Goal: Task Accomplishment & Management: Use online tool/utility

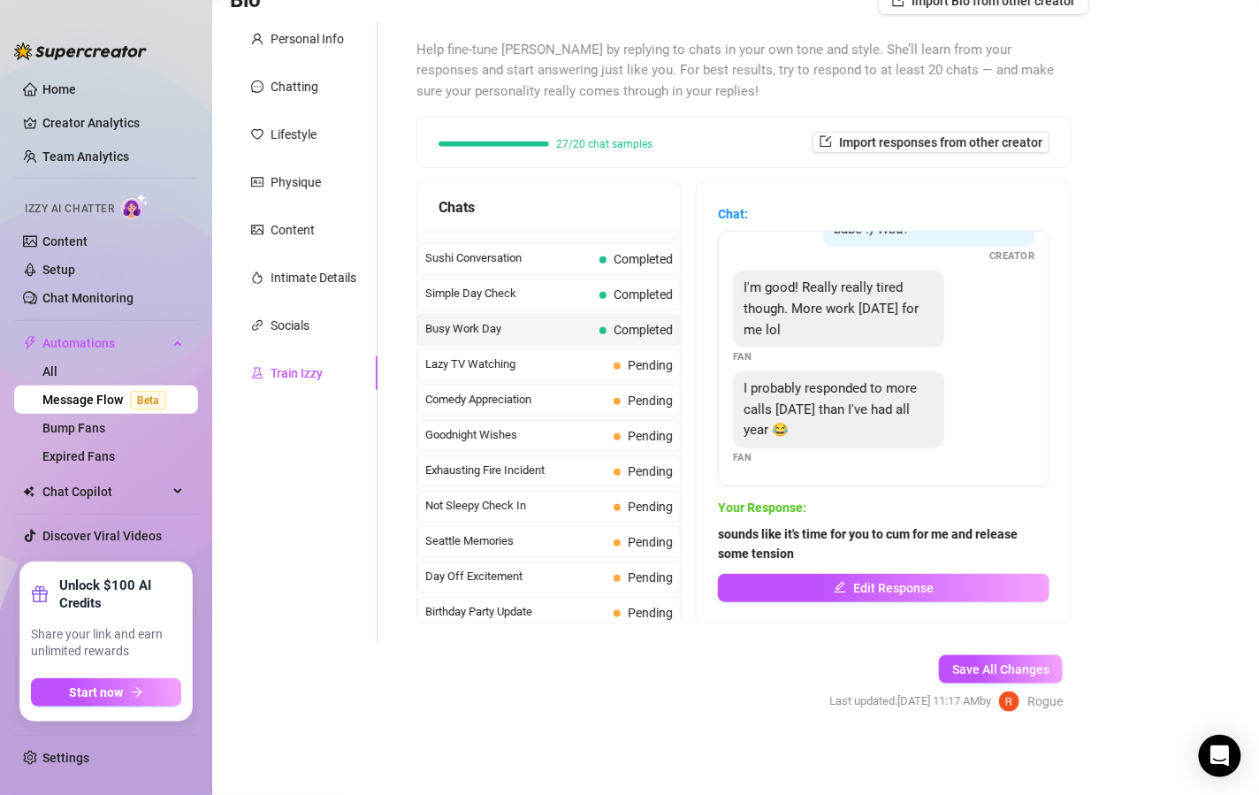
scroll to position [1111, 0]
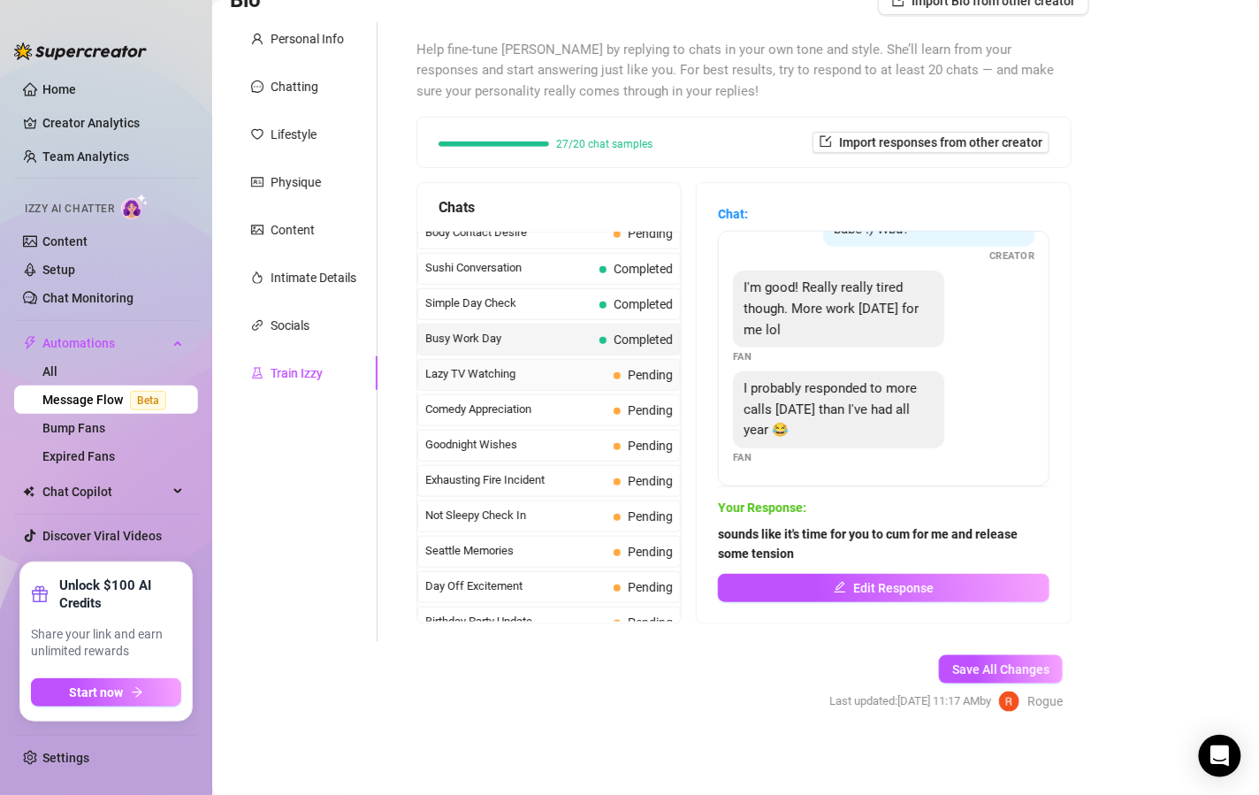
click at [558, 375] on span "Lazy TV Watching" at bounding box center [515, 374] width 181 height 18
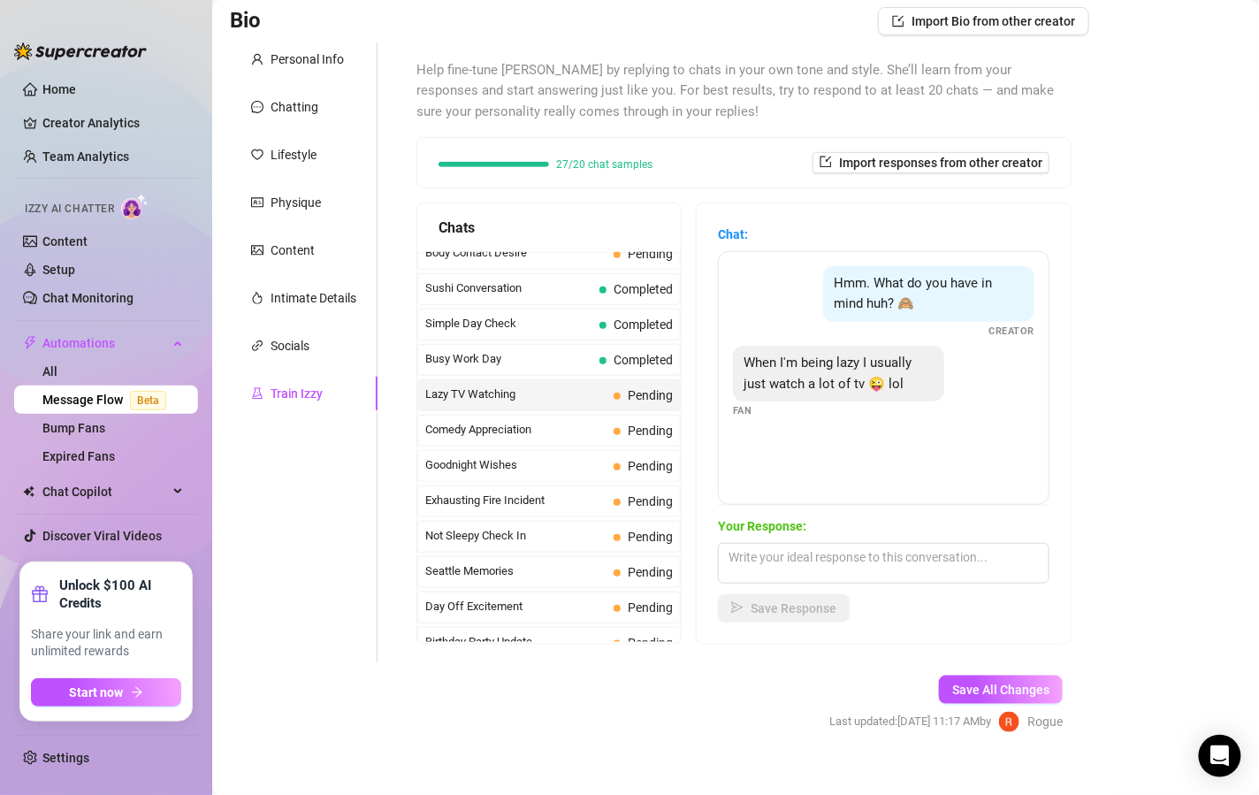
scroll to position [134, 0]
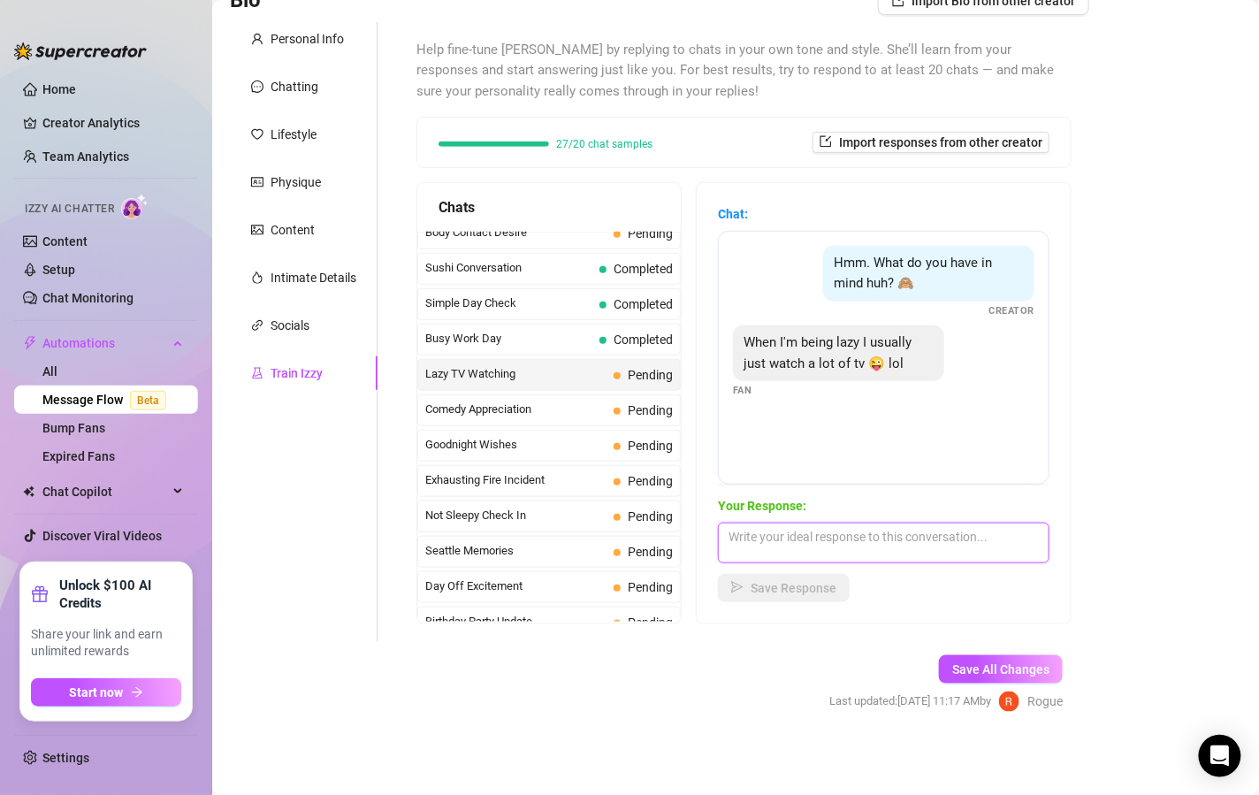
click at [844, 544] on textarea at bounding box center [884, 543] width 332 height 41
type textarea "I"
type textarea "H"
type textarea "You should try playing some of my videos on the big tv haha"
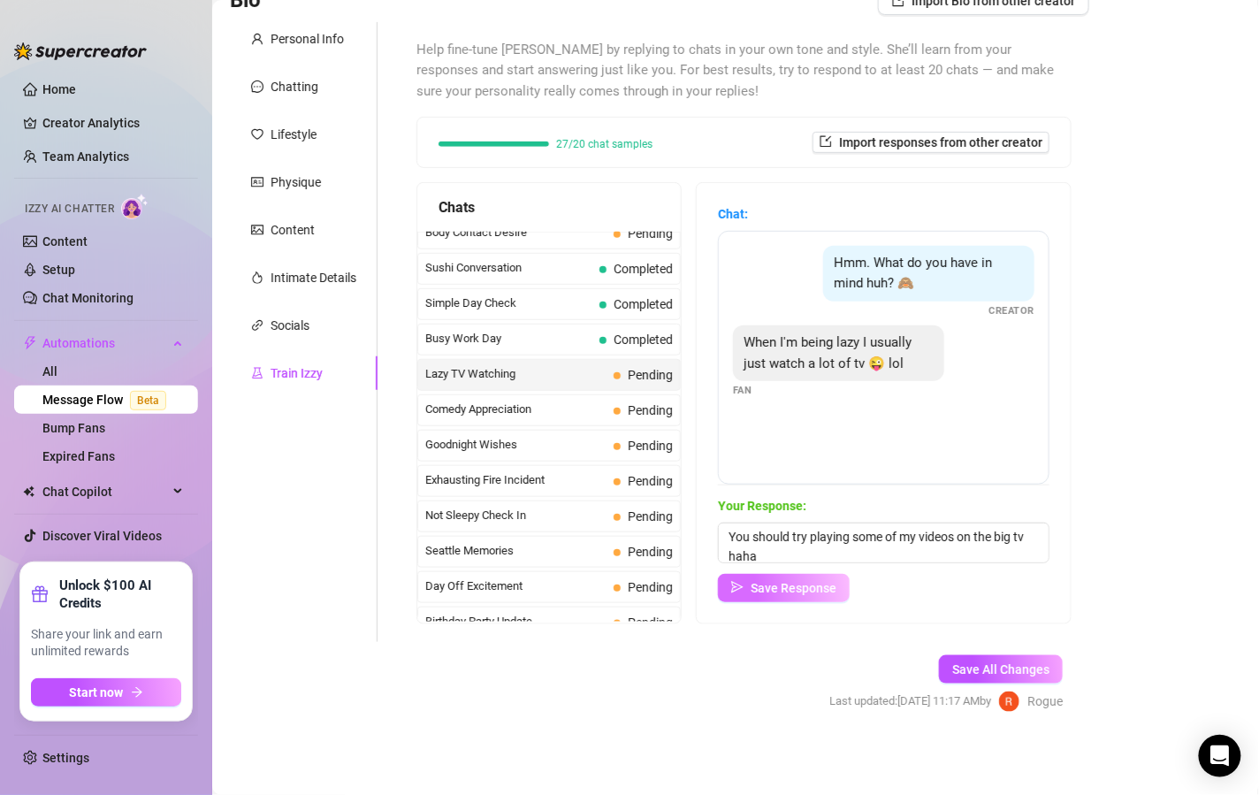
click at [819, 578] on button "Save Response" at bounding box center [784, 588] width 132 height 28
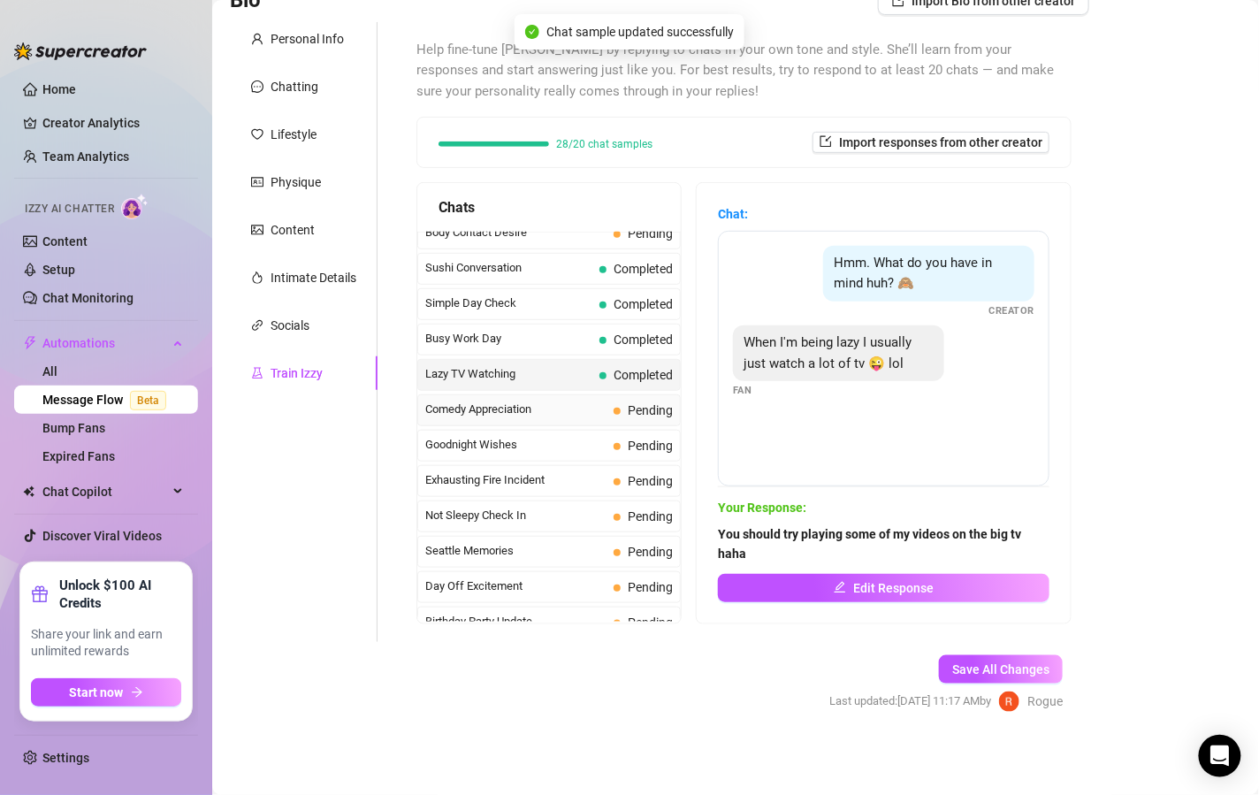
click at [541, 401] on span "Comedy Appreciation" at bounding box center [515, 410] width 181 height 18
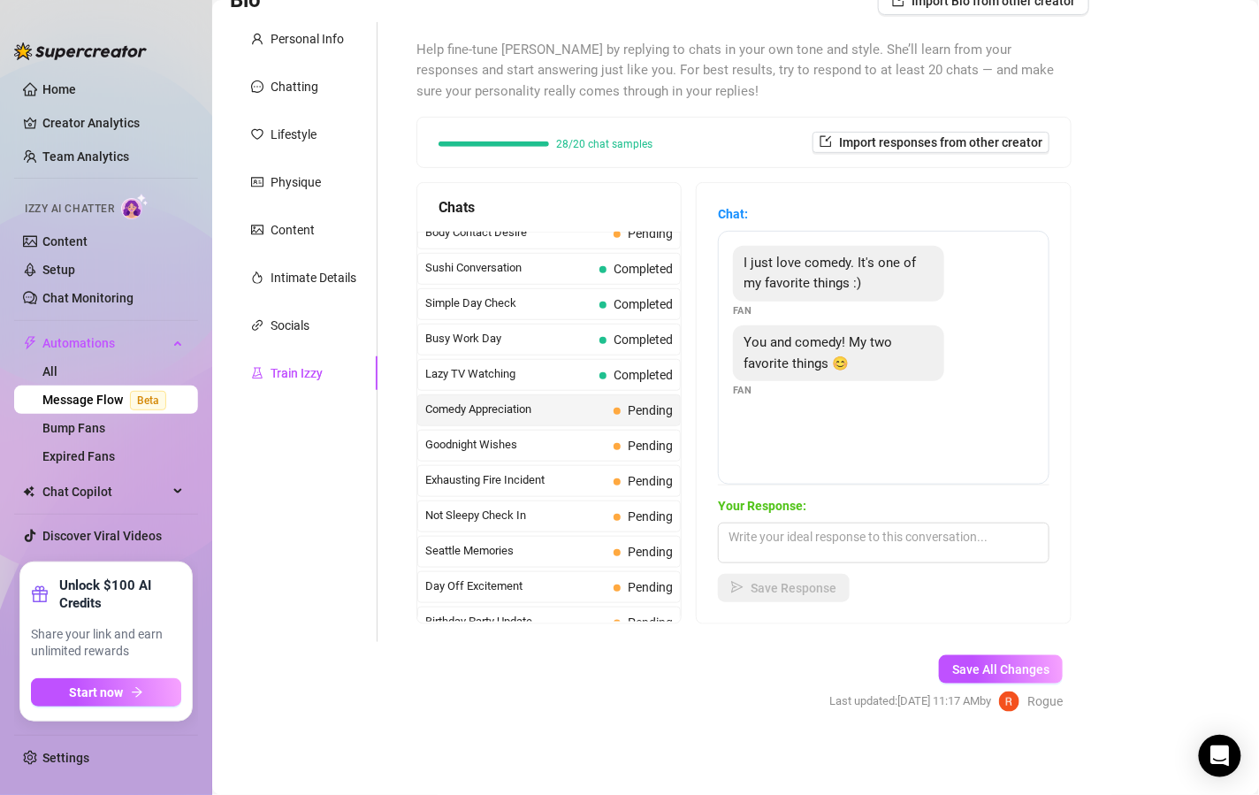
click at [809, 517] on div "Your Response: Save Response" at bounding box center [884, 549] width 332 height 106
click at [815, 528] on textarea at bounding box center [884, 543] width 332 height 41
type textarea "a"
click at [821, 537] on textarea "you're so sweet pet" at bounding box center [884, 543] width 332 height 41
click at [884, 543] on textarea "you're so sweet, pet" at bounding box center [884, 543] width 332 height 41
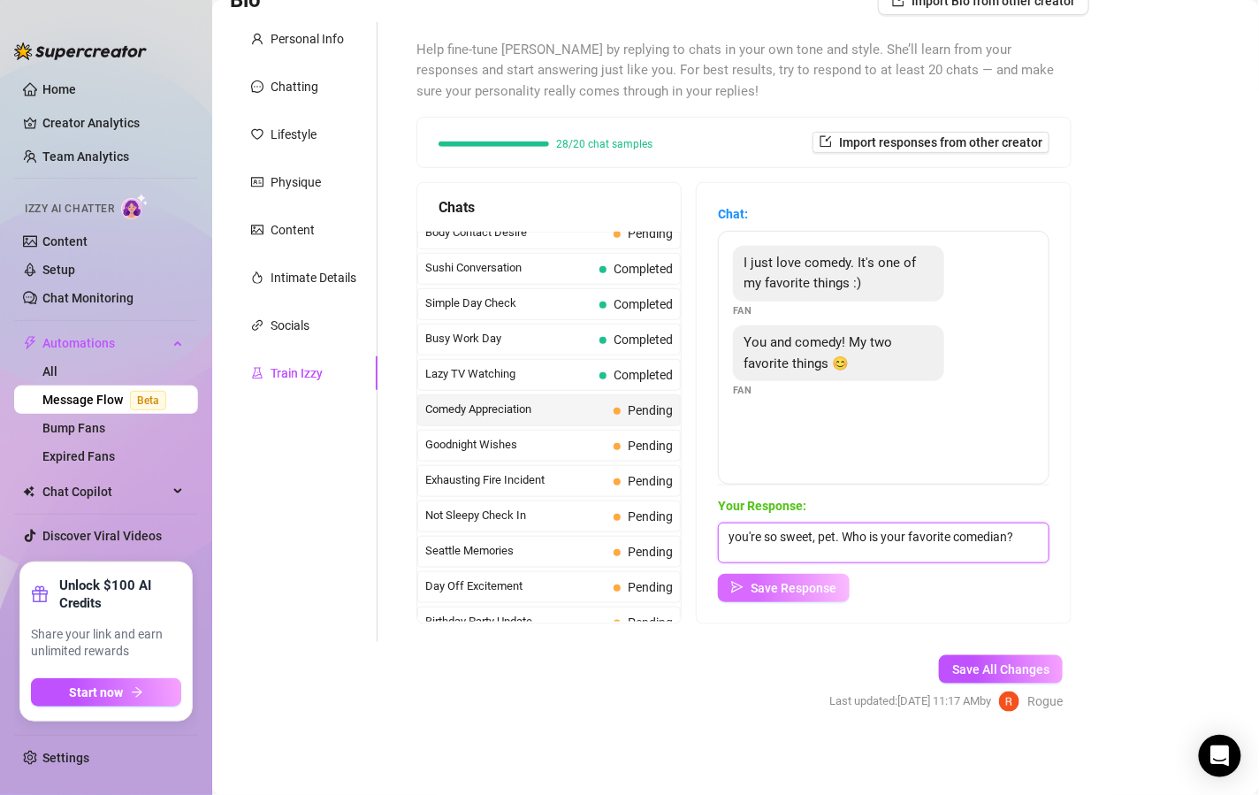
type textarea "you're so sweet, pet. Who is your favorite comedian?"
click at [830, 574] on button "Save Response" at bounding box center [784, 588] width 132 height 28
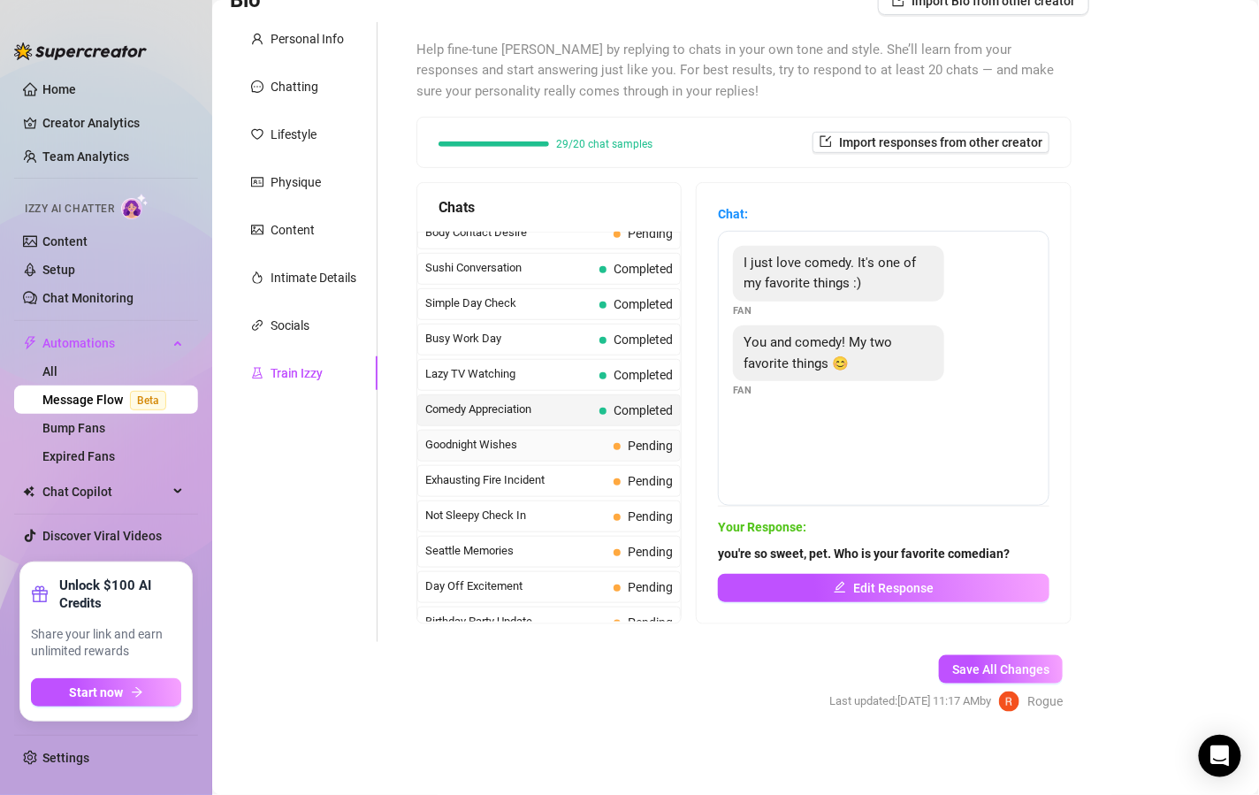
click at [601, 441] on div "Goodnight Wishes Pending" at bounding box center [549, 446] width 264 height 32
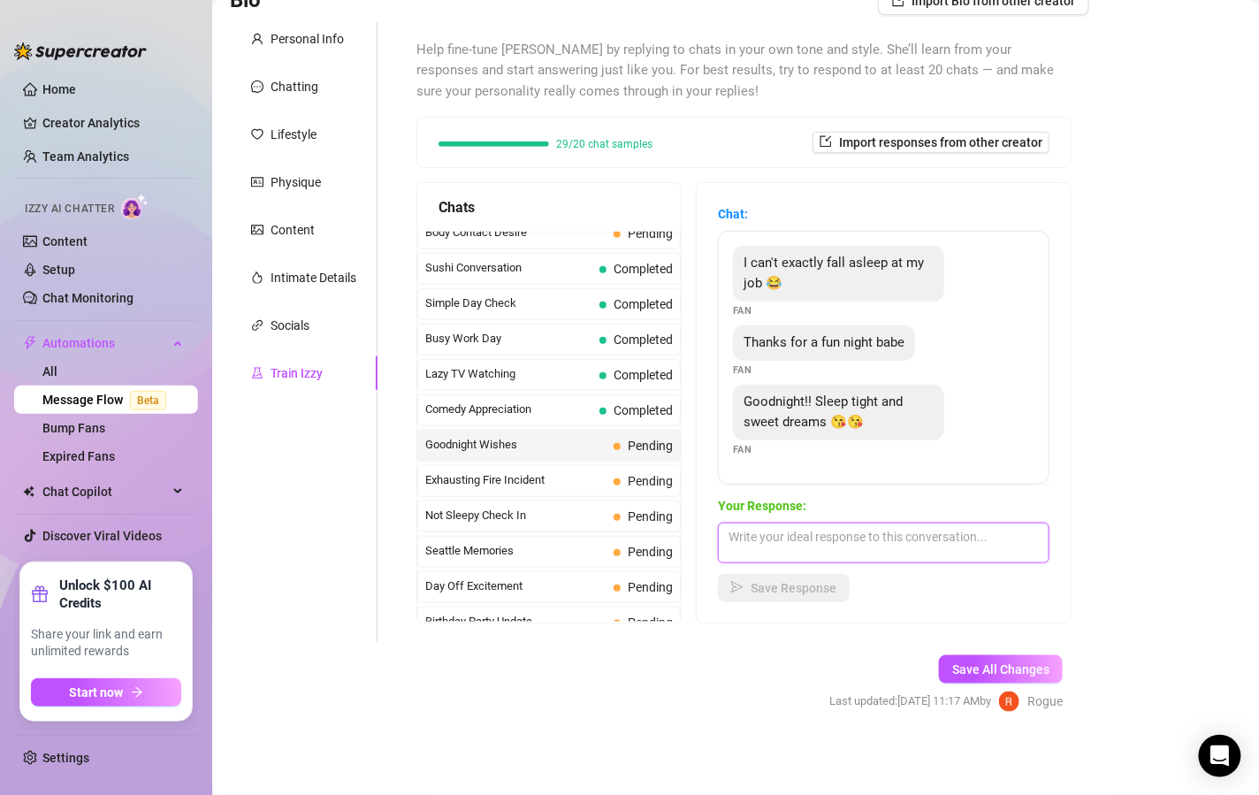
click at [912, 546] on textarea at bounding box center [884, 543] width 332 height 41
type textarea "Good night, pet. Dream of Me <3"
click at [769, 594] on button "Save Response" at bounding box center [784, 588] width 132 height 28
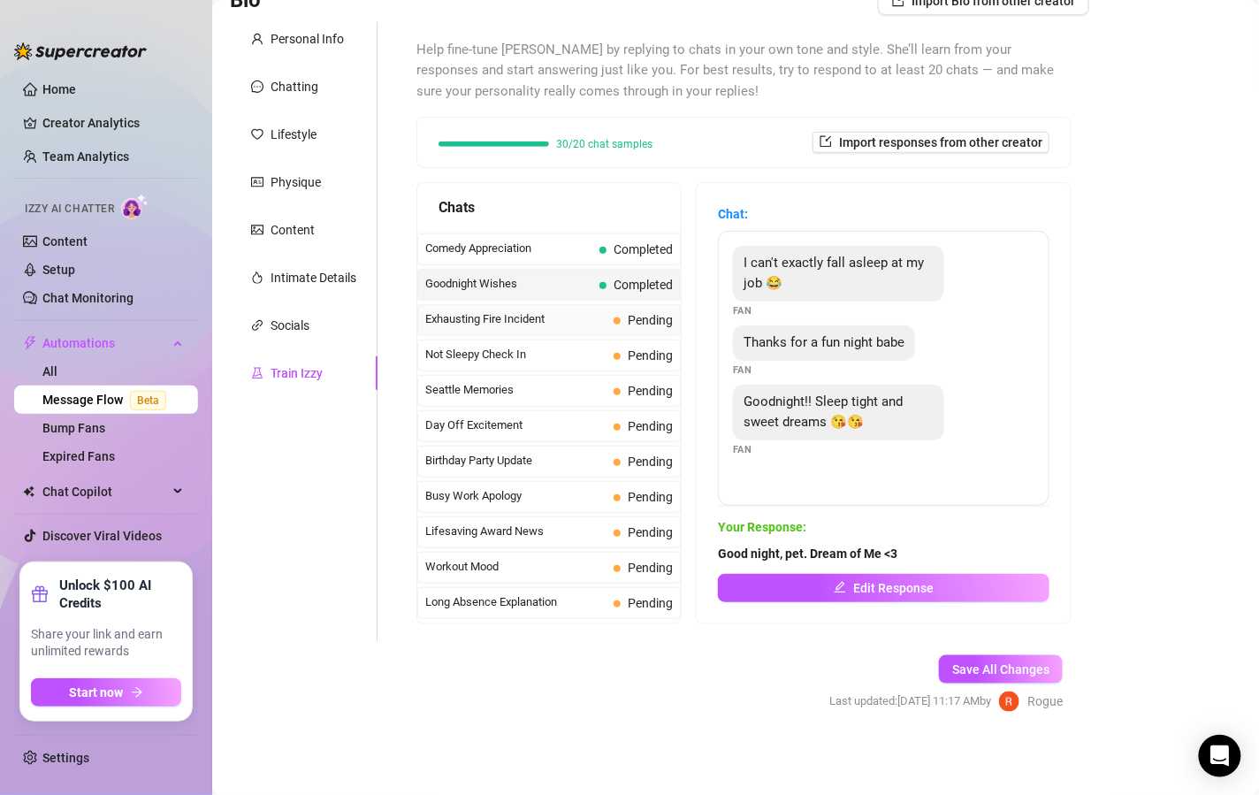
scroll to position [1270, 0]
click at [578, 313] on span "Exhausting Fire Incident" at bounding box center [515, 321] width 181 height 18
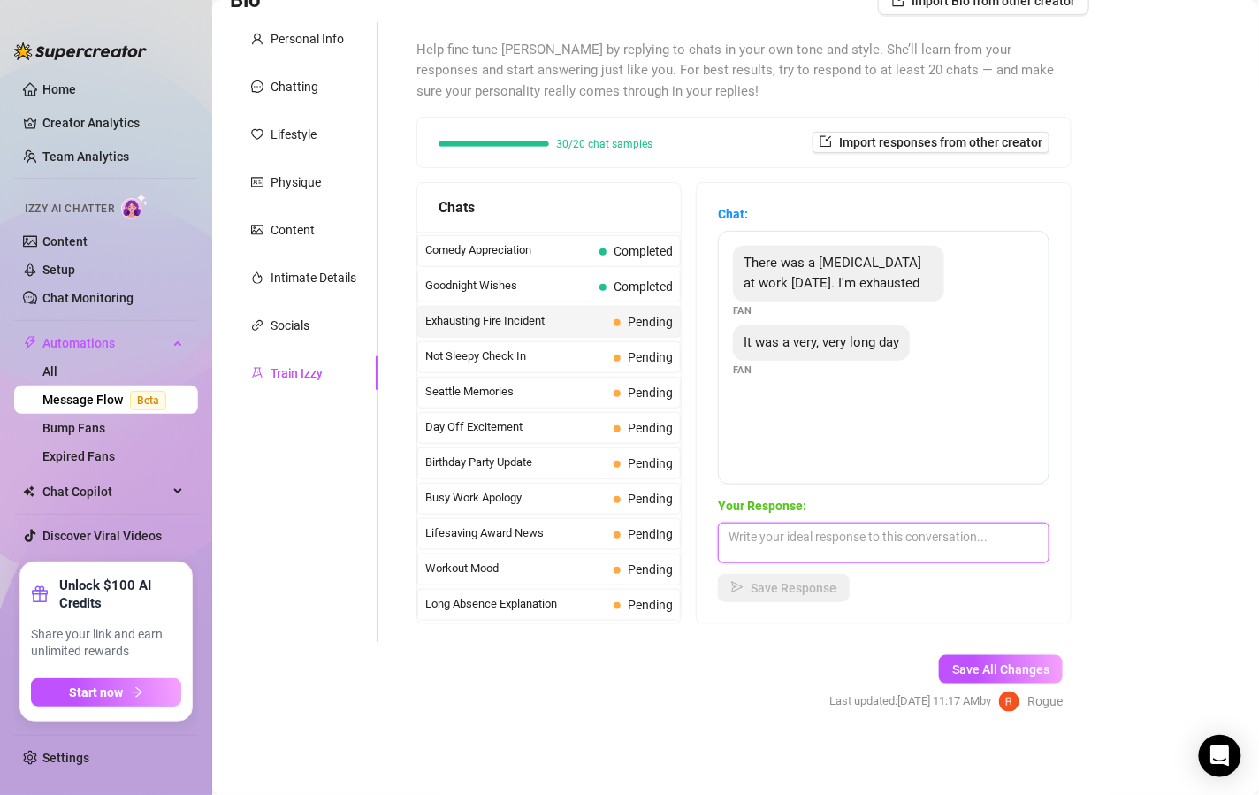
click at [775, 554] on textarea at bounding box center [884, 543] width 332 height 41
type textarea "Oh my, that sounds like you can use a little distraction ;)"
click at [791, 584] on span "Save Response" at bounding box center [794, 588] width 86 height 14
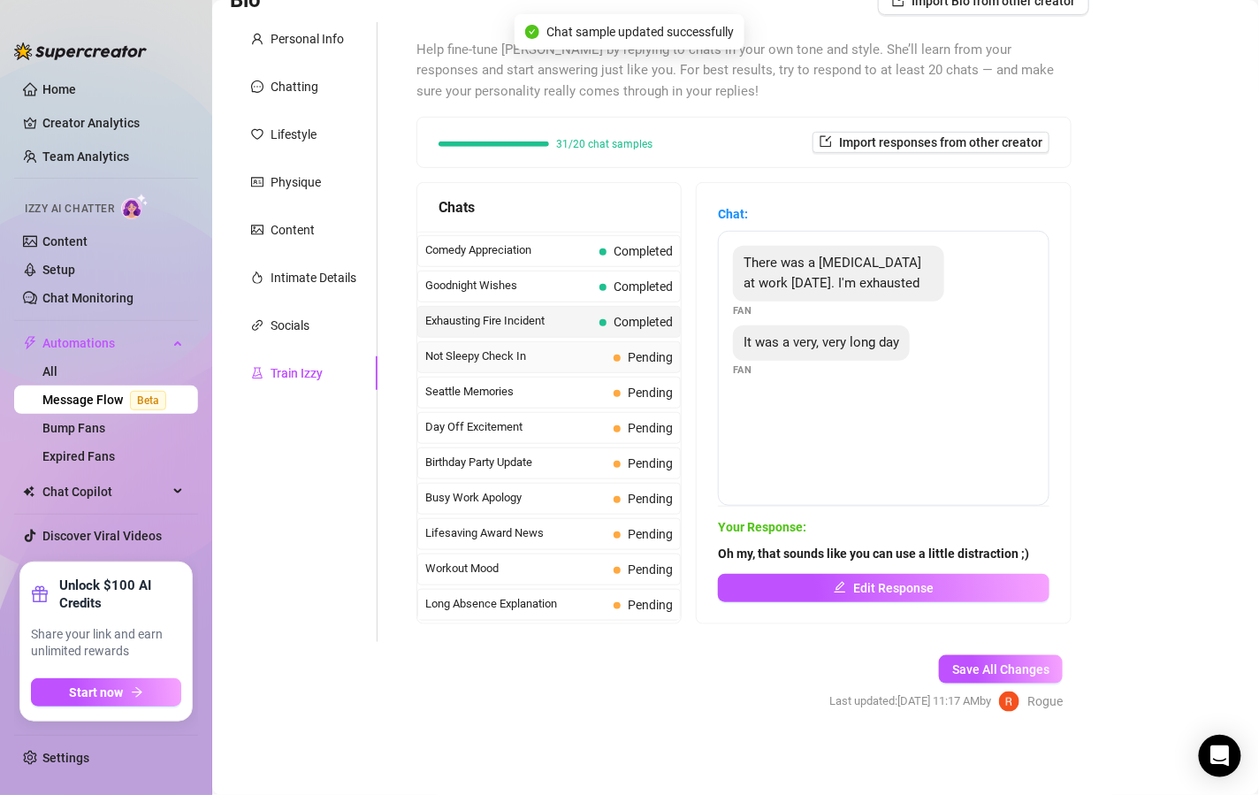
click at [568, 348] on span "Not Sleepy Check In" at bounding box center [515, 357] width 181 height 18
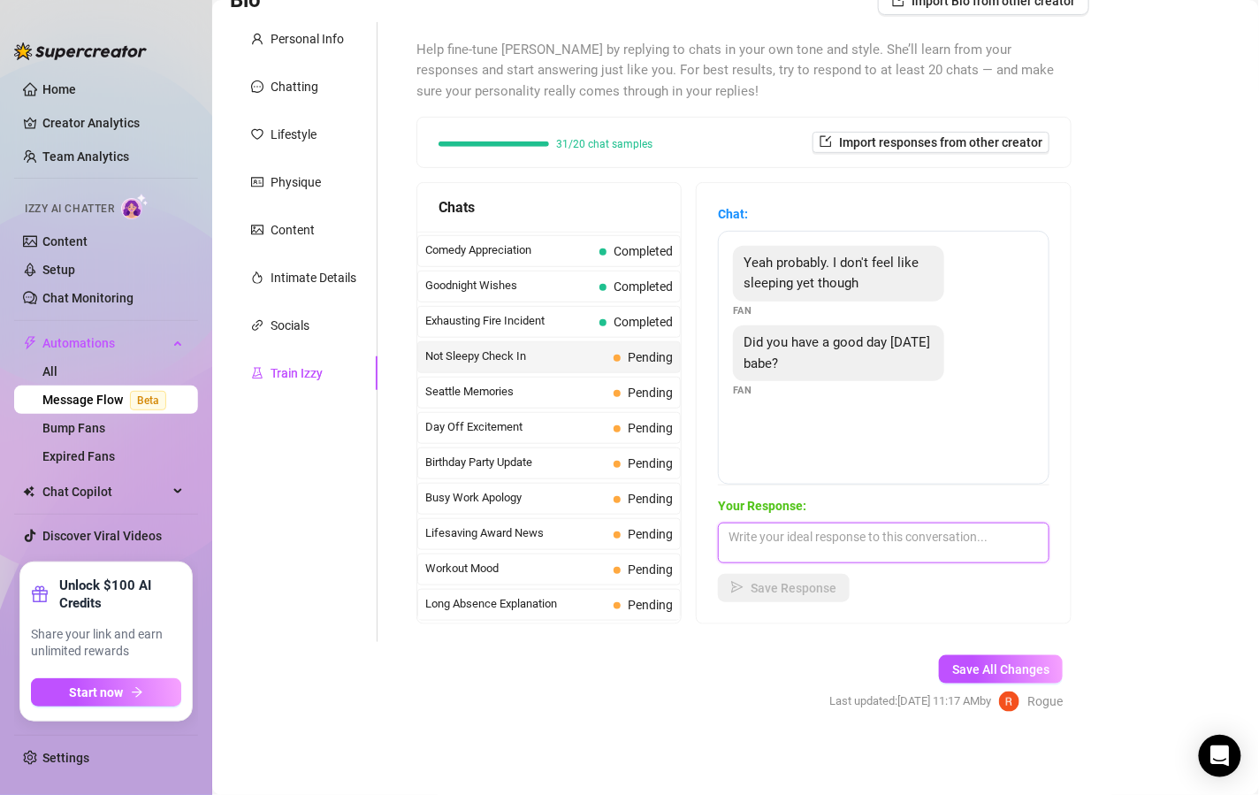
click at [841, 523] on textarea at bounding box center [884, 543] width 332 height 41
type textarea "I had a great day, I know a good trick to help you have a great night of sleep …"
click at [818, 590] on span "Save Response" at bounding box center [794, 588] width 86 height 14
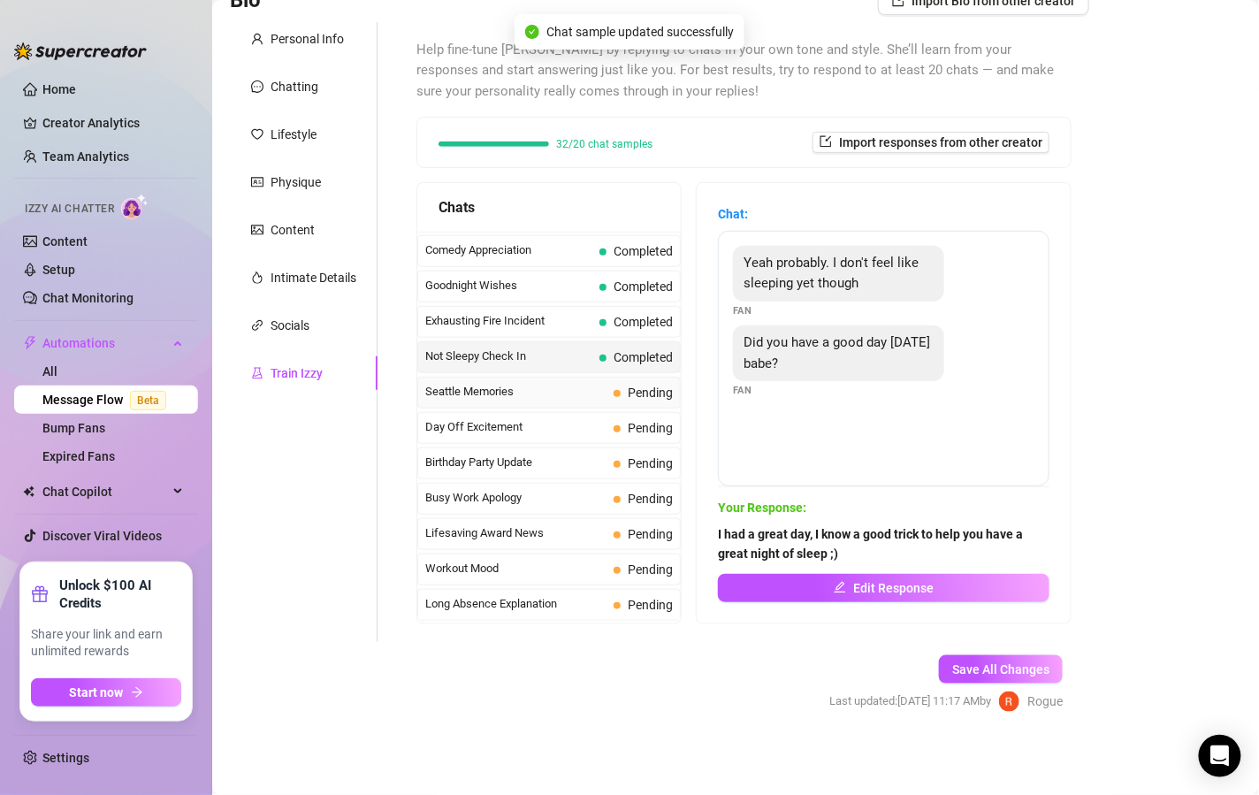
click at [572, 377] on div "Seattle Memories Pending" at bounding box center [549, 393] width 264 height 32
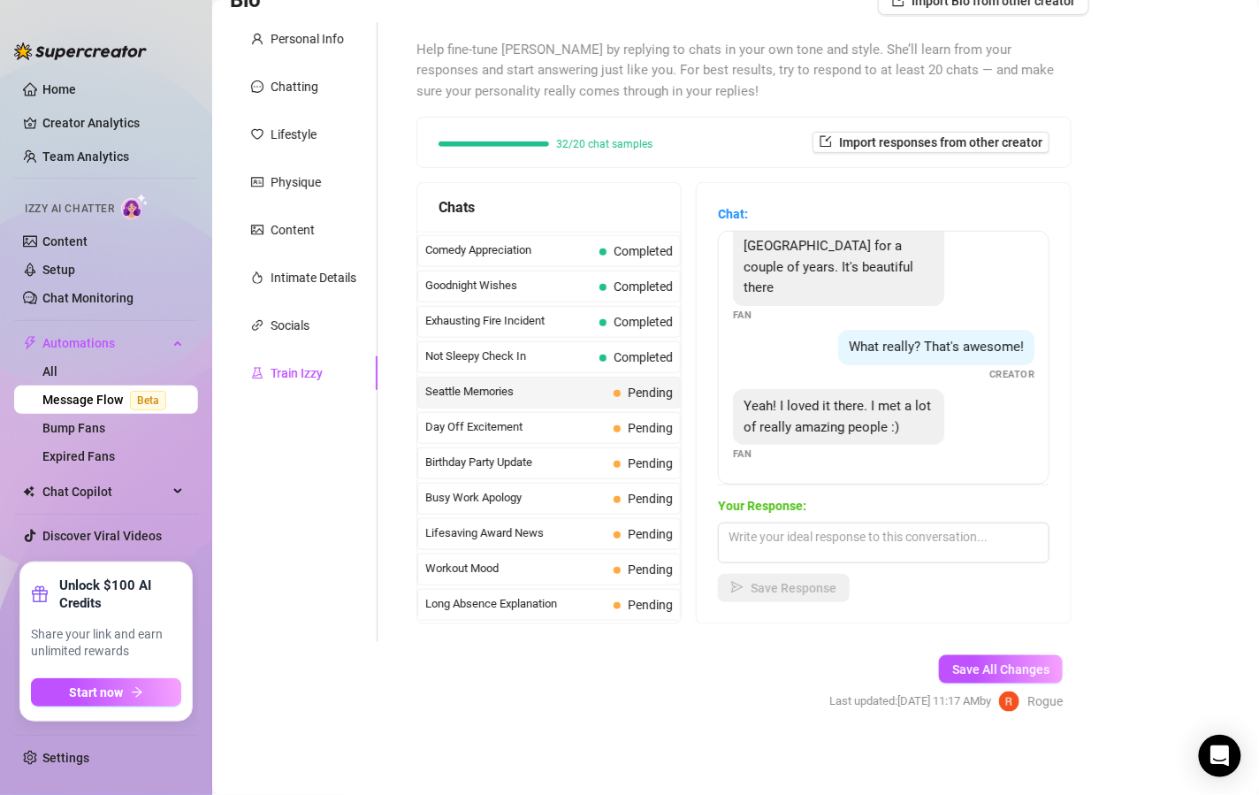
scroll to position [56, 0]
click at [837, 545] on textarea at bounding box center [884, 543] width 332 height 41
type textarea "what was your favorite part?"
click at [808, 593] on span "Save Response" at bounding box center [794, 588] width 86 height 14
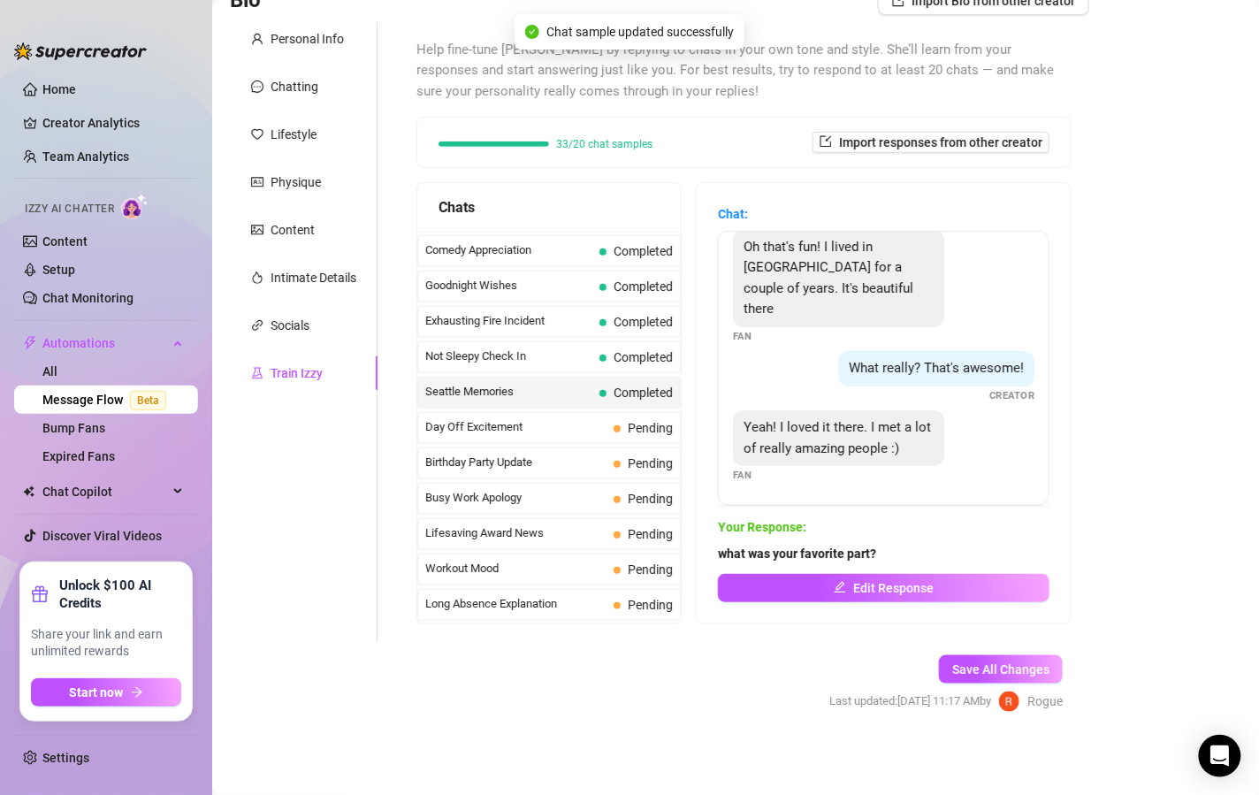
scroll to position [0, 0]
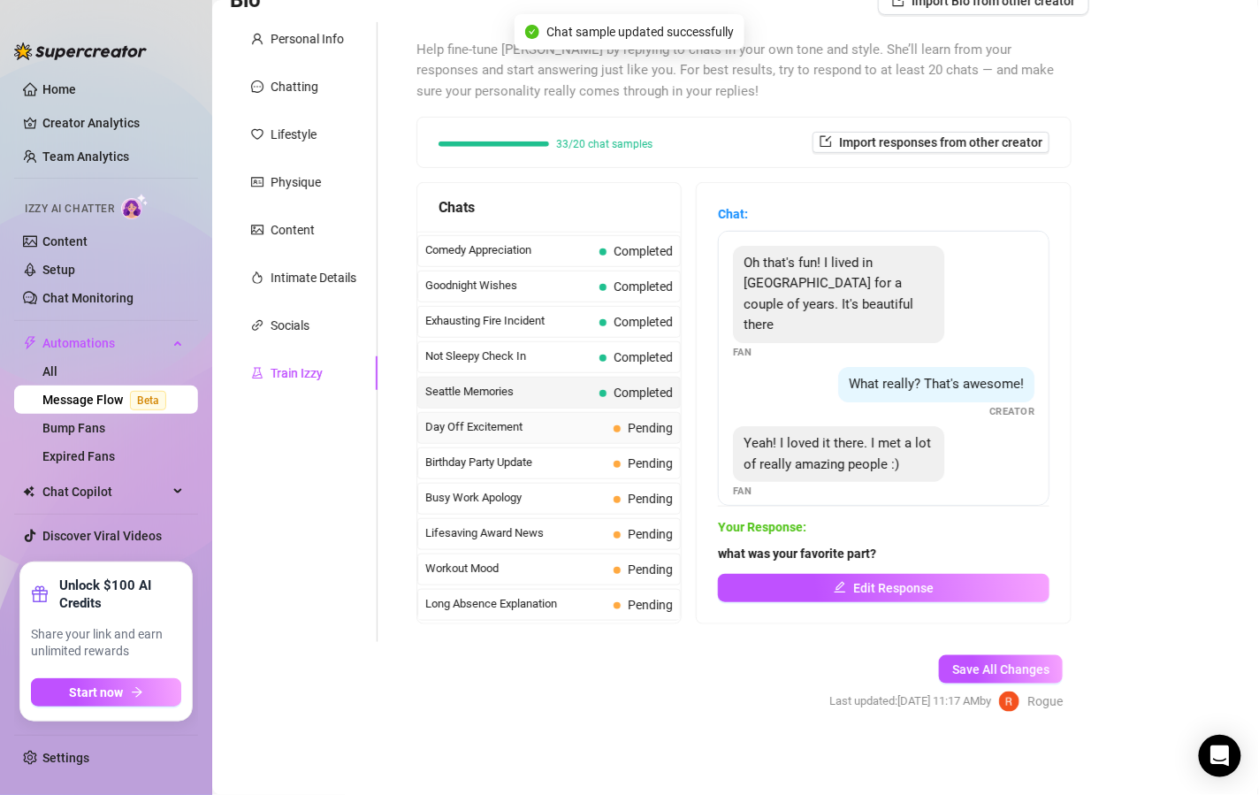
click at [576, 422] on span "Day Off Excitement" at bounding box center [515, 427] width 181 height 18
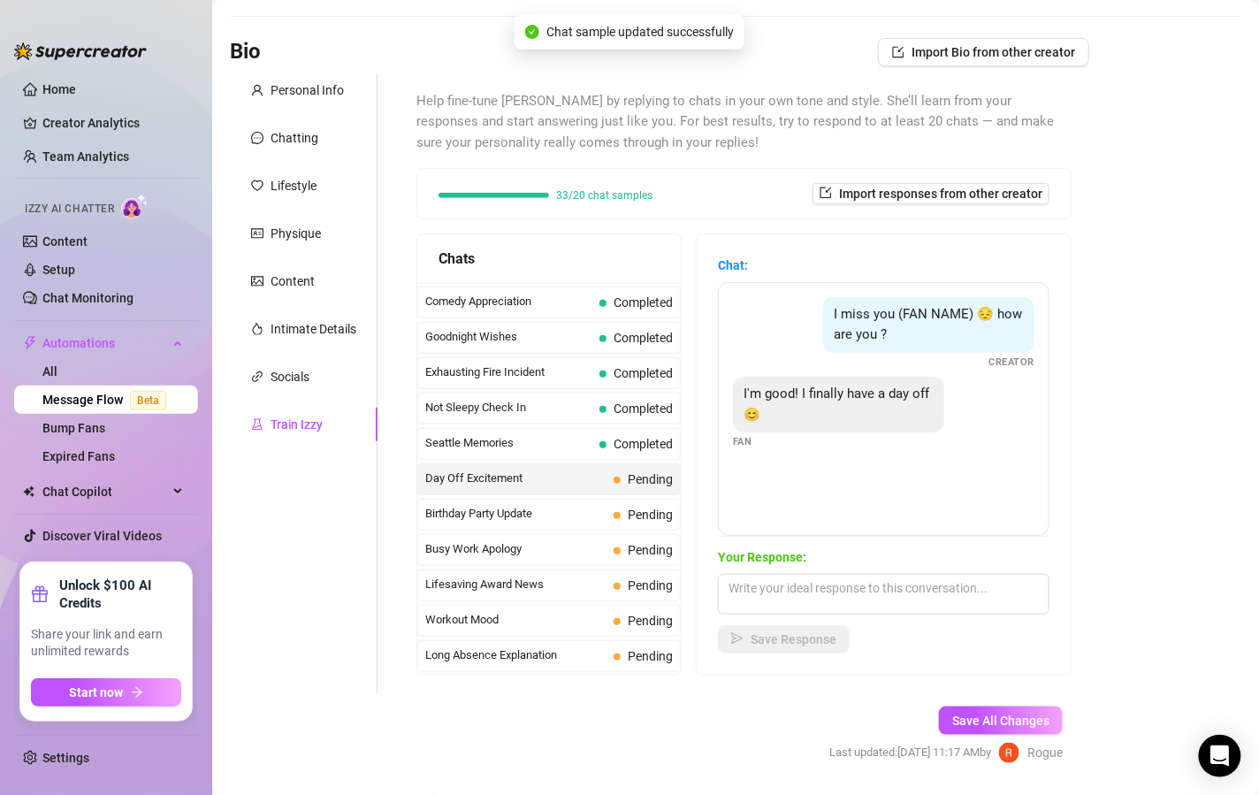
scroll to position [134, 0]
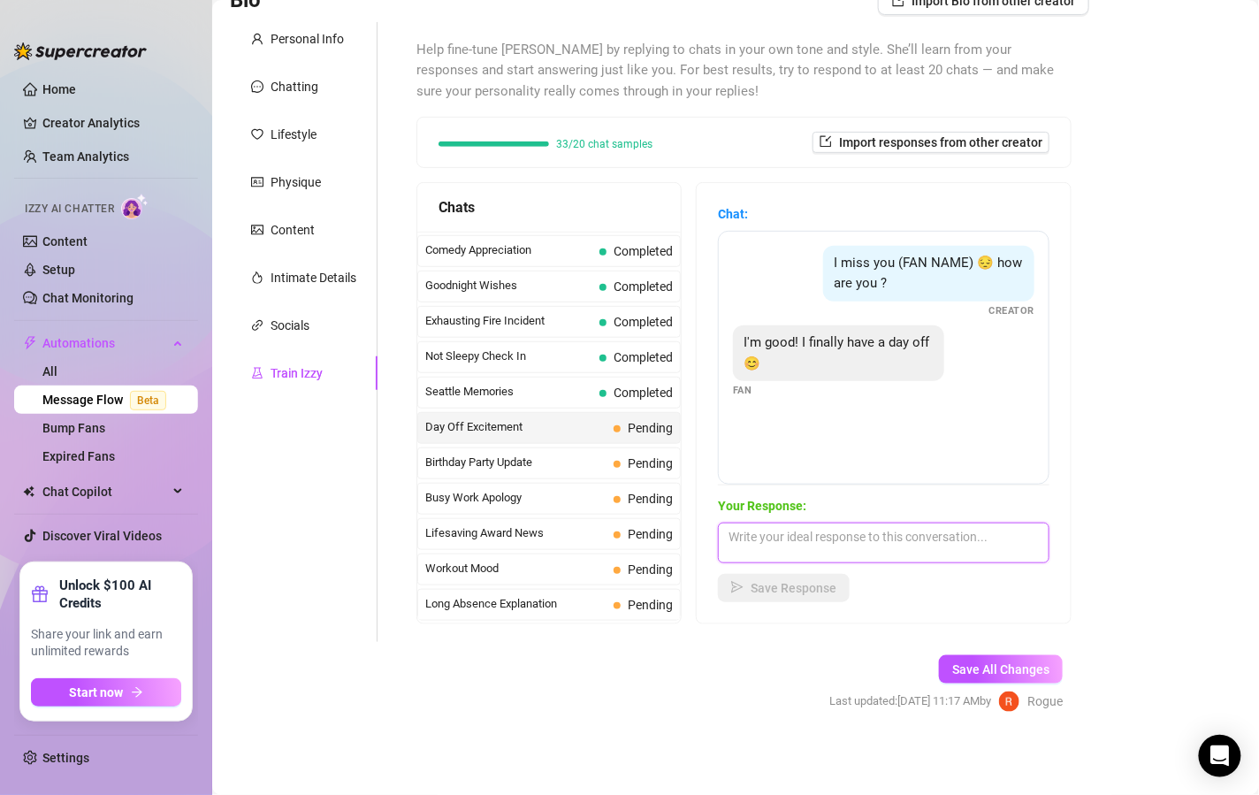
click at [853, 545] on textarea at bounding box center [884, 543] width 332 height 41
type textarea "Oh, sounds like the perfect time to get on your knees and be a good boy for Me"
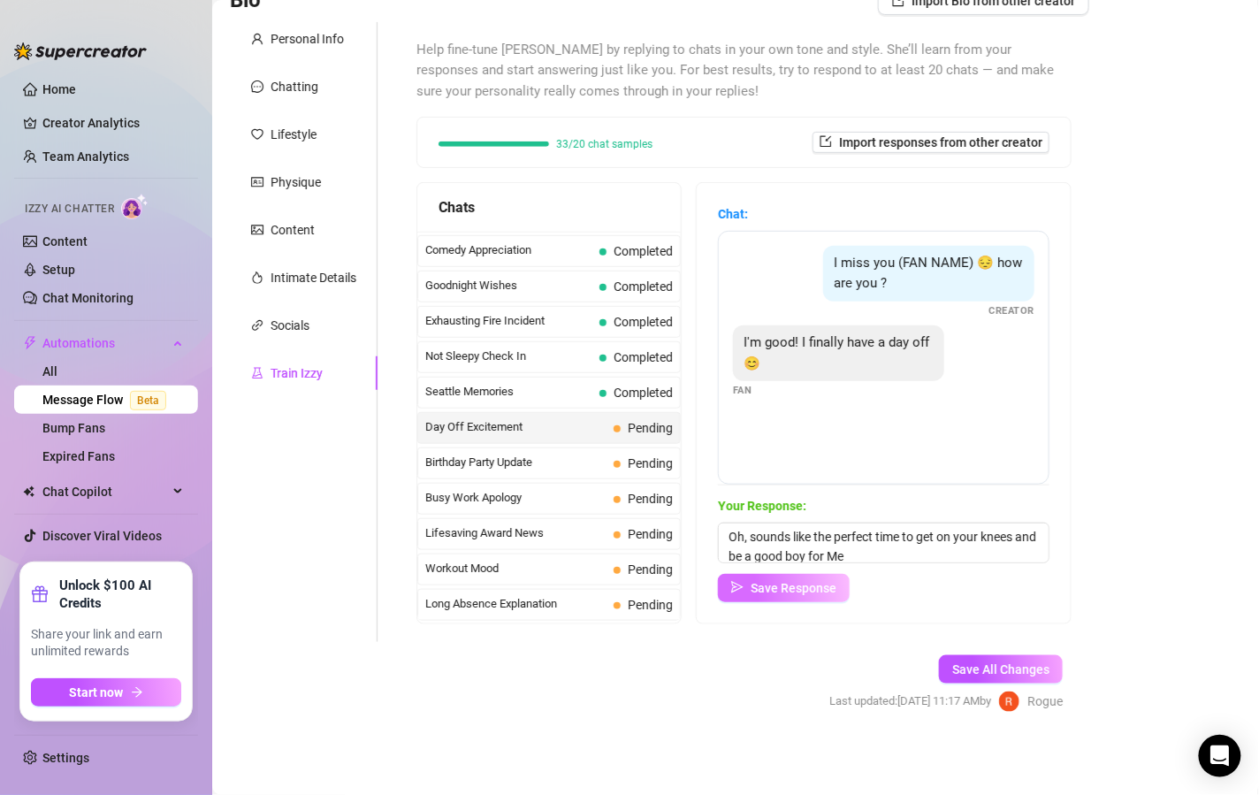
click at [813, 590] on span "Save Response" at bounding box center [794, 588] width 86 height 14
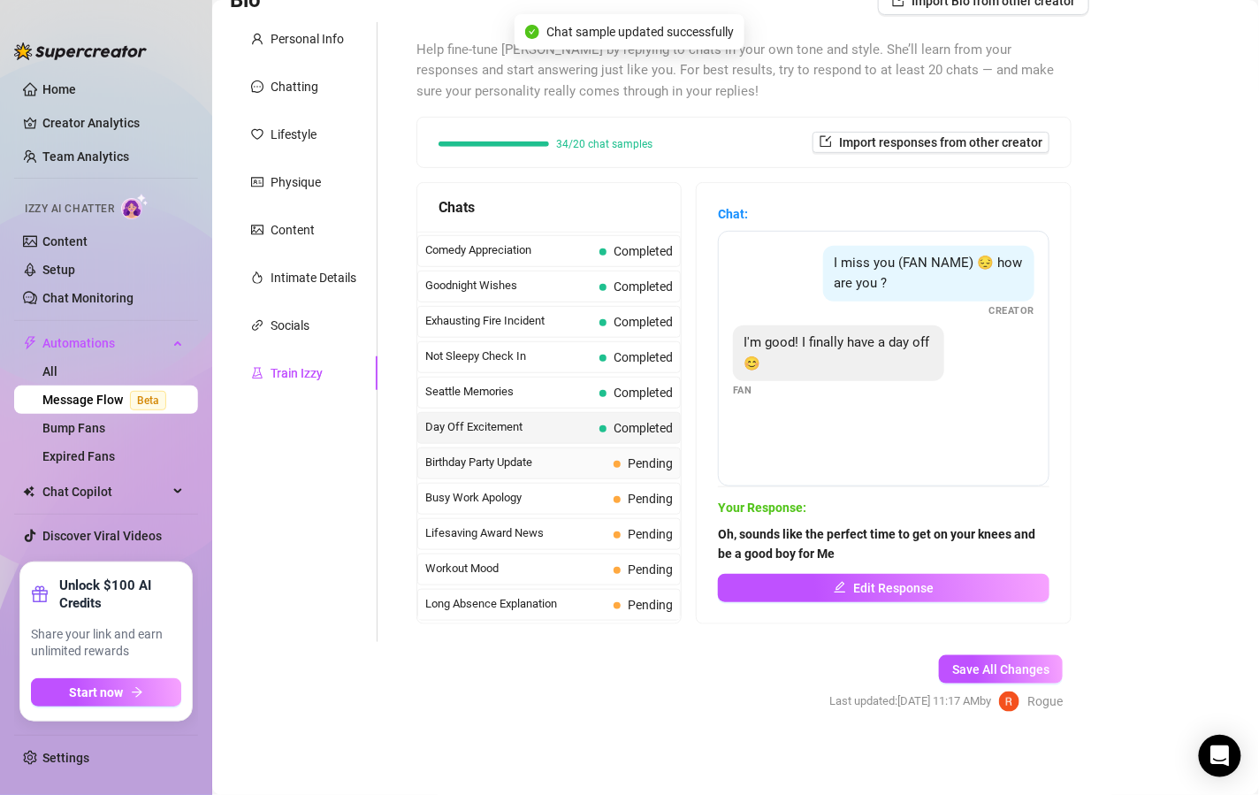
click at [592, 456] on span "Birthday Party Update" at bounding box center [515, 463] width 181 height 18
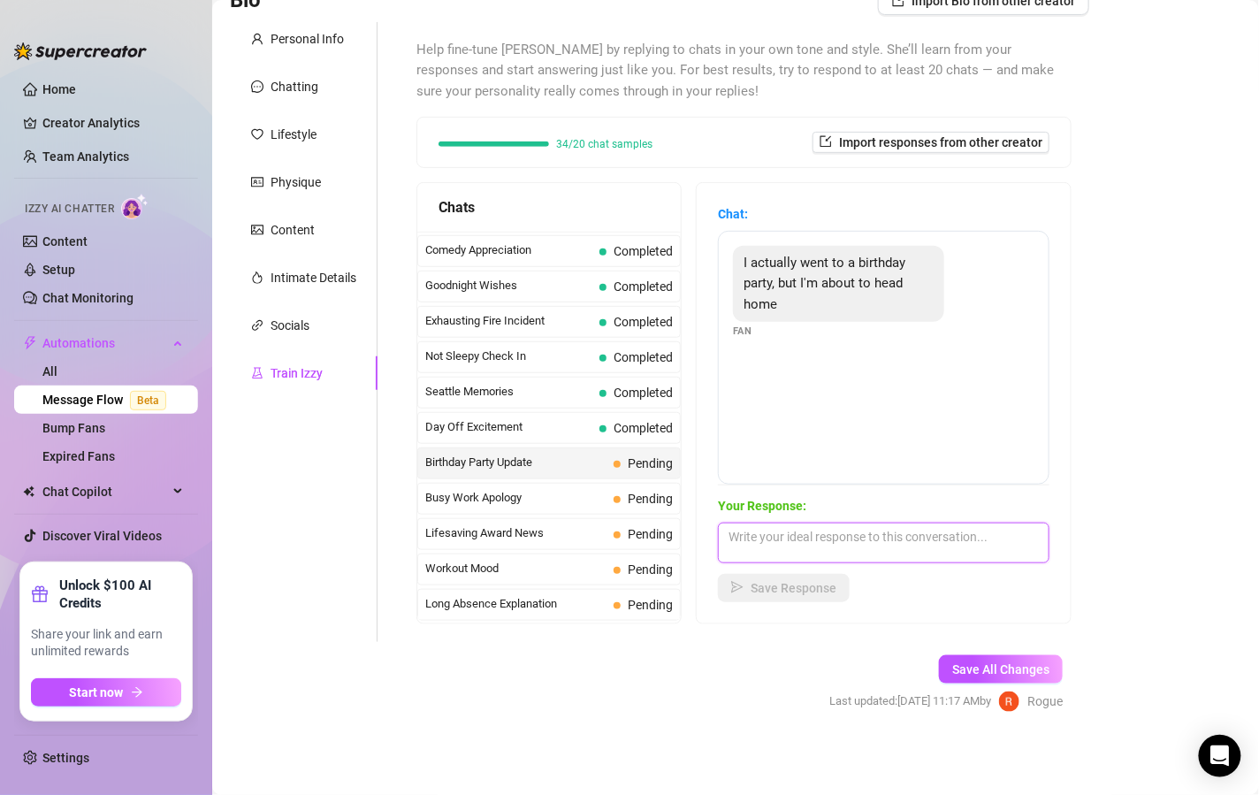
click at [839, 537] on textarea at bounding box center [884, 543] width 332 height 41
type textarea "let's continue this party in private you and Me ;)"
click at [804, 584] on span "Save Response" at bounding box center [794, 588] width 86 height 14
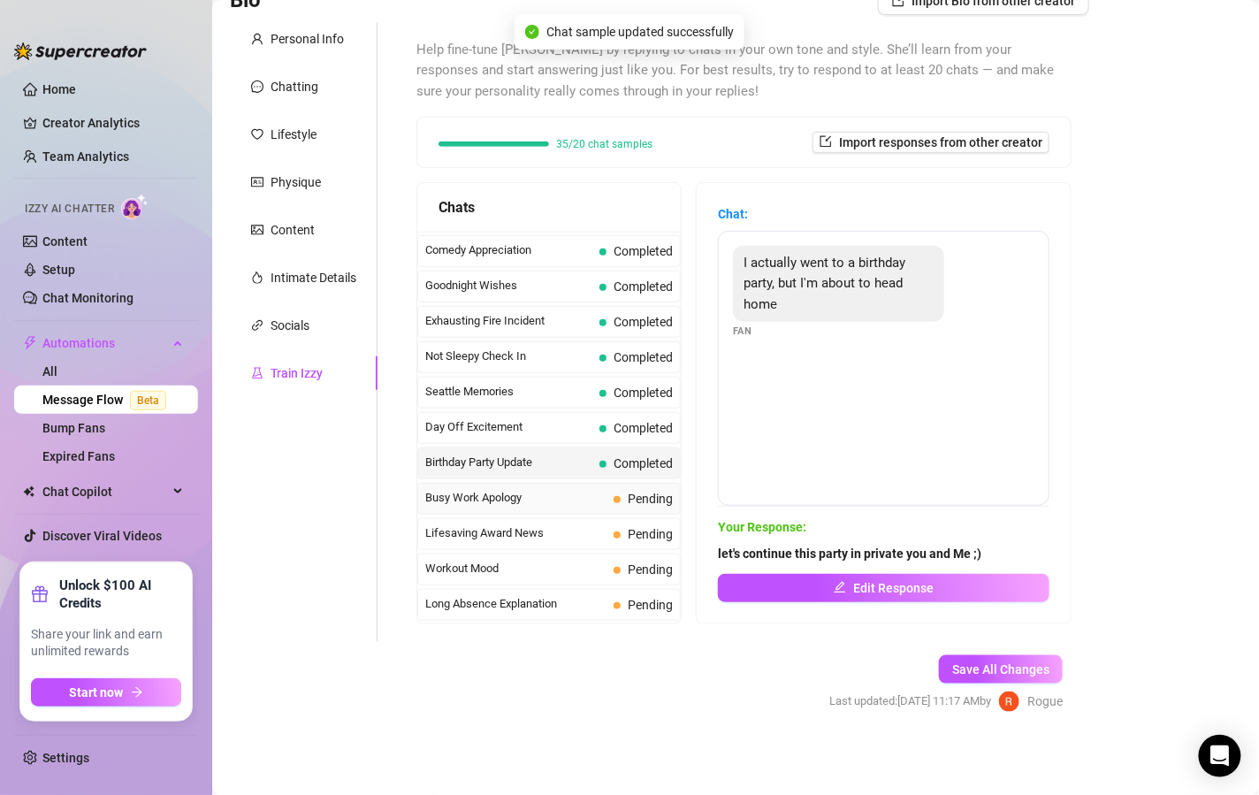
click at [587, 489] on span "Busy Work Apology" at bounding box center [515, 498] width 181 height 18
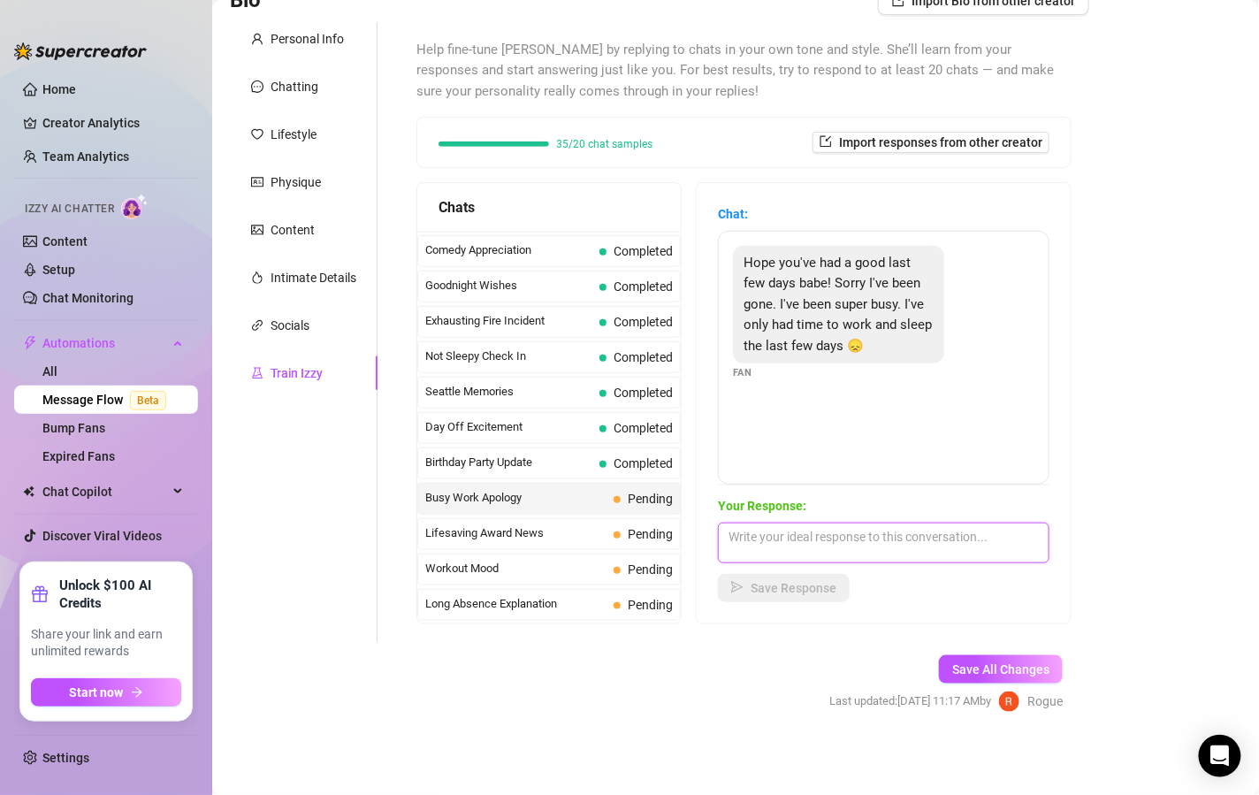
click at [871, 540] on textarea at bounding box center [884, 543] width 332 height 41
click at [983, 525] on textarea "hmm, how are you gonna make it up to Me??" at bounding box center [884, 543] width 332 height 41
type textarea "hmm, how are you gonna make it up to Me? I'm in the mood to get worshipped by y…"
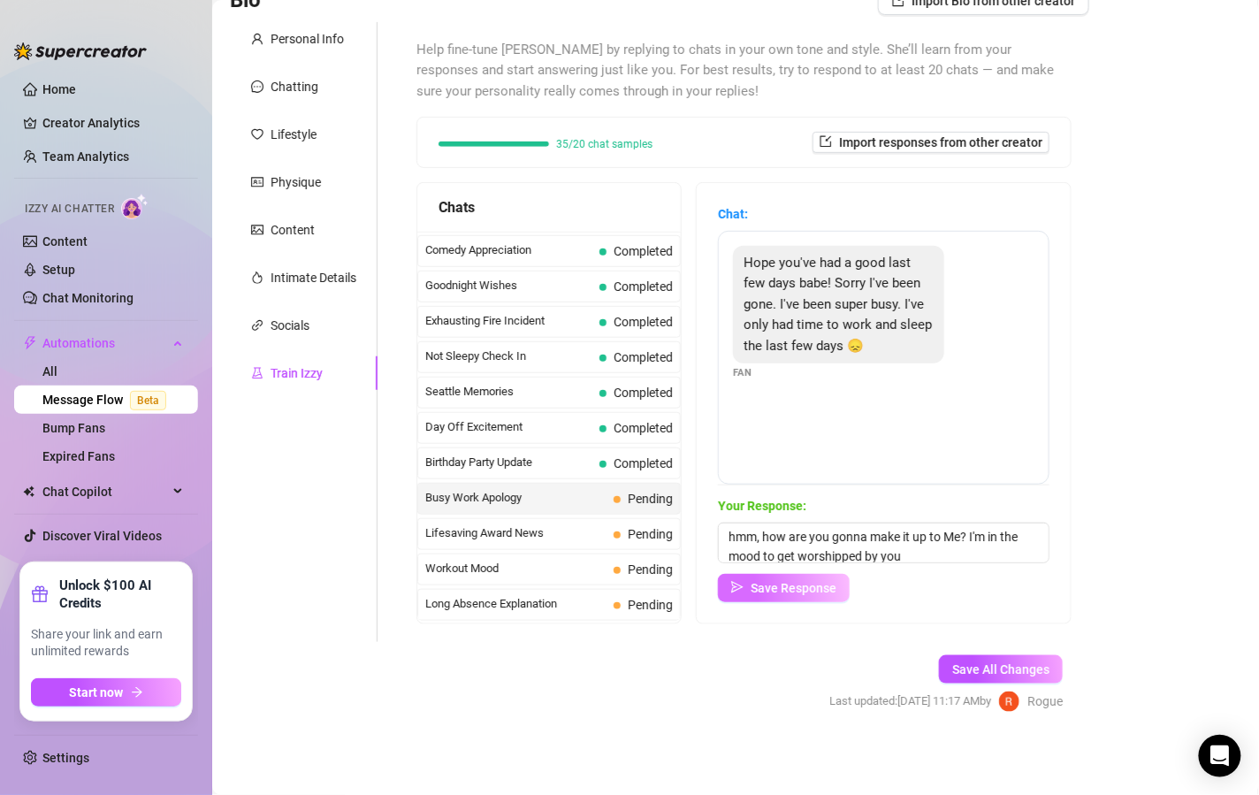
click at [819, 581] on span "Save Response" at bounding box center [794, 588] width 86 height 14
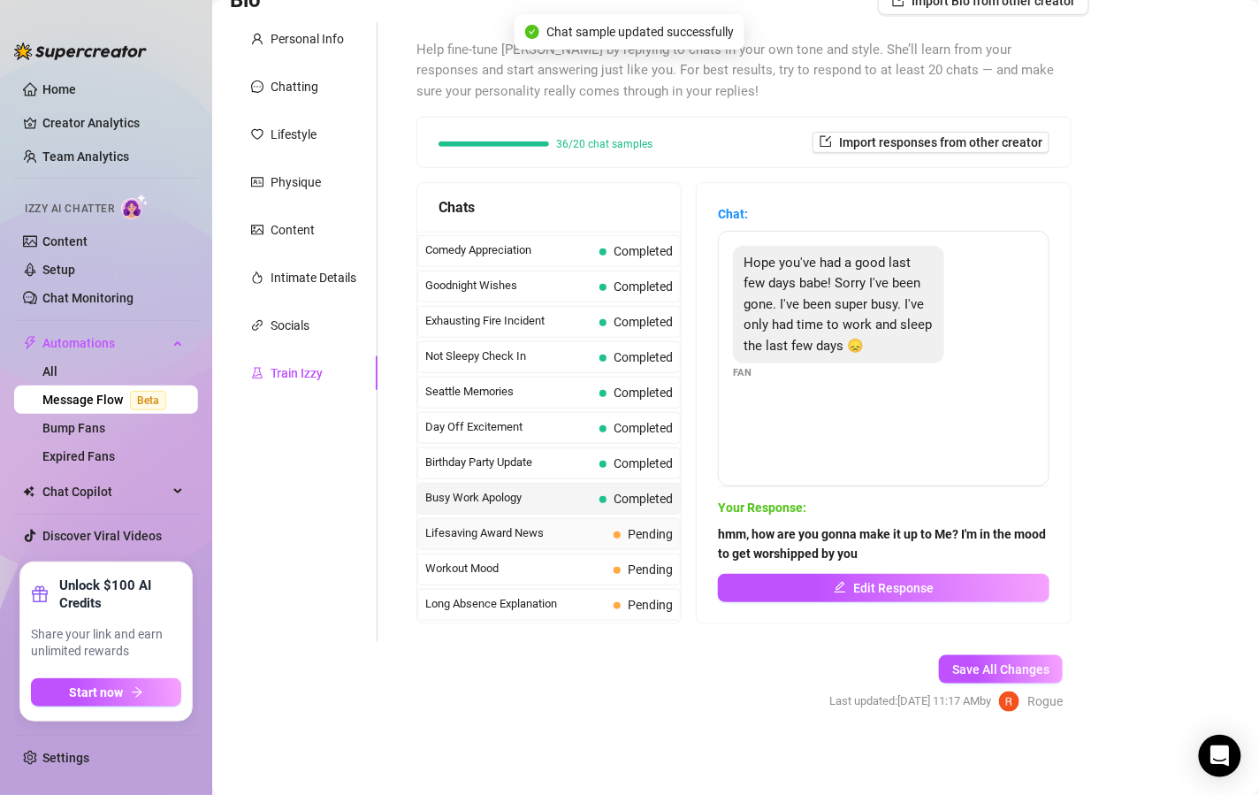
click at [544, 518] on div "Lifesaving Award News Pending" at bounding box center [549, 534] width 264 height 32
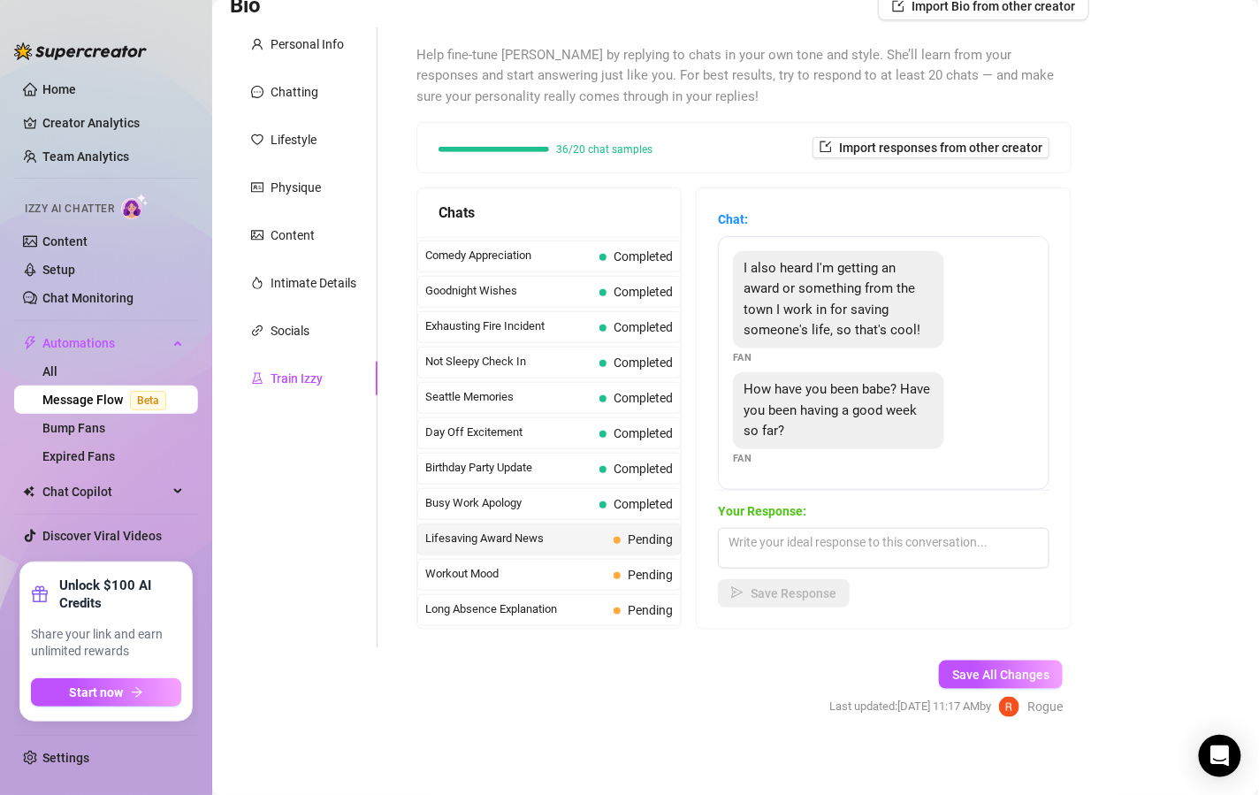
scroll to position [134, 0]
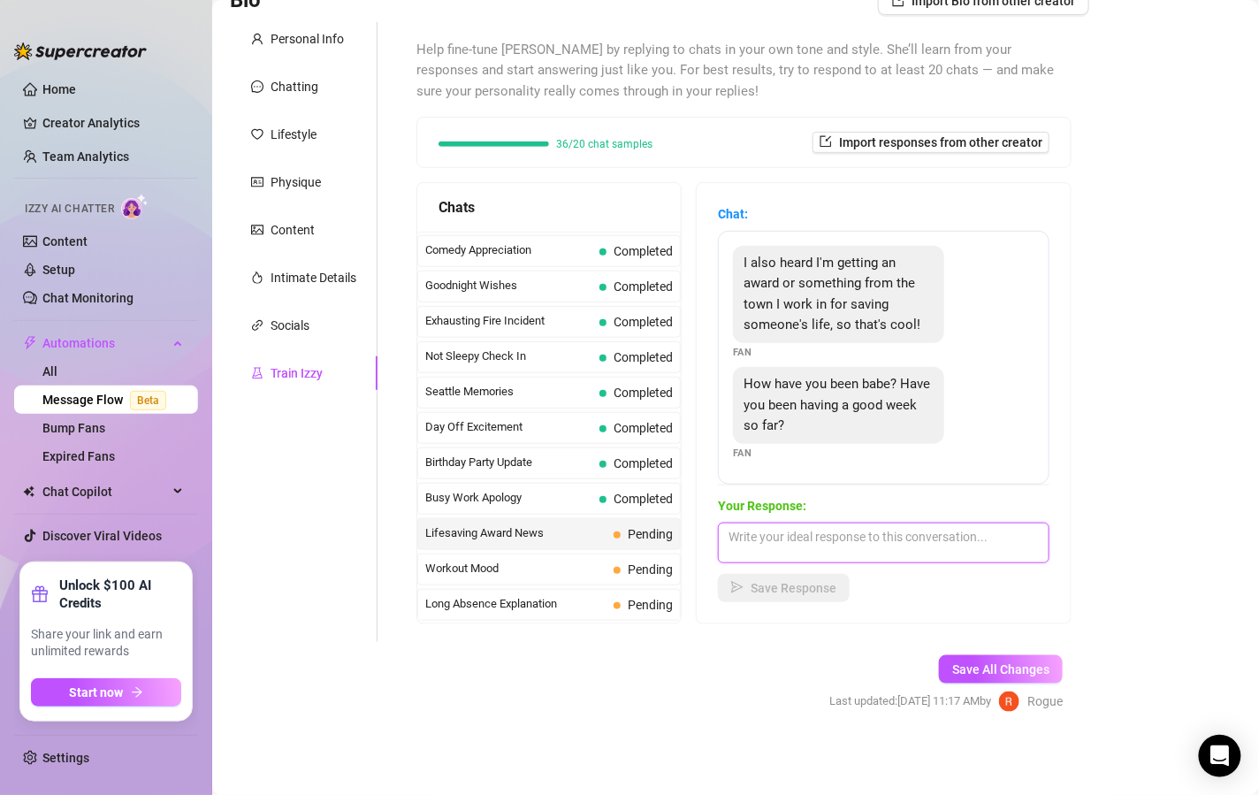
click at [815, 524] on textarea at bounding box center [884, 543] width 332 height 41
type textarea "wow, I'm so proud of you!! You're such a hero!"
click at [792, 581] on span "Save Response" at bounding box center [794, 588] width 86 height 14
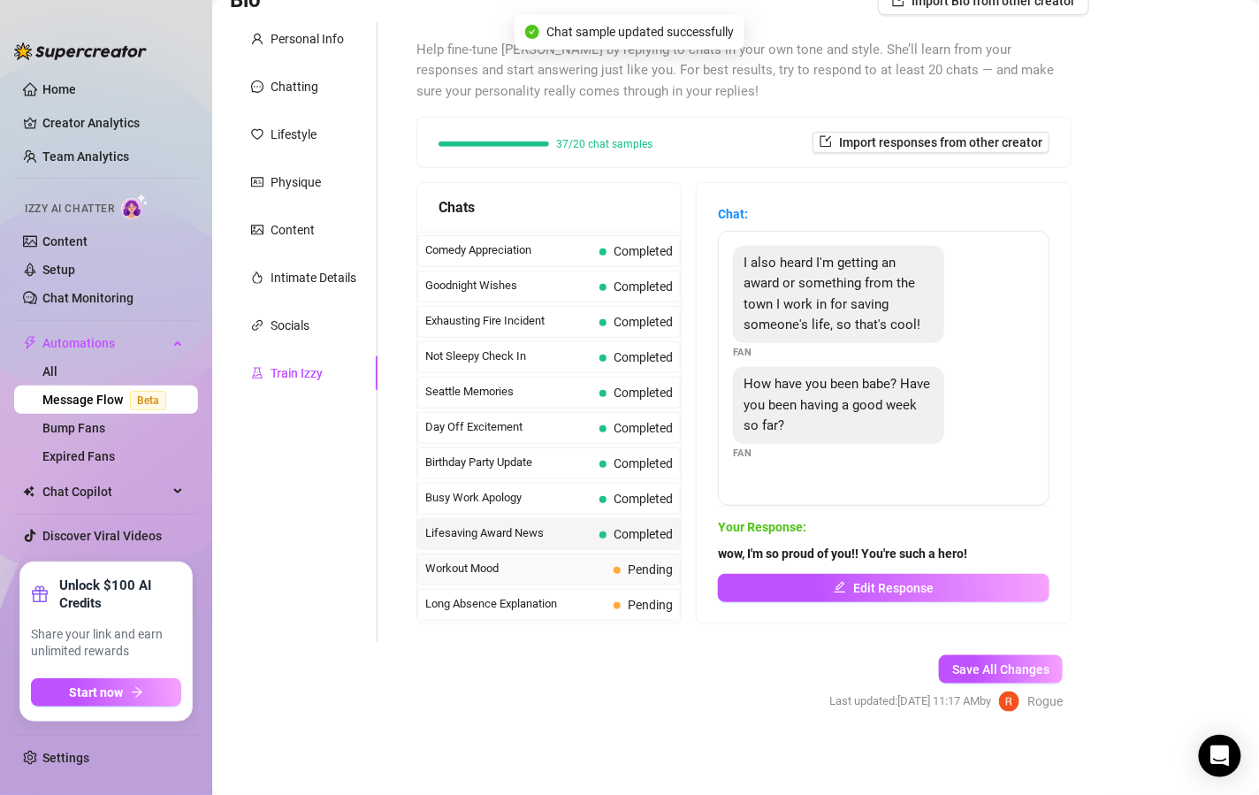
click at [524, 560] on span "Workout Mood" at bounding box center [515, 569] width 181 height 18
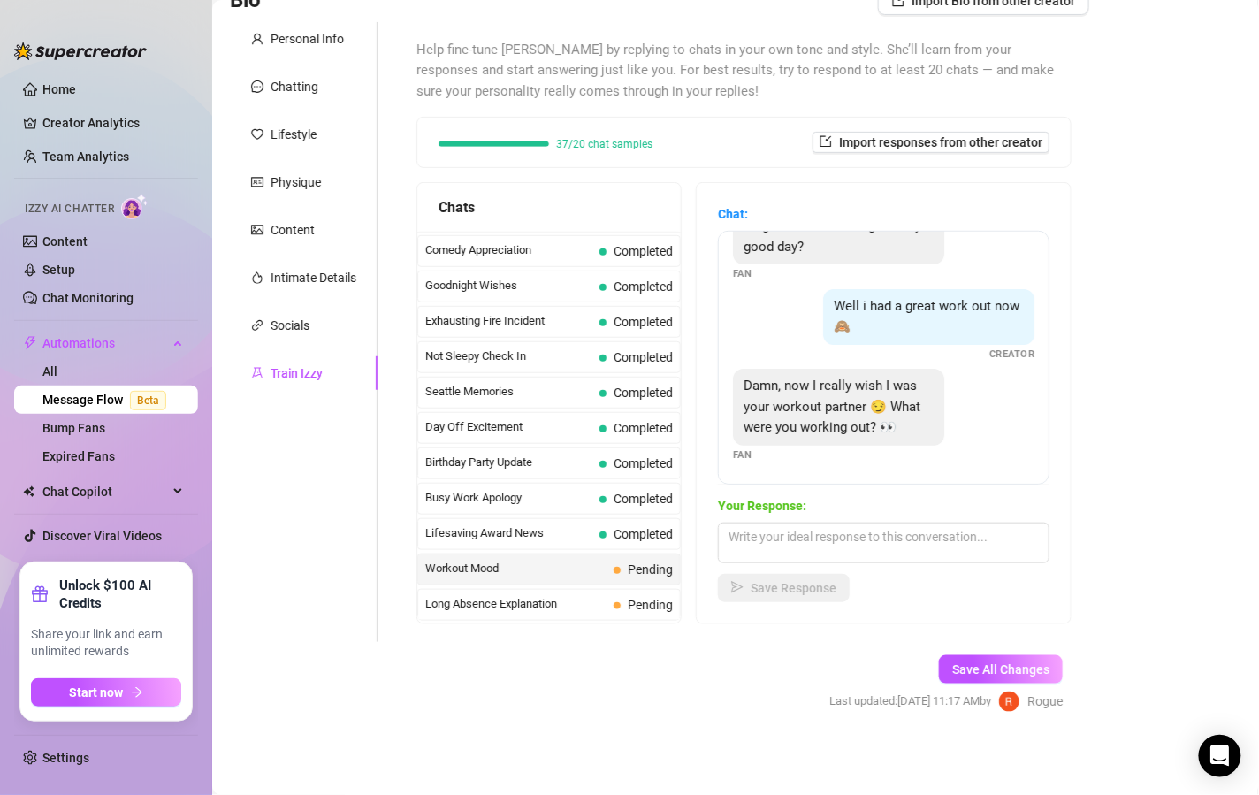
scroll to position [77, 0]
click at [862, 537] on textarea at bounding box center [884, 543] width 332 height 41
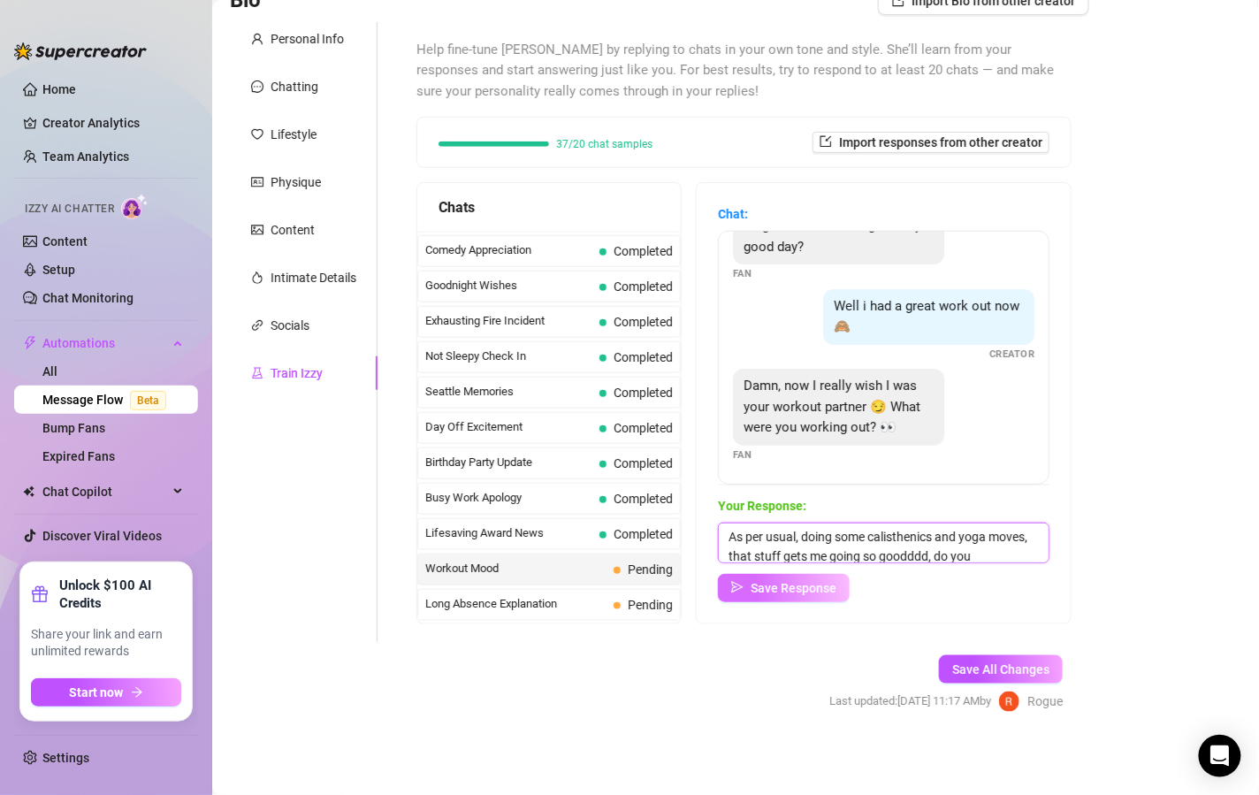
scroll to position [20, 0]
type textarea "As per usual, doing some calisthenics and yoga moves, that stuff gets me going …"
click at [773, 581] on span "Save Response" at bounding box center [794, 588] width 86 height 14
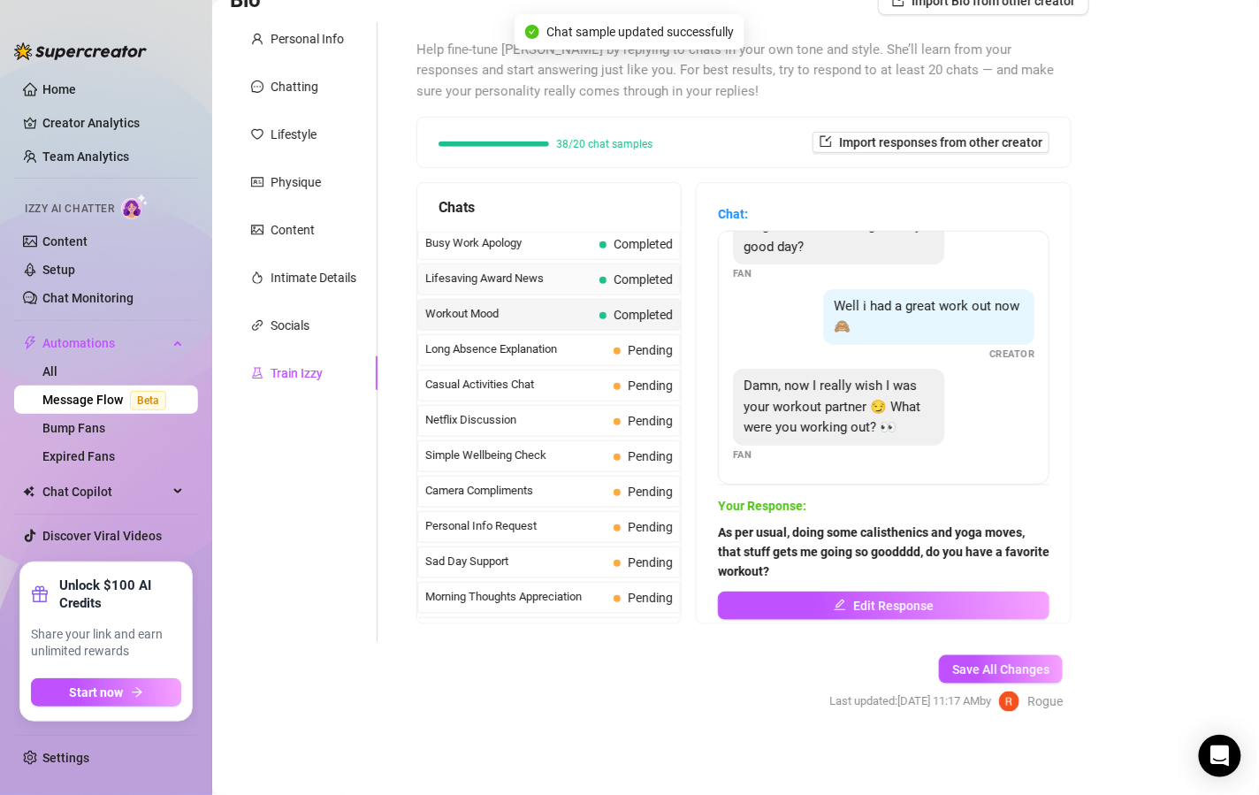
scroll to position [1567, 0]
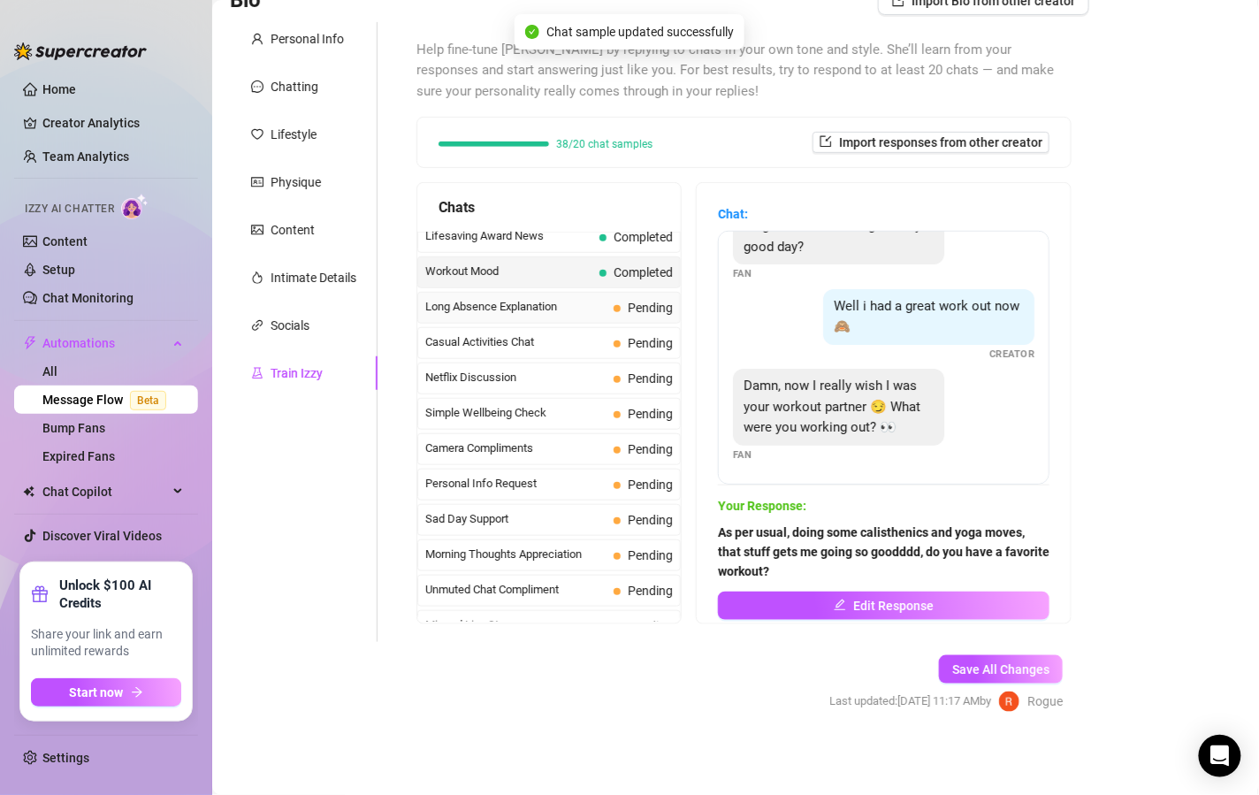
click at [555, 298] on span "Long Absence Explanation" at bounding box center [515, 307] width 181 height 18
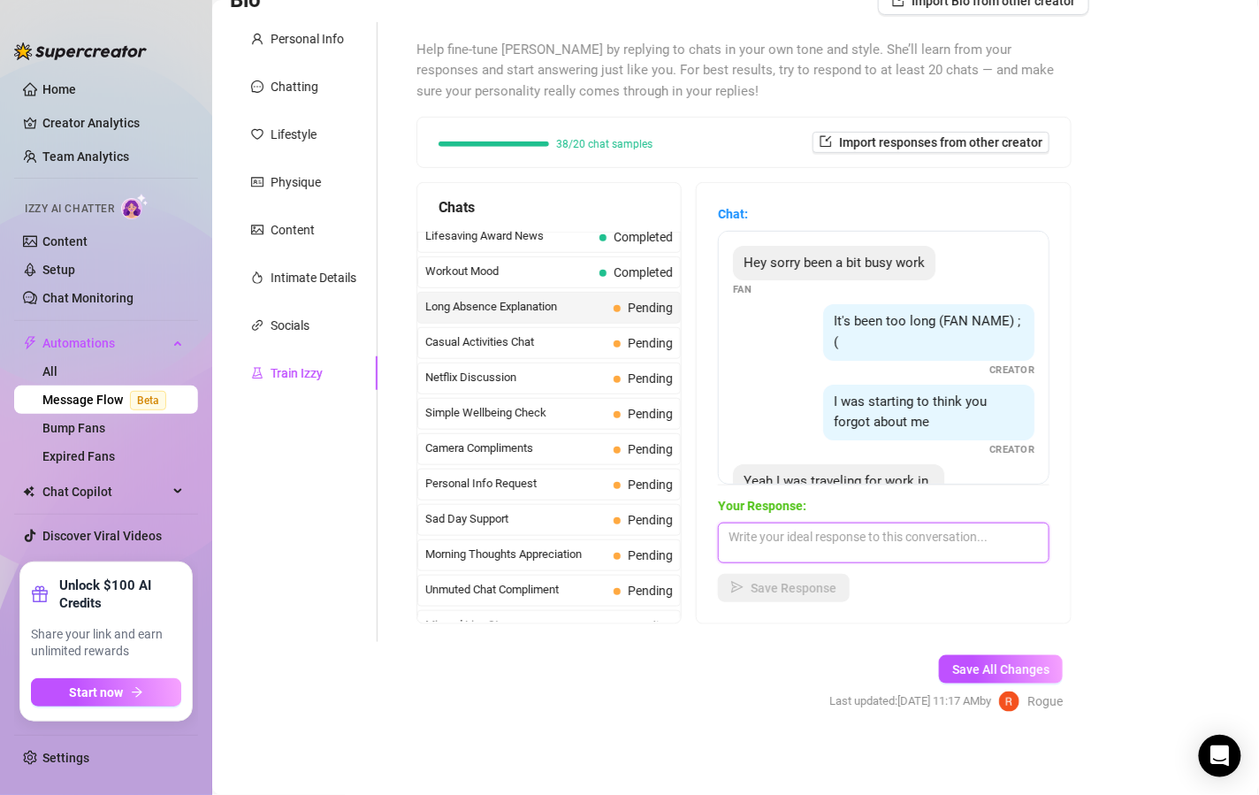
click at [858, 541] on textarea at bounding box center [884, 543] width 332 height 41
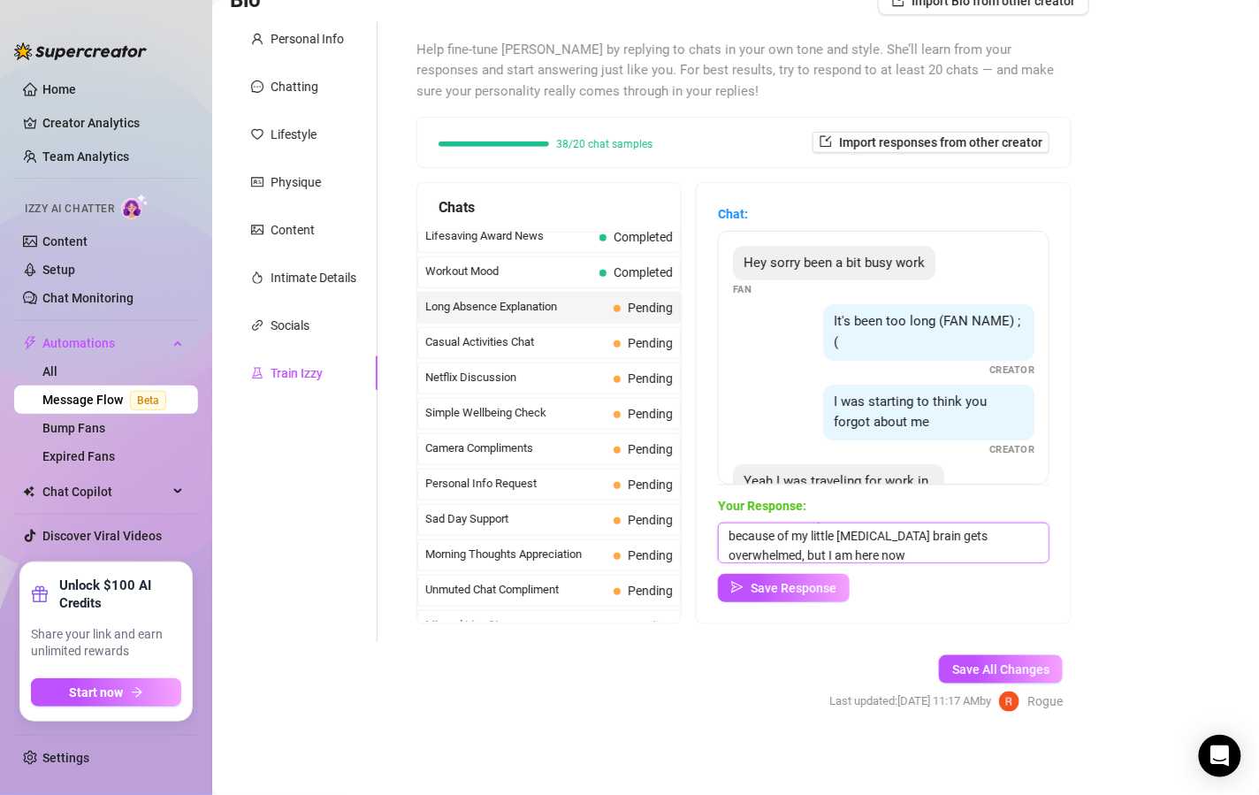
scroll to position [39, 0]
type textarea "Oh no, absolutely not. Sometimes I have to take breaks because of my little [ME…"
click at [815, 566] on div "Your Response: Oh no, absolutely not. Sometimes I have to take breaks because o…" at bounding box center [884, 549] width 332 height 106
click at [804, 604] on div "Chat: Hey sorry been a bit busy work Fan It's been too long (FAN NAME) ;( Creat…" at bounding box center [884, 403] width 374 height 440
click at [830, 578] on button "Save Response" at bounding box center [784, 588] width 132 height 28
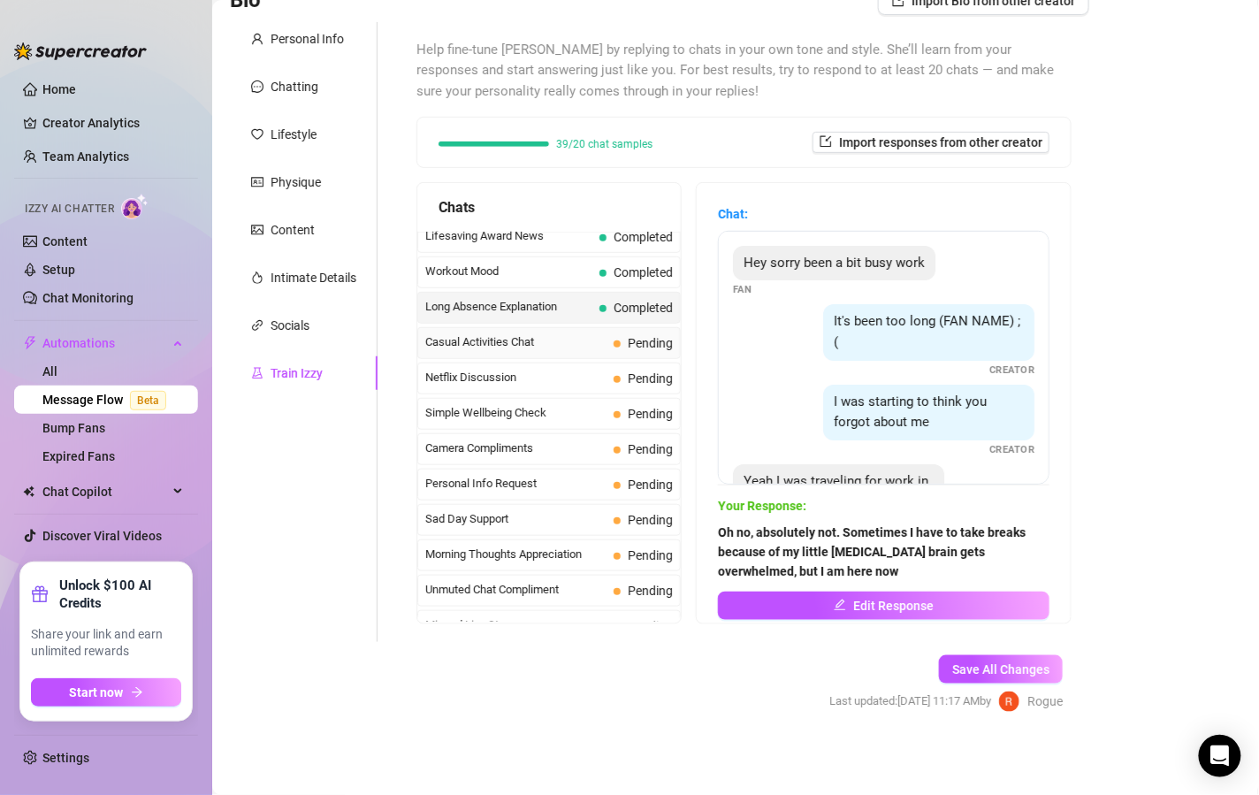
click at [556, 333] on span "Casual Activities Chat" at bounding box center [515, 342] width 181 height 18
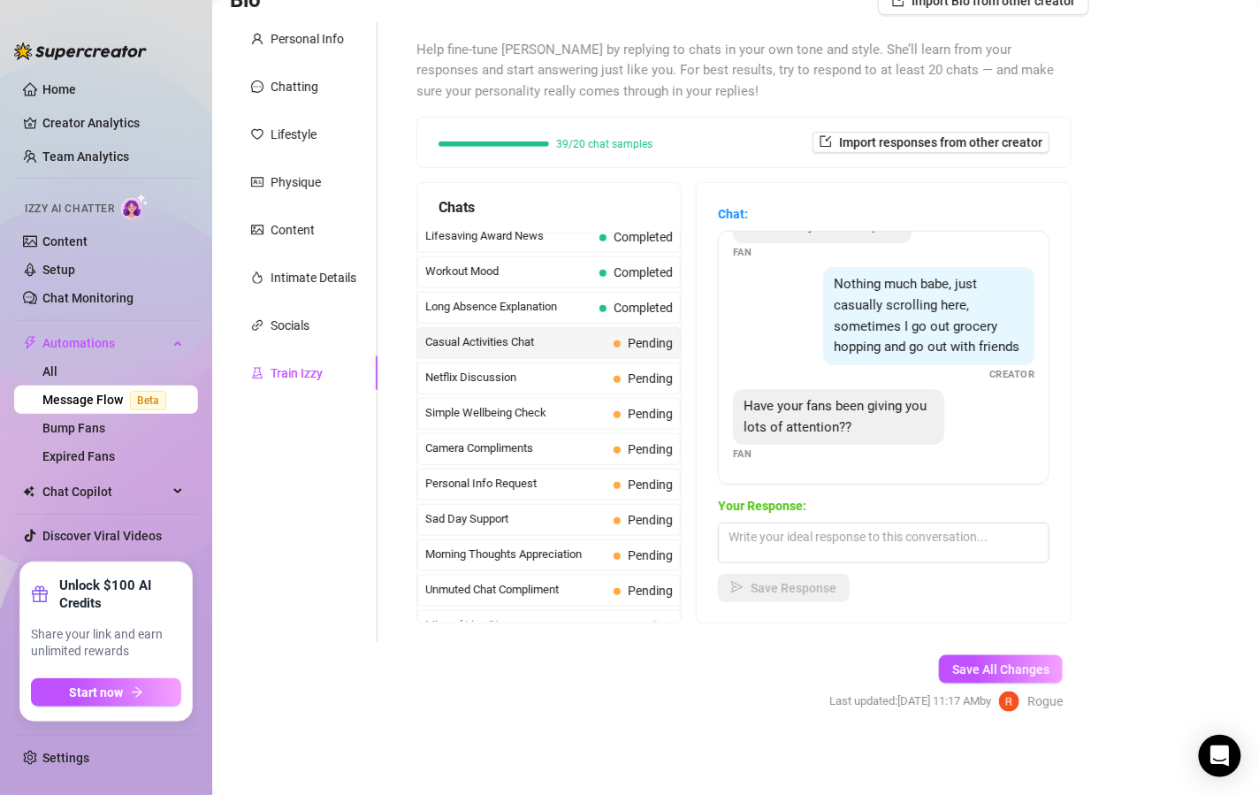
scroll to position [55, 0]
click at [791, 524] on textarea at bounding box center [884, 543] width 332 height 41
type textarea "well, you are, which feels really good"
click at [797, 571] on div "Your Response: well, you are, which feels really good Save Response" at bounding box center [884, 549] width 332 height 106
click at [797, 576] on button "Save Response" at bounding box center [784, 588] width 132 height 28
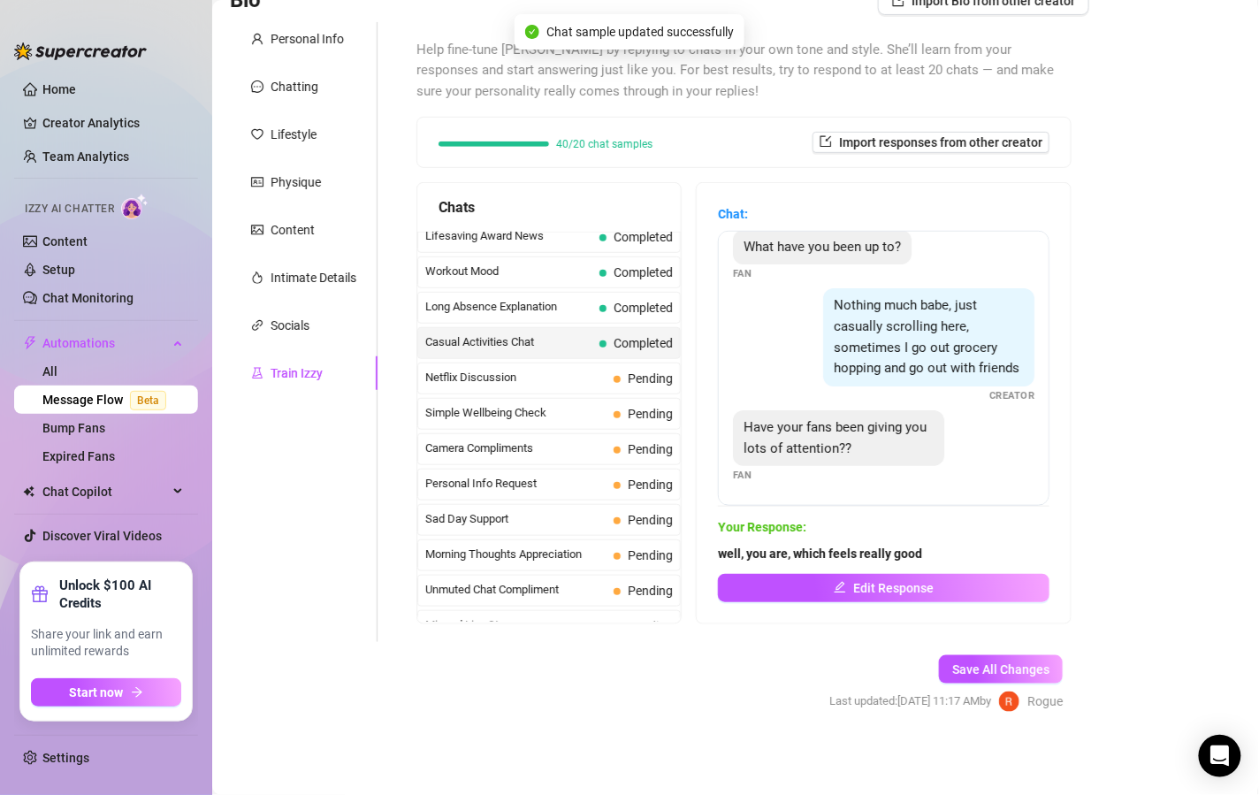
scroll to position [34, 0]
click at [578, 339] on div "Casual Activities Chat Completed" at bounding box center [549, 343] width 264 height 32
click at [586, 369] on span "Netflix Discussion" at bounding box center [515, 378] width 181 height 18
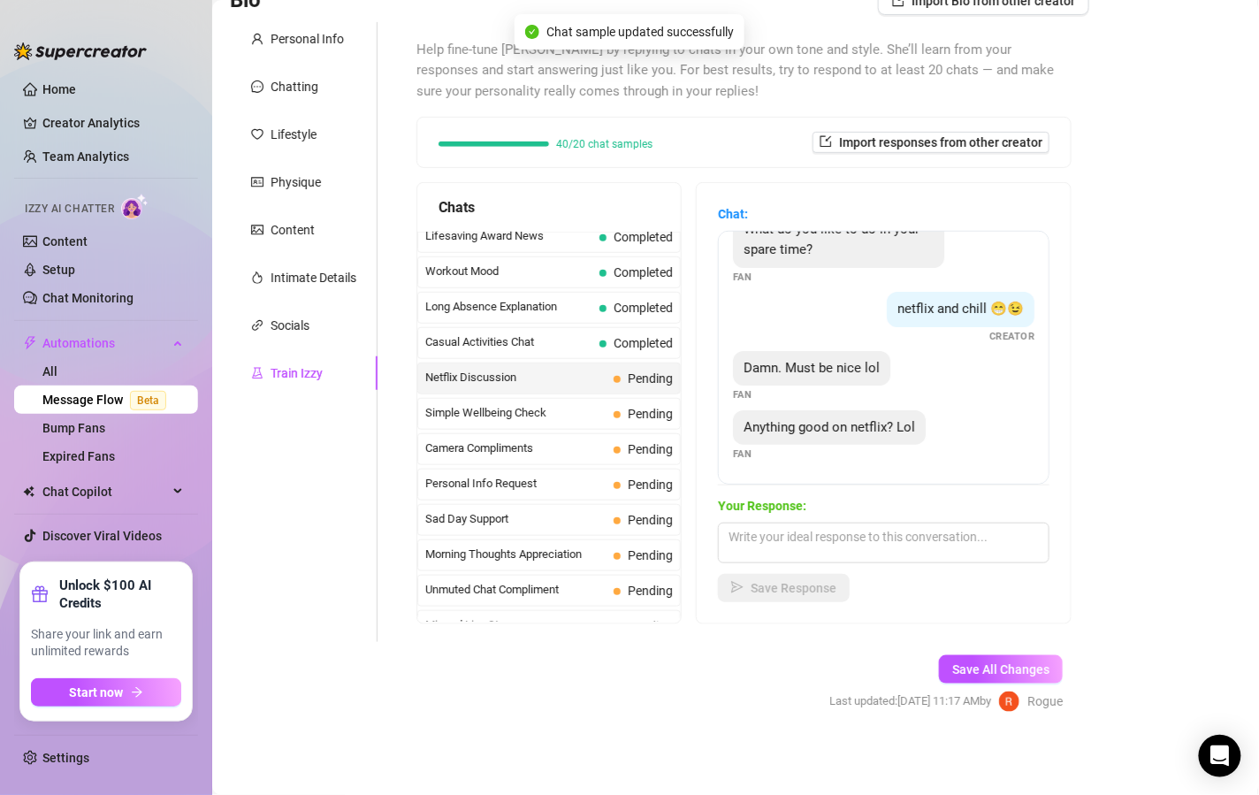
scroll to position [52, 0]
click at [811, 527] on textarea at bounding box center [884, 543] width 332 height 41
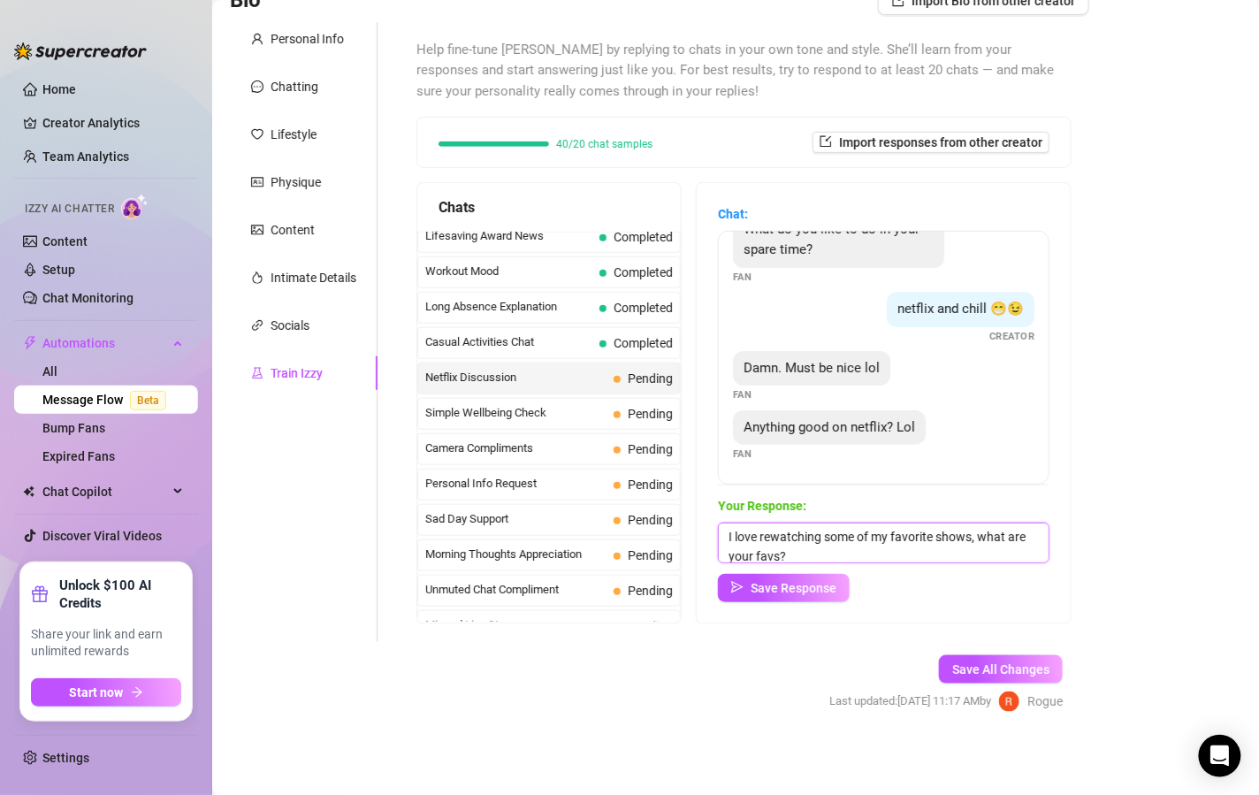
scroll to position [20, 0]
type textarea "I love rewatching some of my favorite shows, what are your favs?"
click at [796, 594] on button "Save Response" at bounding box center [784, 588] width 132 height 28
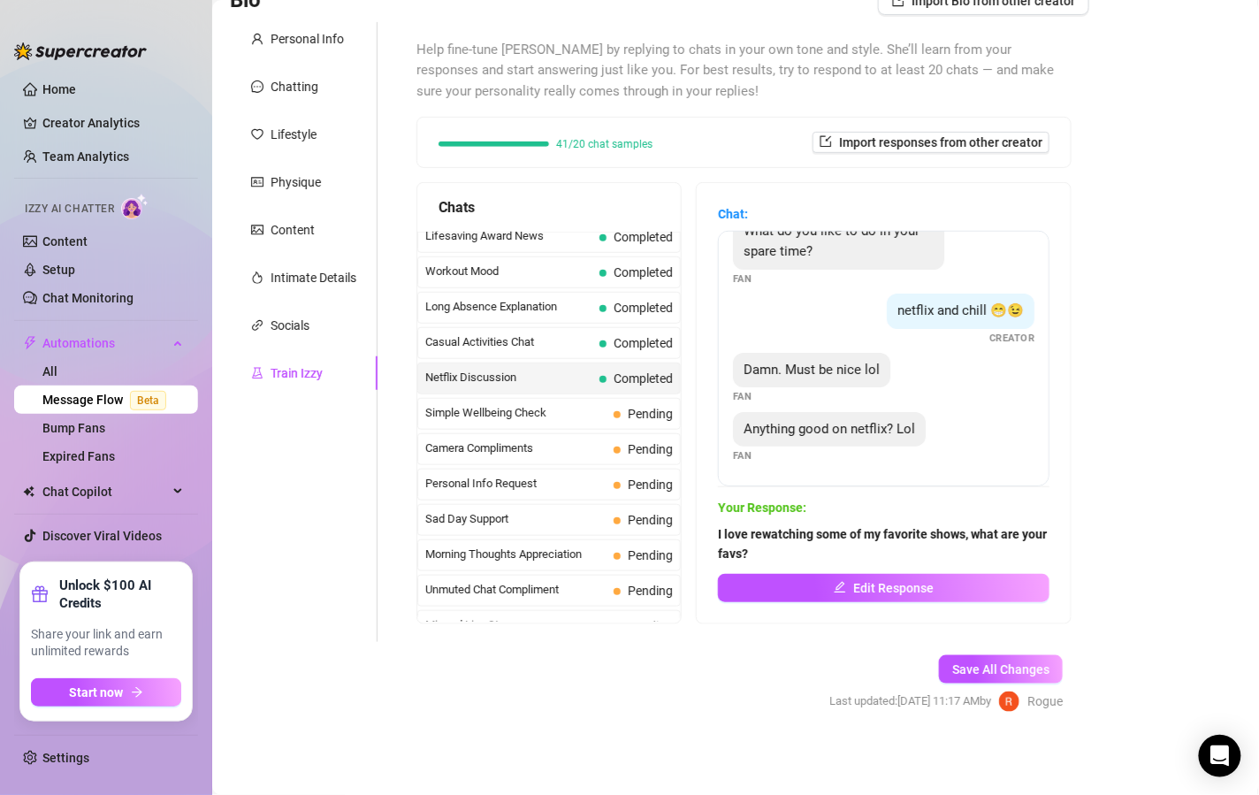
scroll to position [50, 0]
click at [568, 408] on div "Simple Wellbeing Check Pending" at bounding box center [549, 414] width 264 height 32
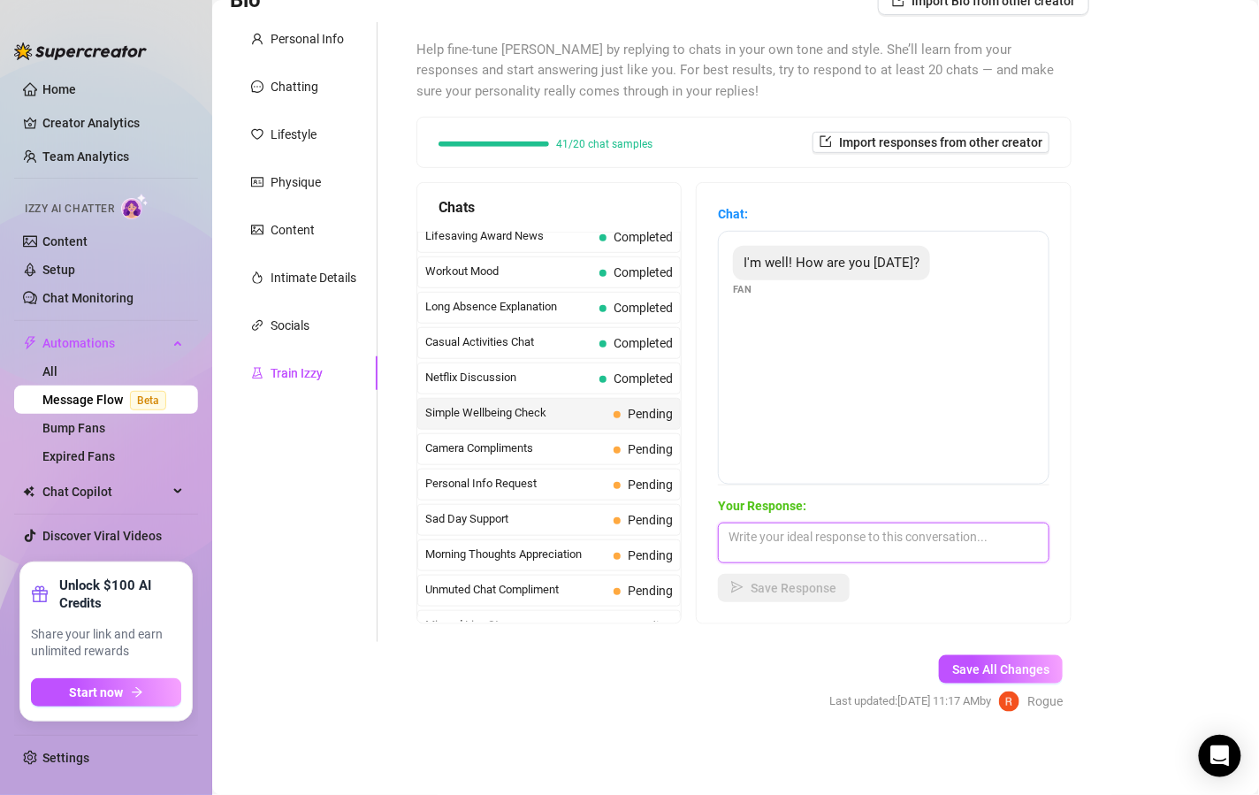
click at [801, 535] on textarea at bounding box center [884, 543] width 332 height 41
type textarea "In a kinky mood, you?"
click at [793, 570] on div "Your Response: In a kinky mood, you? Save Response" at bounding box center [884, 549] width 332 height 106
click at [788, 582] on span "Save Response" at bounding box center [794, 588] width 86 height 14
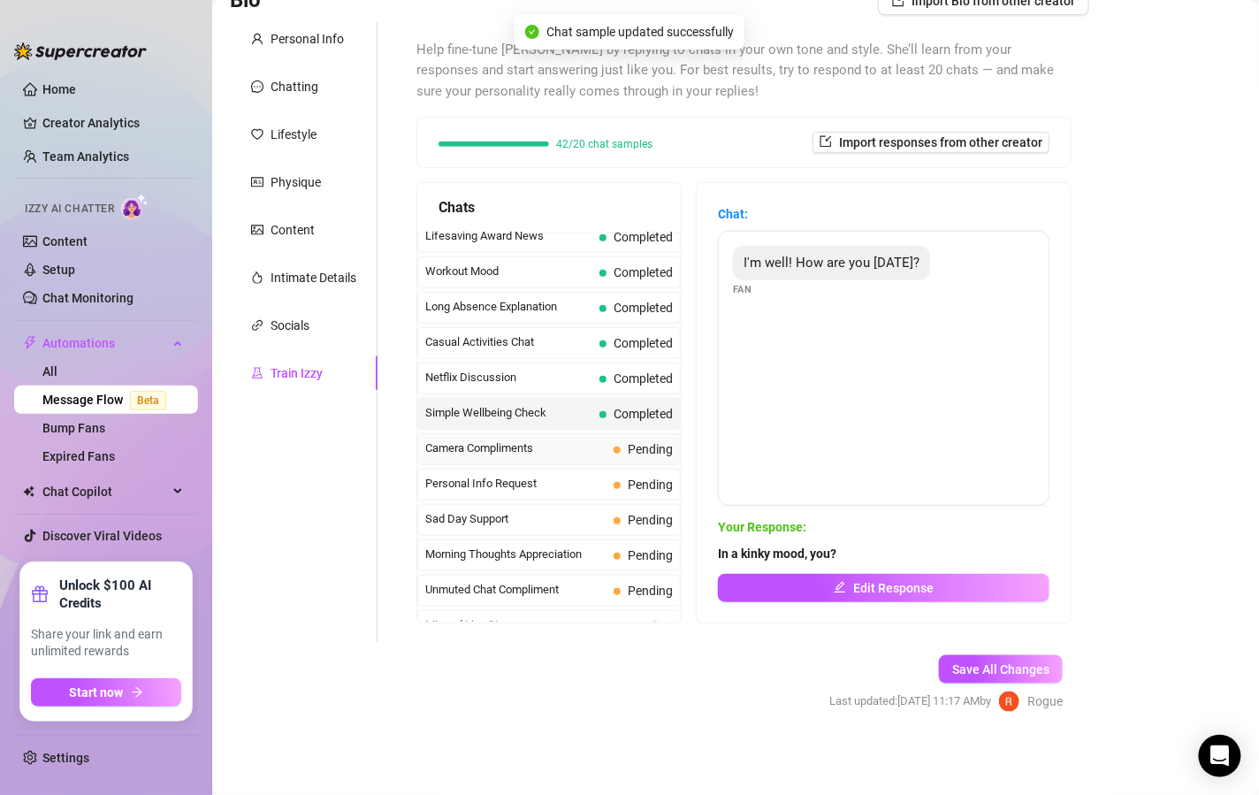
click at [614, 440] on span "Pending" at bounding box center [643, 449] width 59 height 19
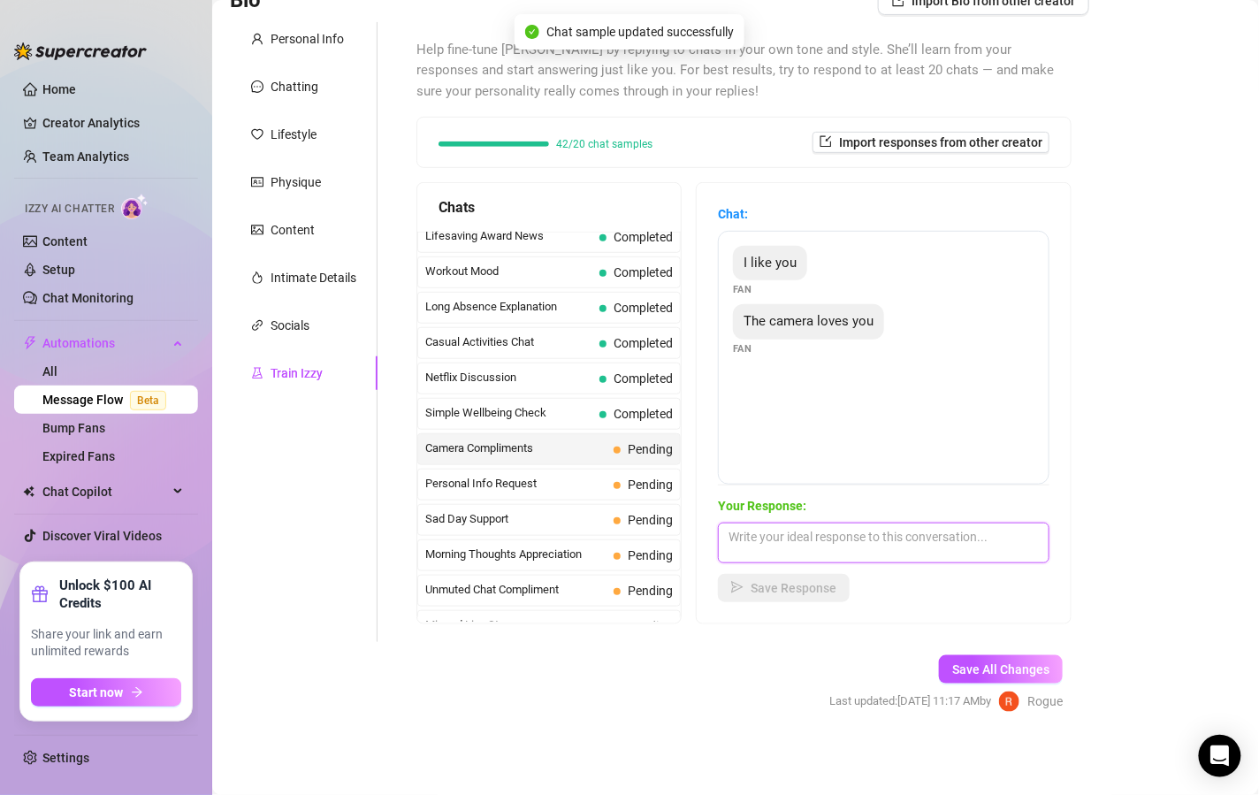
click at [821, 554] on textarea at bounding box center [884, 543] width 332 height 41
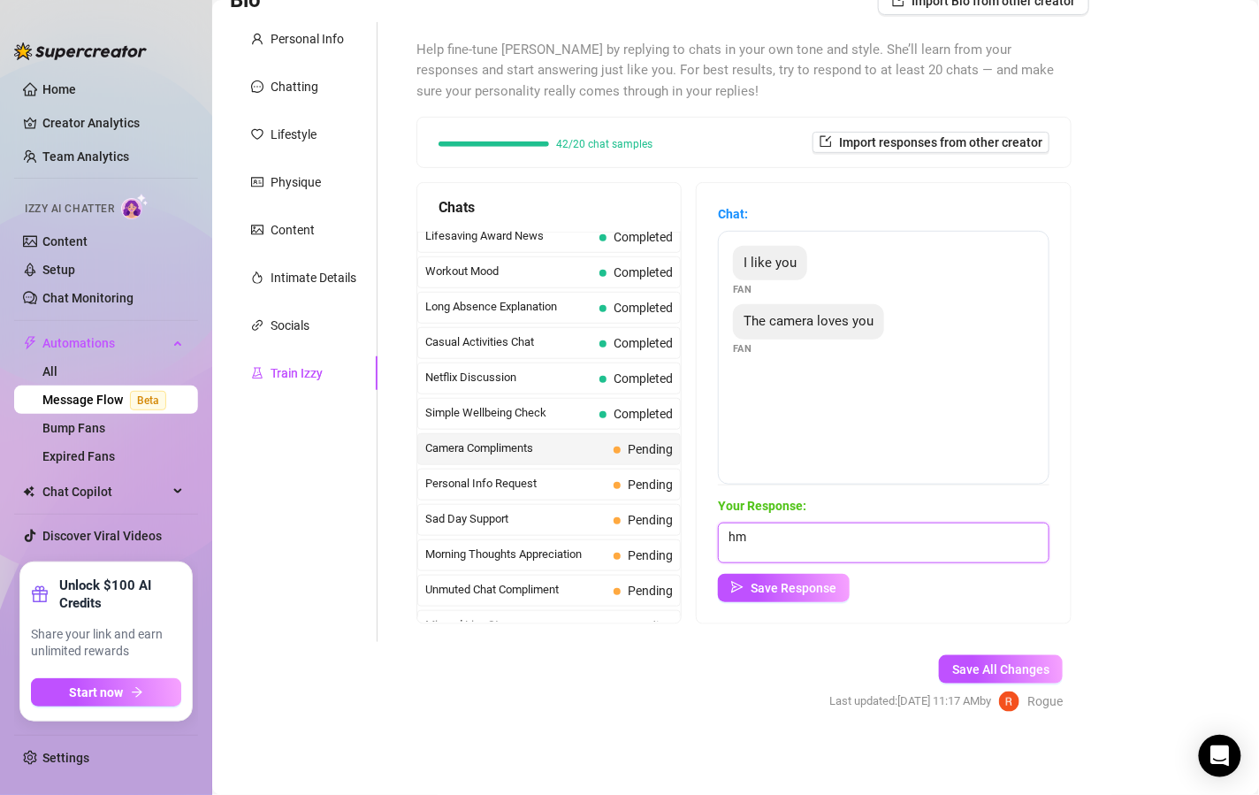
type textarea "h"
type textarea "Oh, I love the camera, it allows me to tease you endlessly"
click at [803, 570] on div "Your Response: Oh, I love the camera, it allows me to tease you endlessly Save …" at bounding box center [884, 549] width 332 height 106
click at [803, 587] on span "Save Response" at bounding box center [794, 588] width 86 height 14
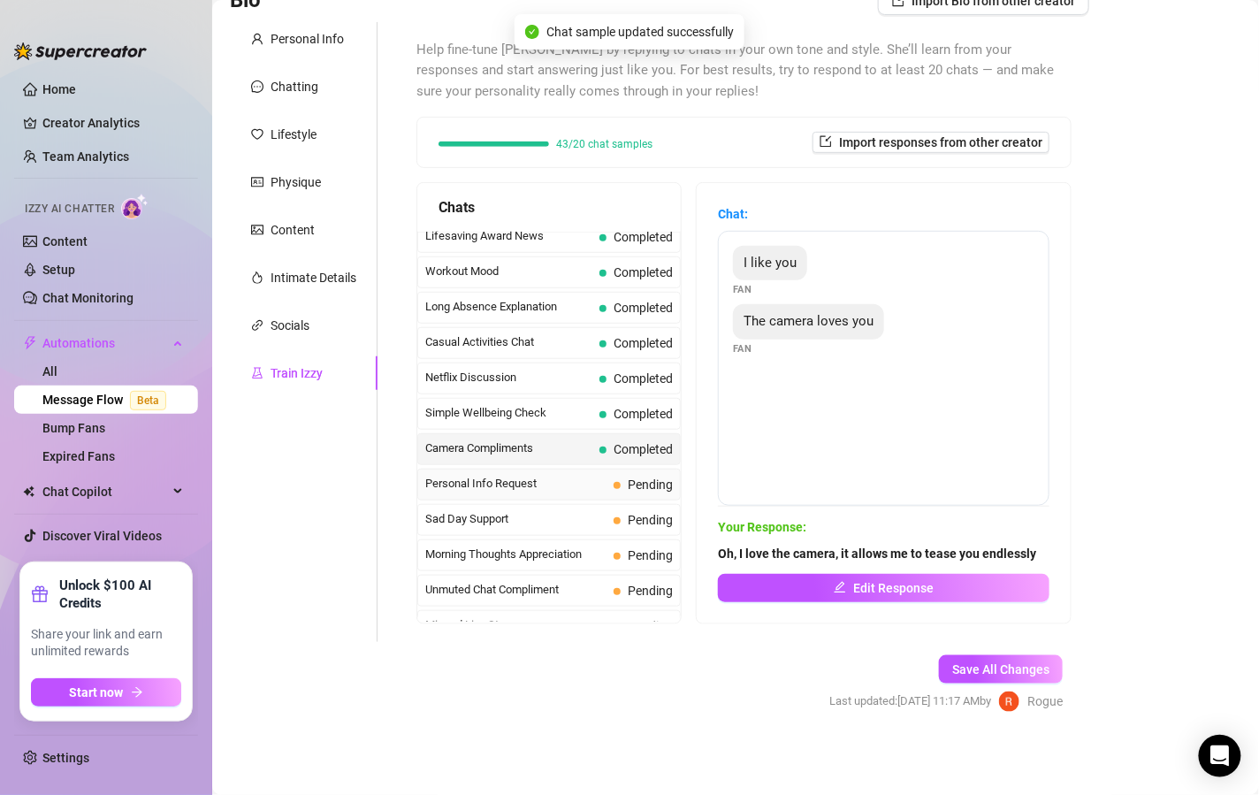
click at [614, 475] on span "Pending" at bounding box center [643, 484] width 59 height 19
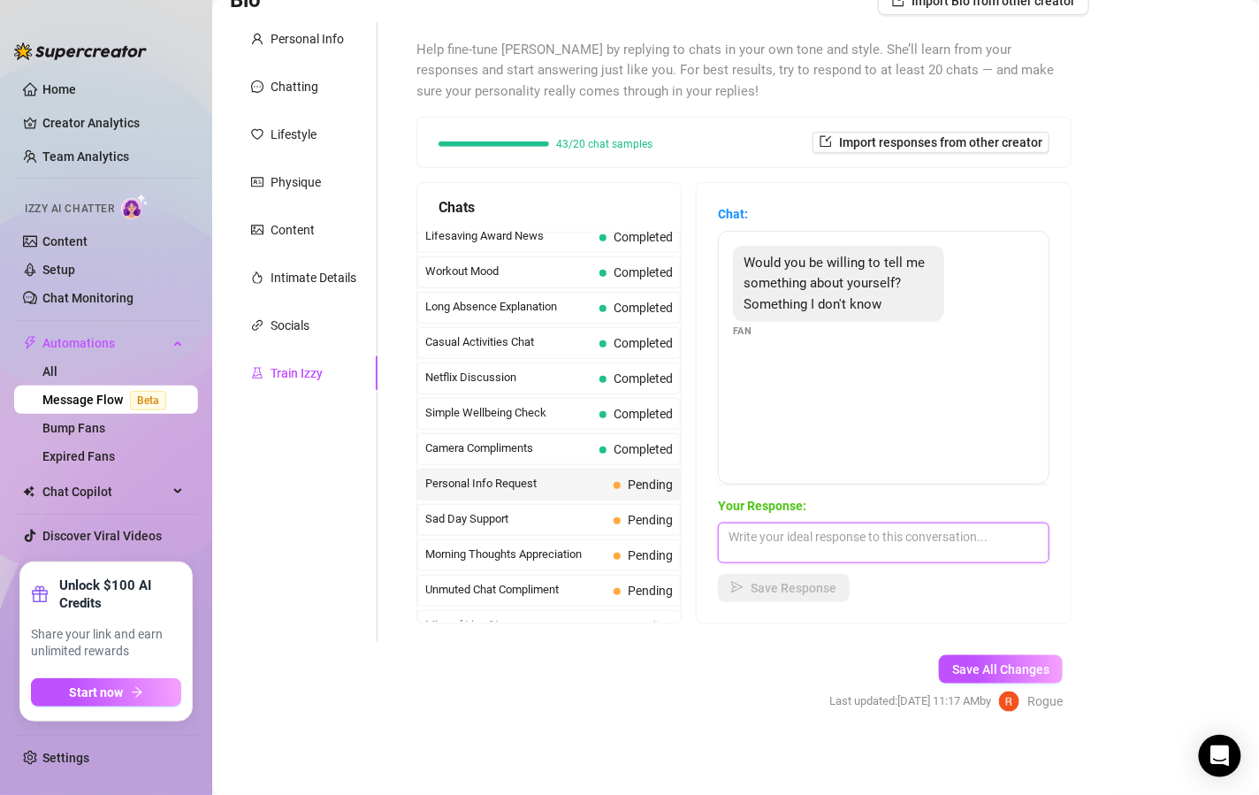
click at [812, 532] on textarea at bounding box center [884, 543] width 332 height 41
type textarea "h"
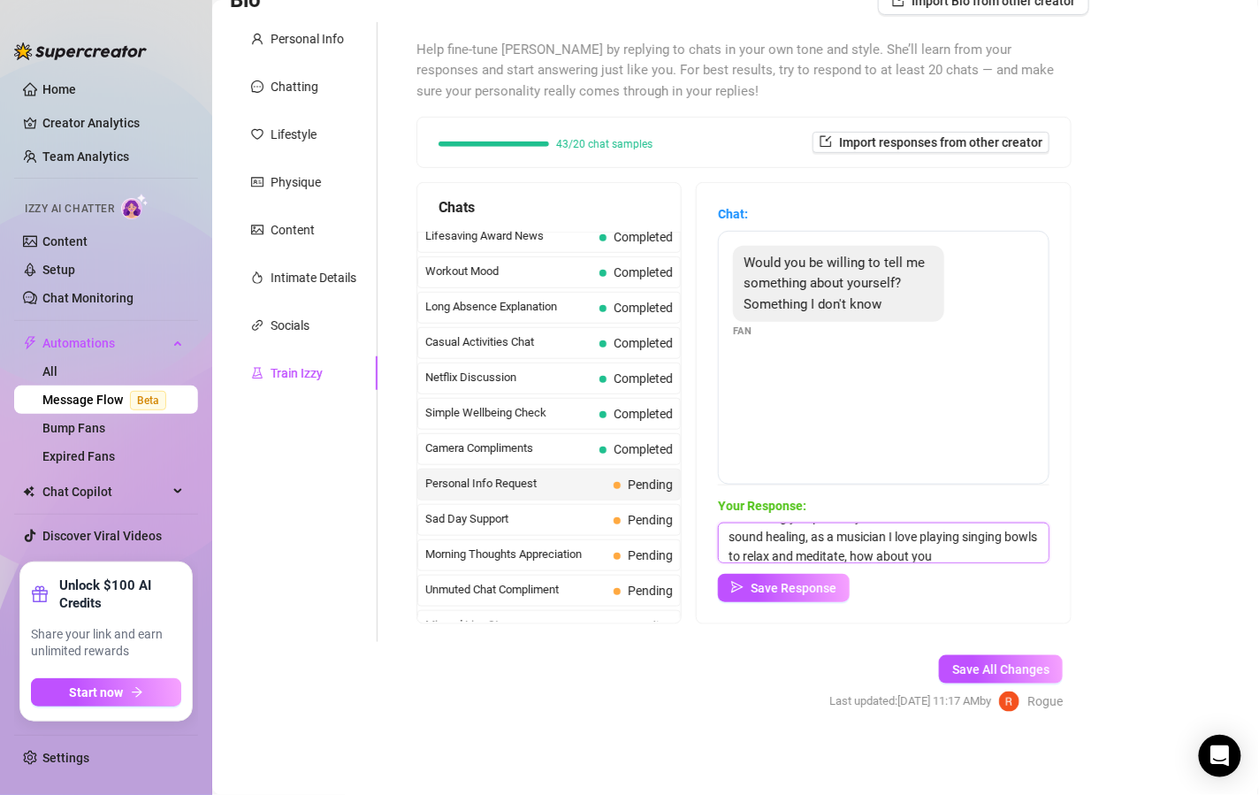
scroll to position [58, 0]
type textarea "I love that you actually want to get to know me, something you probably don't k…"
click at [816, 587] on span "Save Response" at bounding box center [794, 588] width 86 height 14
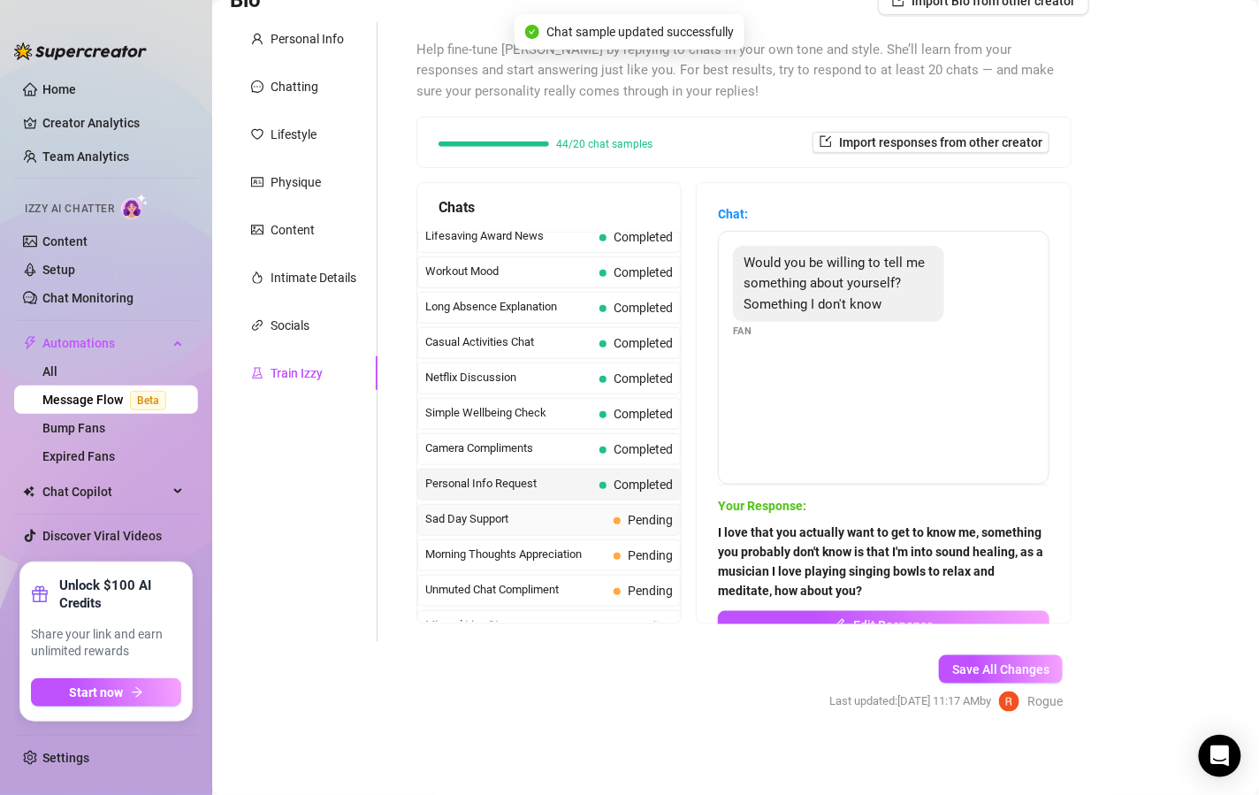
click at [580, 510] on span "Sad Day Support" at bounding box center [515, 519] width 181 height 18
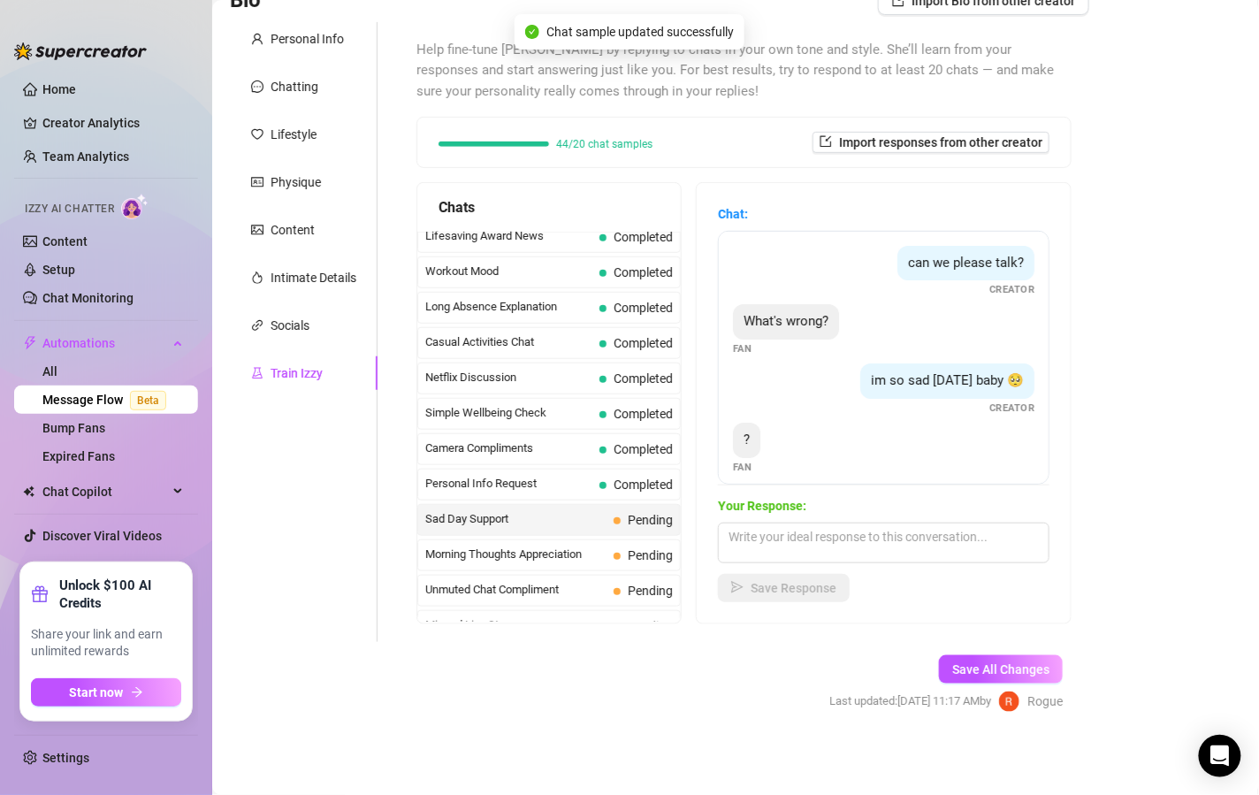
scroll to position [11, 0]
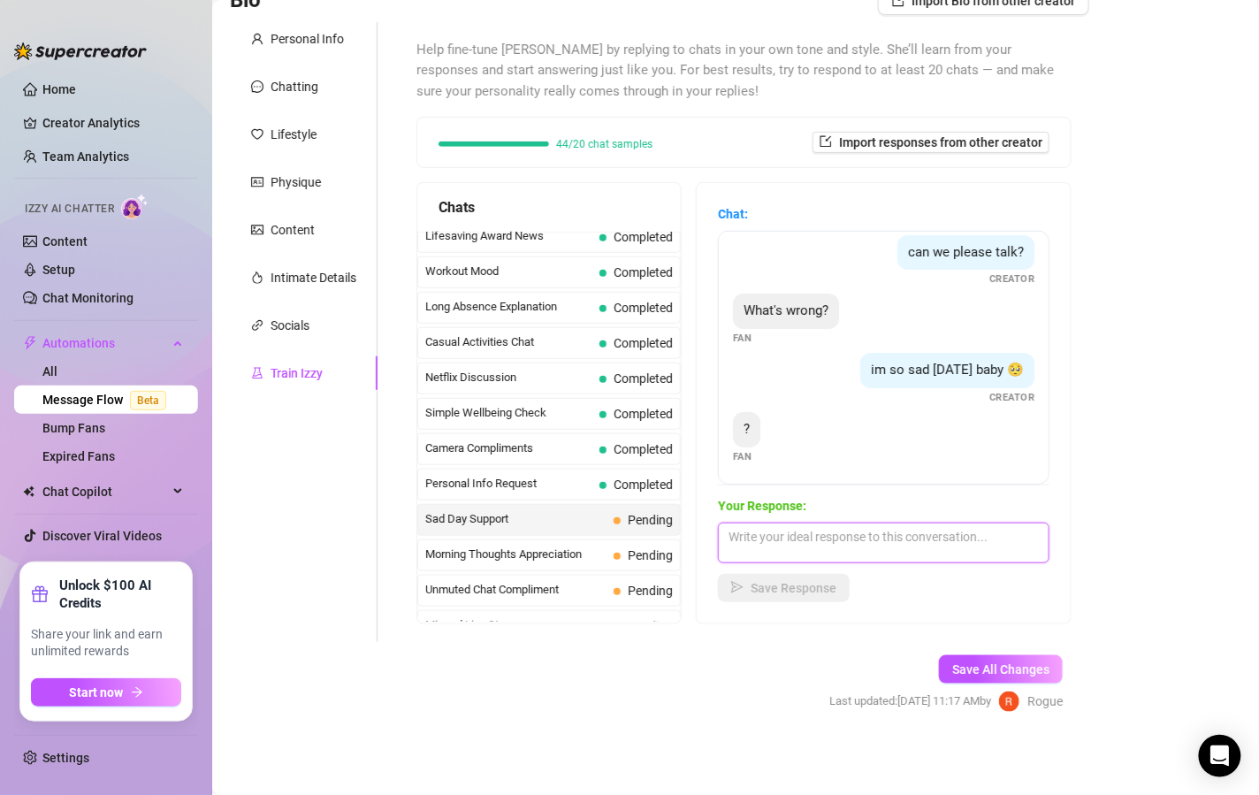
click at [858, 543] on textarea at bounding box center [884, 543] width 332 height 41
type textarea "Oh no, what's going on? you can tell me anything, I'm here for you"
click at [813, 586] on span "Save Response" at bounding box center [794, 588] width 86 height 14
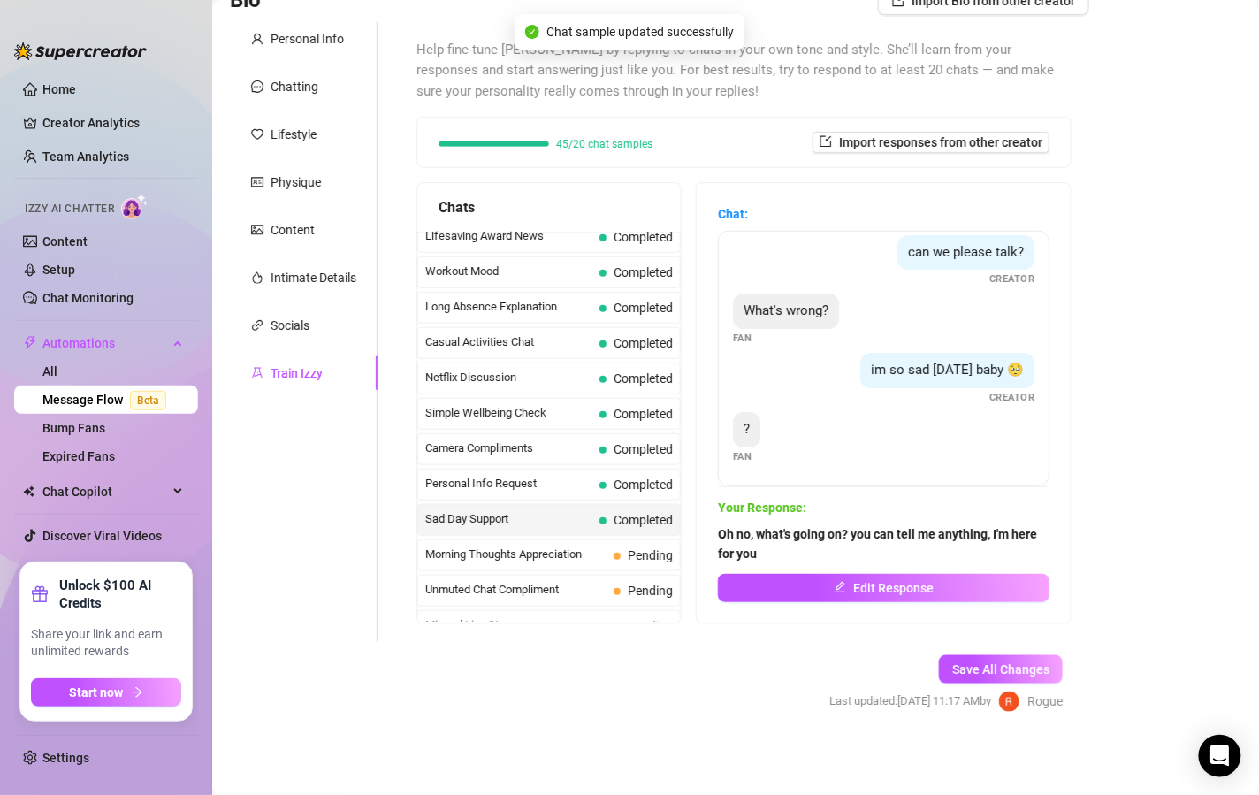
scroll to position [9, 0]
click at [570, 546] on span "Morning Thoughts Appreciation" at bounding box center [515, 555] width 181 height 18
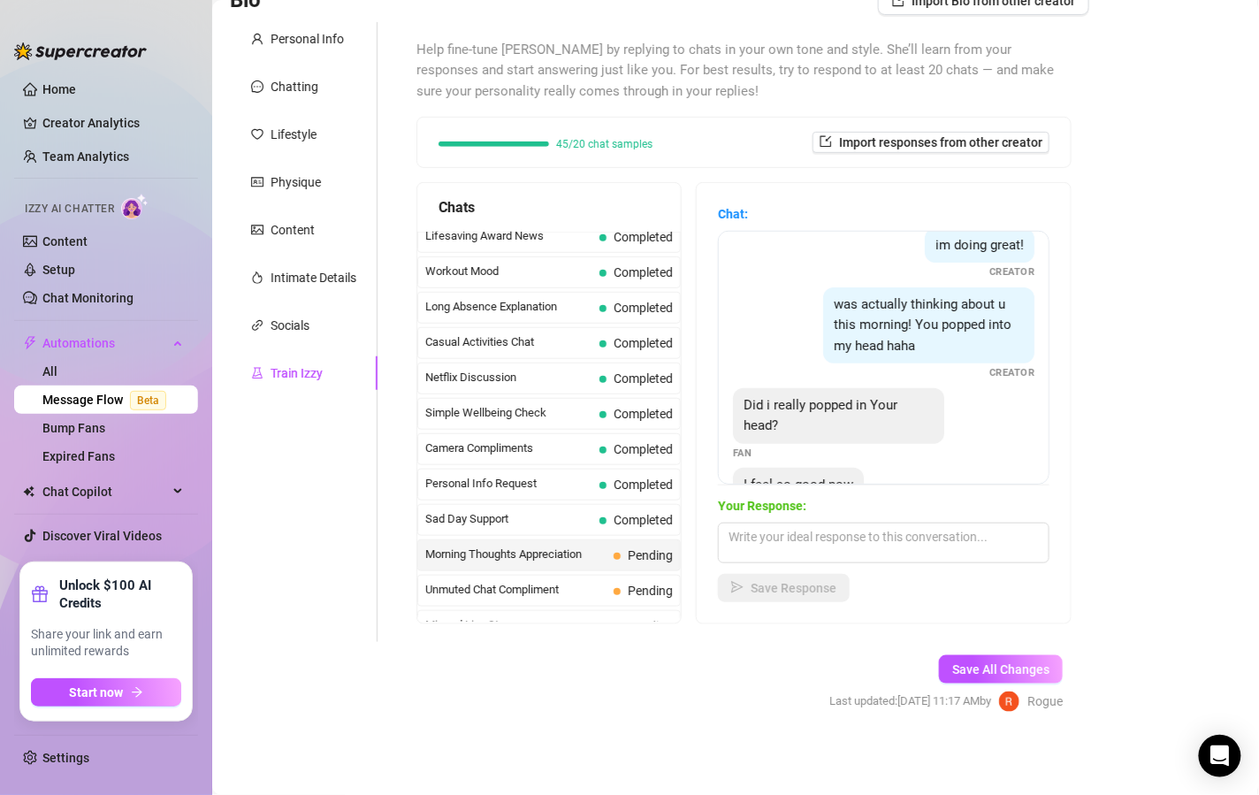
scroll to position [212, 0]
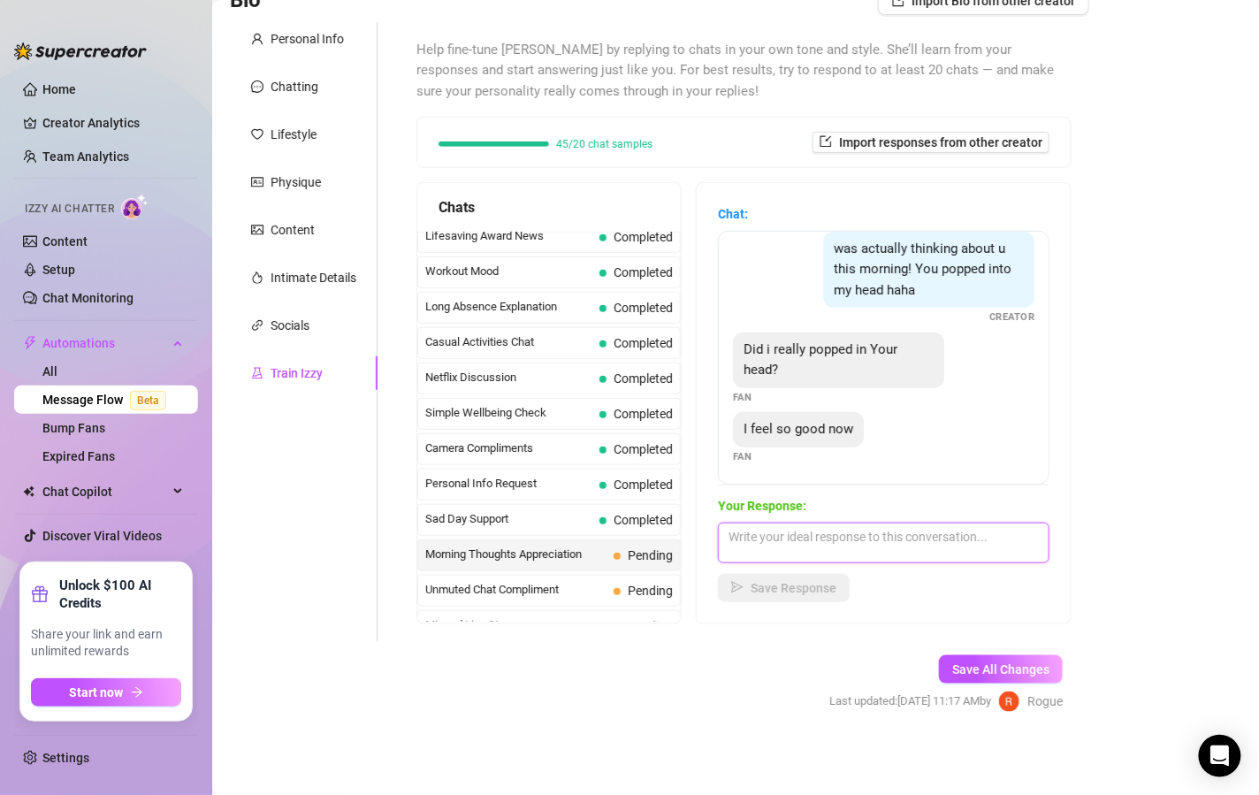
click at [837, 549] on textarea at bounding box center [884, 543] width 332 height 41
type textarea "Oh yeah, our conversations are hot and I want to get to know you more"
click at [799, 578] on button "Save Response" at bounding box center [784, 588] width 132 height 28
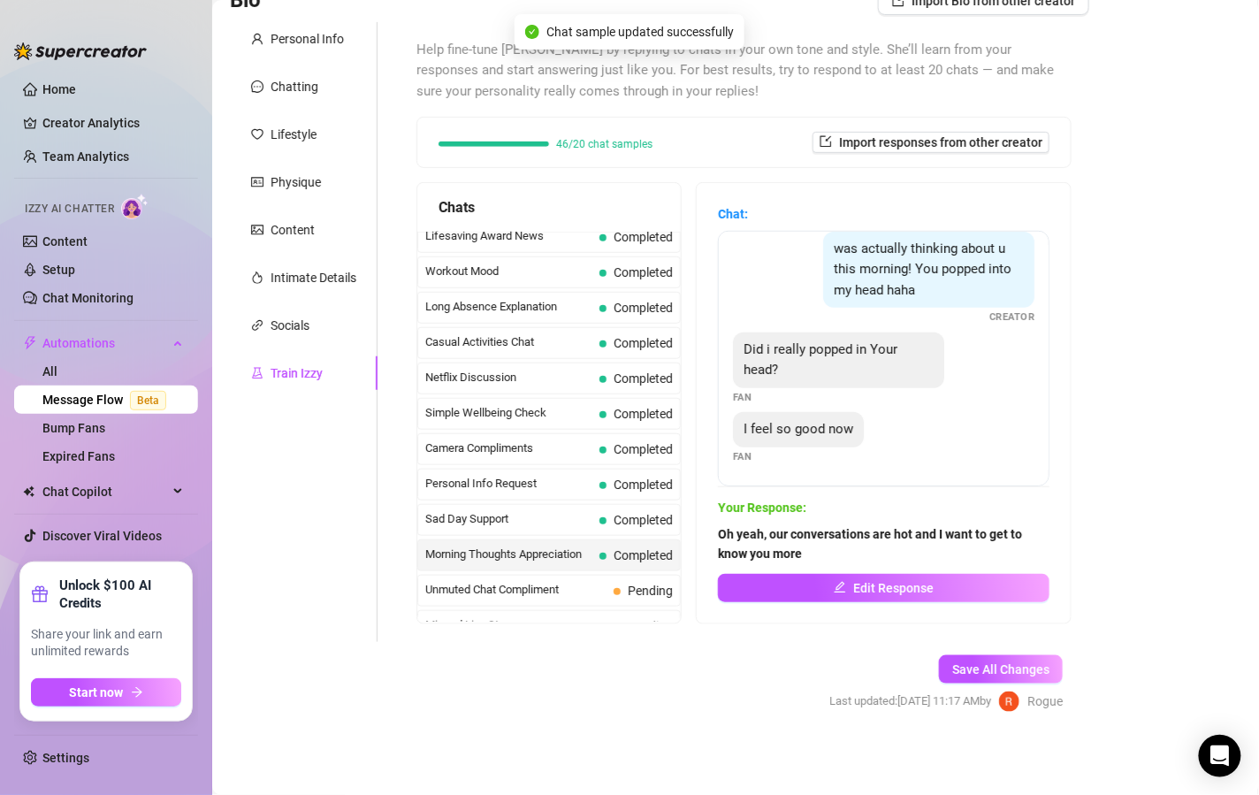
scroll to position [210, 0]
click at [577, 575] on div "Unmuted Chat Compliment Pending" at bounding box center [549, 591] width 264 height 32
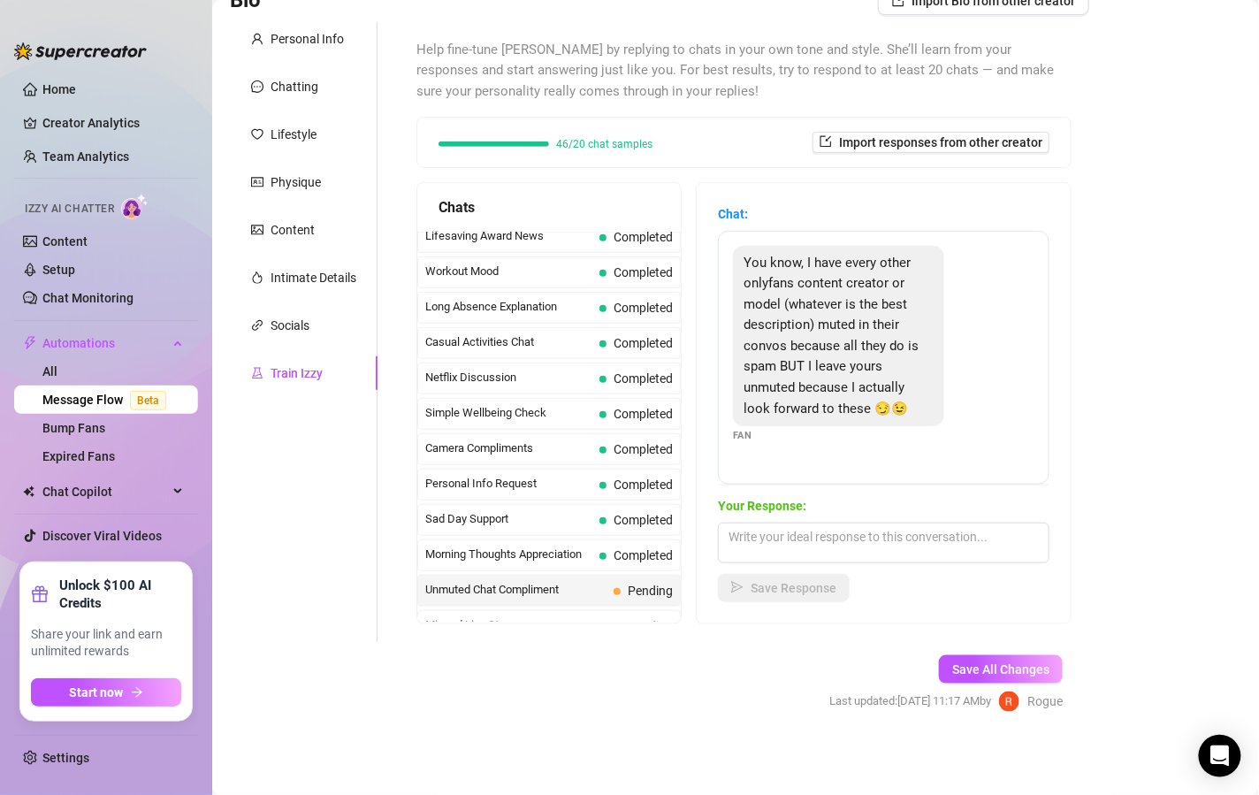
scroll to position [134, 0]
click at [823, 535] on textarea at bounding box center [884, 543] width 332 height 41
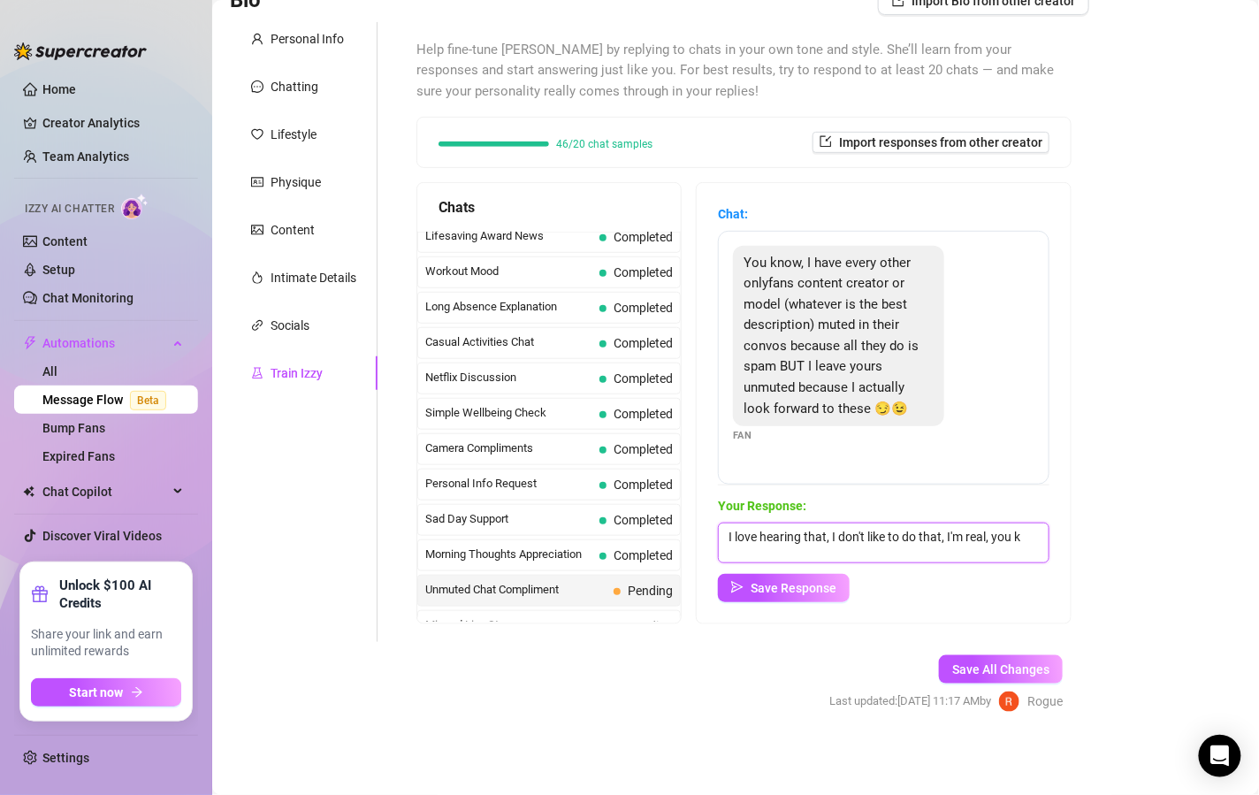
scroll to position [0, 0]
type textarea "I love hearing that, I don't like to do that, I'm real, you know"
click at [792, 571] on div "Your Response: I love hearing that, I don't like to do that, I'm real, you know…" at bounding box center [884, 549] width 332 height 106
click at [803, 602] on div "Chat: You know, I have every other onlyfans content creator or model (whatever …" at bounding box center [884, 403] width 374 height 440
click at [812, 594] on button "Save Response" at bounding box center [784, 588] width 132 height 28
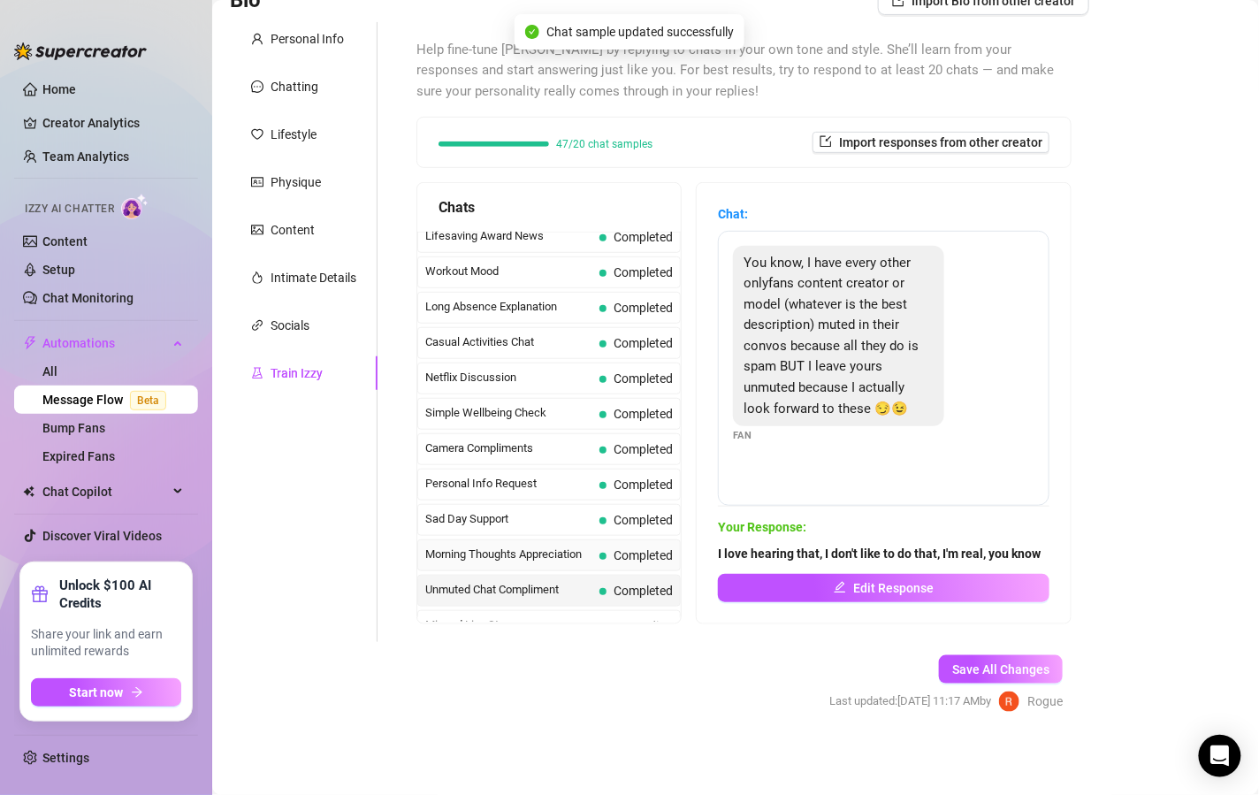
scroll to position [1585, 0]
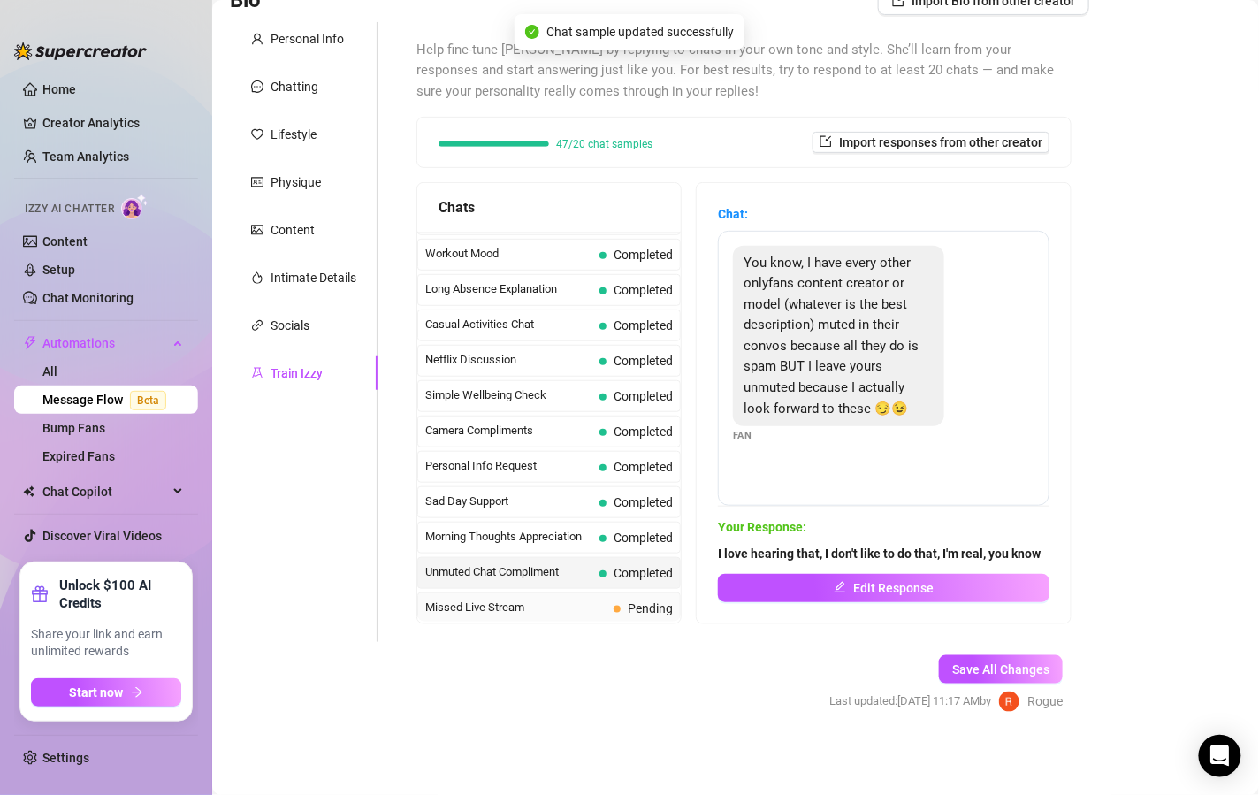
click at [601, 593] on div "Missed Live Stream Pending" at bounding box center [549, 609] width 264 height 32
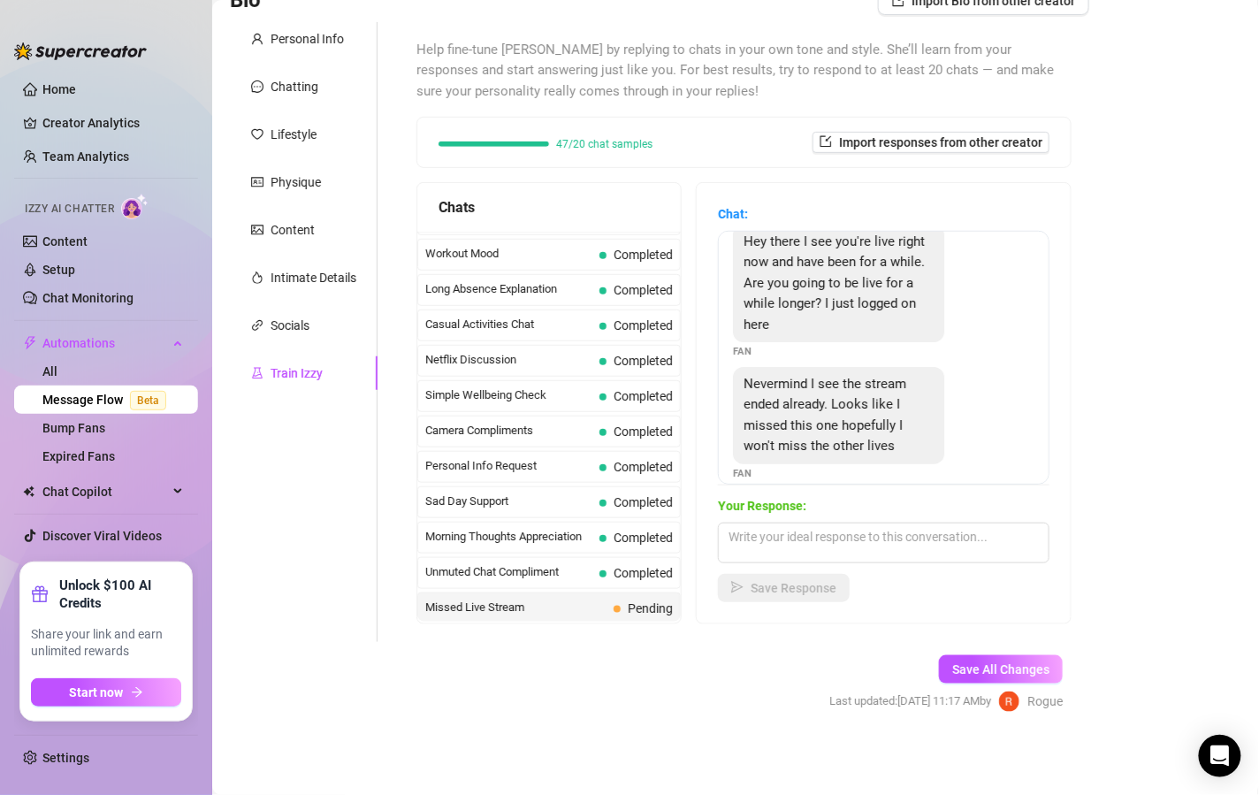
scroll to position [59, 0]
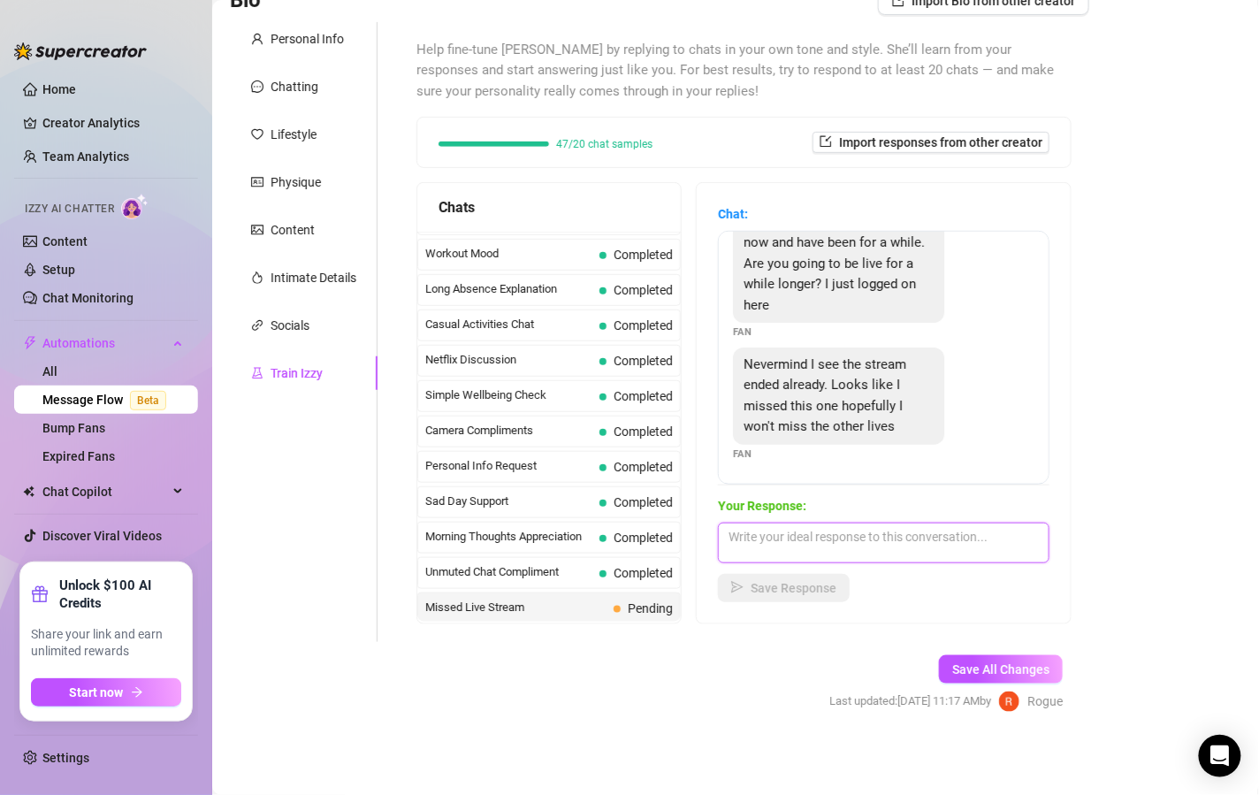
click at [853, 535] on textarea at bounding box center [884, 543] width 332 height 41
type textarea "I gotta keep you on your toes, you see, you need to pay attention, pet ;)"
click at [797, 604] on div "Chat: Hey there I see you're live right now and have been for a while. Are you …" at bounding box center [884, 403] width 374 height 440
click at [813, 598] on button "Save Response" at bounding box center [784, 588] width 132 height 28
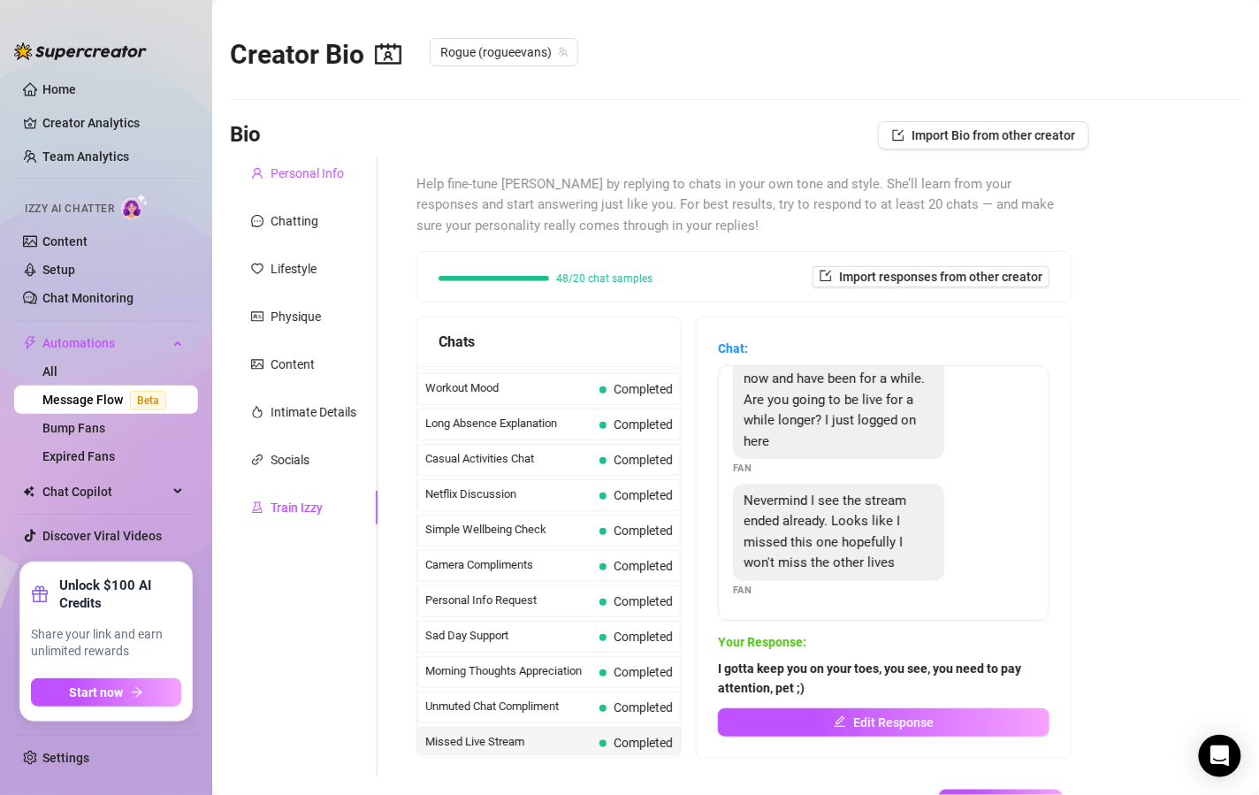
click at [318, 182] on div "Personal Info" at bounding box center [307, 173] width 73 height 19
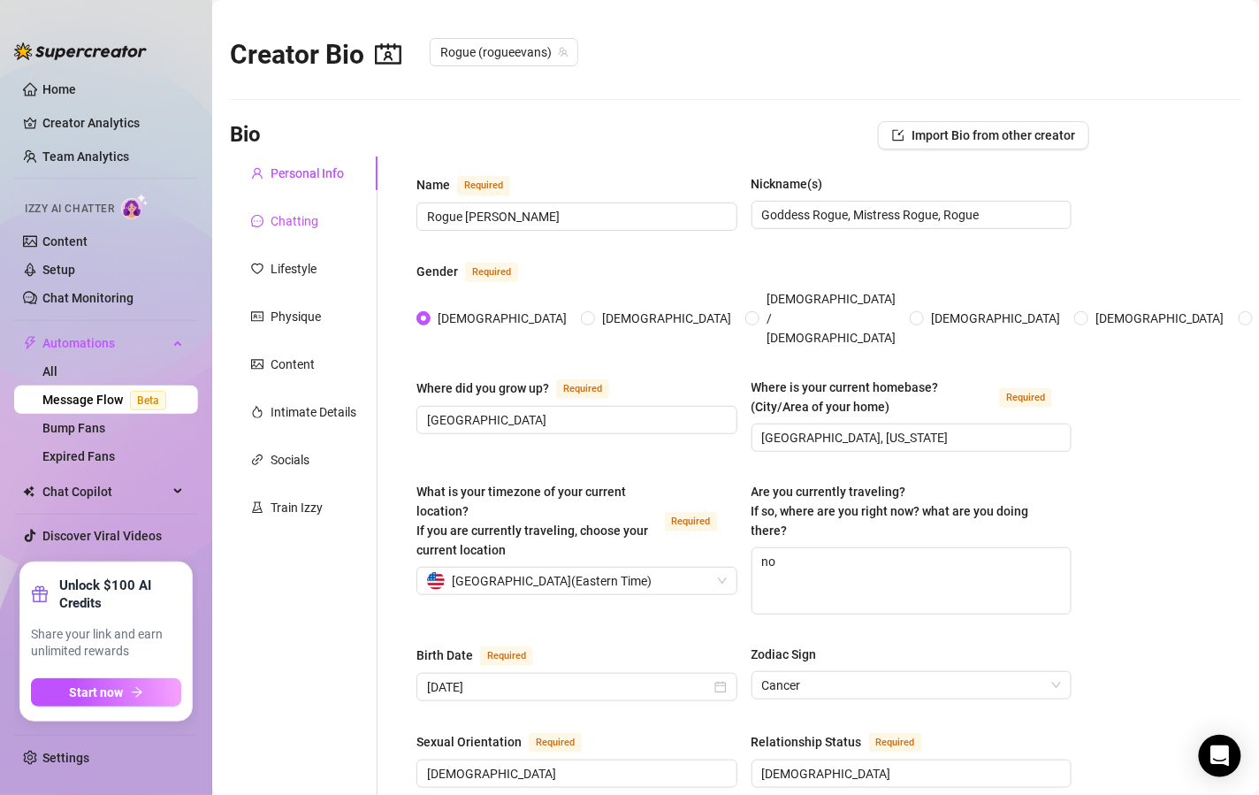
click at [307, 226] on div "Chatting" at bounding box center [295, 220] width 48 height 19
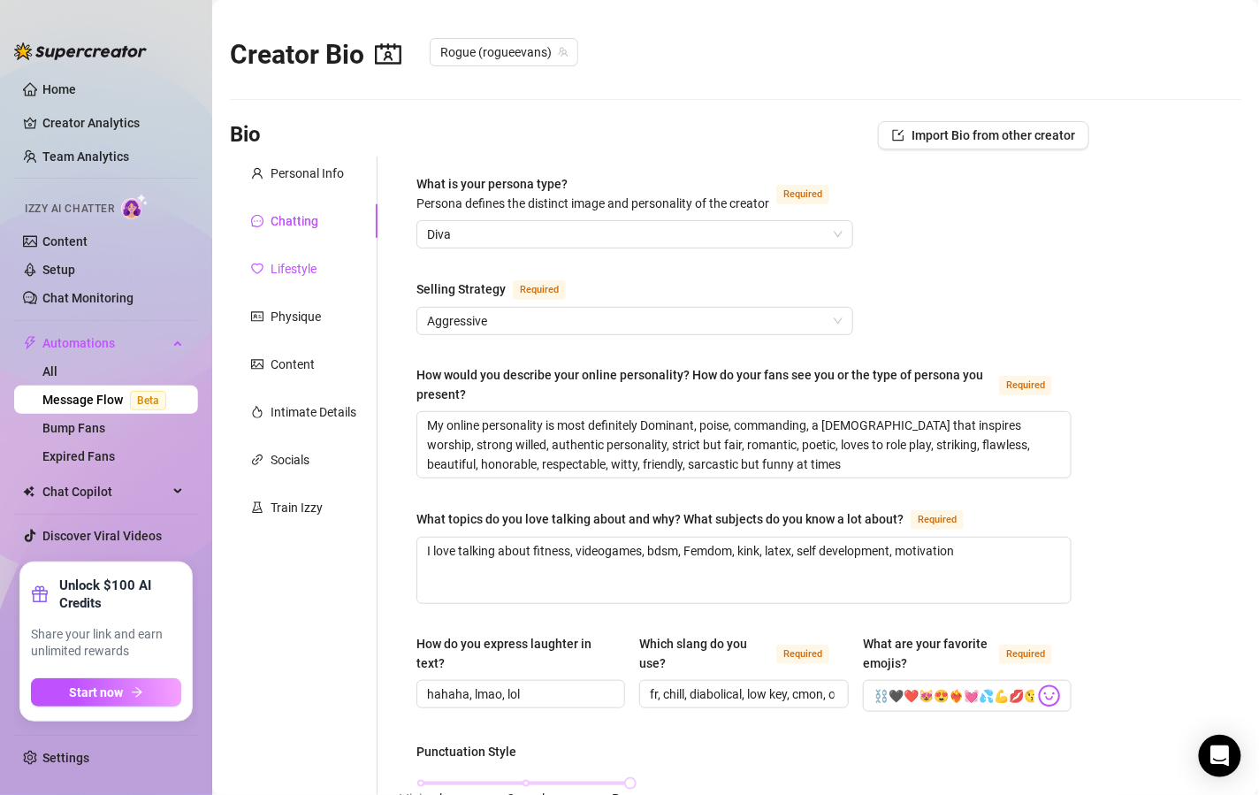
click at [305, 263] on div "Lifestyle" at bounding box center [294, 268] width 46 height 19
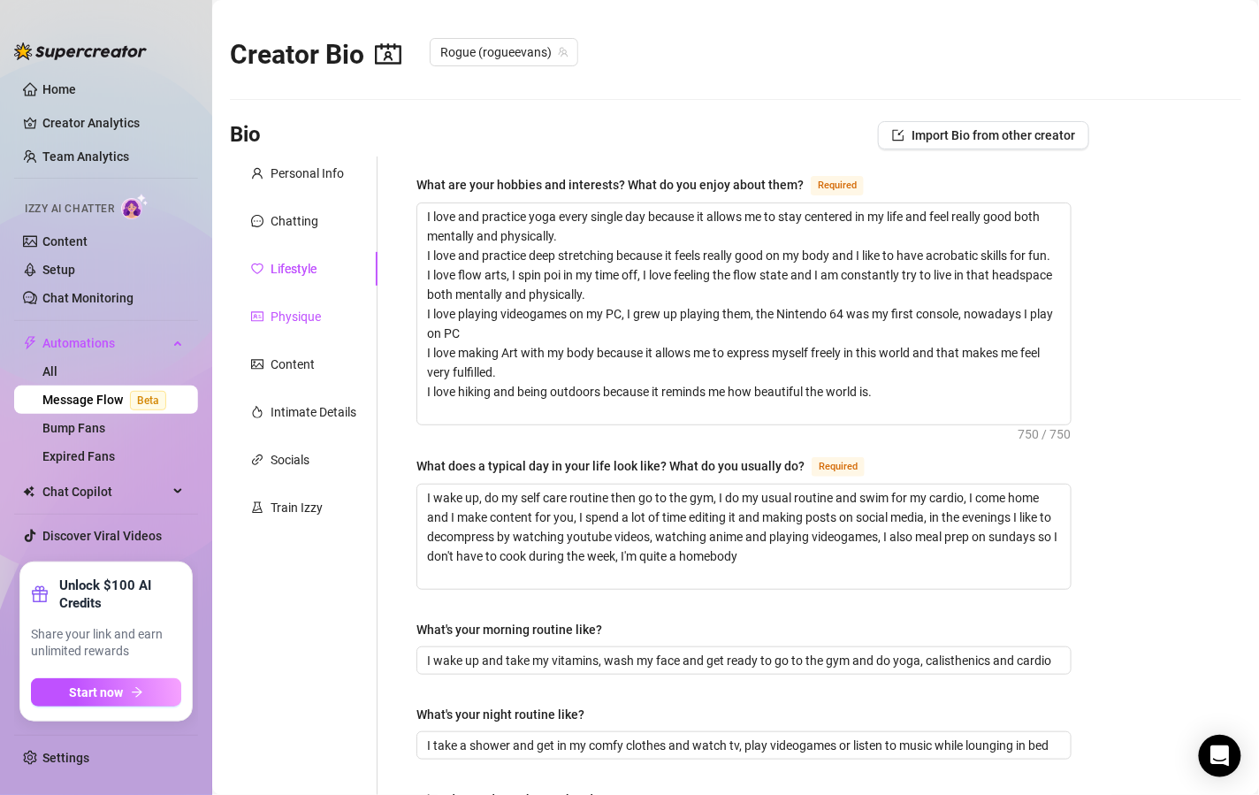
click at [295, 307] on div "Physique" at bounding box center [296, 316] width 50 height 19
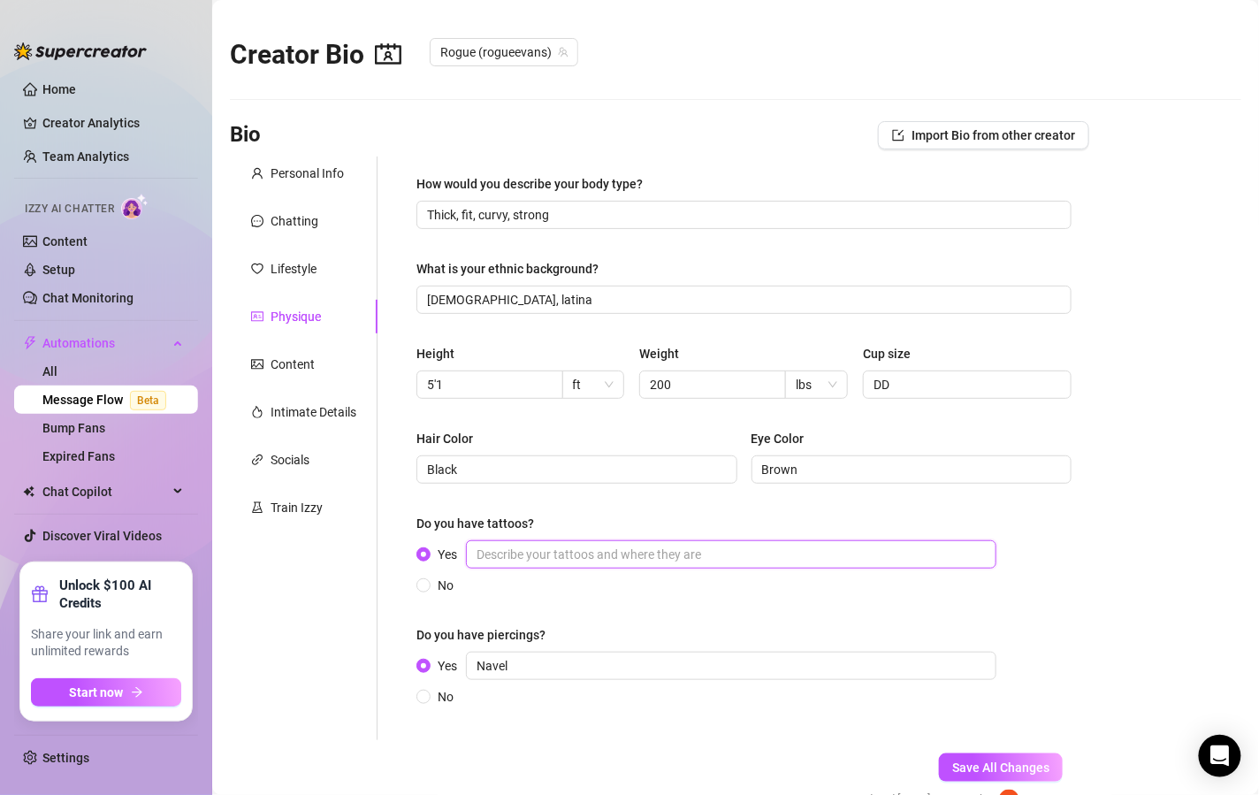
click at [516, 559] on input "Yes" at bounding box center [731, 554] width 531 height 28
type input "b"
type input "n"
type input "b"
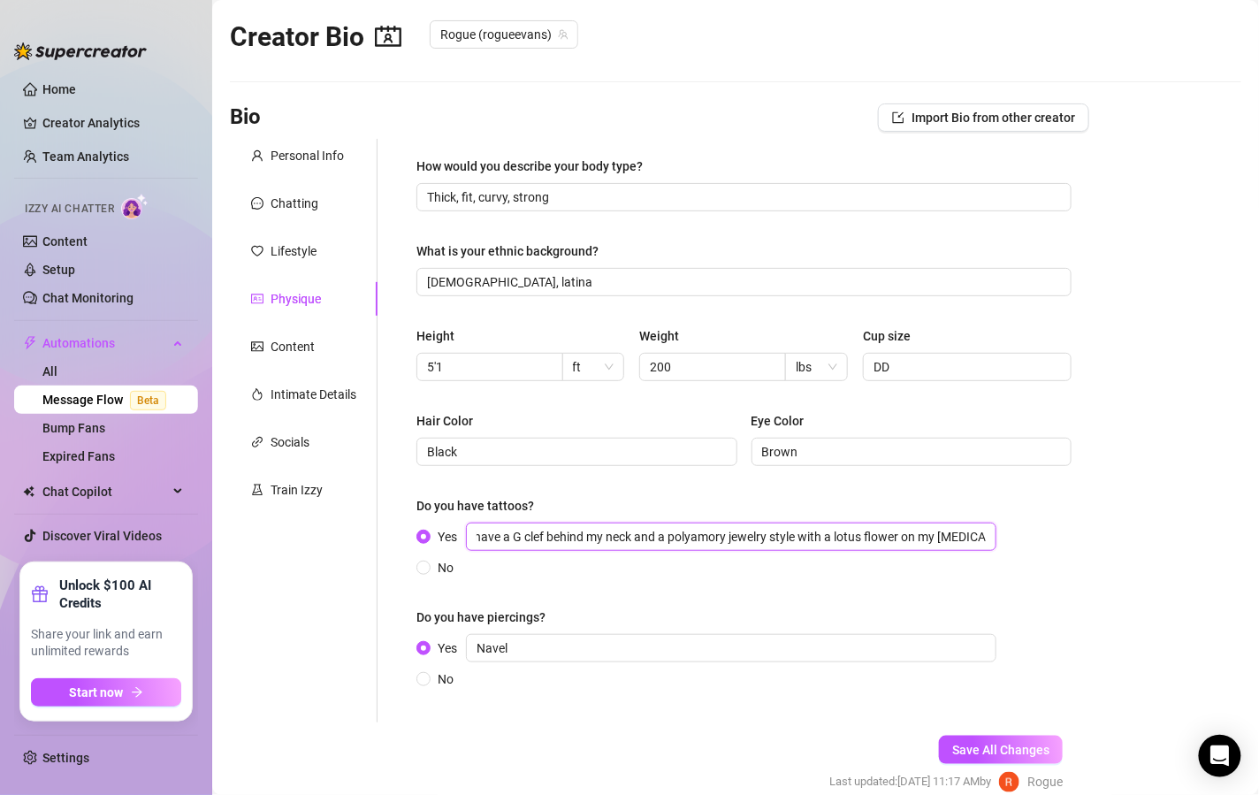
scroll to position [20, 0]
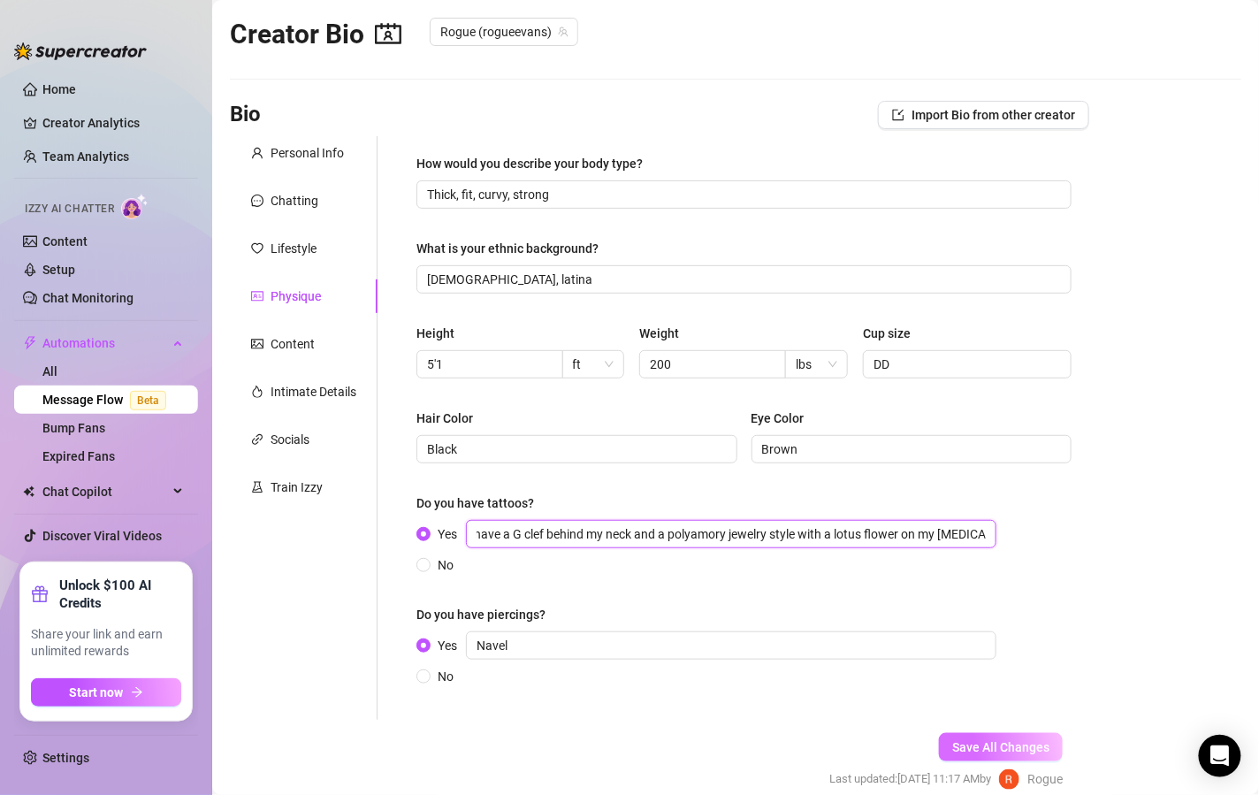
type input "I have a G clef behind my neck and a polyamory jewelry style with a lotus flowe…"
click at [978, 744] on span "Save All Changes" at bounding box center [1001, 747] width 97 height 14
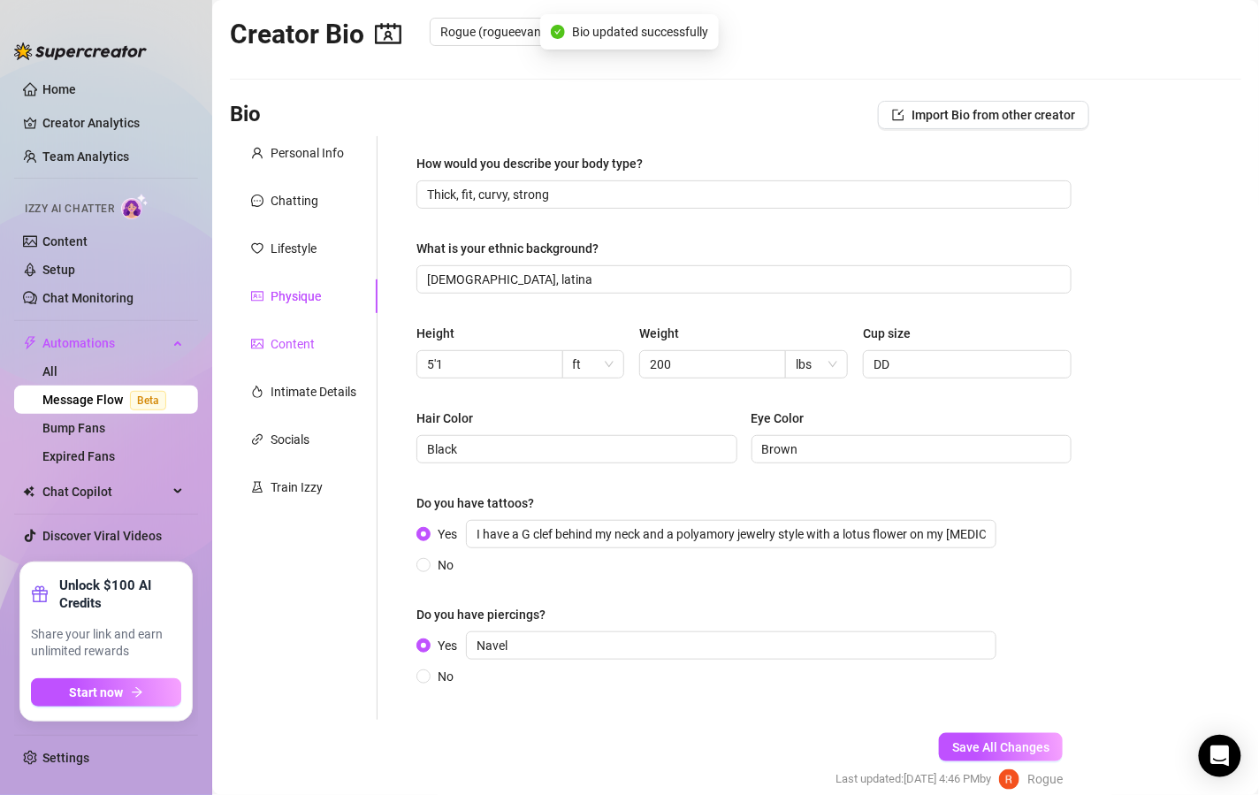
click at [299, 353] on div "Content" at bounding box center [293, 343] width 44 height 19
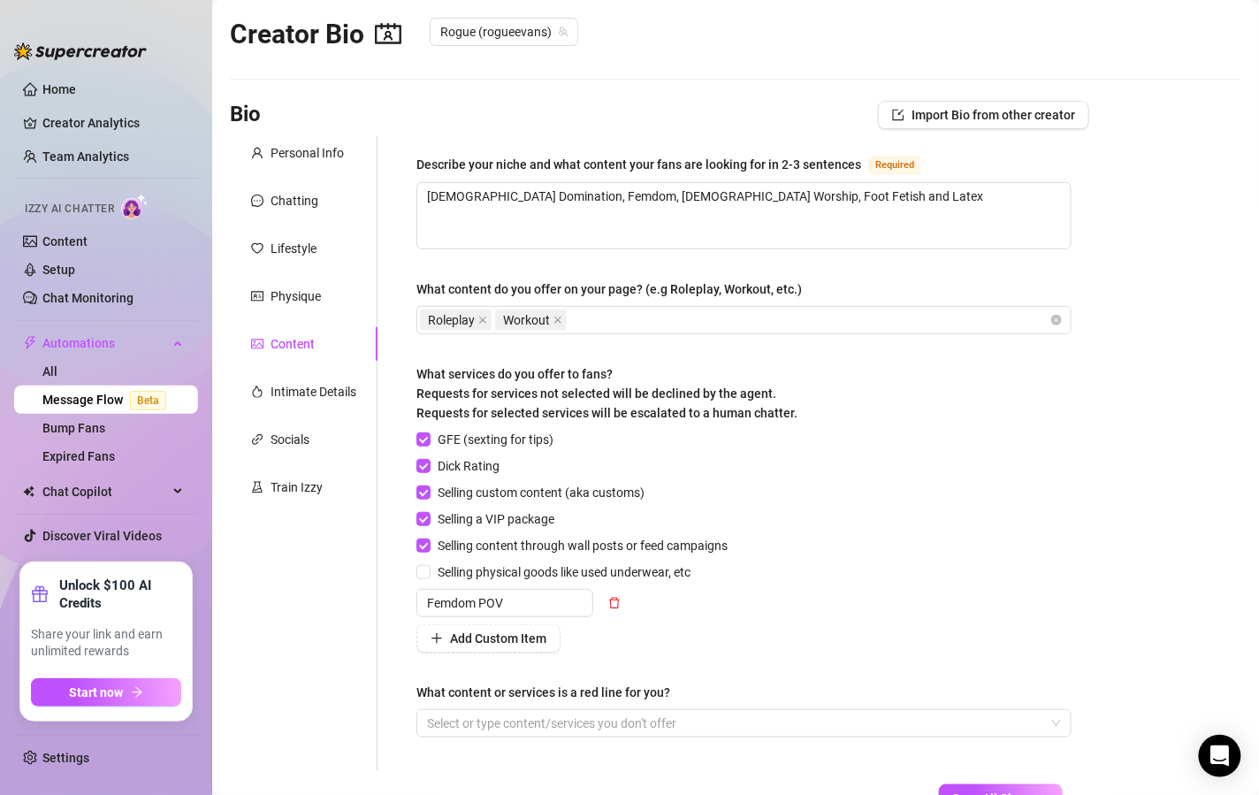
click at [512, 701] on div "What content or services is a red line for you?" at bounding box center [744, 696] width 655 height 27
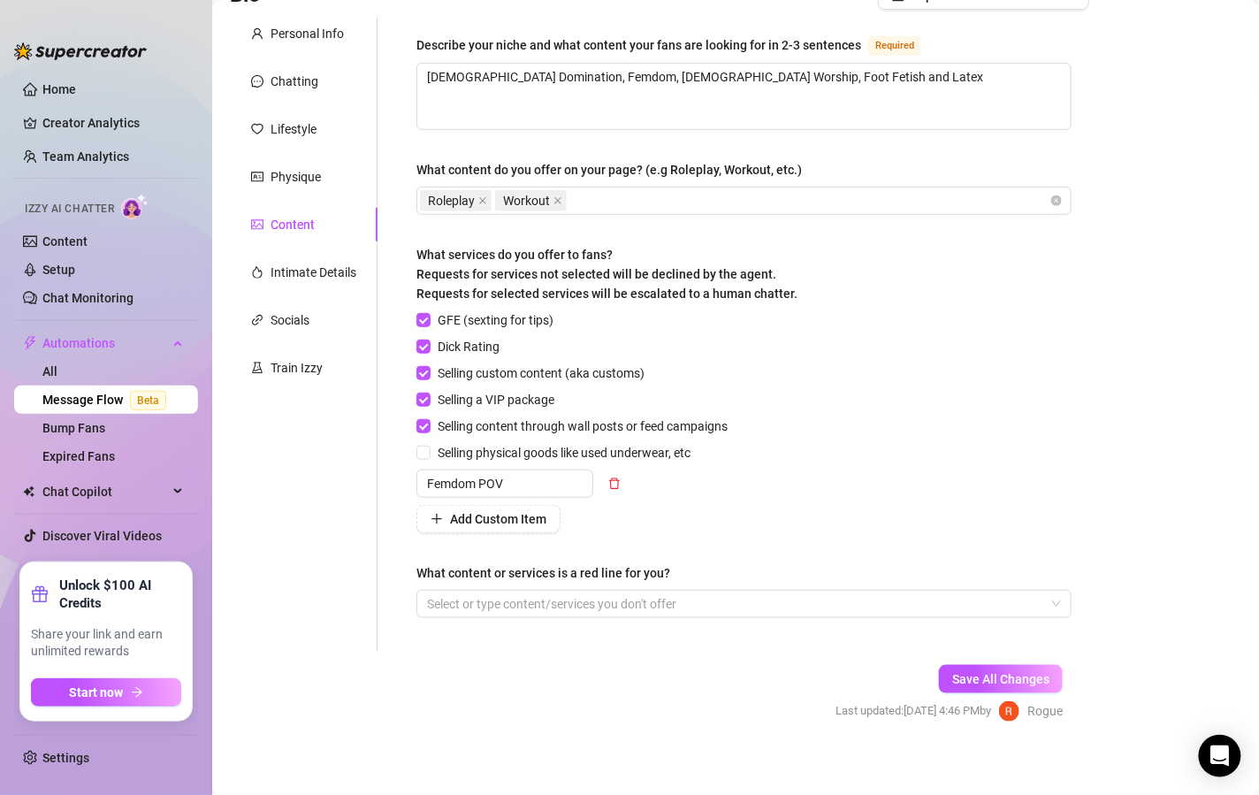
scroll to position [149, 0]
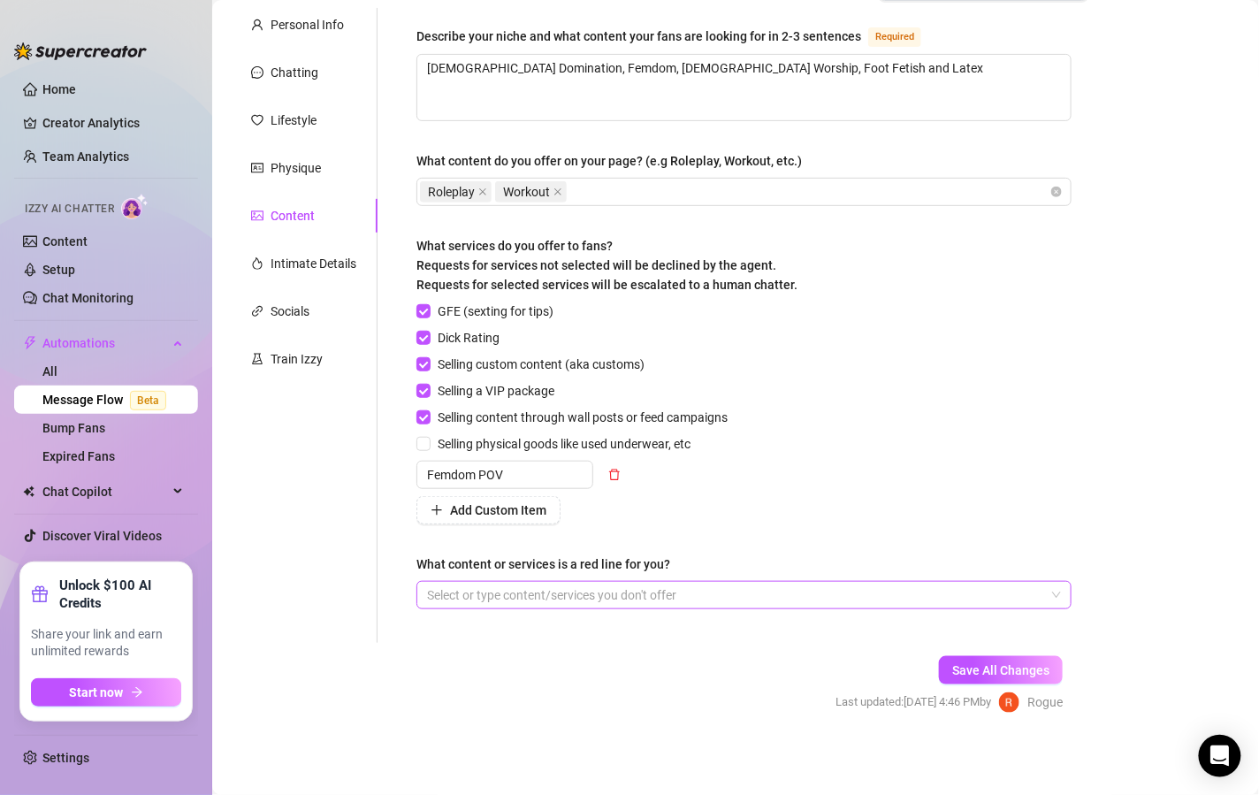
click at [558, 593] on div at bounding box center [735, 595] width 630 height 25
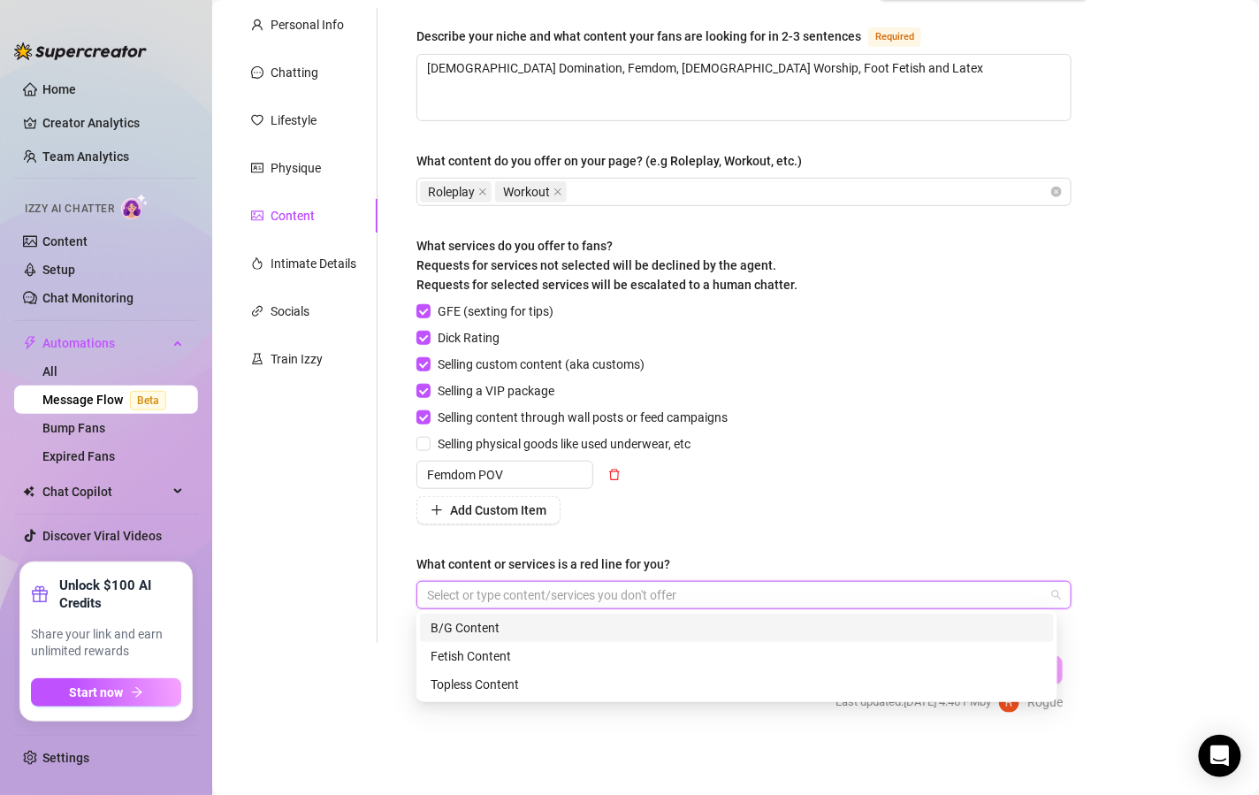
click at [741, 533] on div "Describe your niche and what content your fans are looking for in 2-3 sentences…" at bounding box center [744, 326] width 655 height 600
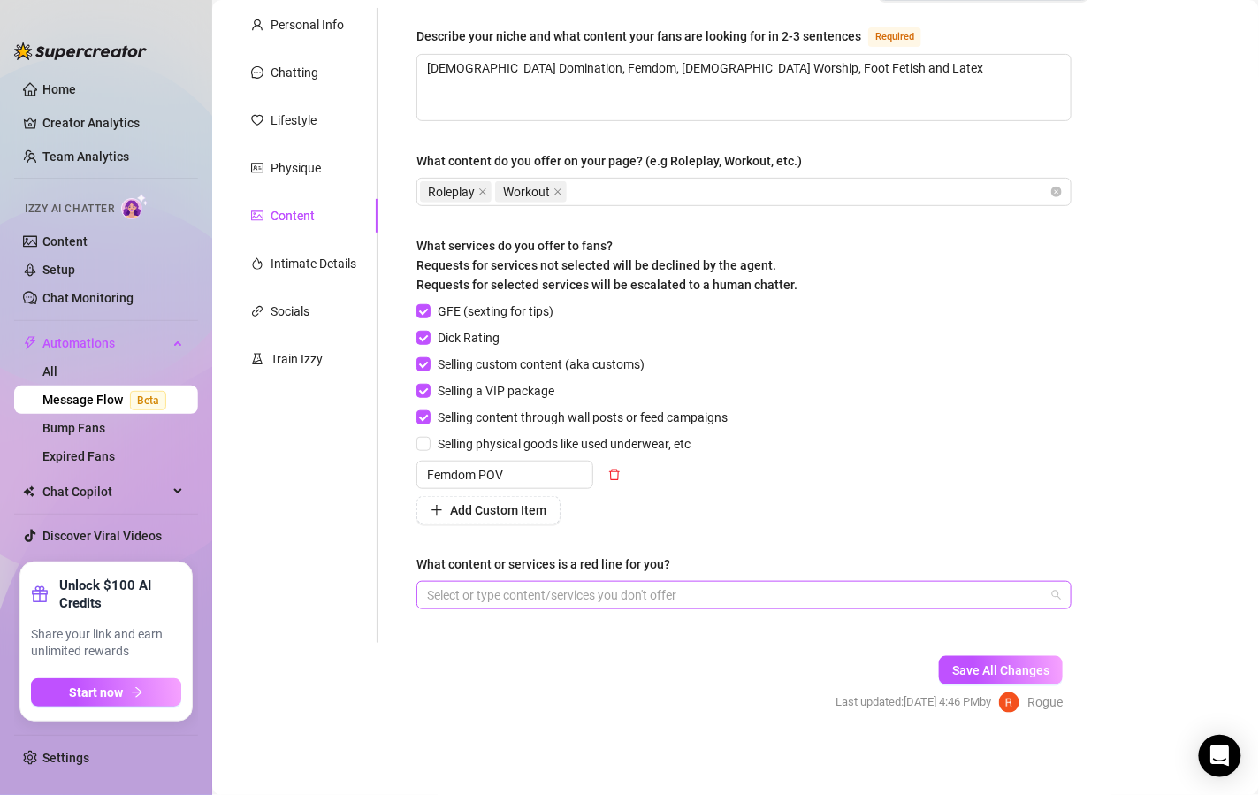
click at [661, 586] on div at bounding box center [735, 595] width 630 height 25
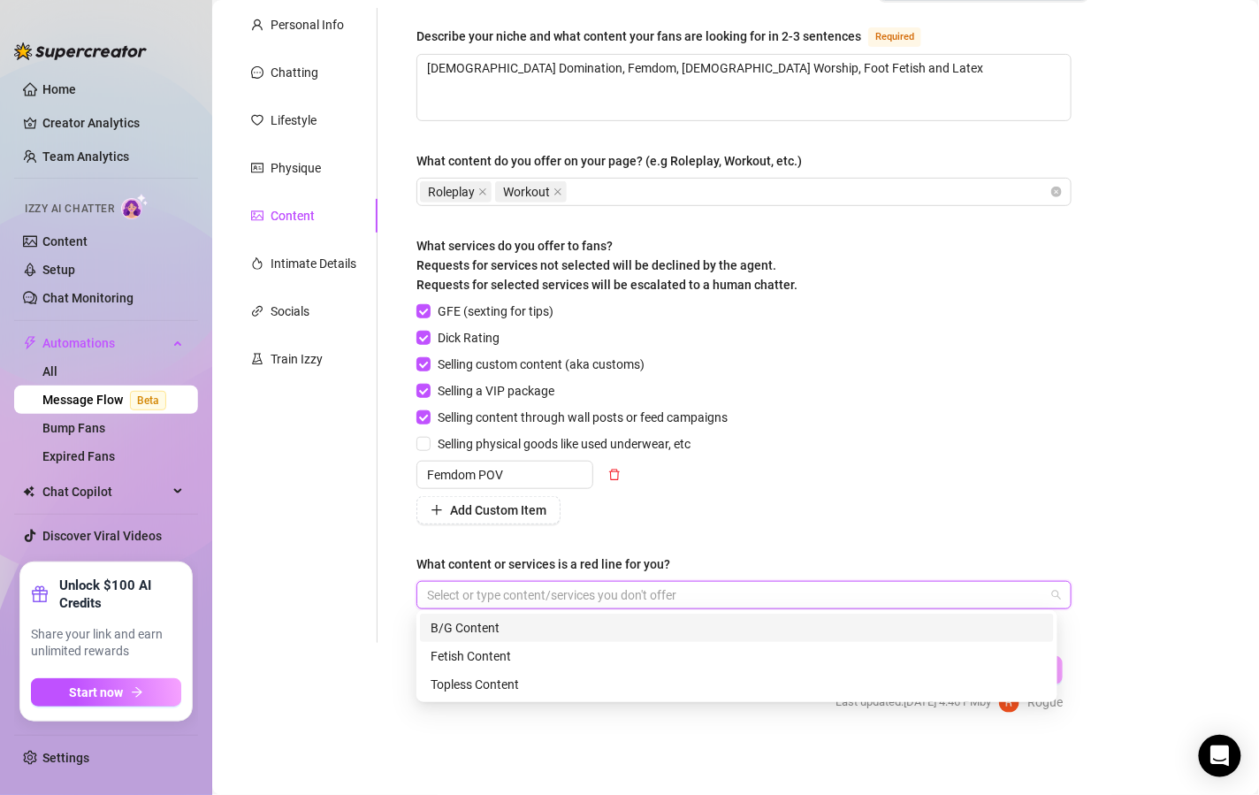
click at [661, 586] on div at bounding box center [735, 595] width 630 height 25
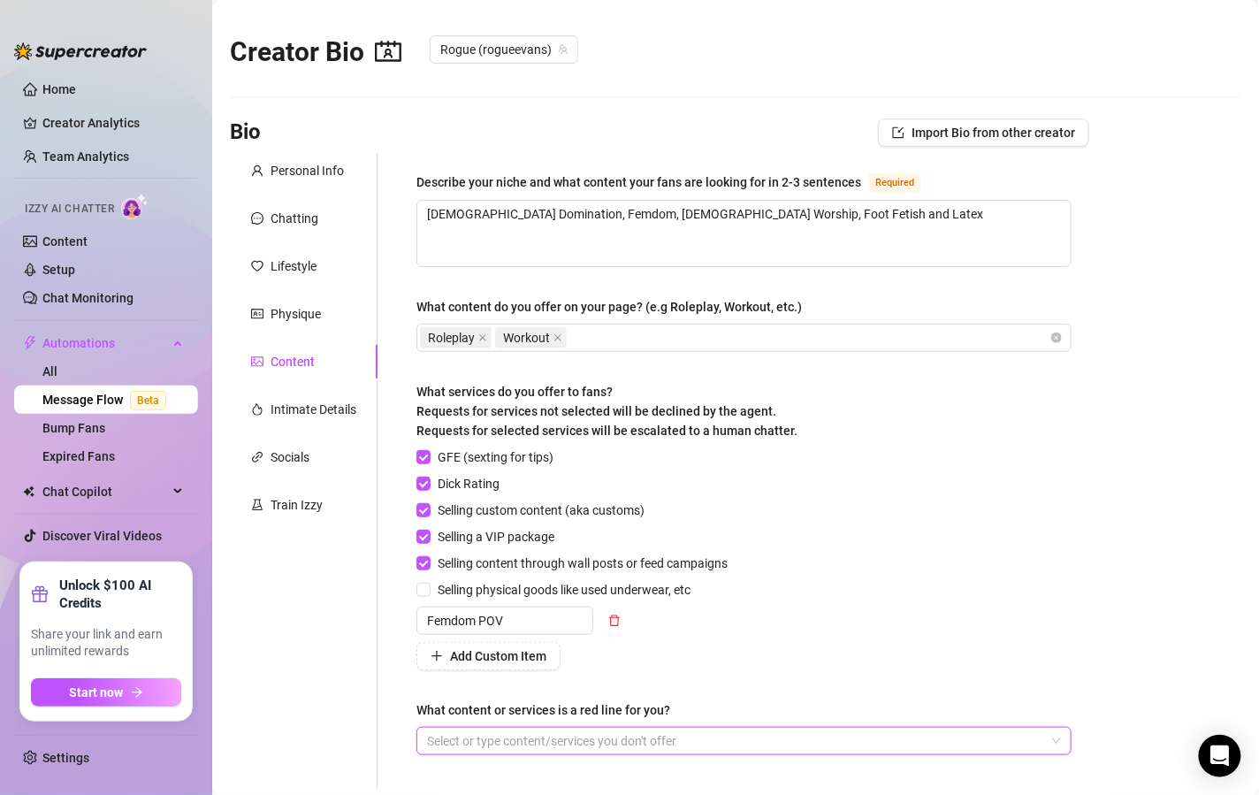
scroll to position [0, 0]
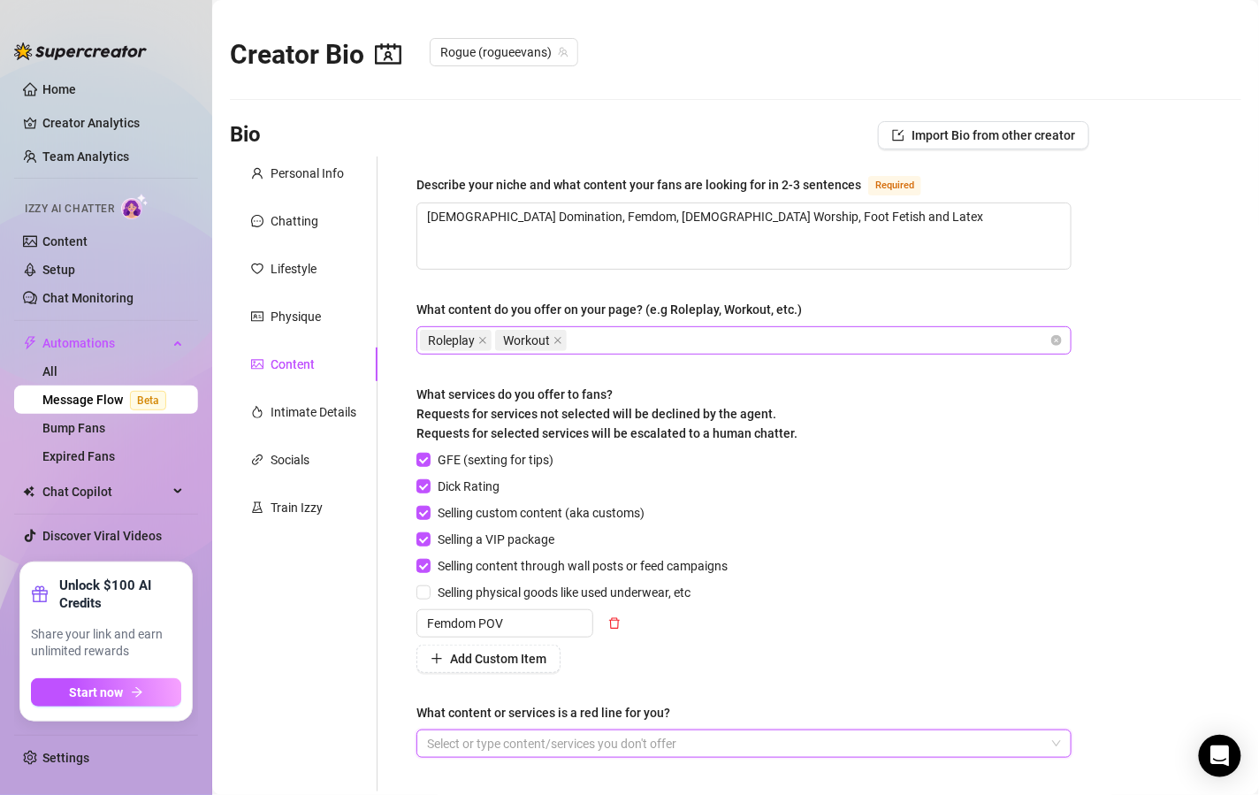
click at [661, 328] on div "Roleplay Workout" at bounding box center [735, 340] width 630 height 25
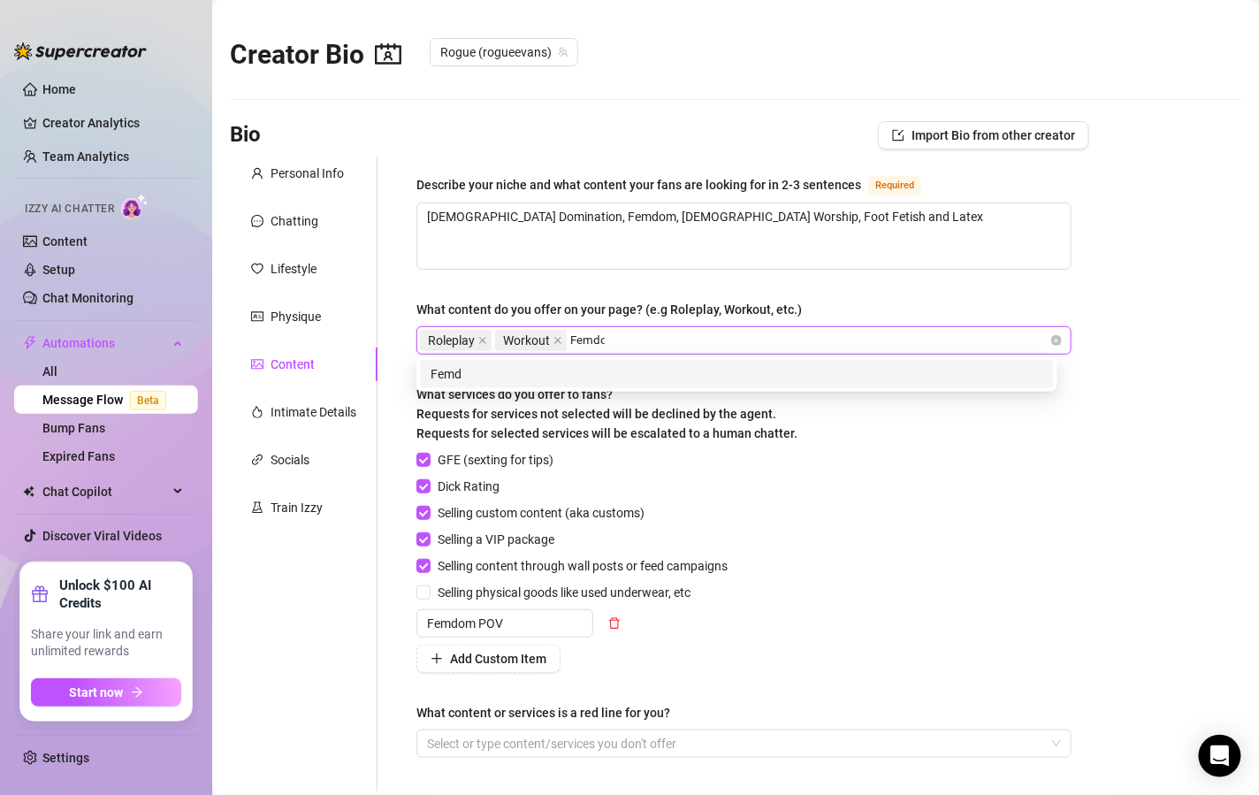
type input "Femdom"
type input "Latex"
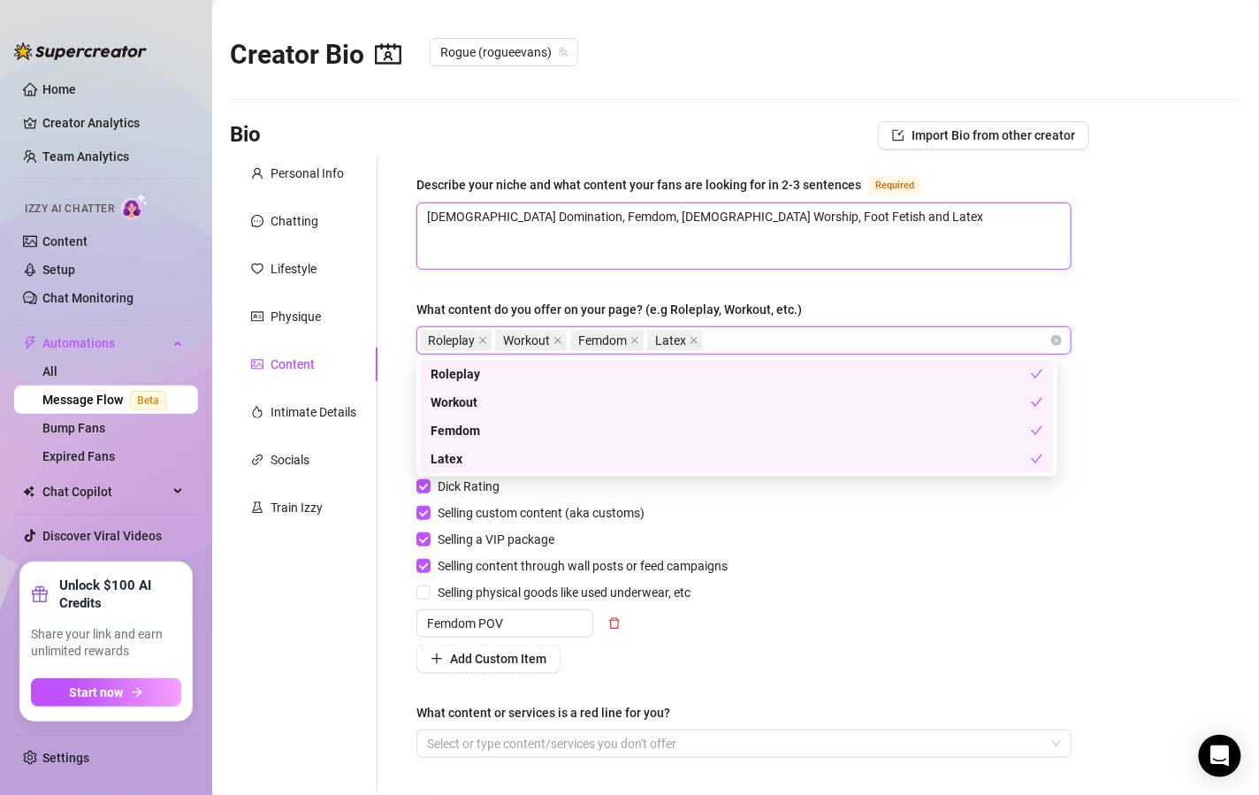
click at [914, 265] on textarea "[DEMOGRAPHIC_DATA] Domination, Femdom, [DEMOGRAPHIC_DATA] Worship, Foot Fetish …" at bounding box center [744, 235] width 654 height 65
click at [807, 331] on div "Roleplay Workout Femdom Latex" at bounding box center [735, 340] width 630 height 25
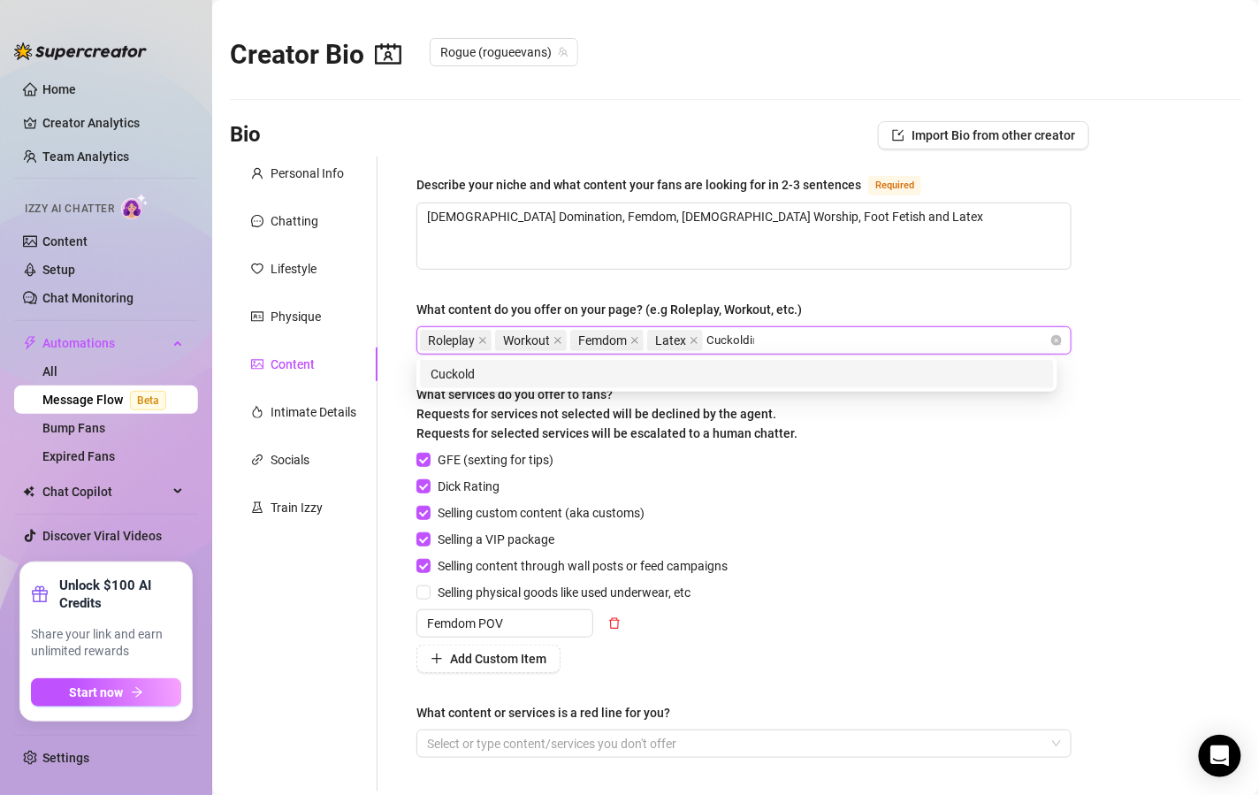
type input "Cuckolding"
type input "[DEMOGRAPHIC_DATA] Worship"
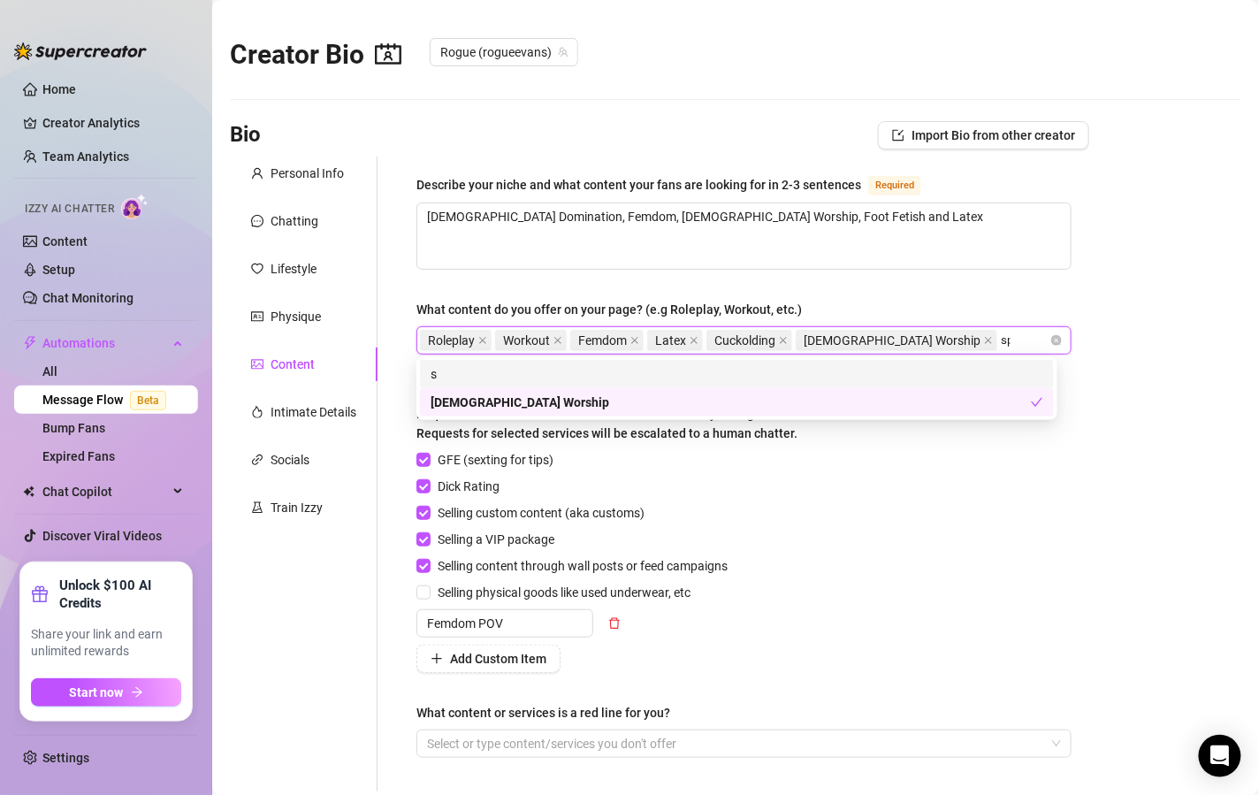
type input "sph"
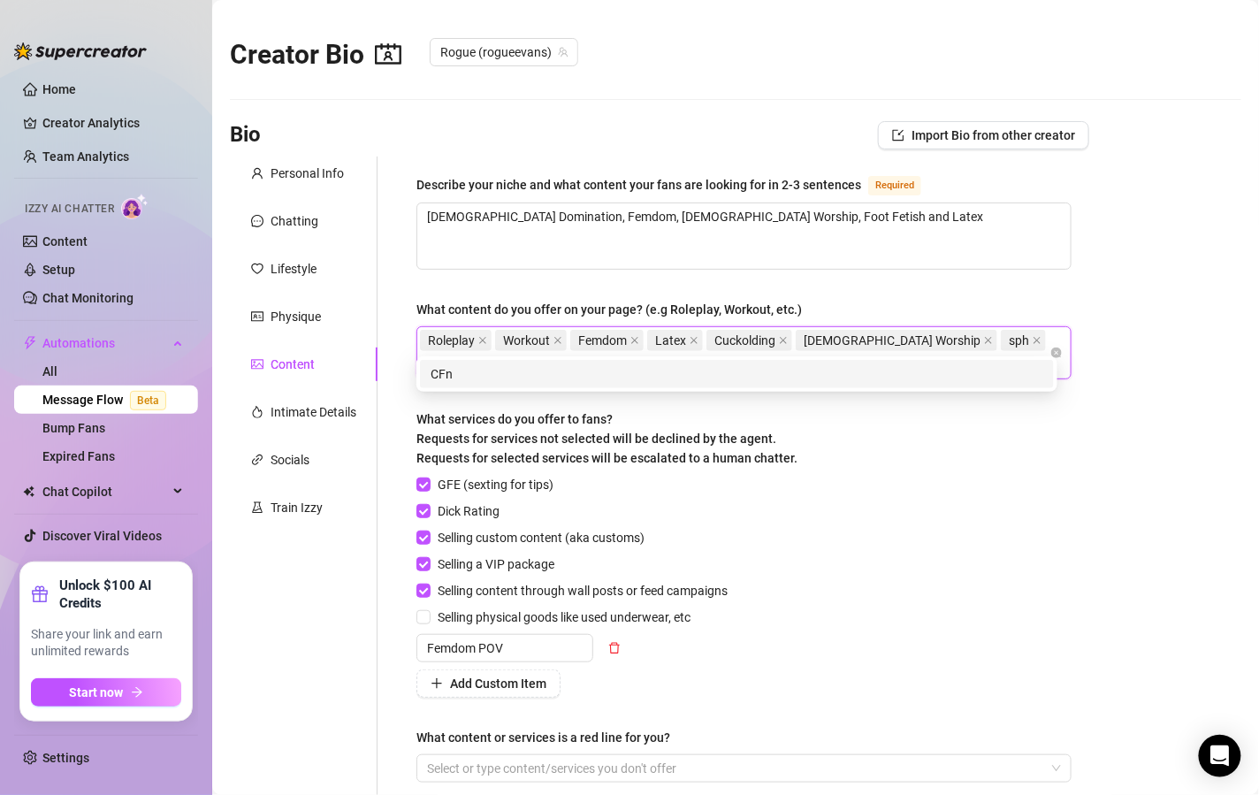
type input "C"
type input "Strapon"
type input "Strap-on"
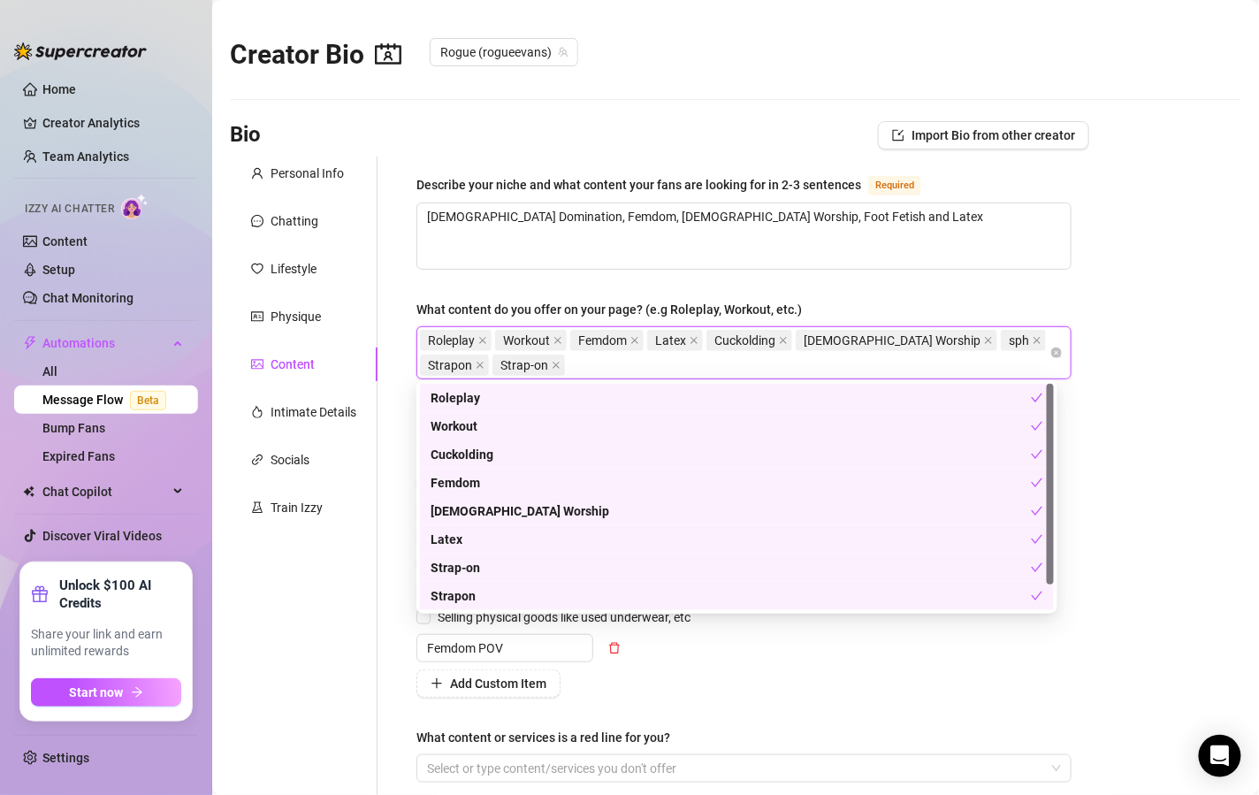
click at [1180, 411] on main "Creator Bio Rogue (rogueevans) Bio Import Bio from other creator Personal Info …" at bounding box center [735, 485] width 1047 height 971
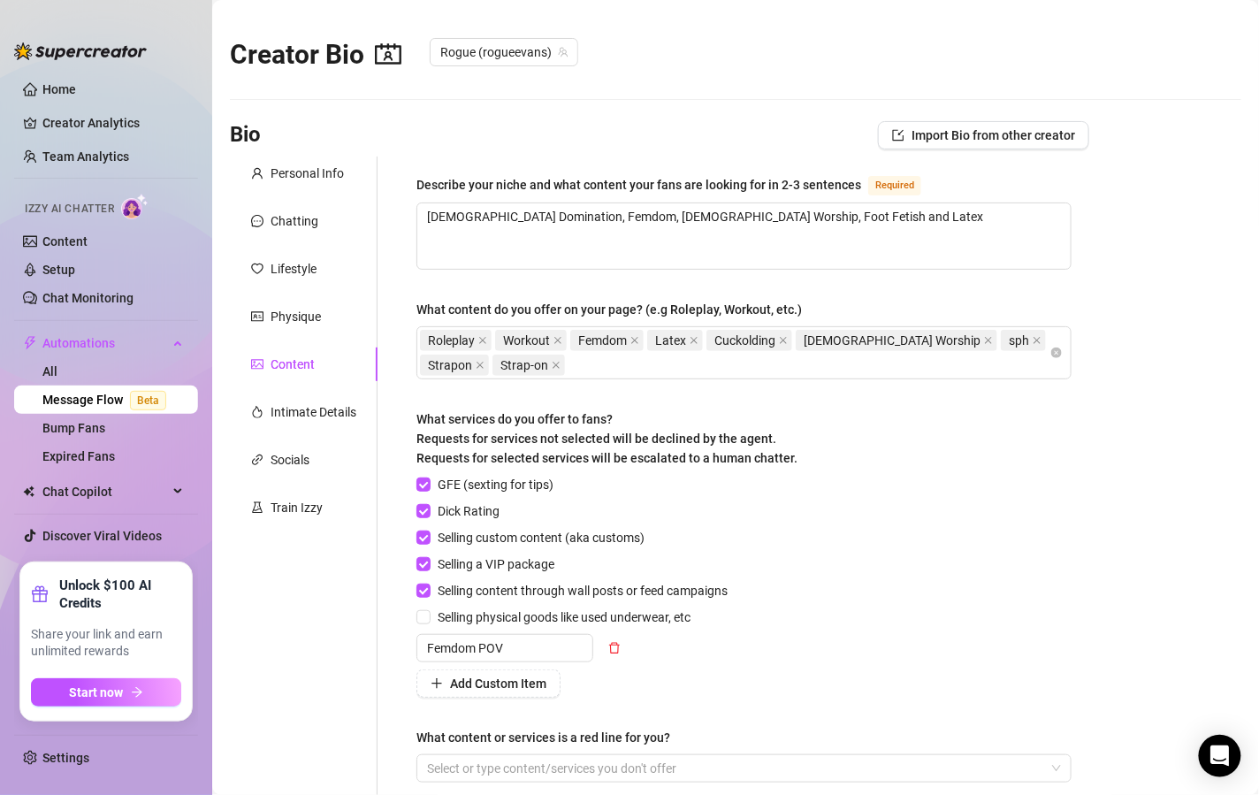
click at [1180, 411] on main "Creator Bio Rogue (rogueevans) Bio Import Bio from other creator Personal Info …" at bounding box center [735, 485] width 1047 height 971
click at [838, 367] on div "Roleplay Workout Femdom Latex Cuckolding Goddess Worship sph Strapon Strap-on" at bounding box center [735, 353] width 630 height 50
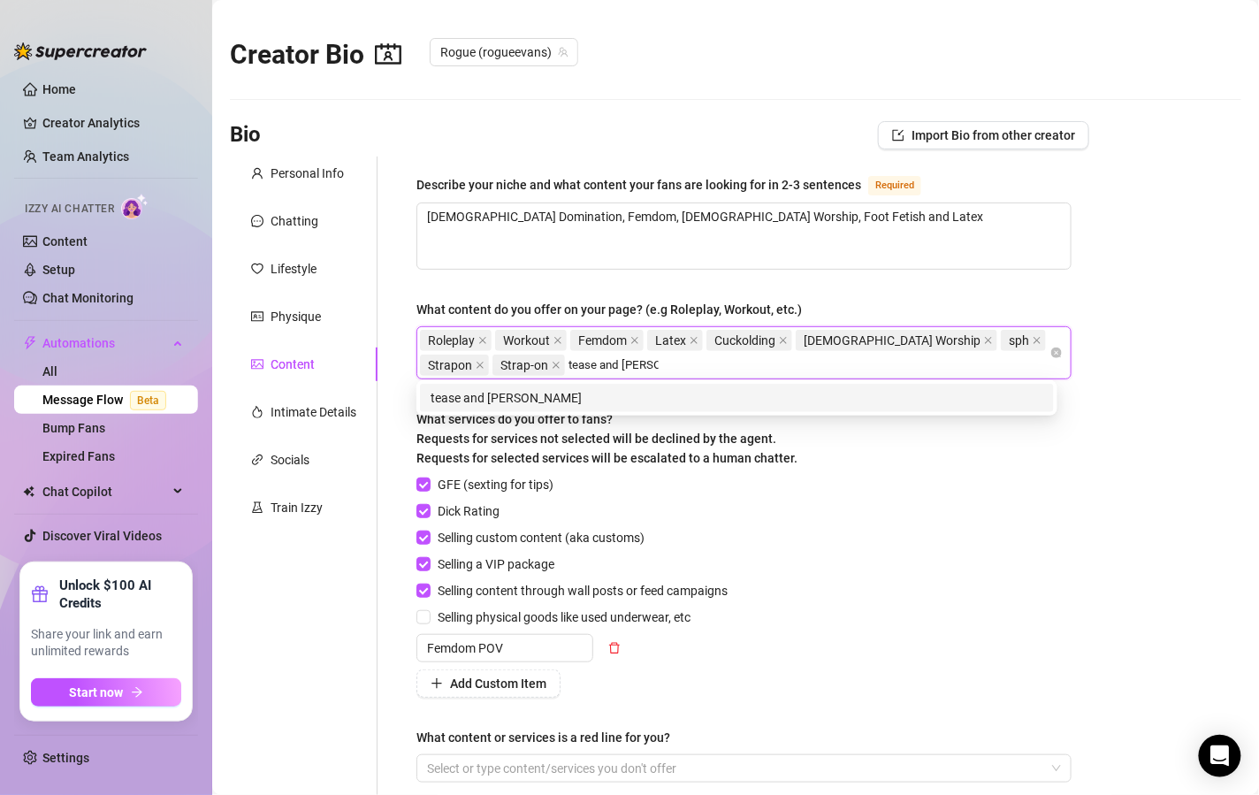
type input "tease and denial"
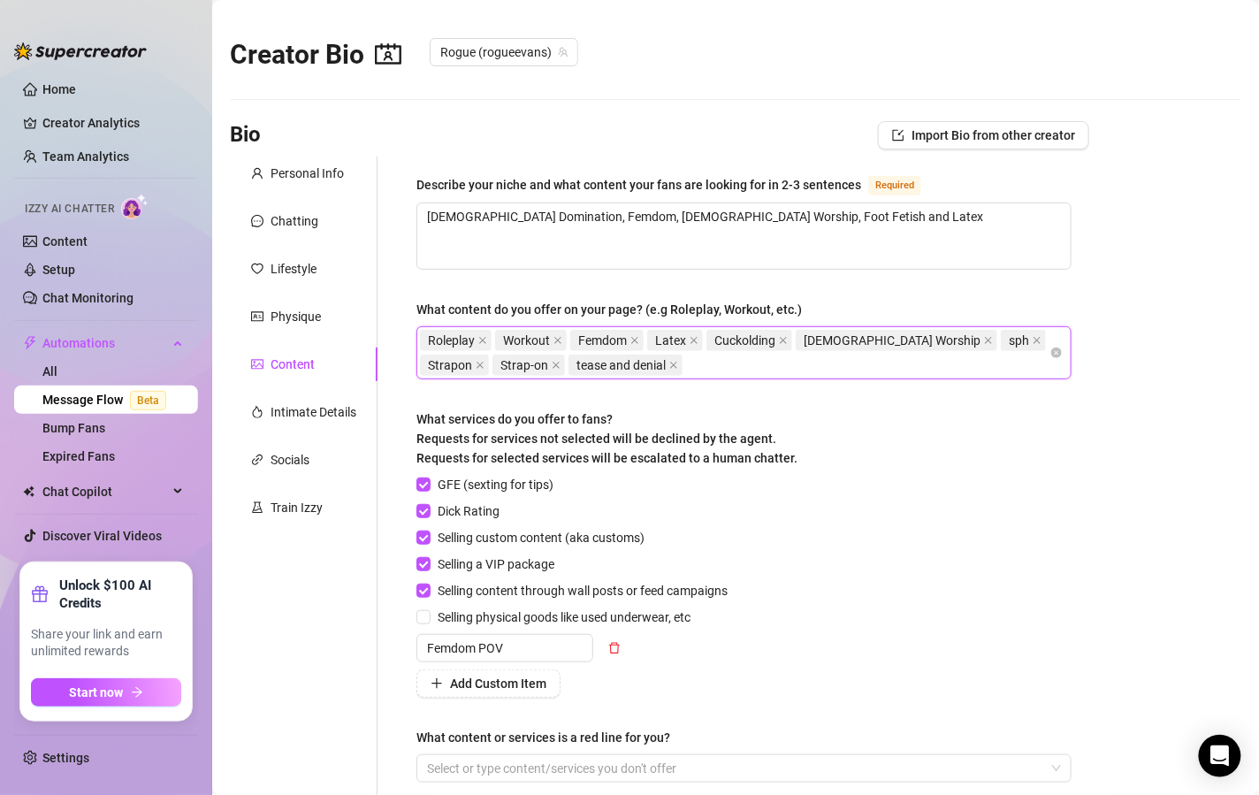
click at [1103, 410] on main "Creator Bio Rogue (rogueevans) Bio Import Bio from other creator Personal Info …" at bounding box center [735, 485] width 1047 height 971
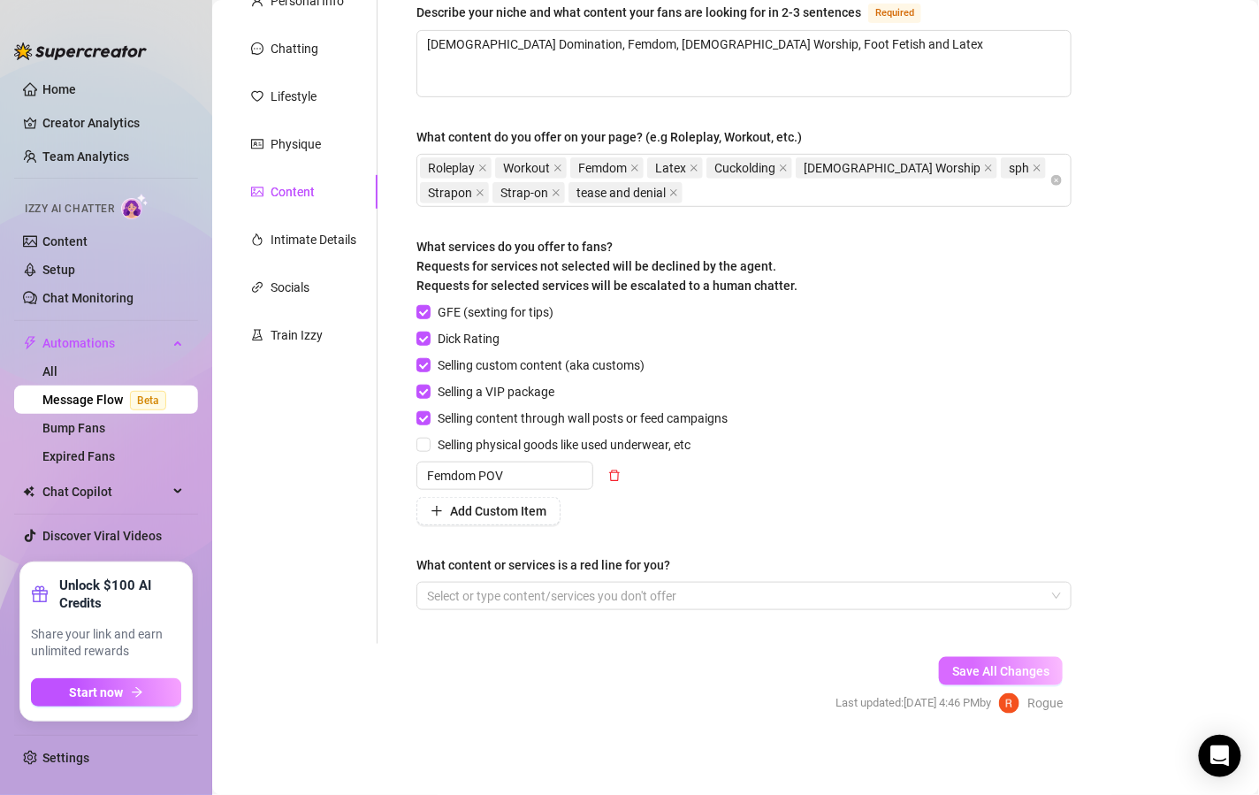
click at [967, 657] on button "Save All Changes" at bounding box center [1001, 671] width 124 height 28
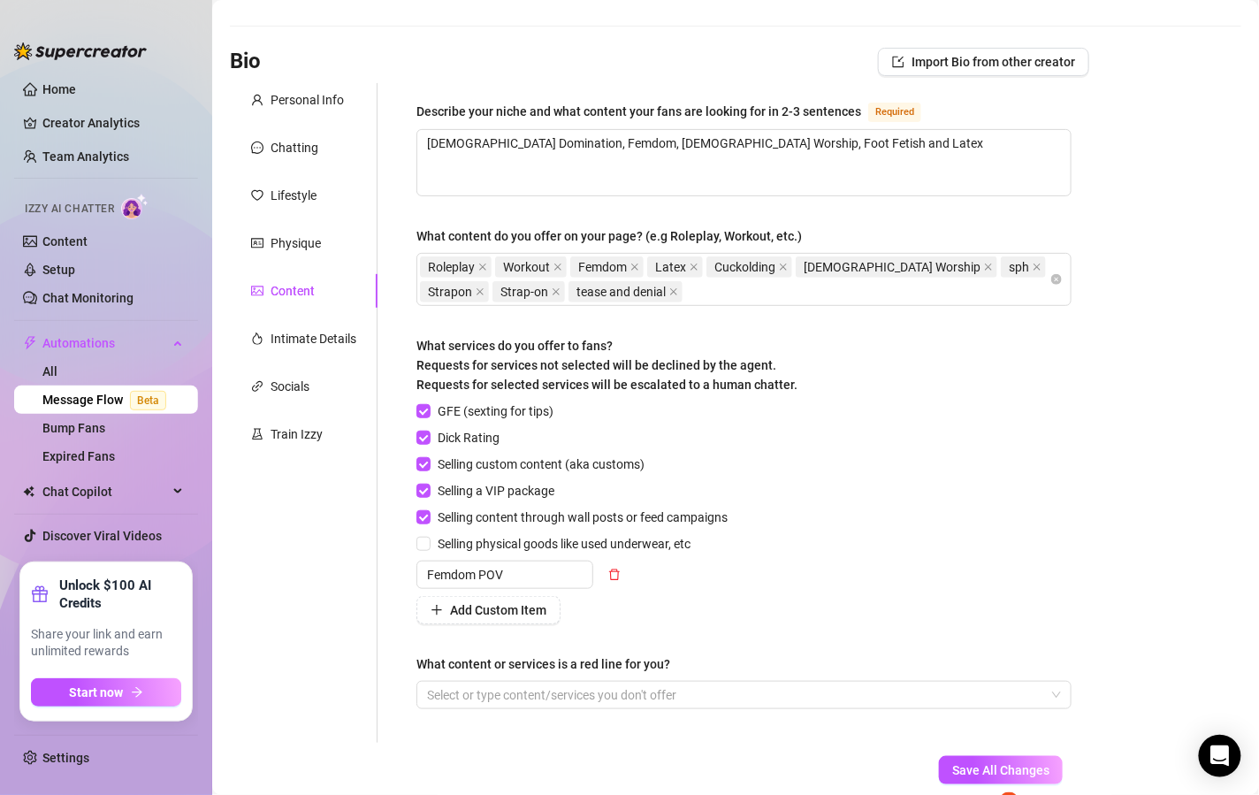
scroll to position [0, 0]
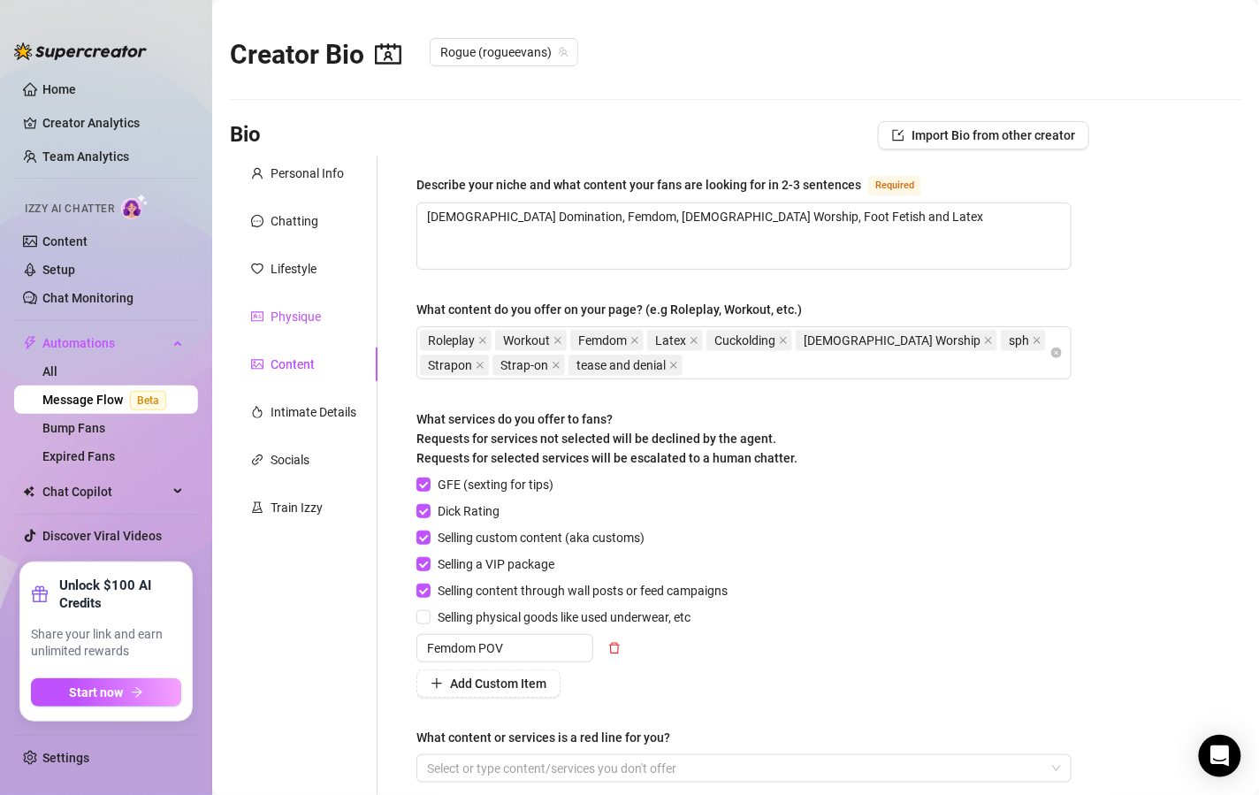
click at [288, 315] on div "Physique" at bounding box center [296, 316] width 50 height 19
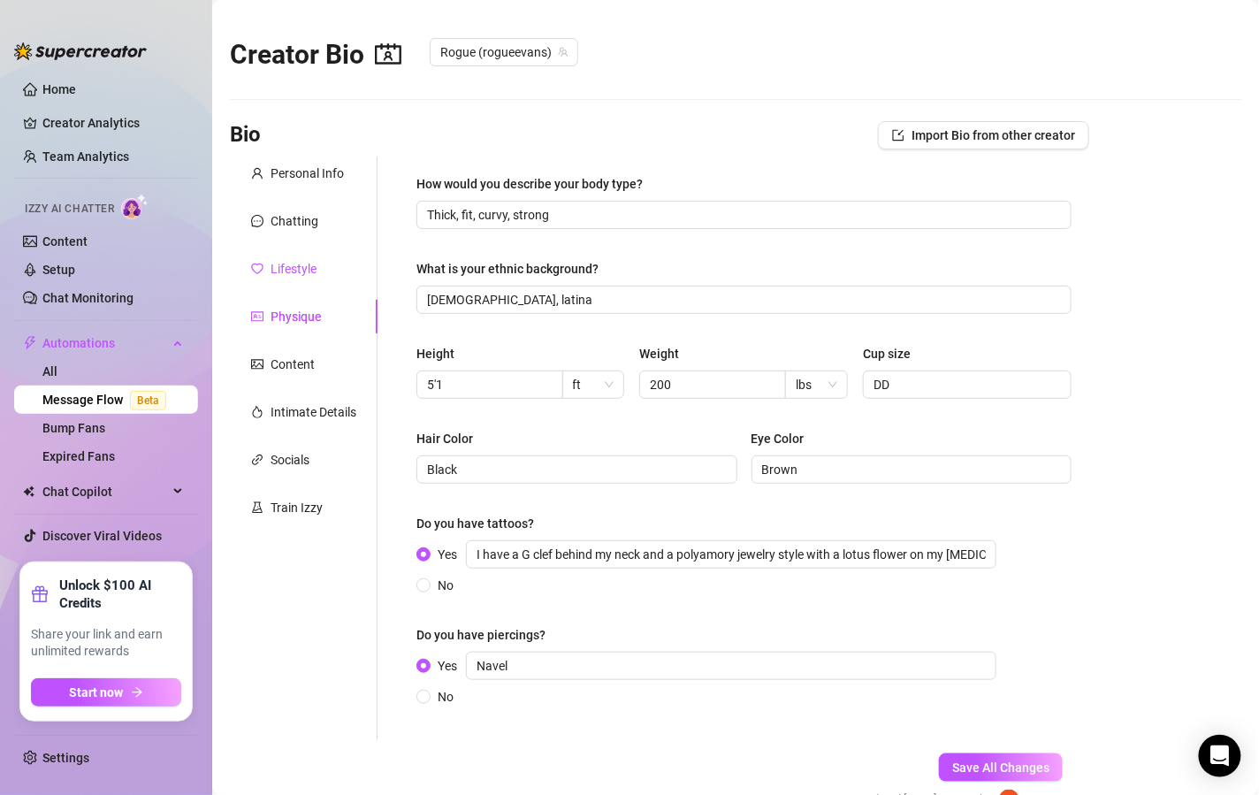
click at [306, 274] on div "Lifestyle" at bounding box center [294, 268] width 46 height 19
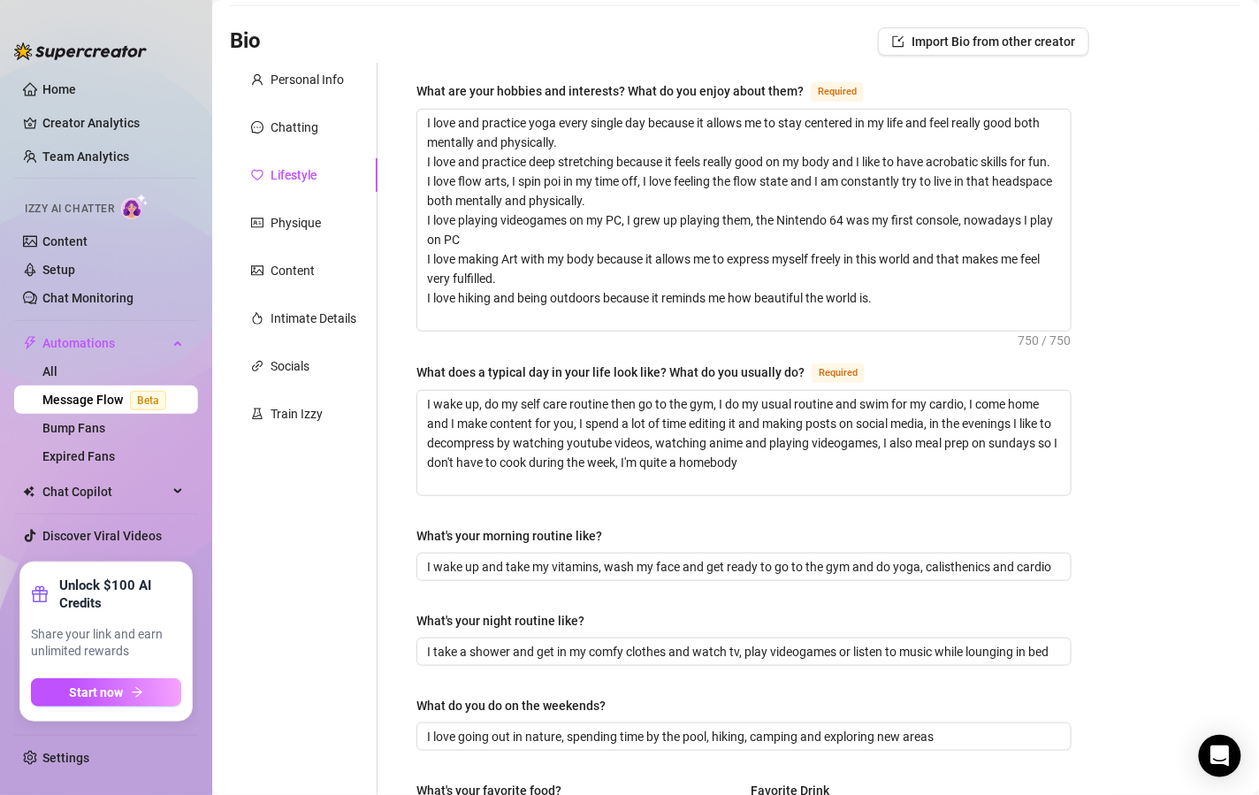
scroll to position [58, 0]
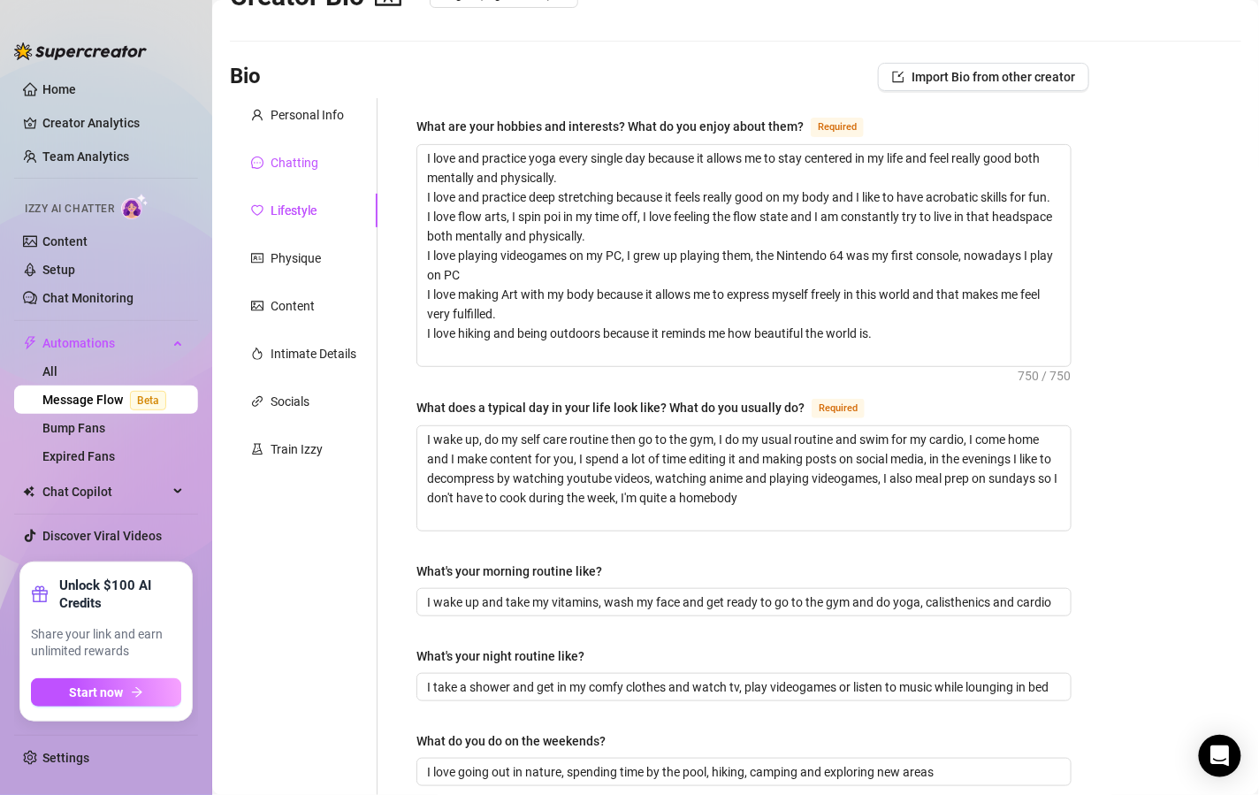
click at [297, 158] on div "Chatting" at bounding box center [295, 162] width 48 height 19
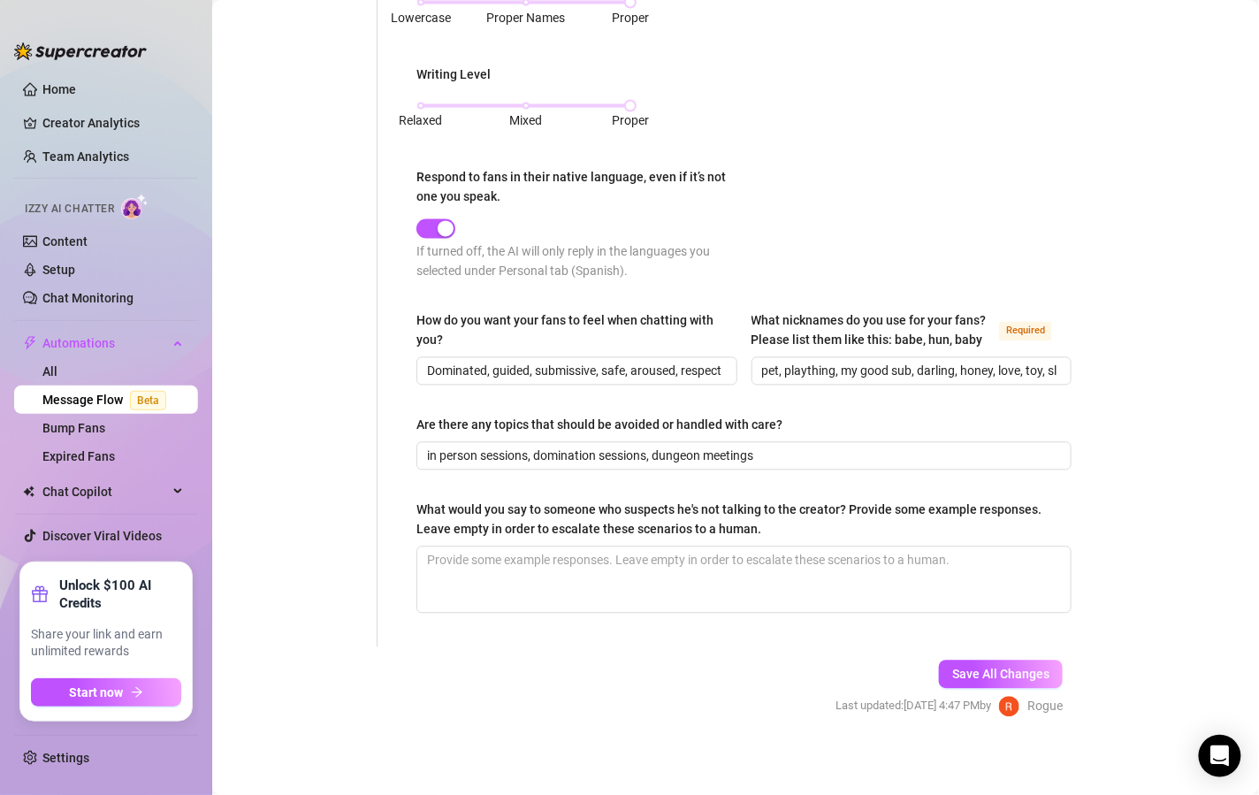
scroll to position [906, 0]
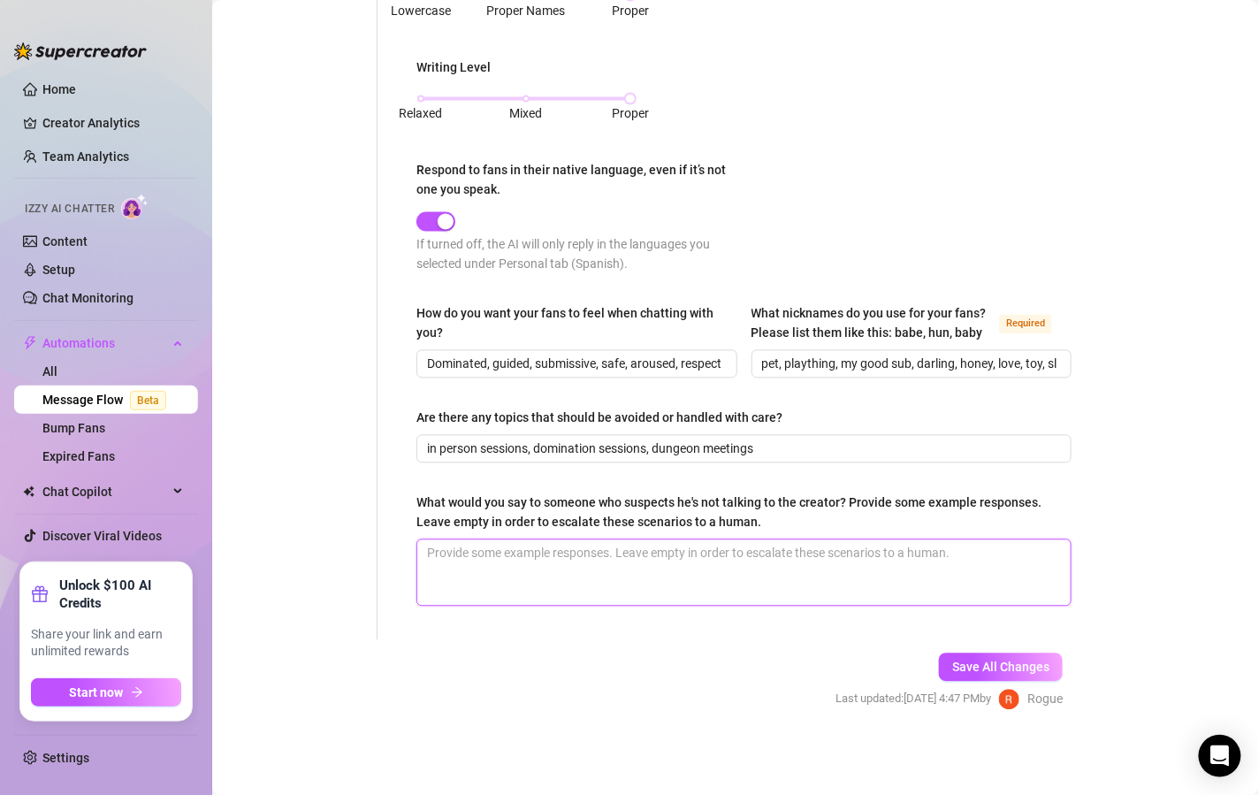
click at [716, 563] on textarea "What would you say to someone who suspects he's not talking to the creator? Pro…" at bounding box center [744, 572] width 654 height 65
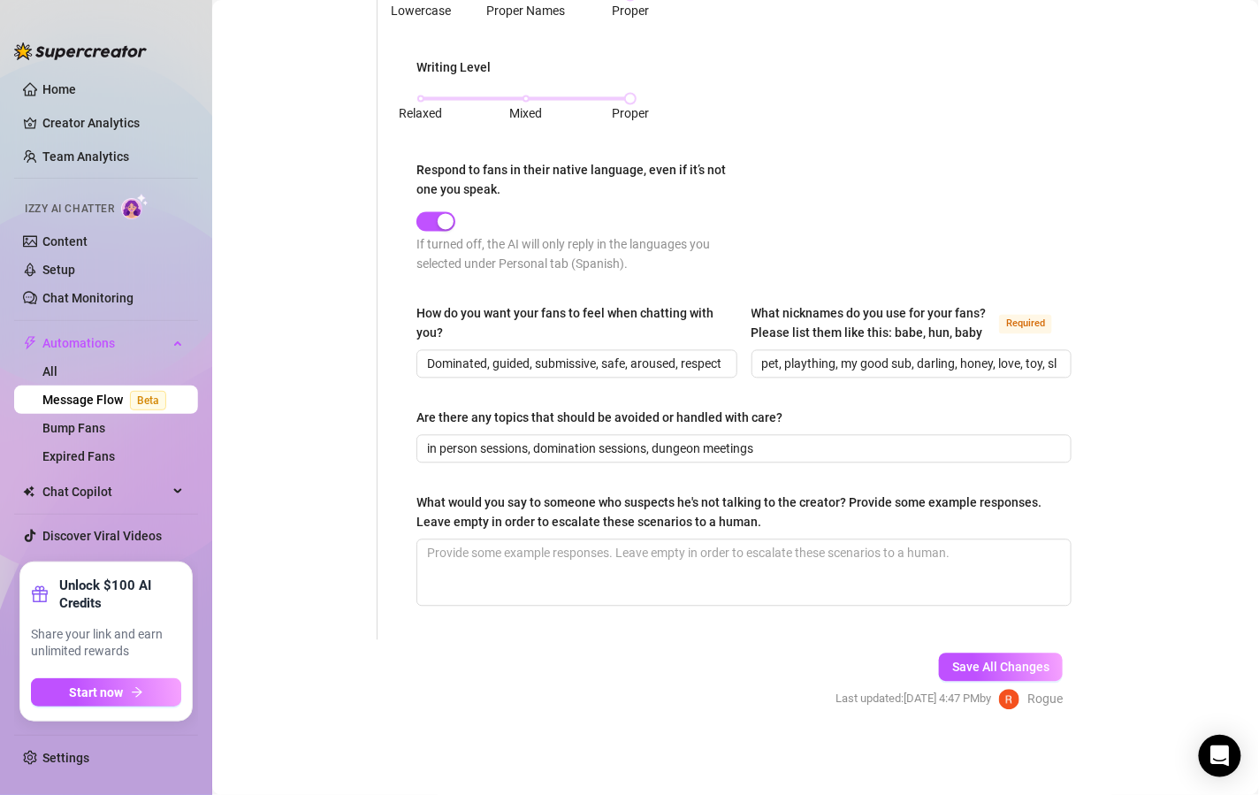
click at [723, 664] on form "Personal Info Chatting Lifestyle Physique Content Intimate Details Socials Trai…" at bounding box center [660, 3] width 860 height 1477
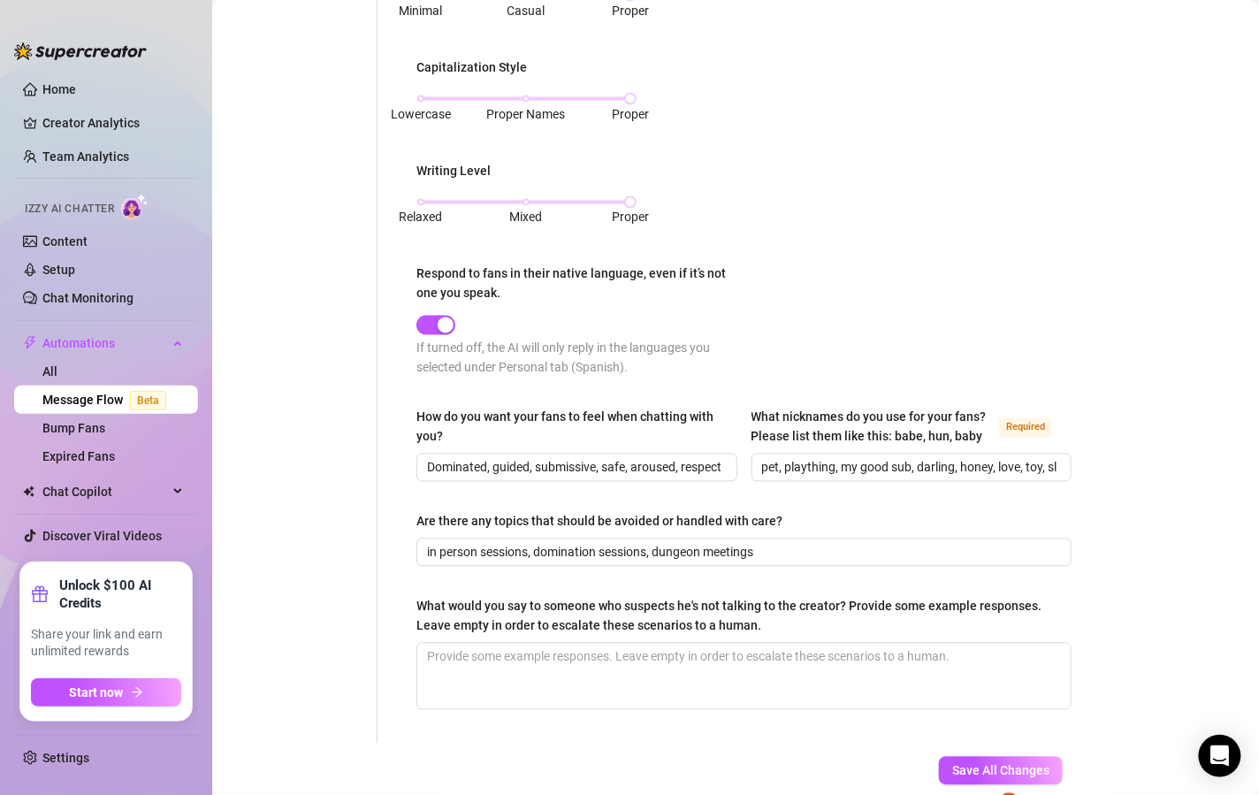
scroll to position [787, 0]
click at [539, 563] on input "in person sessions, domination sessions, dungeon meetings" at bounding box center [742, 553] width 631 height 19
click at [576, 637] on div "What would you say to someone who suspects he's not talking to the creator? Pro…" at bounding box center [738, 617] width 643 height 39
click at [576, 645] on textarea "What would you say to someone who suspects he's not talking to the creator? Pro…" at bounding box center [744, 677] width 654 height 65
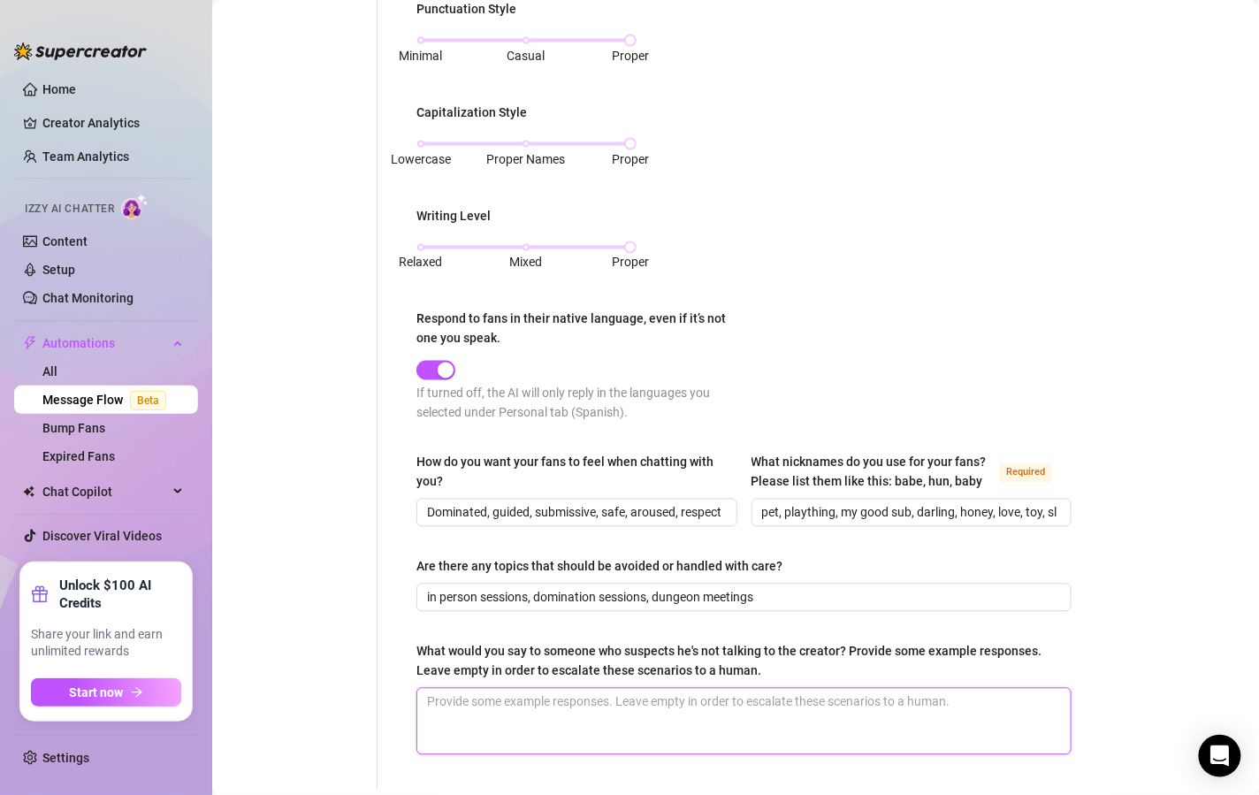
scroll to position [745, 0]
click at [540, 606] on input "in person sessions, domination sessions, dungeon meetings" at bounding box center [742, 595] width 631 height 19
click at [825, 606] on input "in person sessions, irl domination sessions, dungeon meetings" at bounding box center [742, 595] width 631 height 19
click at [1088, 568] on main "Creator Bio Rogue (rogueevans) Bio Import Bio from other creator Personal Info …" at bounding box center [735, 98] width 1047 height 1687
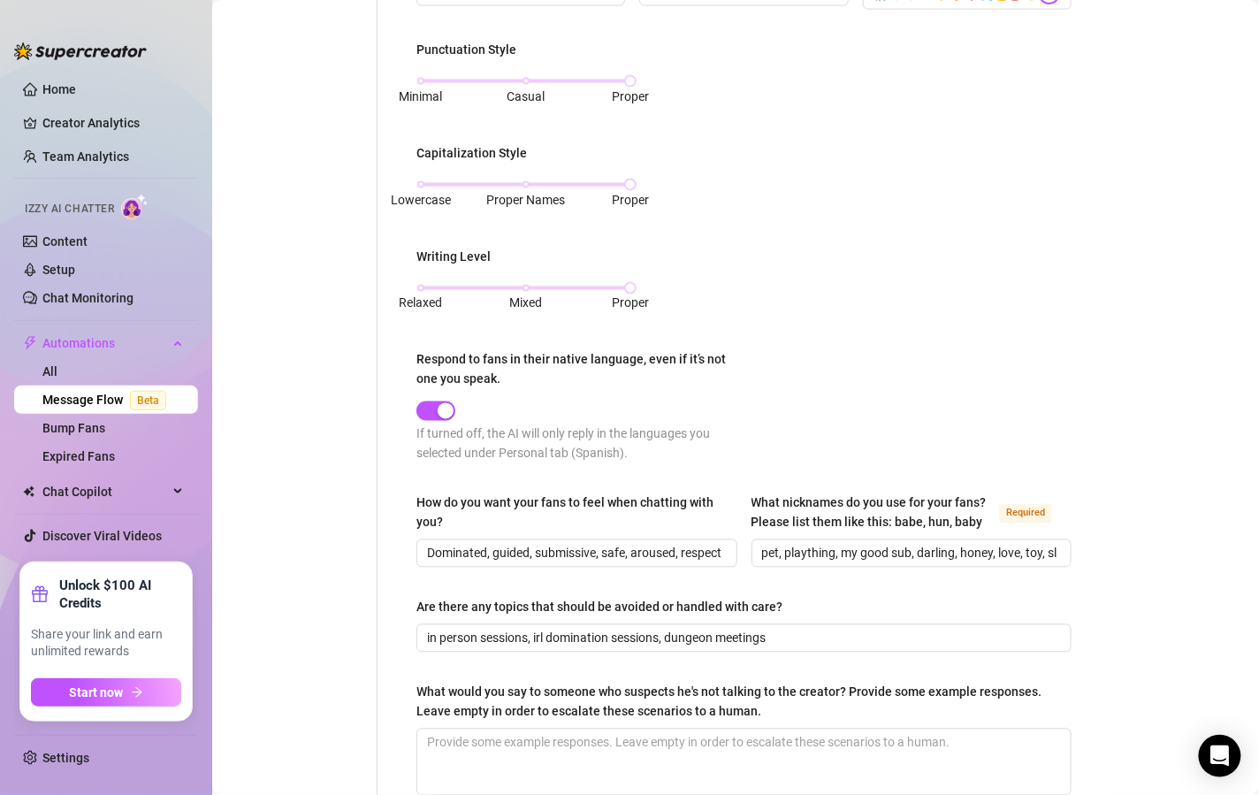
scroll to position [707, 0]
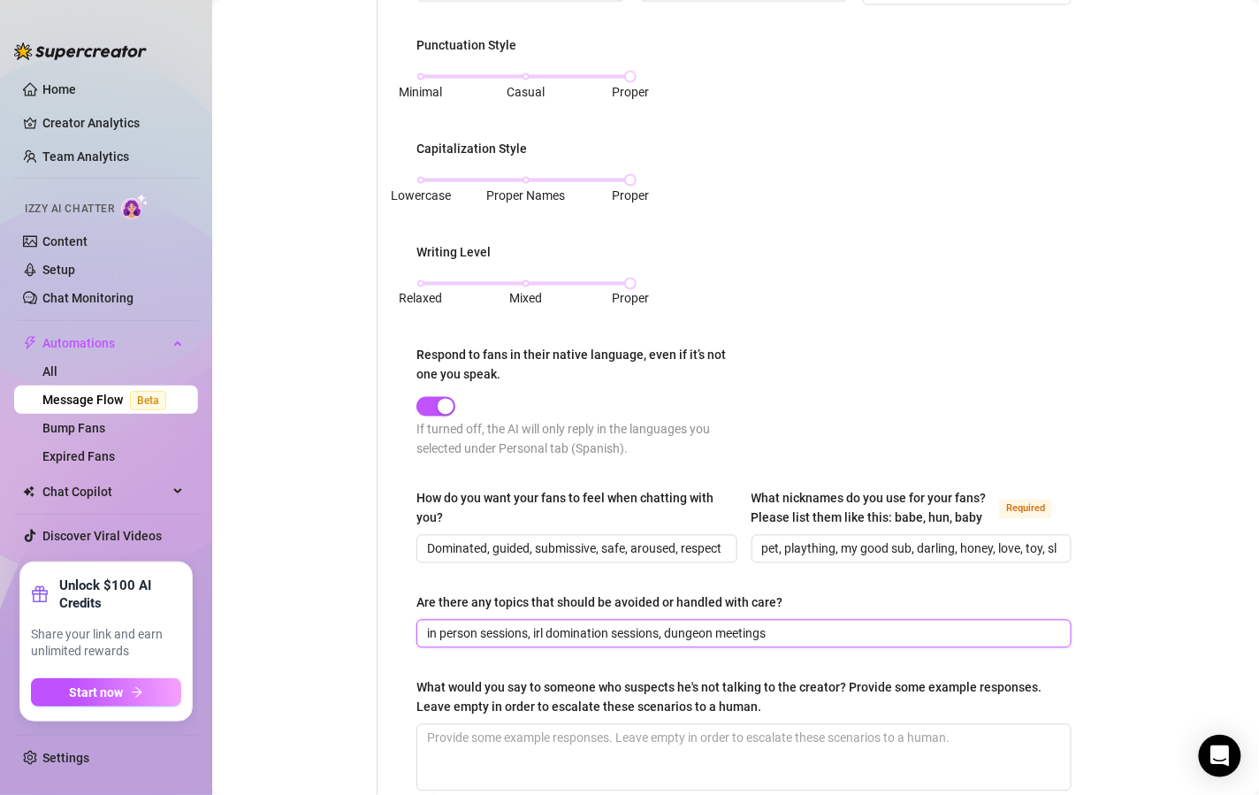
click at [541, 644] on input "in person sessions, irl domination sessions, dungeon meetings" at bounding box center [742, 633] width 631 height 19
type input "in person sessions, domination sessions, dungeon meetings"
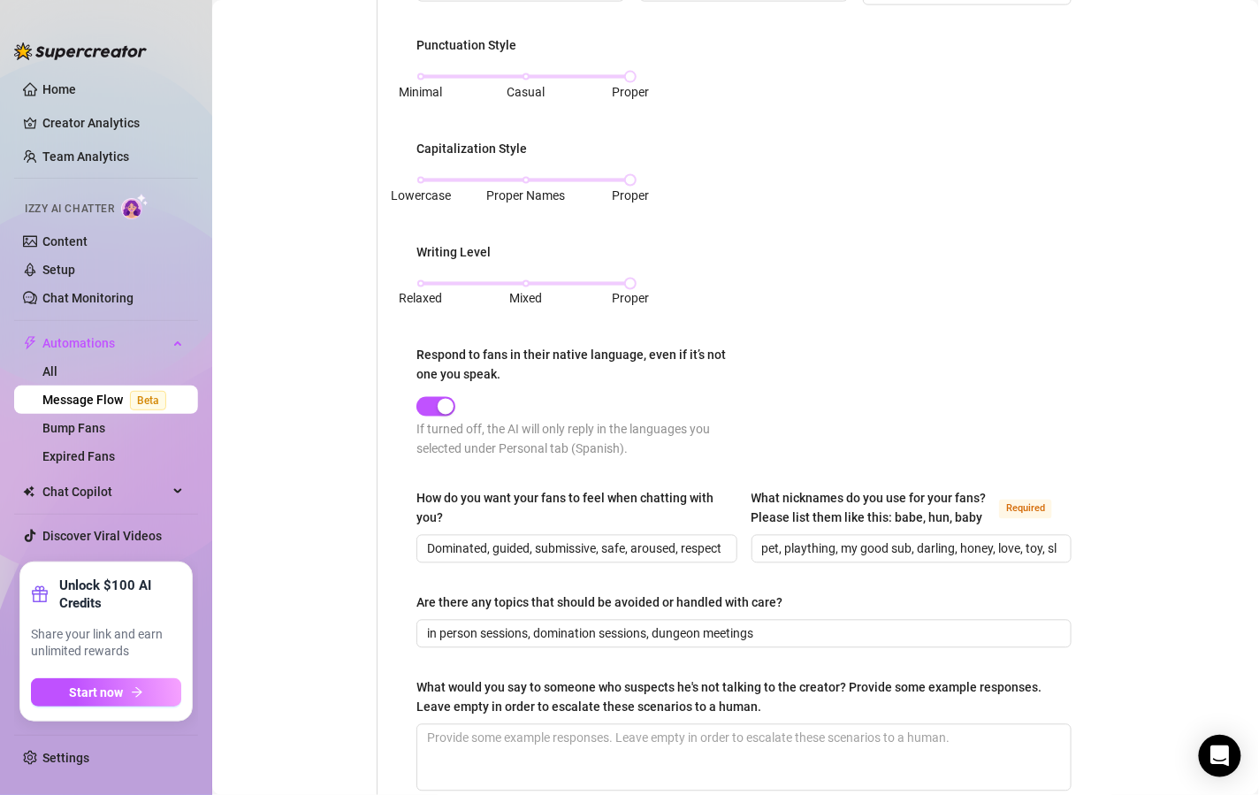
click at [1078, 488] on main "Creator Bio Rogue (rogueevans) Bio Import Bio from other creator Personal Info …" at bounding box center [735, 136] width 1047 height 1687
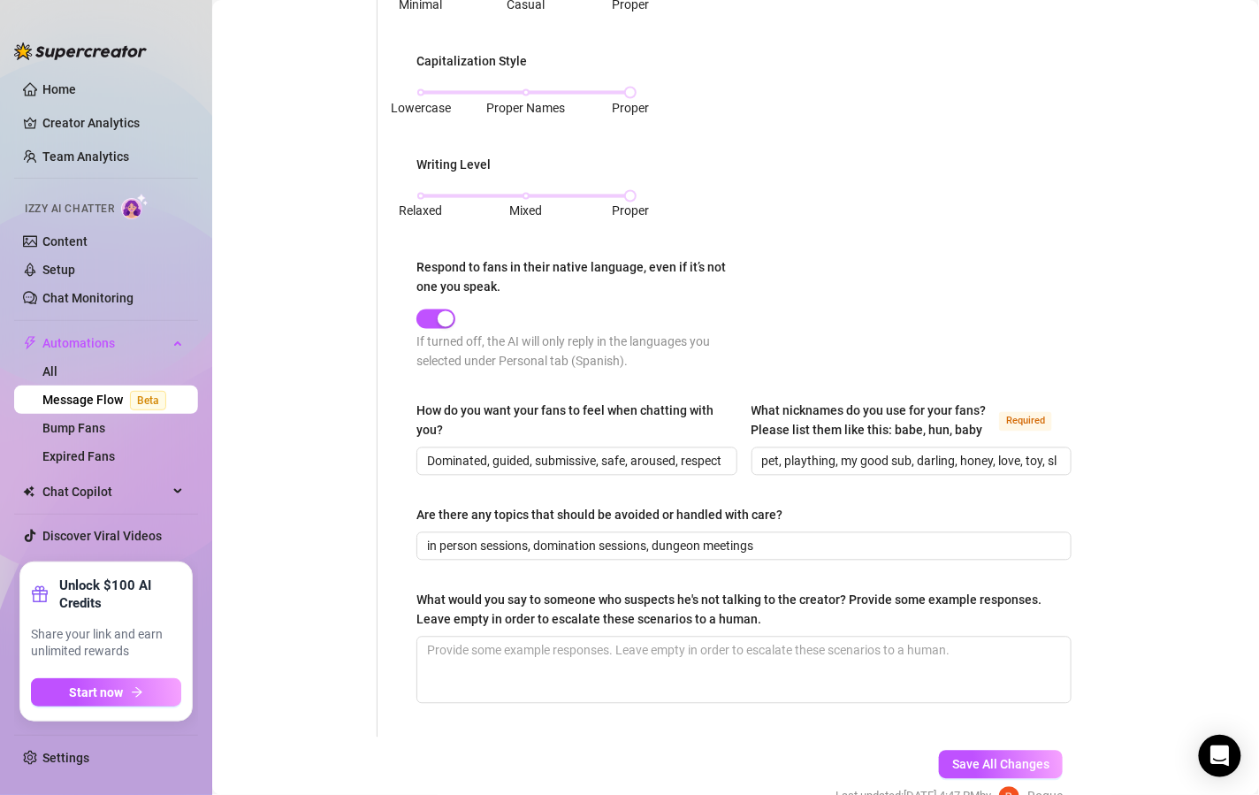
scroll to position [799, 0]
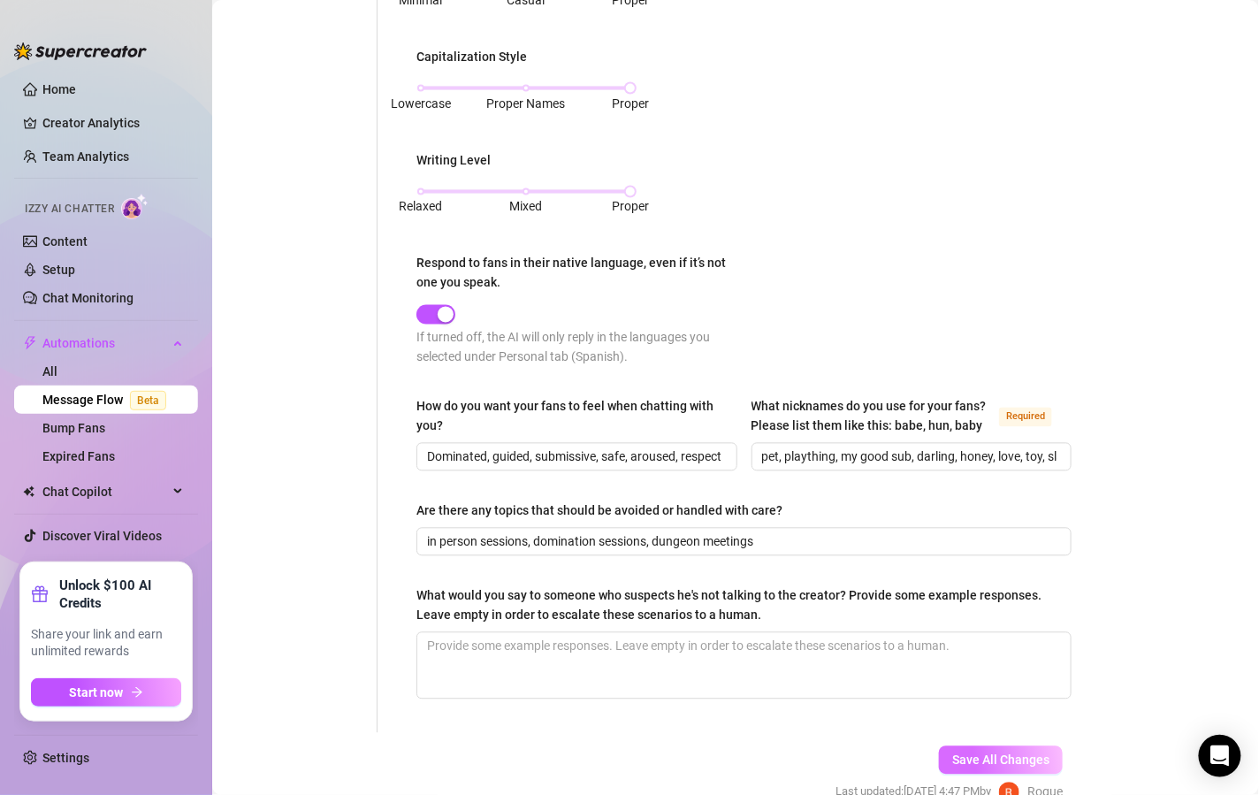
click at [983, 764] on button "Save All Changes" at bounding box center [1001, 760] width 124 height 28
click at [105, 431] on link "Bump Fans" at bounding box center [73, 428] width 63 height 14
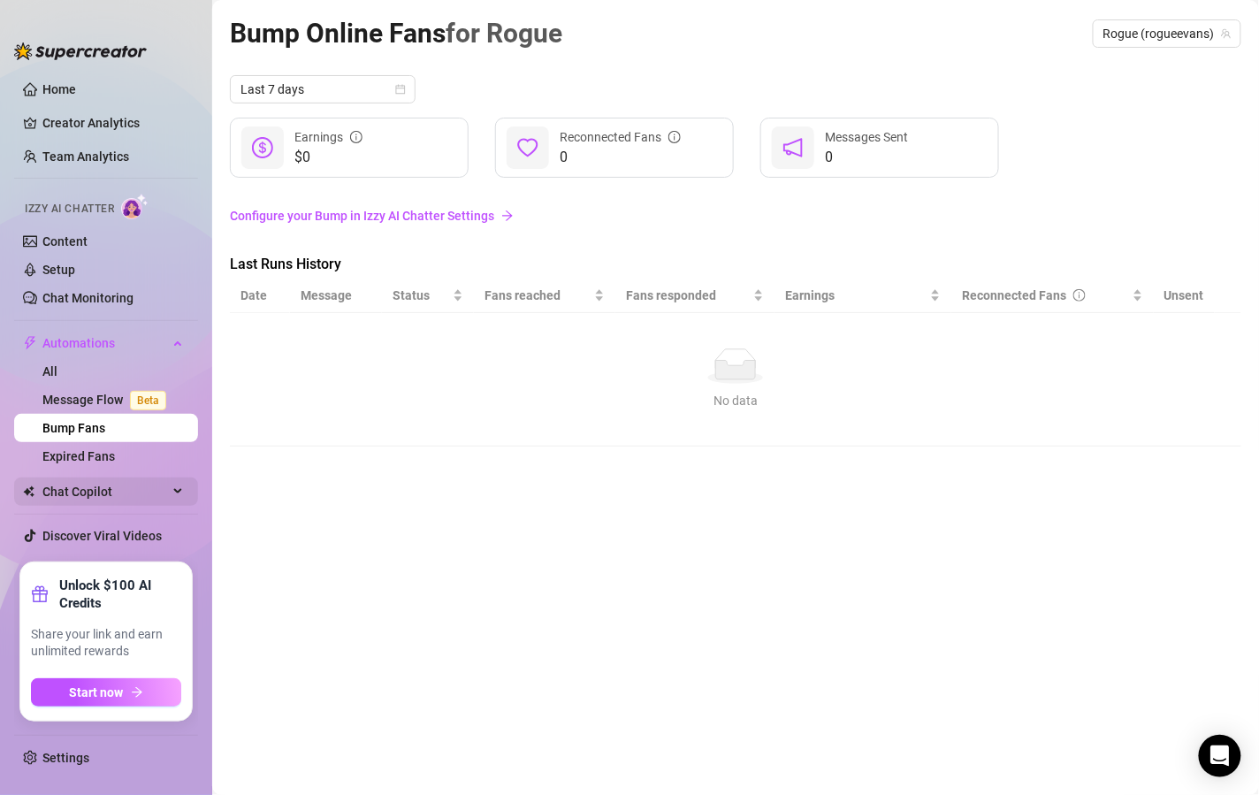
click at [118, 478] on span "Chat Copilot" at bounding box center [105, 492] width 126 height 28
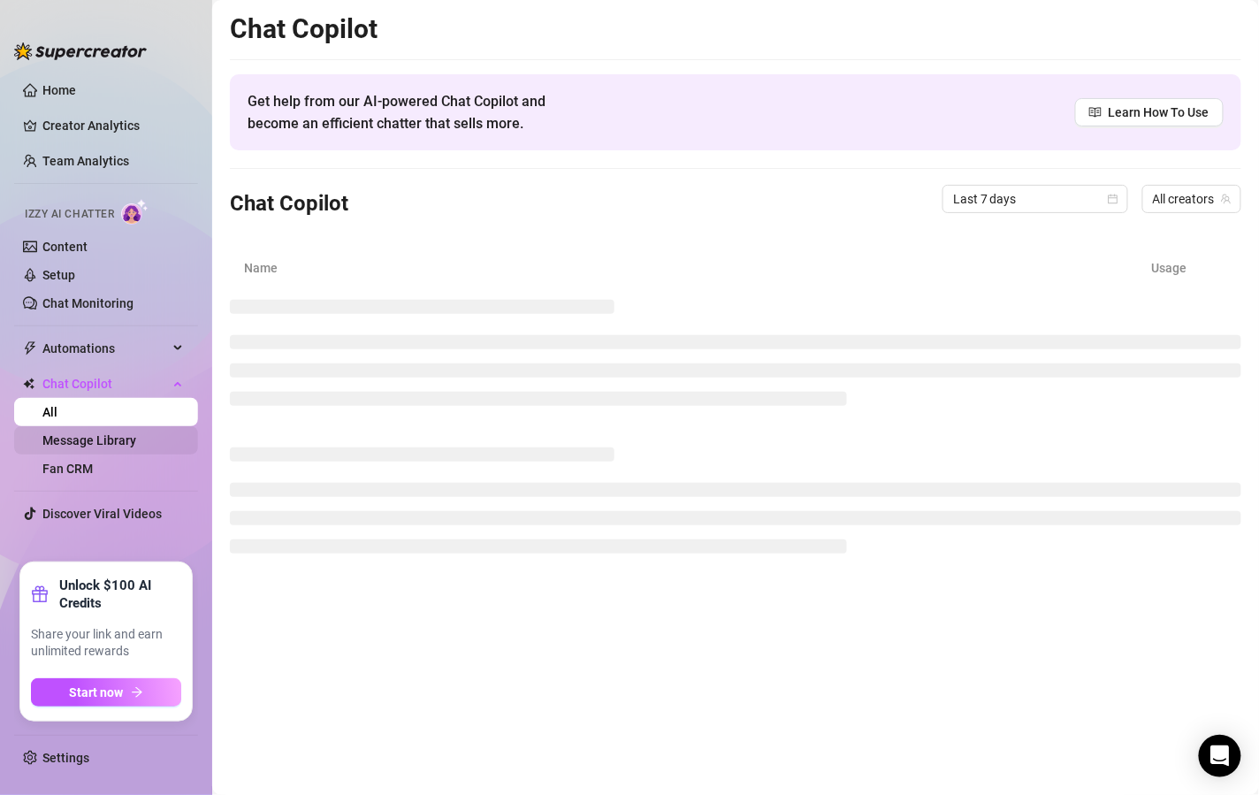
click at [125, 447] on link "Message Library" at bounding box center [89, 440] width 94 height 14
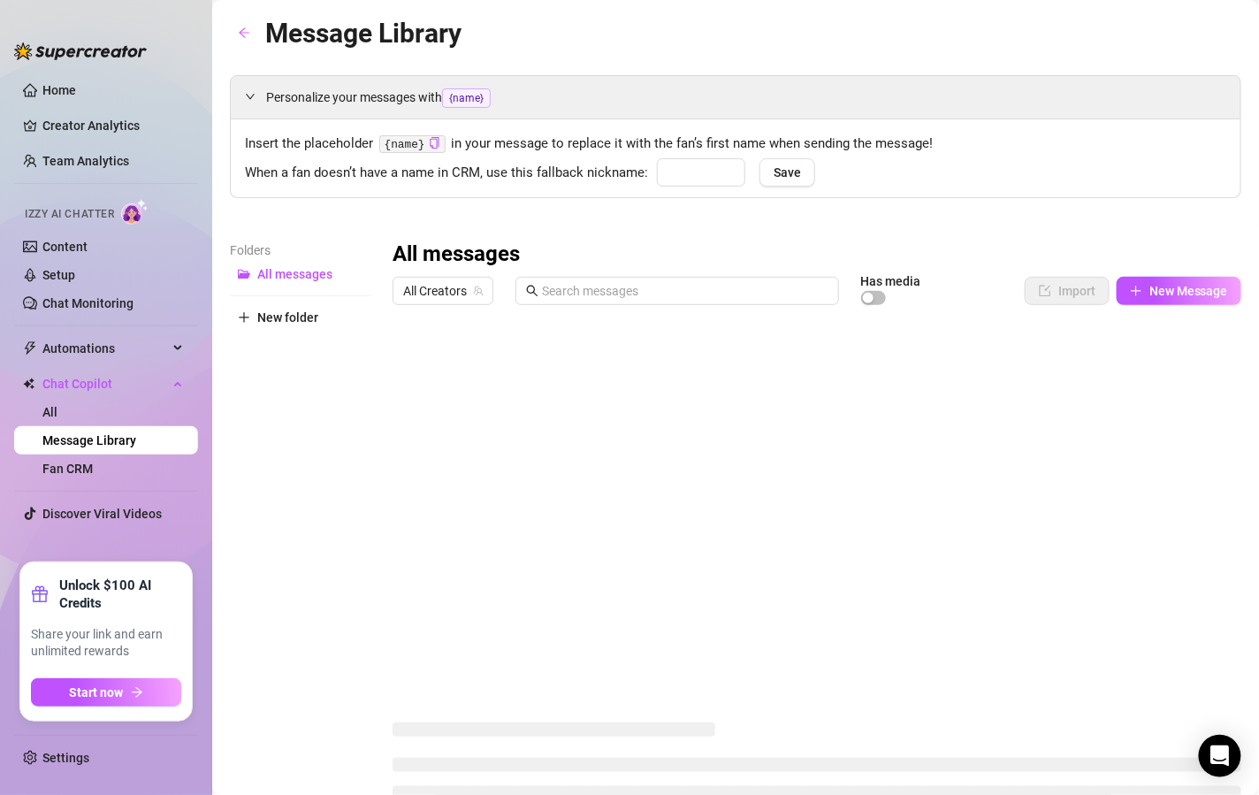
type input "darling"
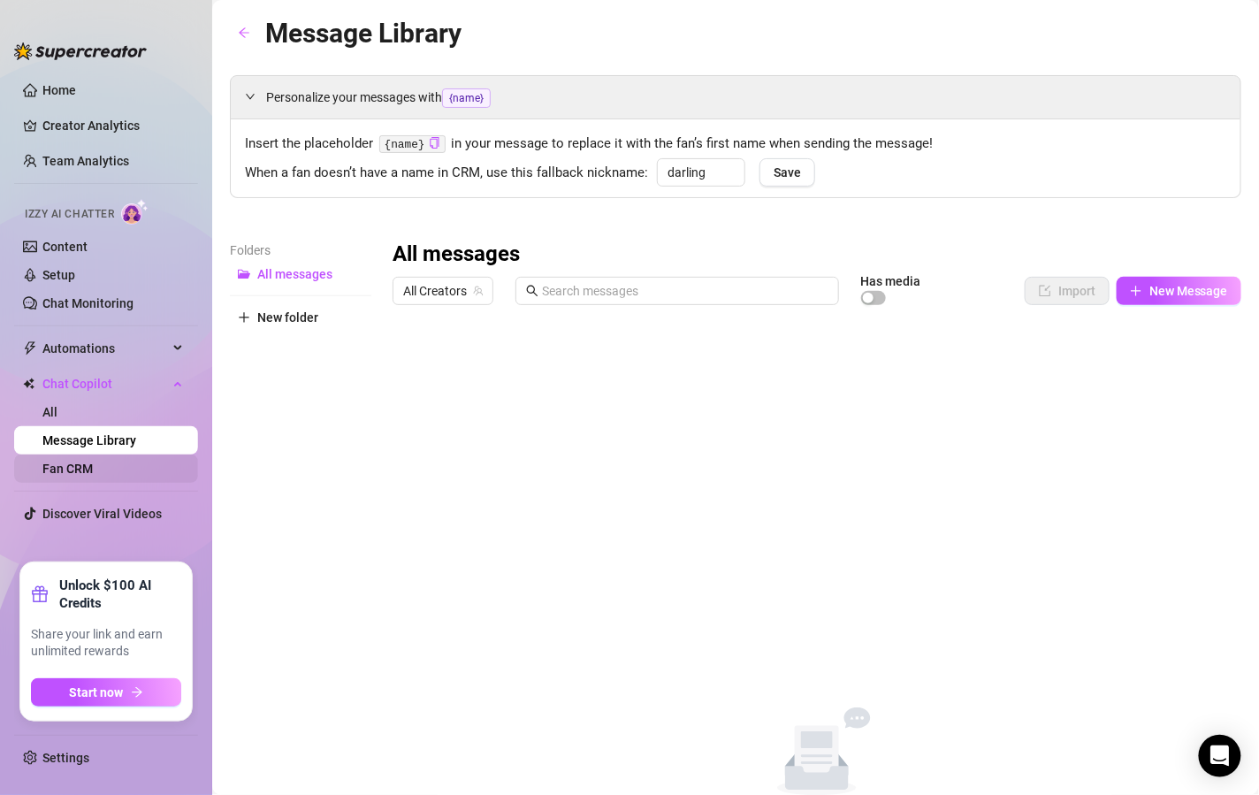
click at [93, 469] on link "Fan CRM" at bounding box center [67, 469] width 50 height 14
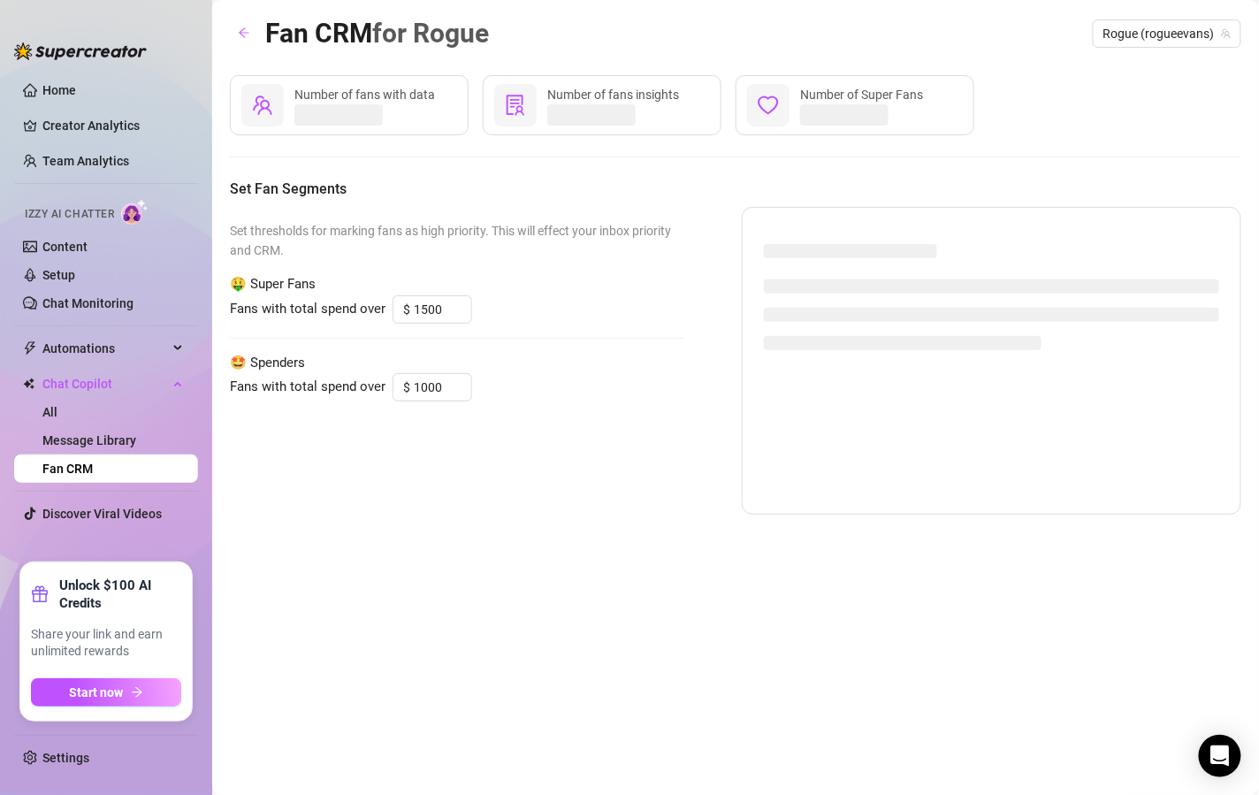
click at [151, 231] on div "Izzy AI Chatter" at bounding box center [105, 212] width 188 height 40
click at [88, 240] on link "Content" at bounding box center [64, 247] width 45 height 14
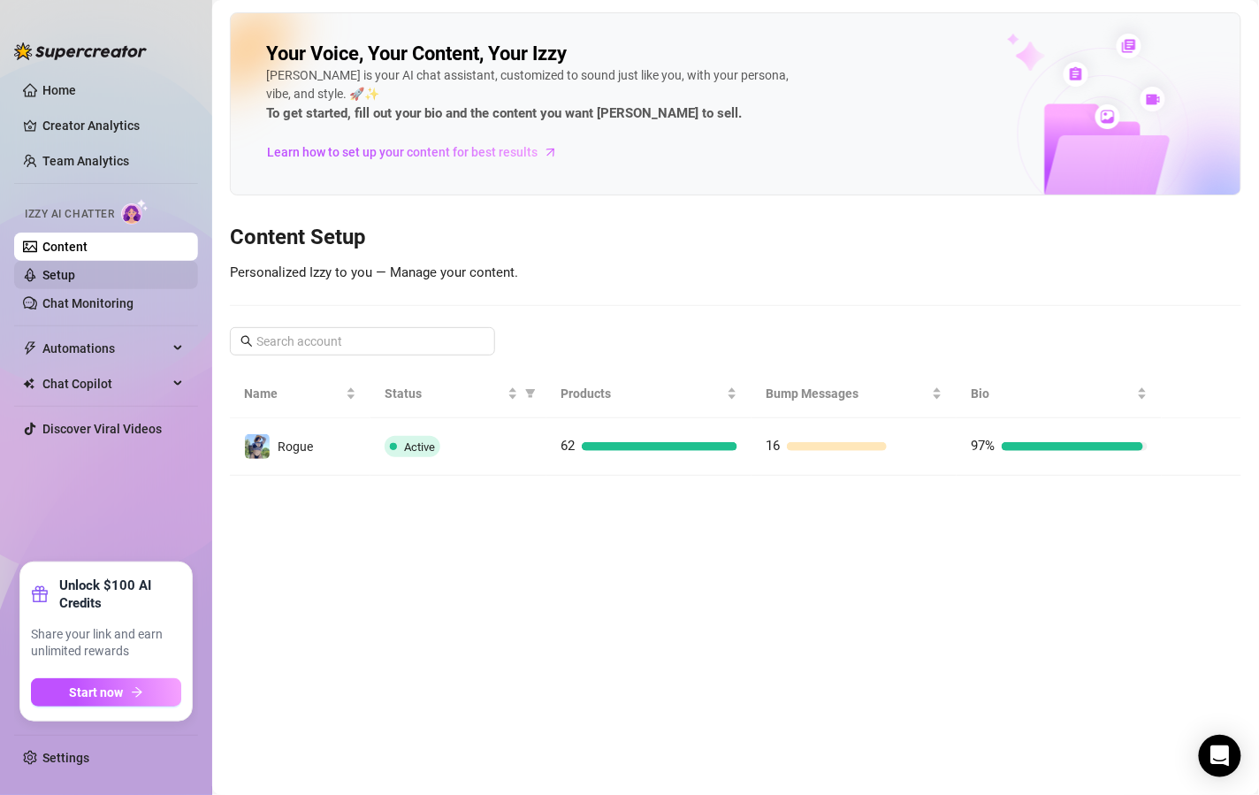
click at [75, 268] on link "Setup" at bounding box center [58, 275] width 33 height 14
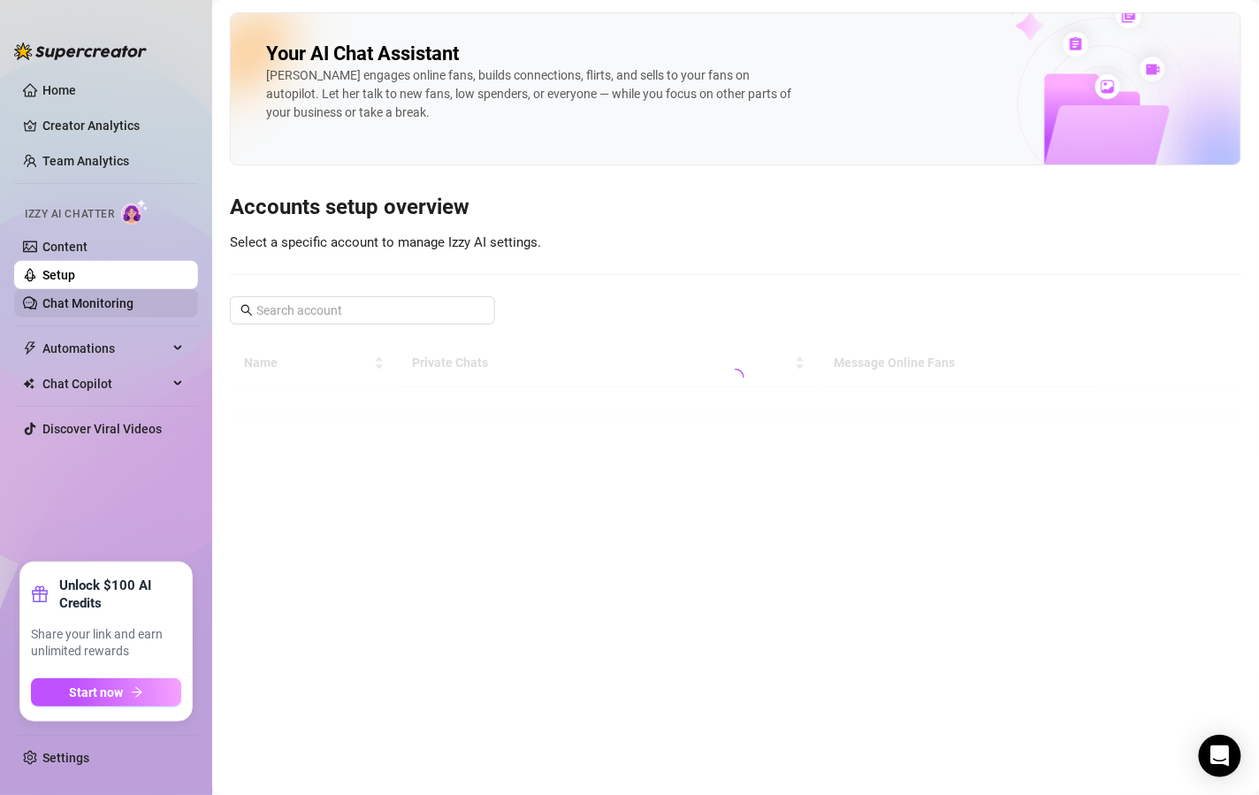
click at [134, 297] on link "Chat Monitoring" at bounding box center [87, 303] width 91 height 14
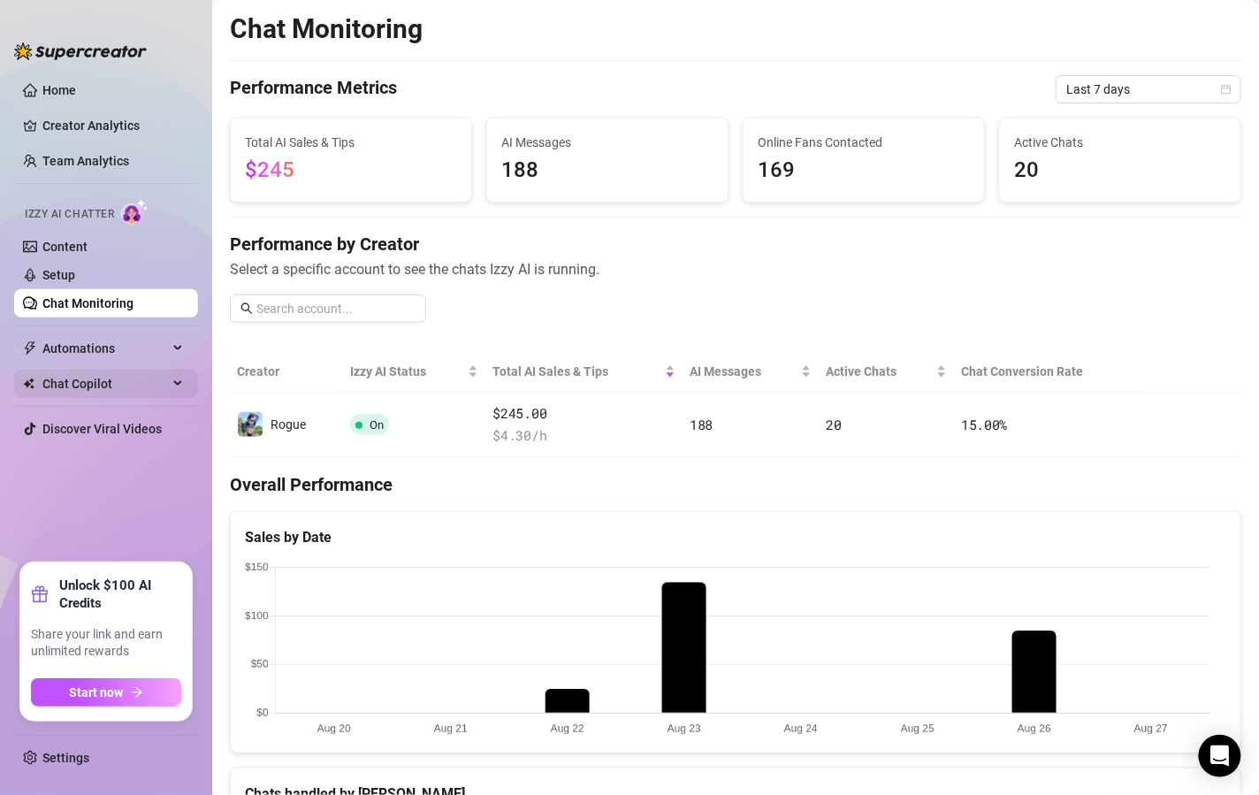
click at [130, 375] on span "Chat Copilot" at bounding box center [105, 384] width 126 height 28
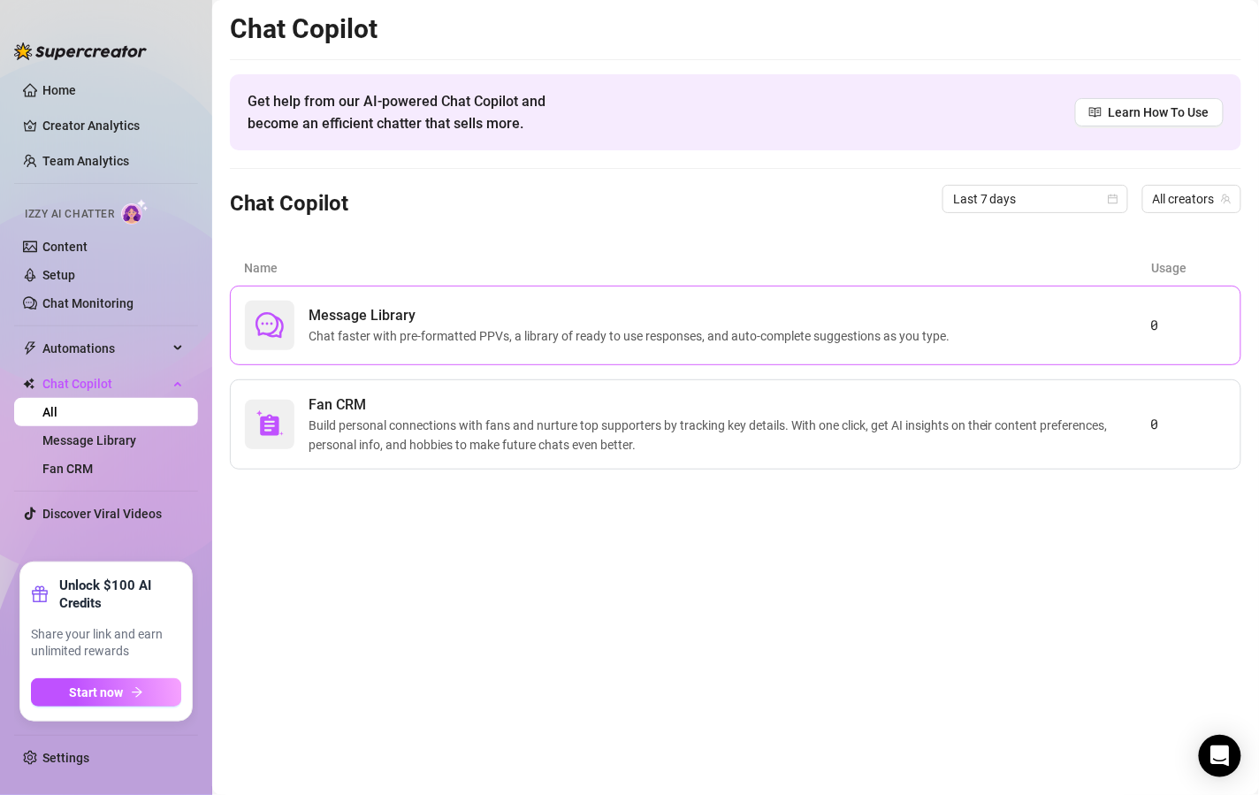
click at [399, 298] on div "Message Library Chat faster with pre-formatted PPVs, a library of ready to use …" at bounding box center [736, 326] width 1012 height 80
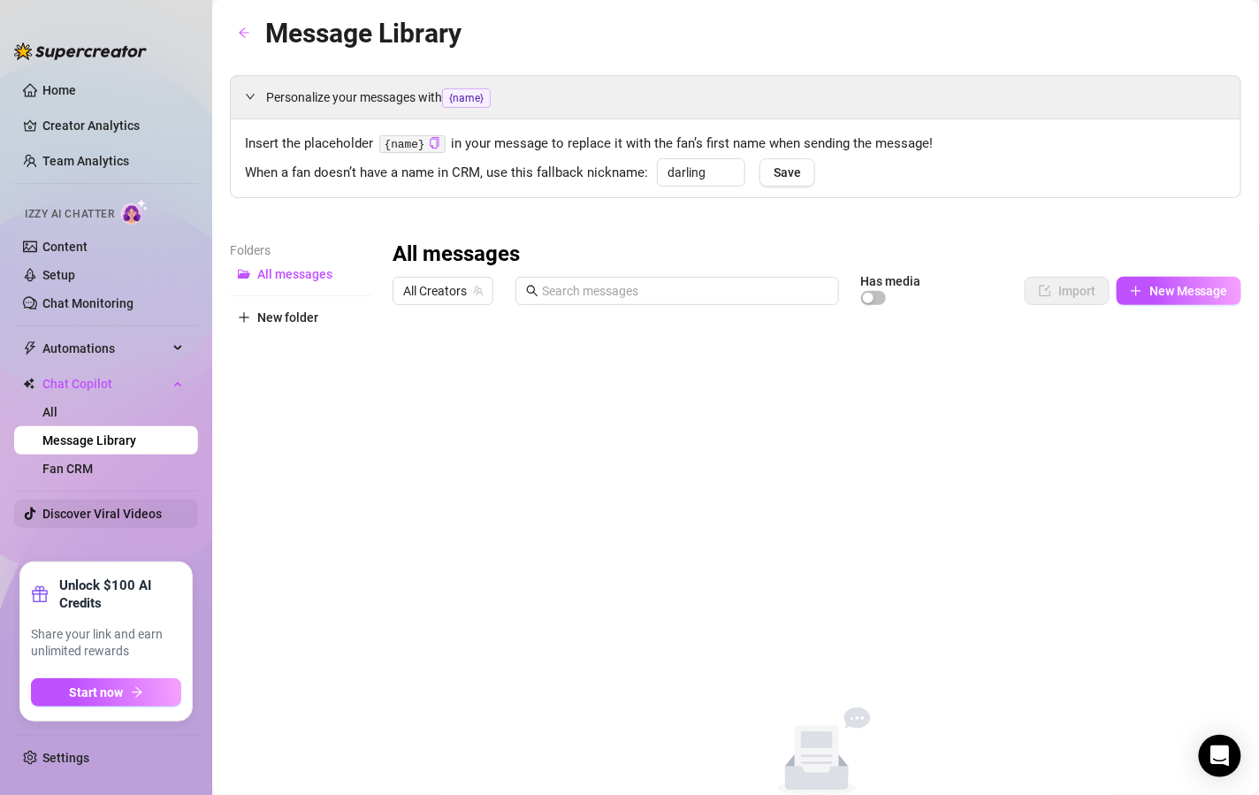
click at [107, 509] on link "Discover Viral Videos" at bounding box center [101, 514] width 119 height 14
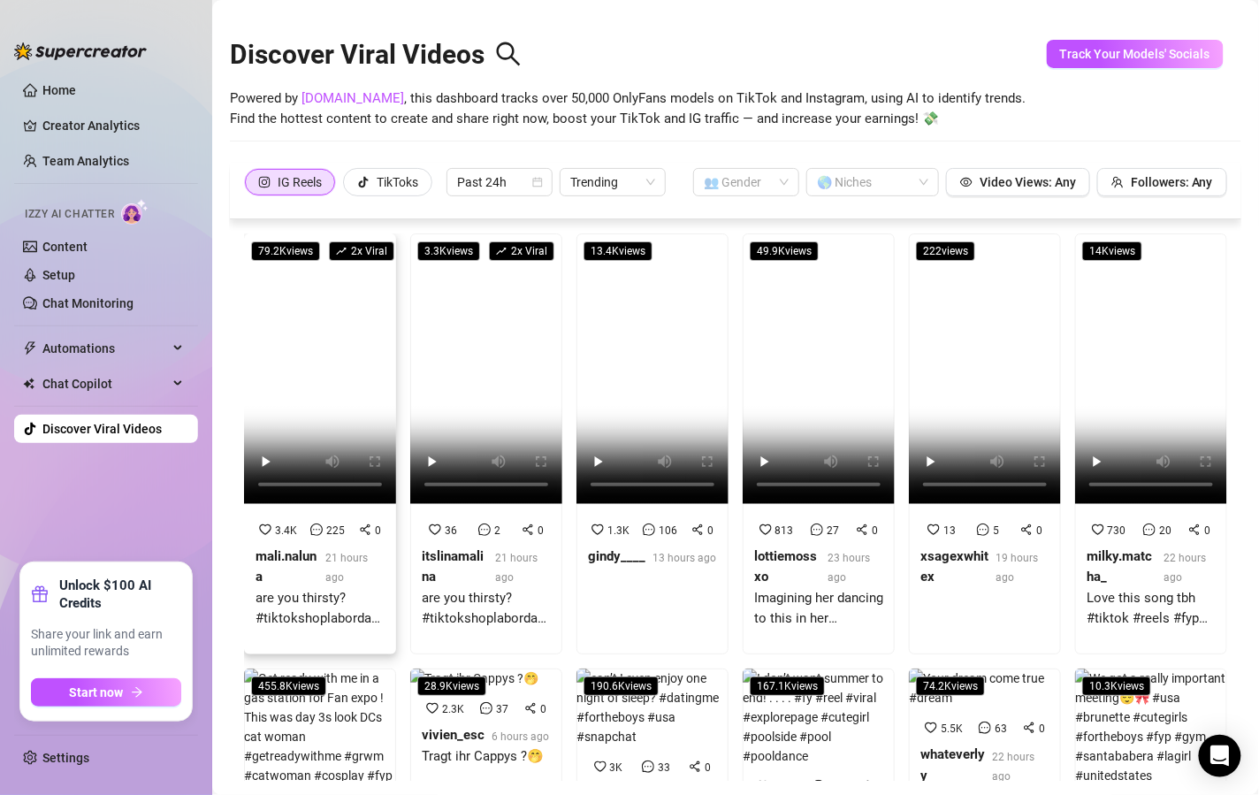
click at [313, 384] on video at bounding box center [320, 368] width 152 height 271
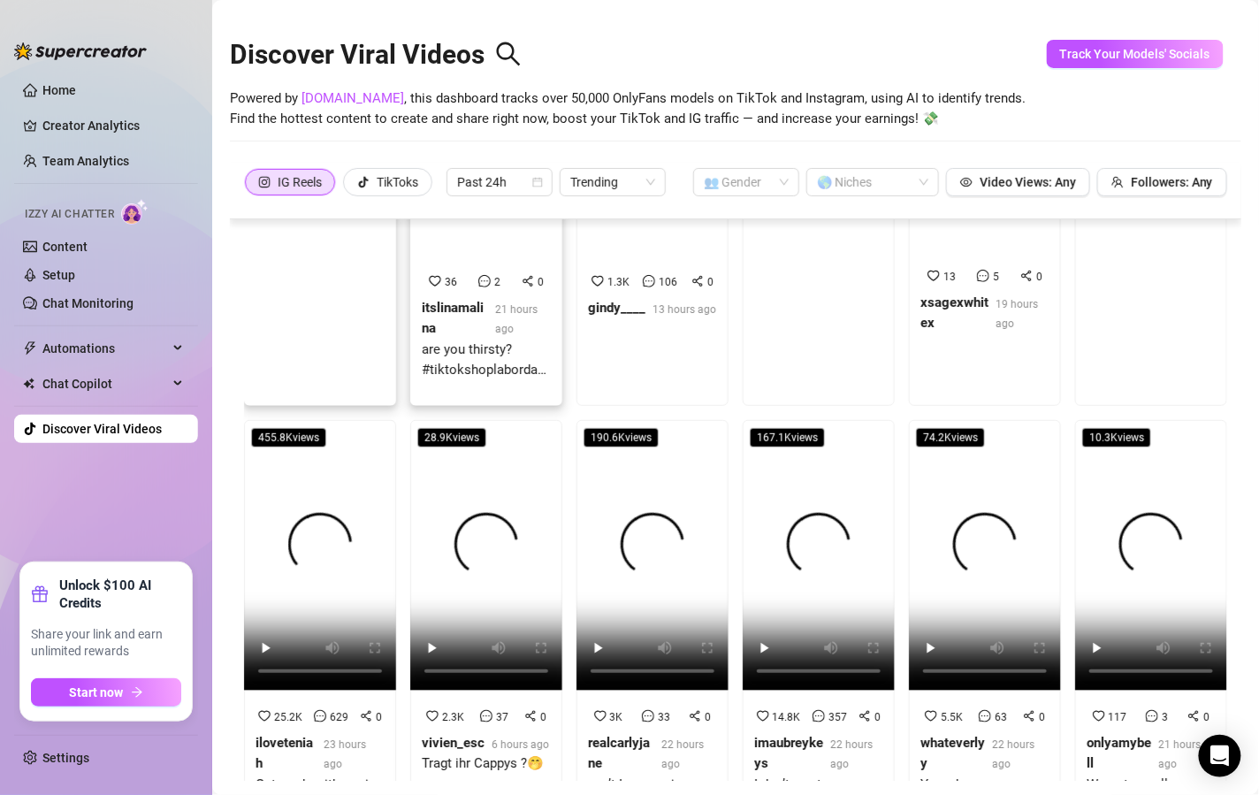
scroll to position [249, 0]
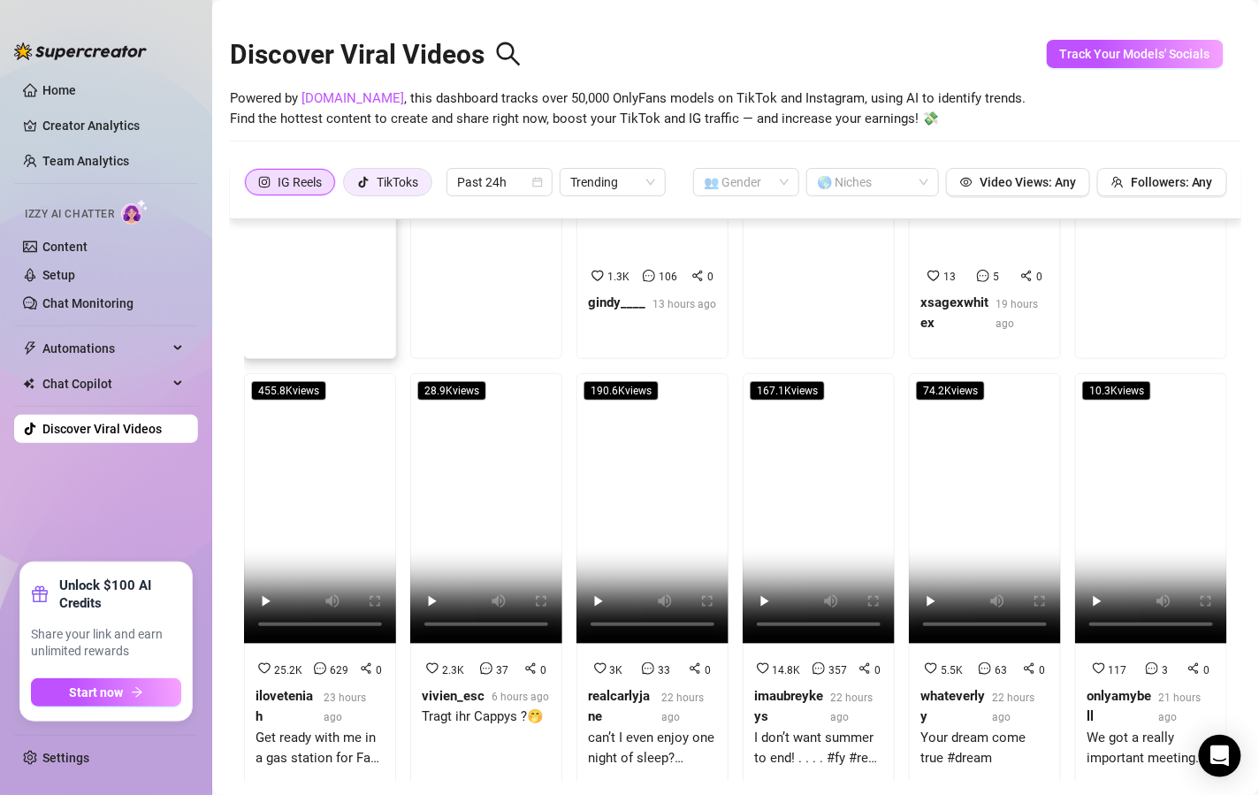
click at [390, 175] on div "TikToks" at bounding box center [398, 182] width 42 height 27
click at [348, 187] on input "TikToks" at bounding box center [348, 187] width 0 height 0
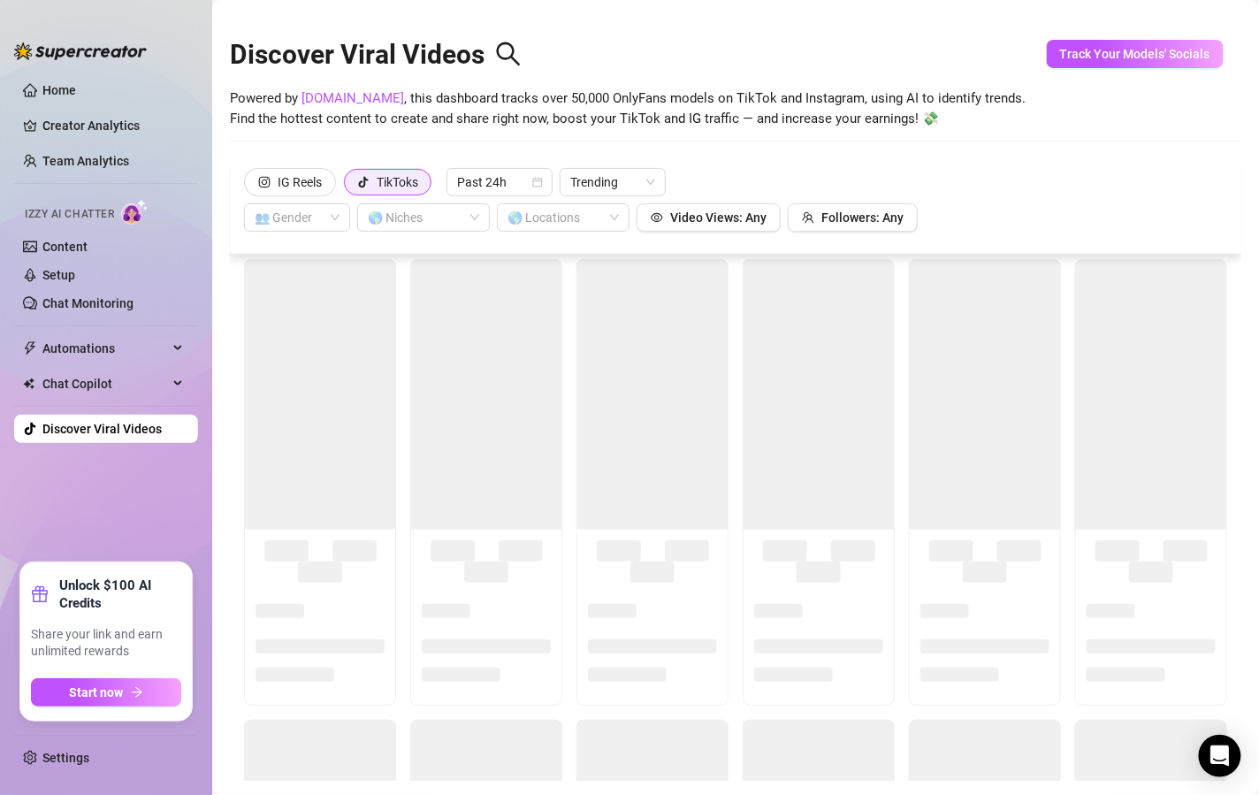
scroll to position [0, 0]
click at [434, 220] on div at bounding box center [414, 217] width 107 height 25
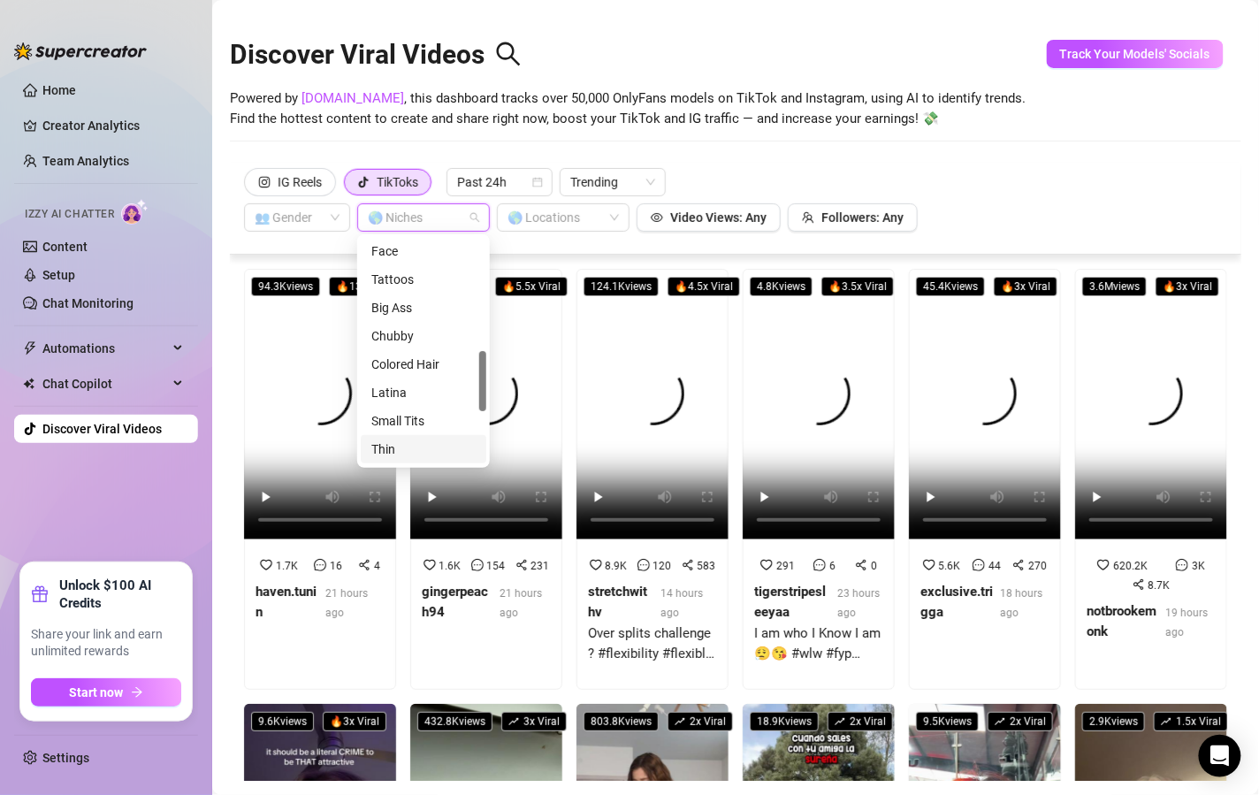
scroll to position [423, 0]
click at [419, 400] on div "Latina" at bounding box center [423, 395] width 104 height 19
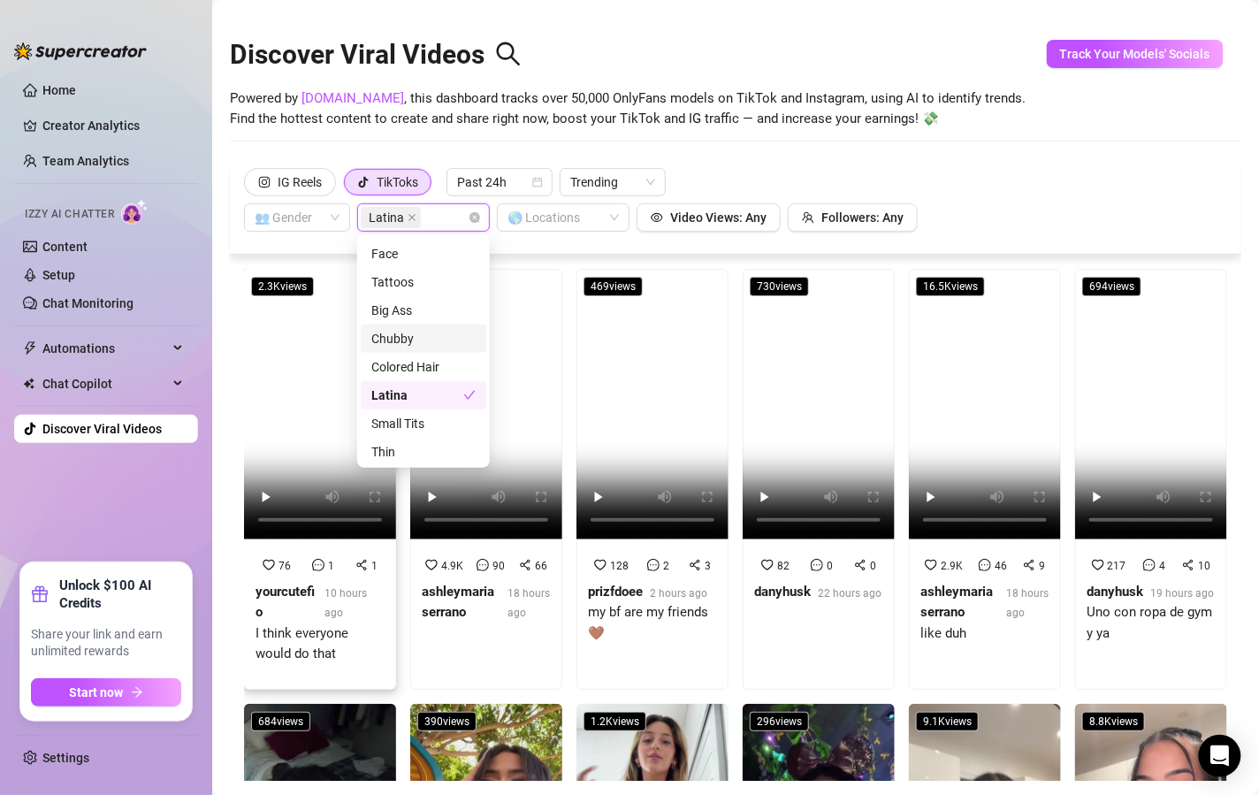
click at [294, 379] on video at bounding box center [320, 404] width 152 height 271
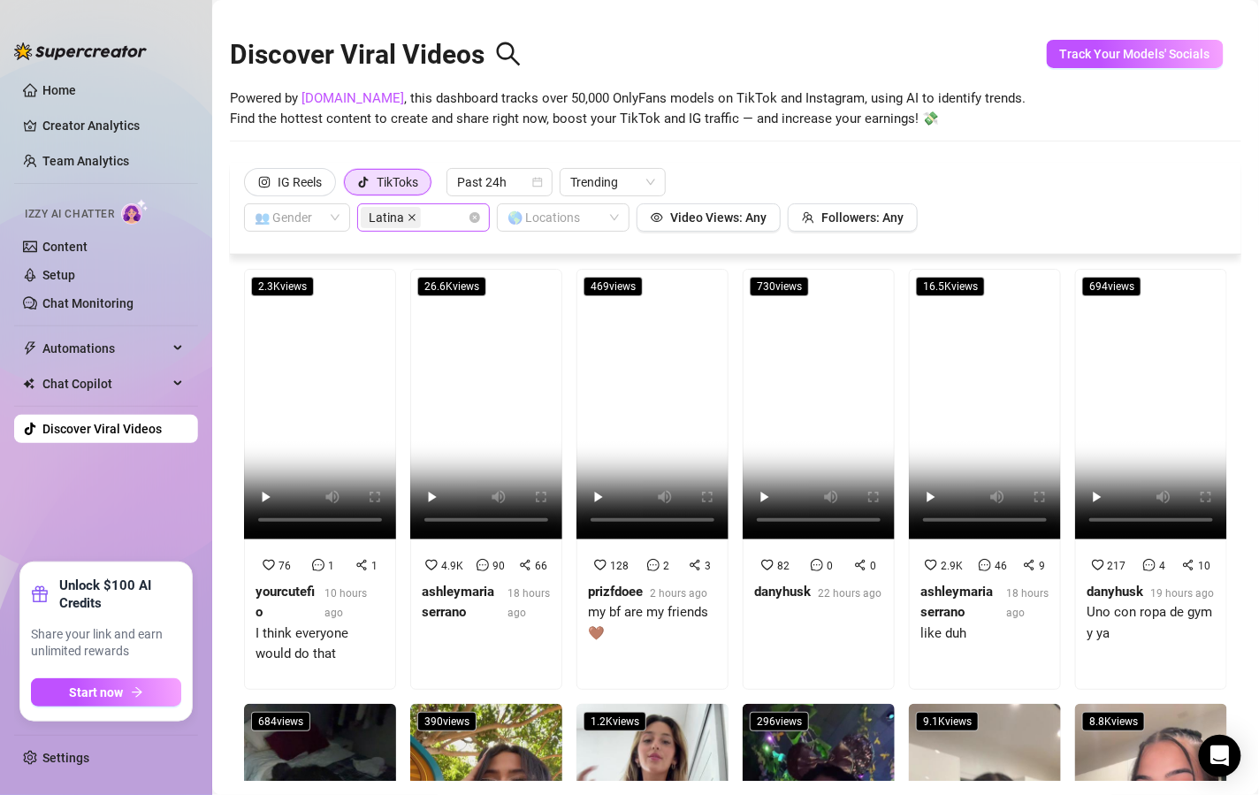
click at [413, 213] on icon "close" at bounding box center [412, 217] width 9 height 9
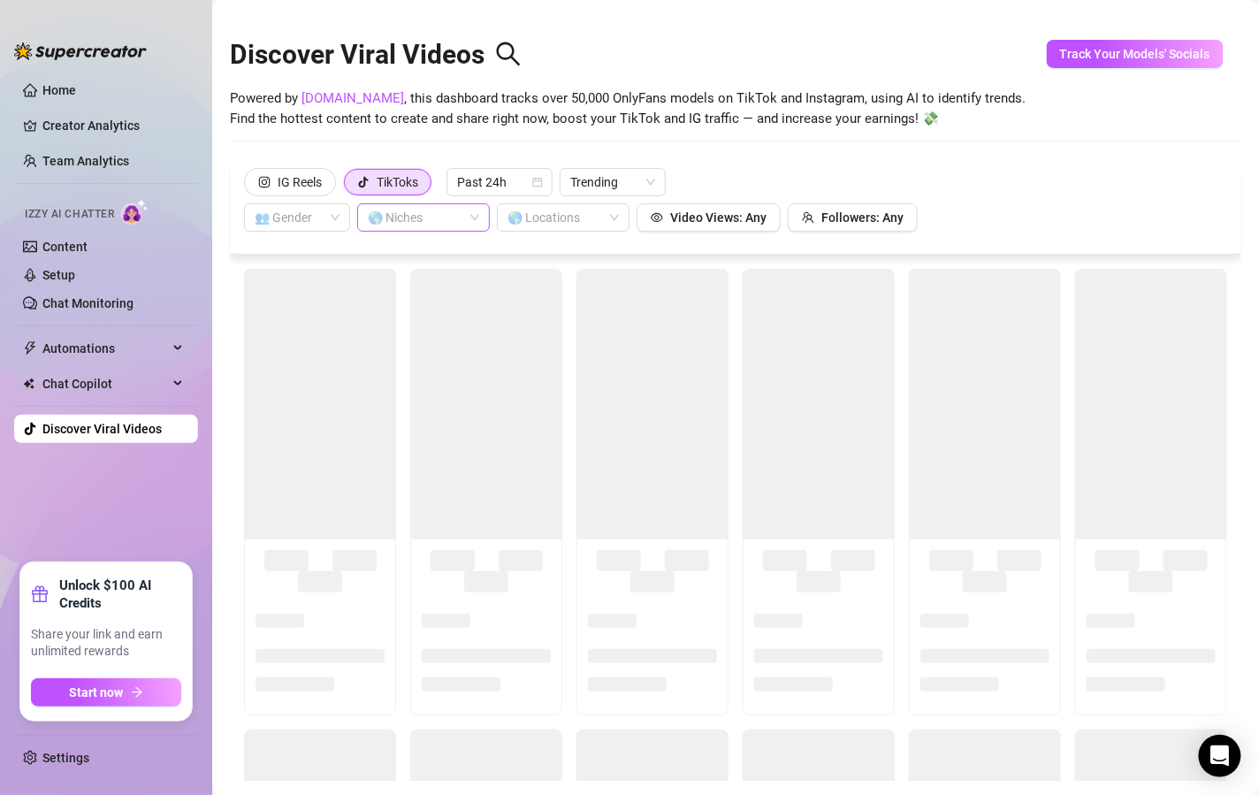
click at [413, 213] on div at bounding box center [414, 217] width 107 height 25
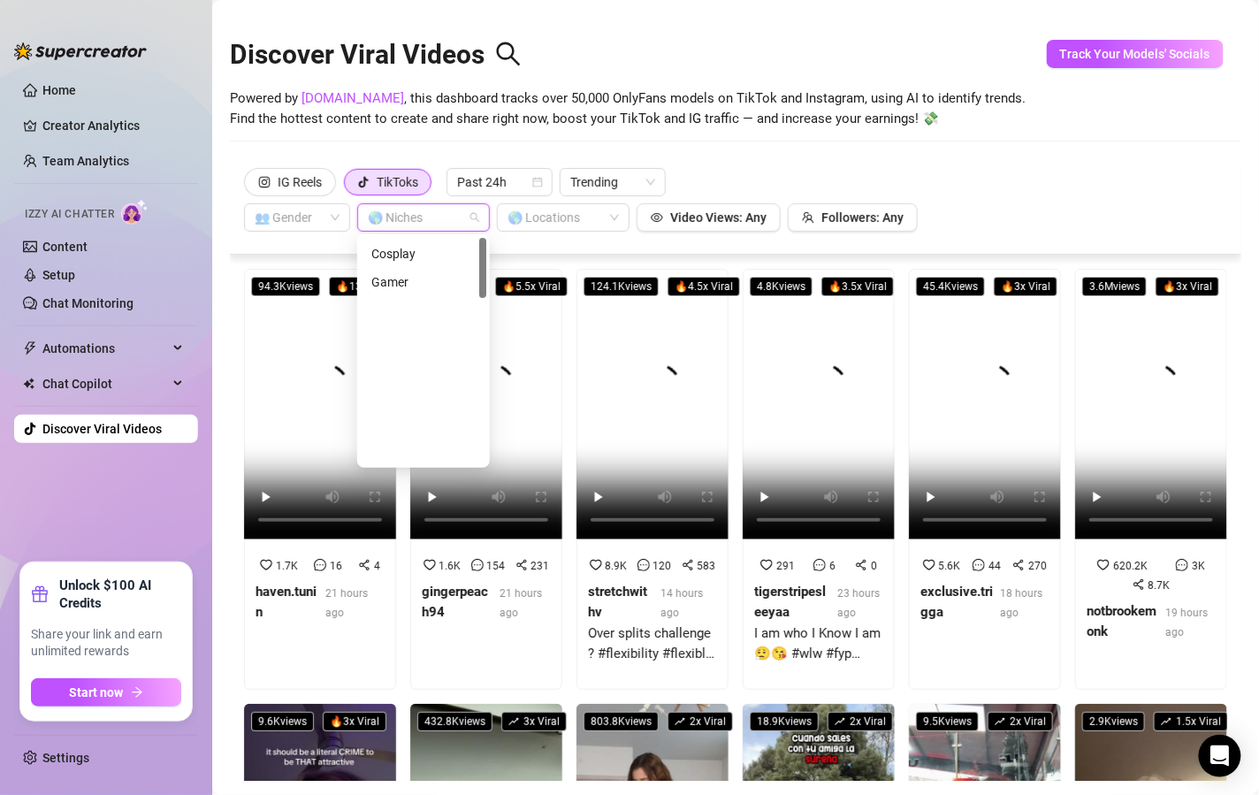
scroll to position [0, 0]
click at [414, 442] on div "Yoga" at bounding box center [423, 449] width 104 height 19
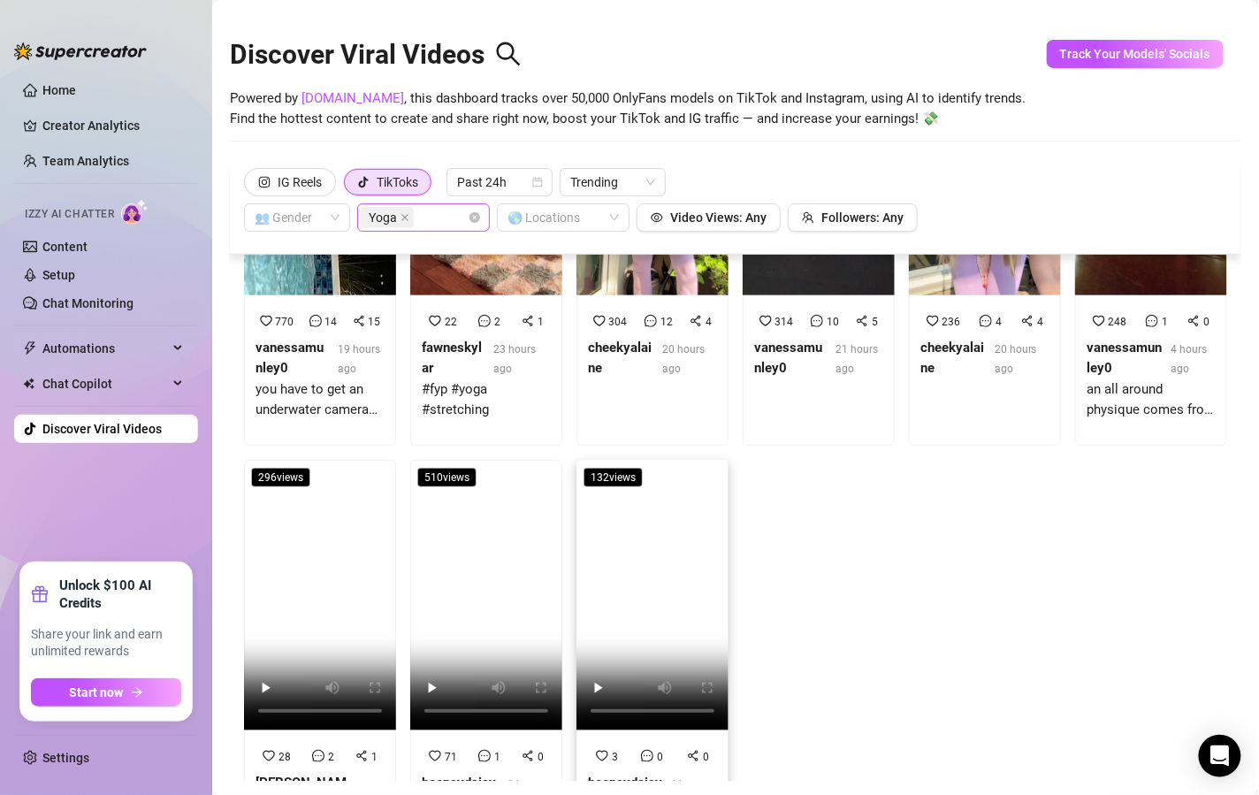
click at [651, 460] on video at bounding box center [653, 595] width 152 height 271
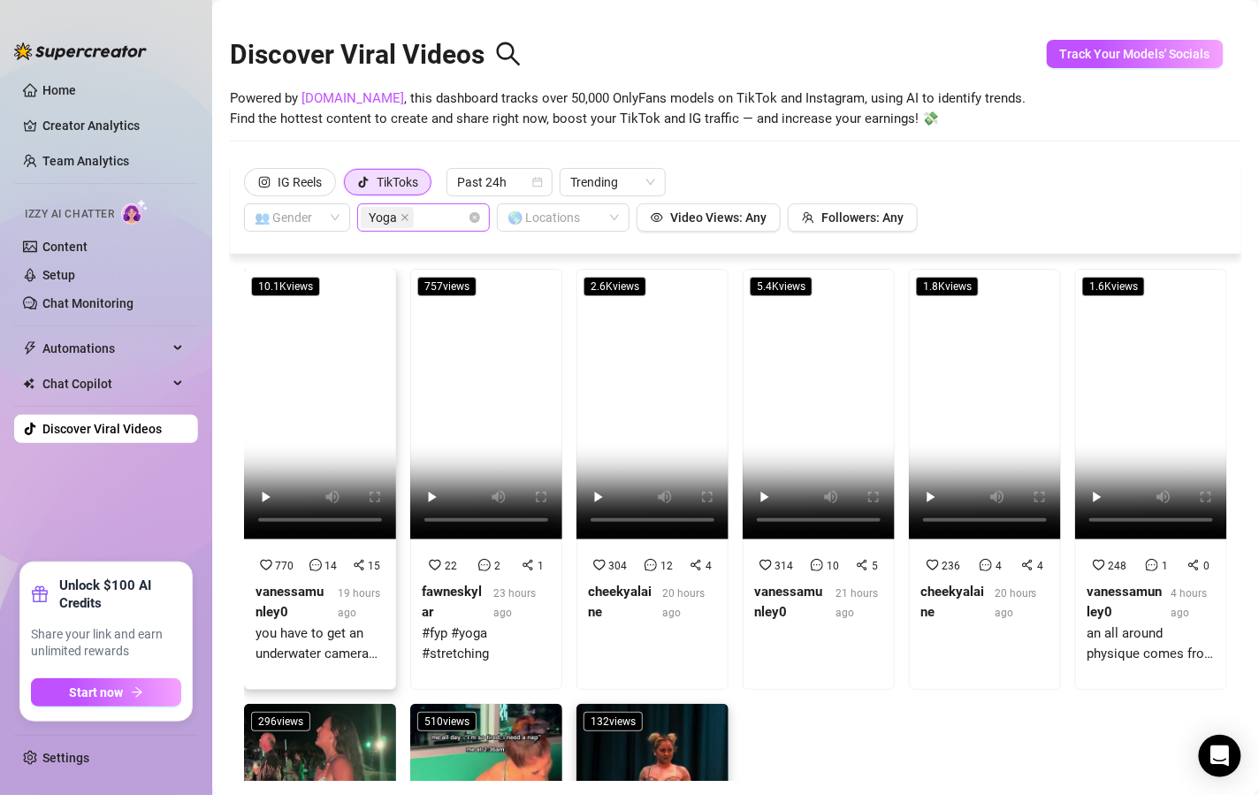
click at [350, 373] on video at bounding box center [320, 404] width 152 height 271
click at [483, 425] on video at bounding box center [486, 404] width 152 height 271
click at [617, 402] on video at bounding box center [653, 404] width 152 height 271
click at [489, 181] on span "Past 24h" at bounding box center [499, 182] width 85 height 27
click at [506, 254] on div "Past Week" at bounding box center [501, 245] width 78 height 19
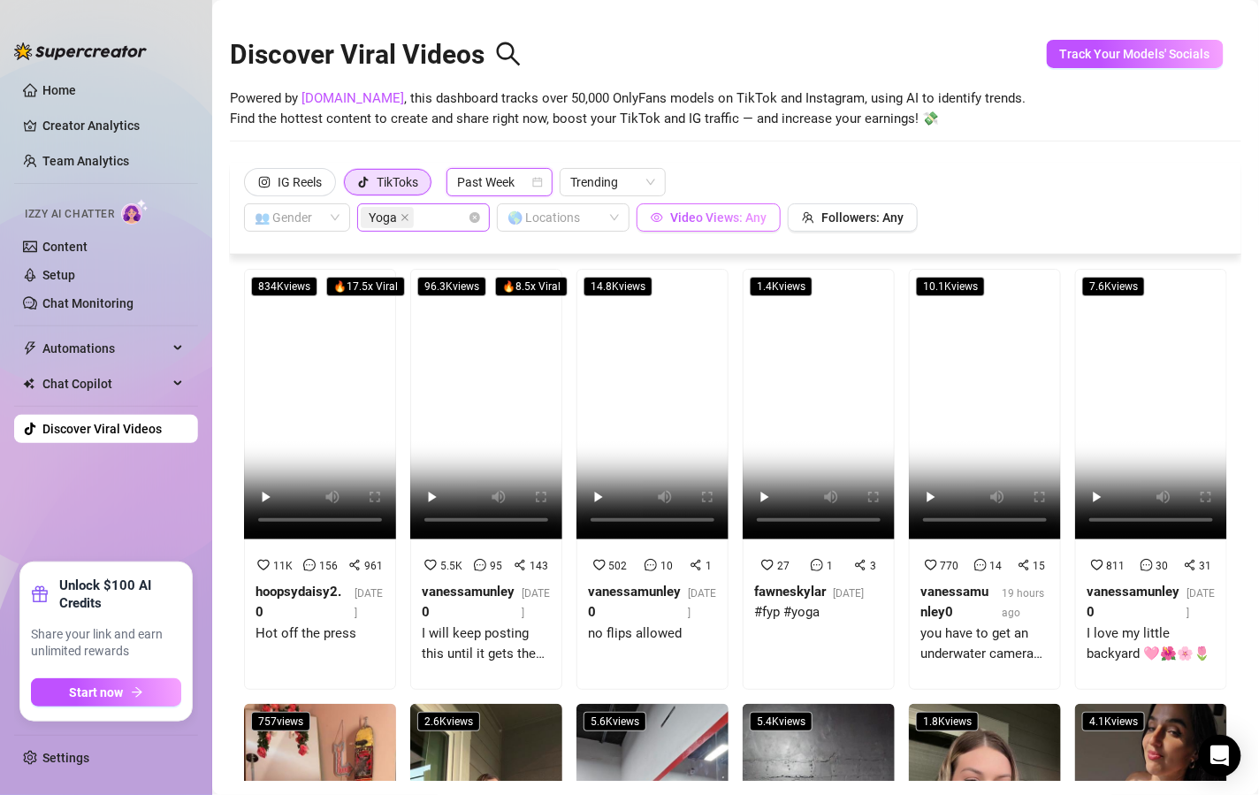
click at [731, 215] on span "Video Views: Any" at bounding box center [718, 217] width 96 height 14
click at [1121, 354] on video at bounding box center [1151, 404] width 152 height 271
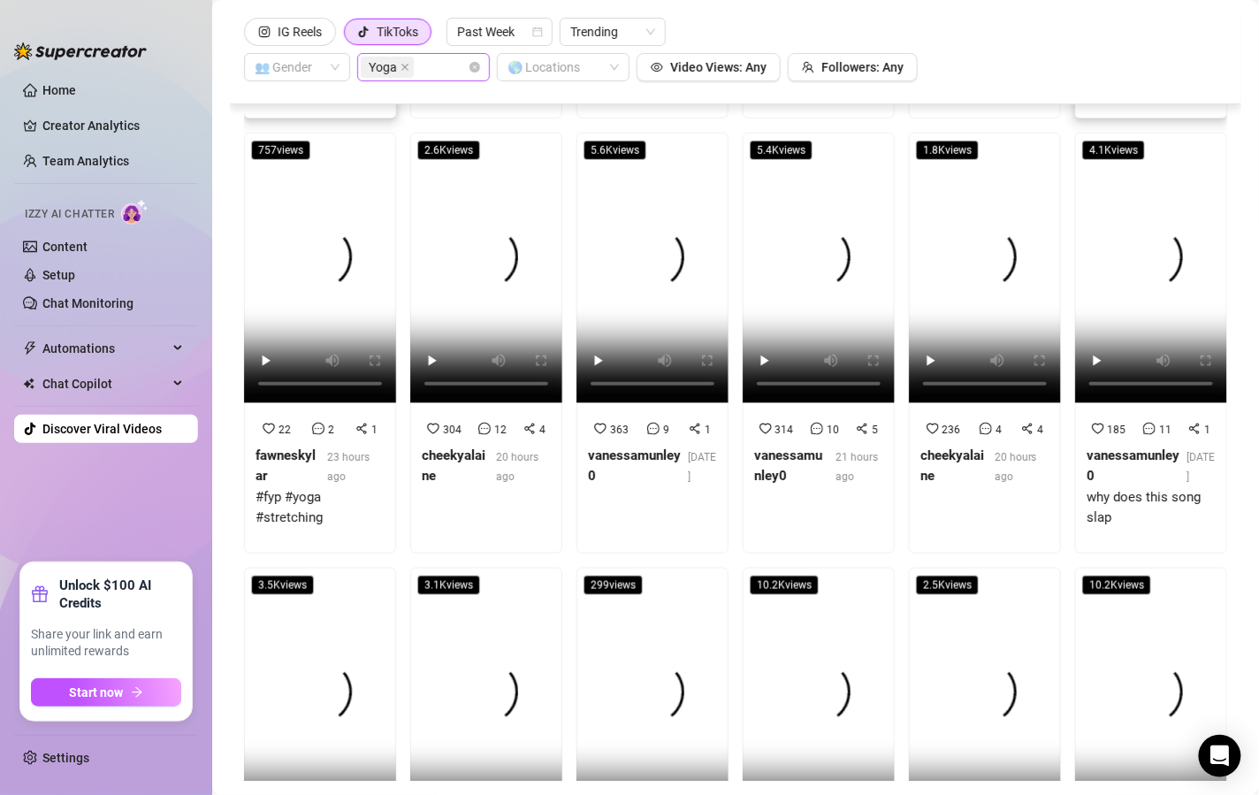
scroll to position [641, 0]
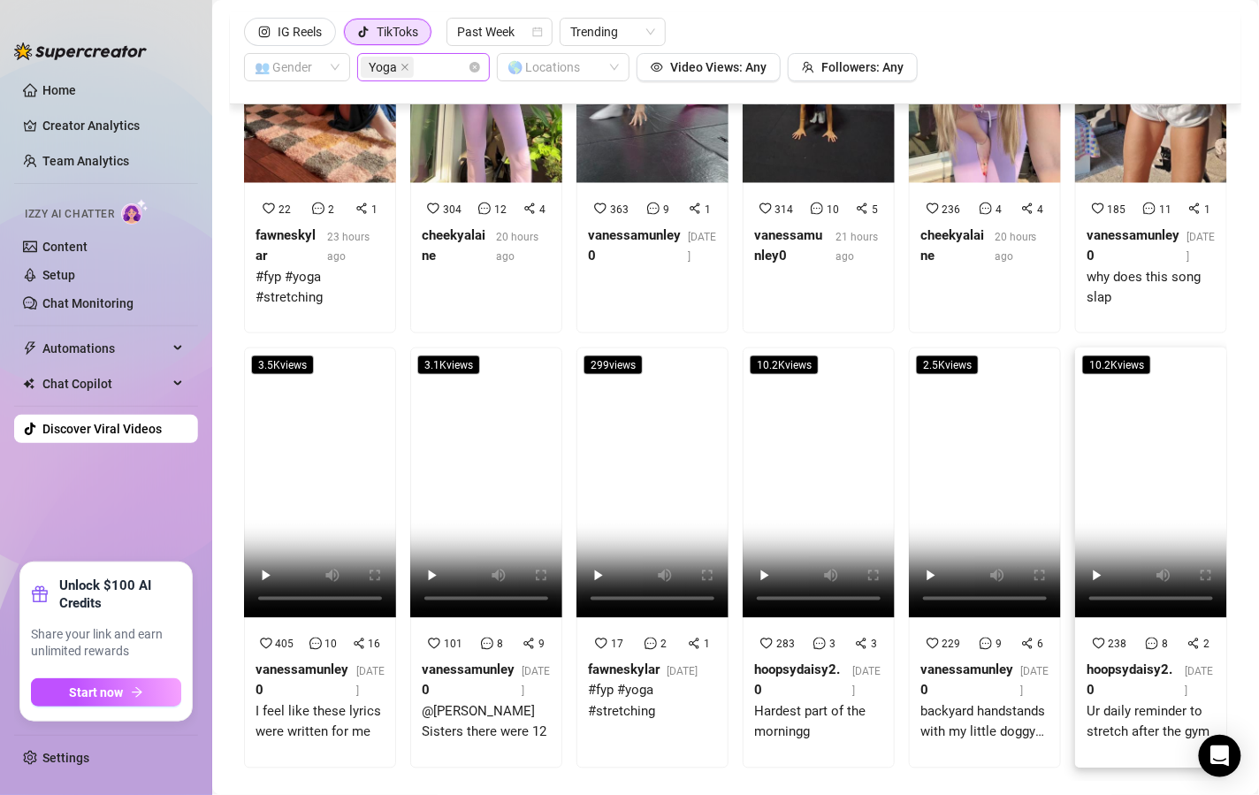
click at [1127, 425] on video at bounding box center [1151, 483] width 152 height 271
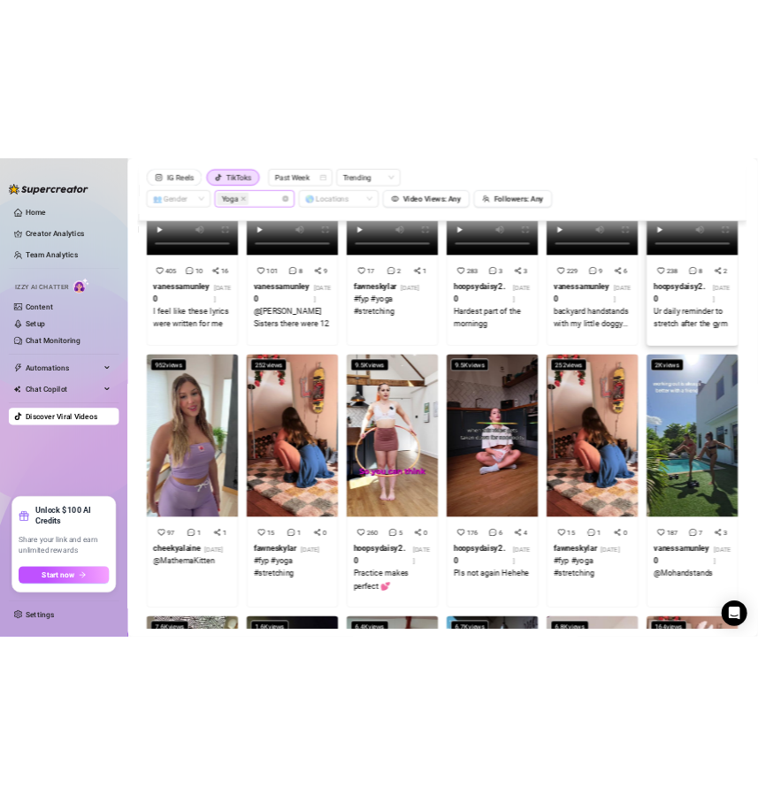
scroll to position [674, 0]
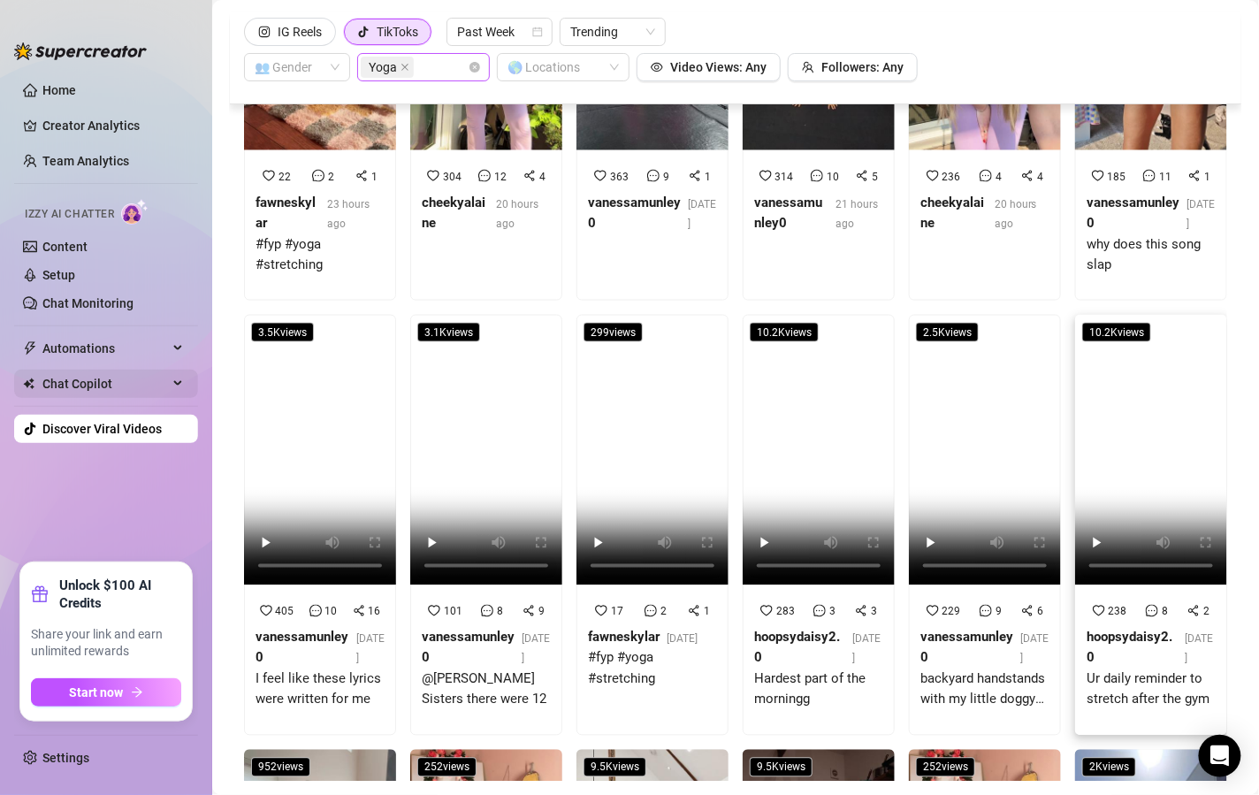
click at [89, 388] on span "Chat Copilot" at bounding box center [105, 384] width 126 height 28
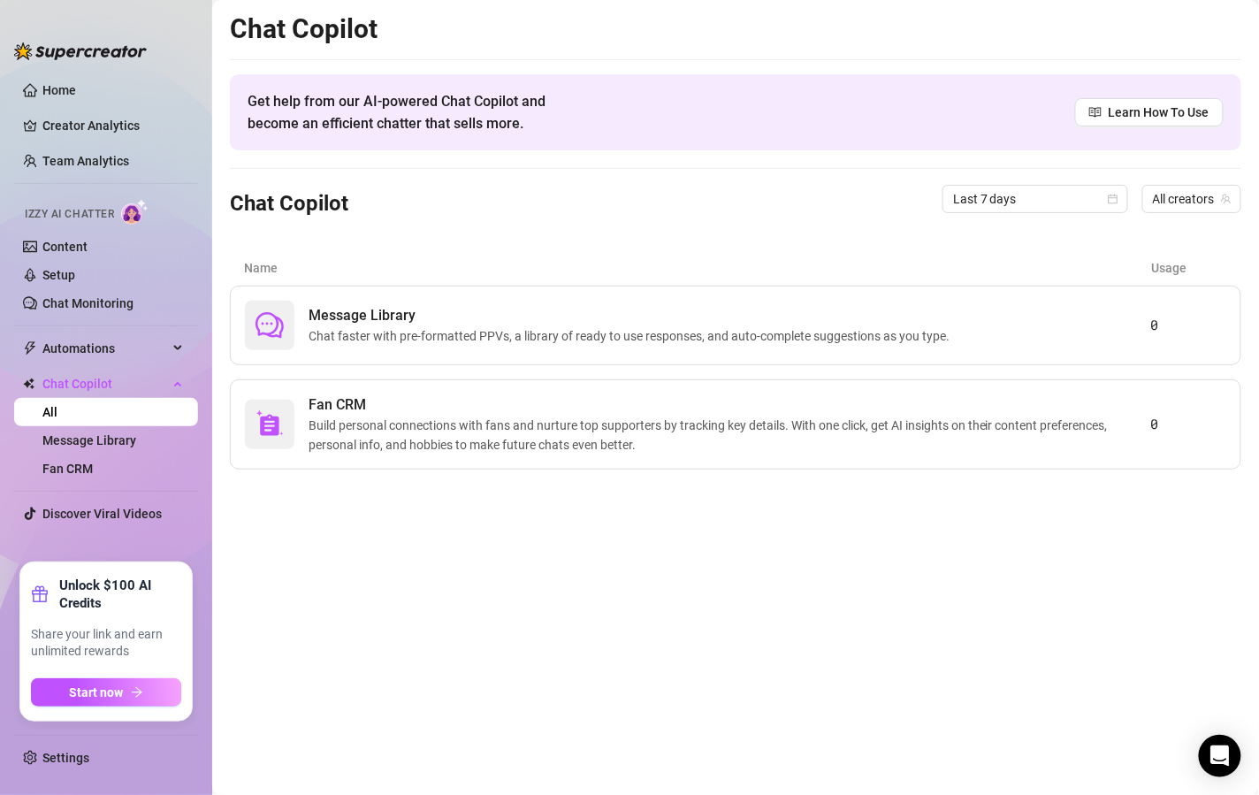
click at [94, 218] on span "Izzy AI Chatter" at bounding box center [69, 214] width 89 height 17
click at [83, 249] on link "Content" at bounding box center [64, 247] width 45 height 14
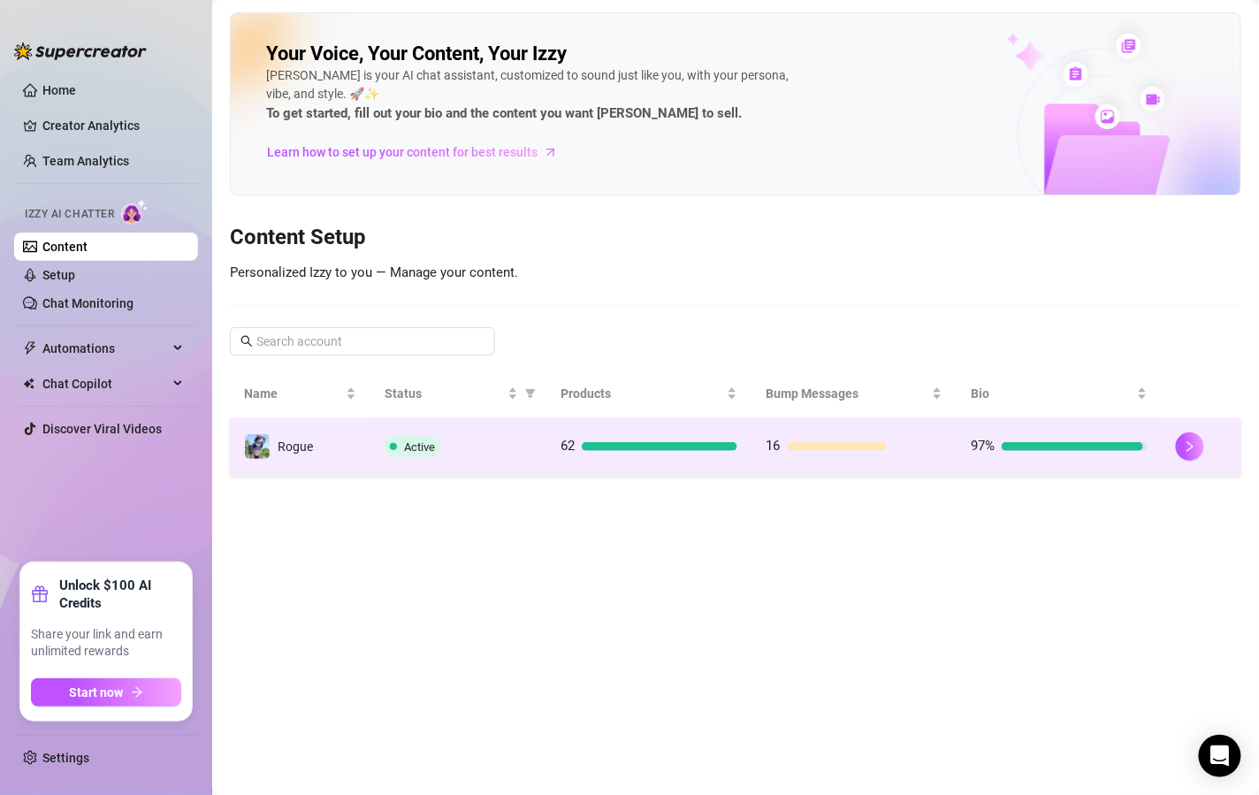
click at [333, 442] on td "Rogue" at bounding box center [300, 446] width 141 height 57
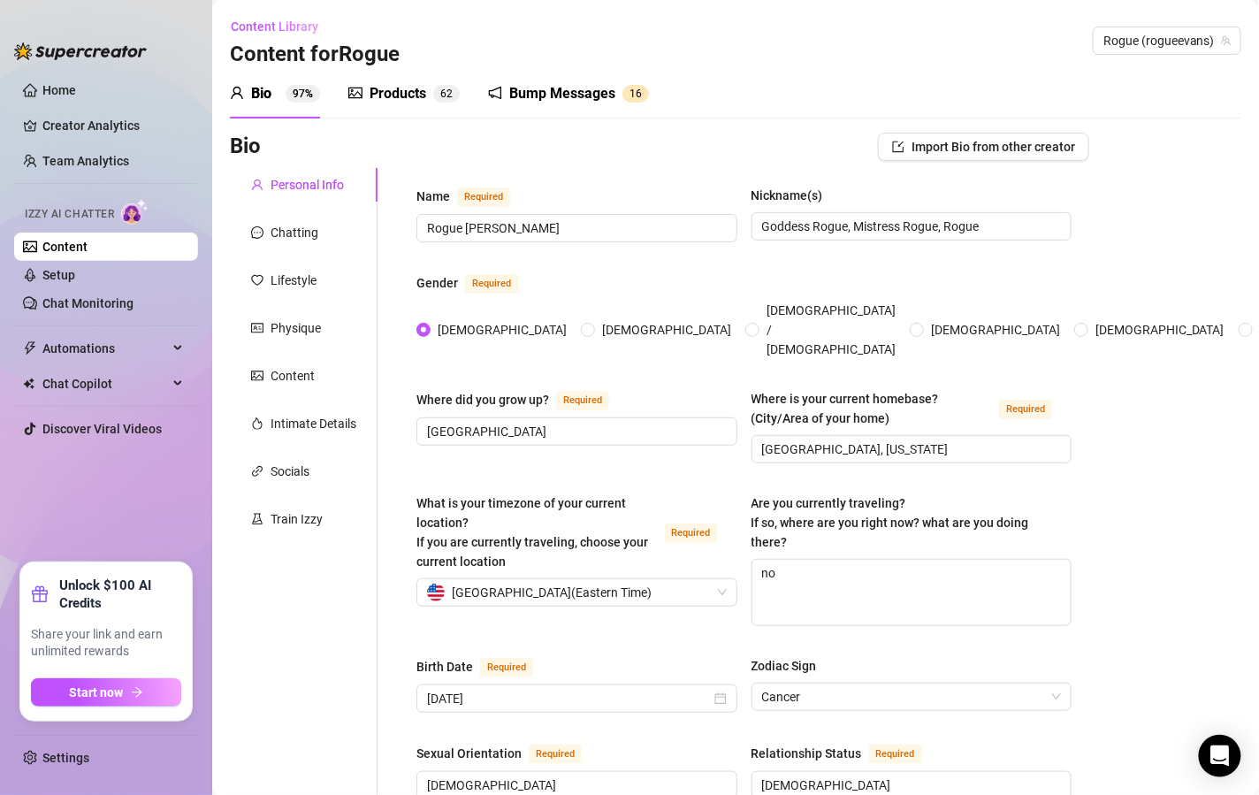
click at [573, 107] on div "Bump Messages 1 6" at bounding box center [568, 94] width 161 height 50
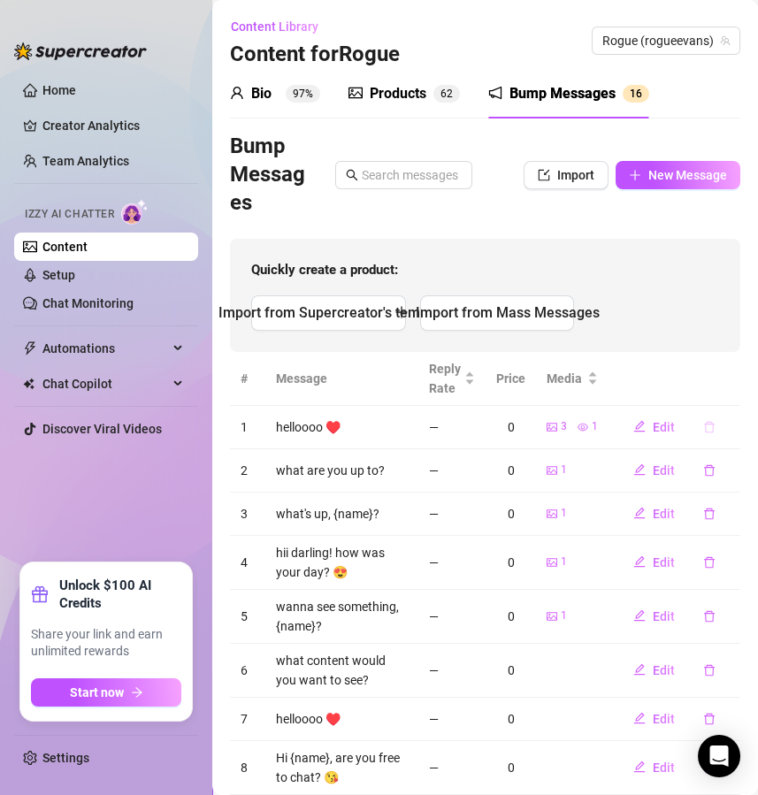
click at [703, 424] on icon "delete" at bounding box center [709, 427] width 12 height 12
click at [731, 376] on span "Yes" at bounding box center [727, 380] width 21 height 14
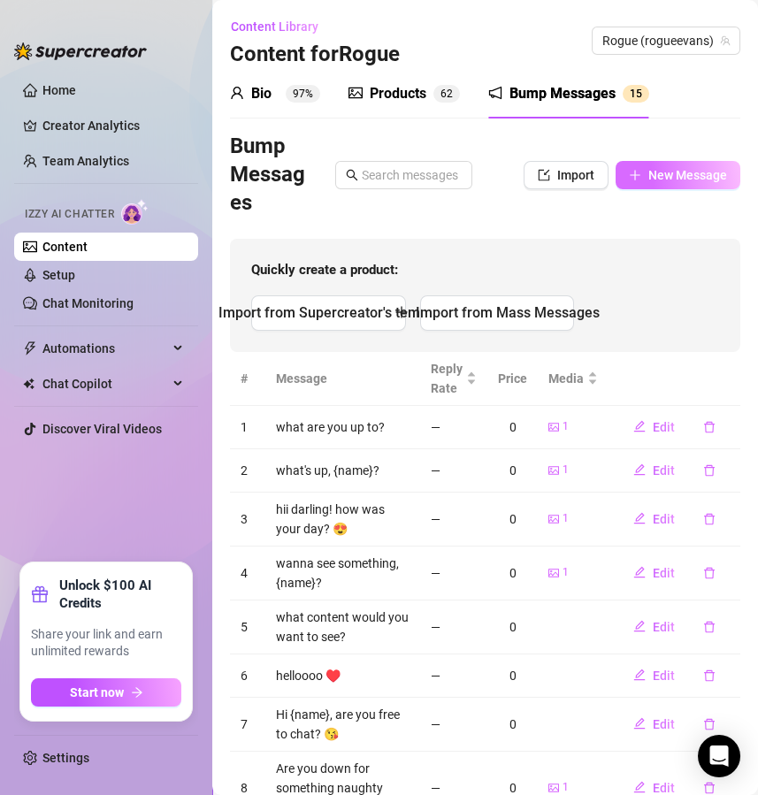
click at [693, 186] on button "New Message" at bounding box center [678, 175] width 125 height 28
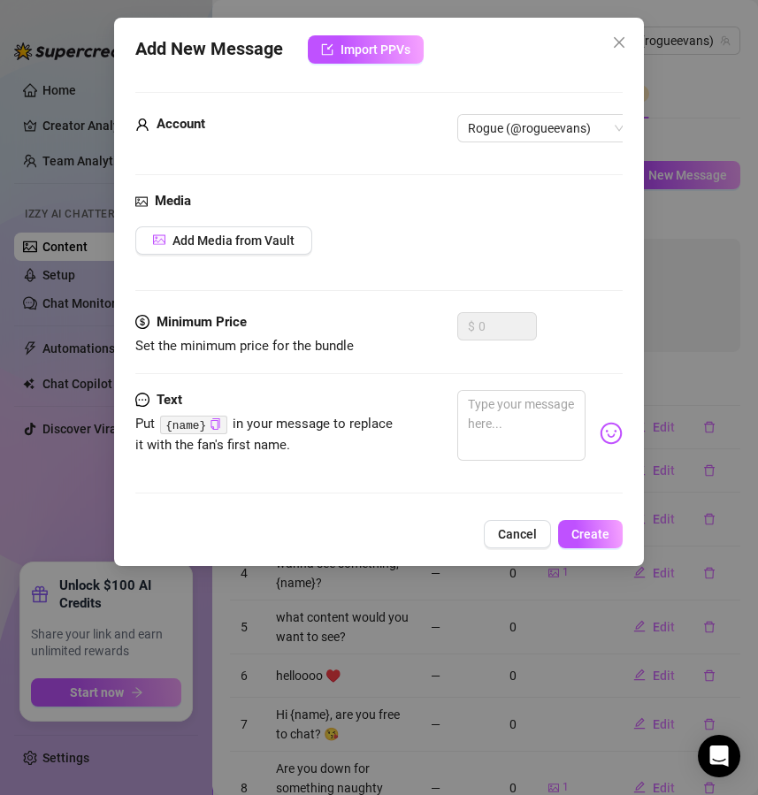
click at [294, 436] on span "Put {name} in your message to replace it with the fan's first name." at bounding box center [267, 435] width 265 height 42
click at [272, 431] on span "Put {name} in your message to replace it with the fan's first name." at bounding box center [267, 435] width 265 height 42
click at [251, 424] on span "Put {name} in your message to replace it with the fan's first name." at bounding box center [264, 434] width 258 height 37
click at [520, 417] on textarea at bounding box center [521, 425] width 129 height 71
paste textarea "Are you kneeling for me right now or do I need to remind you?"
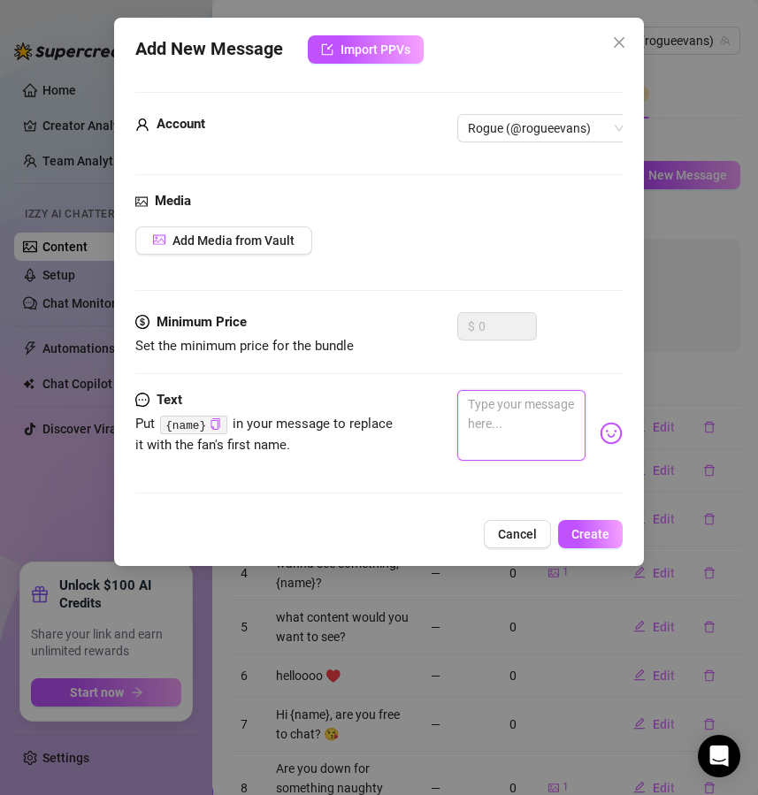
type textarea "Are you kneeling for me right now or do I need to remind you?"
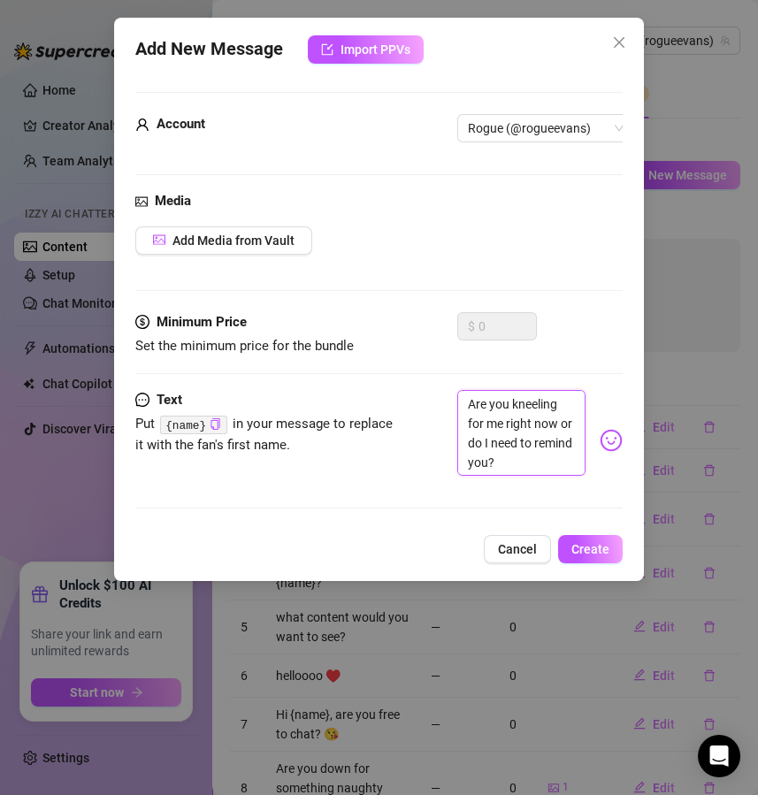
type textarea "Are you kneeling for me right now or do I need to remind you,?"
type textarea "Are you kneeling for me right now or do I need to remind you, ?"
click at [190, 423] on code "{name}" at bounding box center [193, 425] width 66 height 19
click at [210, 426] on icon "copy" at bounding box center [215, 423] width 11 height 11
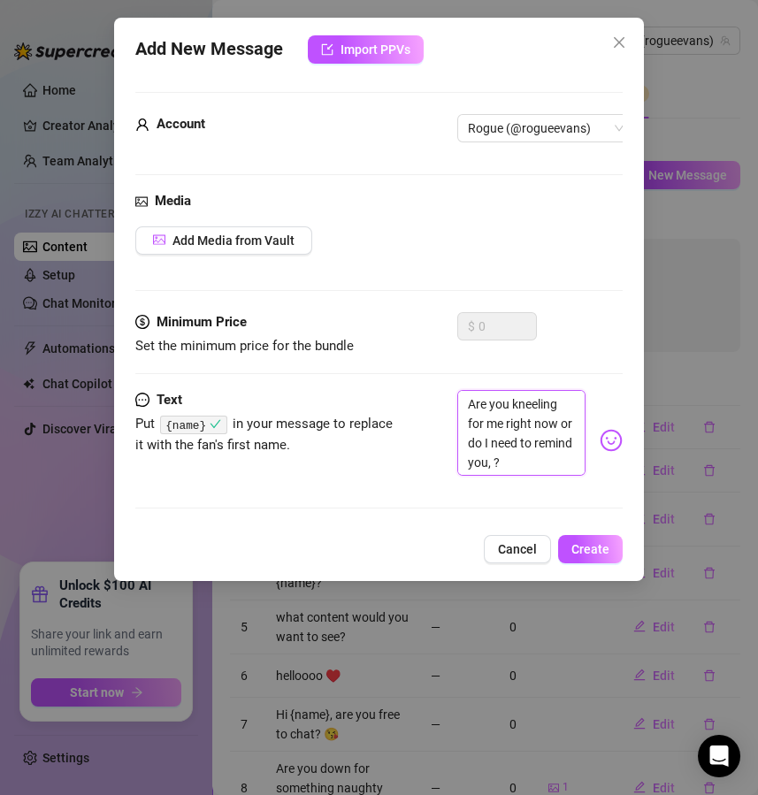
click at [532, 463] on textarea "Are you kneeling for me right now or do I need to remind you, ?" at bounding box center [521, 433] width 129 height 86
type textarea "Are you kneeling for me right now or do I need to remind you, ?"
paste textarea "{name}"
type textarea "Are you kneeling for me right now or do I need to remind you, {name} ?"
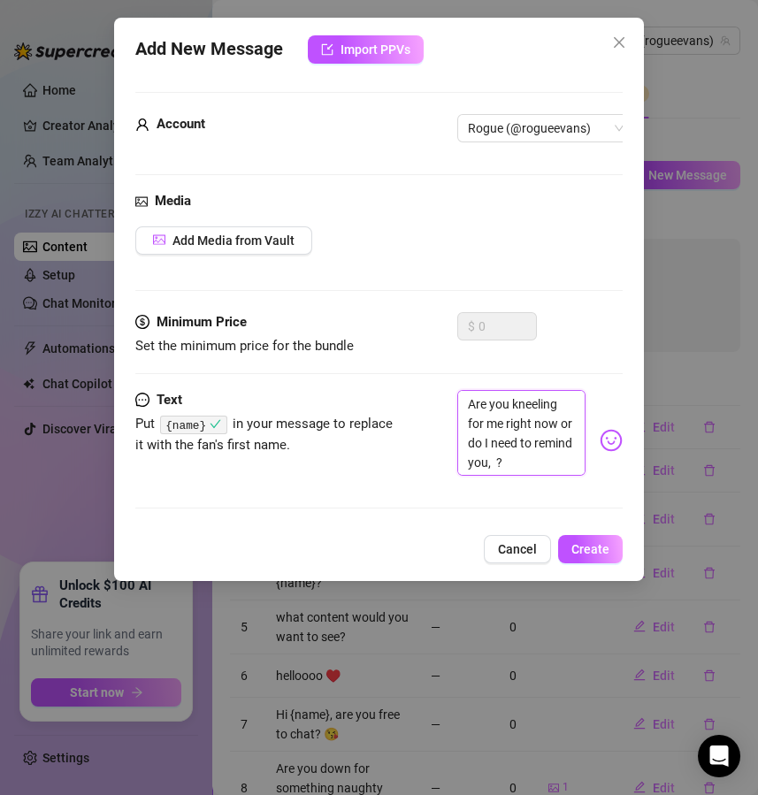
type textarea "Are you kneeling for me right now or do I need to remind you, {name} ?"
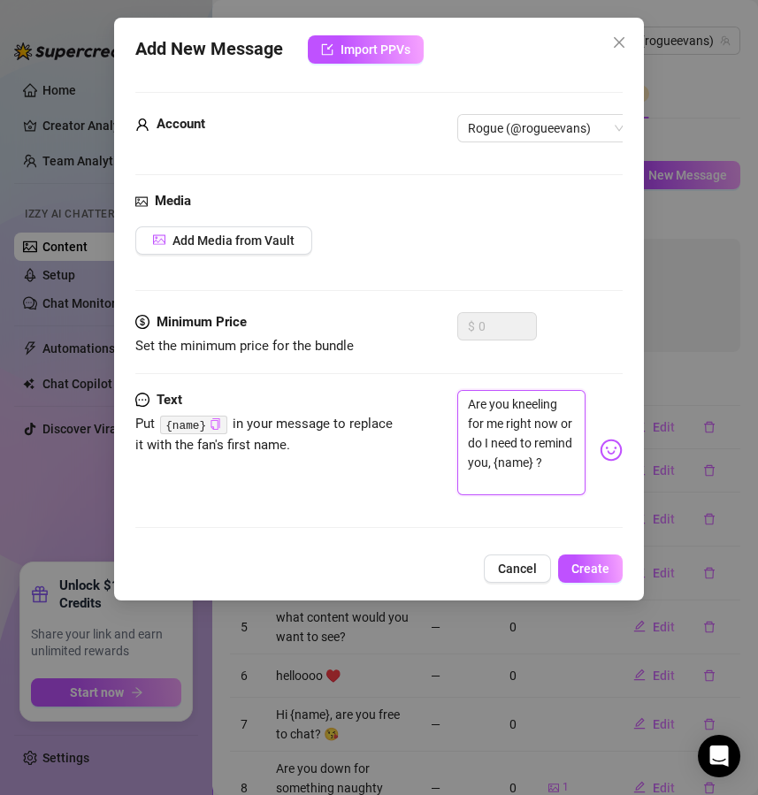
type textarea "Are you kneeling for me right now or do I need to remind you, {name}?"
click at [598, 576] on span "Create" at bounding box center [590, 569] width 38 height 14
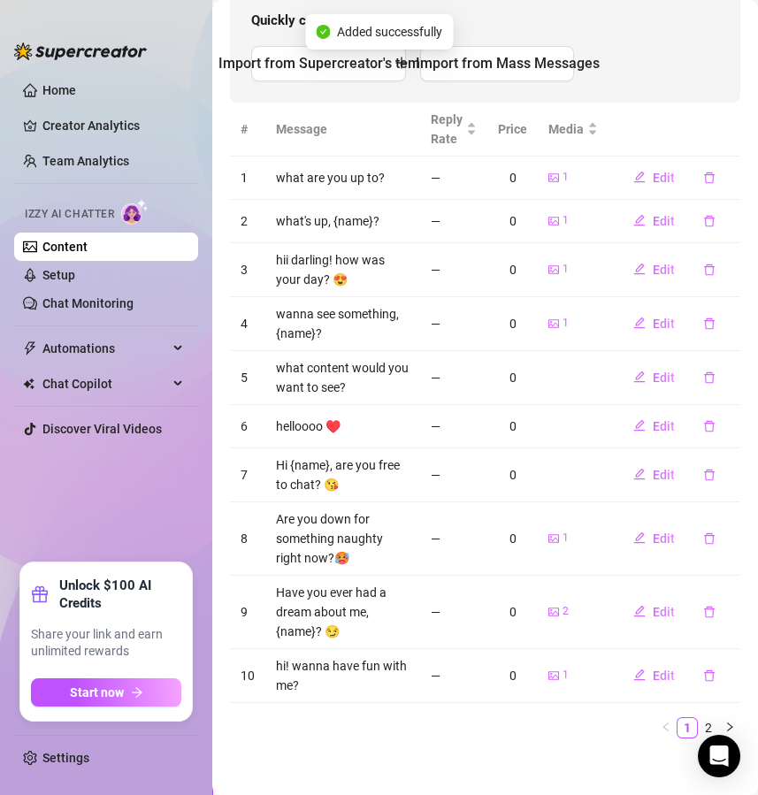
scroll to position [256, 0]
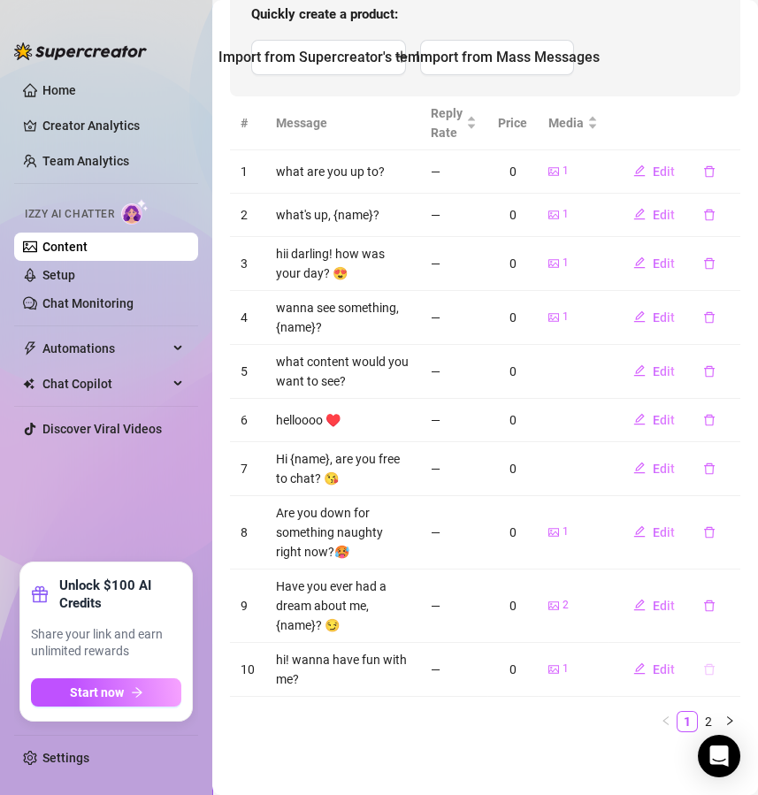
click at [703, 669] on icon "delete" at bounding box center [709, 669] width 12 height 12
click at [734, 620] on span "Yes" at bounding box center [727, 619] width 21 height 14
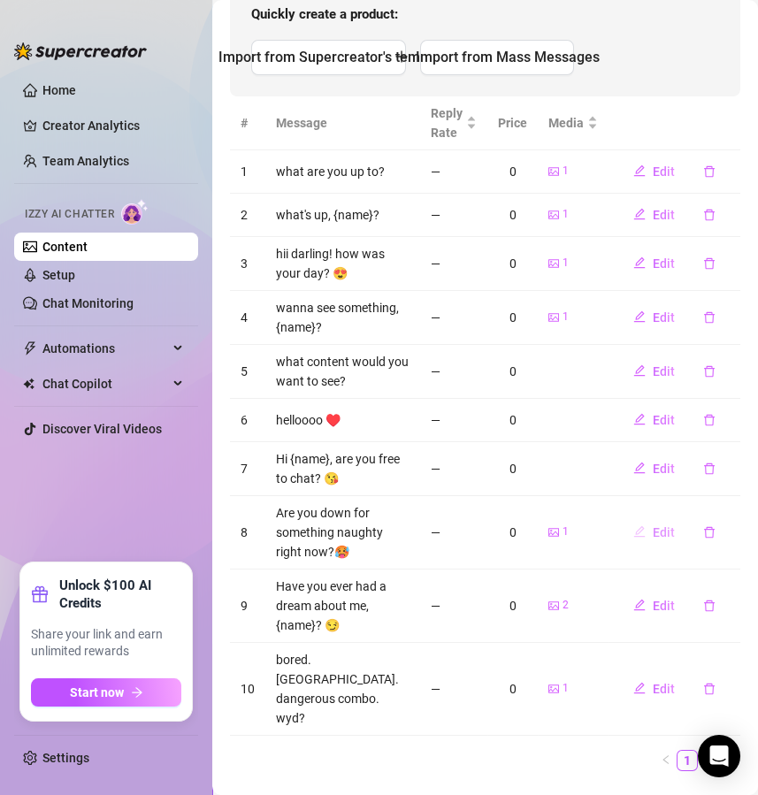
click at [662, 529] on button "Edit" at bounding box center [654, 532] width 70 height 28
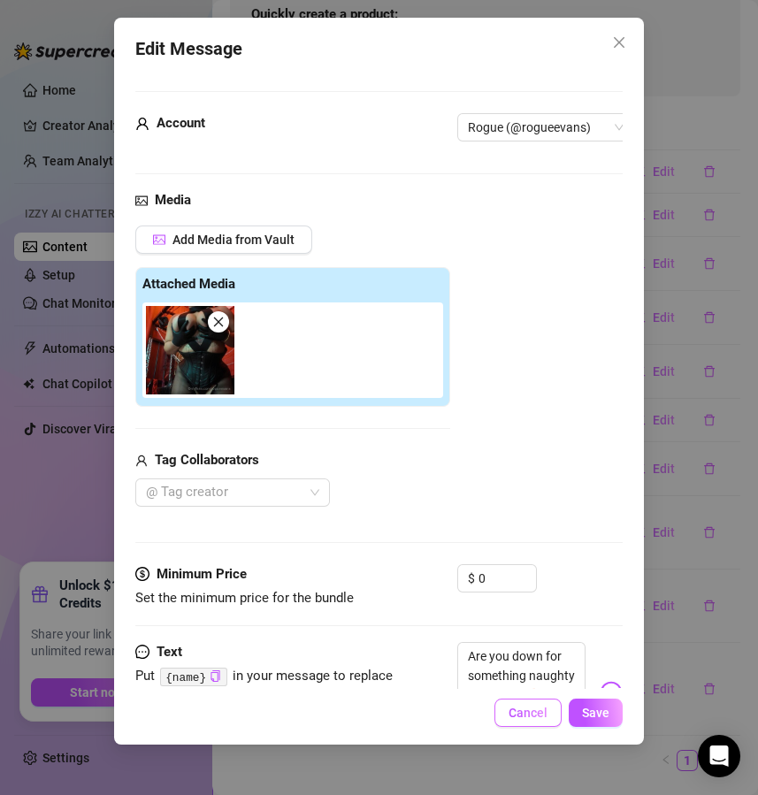
click at [532, 717] on span "Cancel" at bounding box center [528, 713] width 39 height 14
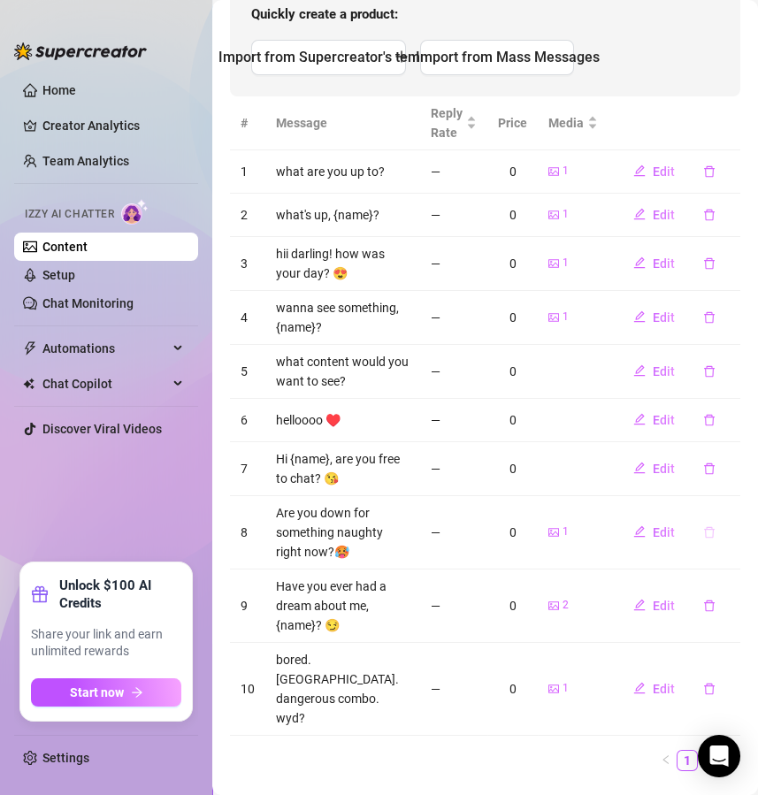
click at [704, 534] on icon "delete" at bounding box center [709, 531] width 11 height 11
click at [723, 478] on span "Yes" at bounding box center [727, 483] width 21 height 14
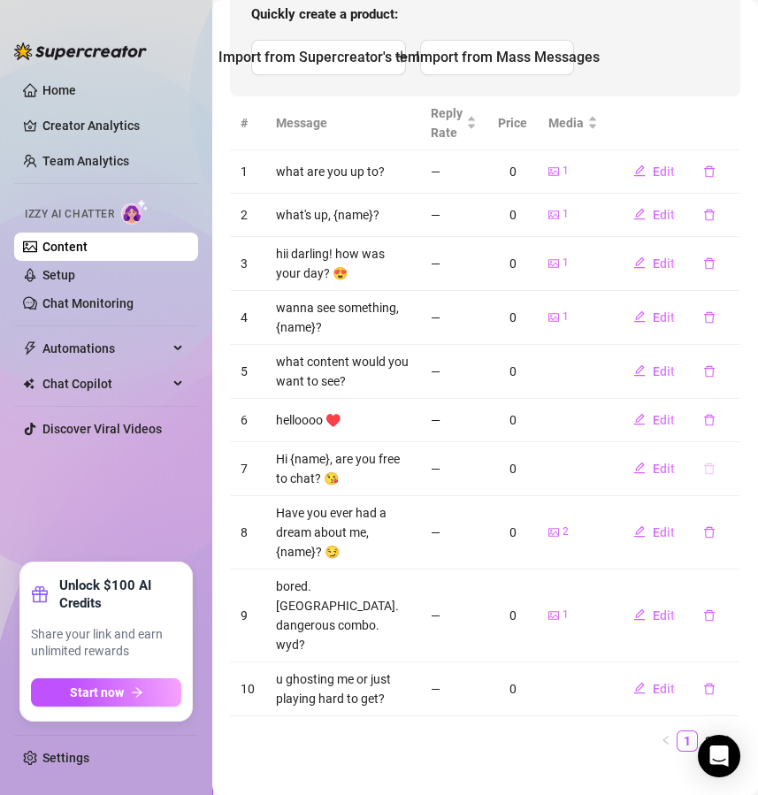
click at [703, 465] on icon "delete" at bounding box center [709, 469] width 12 height 12
click at [728, 424] on span "Yes" at bounding box center [727, 420] width 21 height 14
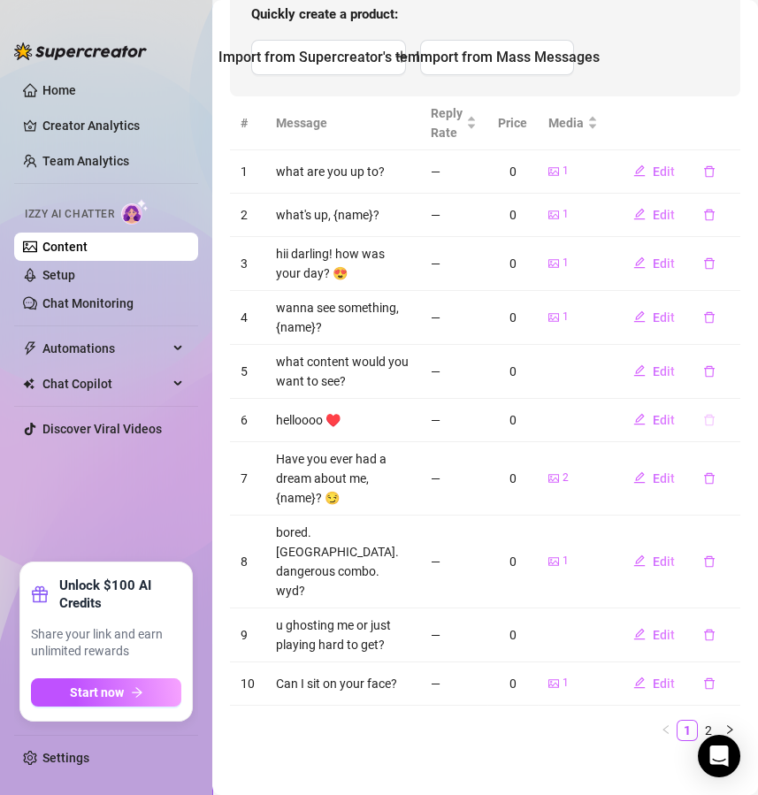
click at [695, 427] on button "button" at bounding box center [709, 420] width 41 height 28
click at [731, 371] on span "Yes" at bounding box center [727, 371] width 21 height 14
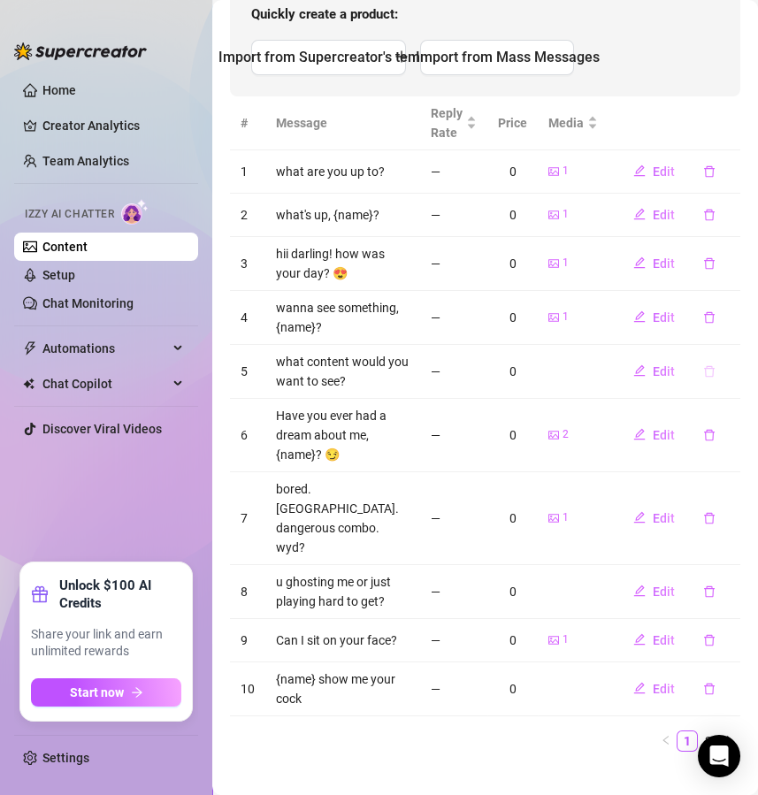
click at [703, 371] on icon "delete" at bounding box center [709, 371] width 12 height 12
click at [727, 321] on span "Yes" at bounding box center [727, 323] width 21 height 14
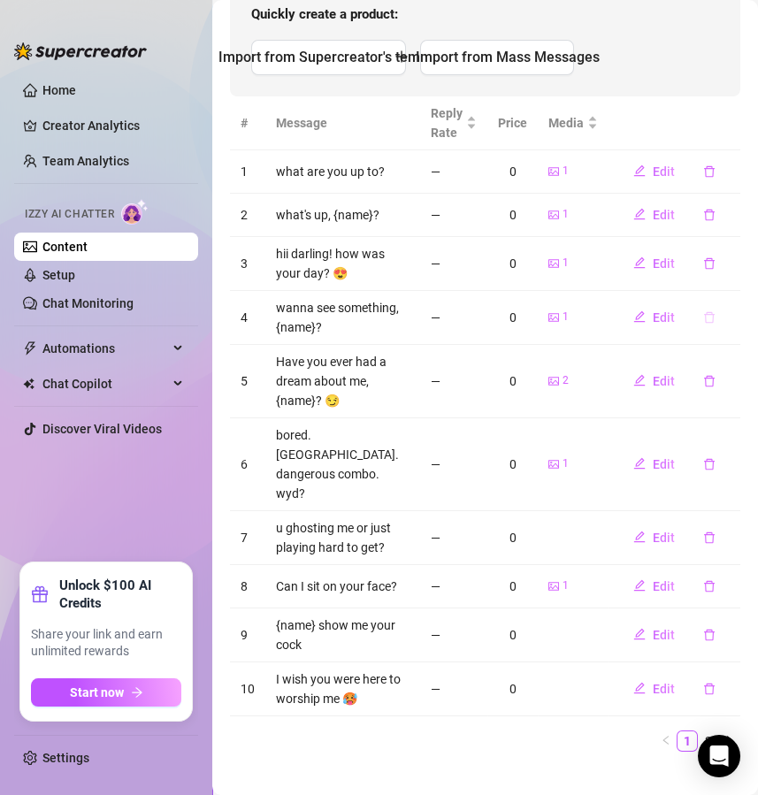
click at [703, 311] on icon "delete" at bounding box center [709, 317] width 12 height 12
click at [730, 268] on span "Yes" at bounding box center [727, 270] width 21 height 14
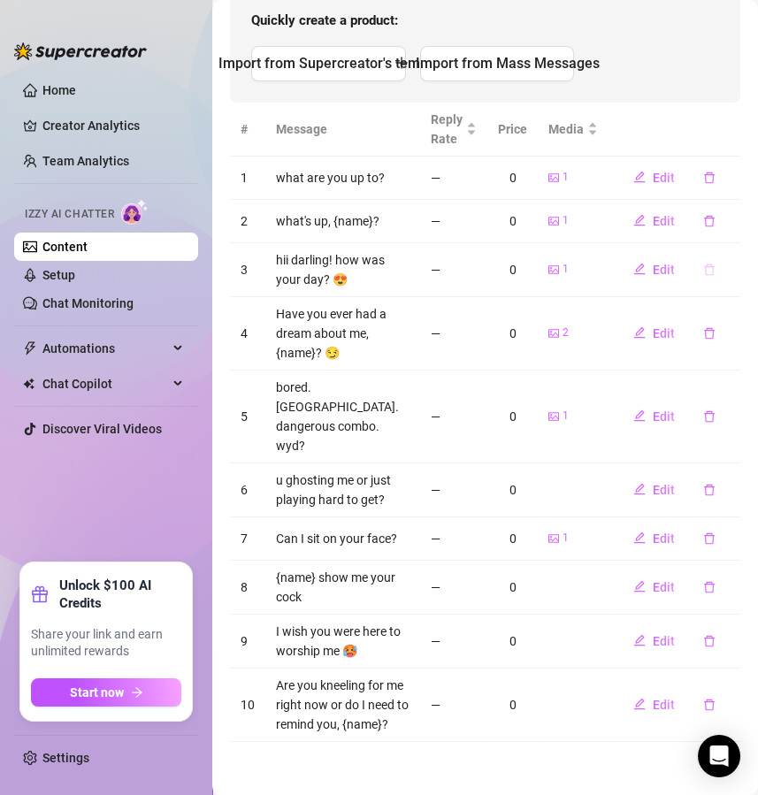
click at [703, 264] on icon "delete" at bounding box center [709, 270] width 12 height 12
click at [731, 216] on span "Yes" at bounding box center [727, 216] width 21 height 14
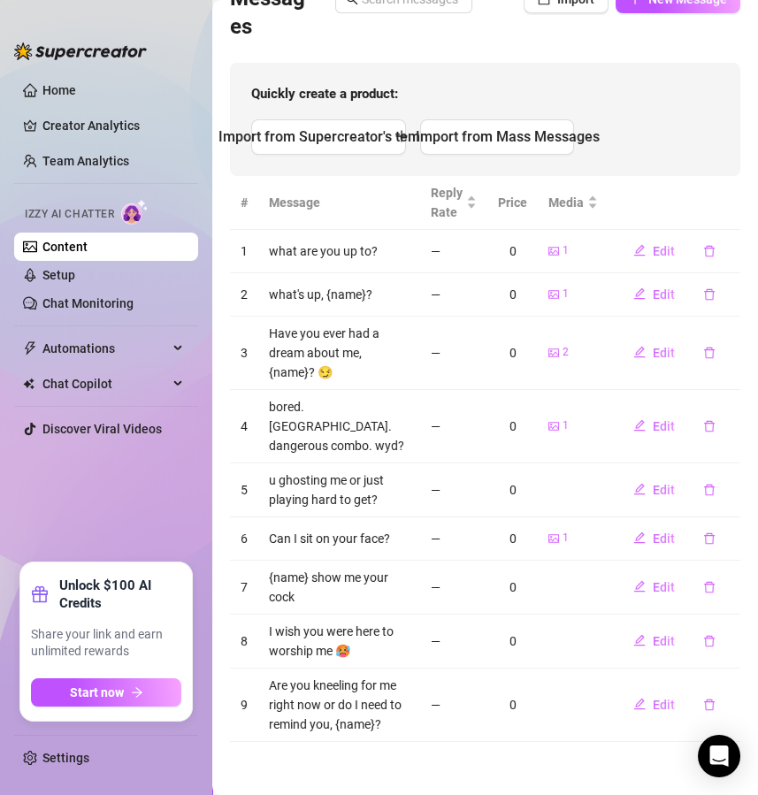
scroll to position [191, 0]
click at [703, 288] on icon "delete" at bounding box center [709, 294] width 12 height 12
click at [731, 226] on span "Yes" at bounding box center [727, 232] width 21 height 14
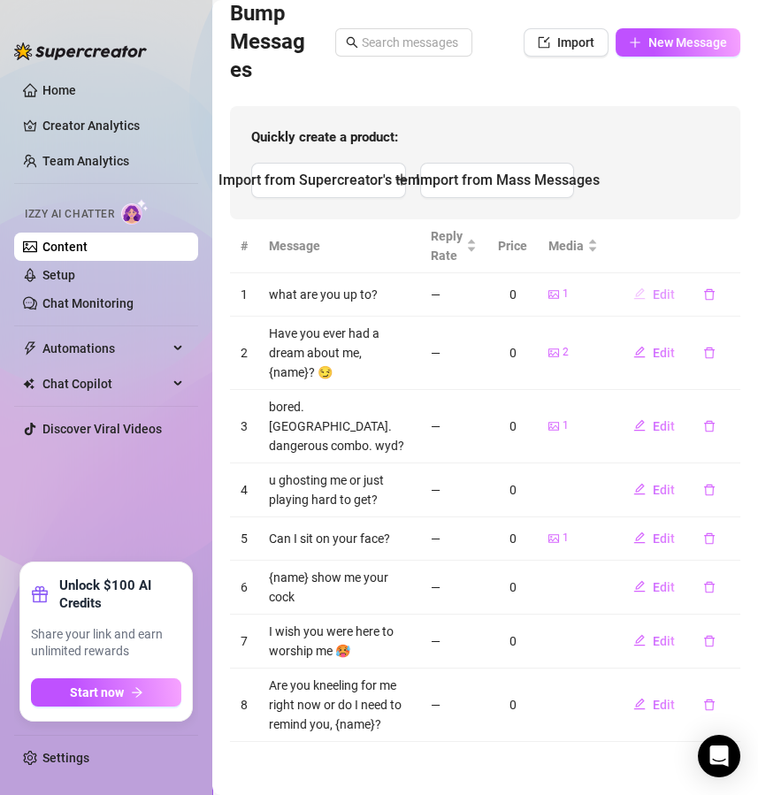
click at [653, 287] on span "Edit" at bounding box center [664, 294] width 22 height 14
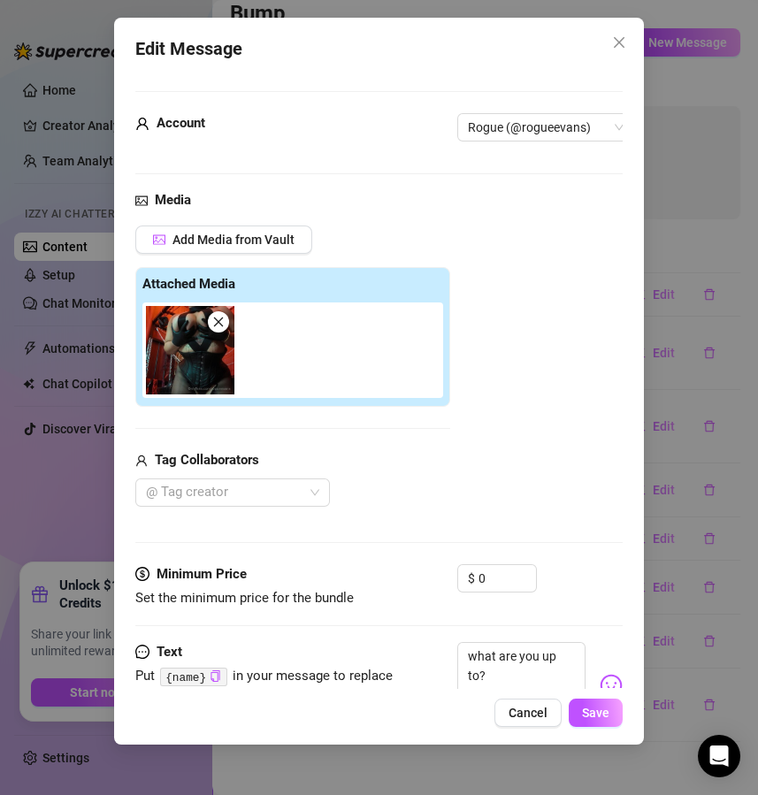
scroll to position [87, 0]
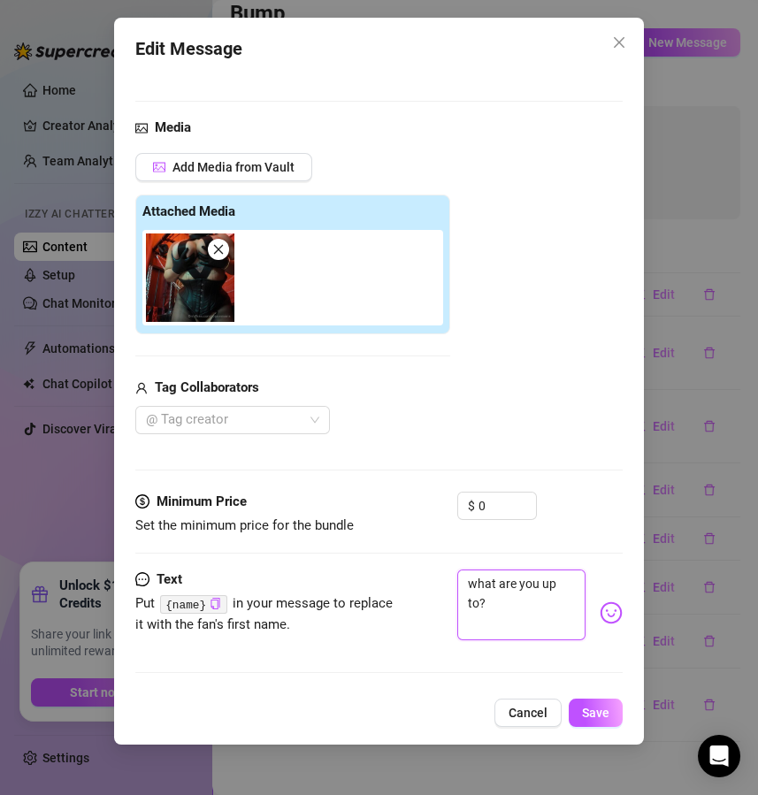
click at [502, 615] on textarea "what are you up to?" at bounding box center [521, 605] width 129 height 71
type textarea "H"
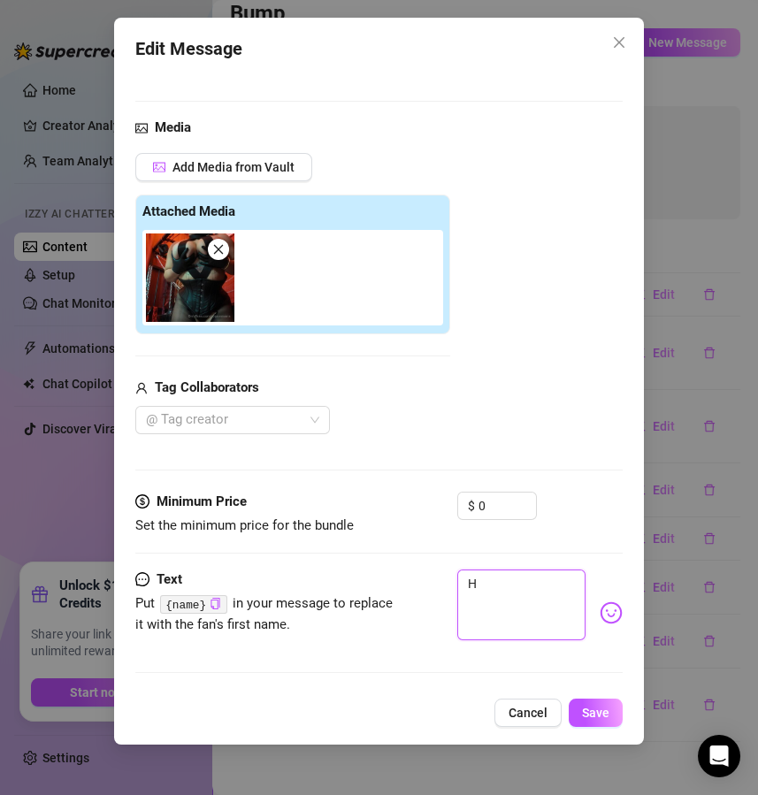
type textarea "HY"
type textarea "H"
type textarea "Type your message here..."
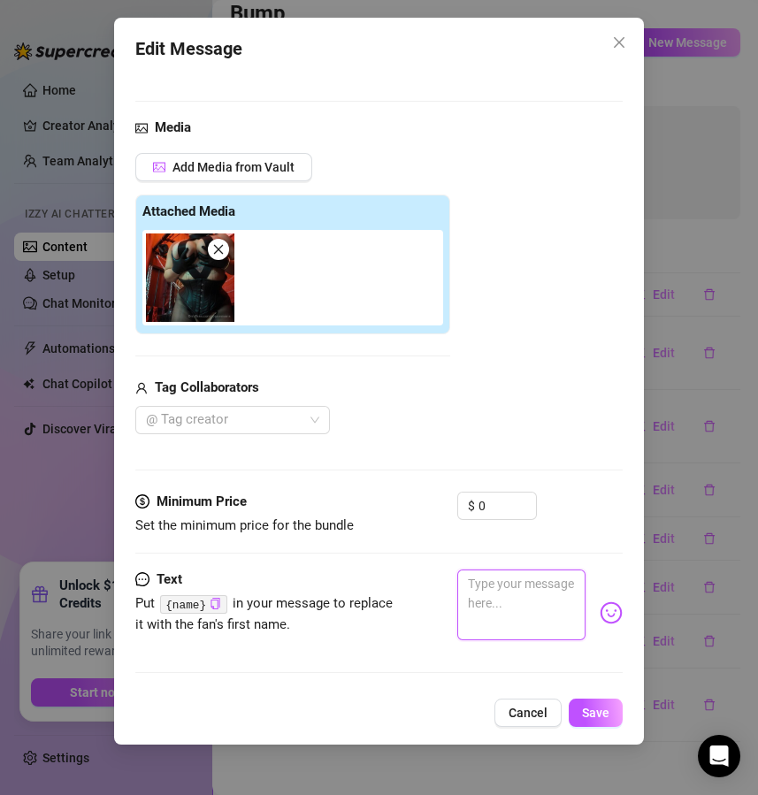
type textarea "A"
type textarea "Ar"
type textarea "Are"
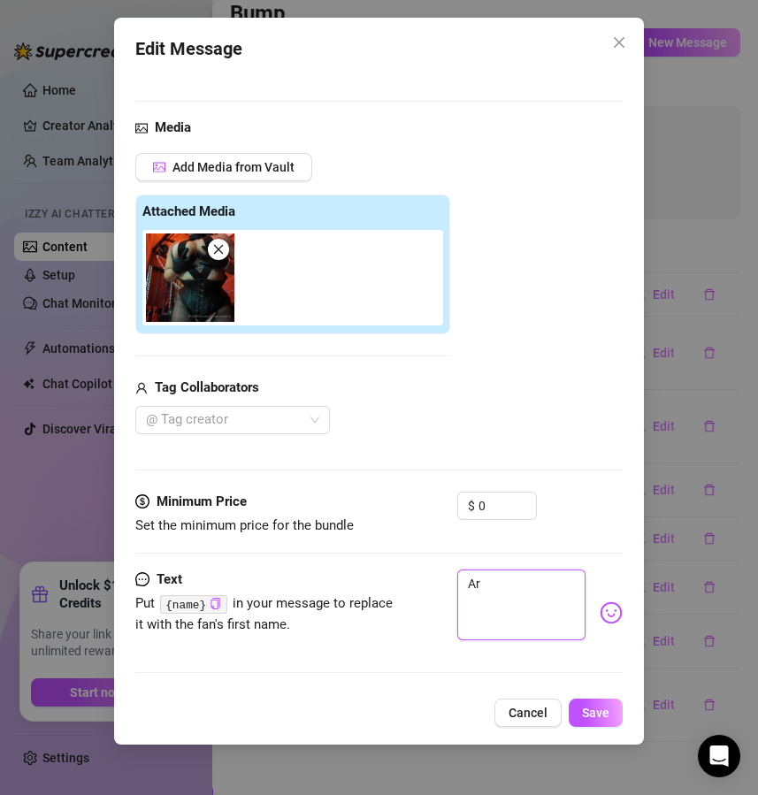
type textarea "Are"
type textarea "Are y"
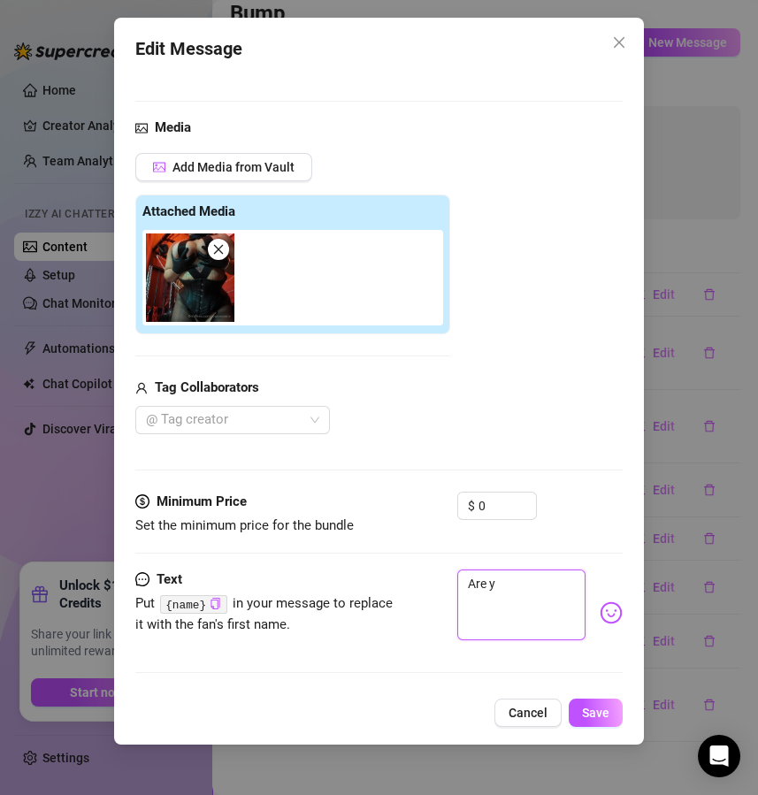
type textarea "Are yo"
type textarea "Are you"
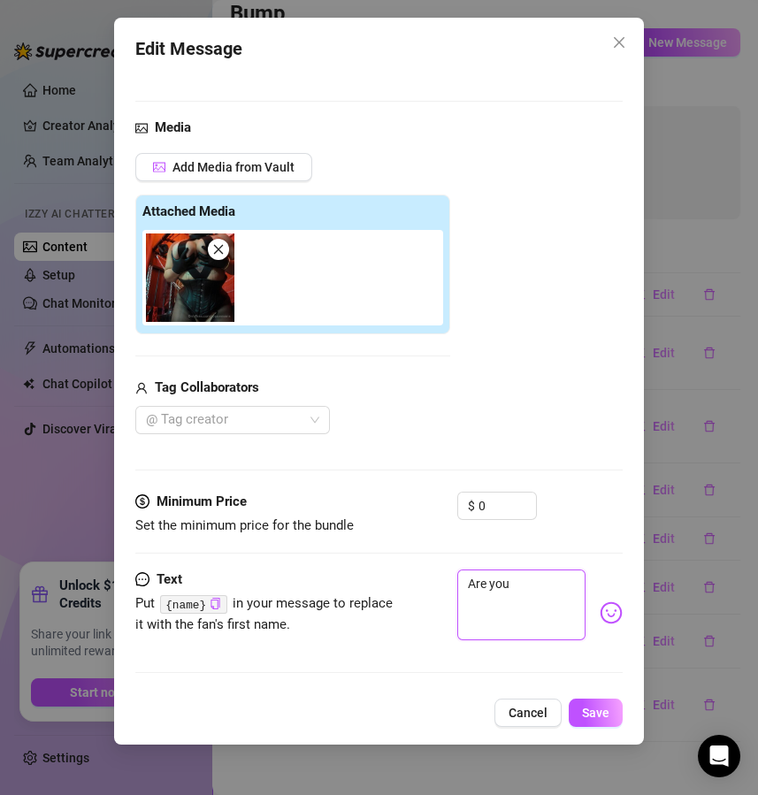
type textarea "Are you"
type textarea "Are you r"
type textarea "Are you re"
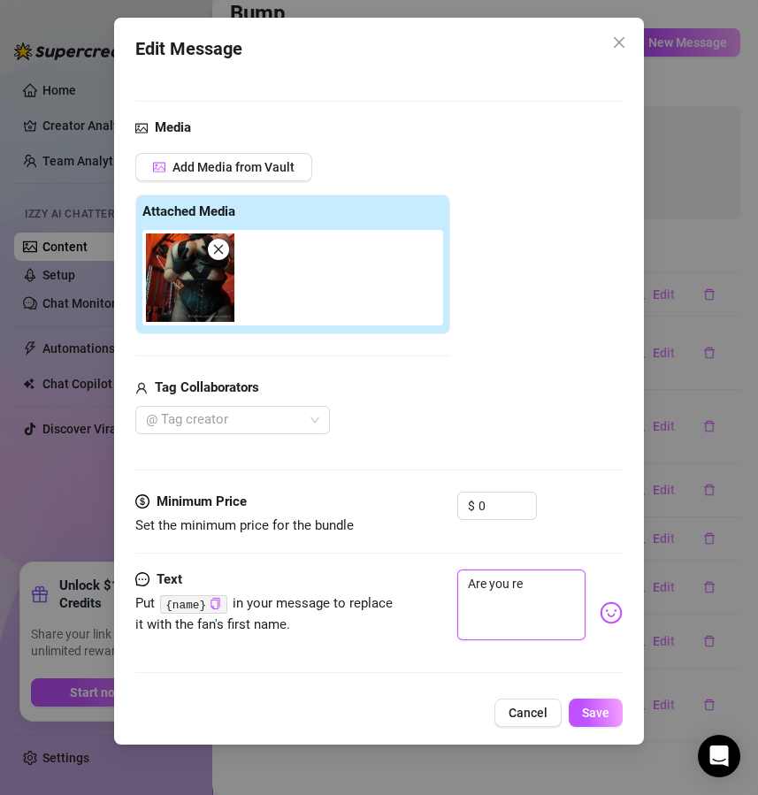
type textarea "Are you rea"
type textarea "Are you read"
type textarea "Are you ready"
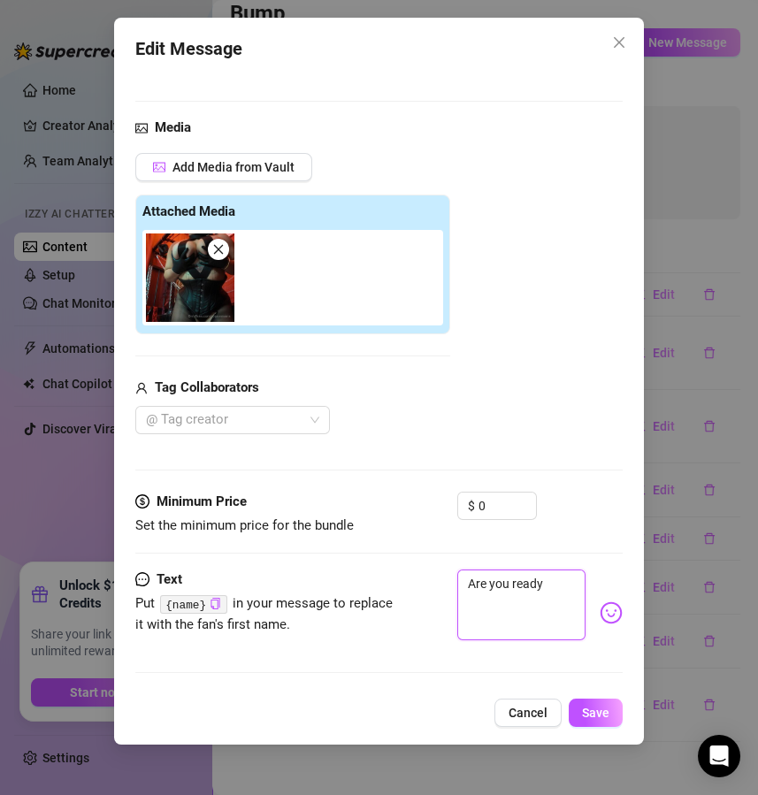
type textarea "Are you ready"
type textarea "Are you ready t"
type textarea "Are you ready to"
type textarea "Are you ready to d"
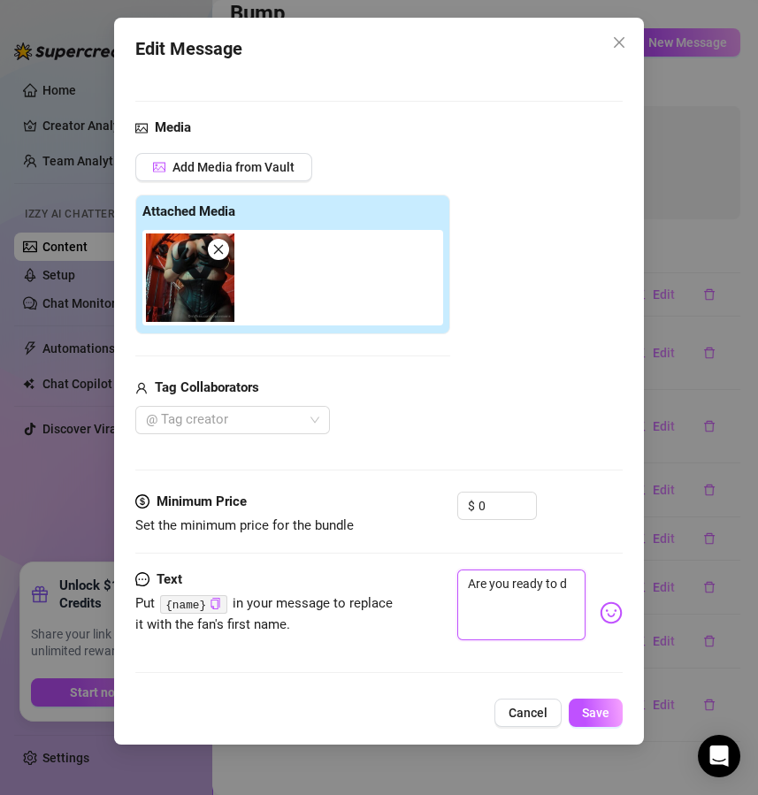
type textarea "Are you ready to de"
type textarea "Are you ready to dev"
type textarea "Are you ready to devo"
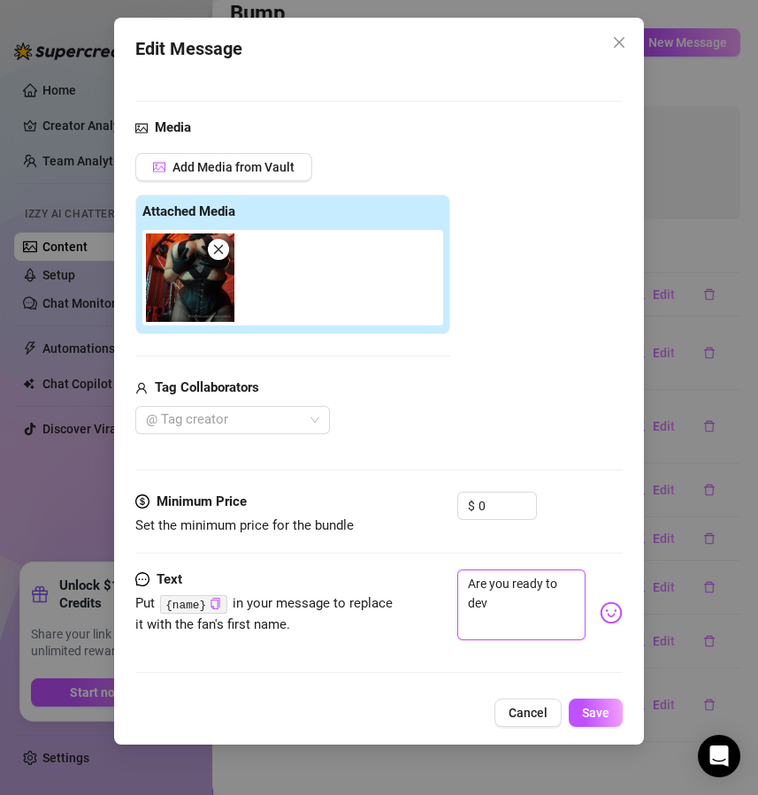
type textarea "Are you ready to devo"
type textarea "Are you ready to devot"
type textarea "Are you ready to devote"
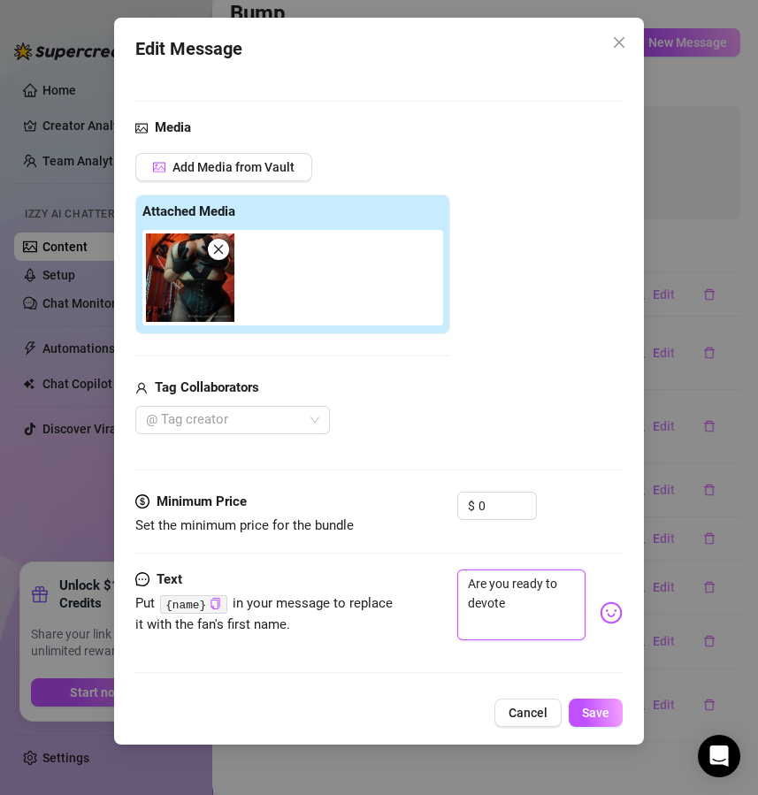
type textarea "Are you ready to devote"
type textarea "Are you ready to devote y"
type textarea "Are you ready to devote yo"
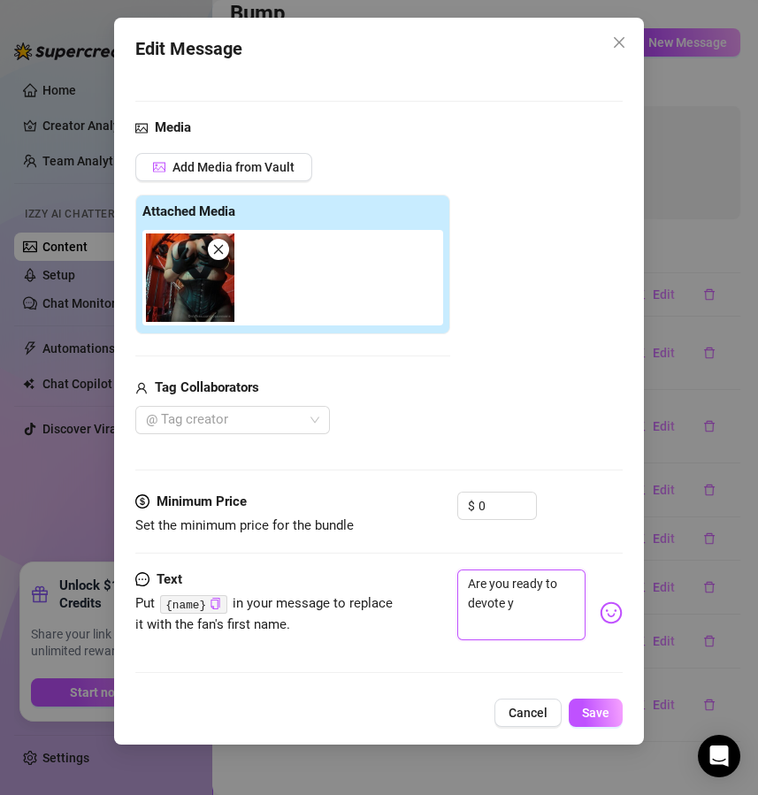
type textarea "Are you ready to devote yo"
type textarea "Are you ready to devote you"
type textarea "Are you ready to devote your"
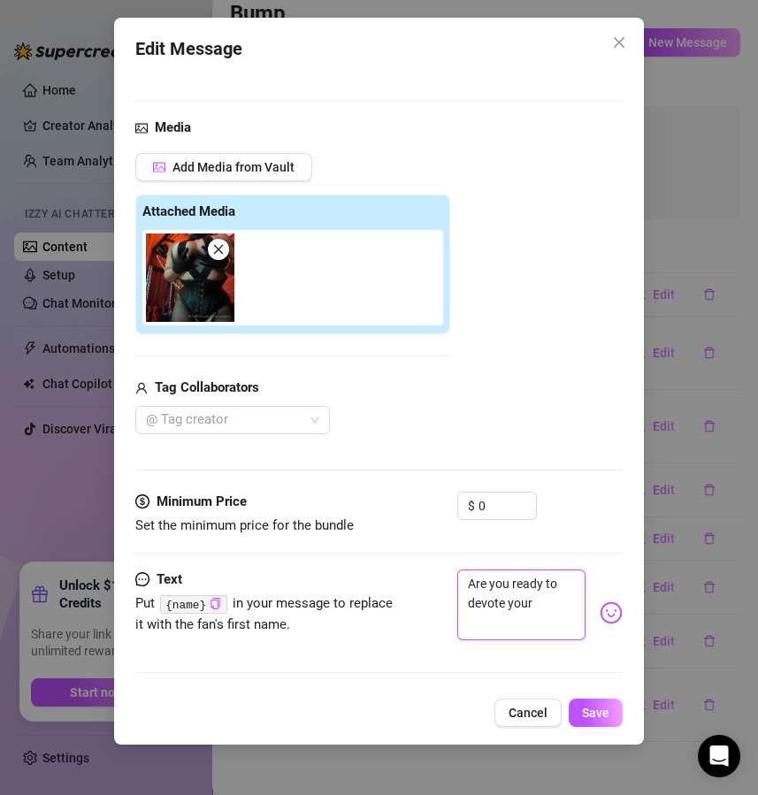
type textarea "Are you ready to devote yours"
type textarea "Are you ready to devote yourse"
type textarea "Are you ready to devote yoursel"
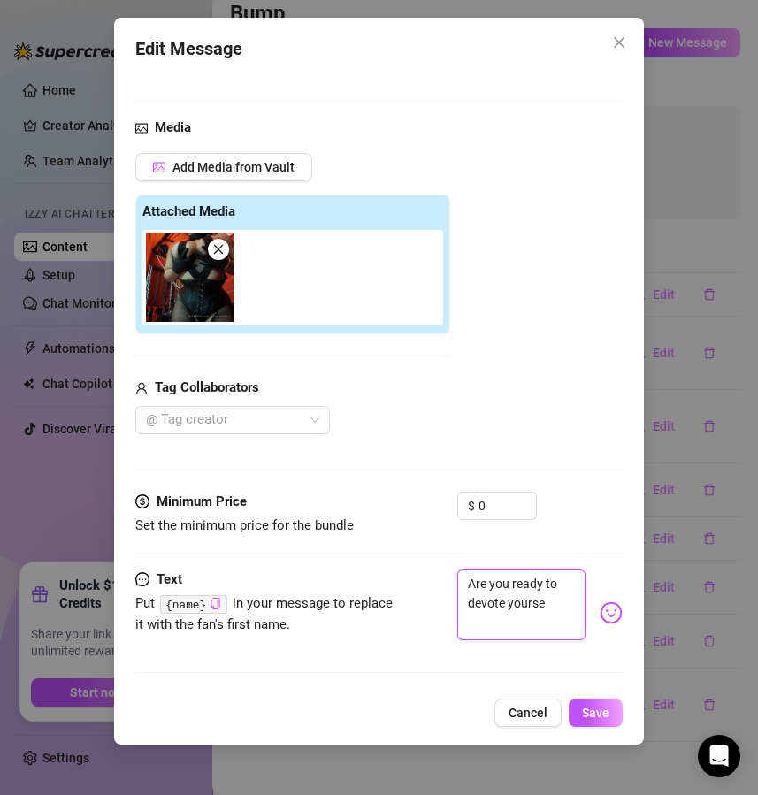
type textarea "Are you ready to devote yoursel"
type textarea "Are you ready to devote yourself"
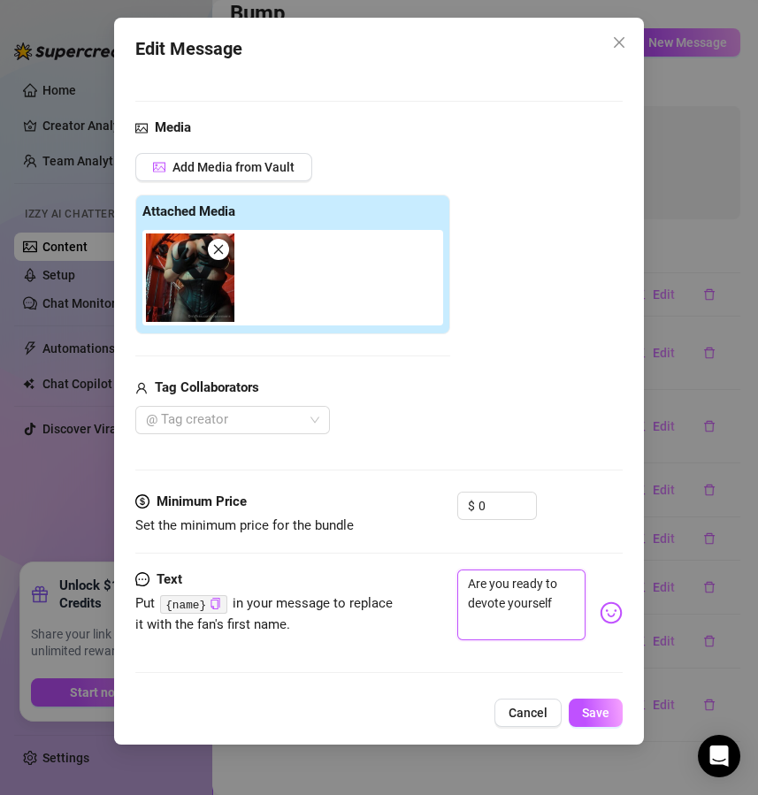
type textarea "Are you ready to devote yourself t"
type textarea "Are you ready to devote yourself to"
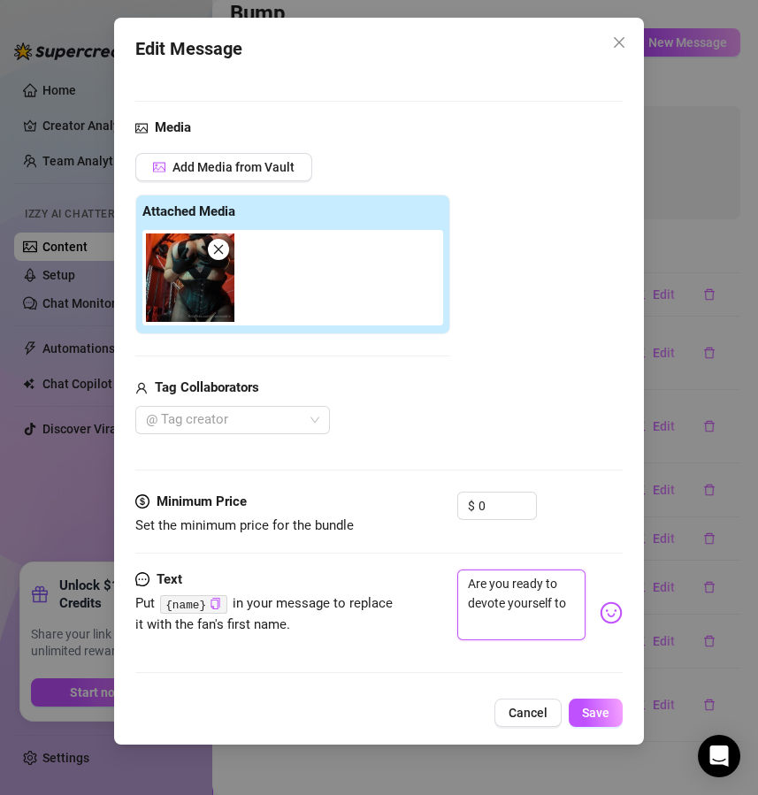
type textarea "Are you ready to devote yourself to"
type textarea "Are you ready to devote yourself to M"
type textarea "Are you ready to devote yourself to Me"
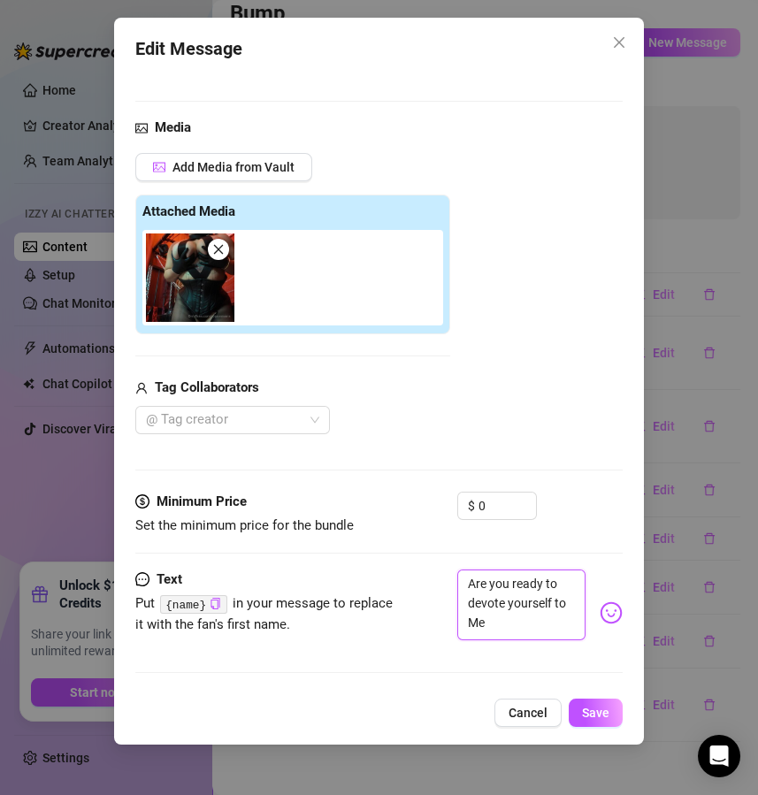
type textarea "Are you ready to devote yourself to Me"
type textarea "Are you ready to devote yourself to Me t"
type textarea "Are you ready to devote yourself to Me to"
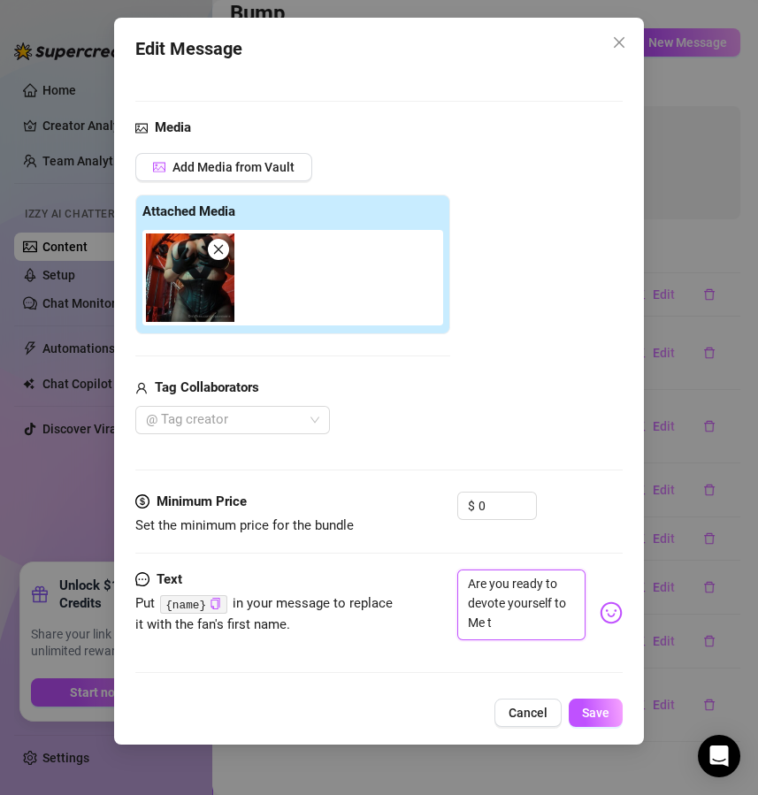
type textarea "Are you ready to devote yourself to Me to"
type textarea "Are you ready to devote yourself to Me [PERSON_NAME]"
type textarea "Are you ready to devote yourself to Me toda"
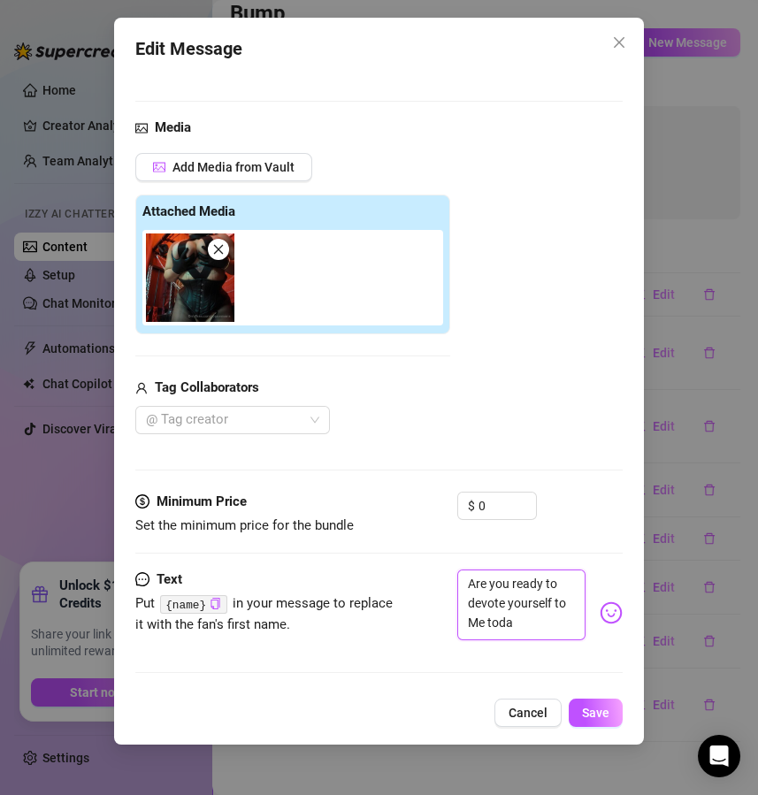
type textarea "Are you ready to devote yourself to Me [DATE]"
type textarea "Are you ready to devote yourself to Me [DATE]?"
click at [520, 610] on textarea "Are you ready to devote yourself to Me [DATE]?" at bounding box center [521, 605] width 129 height 71
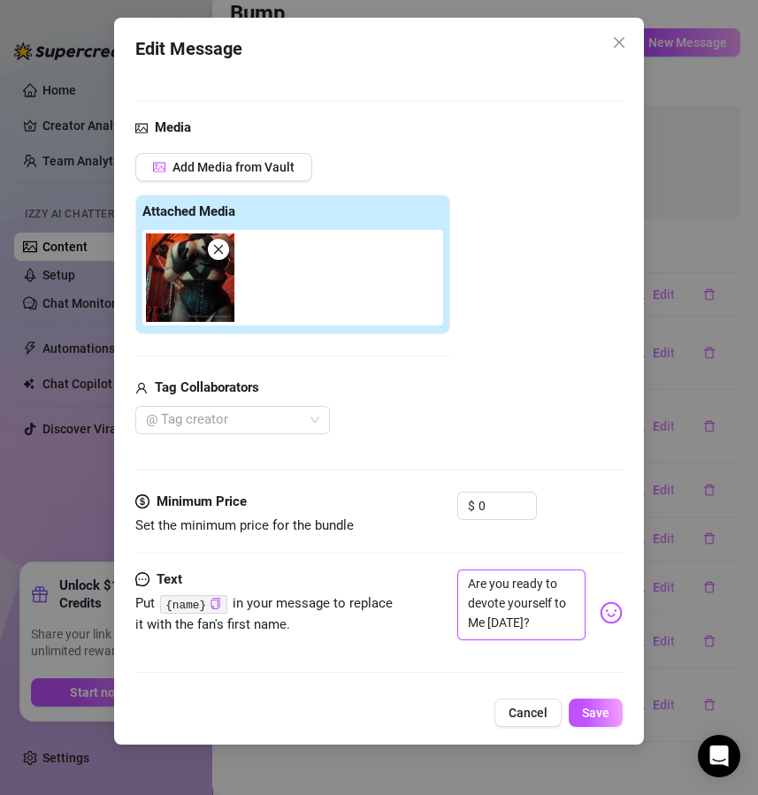
click at [520, 610] on textarea "Are you ready to devote yourself to Me [DATE]?" at bounding box center [521, 605] width 129 height 71
type textarea "Are you ready to devote yourself to Me r?"
type textarea "Are you ready to devote yourself to Me ri?"
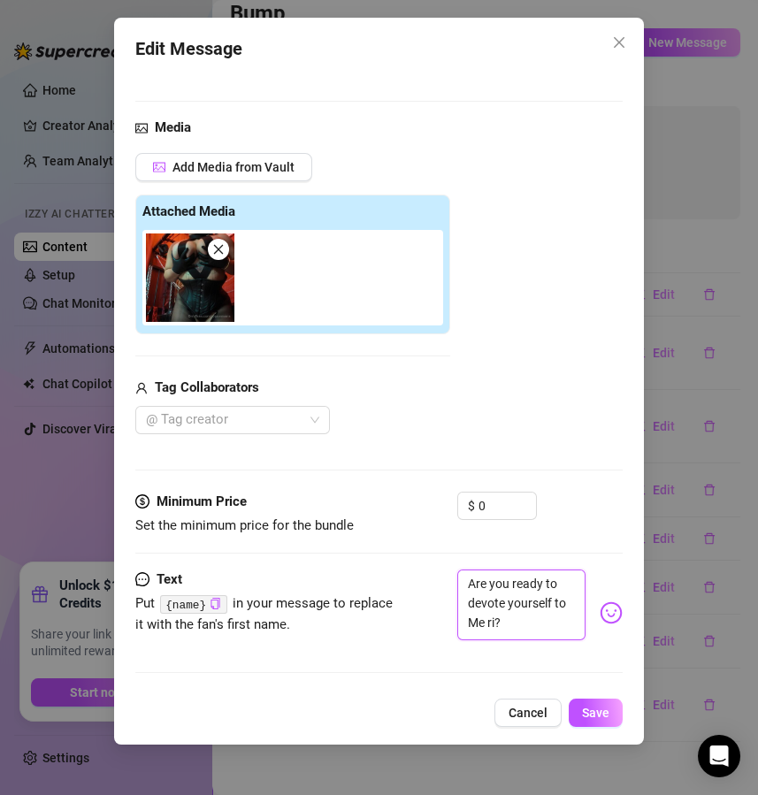
type textarea "Are you ready to devote yourself to Me rig?"
type textarea "Are you ready to devote yourself to Me righ?"
type textarea "Are you ready to devote yourself to Me right?"
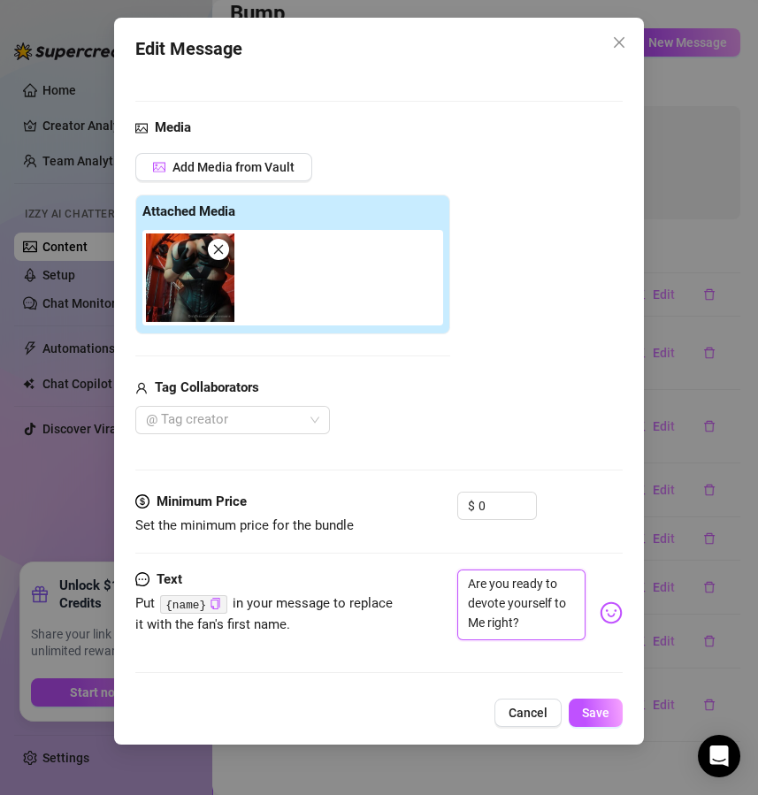
type textarea "Are you ready to devote yourself to Me right ?"
type textarea "Are you ready to devote yourself to Me right n?"
type textarea "Are you ready to devote yourself to Me right no?"
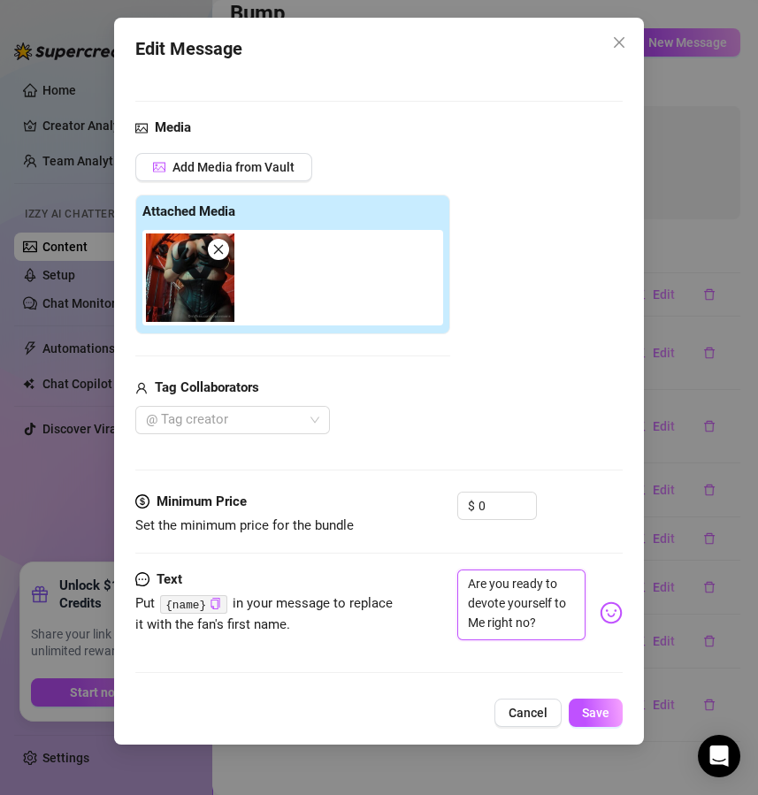
type textarea "Are you ready to devote yourself to Me right now?"
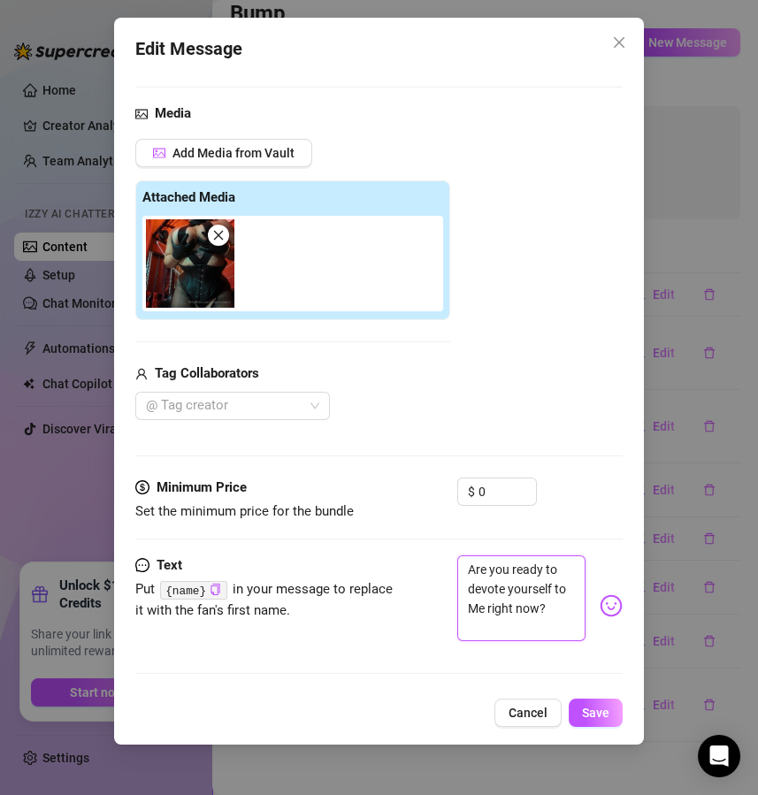
scroll to position [0, 0]
type textarea "Are you ready to devote yourself to Me right now?"
click at [607, 710] on span "Save" at bounding box center [595, 713] width 27 height 14
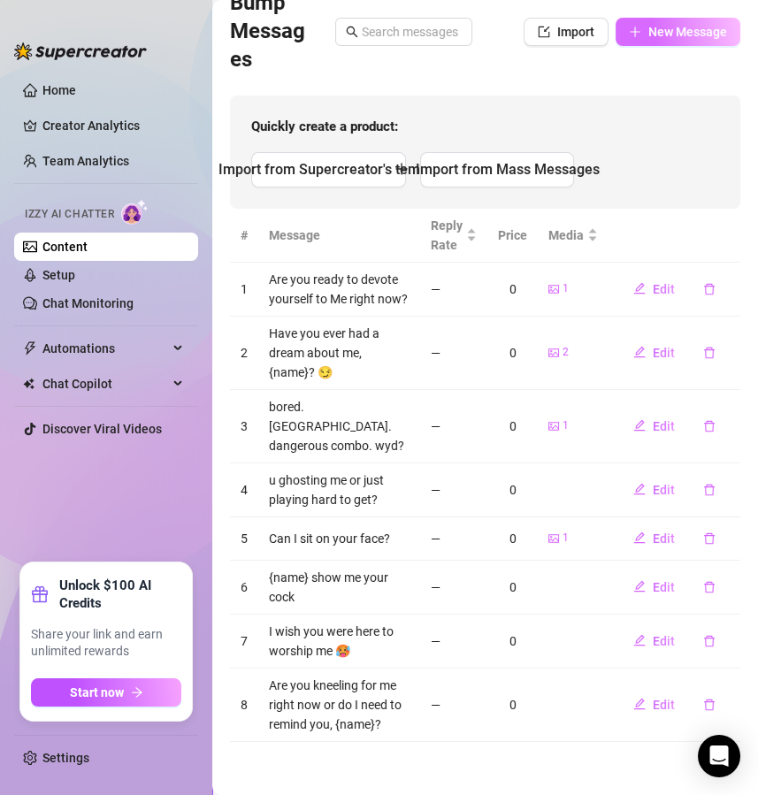
click at [685, 38] on button "New Message" at bounding box center [678, 32] width 125 height 28
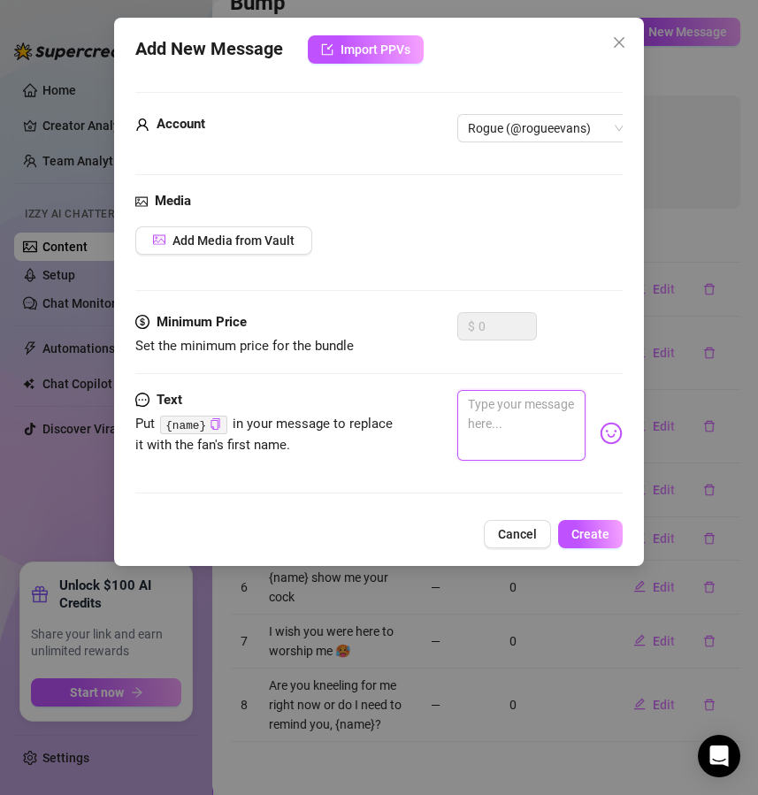
click at [531, 405] on textarea at bounding box center [521, 425] width 129 height 71
paste textarea "What would you lick first, my boots or my strap on?"
type textarea "What would you lick first, my boots or my strap on?"
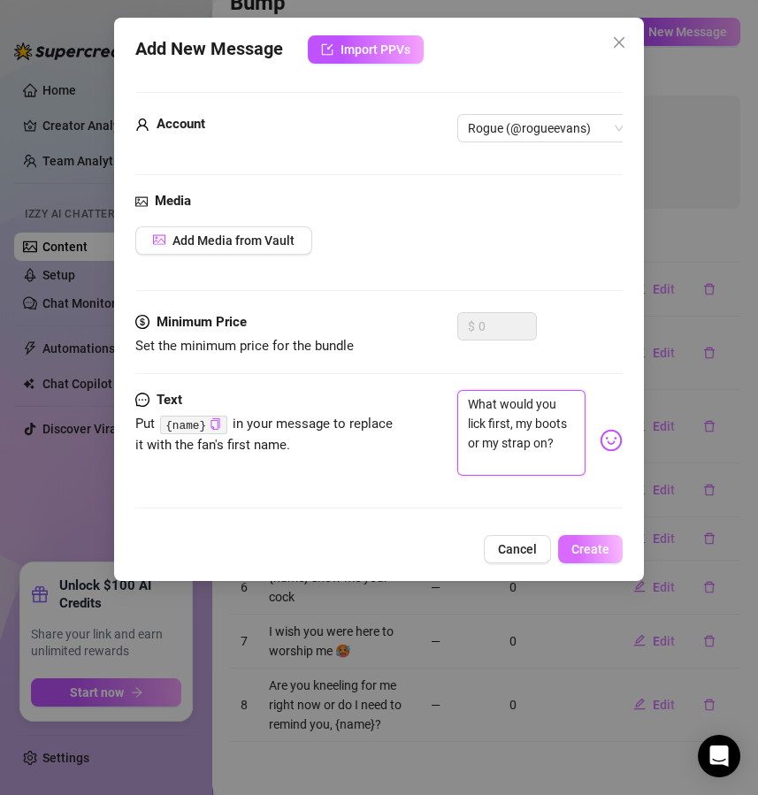
type textarea "What would you lick first, my boots or my strap on?"
click at [601, 556] on span "Create" at bounding box center [590, 549] width 38 height 14
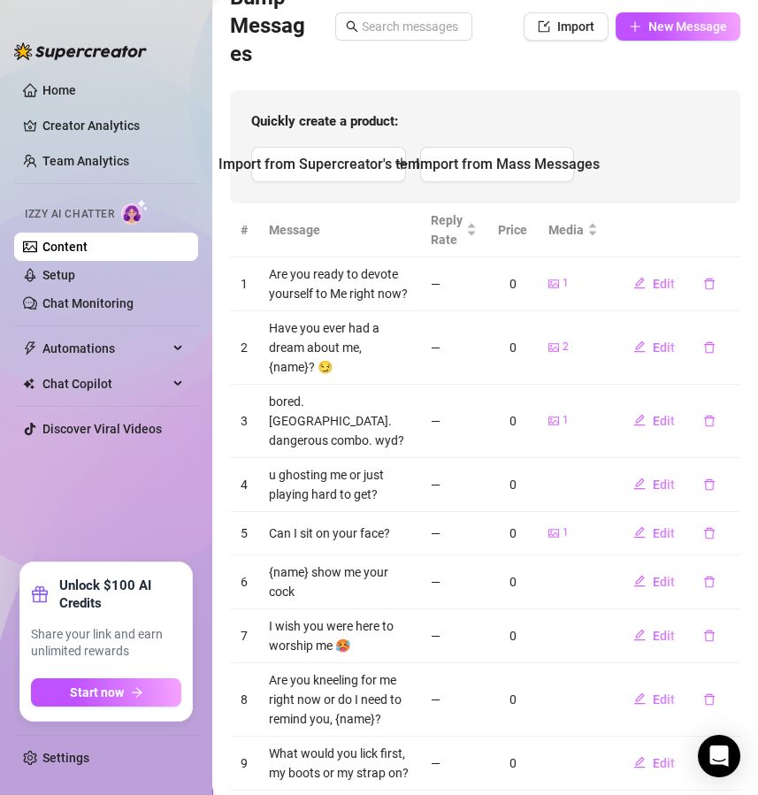
click at [689, 5] on div "Bump Messages Import New Message" at bounding box center [485, 26] width 510 height 85
click at [684, 33] on span "New Message" at bounding box center [687, 26] width 79 height 14
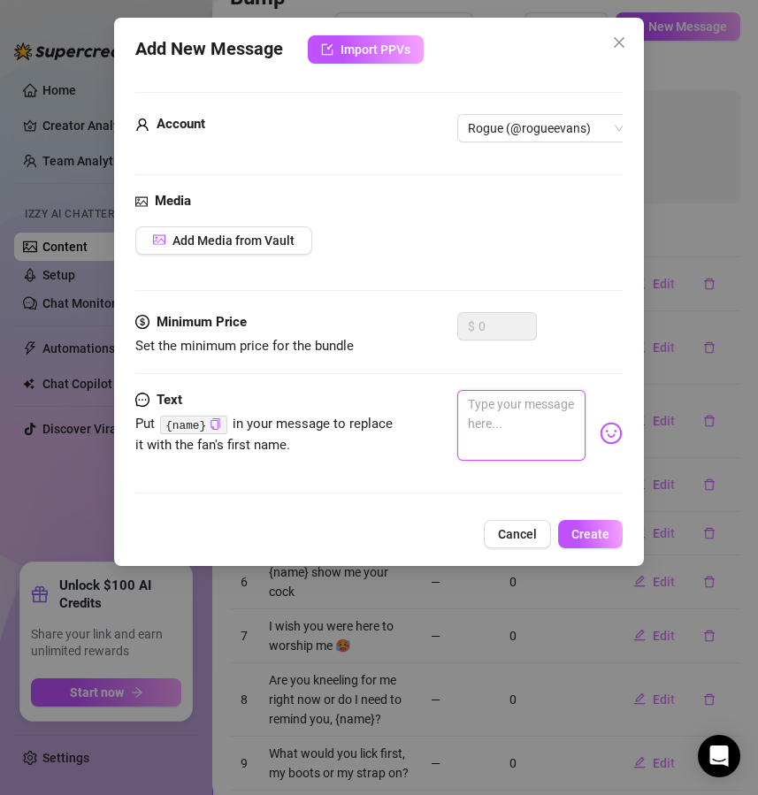
click at [471, 434] on textarea at bounding box center [521, 425] width 129 height 71
paste textarea "Do you think you deserve to touch yourself tonight? Convince me."
type textarea "Do you think you deserve to touch yourself tonight? Convince me."
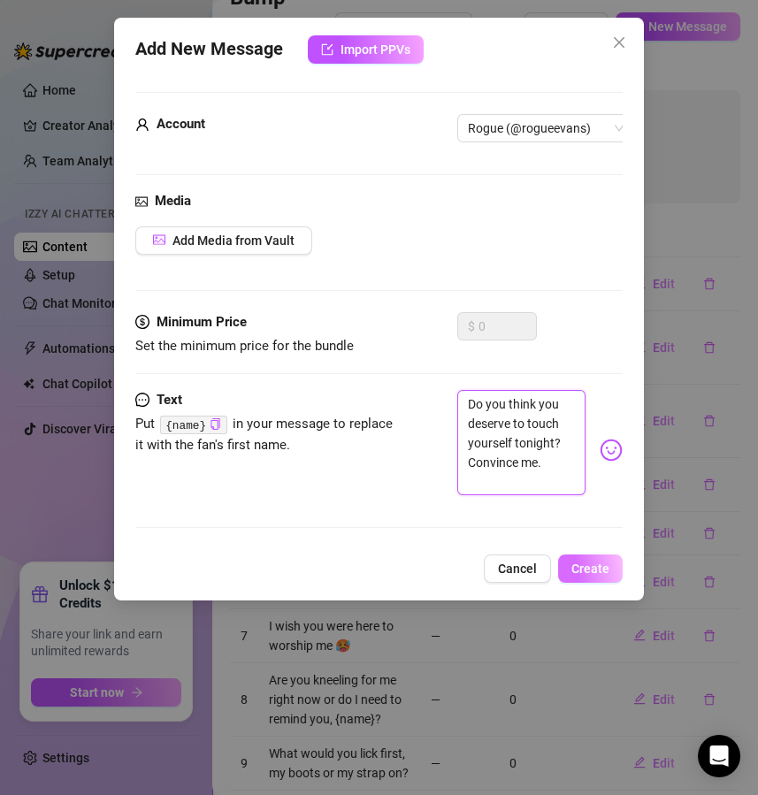
type textarea "Do you think you deserve to touch yourself tonight? Convince me."
click at [598, 576] on span "Create" at bounding box center [590, 569] width 38 height 14
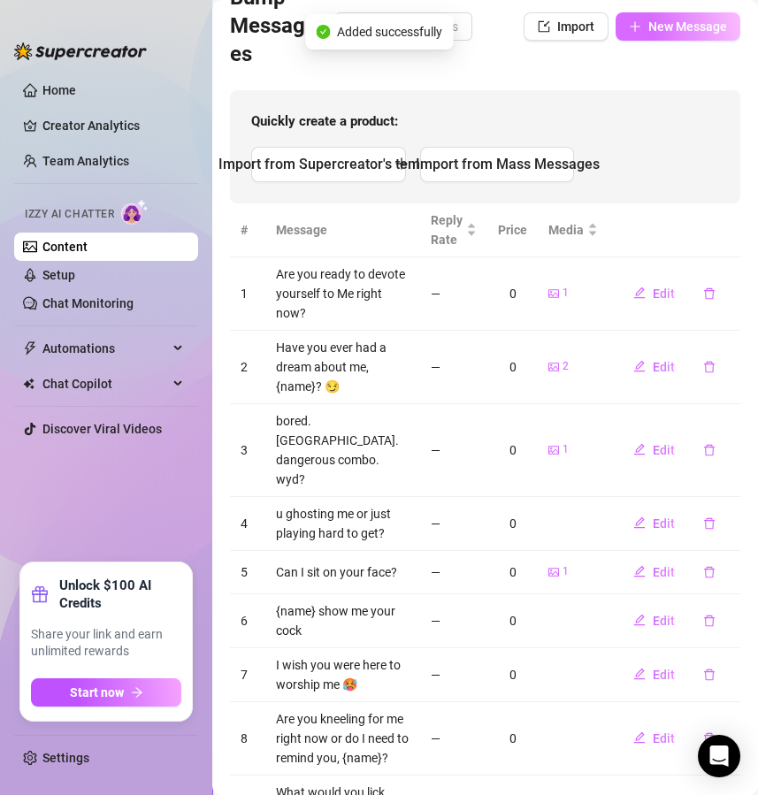
click at [648, 28] on span "New Message" at bounding box center [687, 26] width 79 height 14
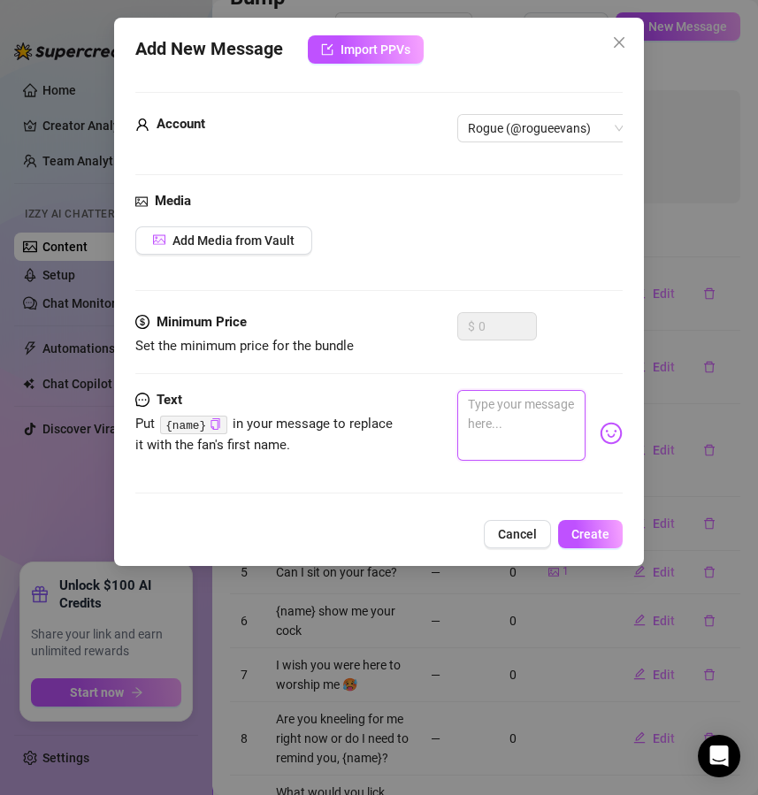
click at [509, 446] on textarea at bounding box center [521, 425] width 129 height 71
paste textarea "How badly do you crave my denial on a scale of 1 to 10?"
type textarea "How badly do you crave my denial on a scale of 1 to 10?"
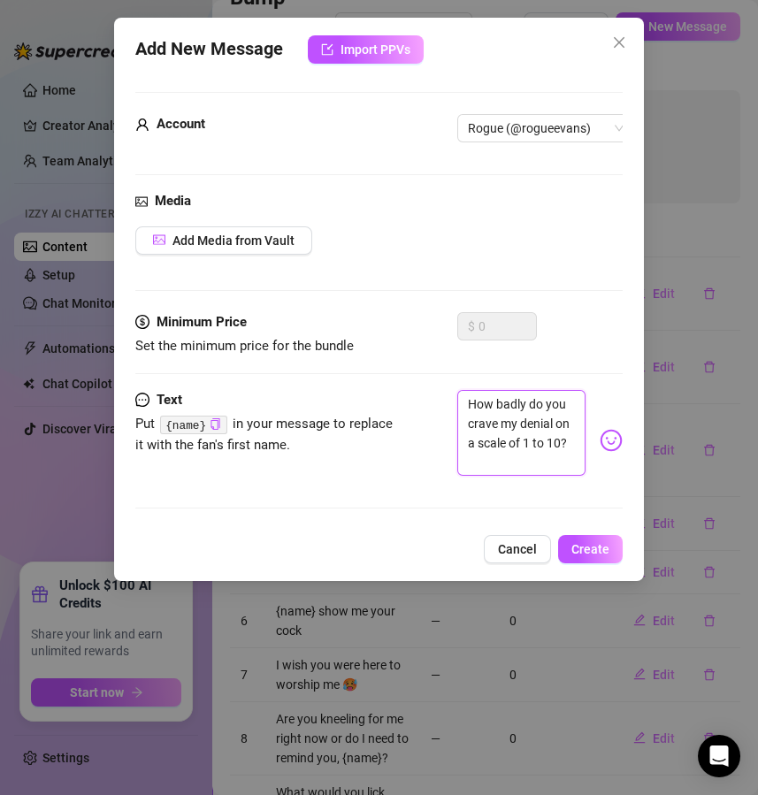
type textarea "How badly do you crave my denial on a scale of 1 to 10?"
click at [591, 549] on div "Add New Message Import PPVs Account Rogue (@rogueevans) Media Add Media from Va…" at bounding box center [379, 299] width 531 height 563
click at [591, 551] on button "Create" at bounding box center [590, 549] width 65 height 28
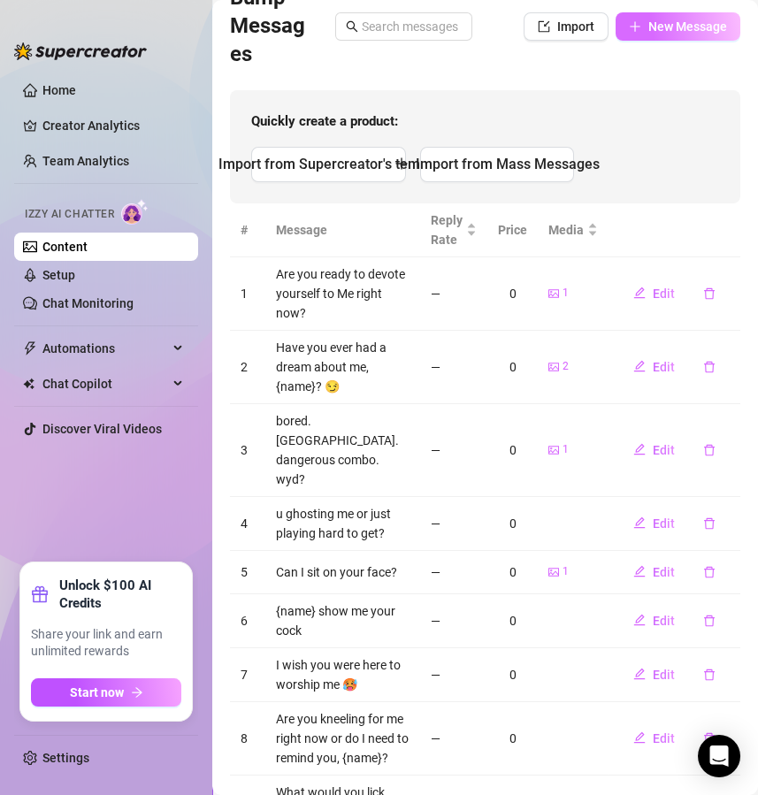
click at [693, 28] on span "New Message" at bounding box center [687, 26] width 79 height 14
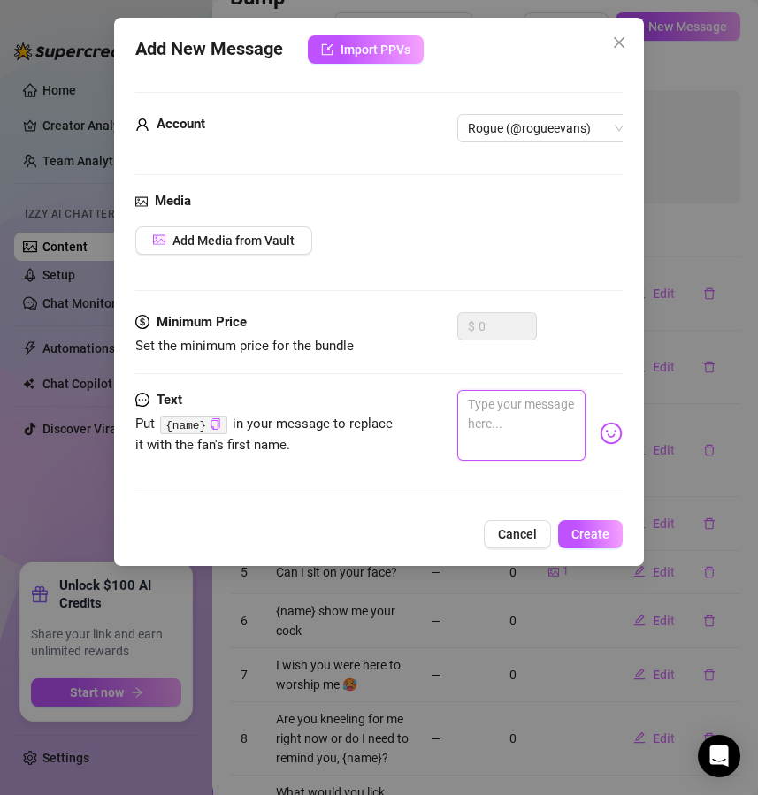
click at [509, 408] on textarea at bounding box center [521, 425] width 129 height 71
paste textarea "If I ordered you to edge five times, would you obey or fail?"
type textarea "If I ordered you to edge five times, would you obey or fail?"
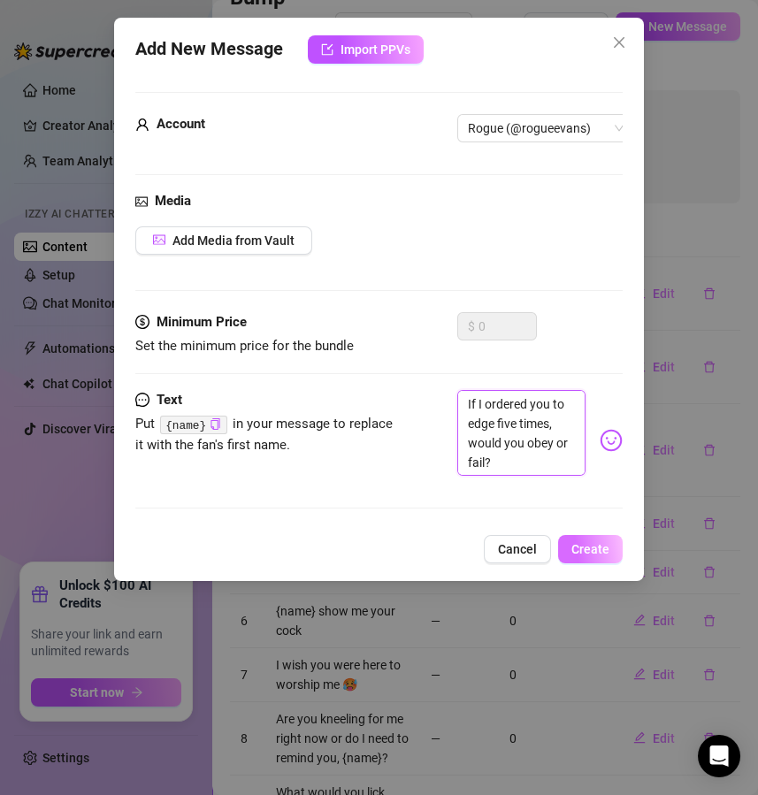
type textarea "If I ordered you to edge five times, would you obey or fail?"
click at [605, 556] on span "Create" at bounding box center [590, 549] width 38 height 14
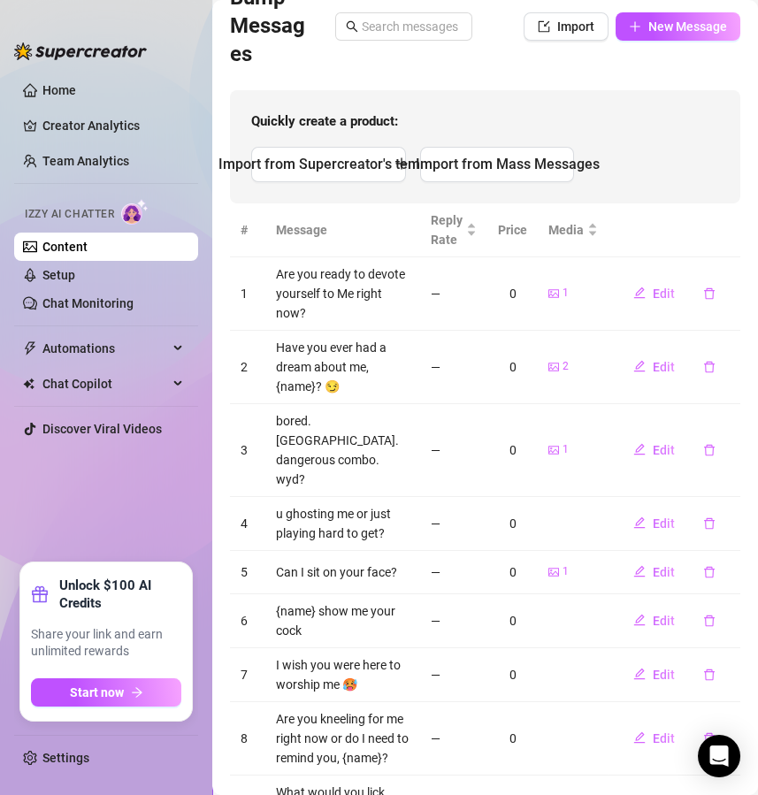
click at [677, 42] on div "Bump Messages Import New Message" at bounding box center [485, 26] width 510 height 85
click at [687, 19] on span "New Message" at bounding box center [687, 26] width 79 height 14
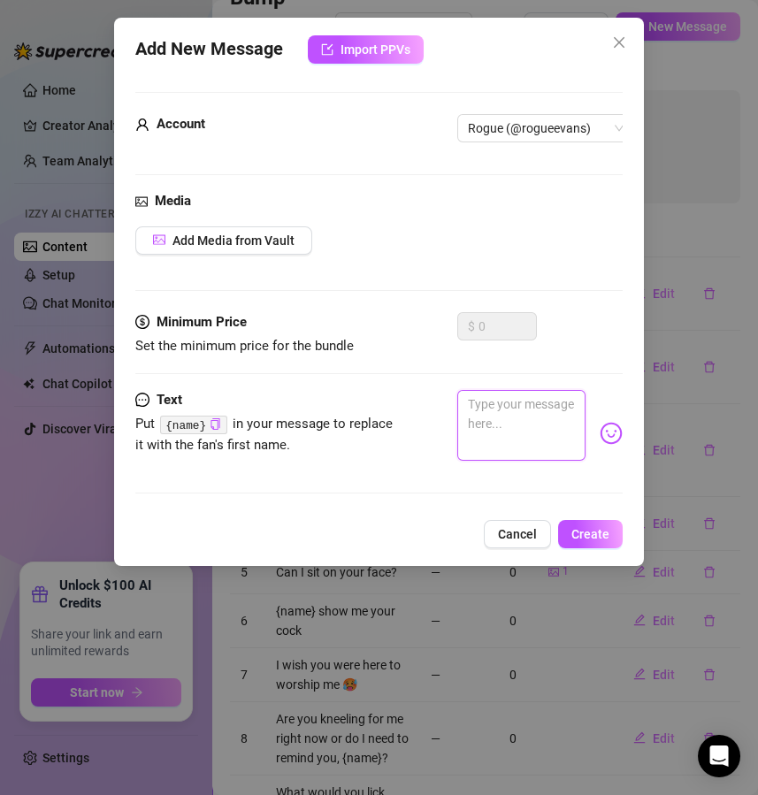
click at [517, 430] on textarea at bounding box center [521, 425] width 129 height 71
paste textarea "If I locked you up, how many days could you last without begging me?"
type textarea "If I locked you up, how many days could you last without begging me?"
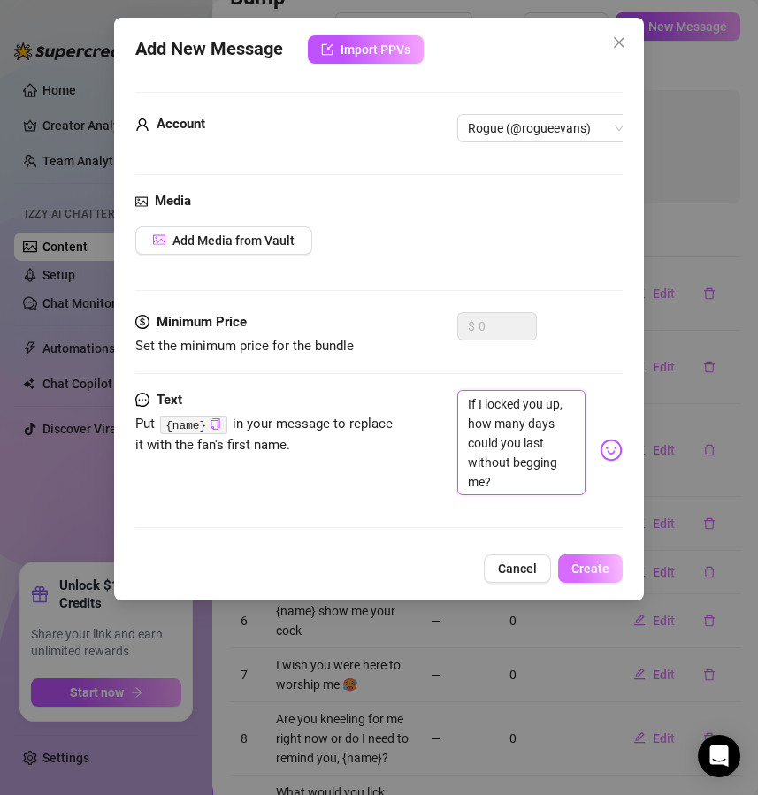
type textarea "If I locked you up, how many days could you last without begging me?"
click at [603, 583] on button "Create" at bounding box center [590, 569] width 65 height 28
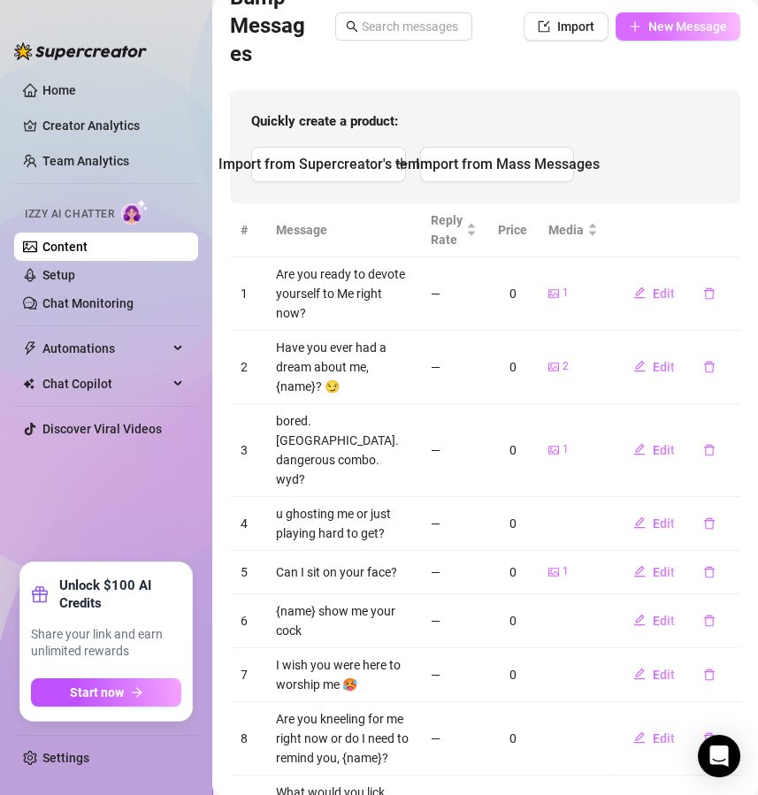
click at [661, 20] on span "New Message" at bounding box center [687, 26] width 79 height 14
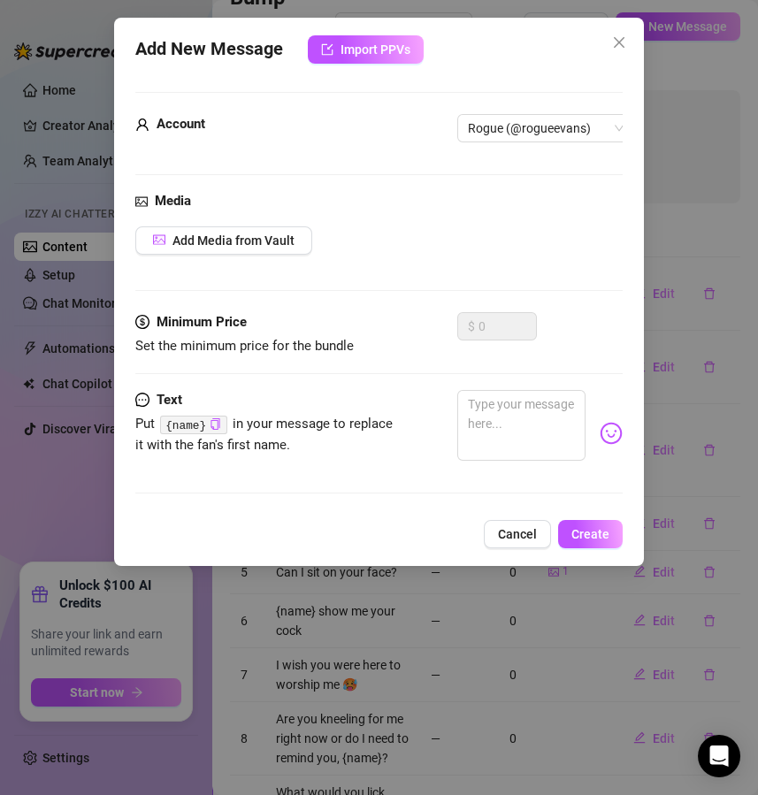
click at [507, 386] on div "Minimum Price Set the minimum price for the bundle $ 0" at bounding box center [379, 351] width 488 height 78
click at [507, 401] on textarea at bounding box center [521, 425] width 129 height 71
paste textarea "Which would break you faster, chastity or my mind games?"
type textarea "Which would break you faster, chastity or my mind games?"
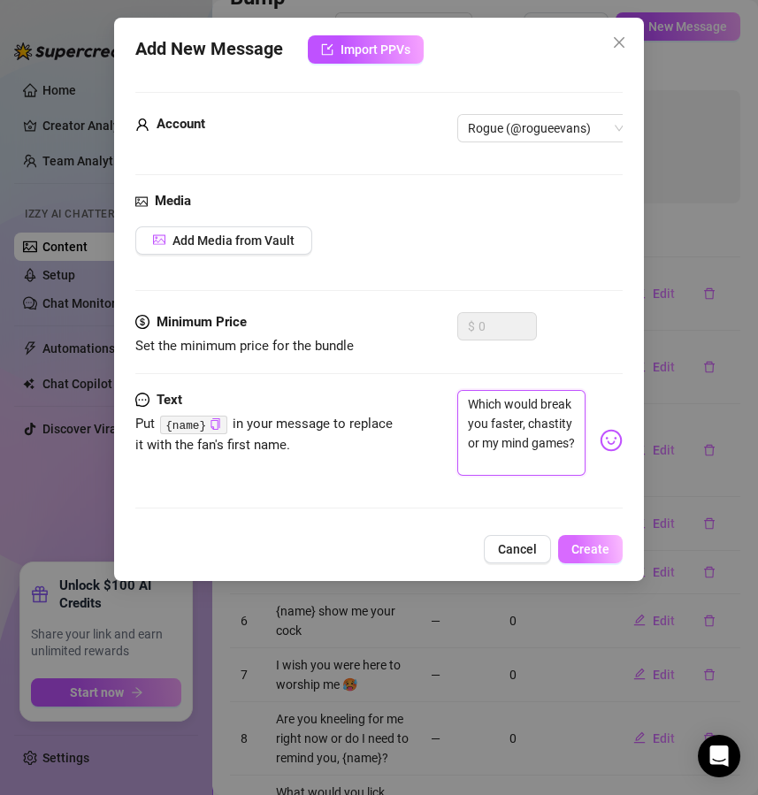
type textarea "Which would break you faster, chastity or my mind games?"
click at [586, 555] on button "Create" at bounding box center [590, 549] width 65 height 28
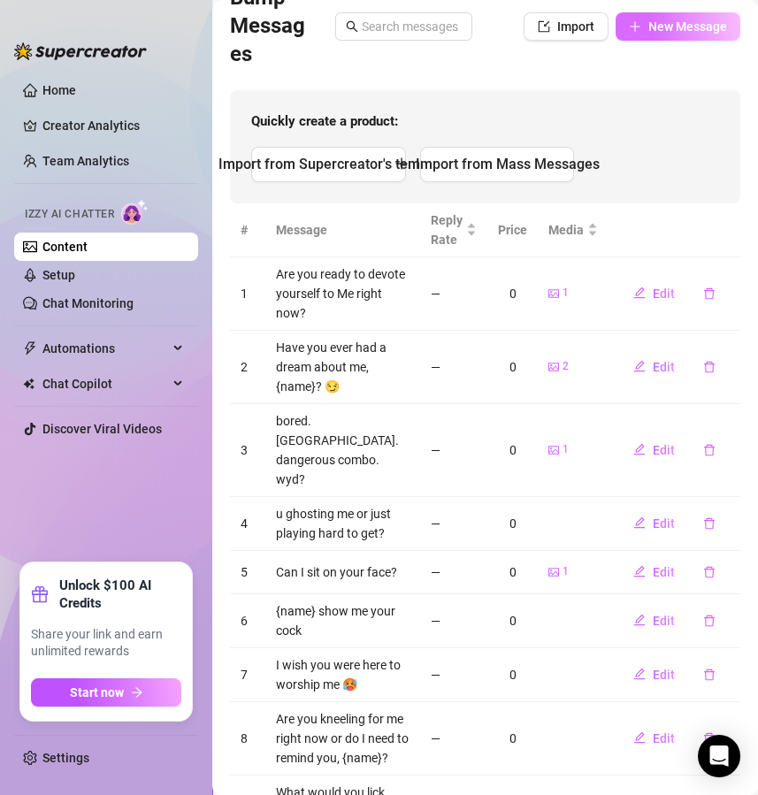
click at [655, 38] on button "New Message" at bounding box center [678, 26] width 125 height 28
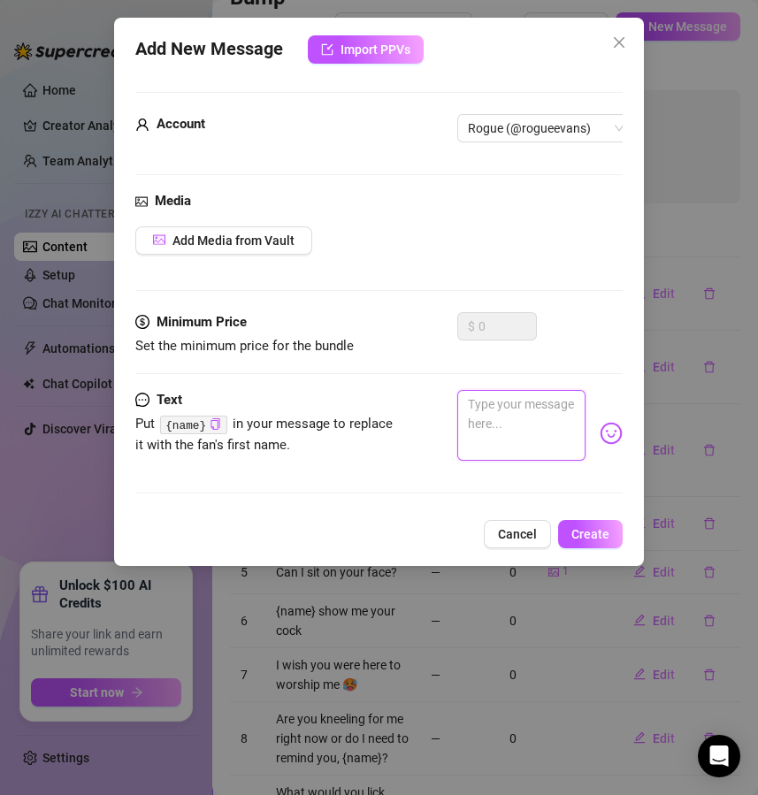
click at [501, 410] on textarea at bounding box center [521, 425] width 129 height 71
paste textarea "Are you worthy enough to send tribute [DATE]? Prove it."
type textarea "Are you worthy enough to send tribute [DATE]? Prove it."
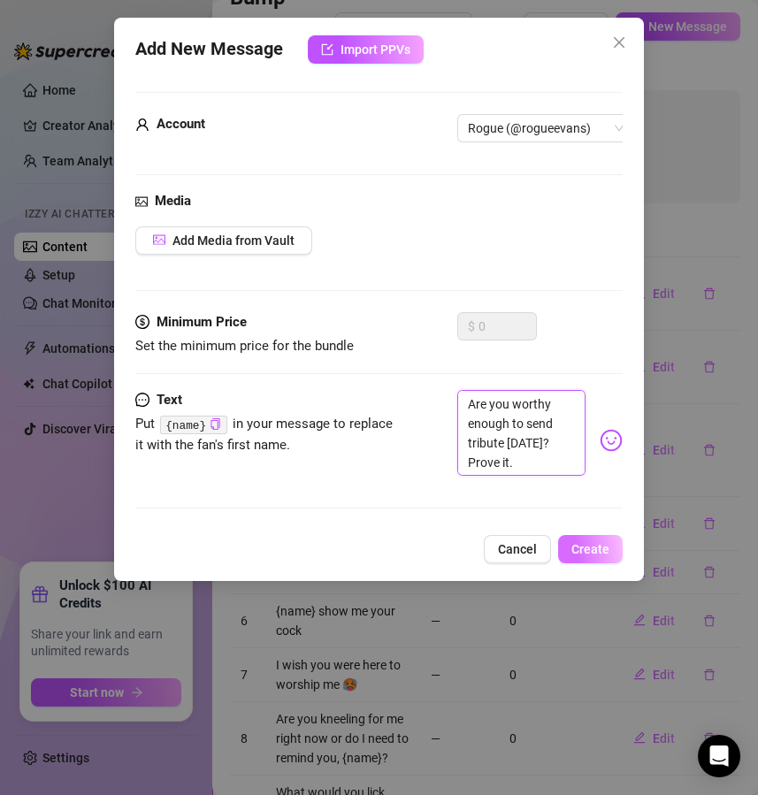
type textarea "Are you worthy enough to send tribute [DATE]? Prove it."
click at [595, 556] on span "Create" at bounding box center [590, 549] width 38 height 14
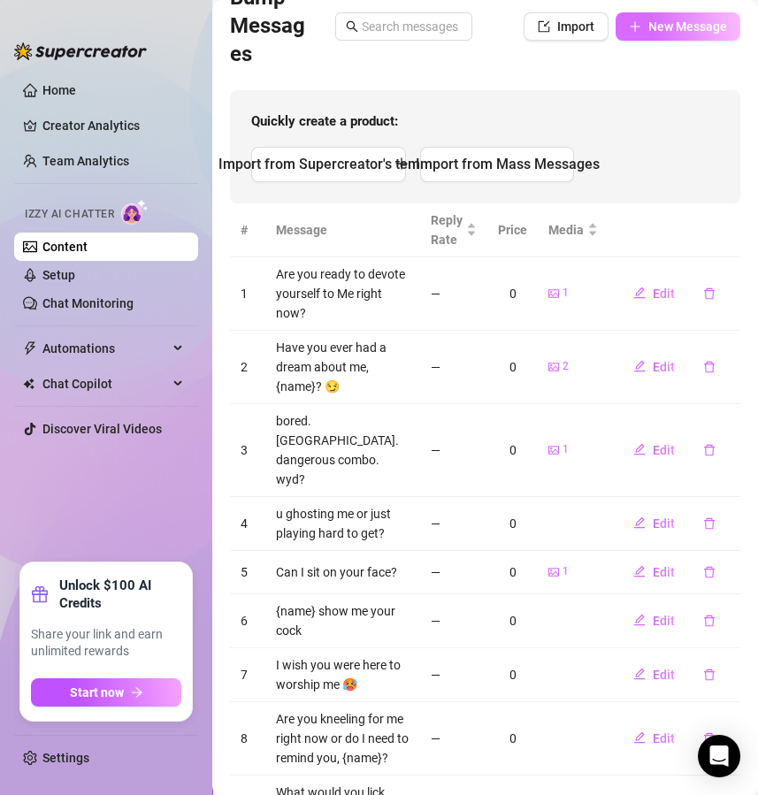
click at [706, 16] on button "New Message" at bounding box center [678, 26] width 125 height 28
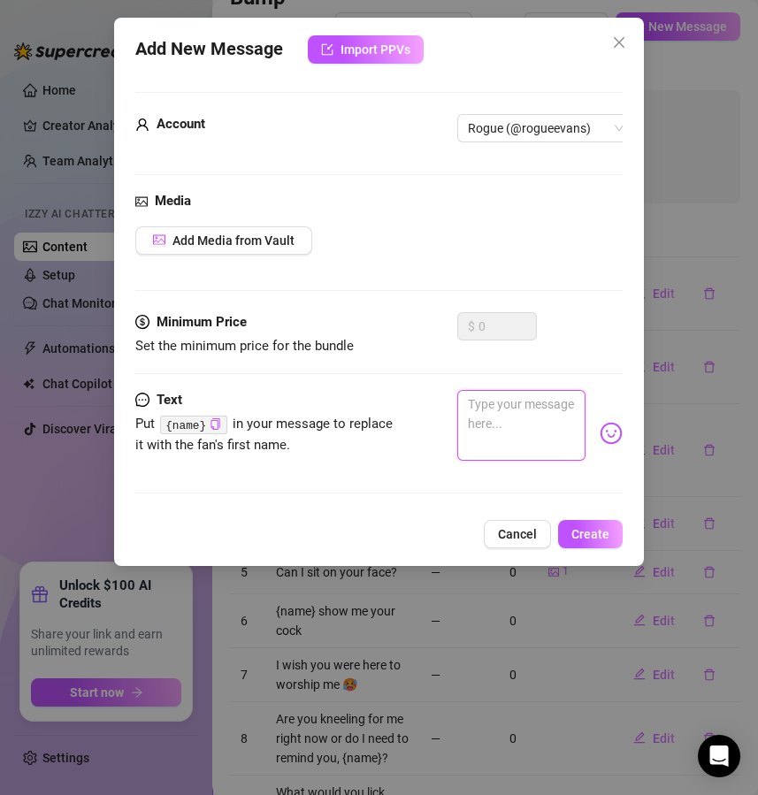
click at [482, 446] on textarea at bounding box center [521, 425] width 129 height 71
paste textarea "What is the dirtiest thing you would do just for a glance at my latex?"
type textarea "What is the dirtiest thing you would do just for a glance at my latex?"
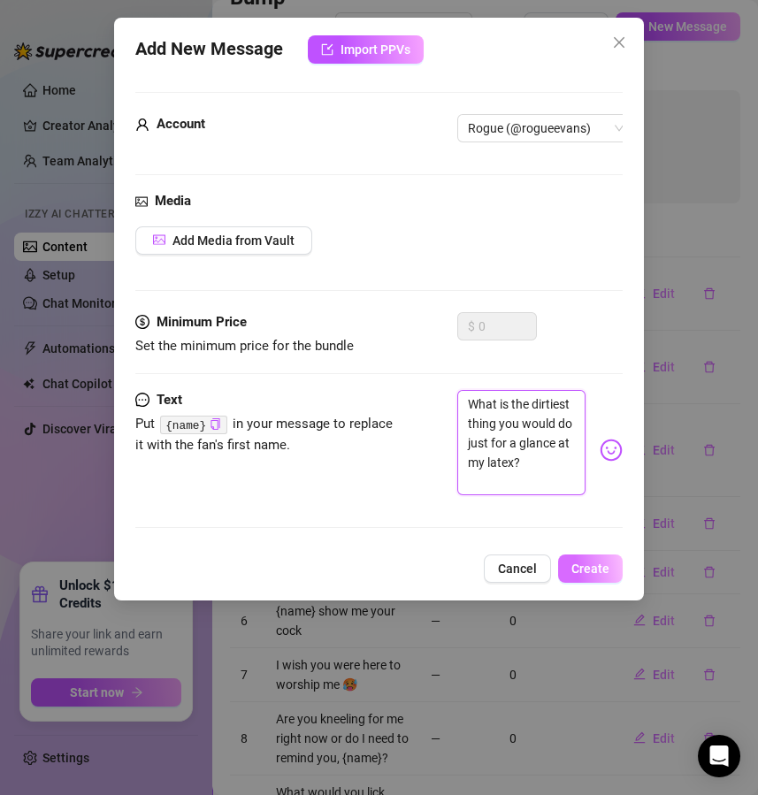
type textarea "What is the dirtiest thing you would do just for a glance at my latex?"
click at [602, 575] on button "Create" at bounding box center [590, 569] width 65 height 28
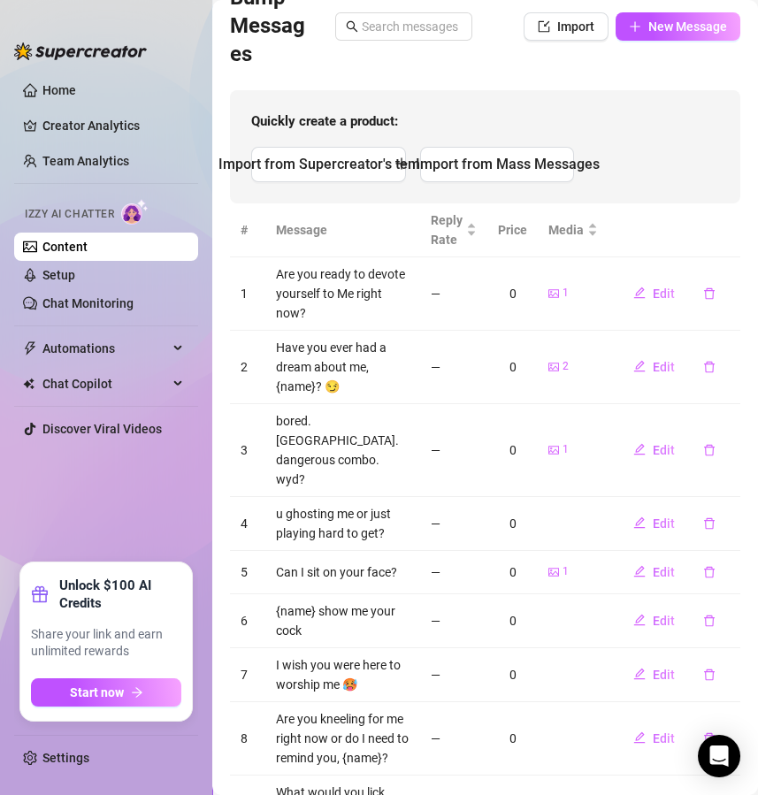
click at [634, 52] on div "Bump Messages Import New Message" at bounding box center [485, 26] width 510 height 85
click at [657, 29] on span "New Message" at bounding box center [687, 26] width 79 height 14
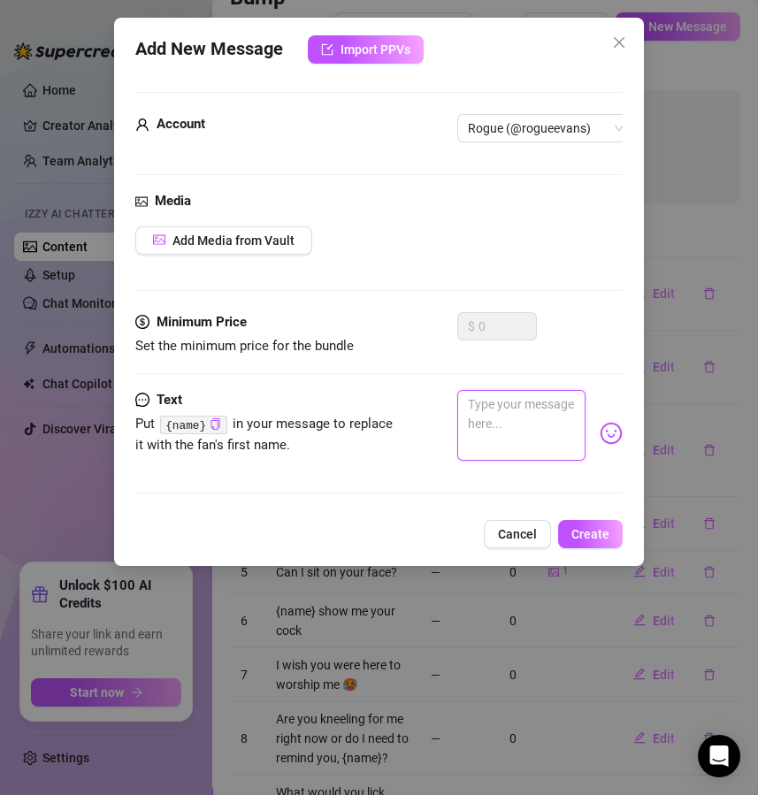
click at [512, 430] on textarea at bounding box center [521, 425] width 129 height 71
paste textarea "Would you crawl across the floor right now if I commanded it?"
type textarea "Would you crawl across the floor right now if I commanded it?"
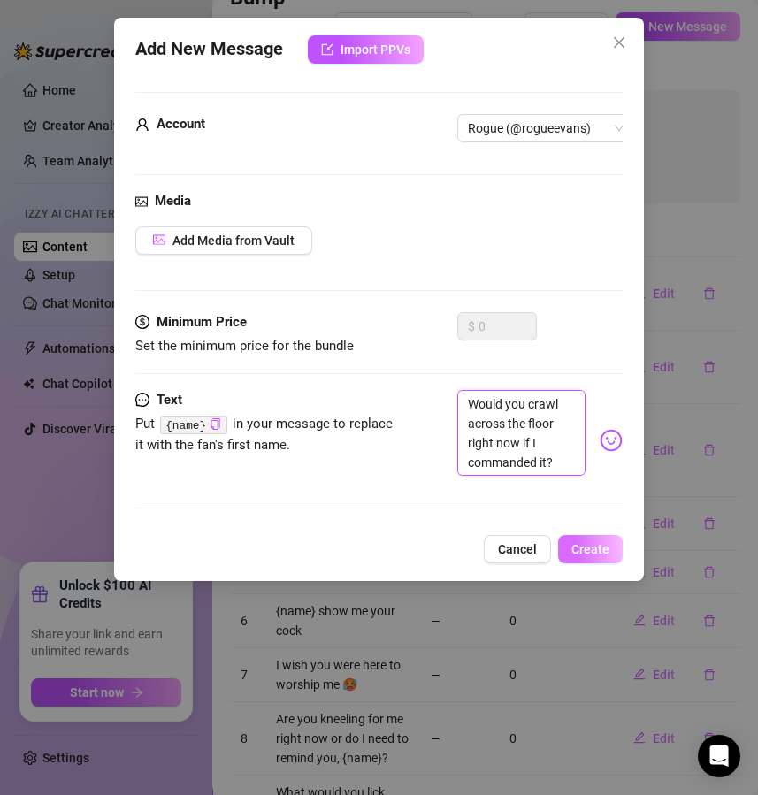
type textarea "Would you crawl across the floor right now if I commanded it?"
click at [582, 556] on span "Create" at bounding box center [590, 549] width 38 height 14
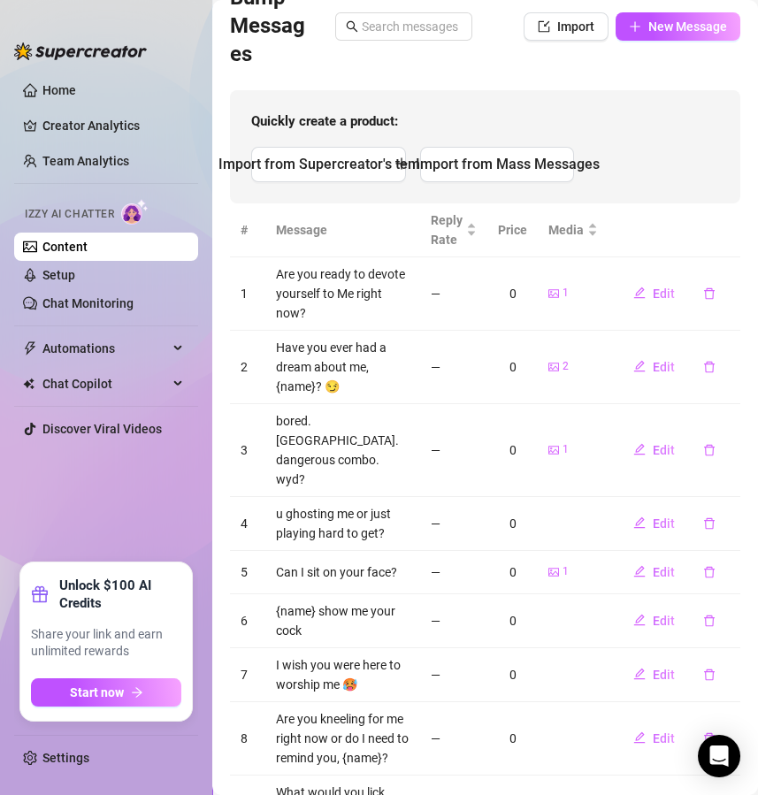
click at [674, 11] on div "Bump Messages Import New Message" at bounding box center [485, 26] width 510 height 85
click at [670, 27] on span "New Message" at bounding box center [687, 26] width 79 height 14
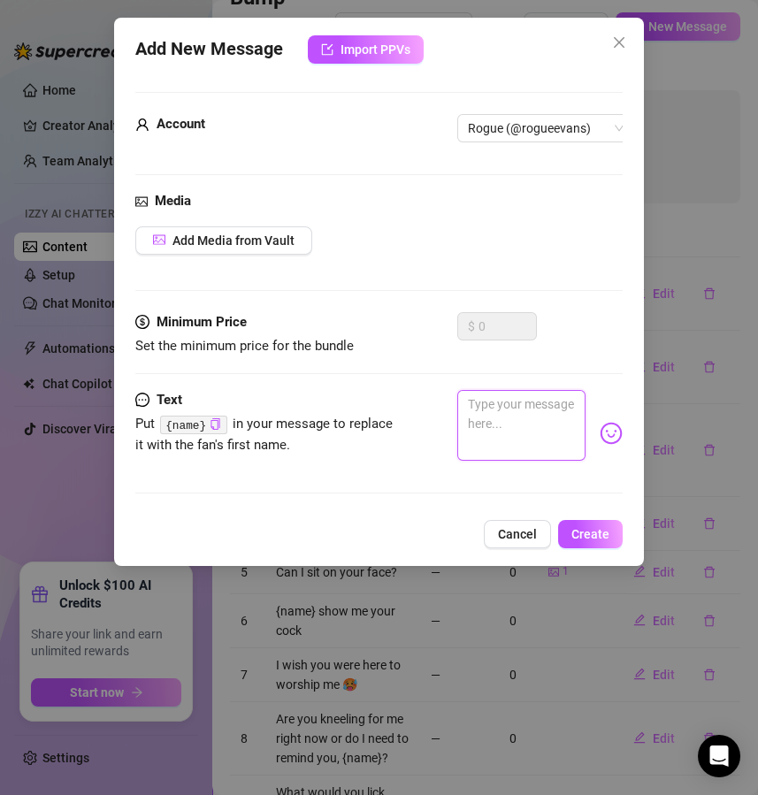
click at [476, 411] on textarea at bounding box center [521, 425] width 129 height 71
paste textarea "Which excites you more, my voice or my control?"
type textarea "Which excites you more, my voice or my control?"
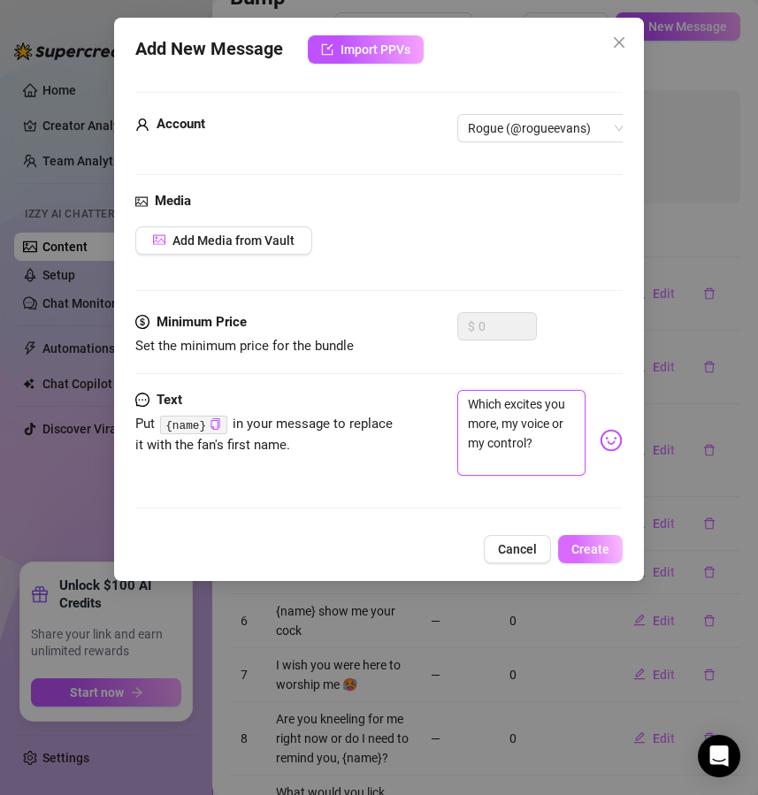
type textarea "Which excites you more, my voice or my control?"
click at [583, 556] on span "Create" at bounding box center [590, 549] width 38 height 14
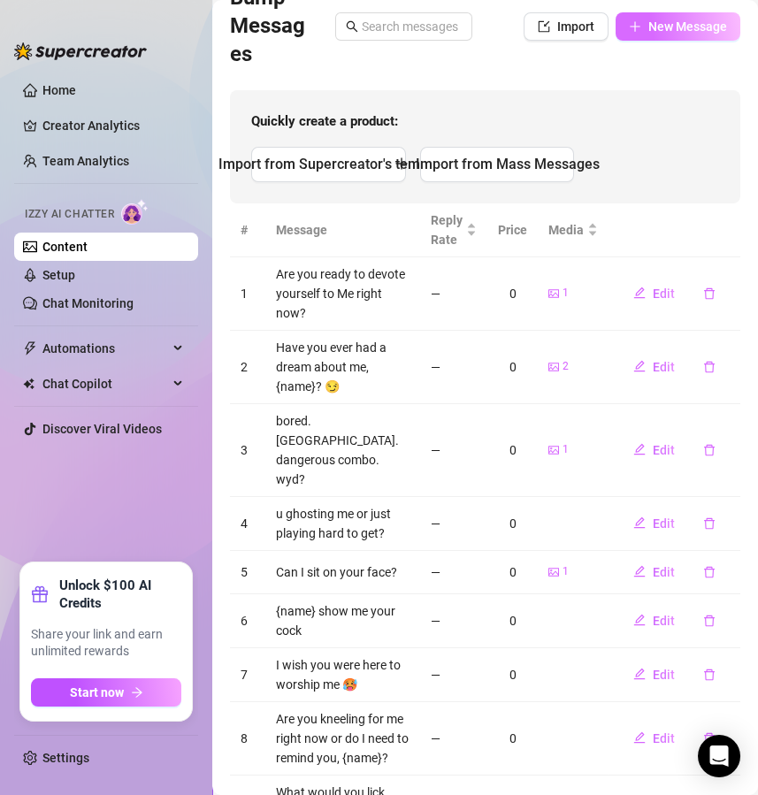
click at [662, 23] on span "New Message" at bounding box center [687, 26] width 79 height 14
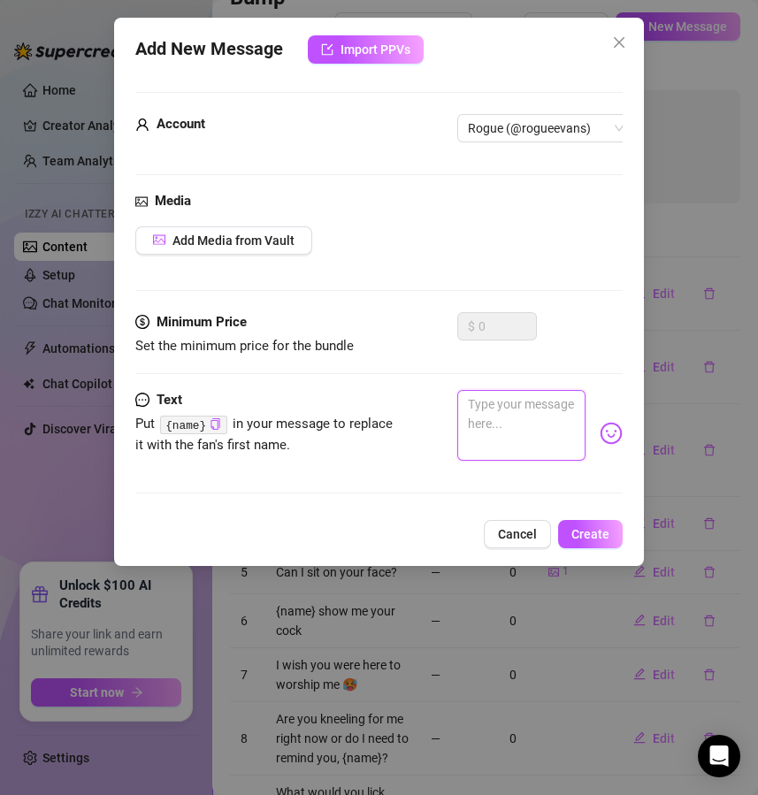
click at [501, 442] on textarea at bounding box center [521, 425] width 129 height 71
paste textarea "How many strokes could you last if I counted for you?"
type textarea "How many strokes could you last if I counted for you?"
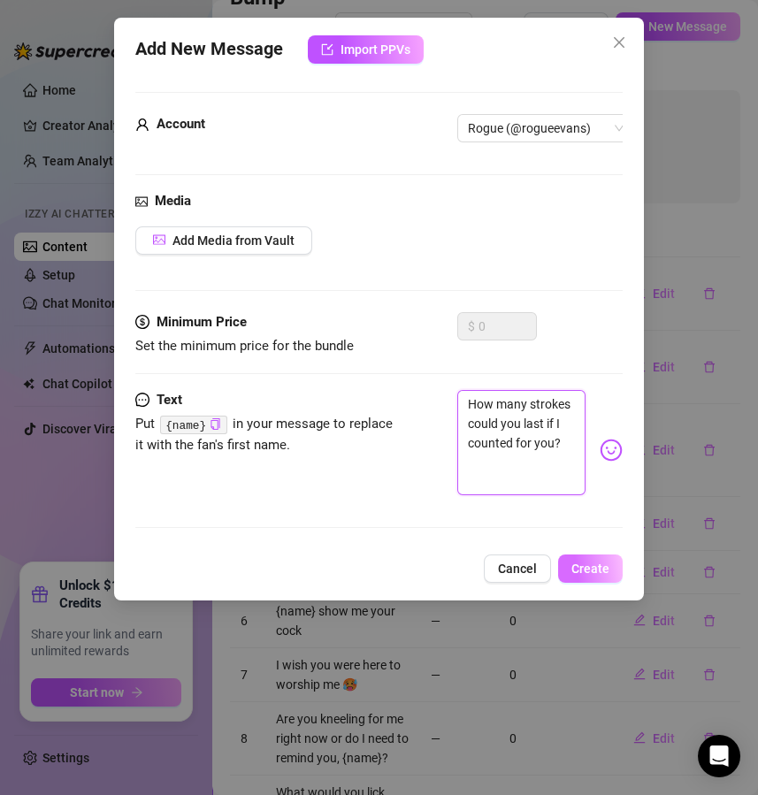
type textarea "How many strokes could you last if I counted for you?"
click at [601, 576] on span "Create" at bounding box center [590, 569] width 38 height 14
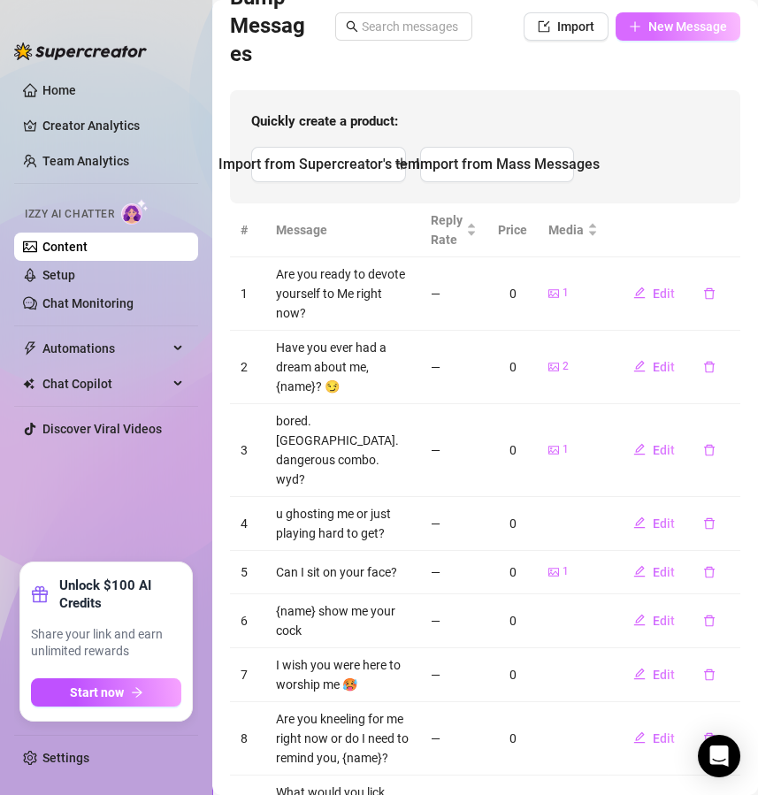
click at [679, 34] on button "New Message" at bounding box center [678, 26] width 125 height 28
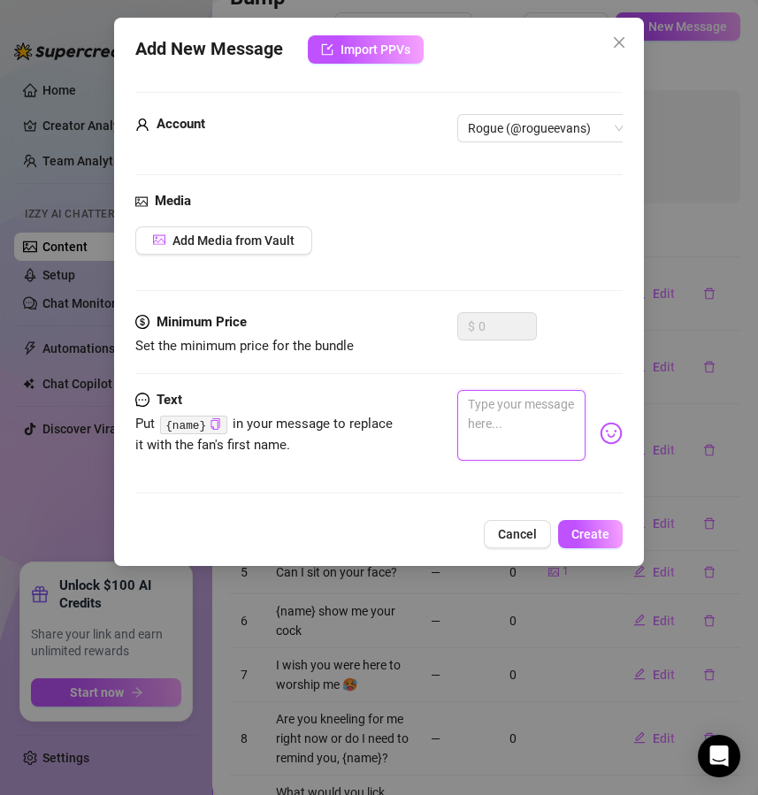
click at [492, 416] on textarea at bounding box center [521, 425] width 129 height 71
paste textarea "Would you rather suffer for me in silence or scream my name?"
type textarea "Would you rather suffer for me in silence or scream my name?"
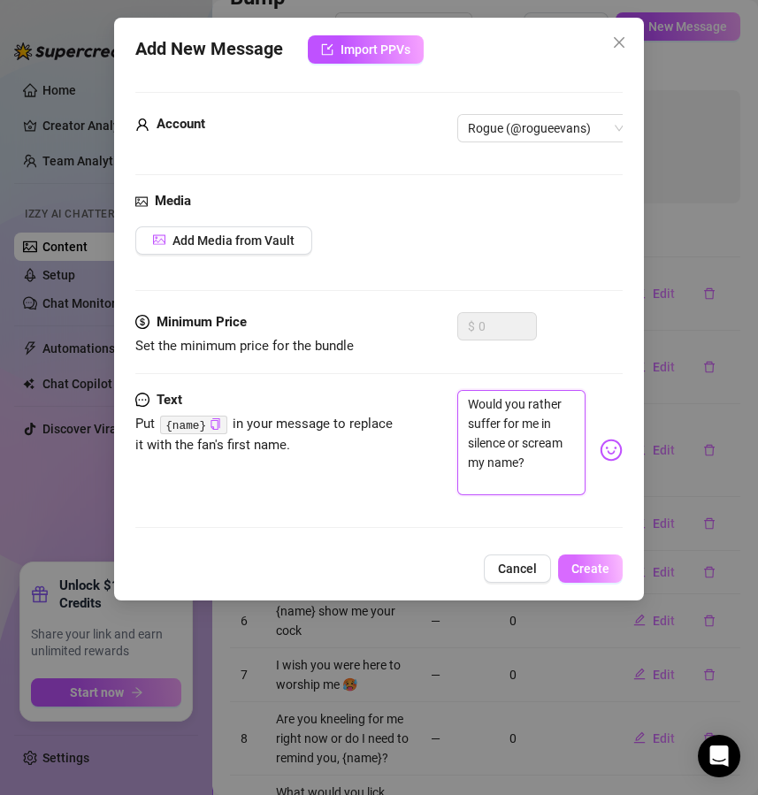
type textarea "Would you rather suffer for me in silence or scream my name?"
click at [585, 583] on button "Create" at bounding box center [590, 569] width 65 height 28
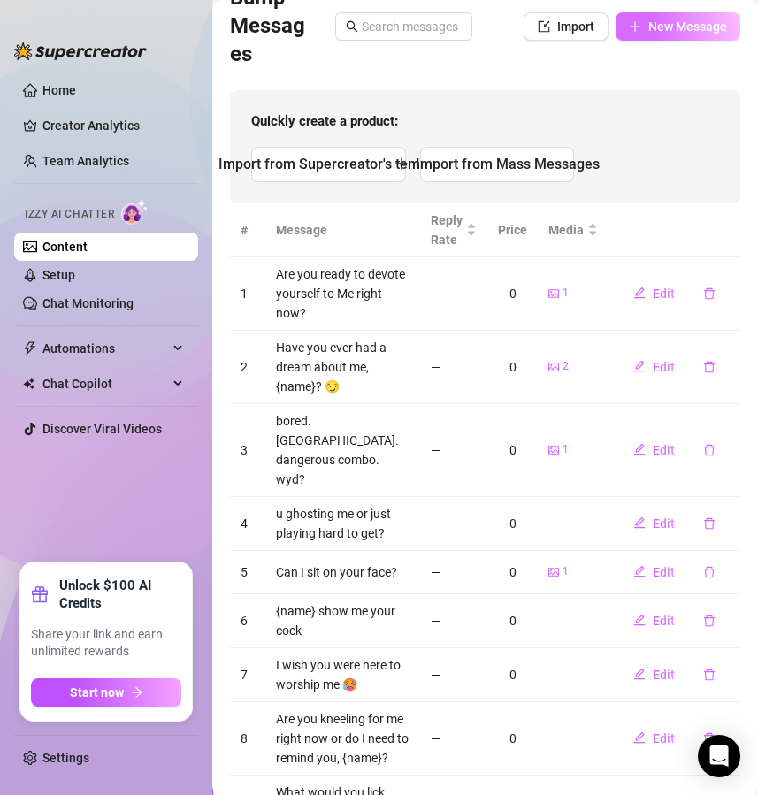
click at [707, 22] on span "New Message" at bounding box center [687, 26] width 79 height 14
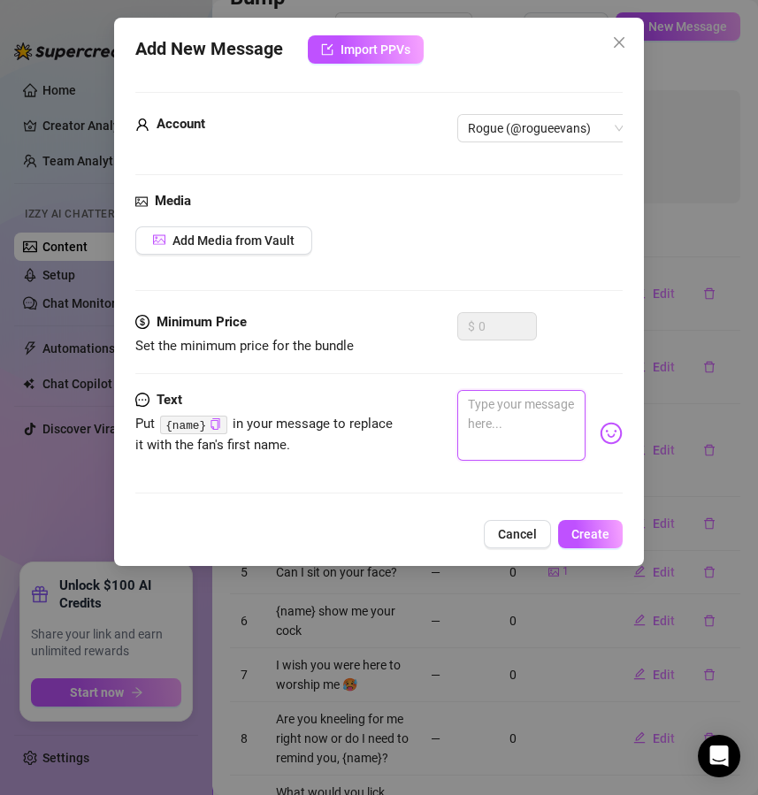
click at [487, 426] on textarea at bounding box center [521, 425] width 129 height 71
paste textarea "Who do you belong to? Answer carefully."
type textarea "Who do you belong to? Answer carefully."
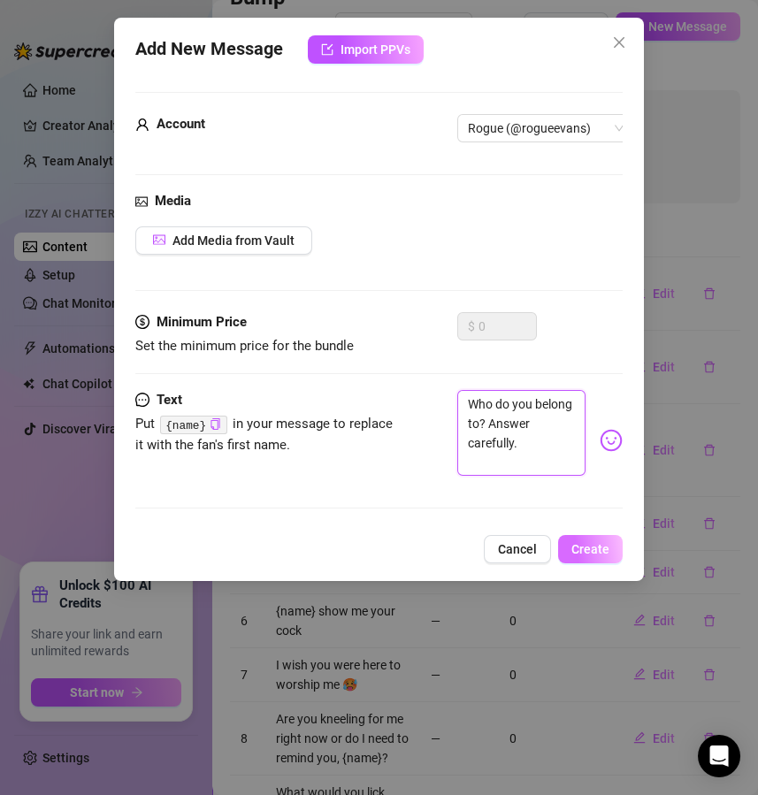
type textarea "Who do you belong to? Answer carefully."
click at [586, 555] on button "Create" at bounding box center [590, 549] width 65 height 28
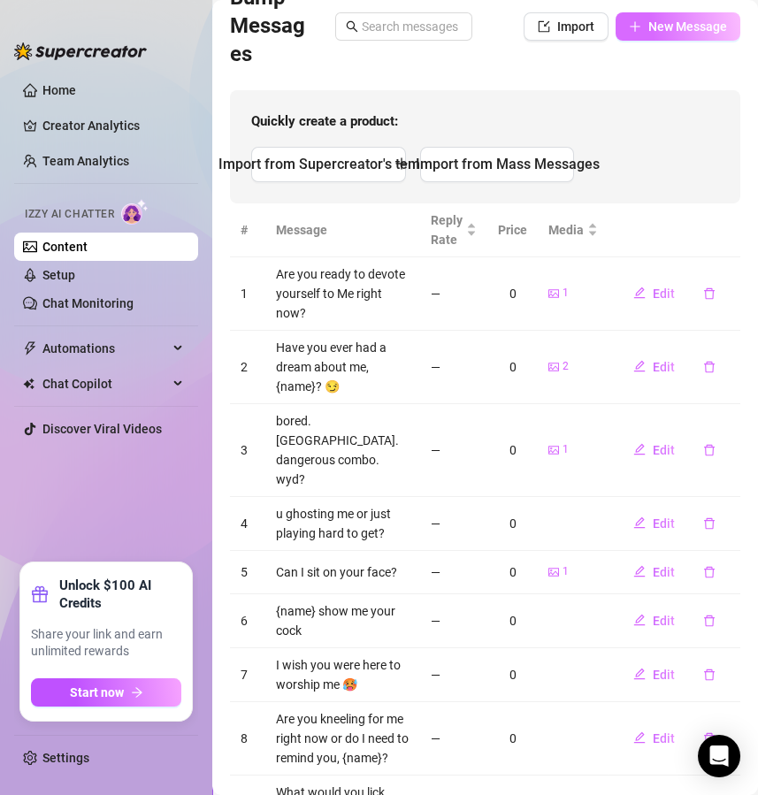
click at [682, 13] on button "New Message" at bounding box center [678, 26] width 125 height 28
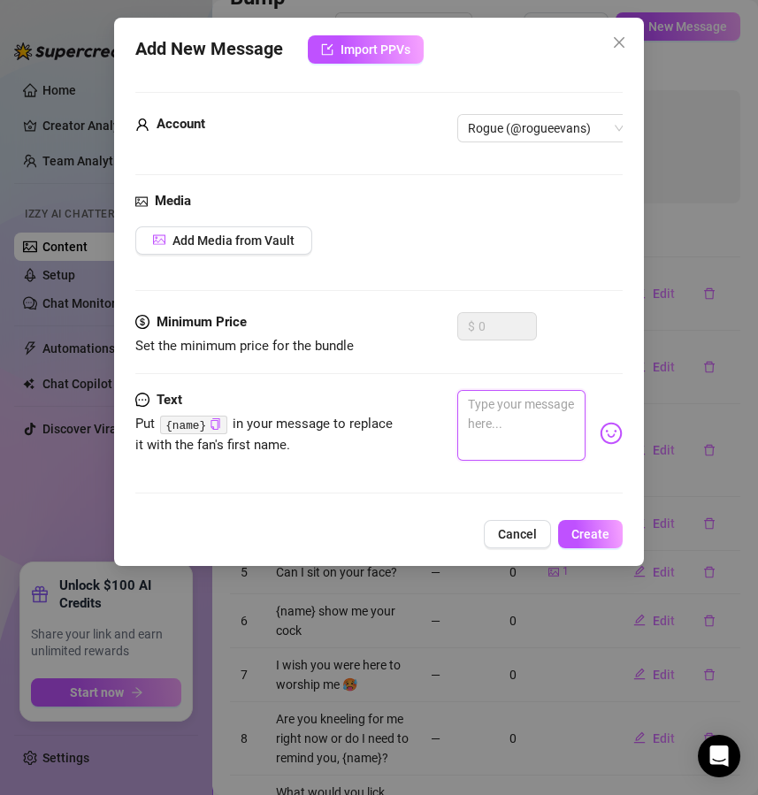
click at [533, 431] on textarea at bounding box center [521, 425] width 129 height 71
paste textarea "Which would you prefer tonight, to be teased or to be denied?"
type textarea "Which would you prefer tonight, to be teased or to be denied?"
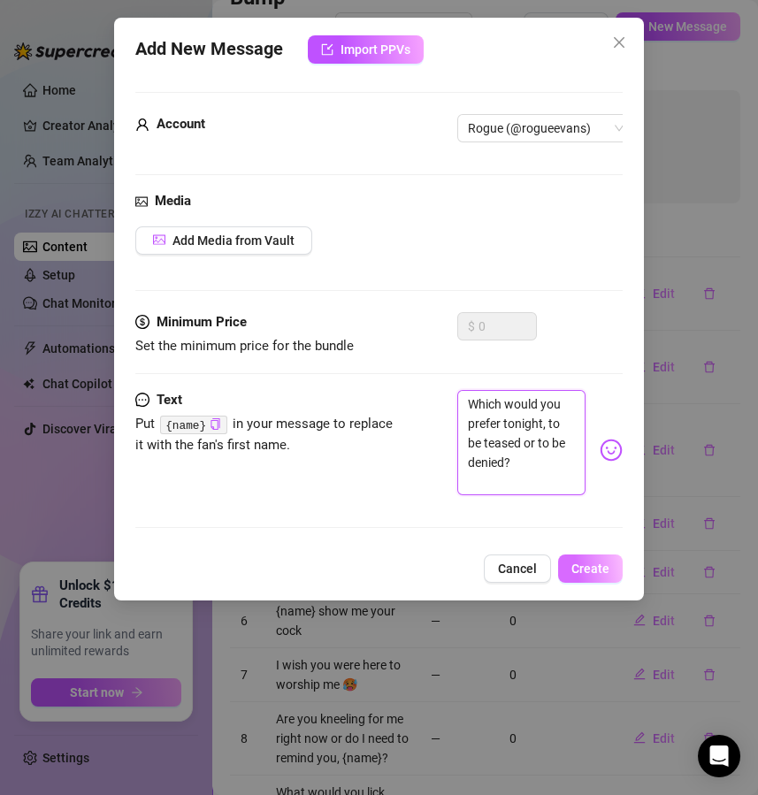
type textarea "Which would you prefer tonight, to be teased or to be denied?"
click at [602, 576] on span "Create" at bounding box center [590, 569] width 38 height 14
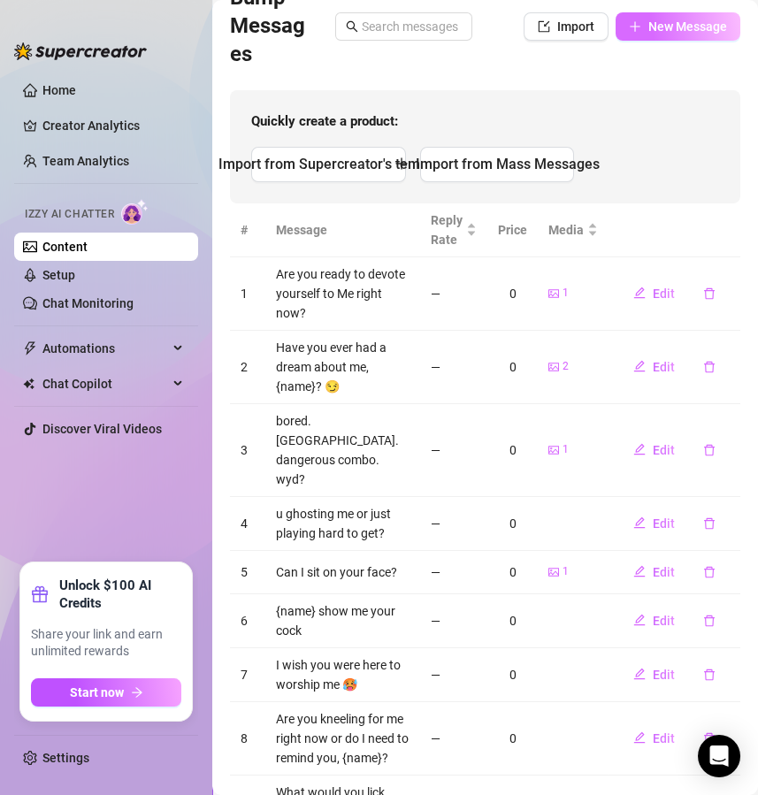
click at [658, 37] on button "New Message" at bounding box center [678, 26] width 125 height 28
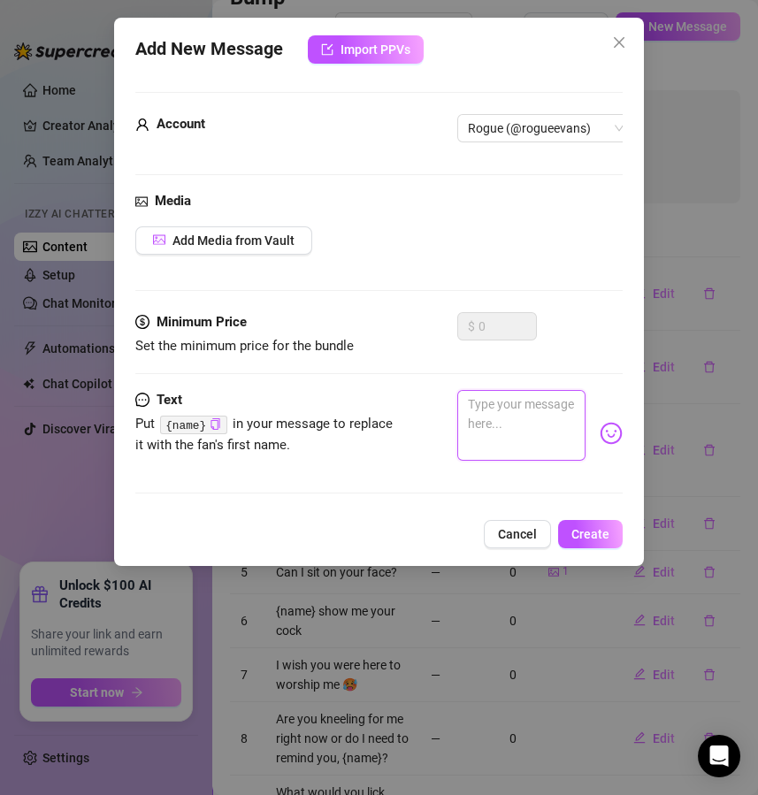
click at [495, 432] on textarea at bounding box center [521, 425] width 129 height 71
paste textarea "How much control are you willing to surrender to me right now?"
type textarea "How much control are you willing to surrender to me right now?"
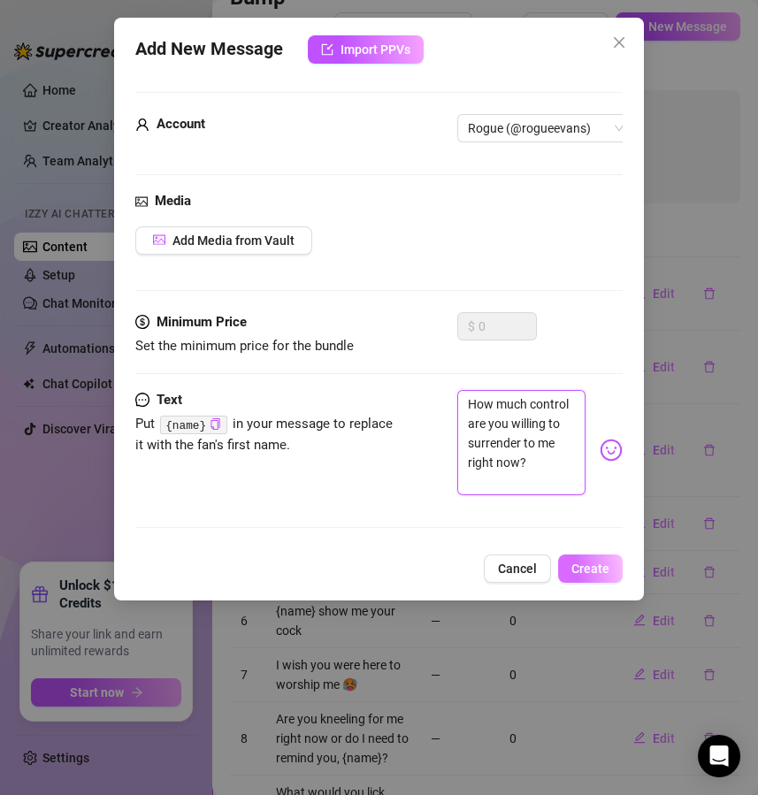
type textarea "How much control are you willing to surrender to me right now?"
click at [602, 576] on span "Create" at bounding box center [590, 569] width 38 height 14
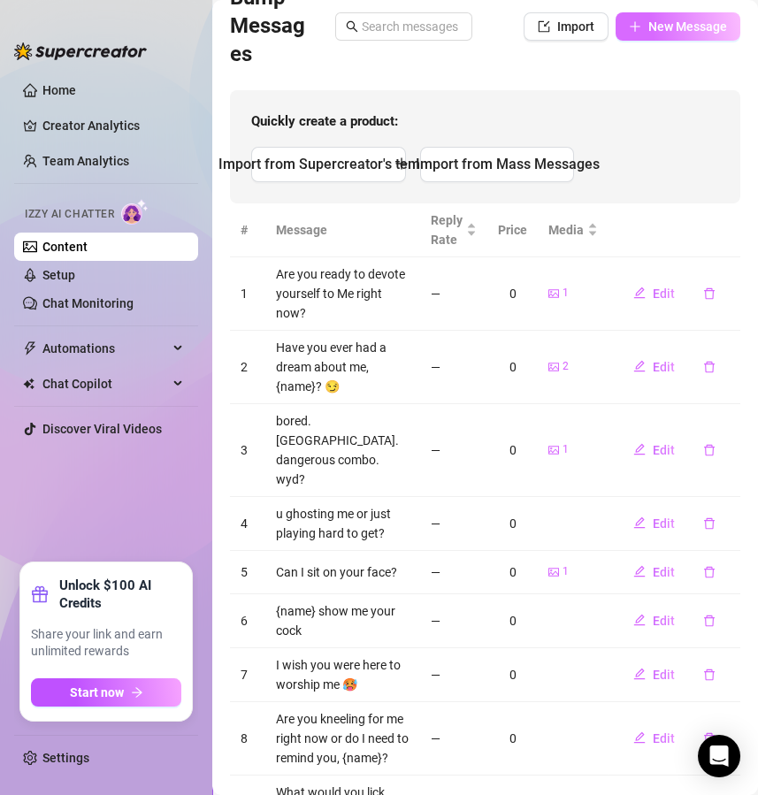
click at [655, 19] on span "New Message" at bounding box center [687, 26] width 79 height 14
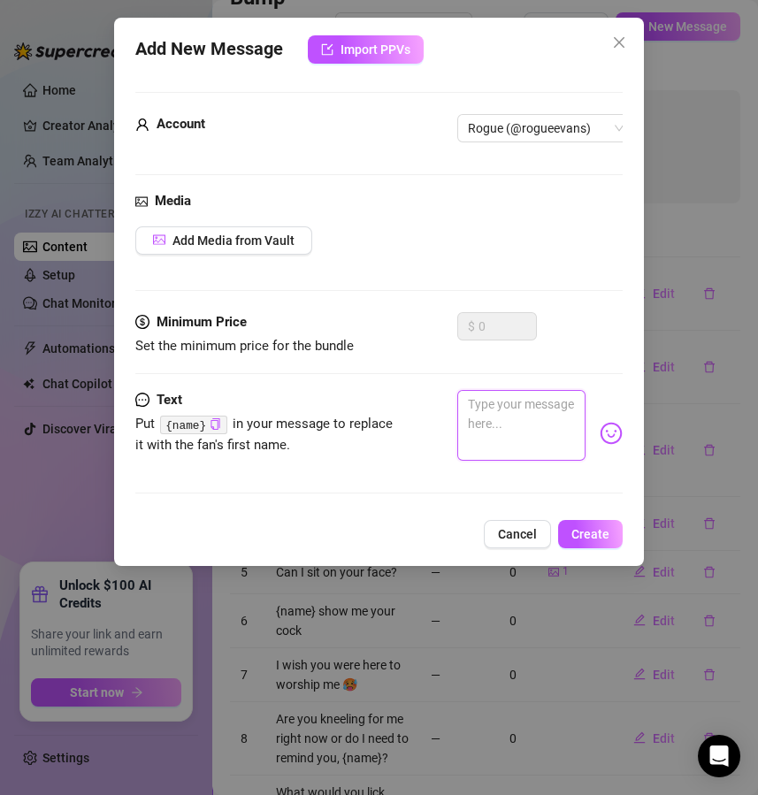
click at [490, 430] on textarea at bounding box center [521, 425] width 129 height 71
paste textarea "Would you spend all night on your knees if I told you to?"
type textarea "Would you spend all night on your knees if I told you to?"
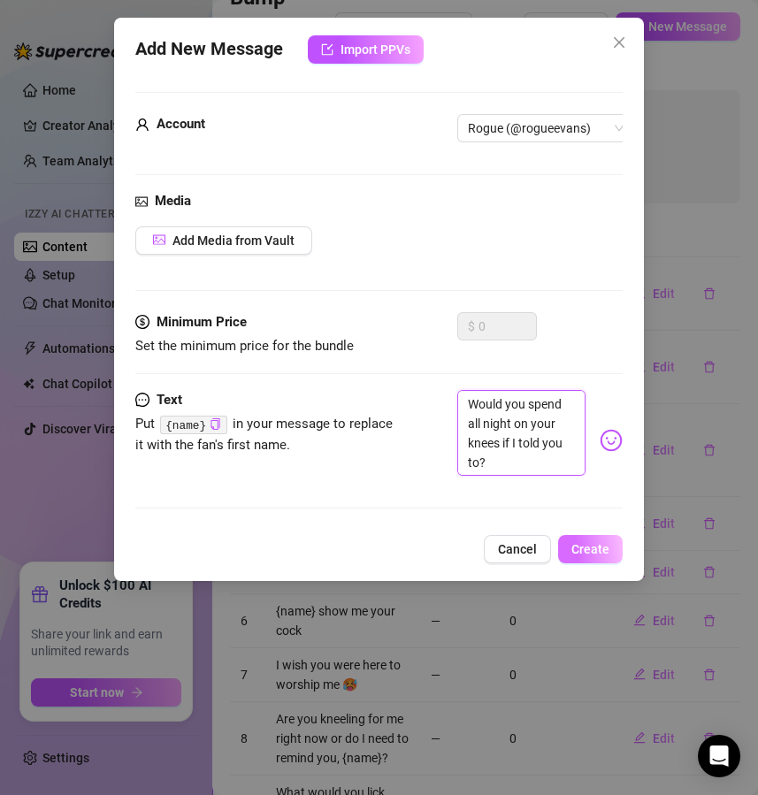
type textarea "Would you spend all night on your knees if I told you to?"
click at [611, 563] on button "Create" at bounding box center [590, 549] width 65 height 28
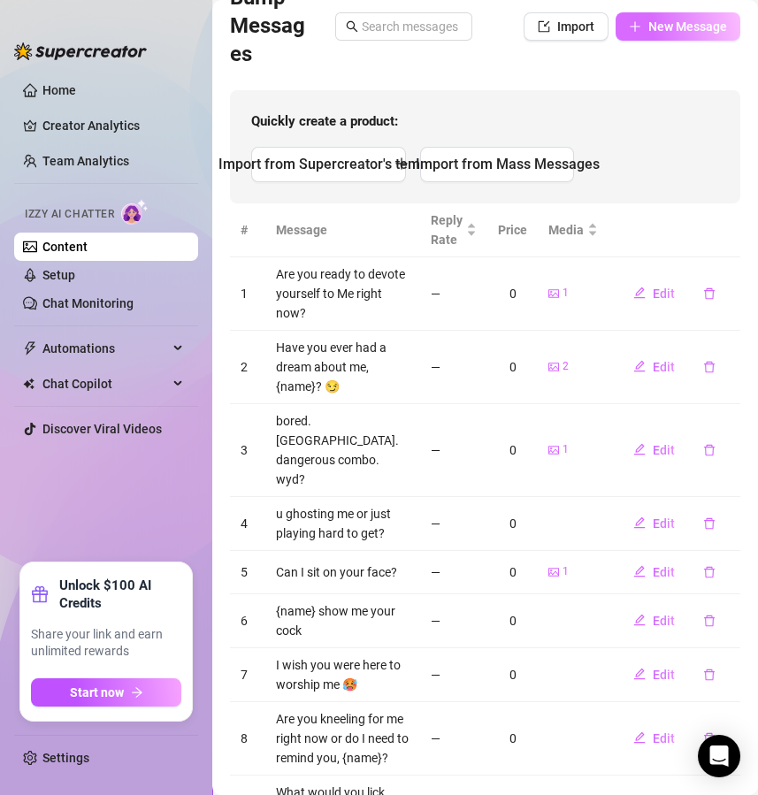
click at [697, 30] on span "New Message" at bounding box center [687, 26] width 79 height 14
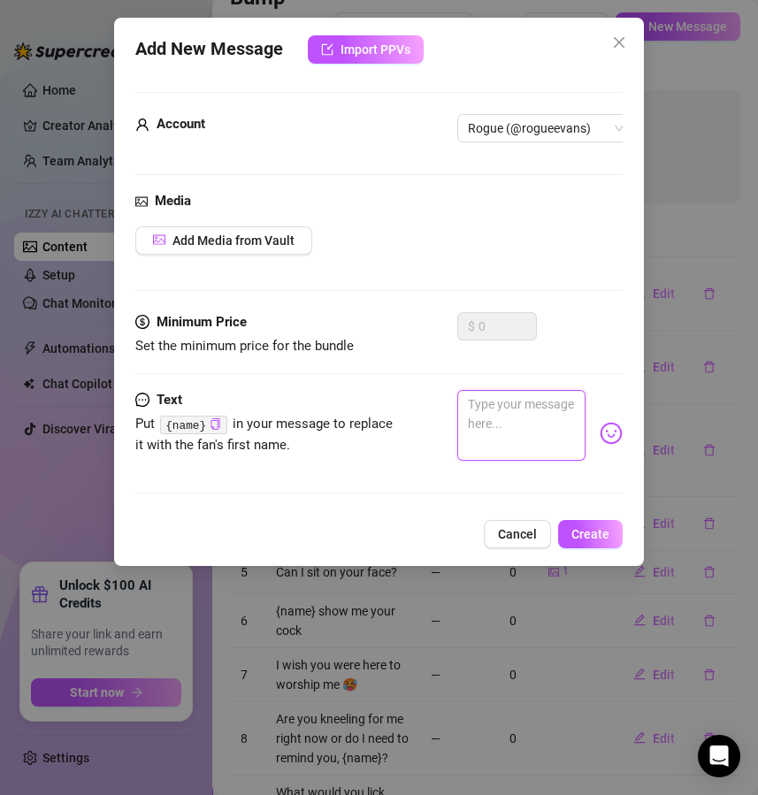
click at [509, 398] on textarea at bounding box center [521, 425] width 129 height 71
paste textarea "What is your biggest weakness when it comes to serving me?"
type textarea "What is your biggest weakness when it comes to serving me?"
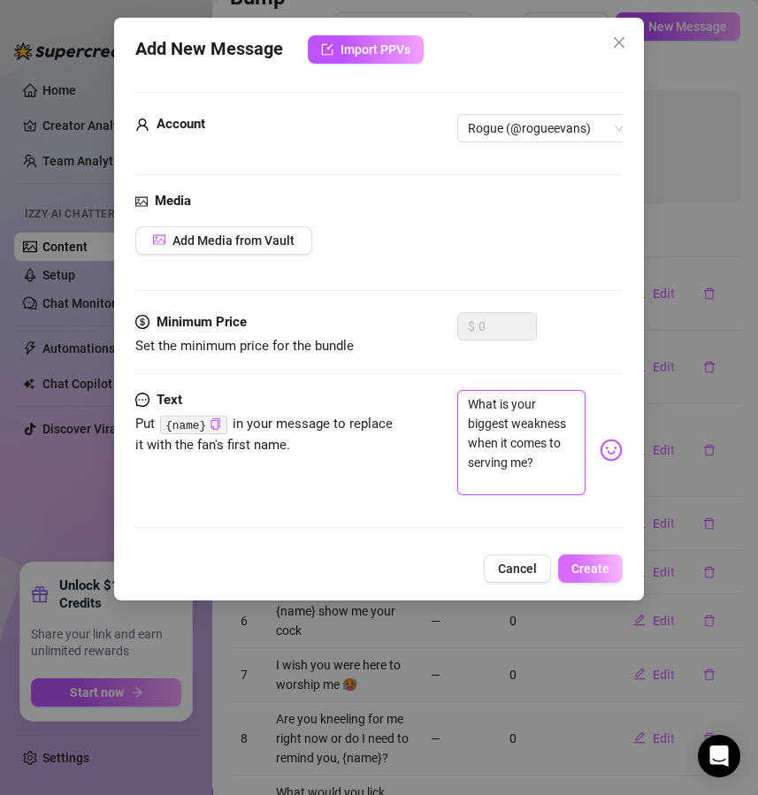
type textarea "What is your biggest weakness when it comes to serving me?"
click at [601, 576] on span "Create" at bounding box center [590, 569] width 38 height 14
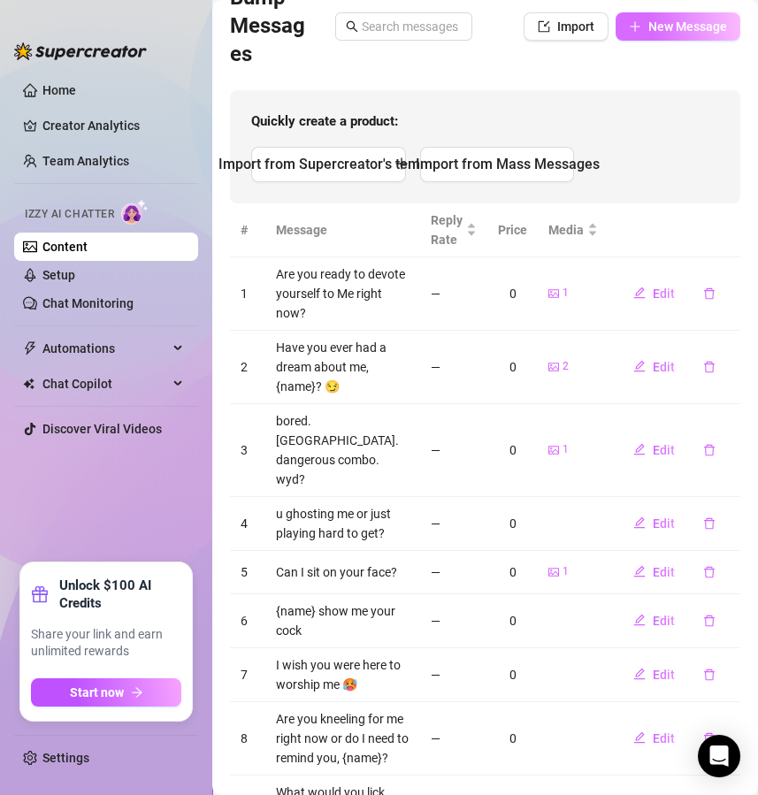
click at [662, 27] on span "New Message" at bounding box center [687, 26] width 79 height 14
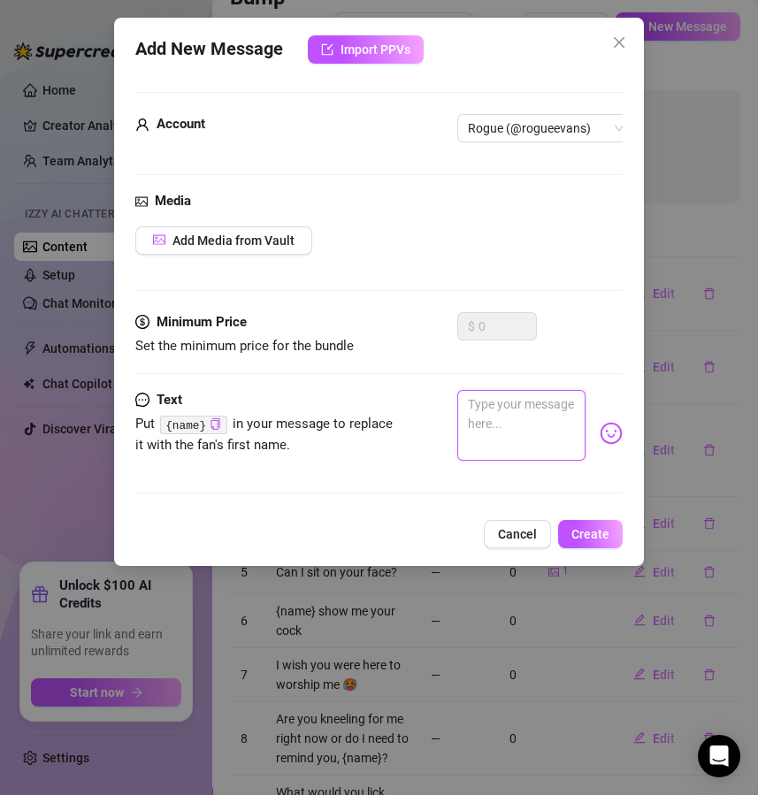
click at [540, 411] on textarea at bounding box center [521, 425] width 129 height 71
paste textarea "Would you rather feel my crop on your skin or my boot on your chest?"
type textarea "Would you rather feel my crop on your skin or my boot on your chest?"
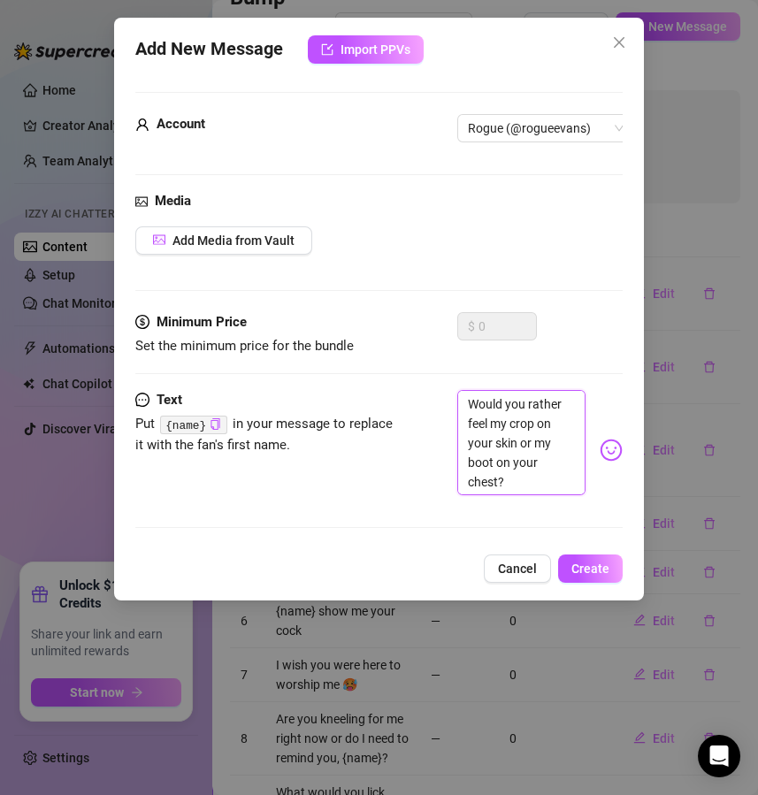
type textarea "Would you rather feel my crop on your skin or my boot on your chest?"
click at [603, 566] on div "Add New Message Import PPVs Account Rogue (@rogueevans) Media Add Media from Va…" at bounding box center [379, 309] width 531 height 583
click at [603, 576] on button "Create" at bounding box center [590, 569] width 65 height 28
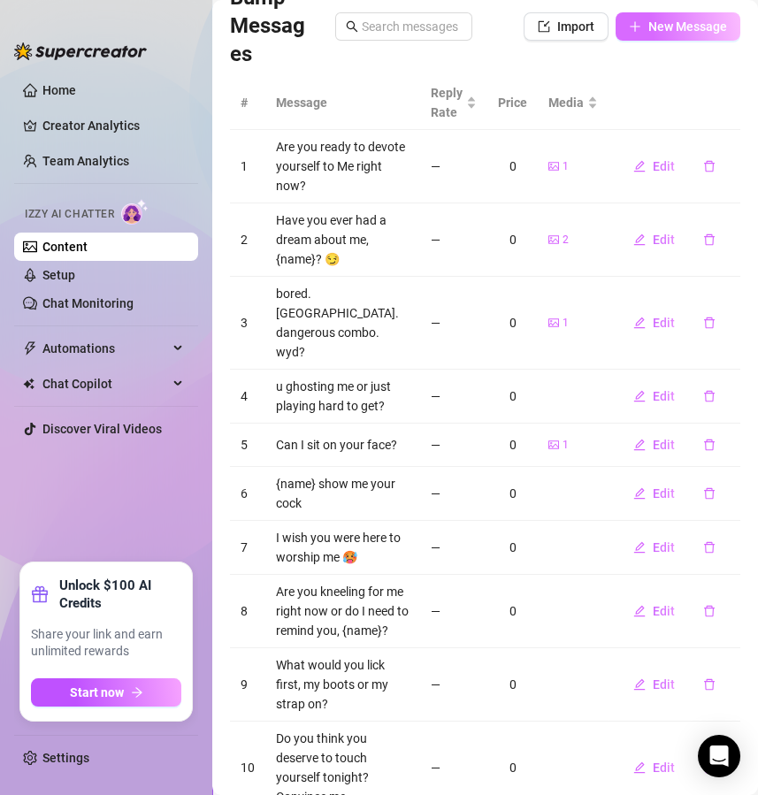
click at [659, 17] on button "New Message" at bounding box center [678, 26] width 125 height 28
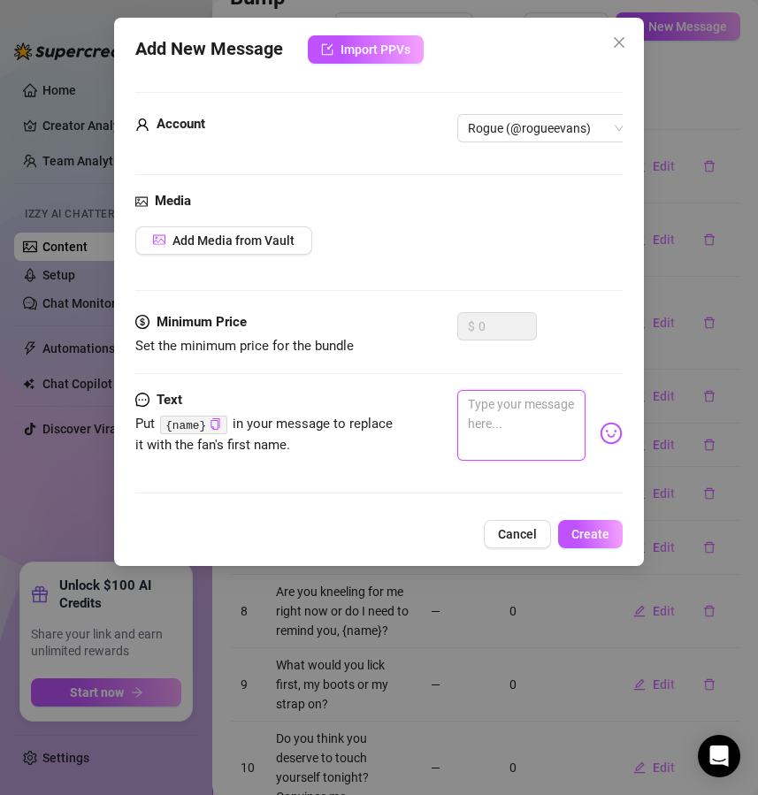
click at [500, 440] on textarea at bounding box center [521, 425] width 129 height 71
paste textarea "What is the one fantasy you are too scared to confess to anyone but me?"
type textarea "What is the one fantasy you are too scared to confess to anyone but me?"
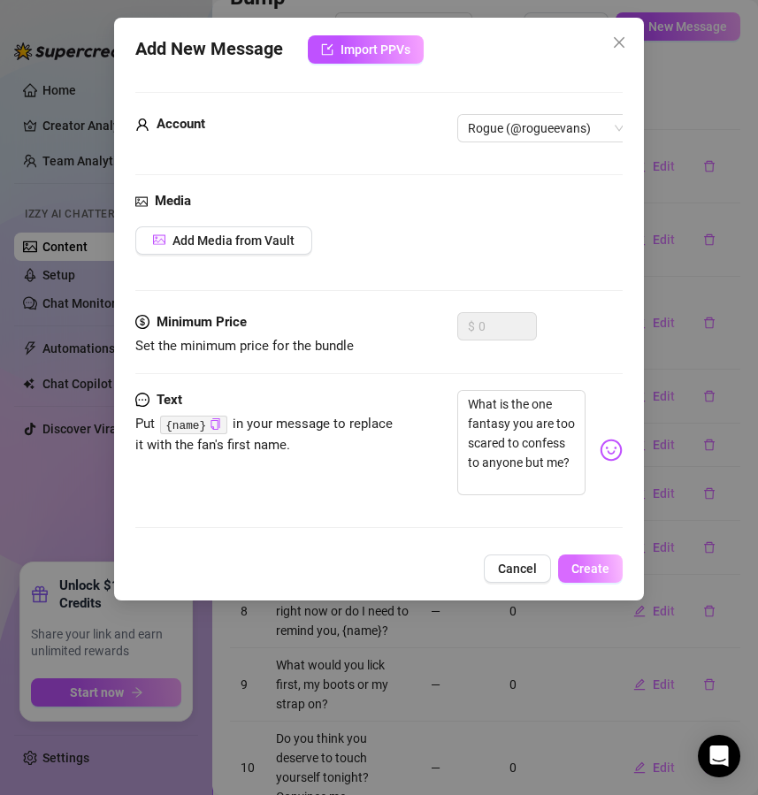
click at [594, 576] on span "Create" at bounding box center [590, 569] width 38 height 14
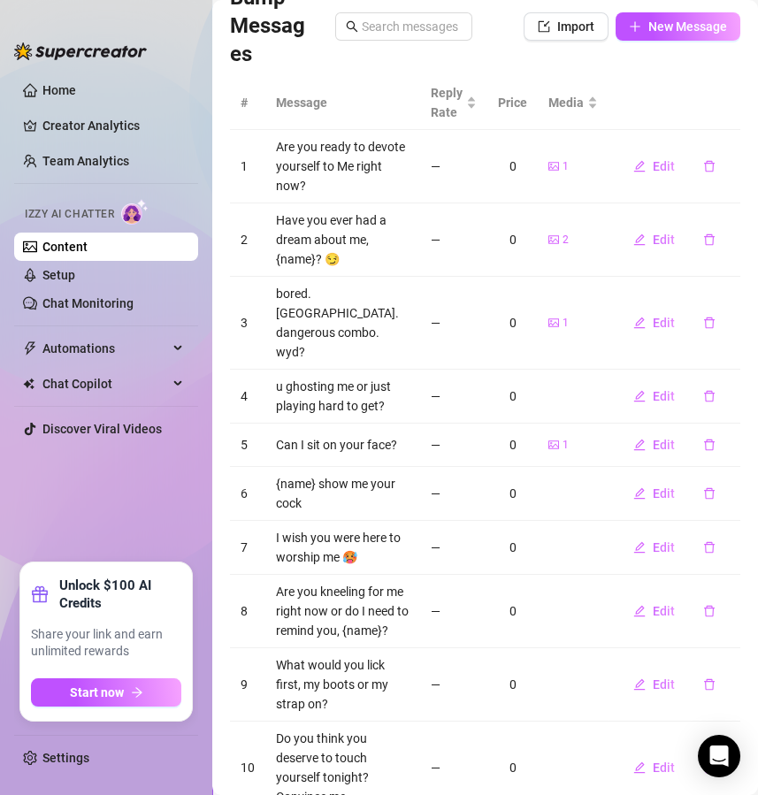
click at [658, 42] on div "Bump Messages Import New Message" at bounding box center [485, 26] width 510 height 85
click at [670, 41] on div "Bump Messages Import New Message" at bounding box center [485, 26] width 510 height 85
click at [670, 38] on button "New Message" at bounding box center [678, 26] width 125 height 28
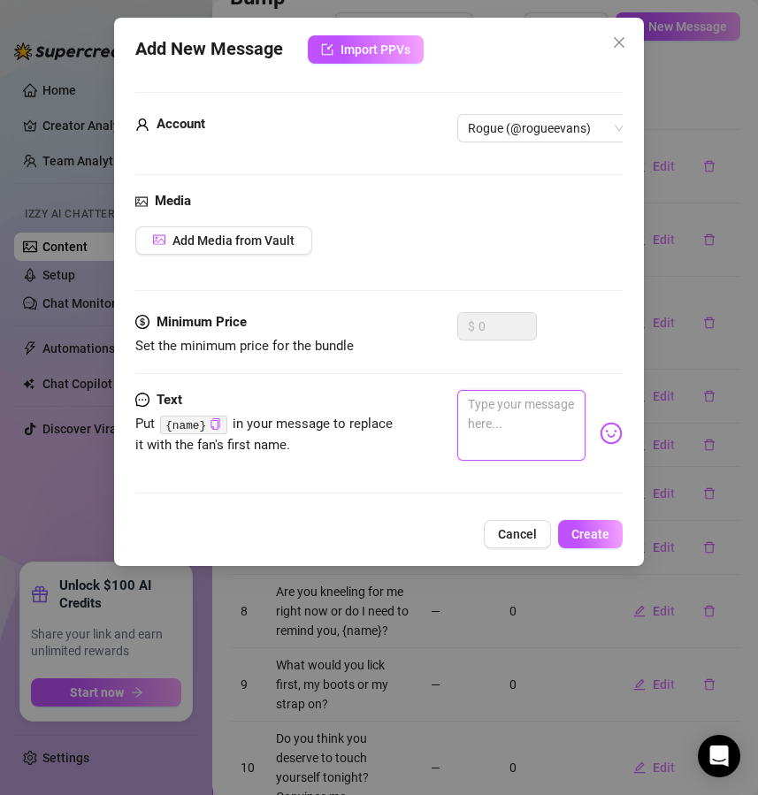
click at [513, 421] on textarea at bounding box center [521, 425] width 129 height 71
paste textarea "Would you beg louder if I ignored you completely?"
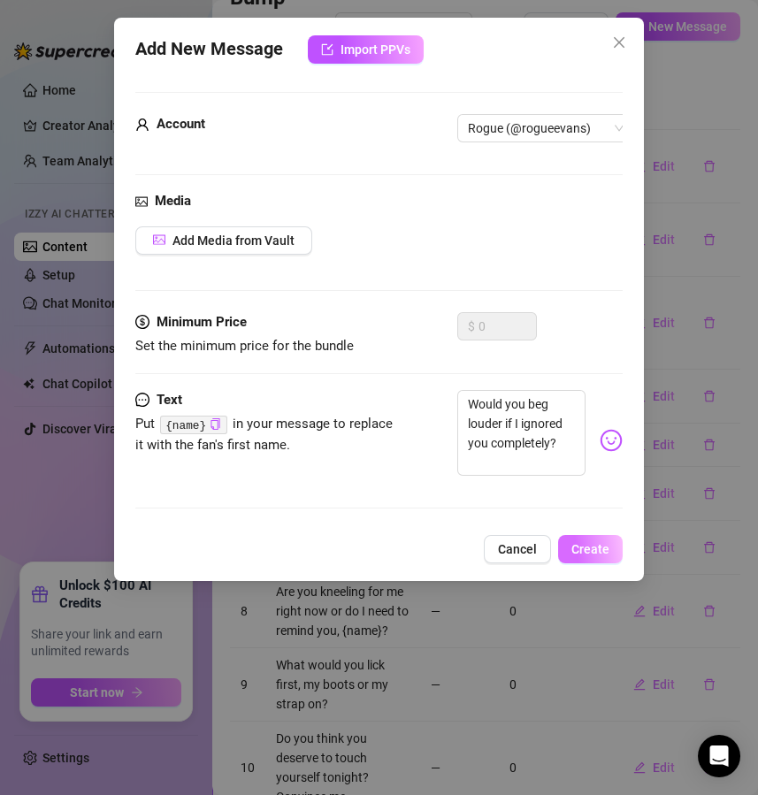
click at [597, 556] on span "Create" at bounding box center [590, 549] width 38 height 14
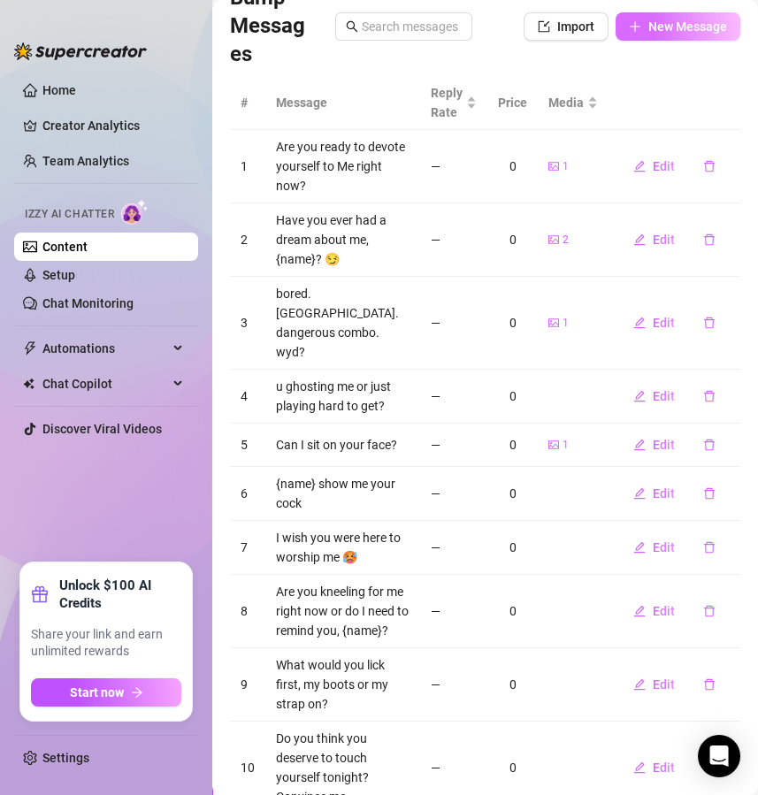
click at [648, 23] on span "New Message" at bounding box center [687, 26] width 79 height 14
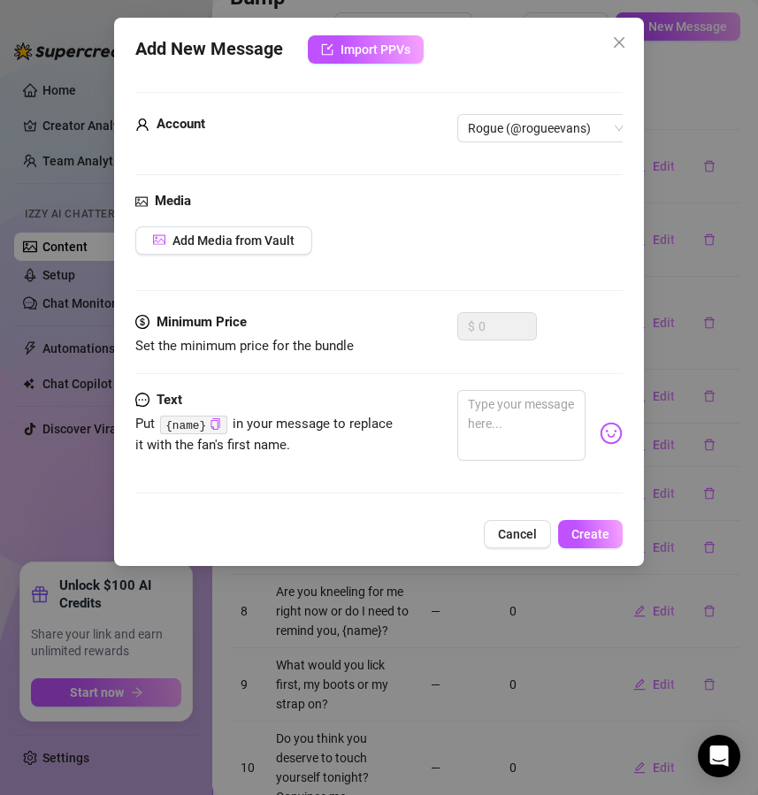
click at [518, 373] on div at bounding box center [379, 373] width 488 height 1
click at [514, 387] on div "Minimum Price Set the minimum price for the bundle $ 0" at bounding box center [379, 351] width 488 height 78
click at [514, 410] on textarea at bounding box center [521, 425] width 129 height 71
paste textarea "Do you prefer punishment or reward, and why?"
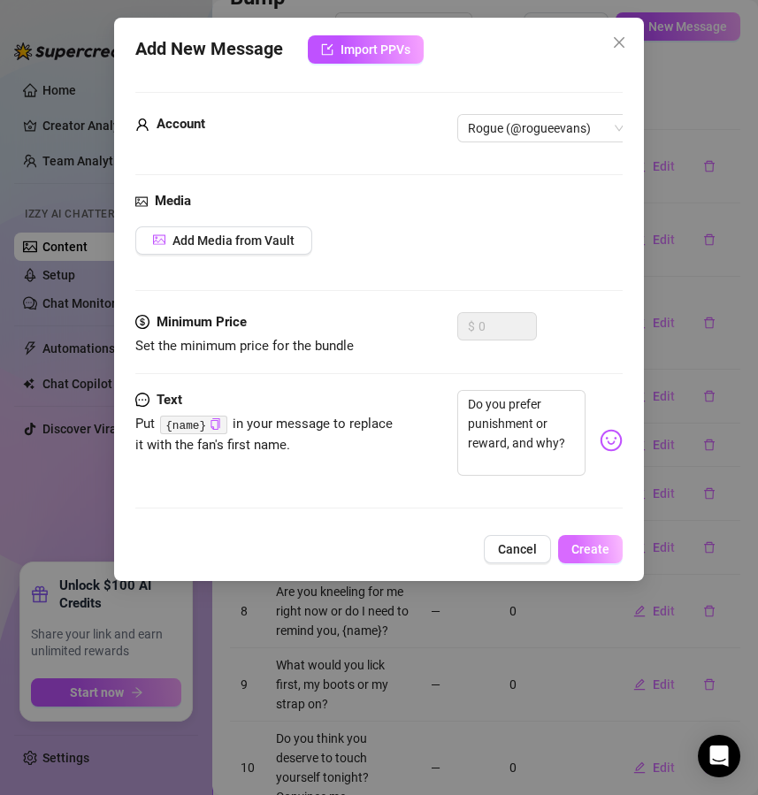
click at [586, 556] on span "Create" at bounding box center [590, 549] width 38 height 14
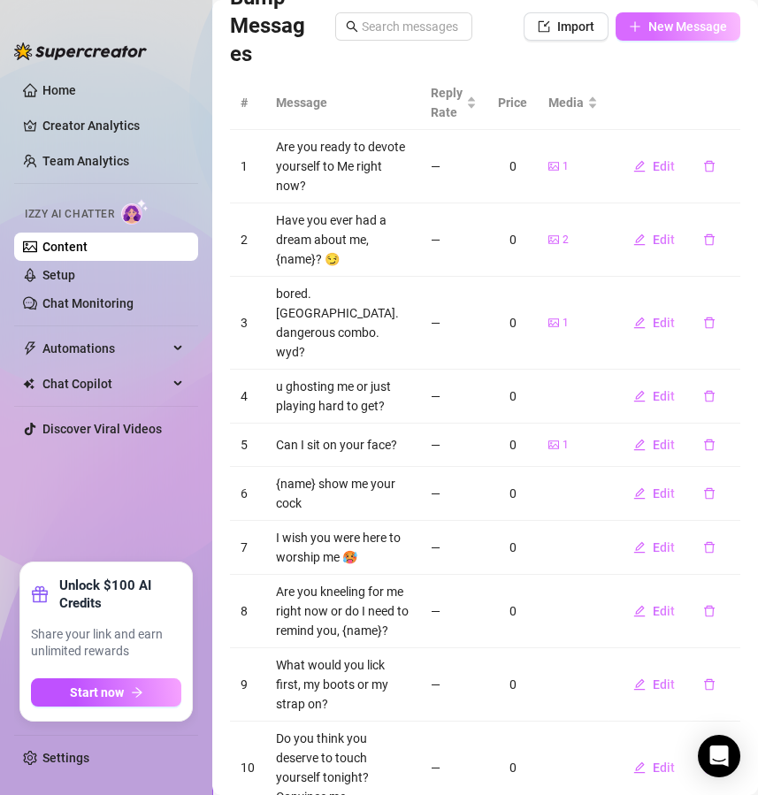
click at [648, 26] on span "New Message" at bounding box center [687, 26] width 79 height 14
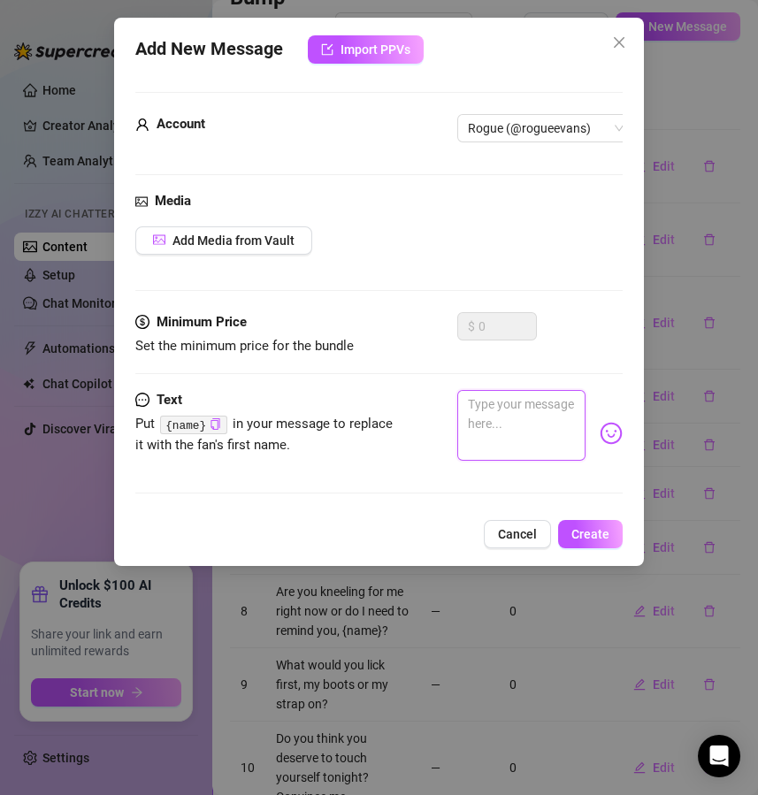
click at [524, 434] on textarea at bounding box center [521, 425] width 129 height 71
paste textarea "What part of me makes you the weakest?"
click at [593, 533] on div "Add New Message Import PPVs Account Rogue (@rogueevans) Media Add Media from Va…" at bounding box center [379, 292] width 531 height 548
click at [593, 541] on span "Create" at bounding box center [590, 534] width 38 height 14
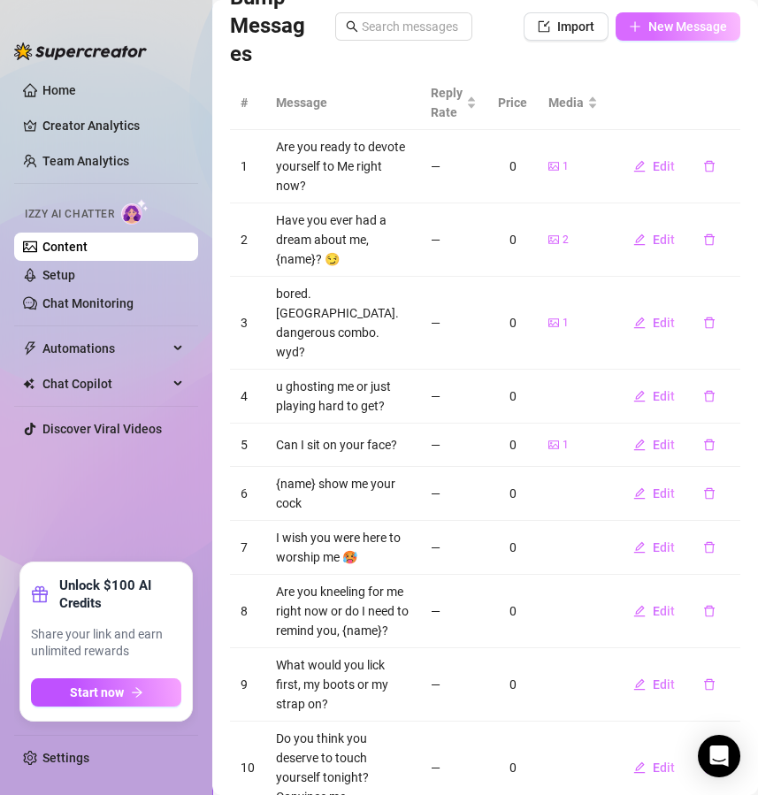
click at [660, 16] on button "New Message" at bounding box center [678, 26] width 125 height 28
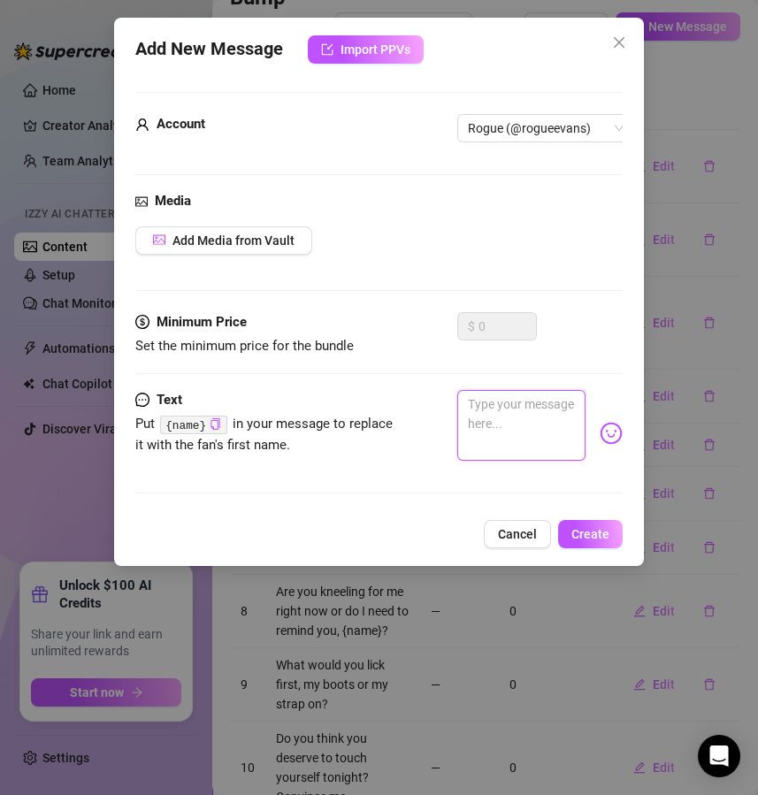
click at [478, 404] on textarea at bounding box center [521, 425] width 129 height 71
paste textarea "If I ordered you to pay, would you hesitate?"
click at [590, 538] on button "Create" at bounding box center [590, 534] width 65 height 28
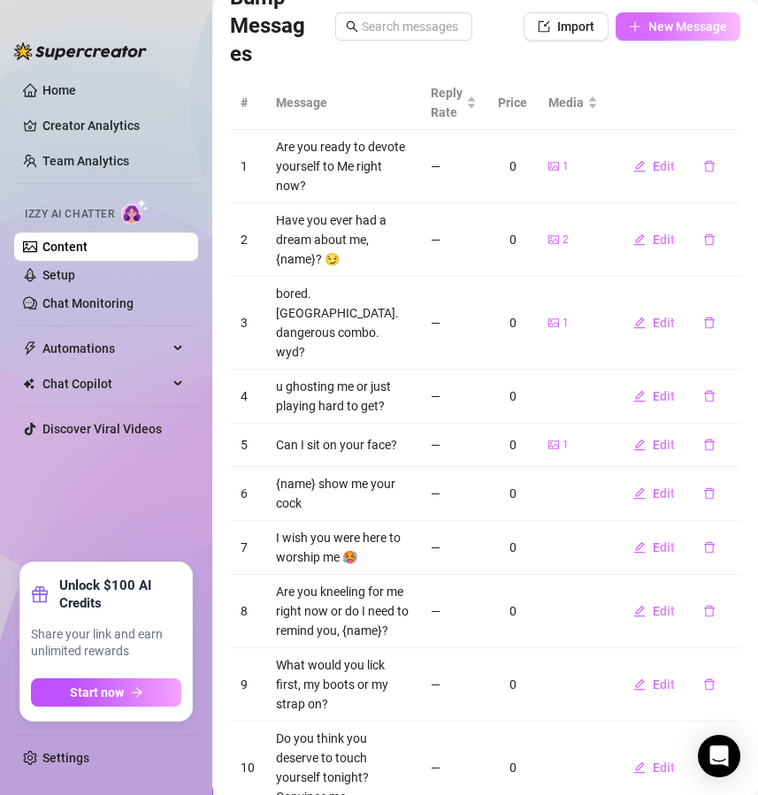
click at [660, 26] on span "New Message" at bounding box center [687, 26] width 79 height 14
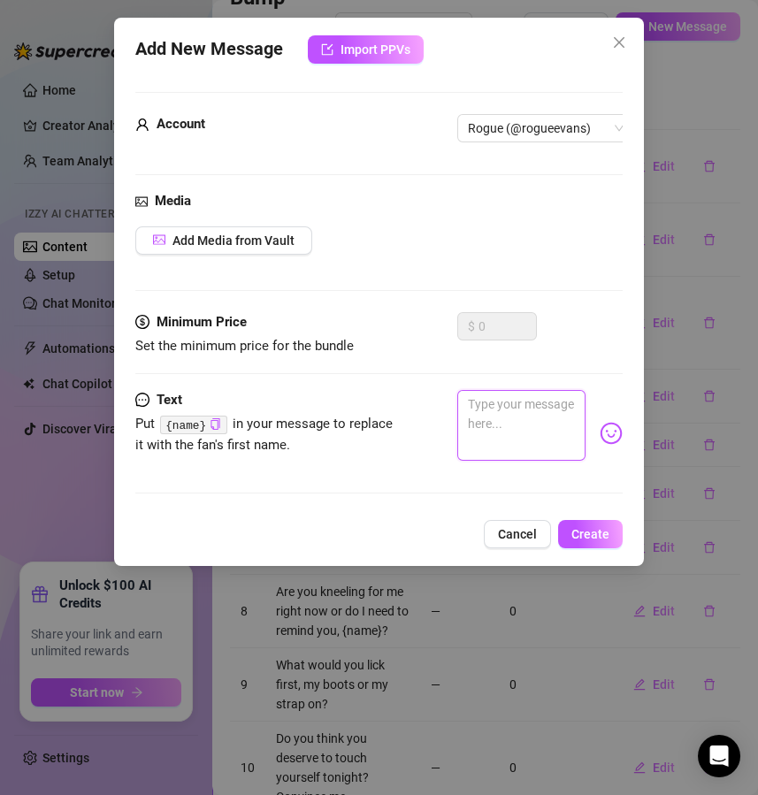
click at [492, 440] on textarea at bounding box center [521, 425] width 129 height 71
paste textarea "How long could you last with your hands tied and my eyes on you?"
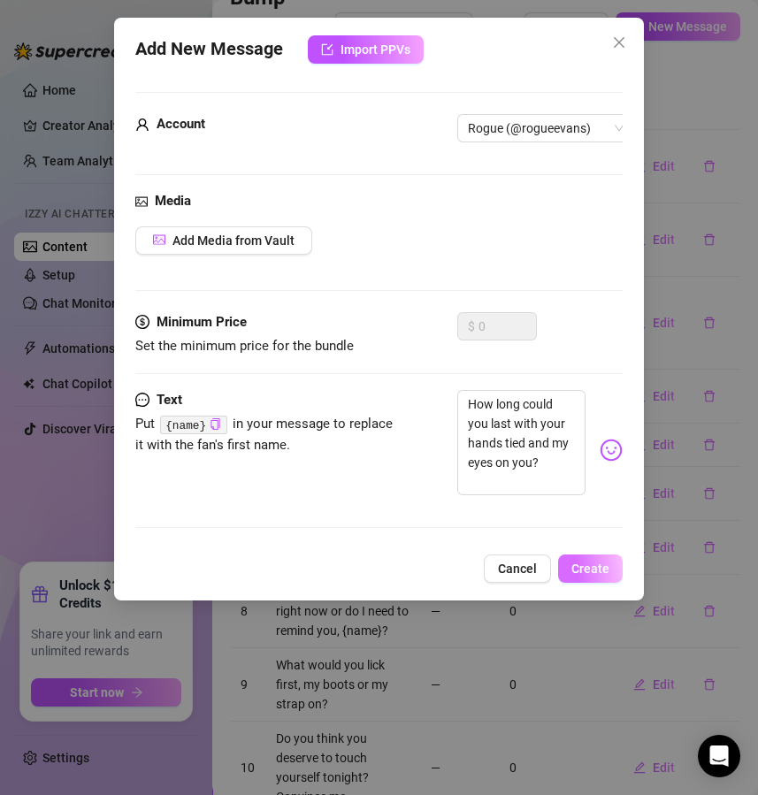
click at [592, 576] on button "Create" at bounding box center [590, 569] width 65 height 28
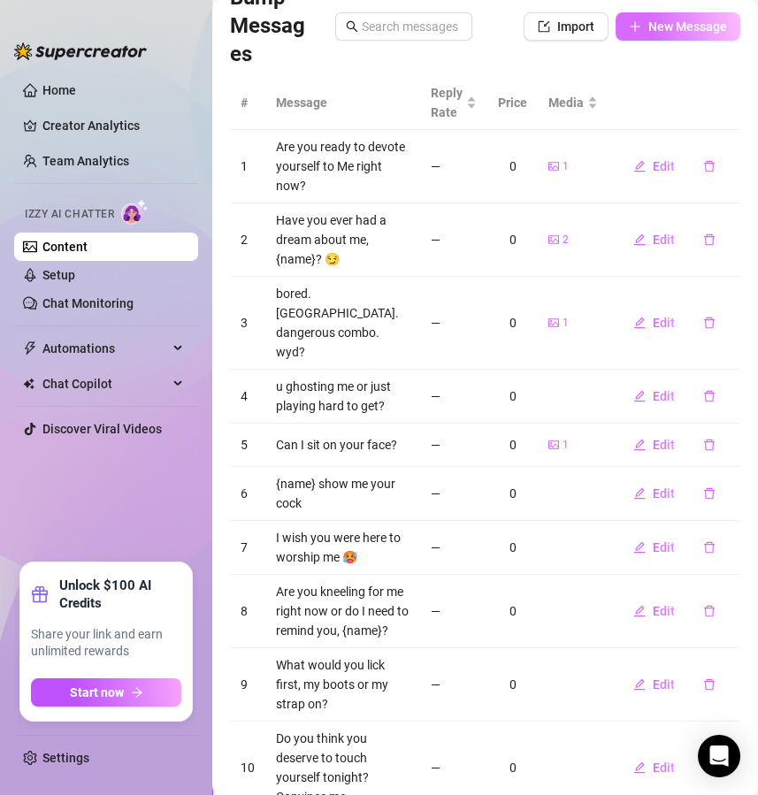
click at [663, 26] on span "New Message" at bounding box center [687, 26] width 79 height 14
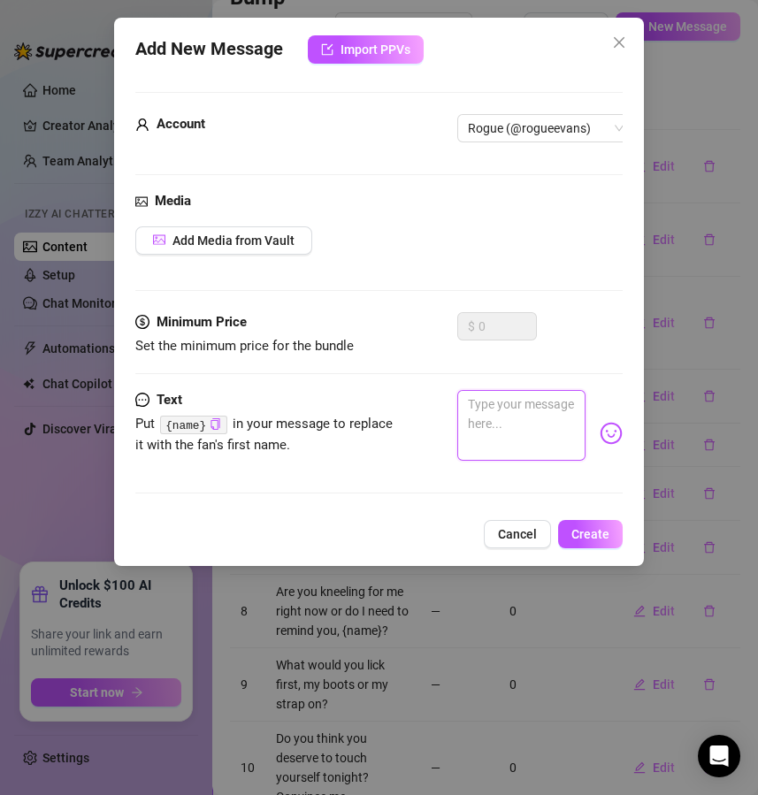
click at [531, 410] on textarea at bounding box center [521, 425] width 129 height 71
paste textarea "Would you rather be my slave for an hour or my toy for eternity?"
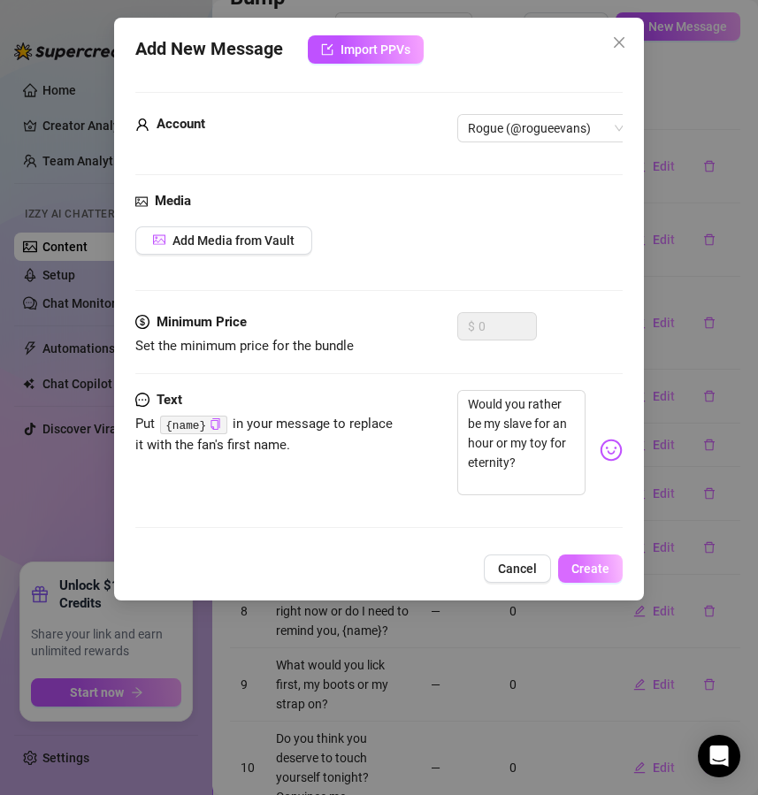
click at [586, 571] on button "Create" at bounding box center [590, 569] width 65 height 28
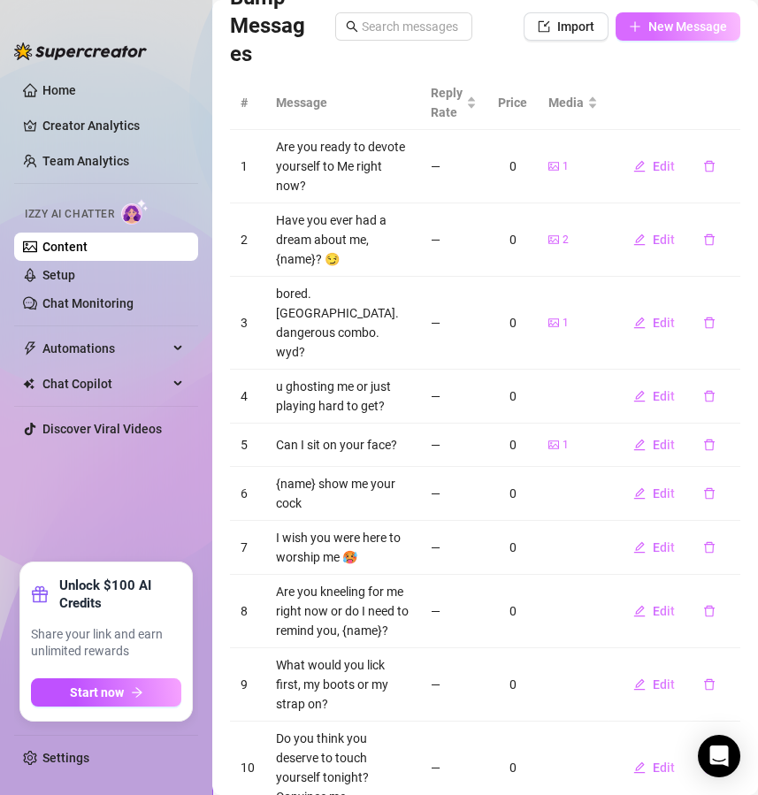
click at [676, 12] on button "New Message" at bounding box center [678, 26] width 125 height 28
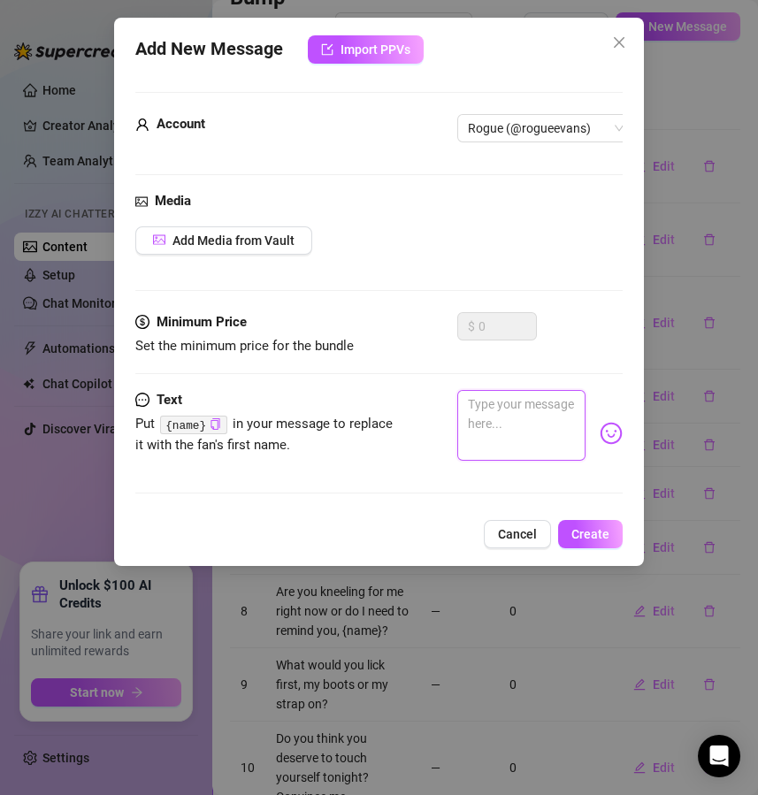
click at [470, 436] on textarea at bounding box center [521, 425] width 129 height 71
paste textarea "What word do you want to whisper to me while you obey?"
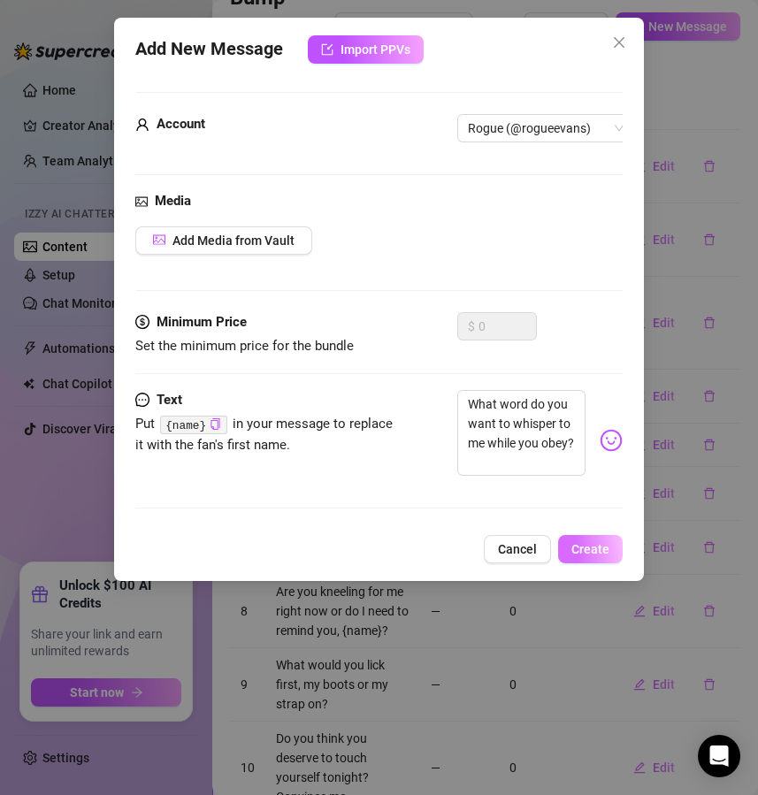
click at [589, 563] on button "Create" at bounding box center [590, 549] width 65 height 28
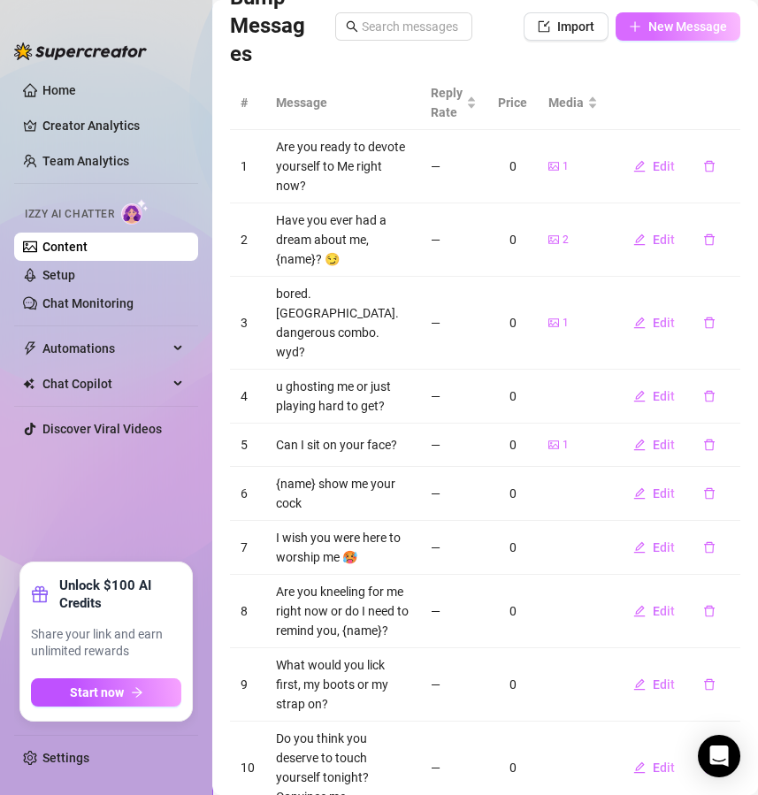
click at [674, 27] on span "New Message" at bounding box center [687, 26] width 79 height 14
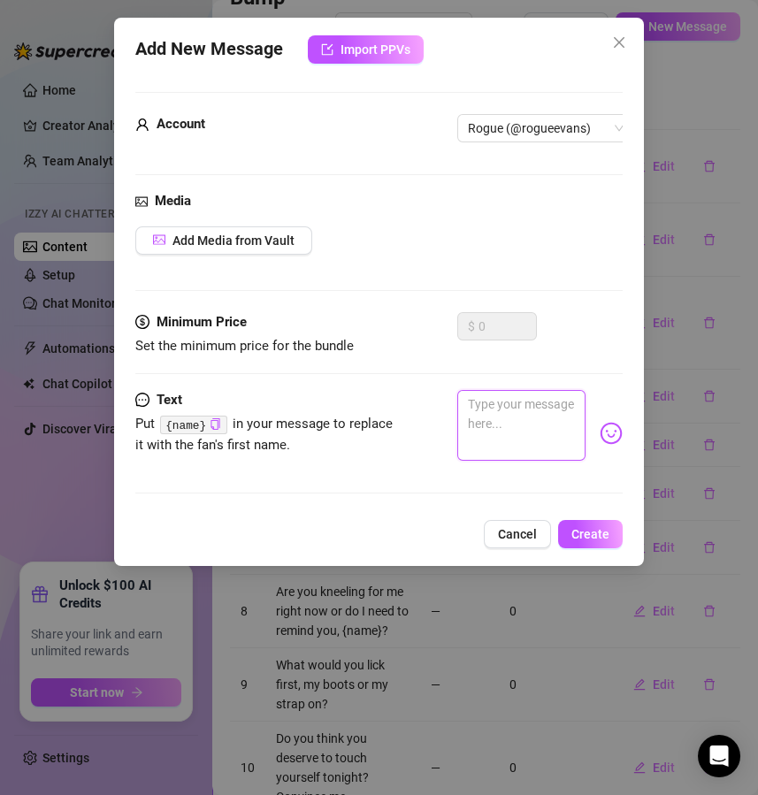
click at [476, 438] on textarea at bounding box center [521, 425] width 129 height 71
paste textarea "Which hurts more for you, edging or chastity?"
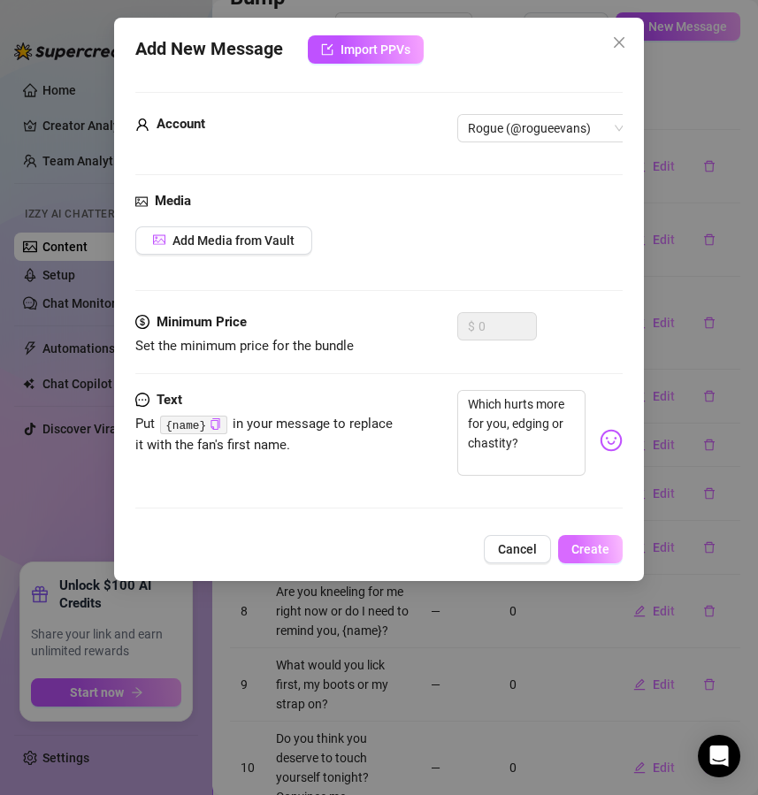
click at [593, 556] on button "Create" at bounding box center [590, 549] width 65 height 28
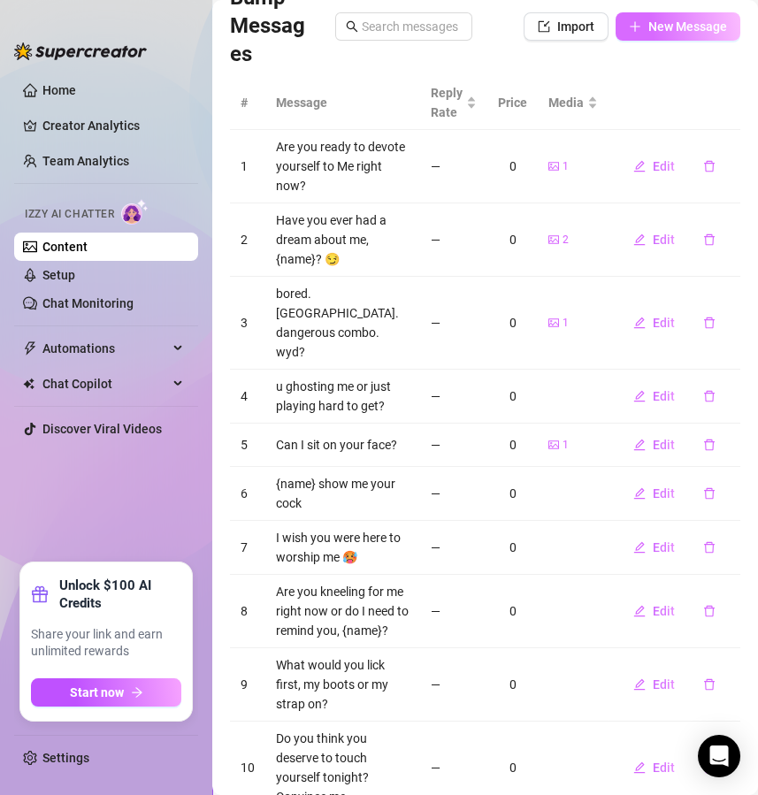
click at [674, 36] on button "New Message" at bounding box center [678, 26] width 125 height 28
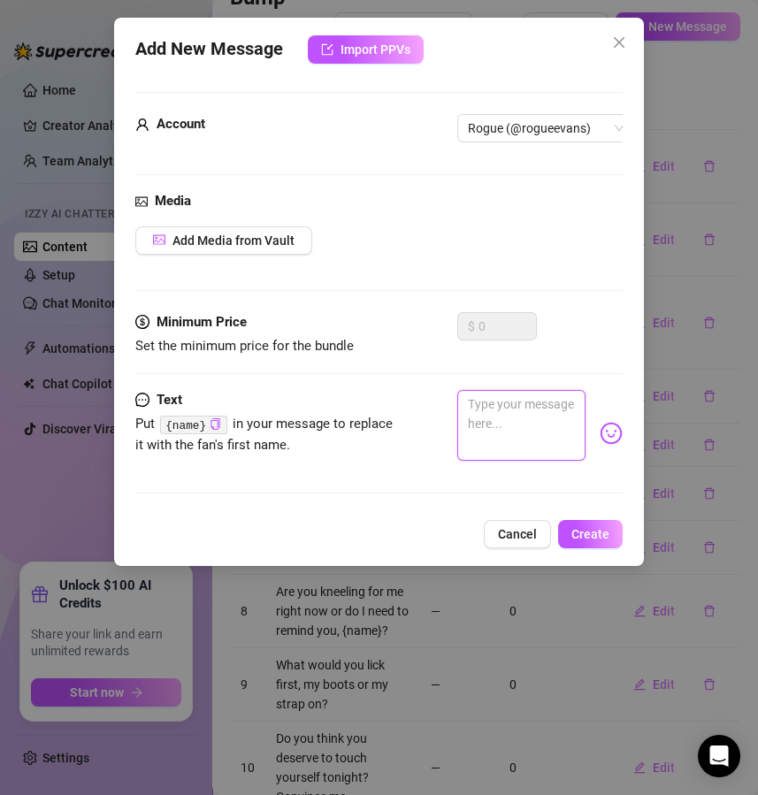
click at [497, 422] on textarea at bounding box center [521, 425] width 129 height 71
paste textarea "Would you kneel in public for me if I commanded it?"
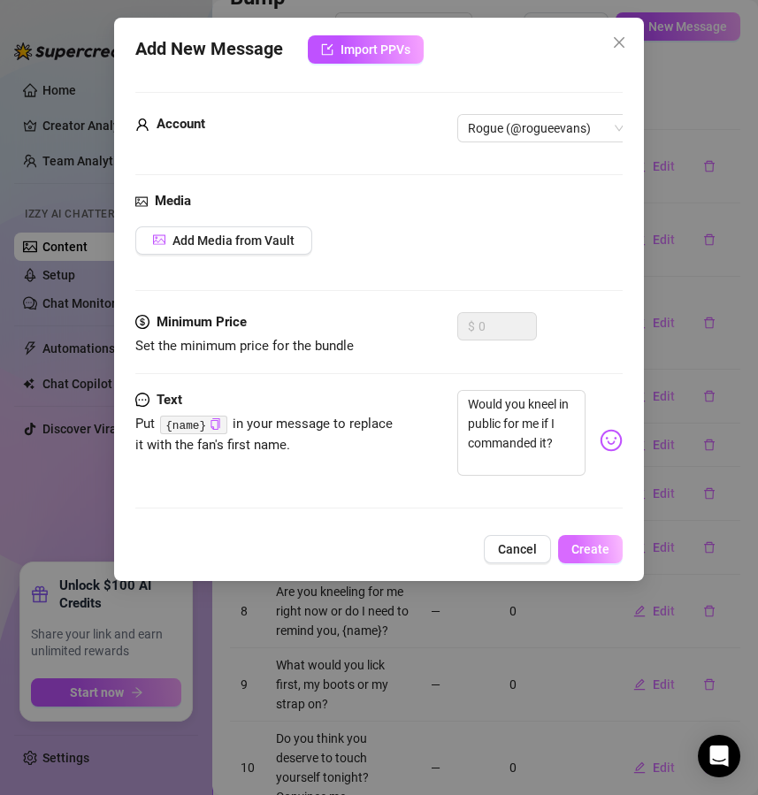
click at [610, 562] on button "Create" at bounding box center [590, 549] width 65 height 28
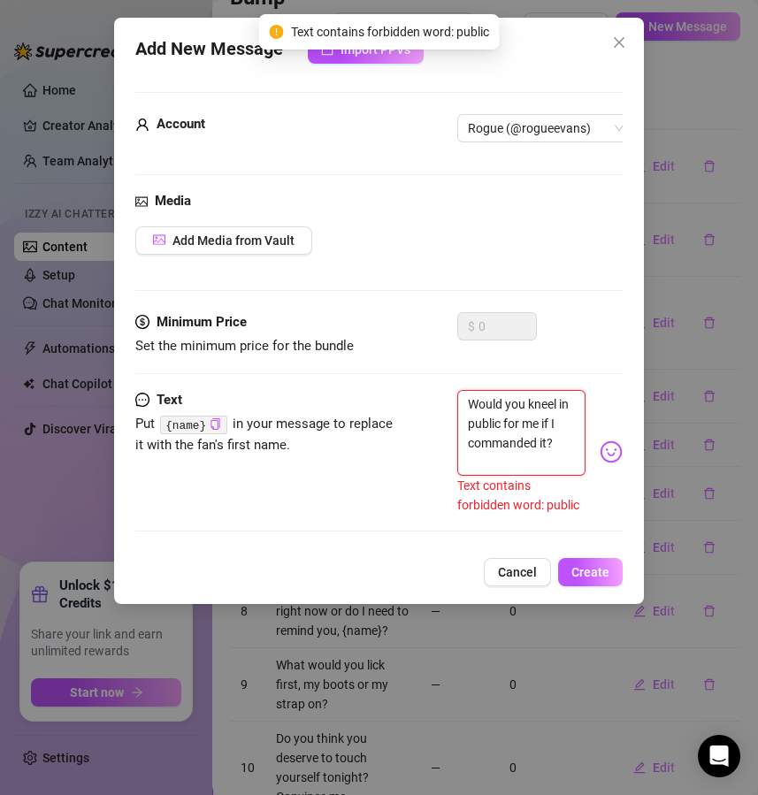
click at [541, 420] on textarea "Would you kneel in public for me if I commanded it?" at bounding box center [521, 433] width 129 height 86
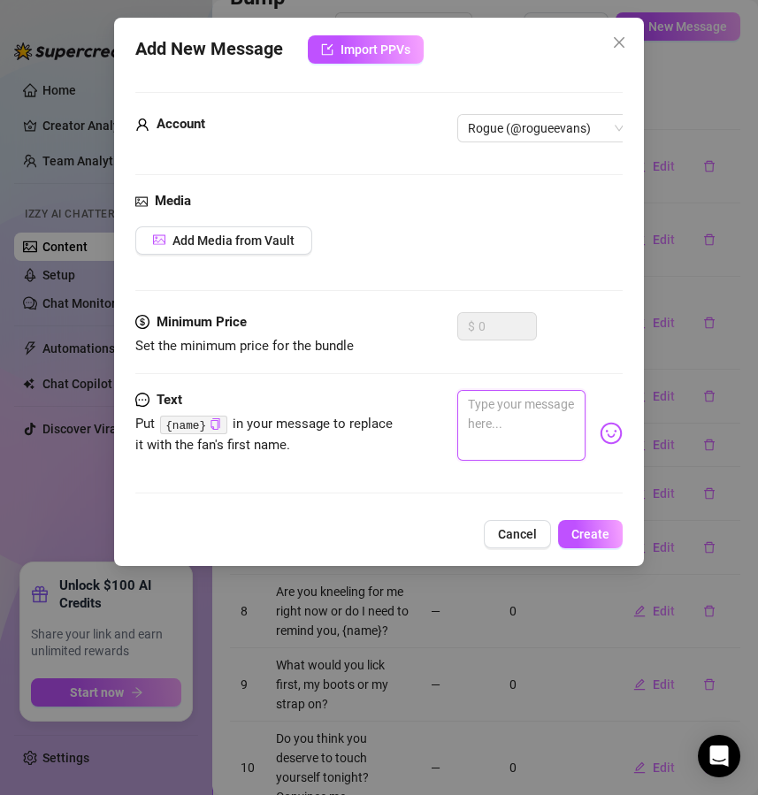
click at [487, 425] on textarea at bounding box center [521, 425] width 129 height 71
paste textarea "Would you beg me to stop or beg me for more?"
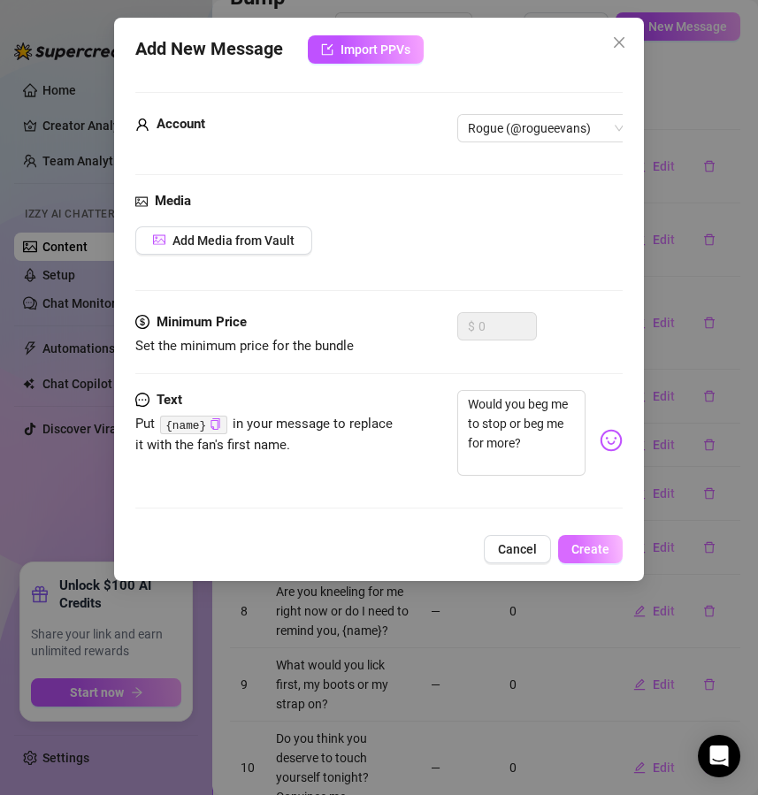
click at [605, 556] on span "Create" at bounding box center [590, 549] width 38 height 14
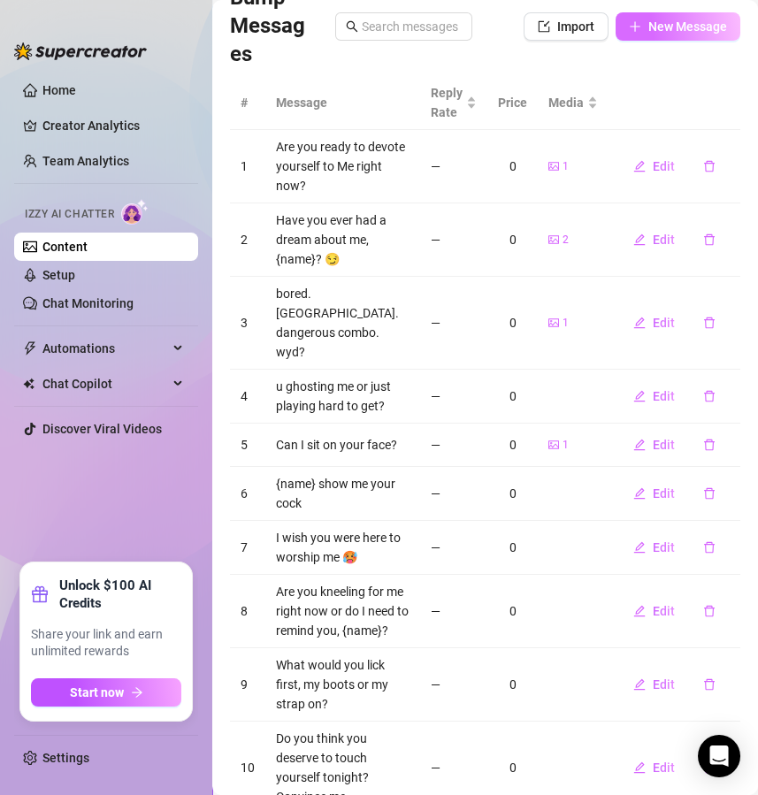
click at [652, 24] on span "New Message" at bounding box center [687, 26] width 79 height 14
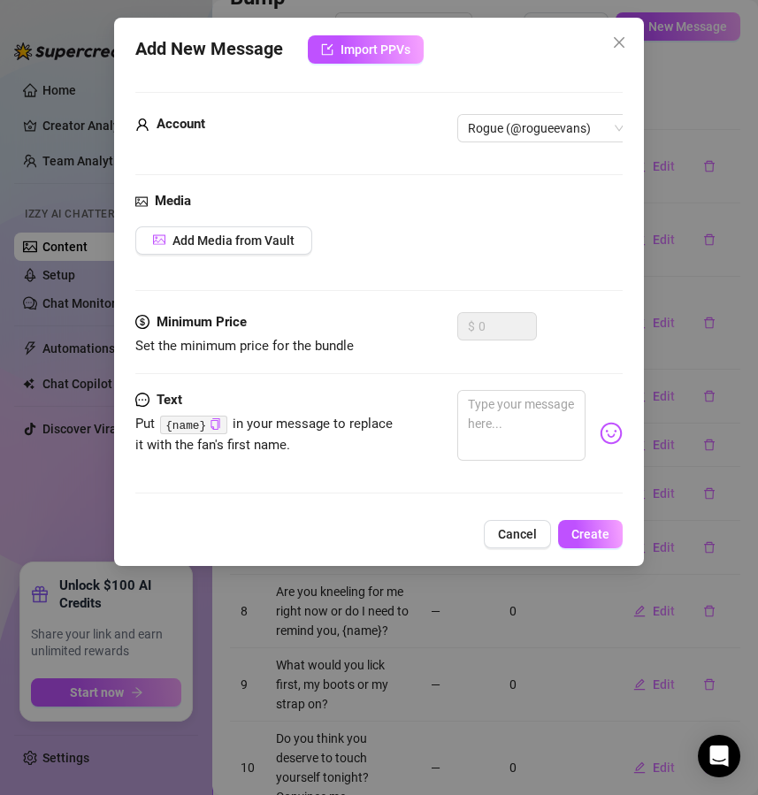
click at [513, 459] on div at bounding box center [540, 433] width 166 height 87
click at [508, 430] on textarea at bounding box center [521, 425] width 129 height 71
paste textarea "Which would you choose, pain or denial?"
click at [596, 531] on div "Add New Message Import PPVs Account Rogue (@rogueevans) Media Add Media from Va…" at bounding box center [379, 292] width 531 height 548
click at [597, 541] on span "Create" at bounding box center [590, 534] width 38 height 14
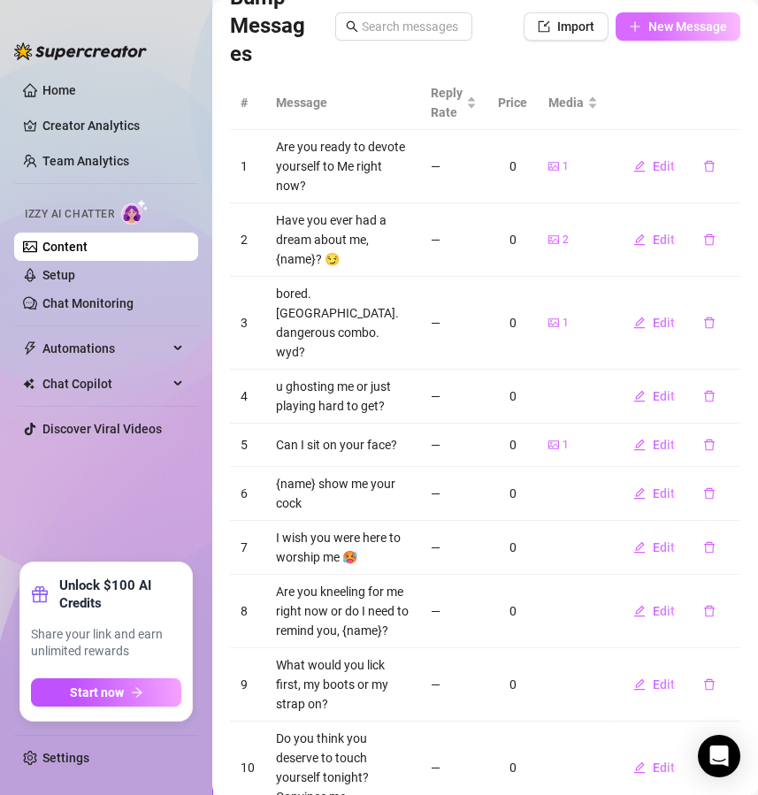
click at [670, 35] on button "New Message" at bounding box center [678, 26] width 125 height 28
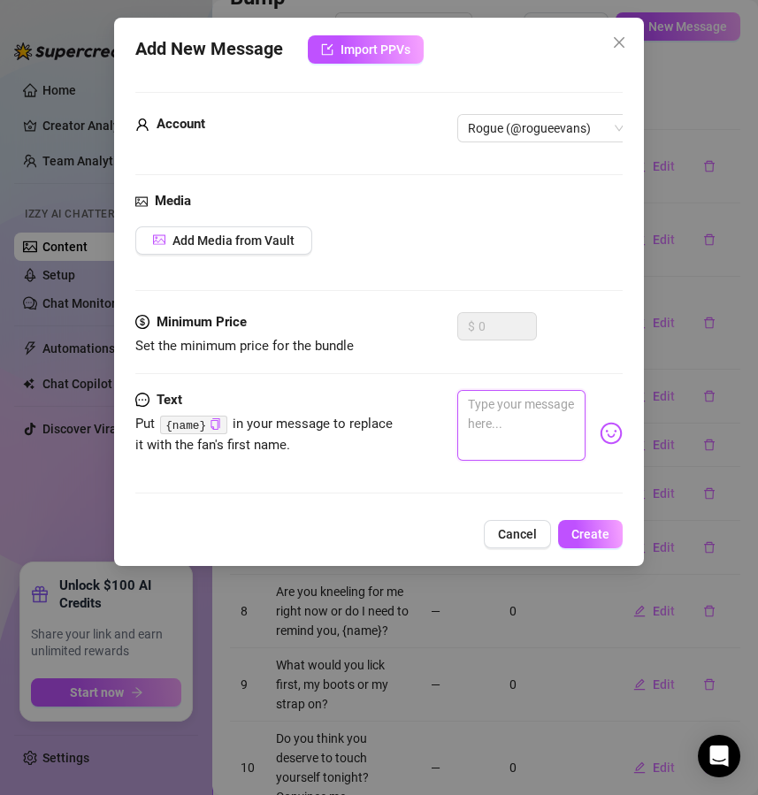
click at [481, 439] on textarea at bounding box center [521, 425] width 129 height 71
paste textarea "If I gave you one chance to impress me, what would you do?"
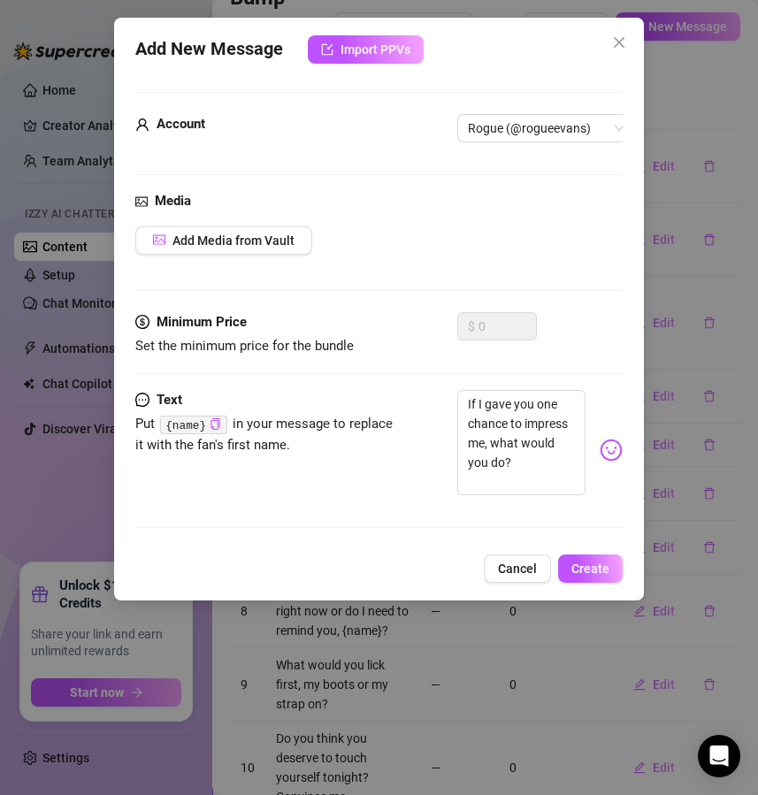
click at [582, 566] on div "Add New Message Import PPVs Account Rogue (@rogueevans) Media Add Media from Va…" at bounding box center [379, 309] width 531 height 583
click at [583, 574] on button "Create" at bounding box center [590, 569] width 65 height 28
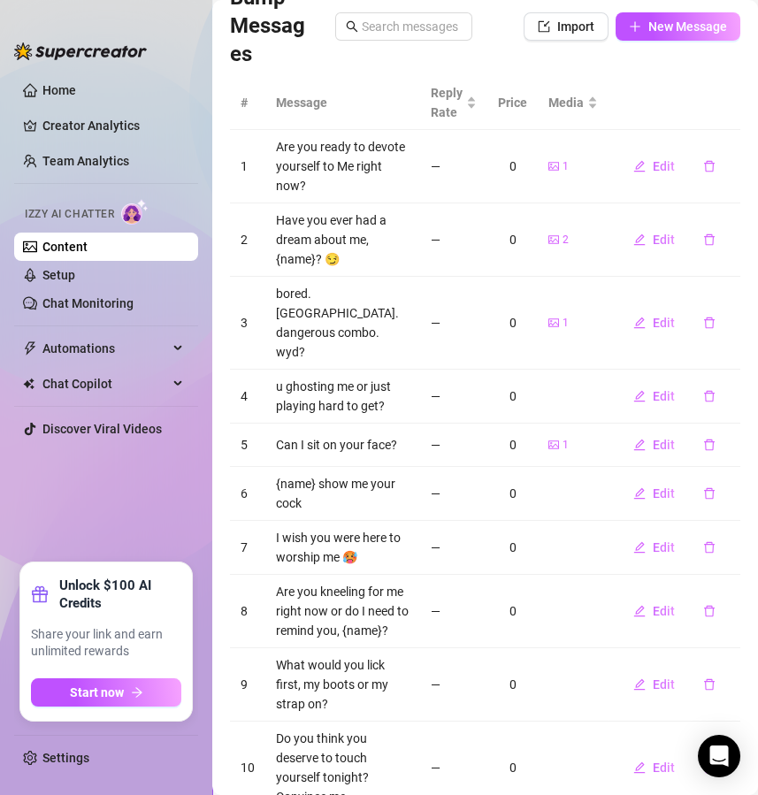
click at [665, 40] on div "Bump Messages Import New Message" at bounding box center [485, 26] width 510 height 85
click at [674, 36] on button "New Message" at bounding box center [678, 26] width 125 height 28
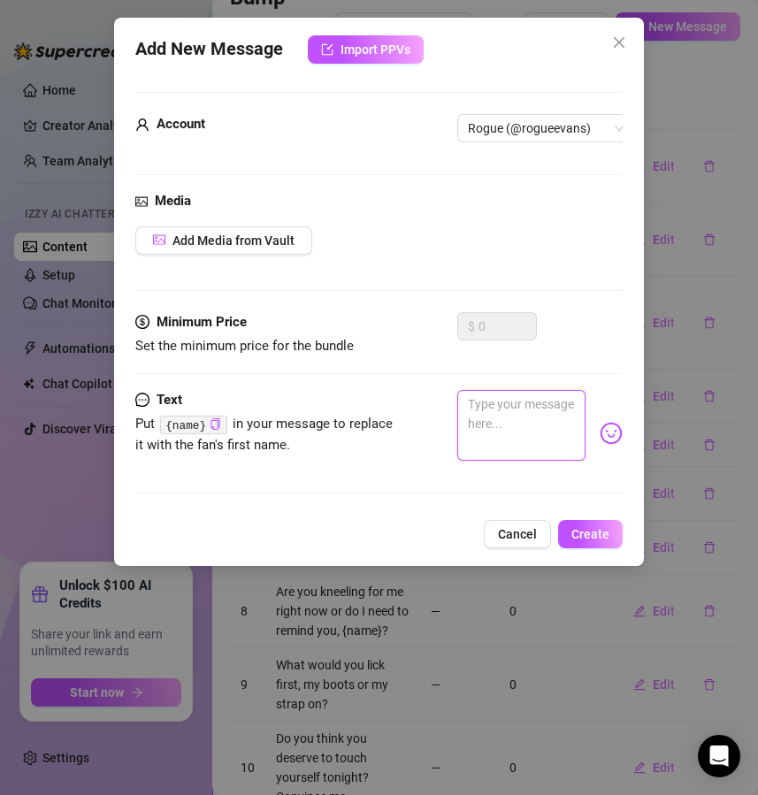
click at [502, 420] on textarea at bounding box center [521, 425] width 129 height 71
paste textarea "Which part of my body would you worship first if I let you crawl close?"
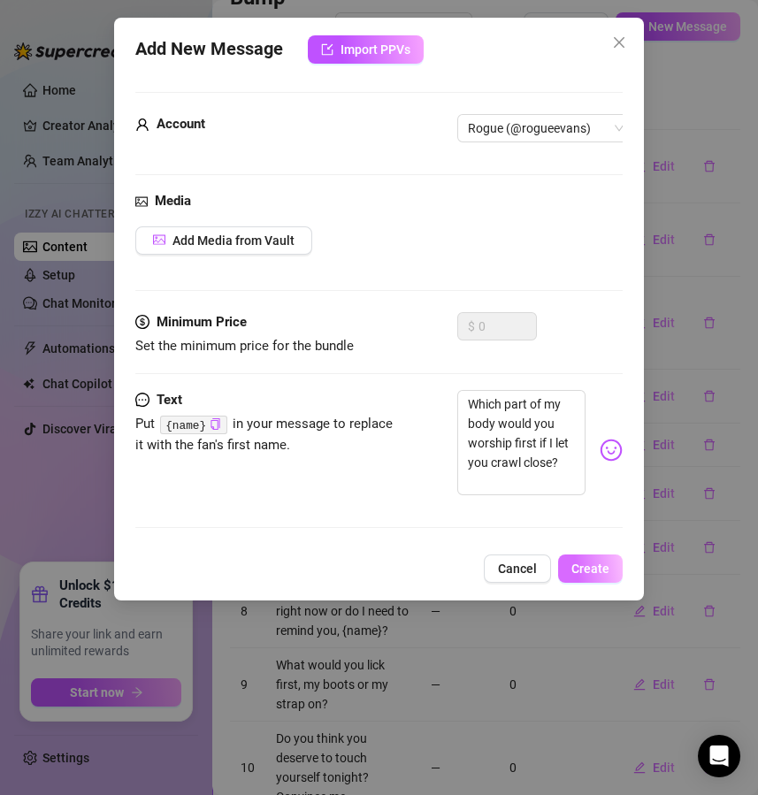
click at [602, 583] on button "Create" at bounding box center [590, 569] width 65 height 28
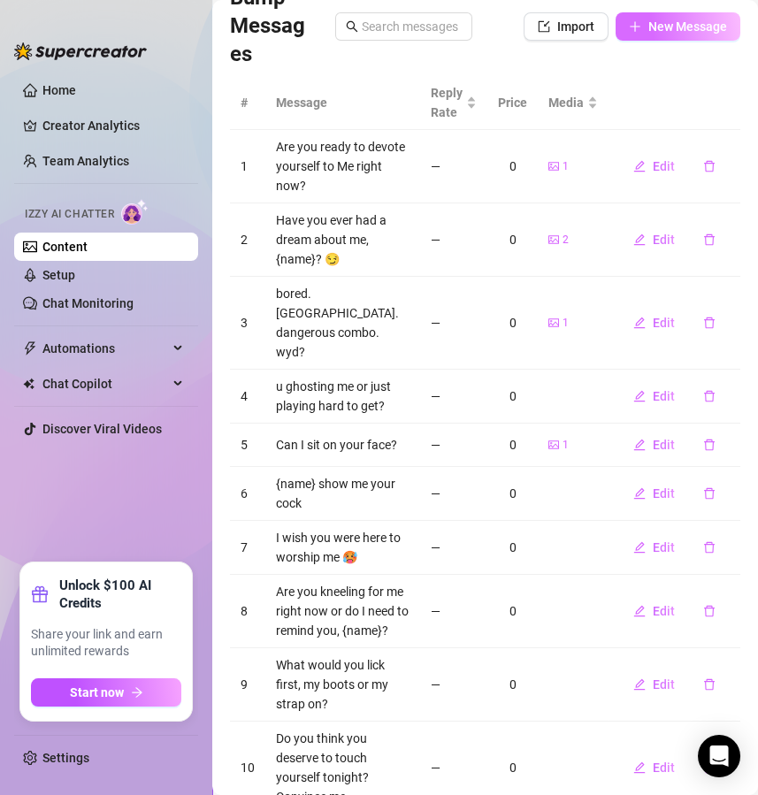
click at [629, 27] on icon "plus" at bounding box center [635, 26] width 12 height 12
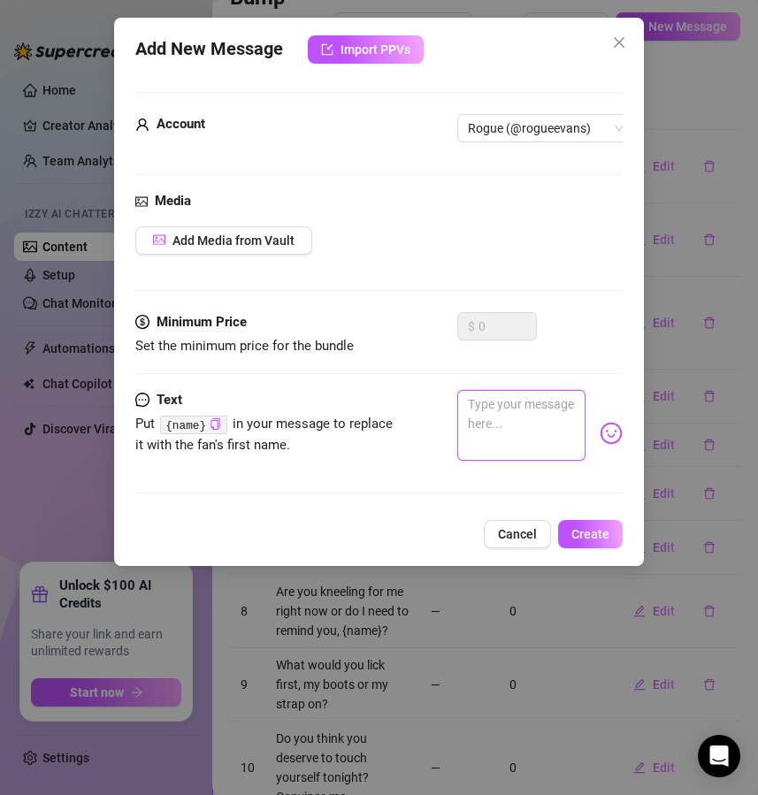
click at [487, 434] on textarea at bounding box center [521, 425] width 129 height 71
paste textarea "How long would you last if I sat on your face and refused to move?"
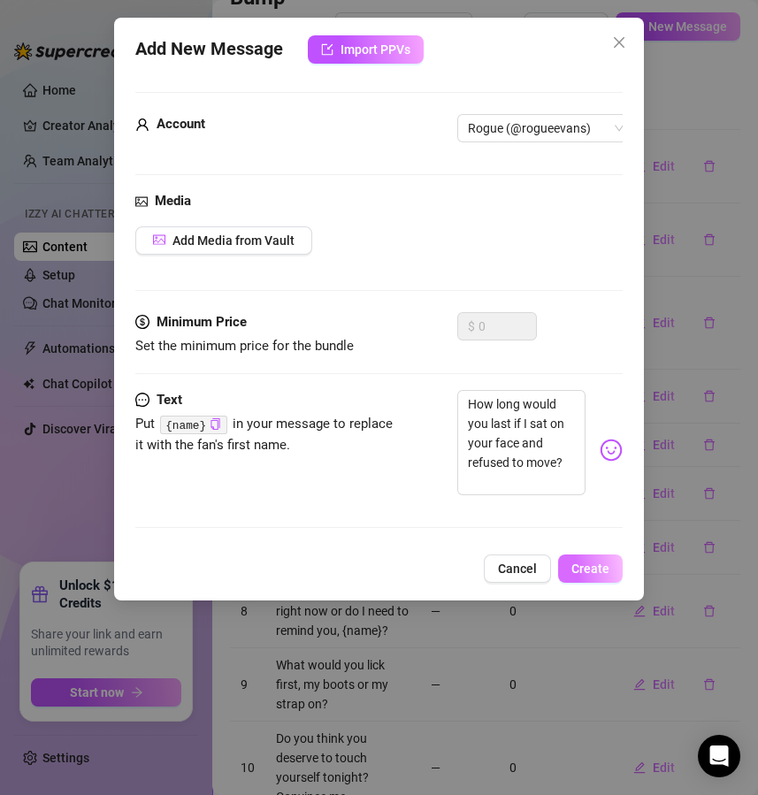
click at [582, 576] on span "Create" at bounding box center [590, 569] width 38 height 14
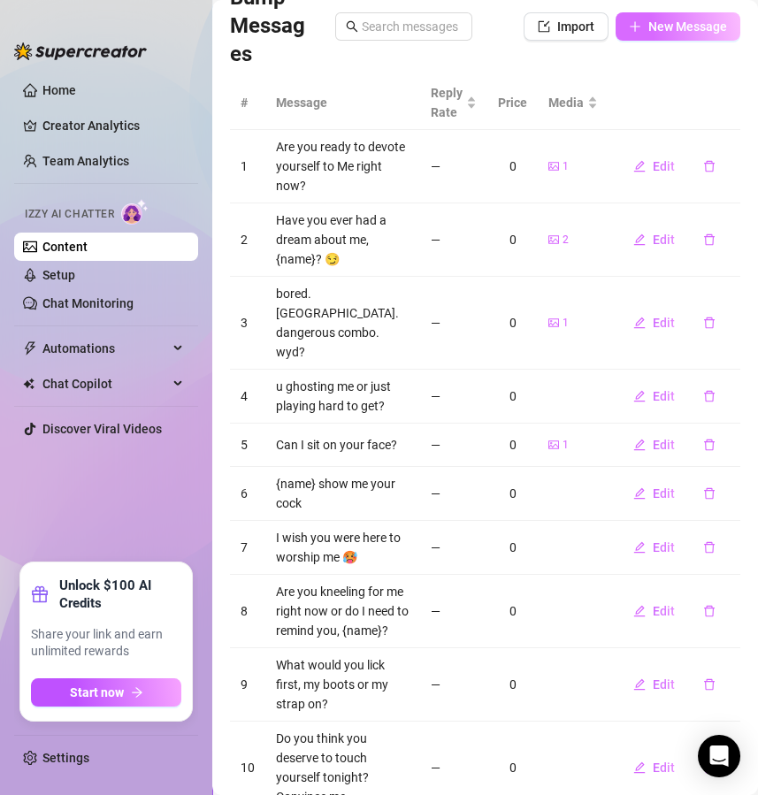
click at [675, 27] on span "New Message" at bounding box center [687, 26] width 79 height 14
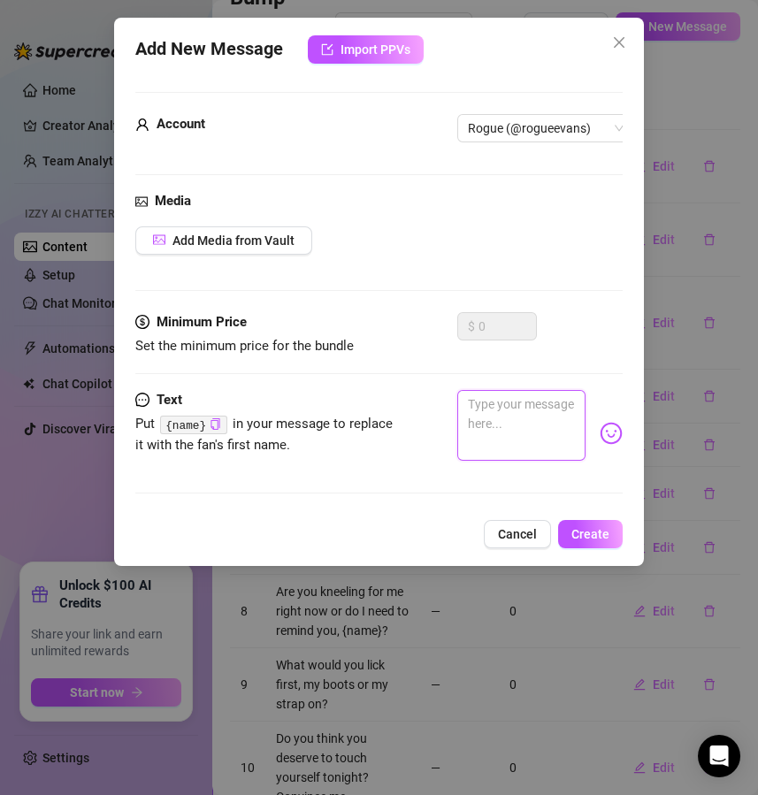
click at [525, 426] on textarea at bounding box center [521, 425] width 129 height 71
paste textarea "What is the dirtiest FemDom fantasy you have never told anyone until now?"
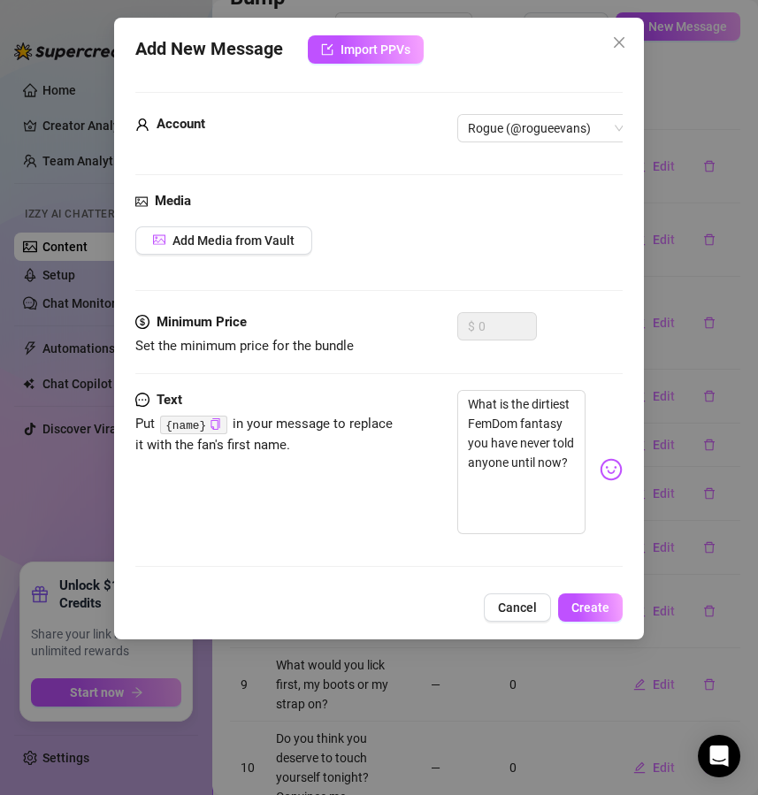
click at [591, 608] on div "Add New Message Import PPVs Account Rogue (@rogueevans) Media Add Media from Va…" at bounding box center [379, 329] width 531 height 622
click at [508, 449] on textarea "What is the dirtiest FemDom fantasy you have never told anyone until now?" at bounding box center [521, 462] width 129 height 144
click at [584, 615] on span "Create" at bounding box center [590, 608] width 38 height 14
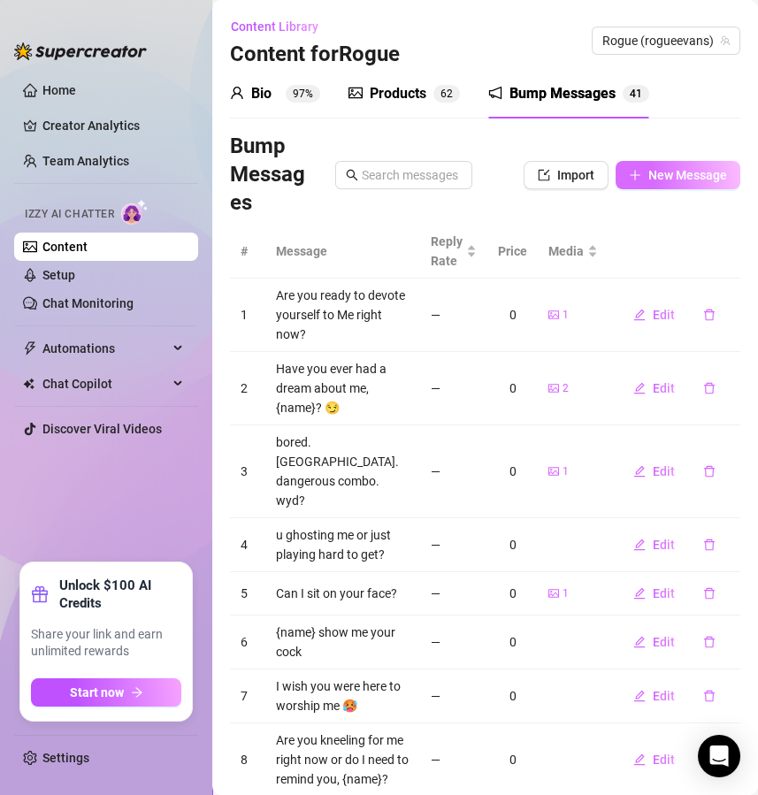
click at [648, 184] on button "New Message" at bounding box center [678, 175] width 125 height 28
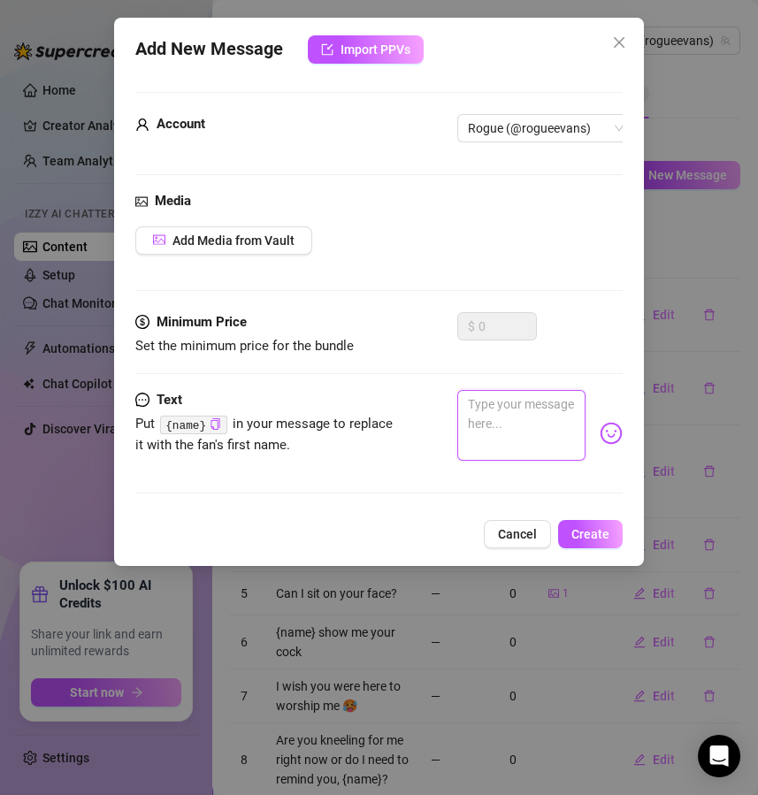
click at [490, 416] on textarea at bounding box center [521, 425] width 129 height 71
paste textarea "Which excites you more, worshipping my body or worshipping my power?"
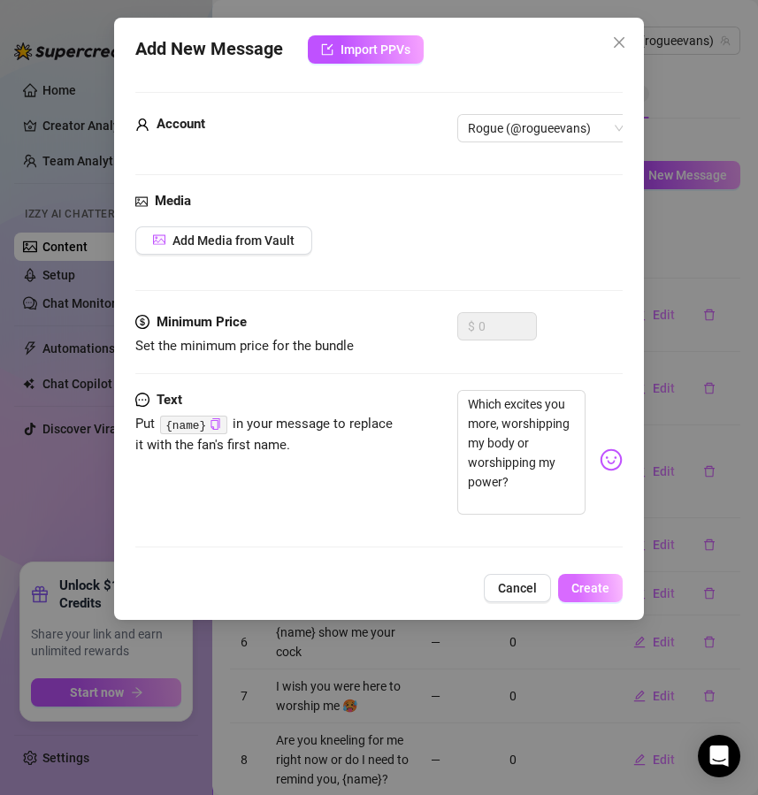
click at [586, 595] on span "Create" at bounding box center [590, 588] width 38 height 14
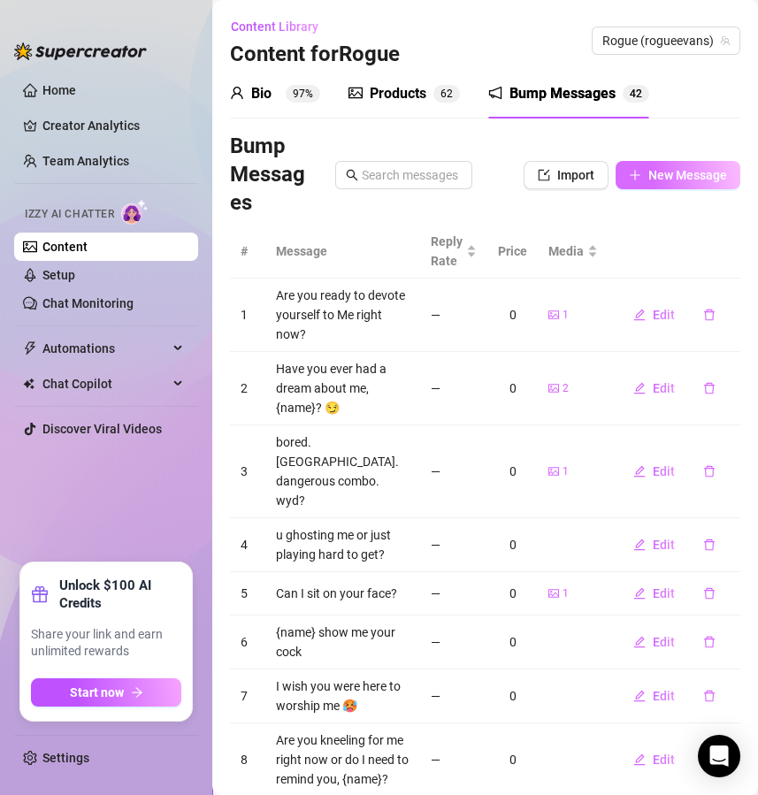
click at [650, 180] on span "New Message" at bounding box center [687, 175] width 79 height 14
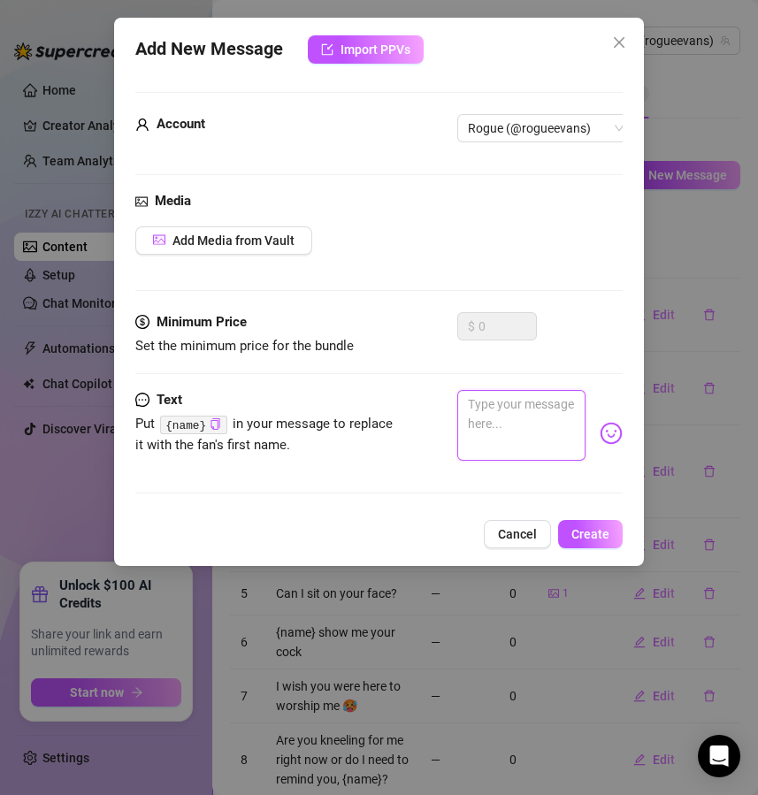
click at [540, 394] on textarea at bounding box center [521, 425] width 129 height 71
paste textarea "How do you imagine me using you if I had you naked in my dungeon?"
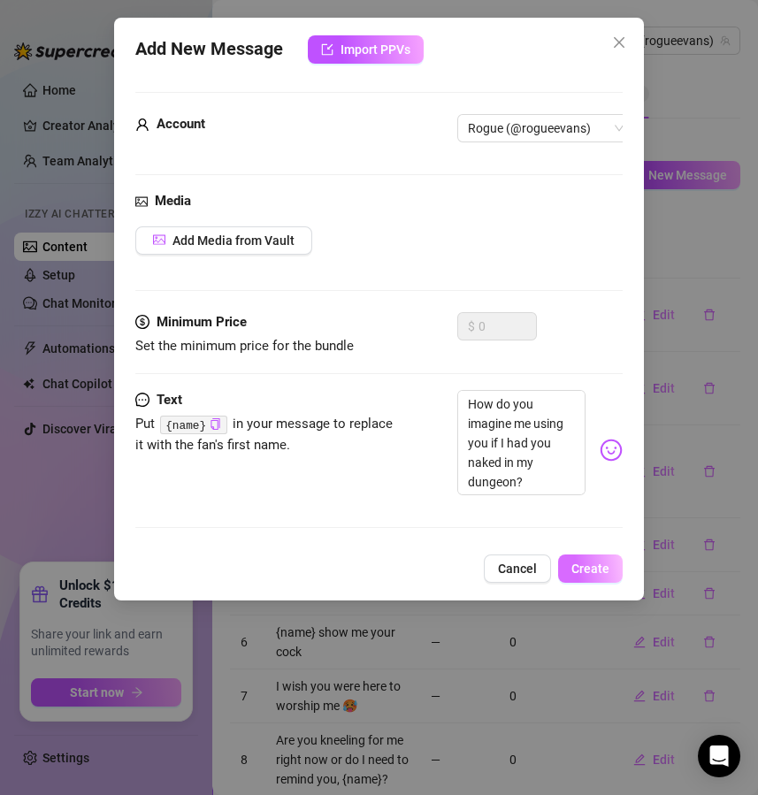
click at [601, 583] on button "Create" at bounding box center [590, 569] width 65 height 28
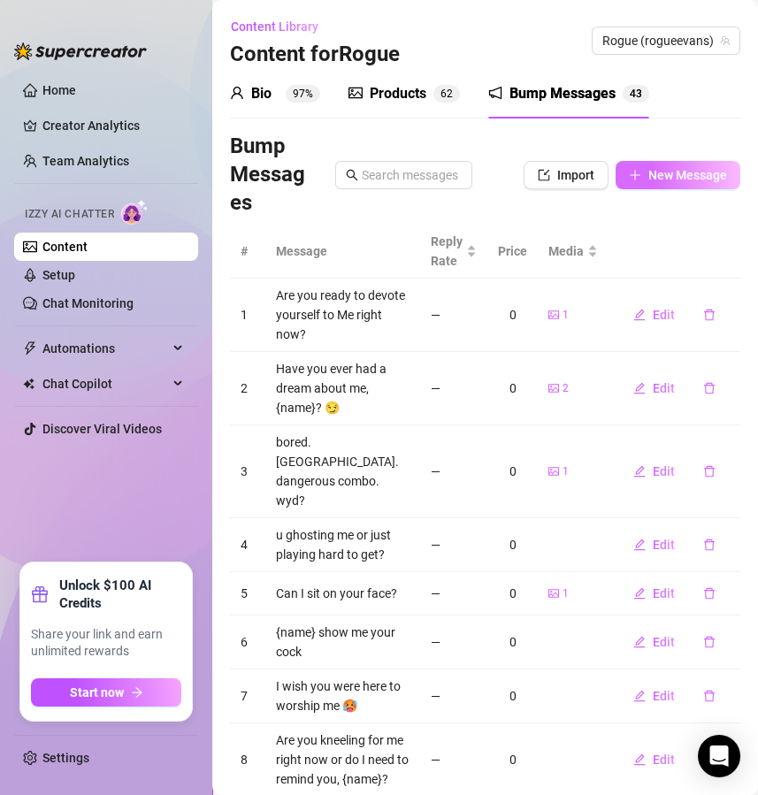
click at [653, 177] on span "New Message" at bounding box center [687, 175] width 79 height 14
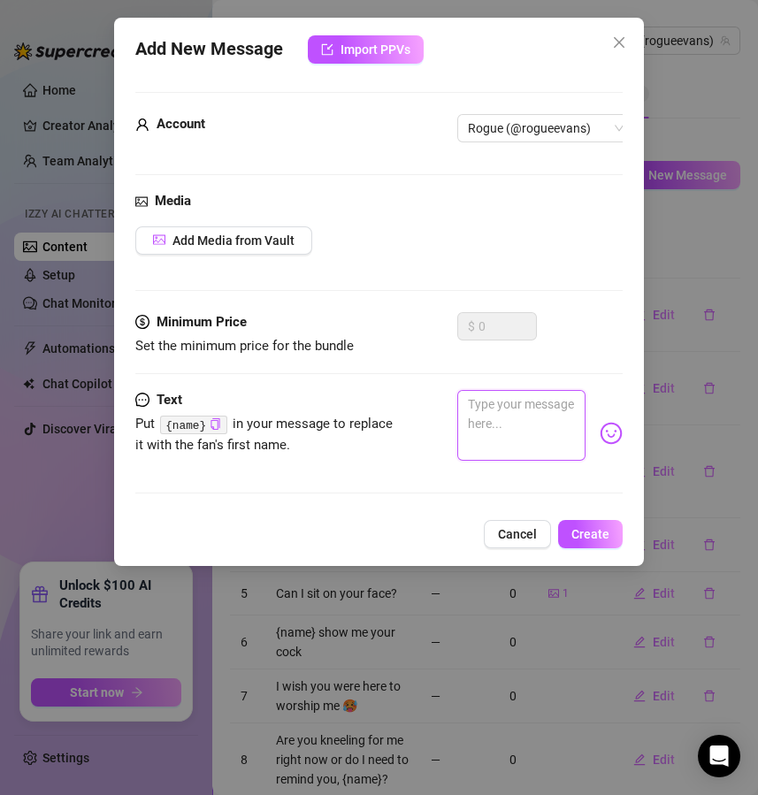
click at [484, 434] on textarea at bounding box center [521, 425] width 129 height 71
paste textarea "Which makes you weaker, being called slave or being called slut?"
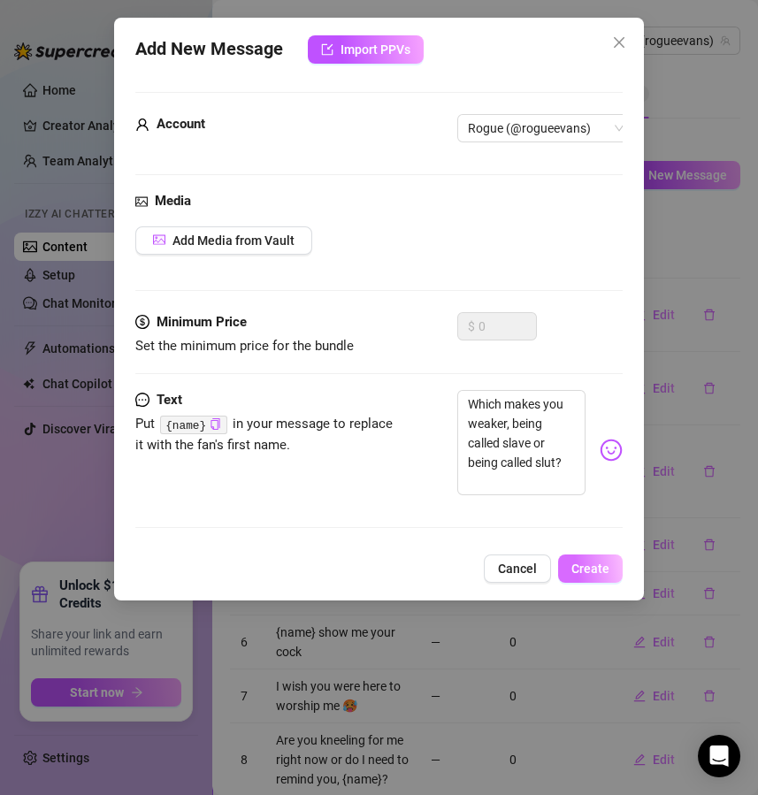
click at [594, 573] on button "Create" at bounding box center [590, 569] width 65 height 28
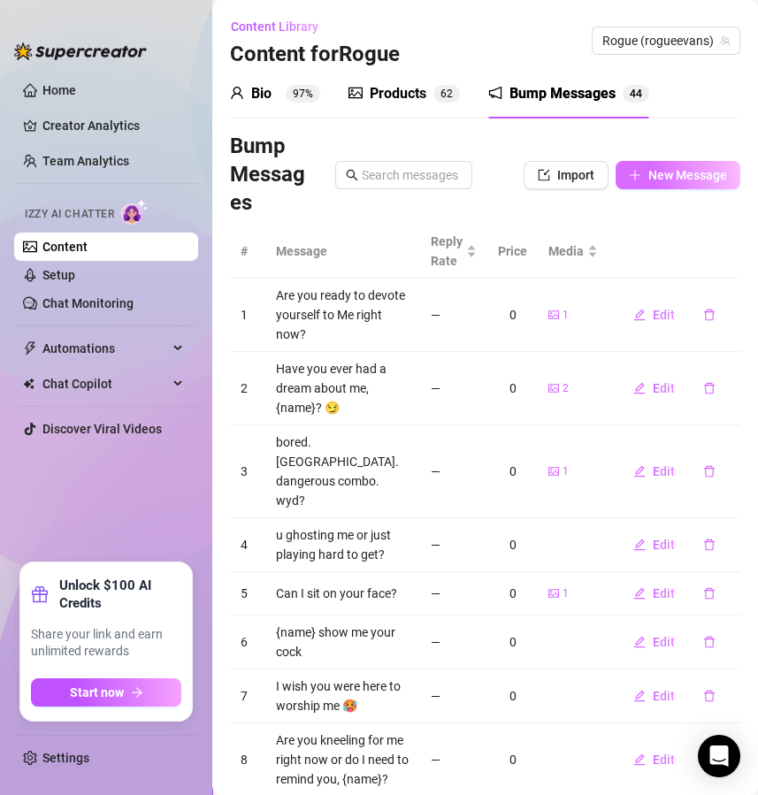
click at [648, 178] on span "New Message" at bounding box center [687, 175] width 79 height 14
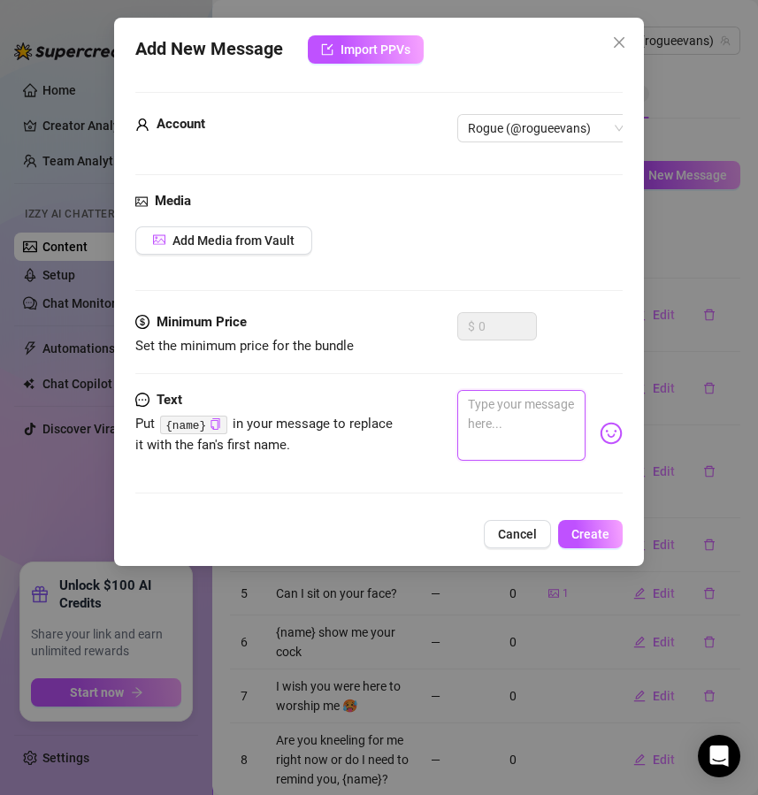
click at [503, 410] on textarea at bounding box center [521, 425] width 129 height 71
paste textarea "Do you enjoy serving with your tongue or with your wallet more?"
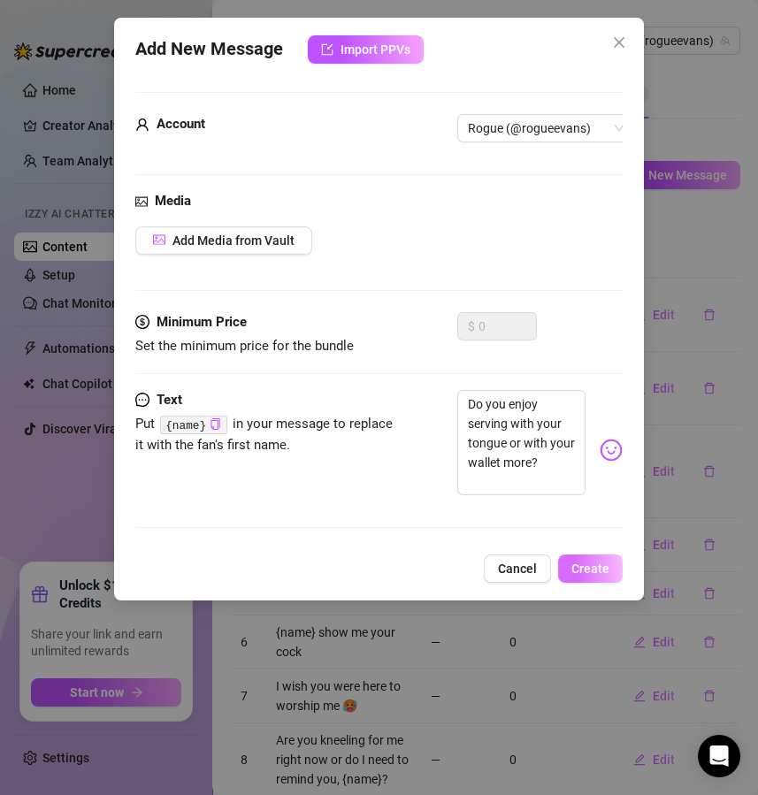
click at [583, 576] on span "Create" at bounding box center [590, 569] width 38 height 14
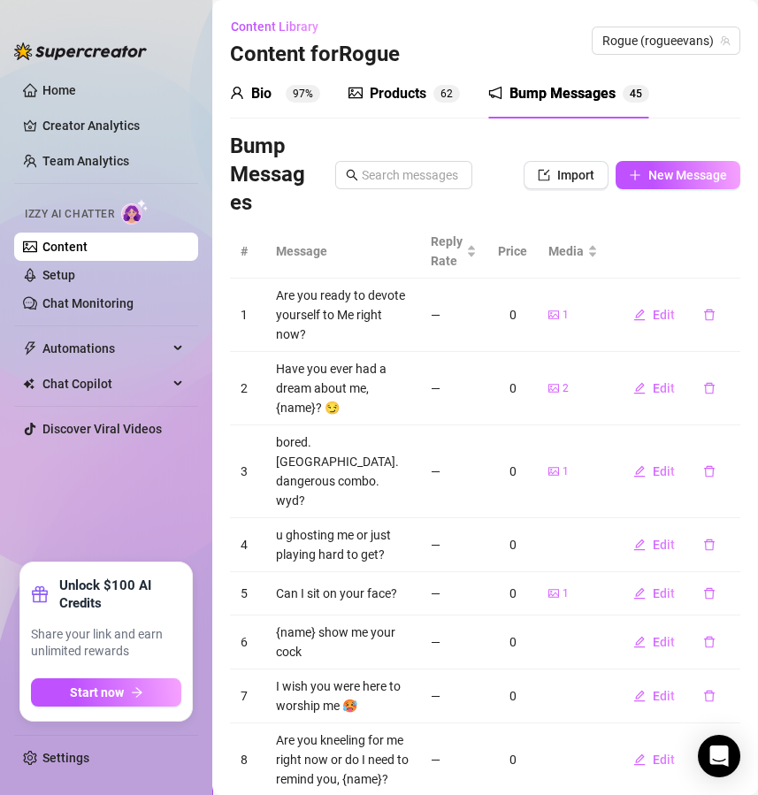
click at [651, 151] on div "Bump Messages Import New Message" at bounding box center [485, 175] width 510 height 85
click at [653, 164] on button "New Message" at bounding box center [678, 175] width 125 height 28
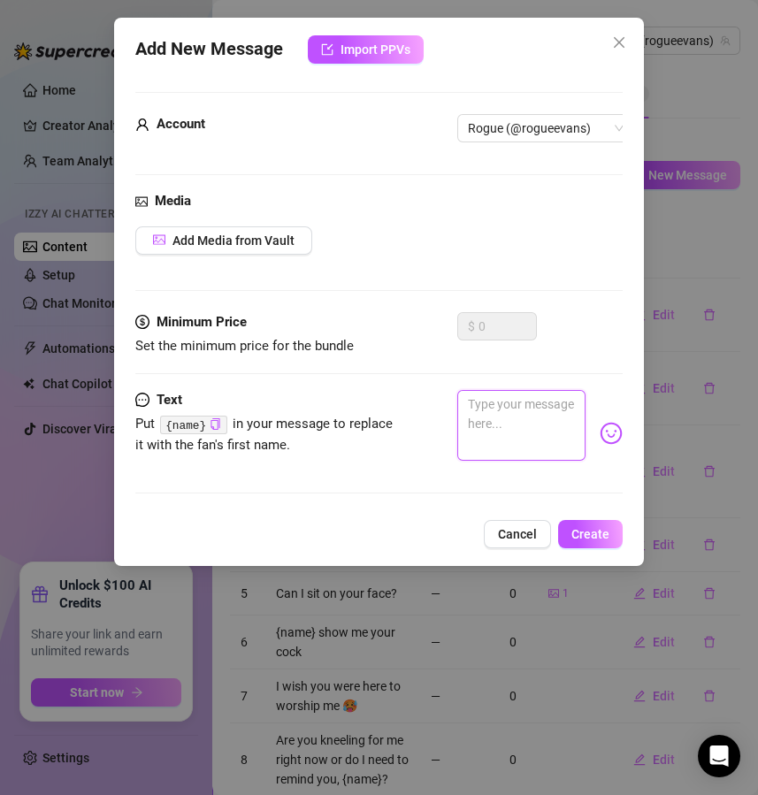
click at [493, 428] on textarea at bounding box center [521, 425] width 129 height 71
paste textarea "Do you want to be owned completely, or do you only crave short control?"
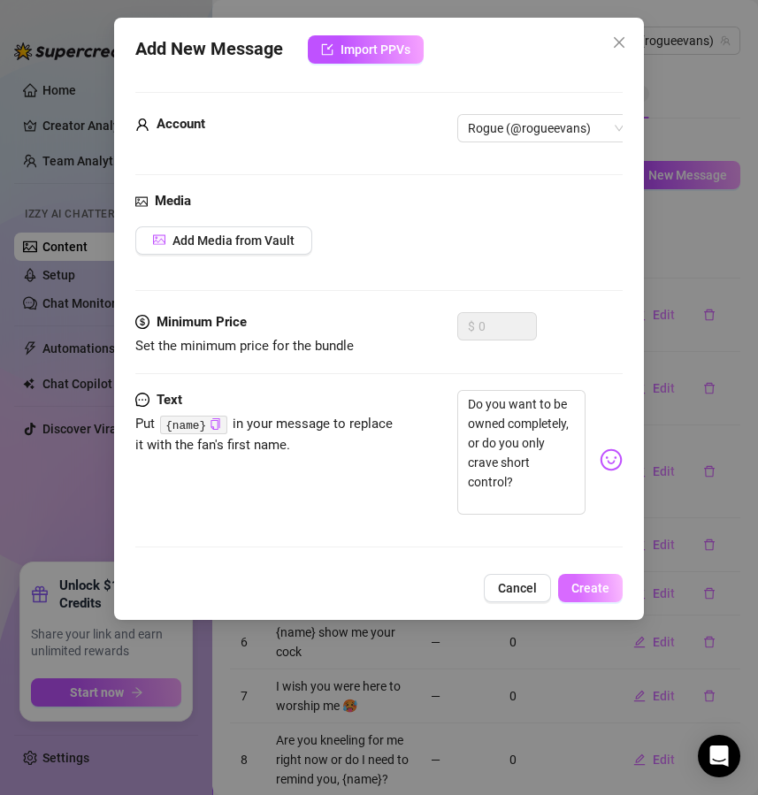
click at [592, 595] on span "Create" at bounding box center [590, 588] width 38 height 14
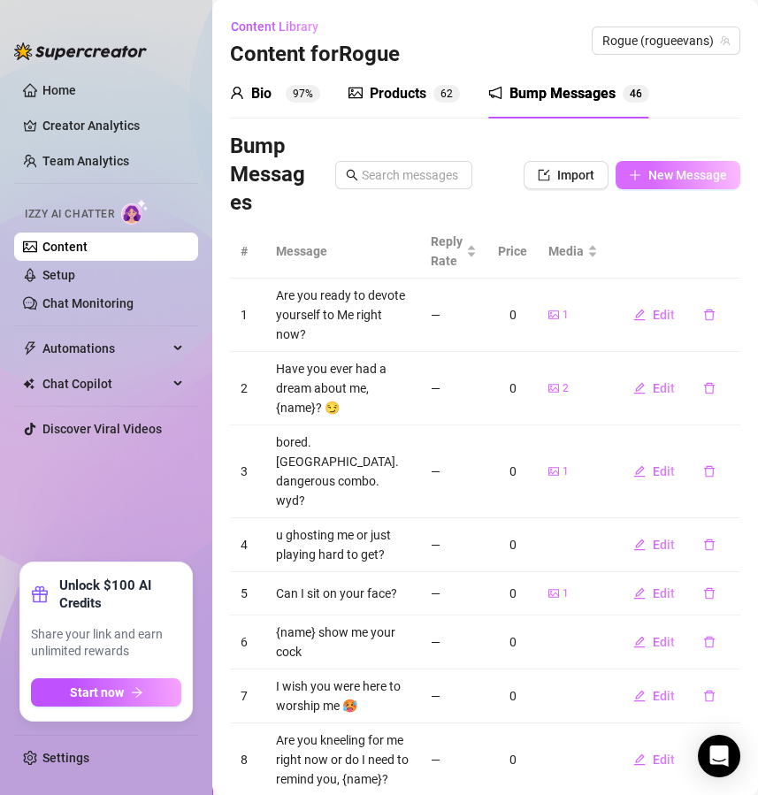
click at [698, 169] on span "New Message" at bounding box center [687, 175] width 79 height 14
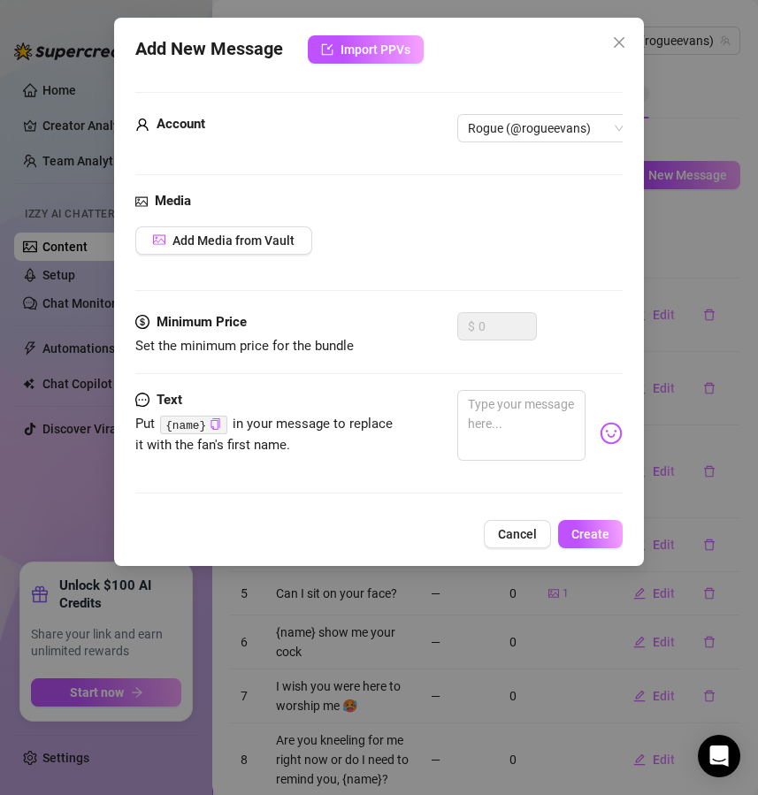
click at [510, 471] on div at bounding box center [540, 433] width 166 height 87
click at [510, 425] on textarea at bounding box center [521, 425] width 129 height 71
paste textarea "Do you ache more for pain, denial, or degradation?"
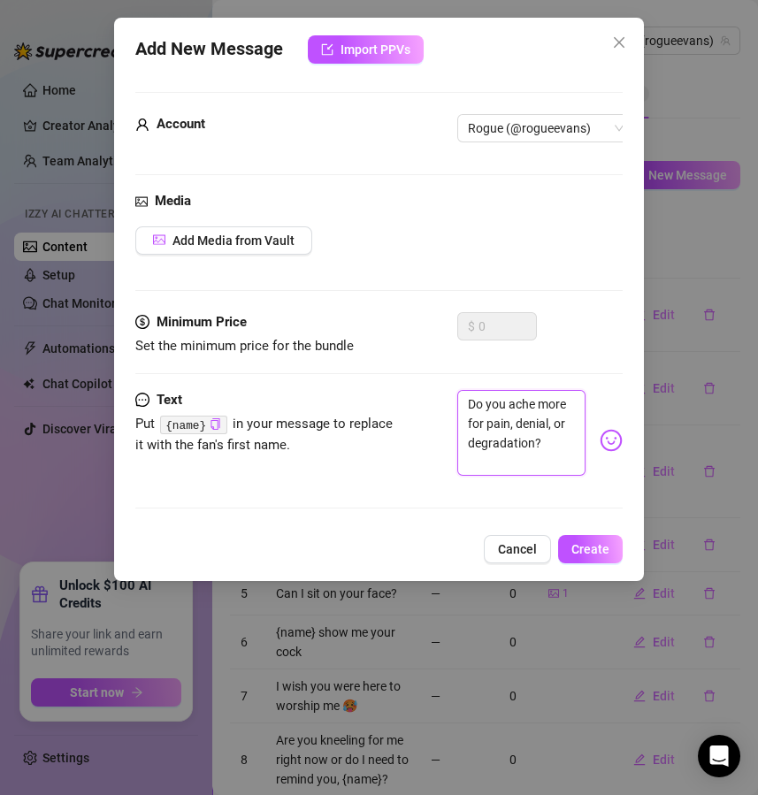
click at [555, 419] on textarea "Do you ache more for pain, denial, or degradation?" at bounding box center [521, 433] width 129 height 86
click at [591, 556] on span "Create" at bounding box center [590, 549] width 38 height 14
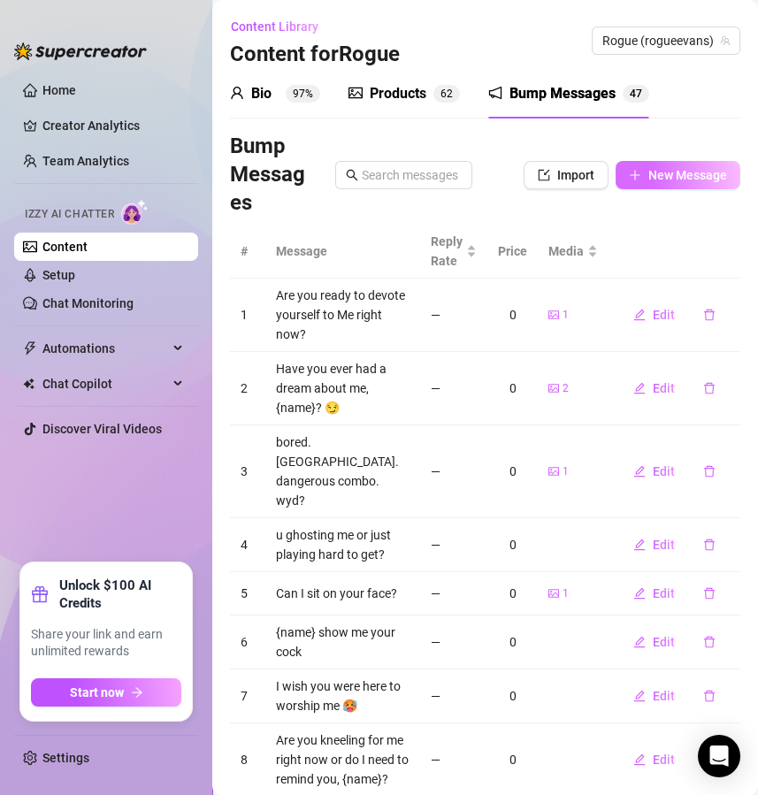
click at [674, 177] on span "New Message" at bounding box center [687, 175] width 79 height 14
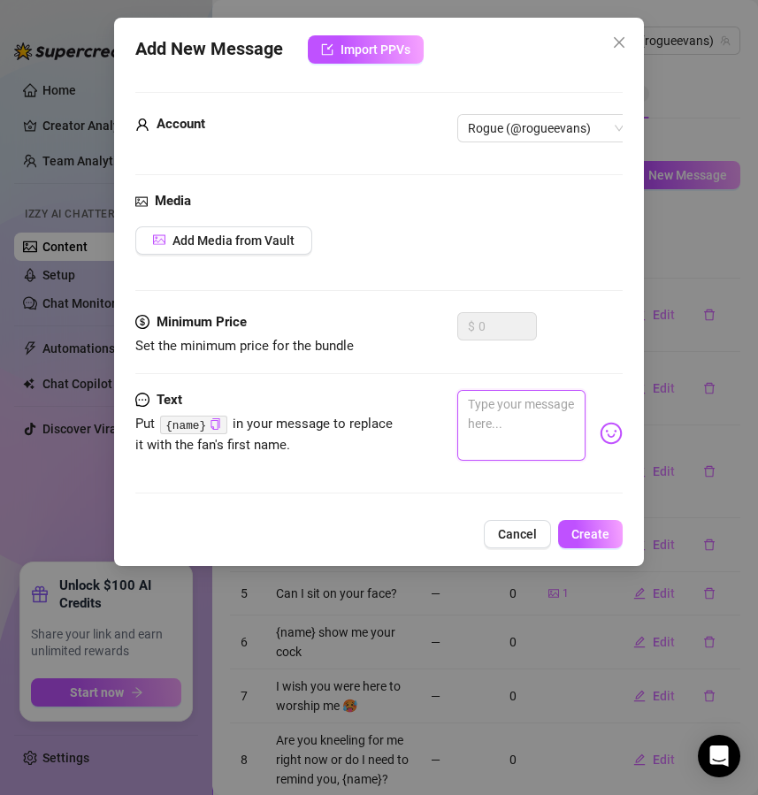
click at [507, 412] on textarea at bounding box center [521, 425] width 129 height 71
paste textarea "Which punishment excites you most, impact, verbal, or humiliation?"
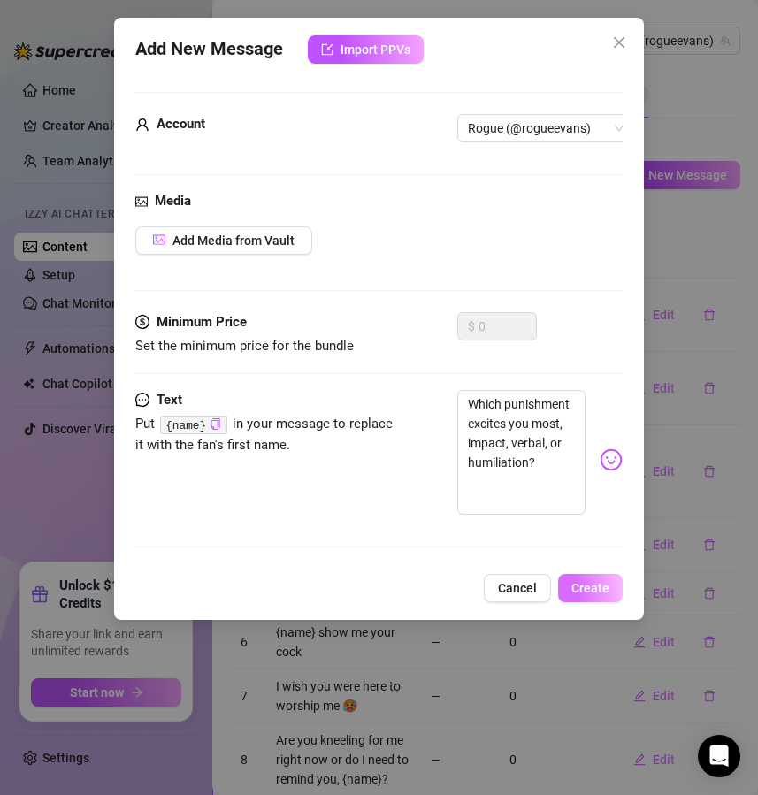
click at [583, 593] on button "Create" at bounding box center [590, 588] width 65 height 28
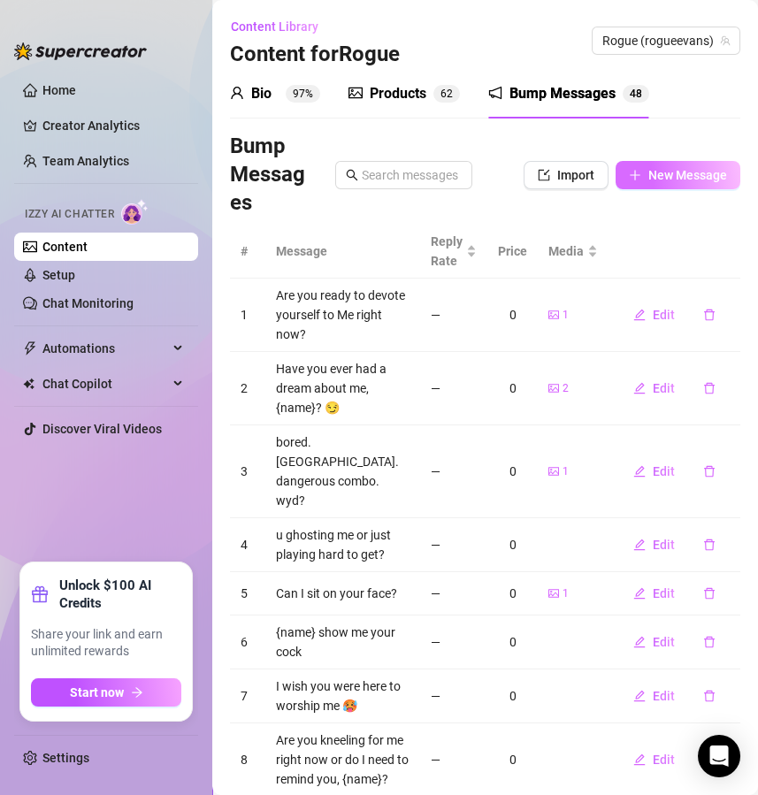
click at [683, 181] on span "New Message" at bounding box center [687, 175] width 79 height 14
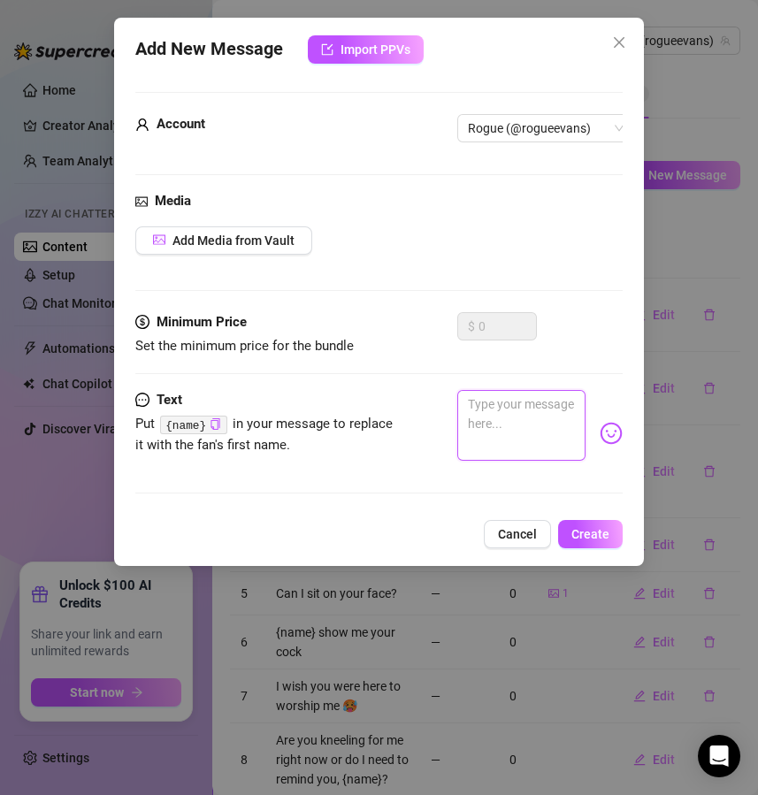
click at [504, 438] on textarea at bounding box center [521, 425] width 129 height 71
paste textarea "Do you fantasize more about my latex, my feet, or my strap?"
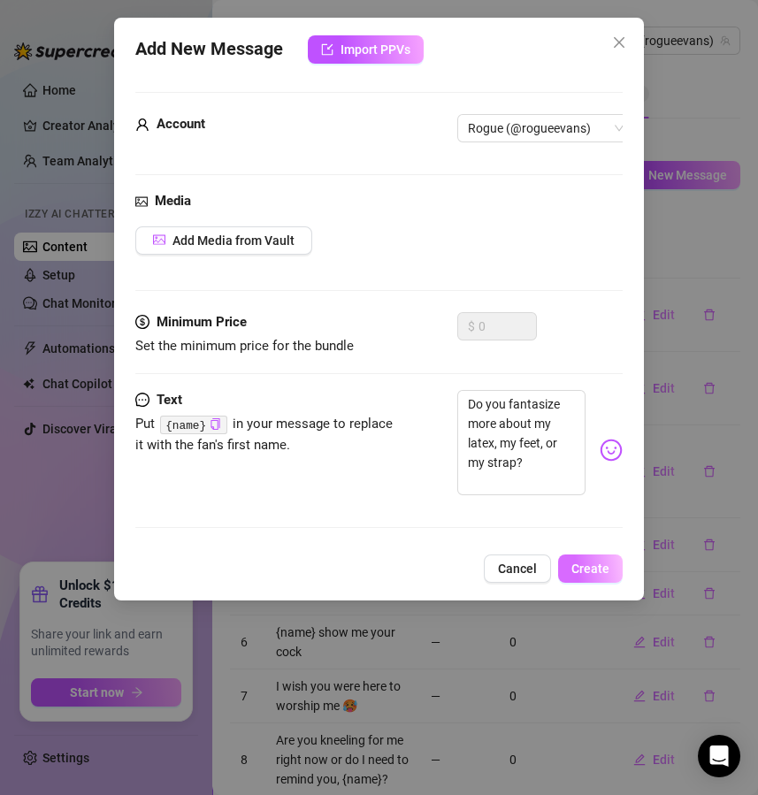
click at [582, 576] on span "Create" at bounding box center [590, 569] width 38 height 14
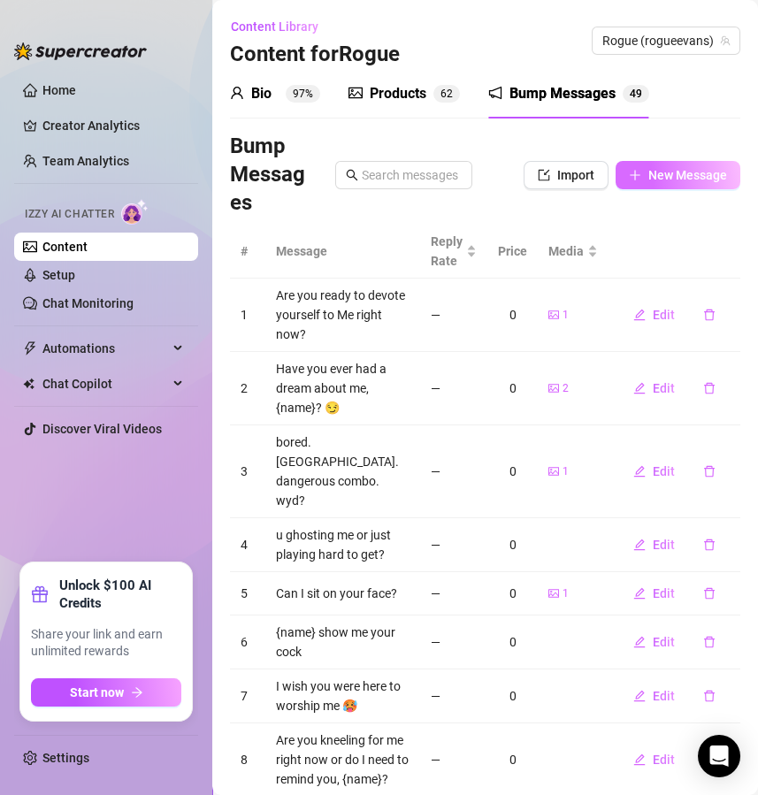
click at [685, 170] on span "New Message" at bounding box center [687, 175] width 79 height 14
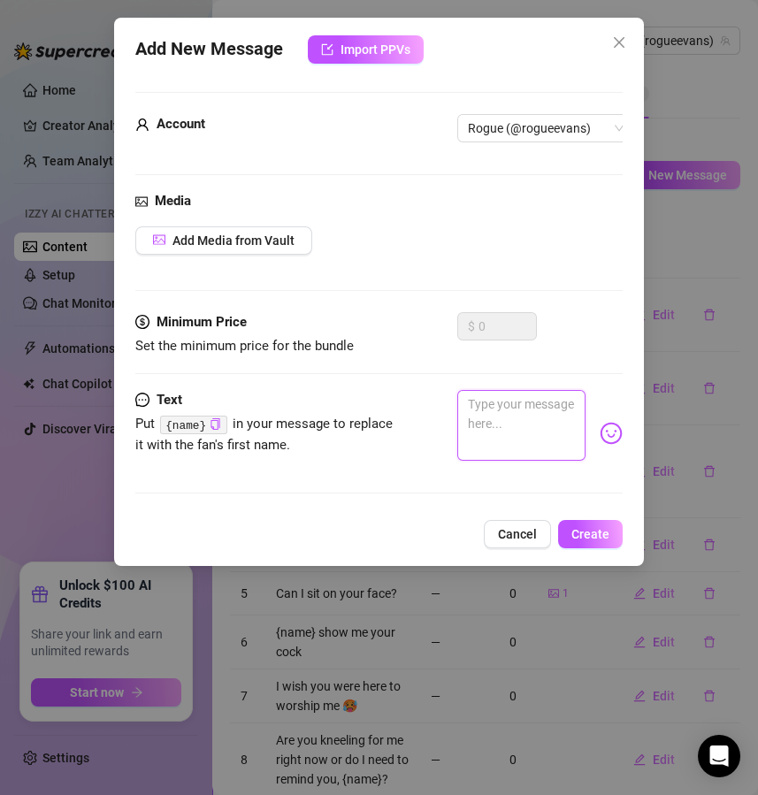
click at [475, 400] on textarea at bounding box center [521, 425] width 129 height 71
paste textarea "Are you a pain slut, a service slut, or a humiliation slut?"
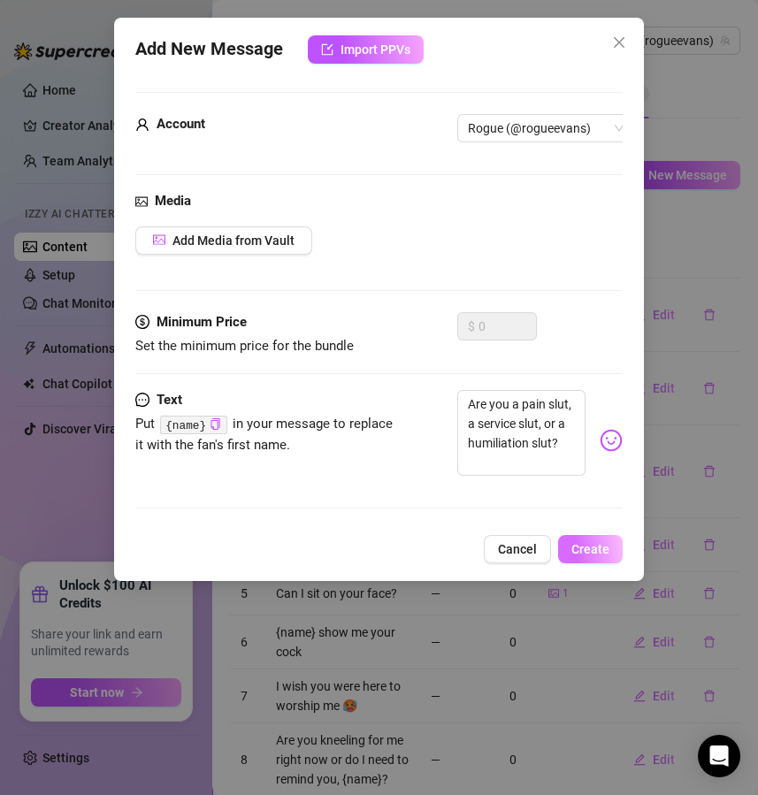
click at [586, 556] on span "Create" at bounding box center [590, 549] width 38 height 14
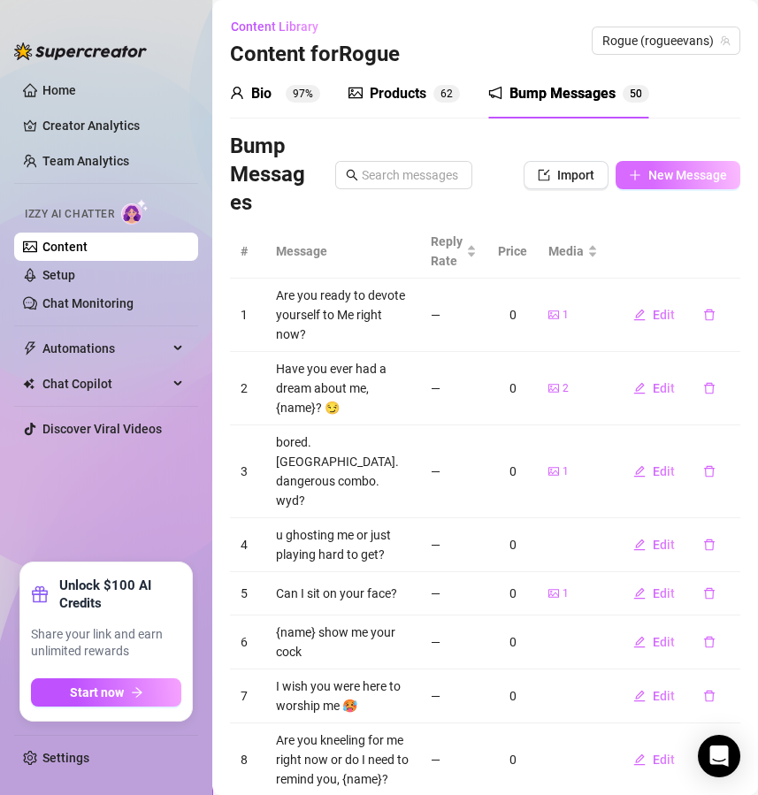
click at [648, 180] on span "New Message" at bounding box center [687, 175] width 79 height 14
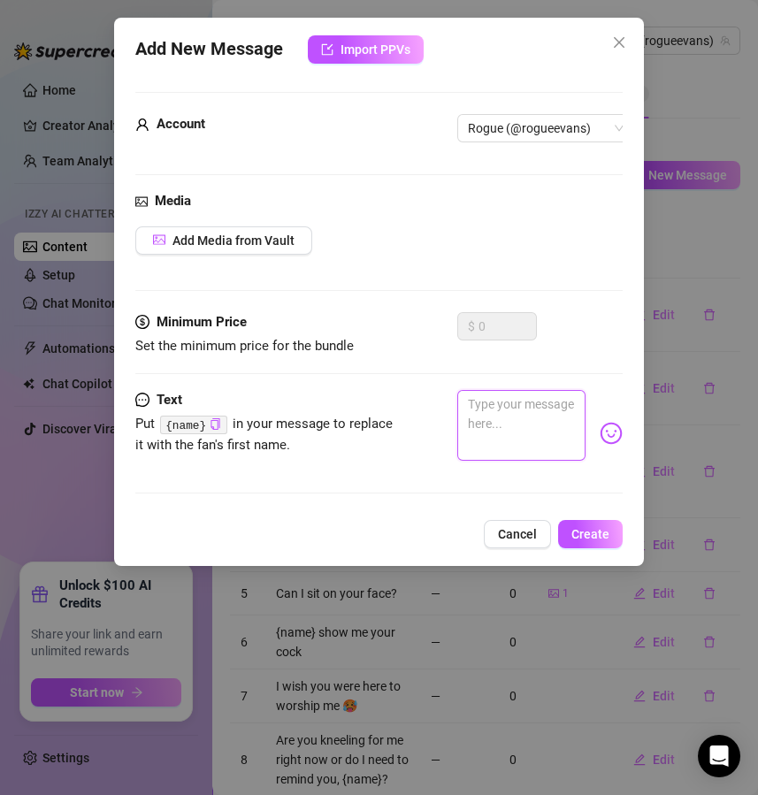
click at [484, 425] on textarea at bounding box center [521, 425] width 129 height 71
paste textarea "Which part of me do you worship first in your fantasies?"
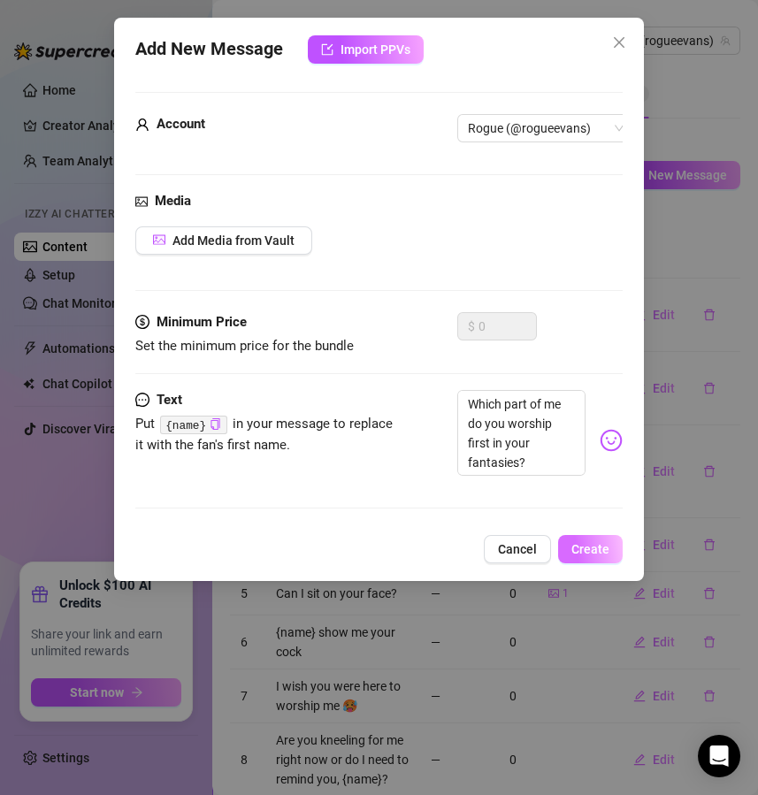
click at [586, 556] on span "Create" at bounding box center [590, 549] width 38 height 14
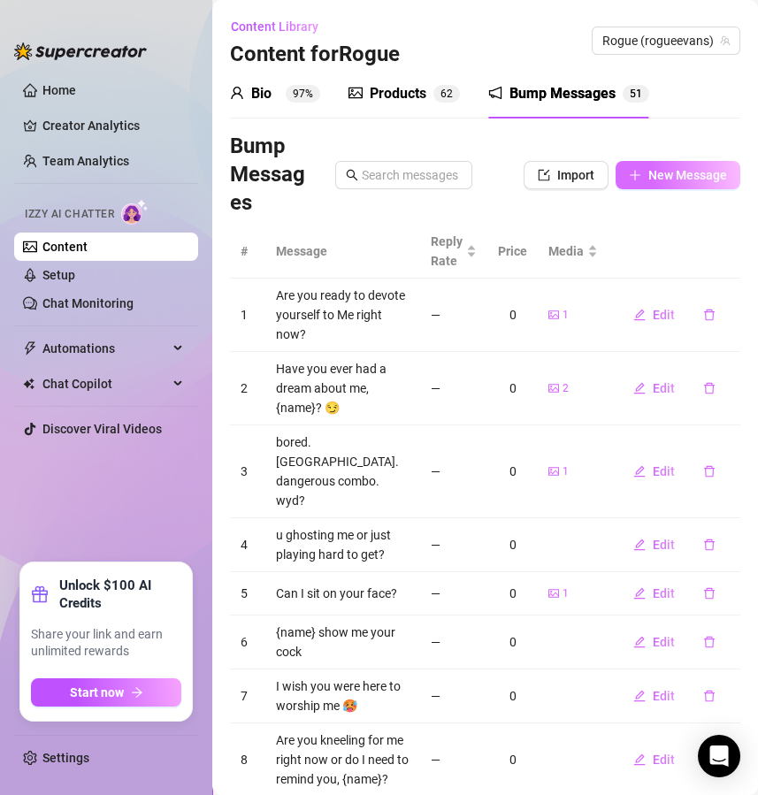
click at [688, 172] on span "New Message" at bounding box center [687, 175] width 79 height 14
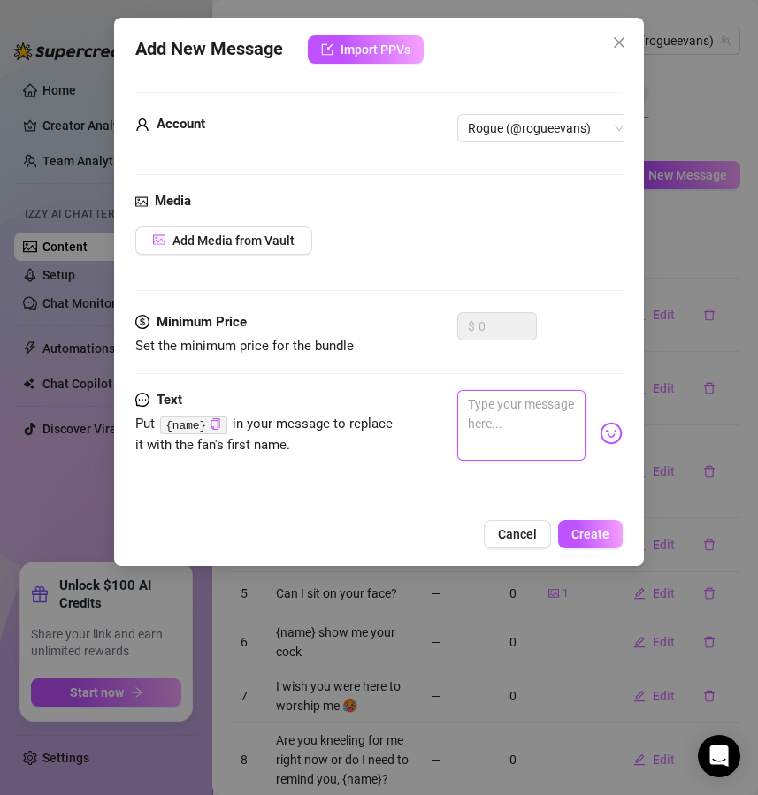
click at [493, 391] on textarea at bounding box center [521, 425] width 129 height 71
paste textarea "Would you lick my boots clean or beg me to spit in your mouth?"
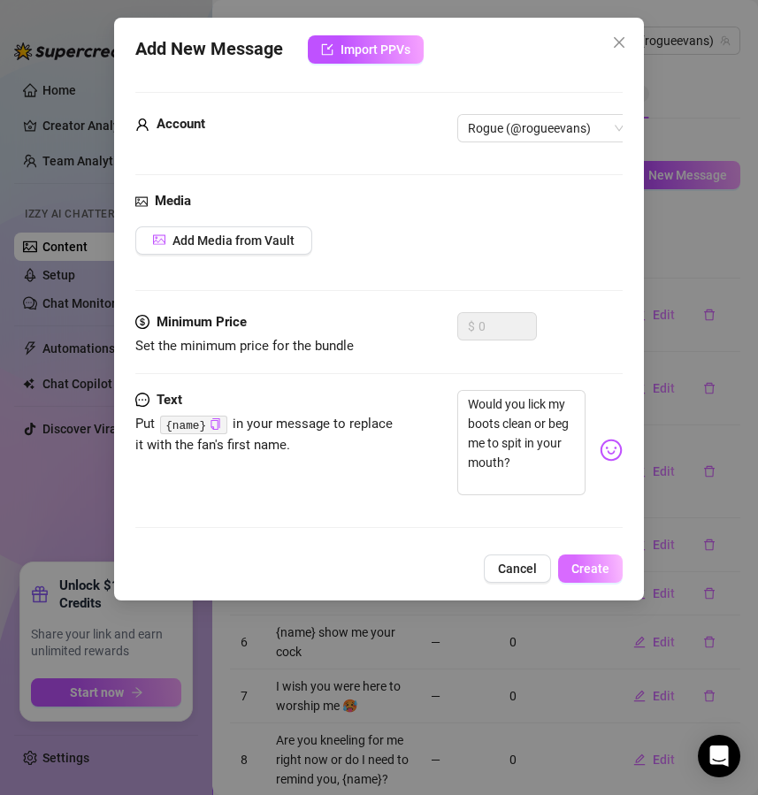
click at [586, 576] on span "Create" at bounding box center [590, 569] width 38 height 14
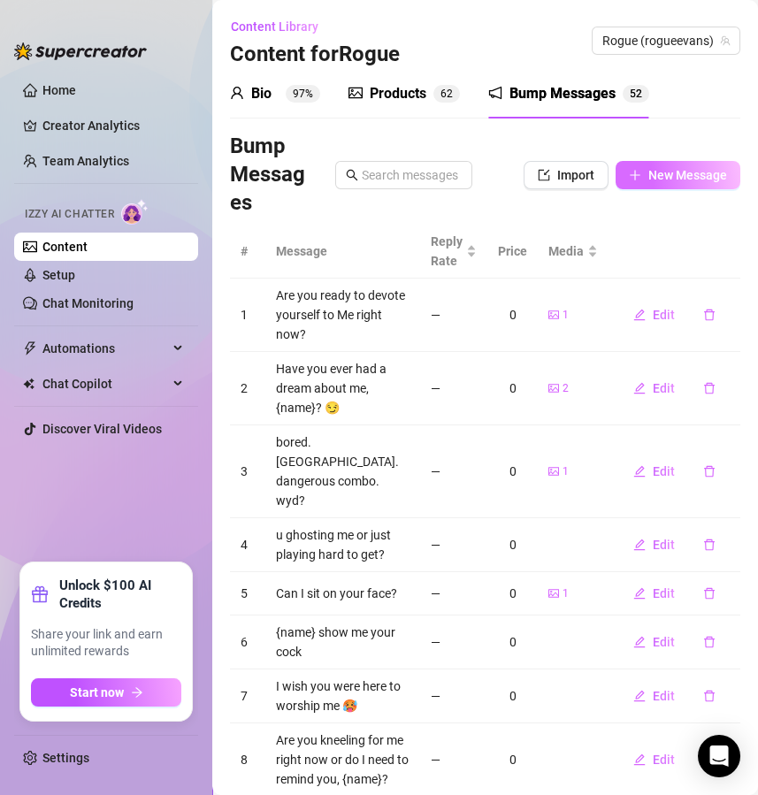
click at [667, 175] on span "New Message" at bounding box center [687, 175] width 79 height 14
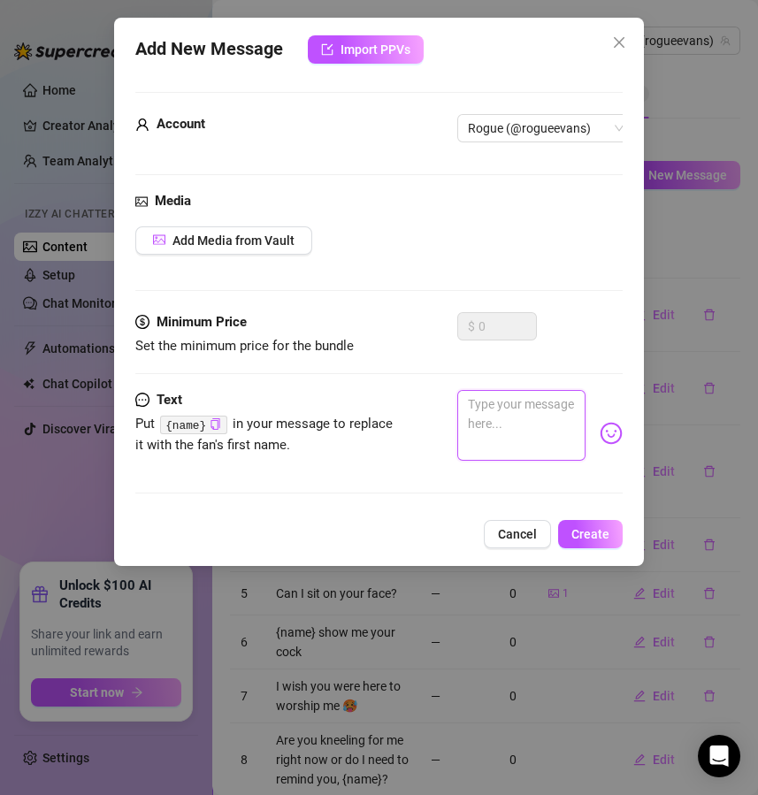
click at [489, 414] on textarea at bounding box center [521, 425] width 129 height 71
paste textarea "Do you enjoy financial domination or does it scare you?"
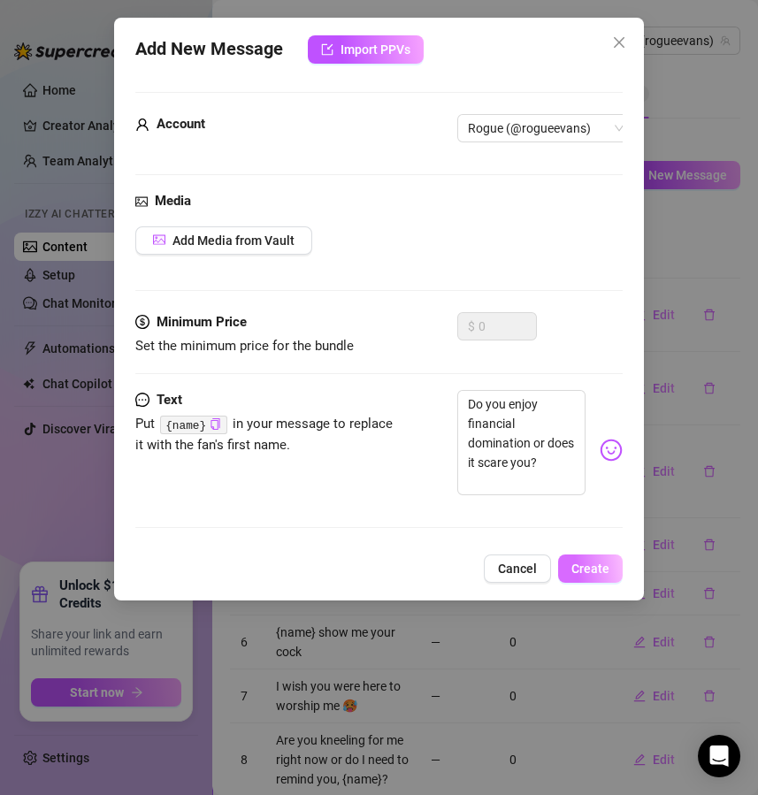
click at [604, 576] on span "Create" at bounding box center [590, 569] width 38 height 14
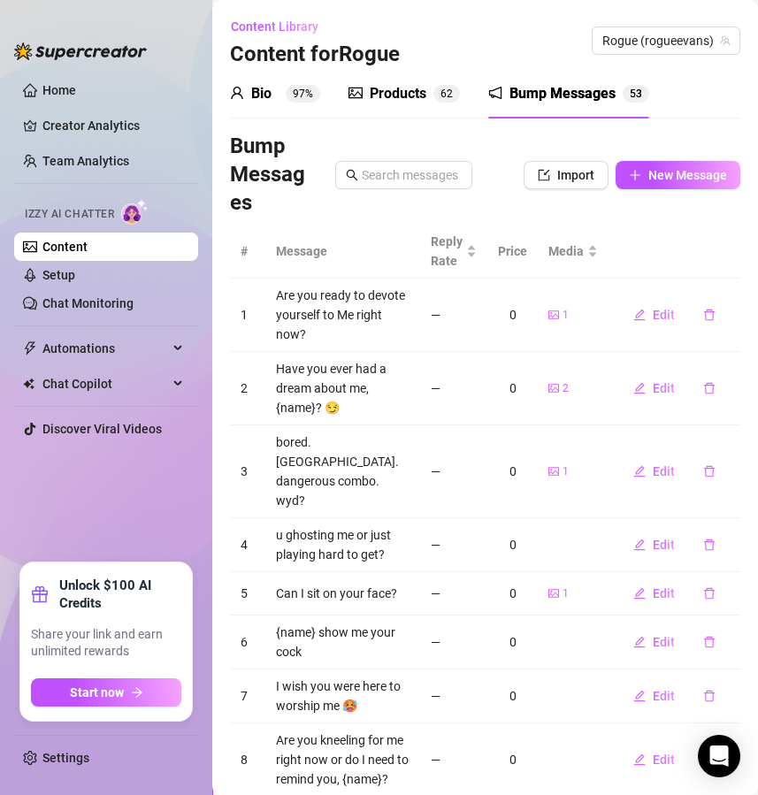
click at [651, 157] on div "Bump Messages Import New Message" at bounding box center [485, 175] width 510 height 85
click at [653, 175] on span "New Message" at bounding box center [687, 175] width 79 height 14
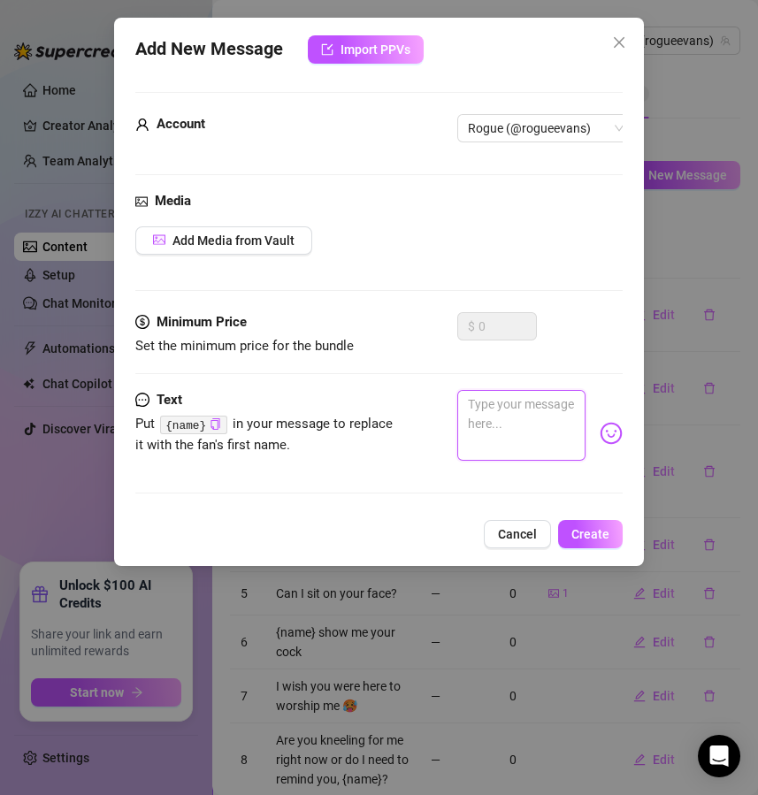
click at [498, 430] on textarea at bounding box center [521, 425] width 129 height 71
paste textarea "Do you want to be trained for worship or trained for suffering?"
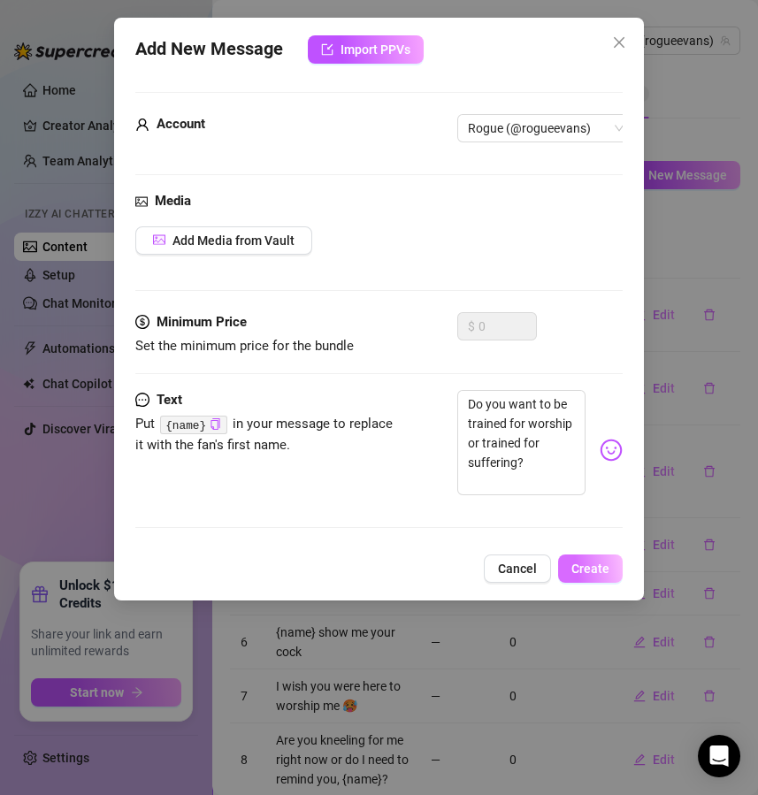
click at [594, 576] on span "Create" at bounding box center [590, 569] width 38 height 14
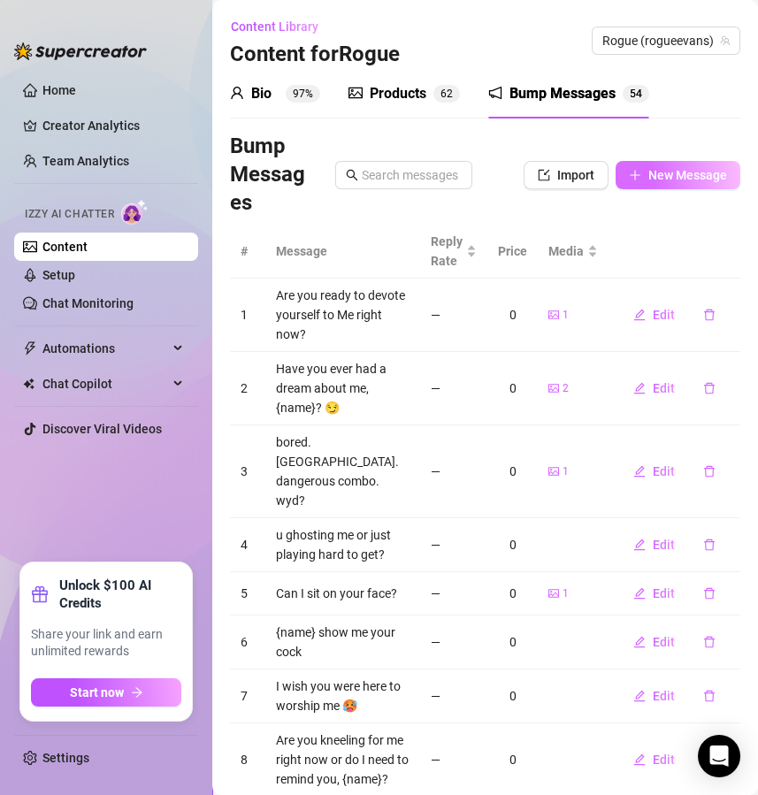
click at [651, 184] on button "New Message" at bounding box center [678, 175] width 125 height 28
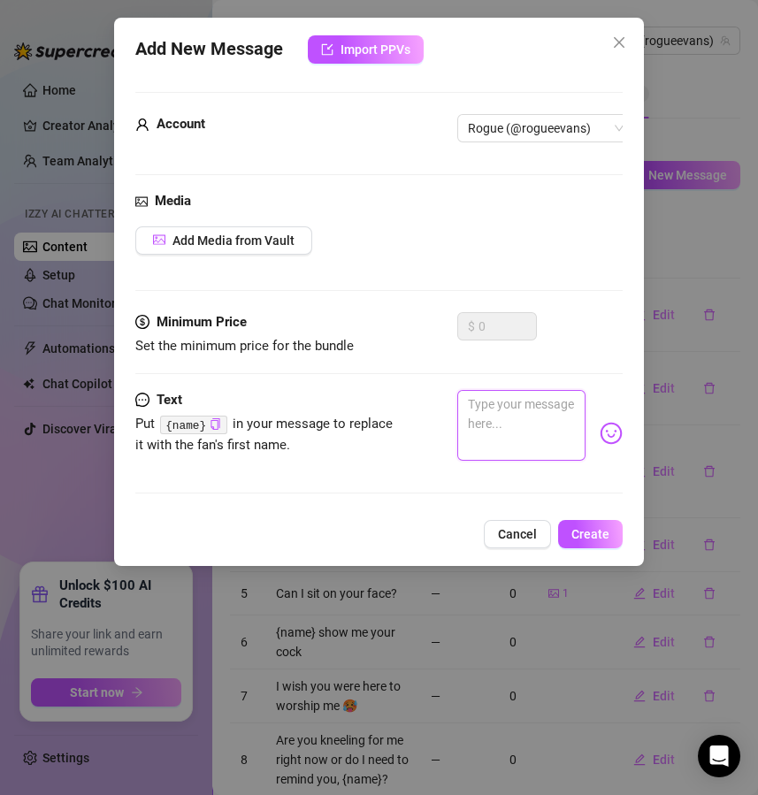
click at [495, 412] on textarea at bounding box center [521, 425] width 129 height 71
paste textarea "Would you rather see me tease you in latex or punish you with leather?"
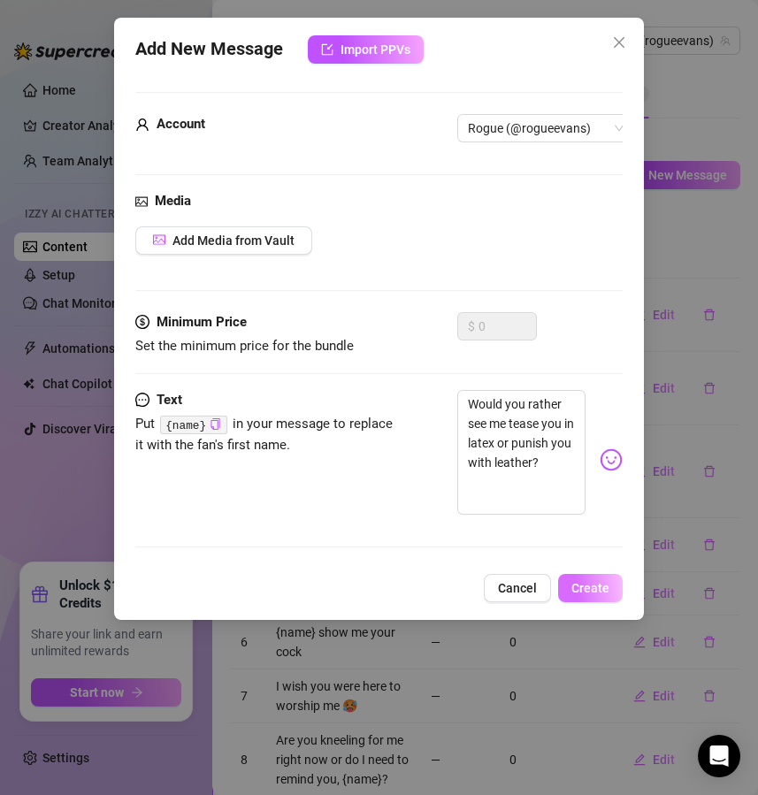
click at [584, 602] on button "Create" at bounding box center [590, 588] width 65 height 28
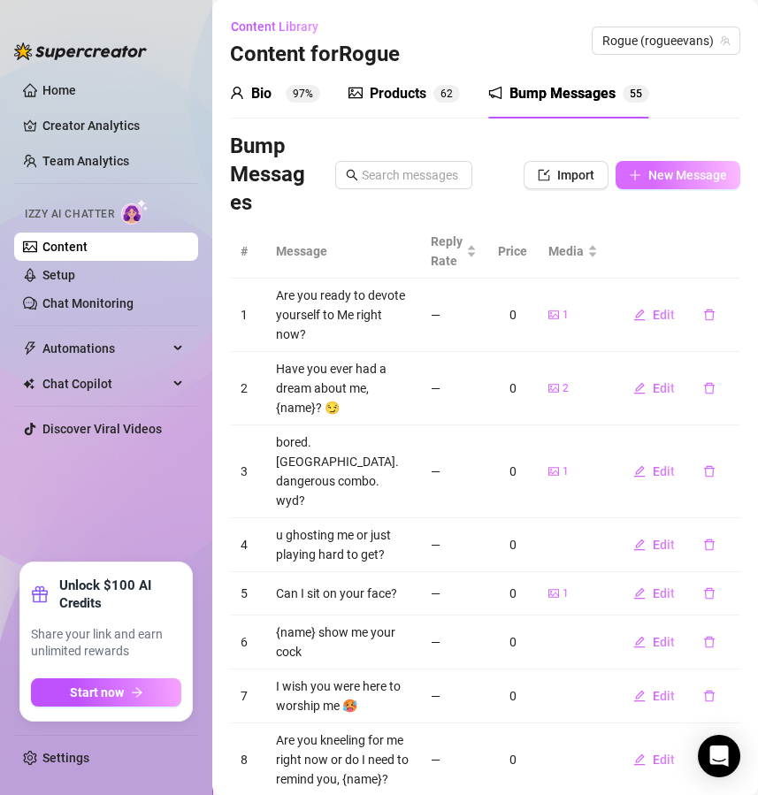
click at [676, 184] on button "New Message" at bounding box center [678, 175] width 125 height 28
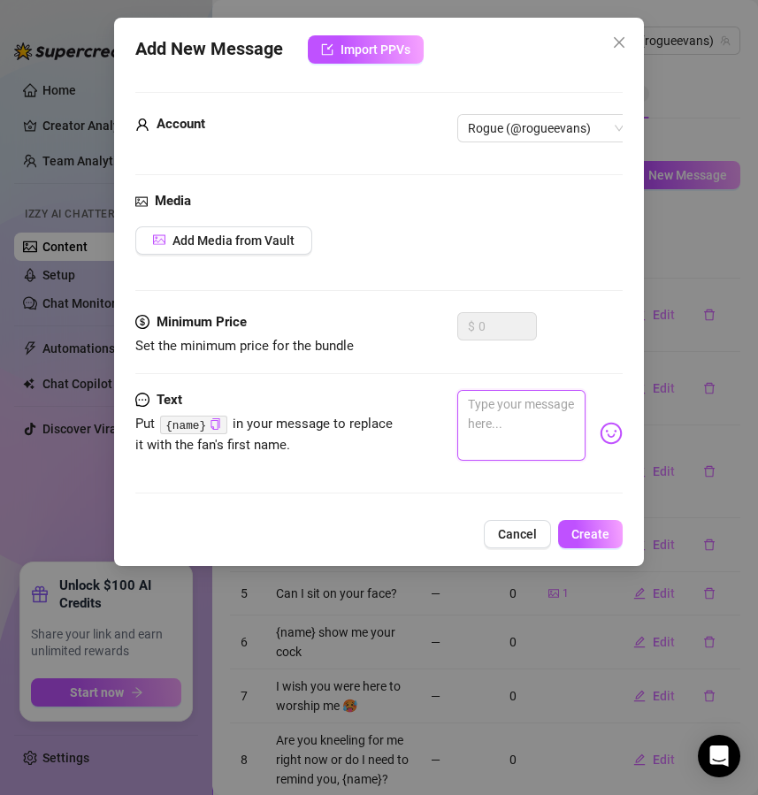
click at [517, 417] on textarea at bounding box center [521, 425] width 129 height 71
paste textarea "Do you get harder watching my strap play or hearing me deny you release?"
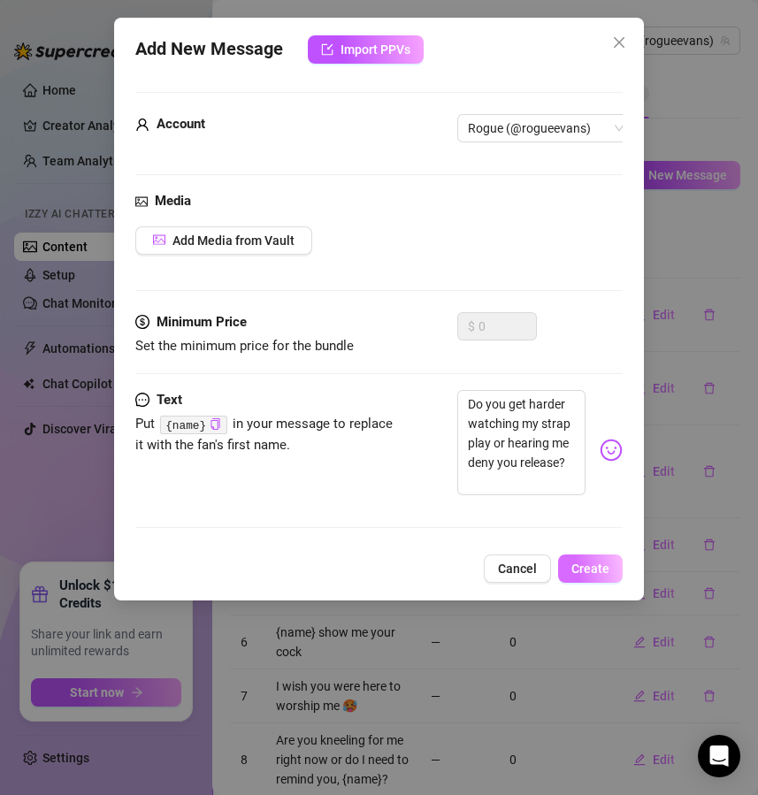
click at [595, 576] on span "Create" at bounding box center [590, 569] width 38 height 14
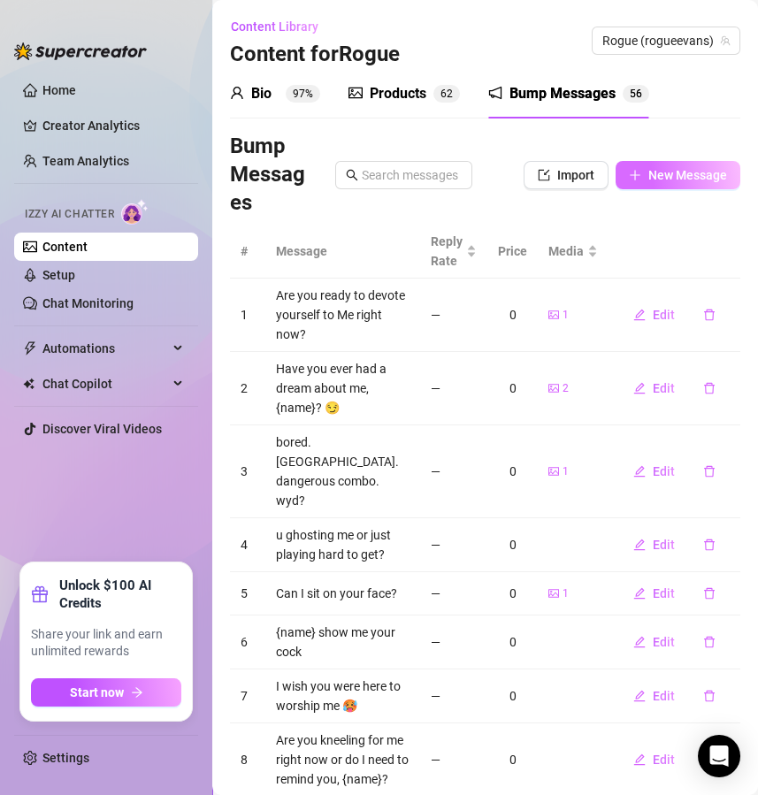
click at [675, 161] on button "New Message" at bounding box center [678, 175] width 125 height 28
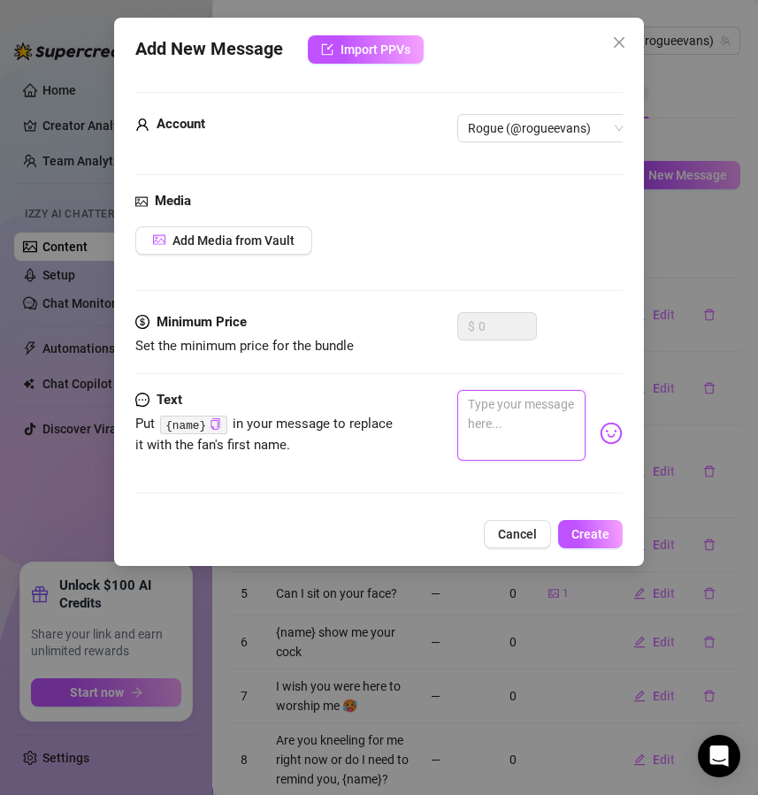
click at [497, 405] on textarea at bounding box center [521, 425] width 129 height 71
paste textarea "Do you crave watching me in strict High Protocol or in casual cruelty?"
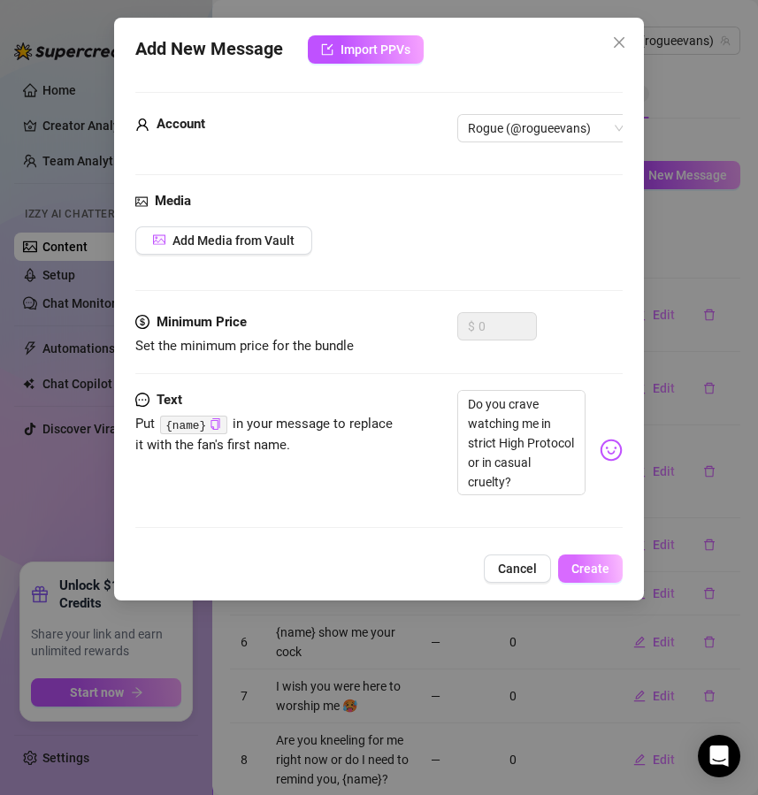
click at [583, 583] on button "Create" at bounding box center [590, 569] width 65 height 28
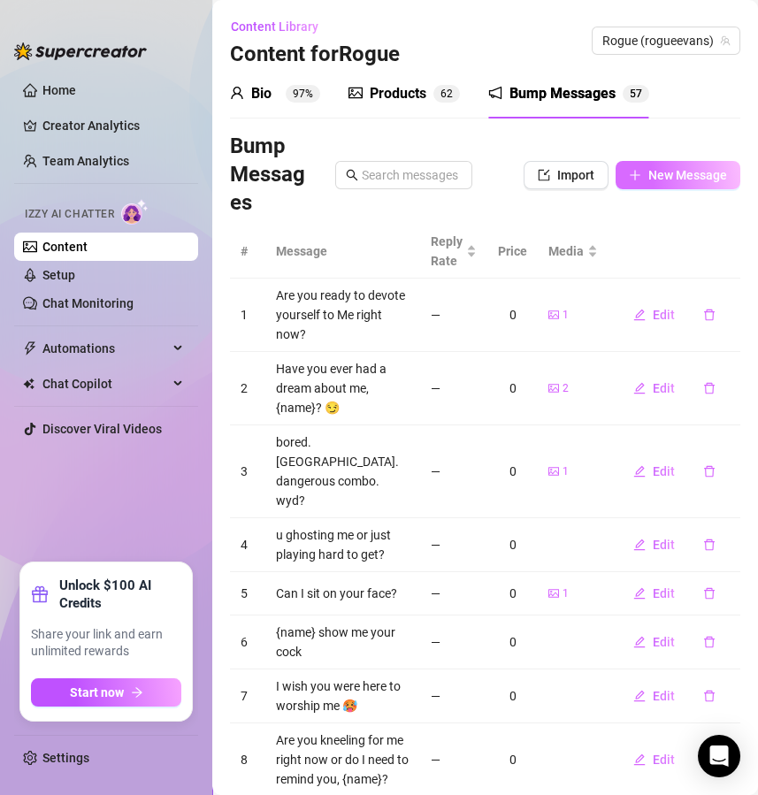
click at [670, 184] on button "New Message" at bounding box center [678, 175] width 125 height 28
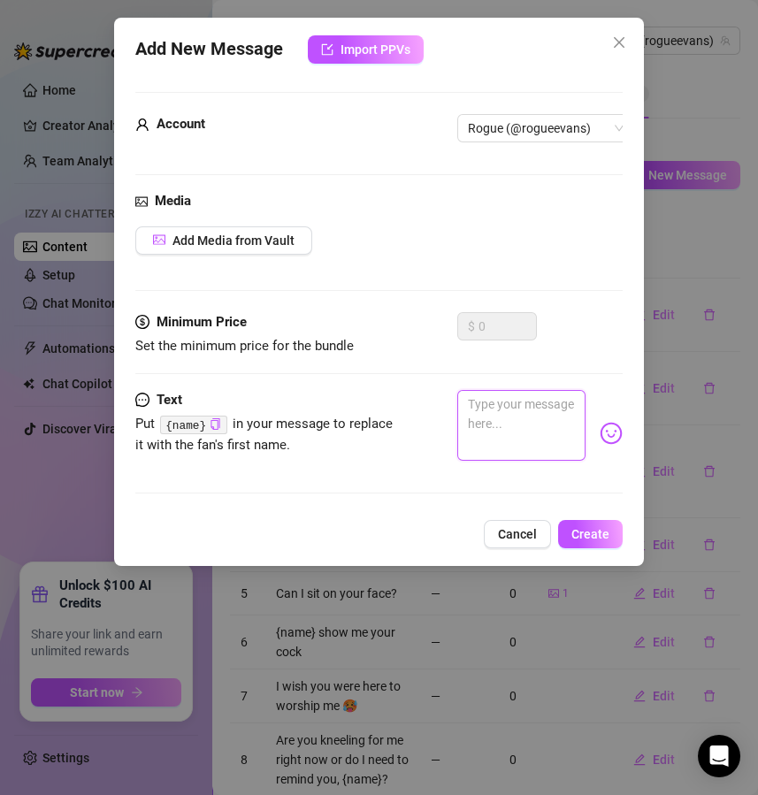
click at [508, 426] on textarea at bounding box center [521, 425] width 129 height 71
paste textarea "Which content makes you leak faster, edging instructions or humiliation tasks?"
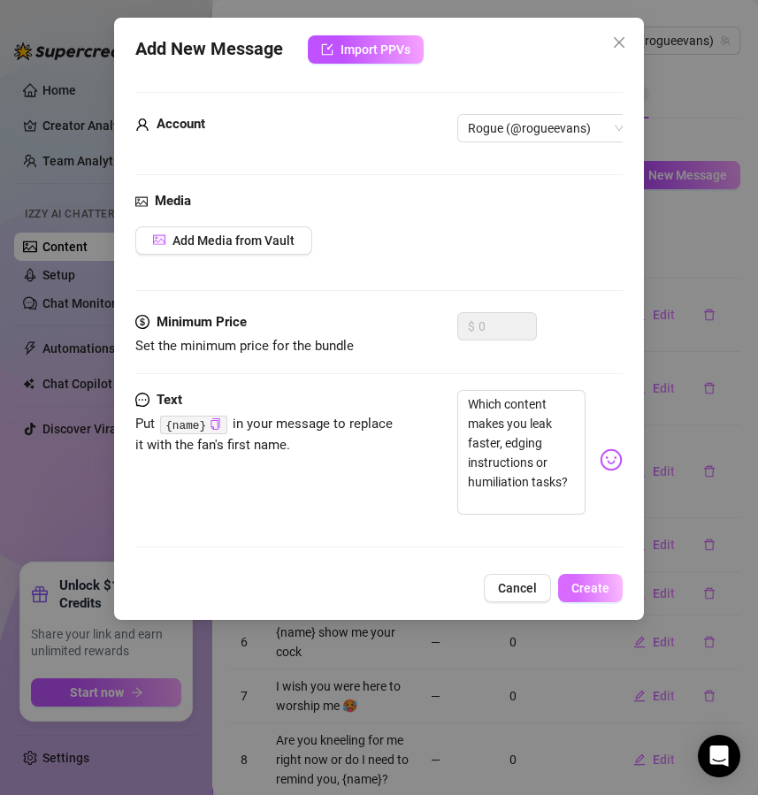
click at [600, 595] on span "Create" at bounding box center [590, 588] width 38 height 14
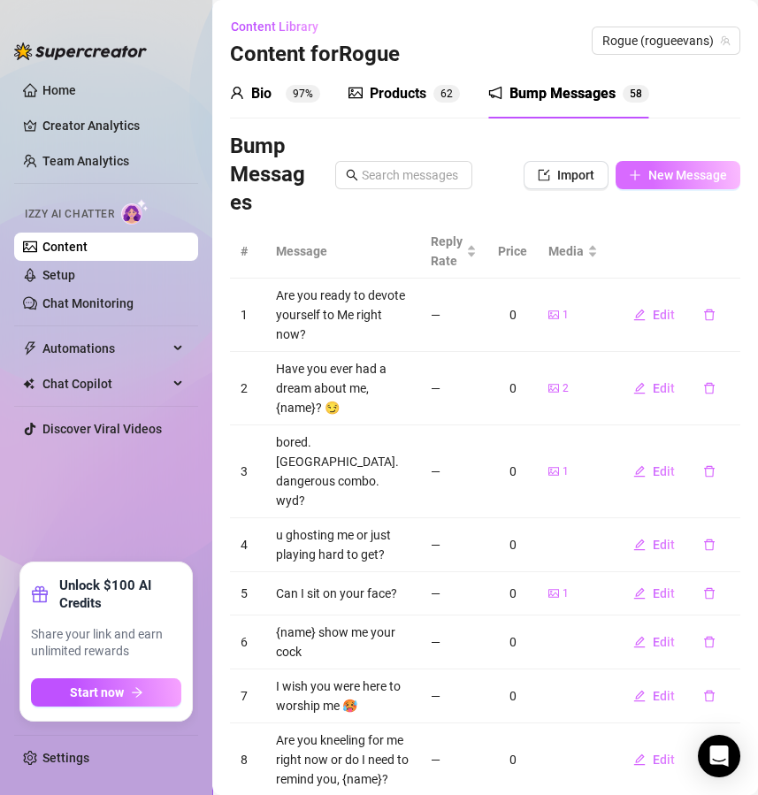
click at [665, 170] on span "New Message" at bounding box center [687, 175] width 79 height 14
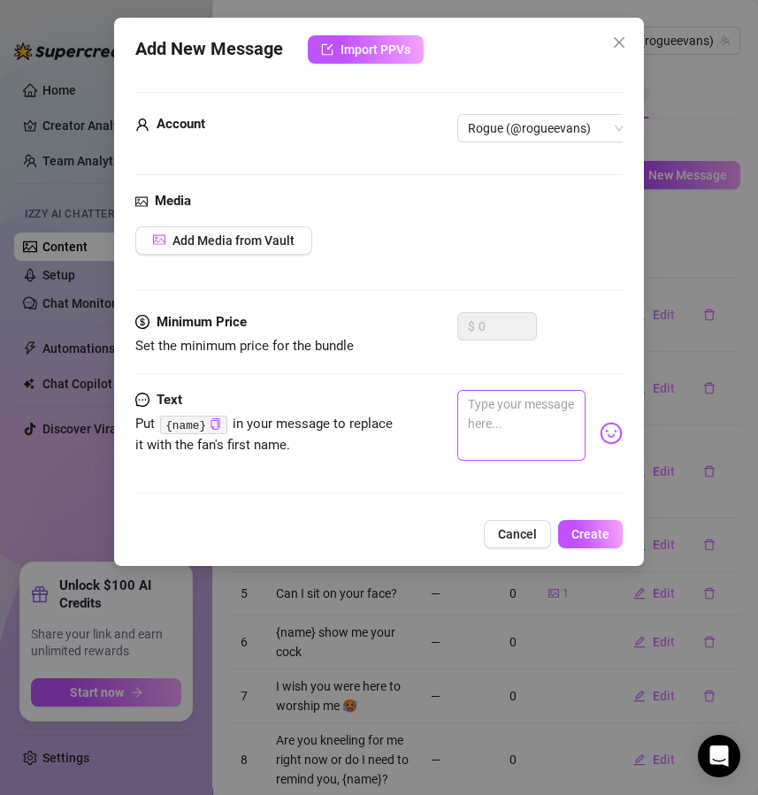
click at [493, 394] on textarea at bounding box center [521, 425] width 129 height 71
paste textarea "Would you rather watch me in everyday clothes dominating or in full fetish outf…"
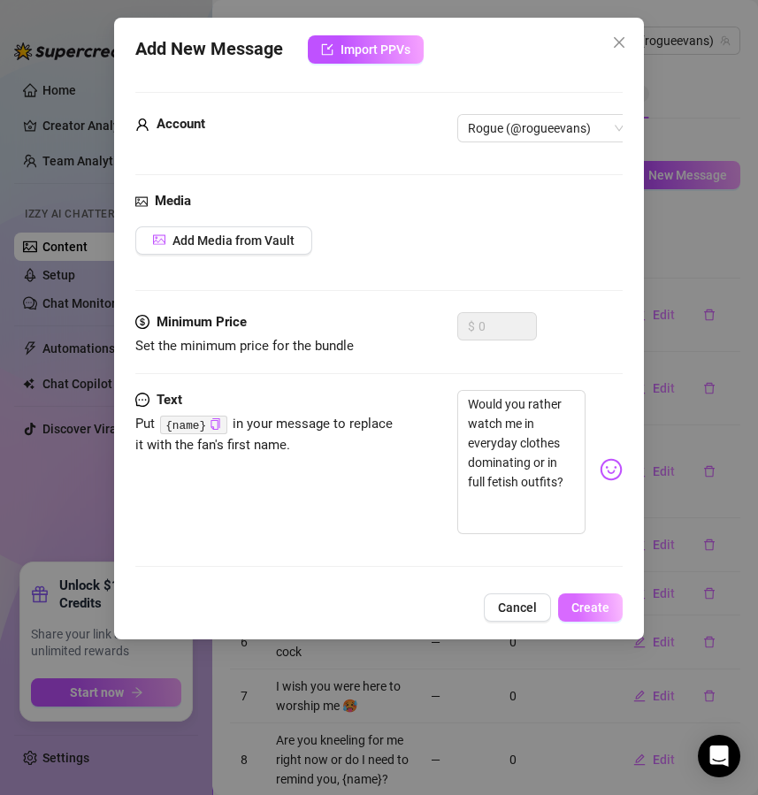
click at [594, 616] on button "Create" at bounding box center [590, 607] width 65 height 28
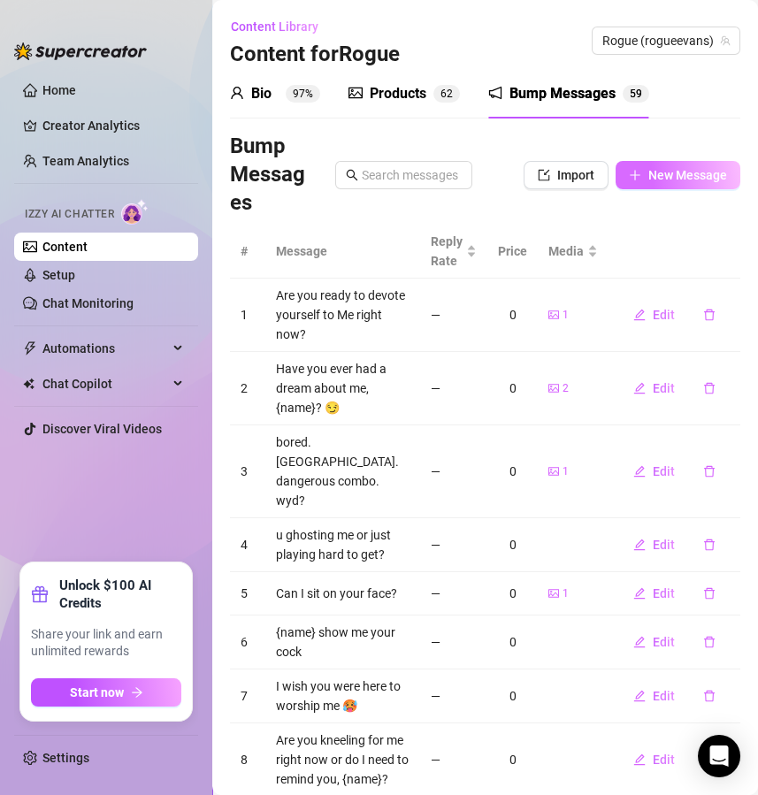
click at [692, 178] on span "New Message" at bounding box center [687, 175] width 79 height 14
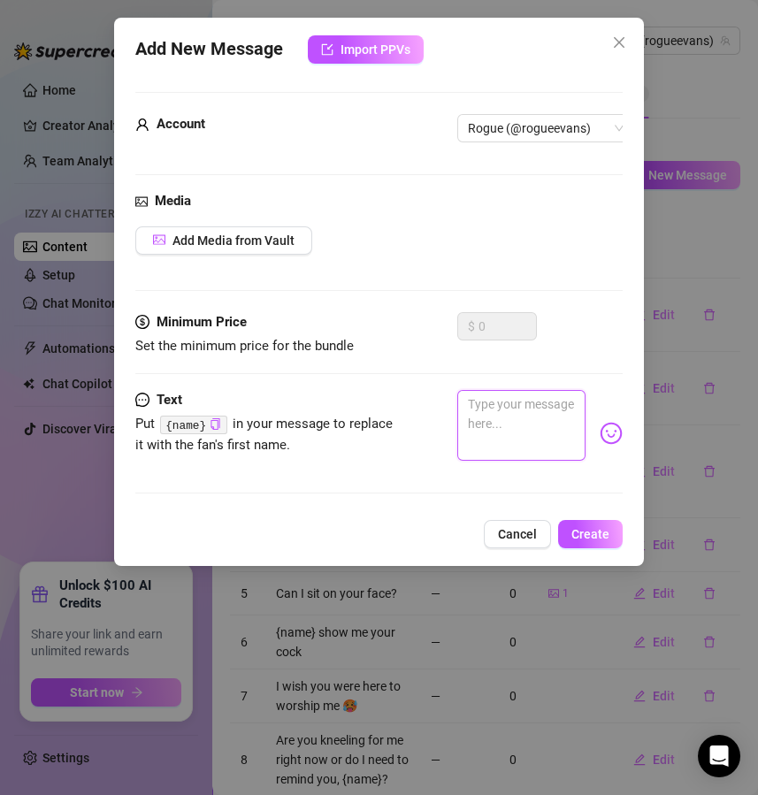
click at [509, 418] on textarea at bounding box center [521, 425] width 129 height 71
paste textarea "Which fetish do you need to see more of, pegging, chastity, or foot worship?"
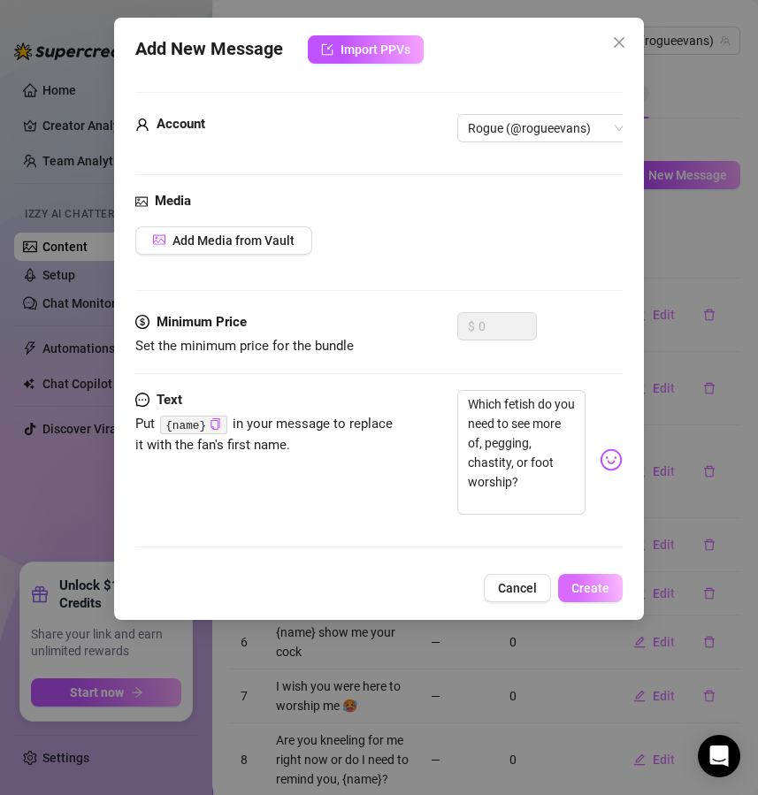
click at [582, 595] on span "Create" at bounding box center [590, 588] width 38 height 14
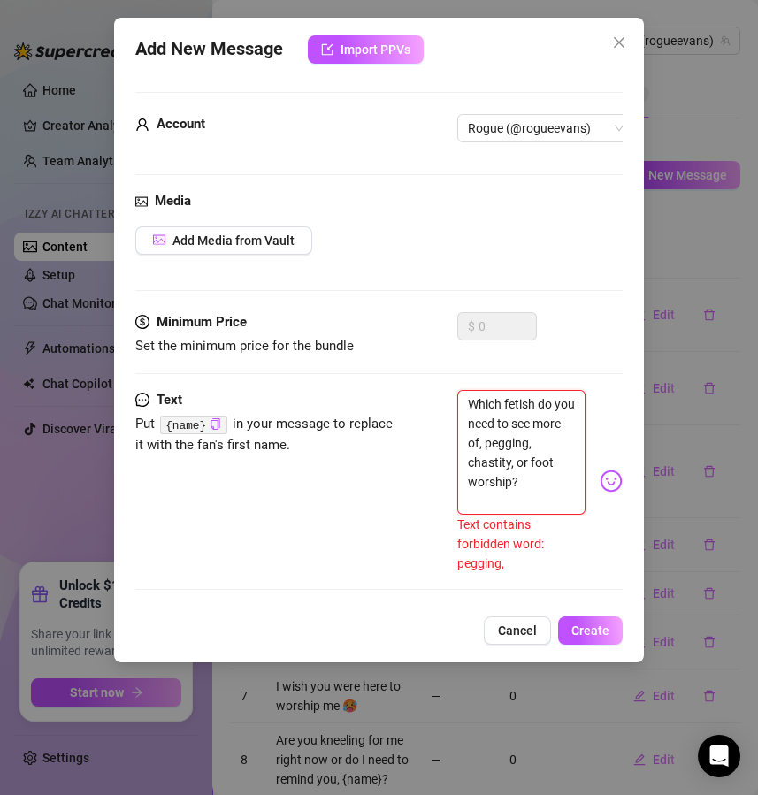
click at [493, 466] on textarea "Which fetish do you need to see more of, pegging, chastity, or foot worship?" at bounding box center [521, 452] width 129 height 125
click at [504, 488] on textarea "Which fetish do you need to see more of, pegging, chastity, or foot worship?" at bounding box center [521, 452] width 129 height 125
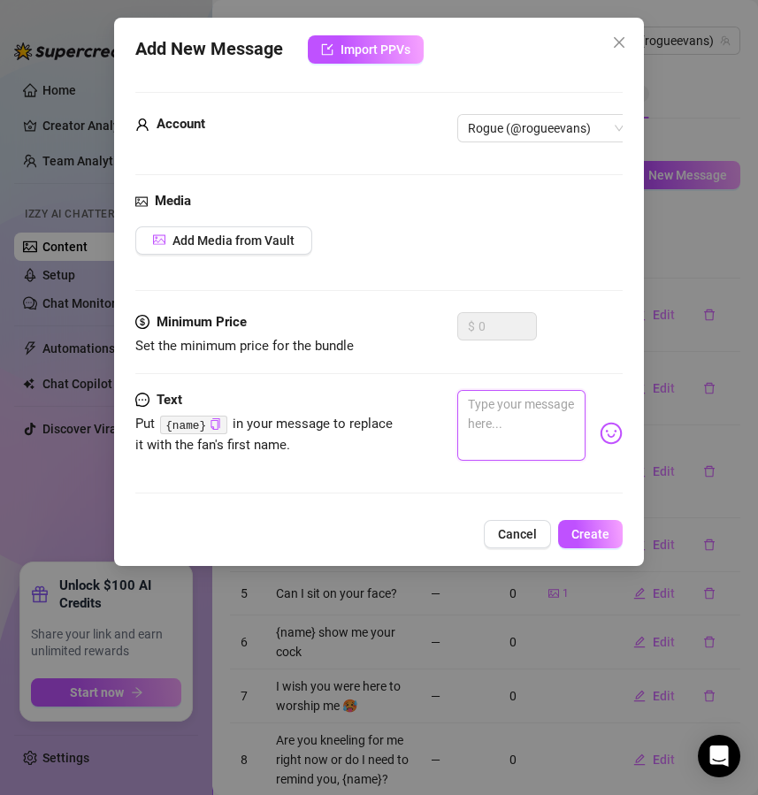
click at [550, 412] on textarea at bounding box center [521, 425] width 129 height 71
paste textarea "Do you ache more for JOI content or for chastity teasing content?"
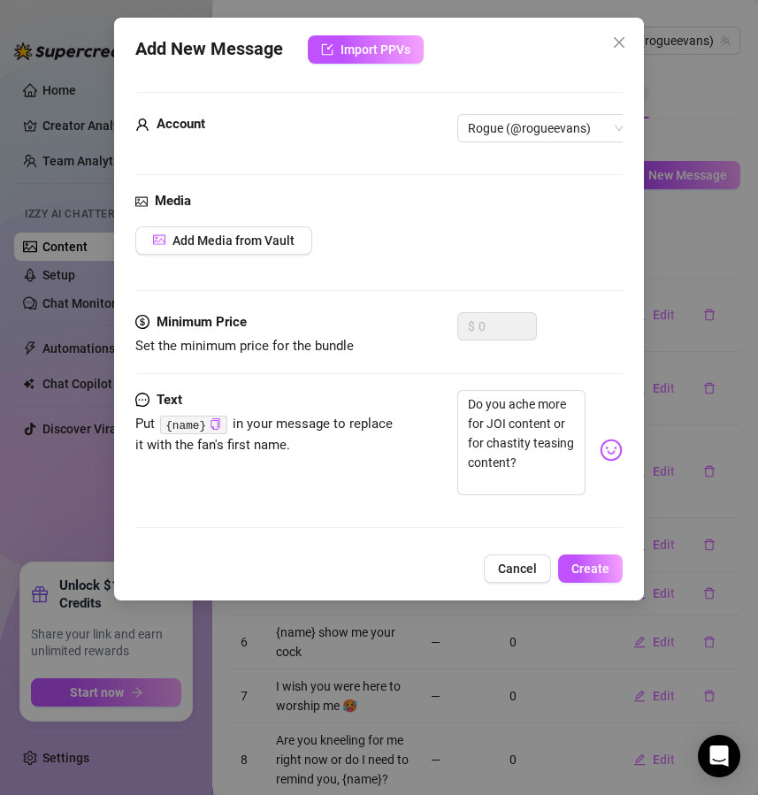
click at [589, 570] on div "Add New Message Import PPVs Account Rogue (@rogueevans) Media Add Media from Va…" at bounding box center [379, 309] width 531 height 583
click at [591, 576] on span "Create" at bounding box center [590, 569] width 38 height 14
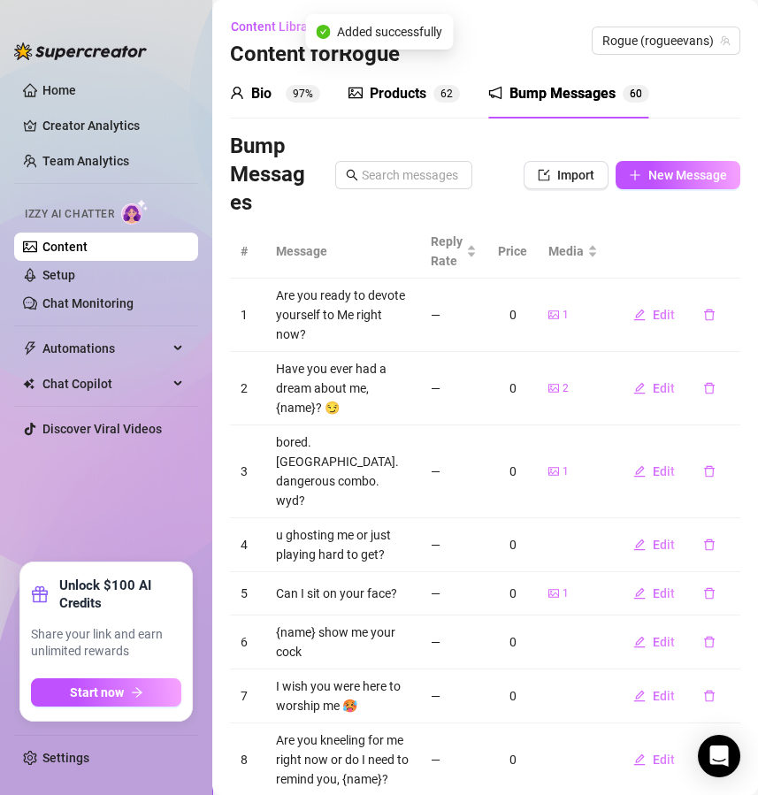
scroll to position [277, 0]
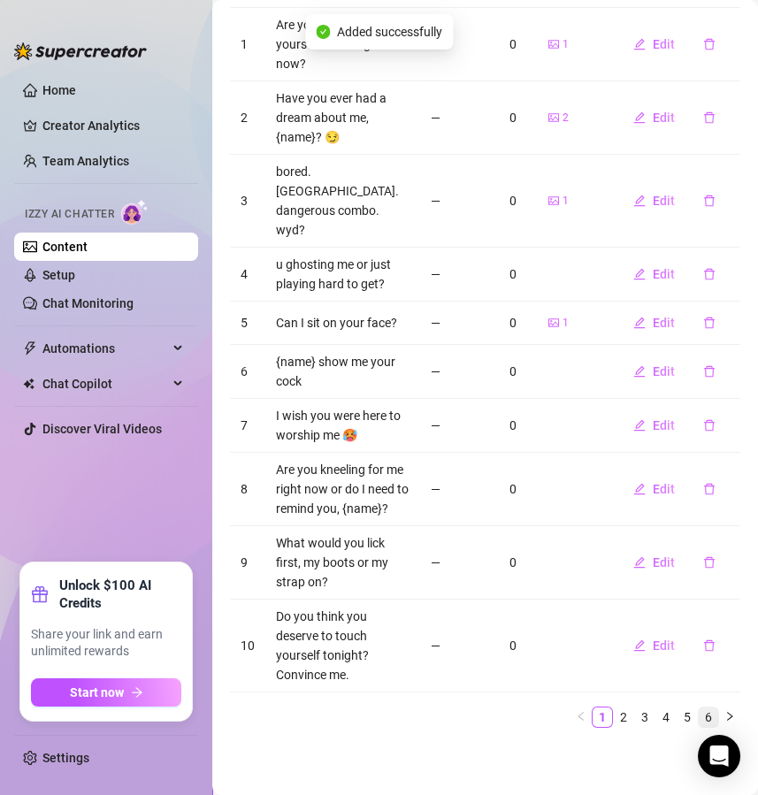
click at [699, 717] on link "6" at bounding box center [708, 717] width 19 height 19
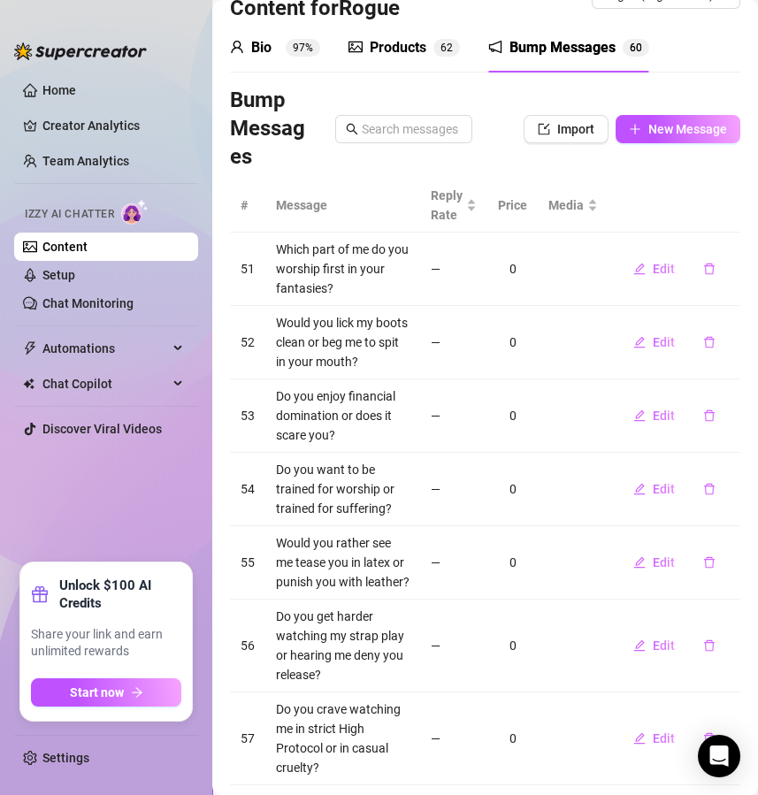
scroll to position [0, 0]
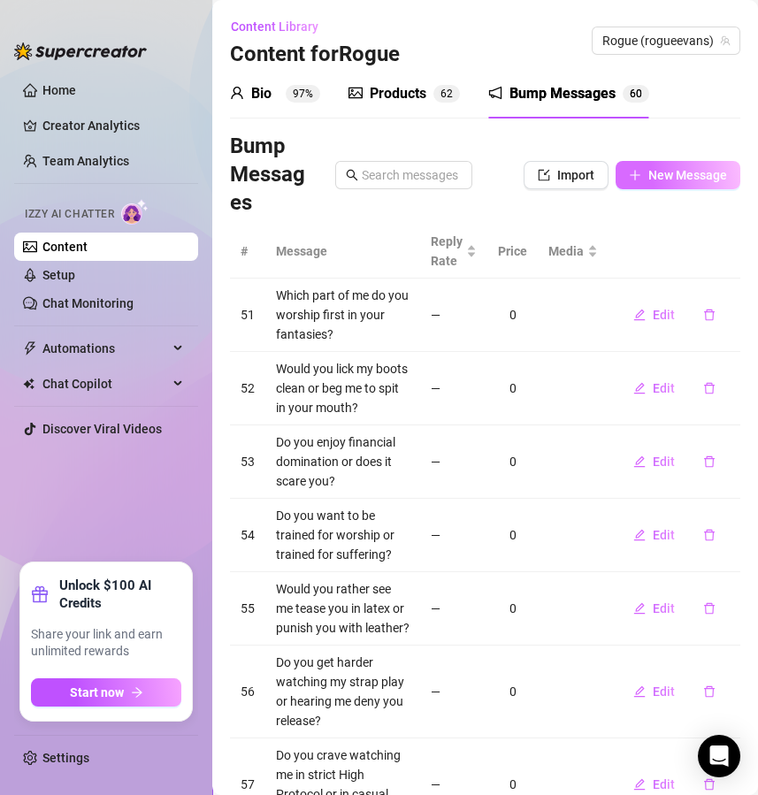
click at [657, 180] on span "New Message" at bounding box center [687, 175] width 79 height 14
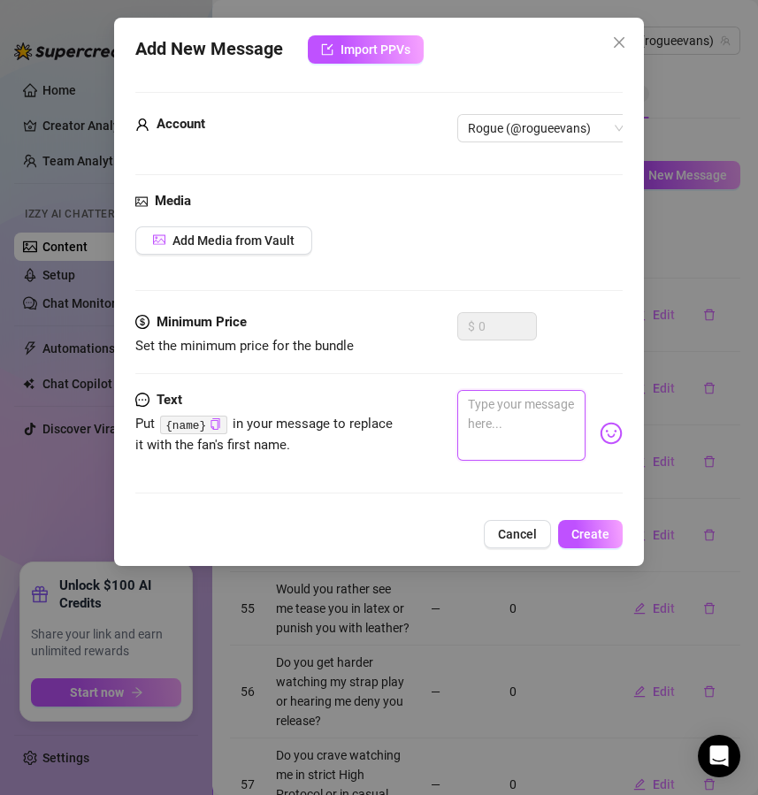
click at [497, 427] on textarea at bounding box center [521, 425] width 129 height 71
paste textarea "Which excites you more, real dungeon play or intimate bedroom control?"
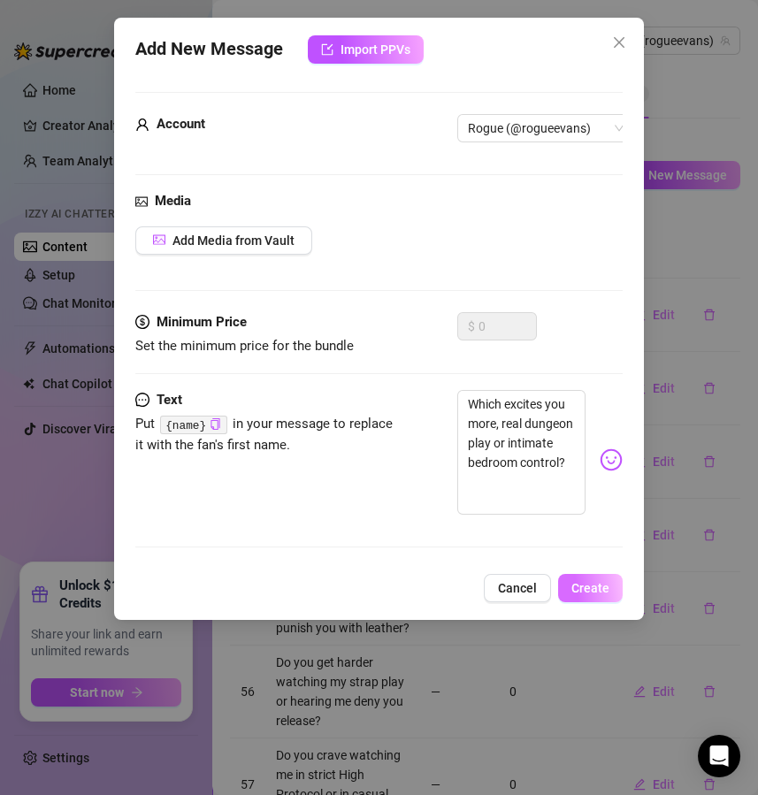
click at [600, 595] on span "Create" at bounding box center [590, 588] width 38 height 14
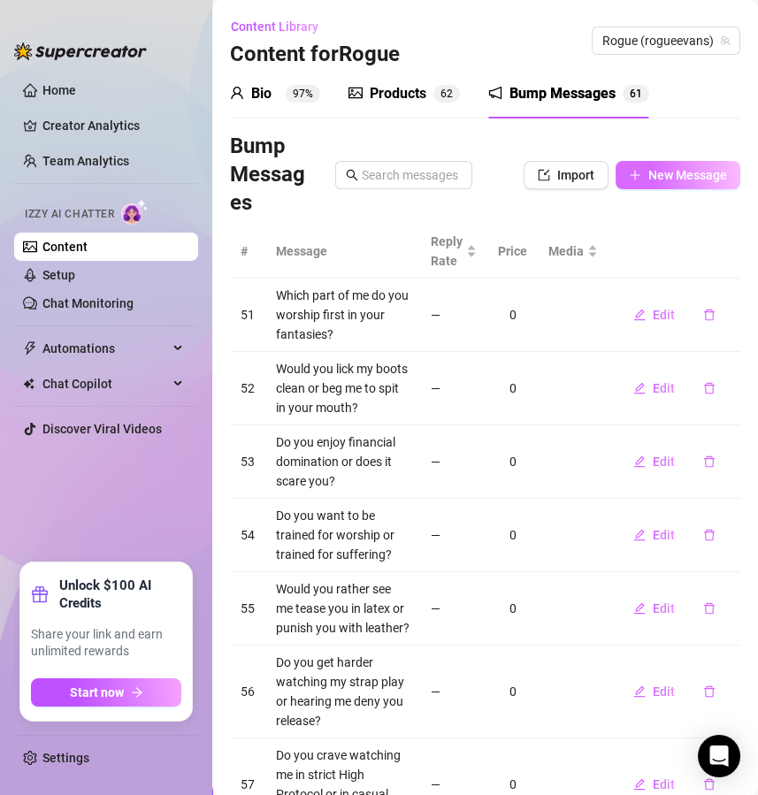
click at [662, 179] on span "New Message" at bounding box center [687, 175] width 79 height 14
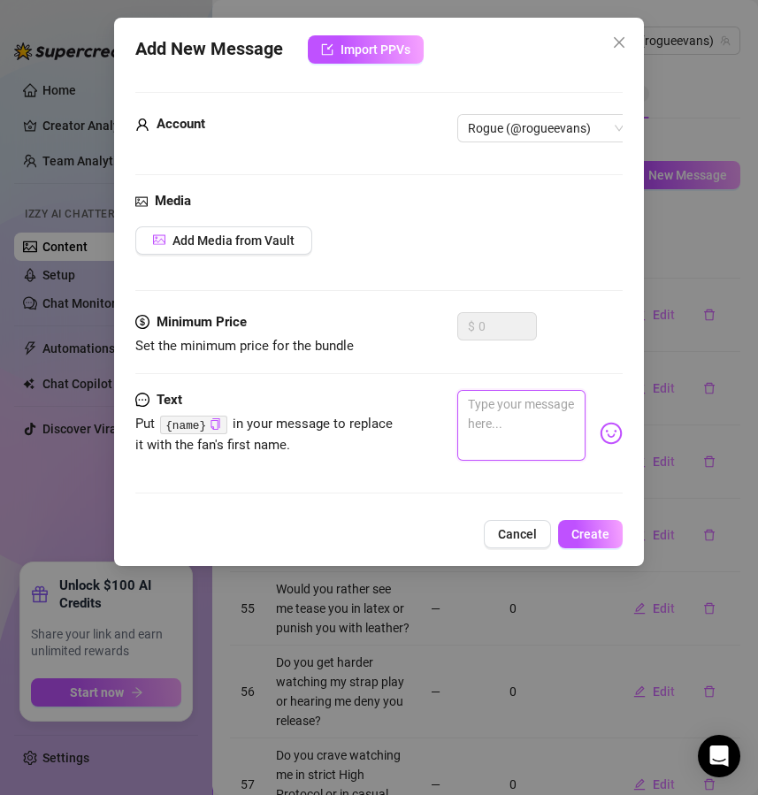
click at [519, 411] on textarea at bounding box center [521, 425] width 129 height 71
paste textarea "Would you rather I create more instructional content or more fantasy roleplay?"
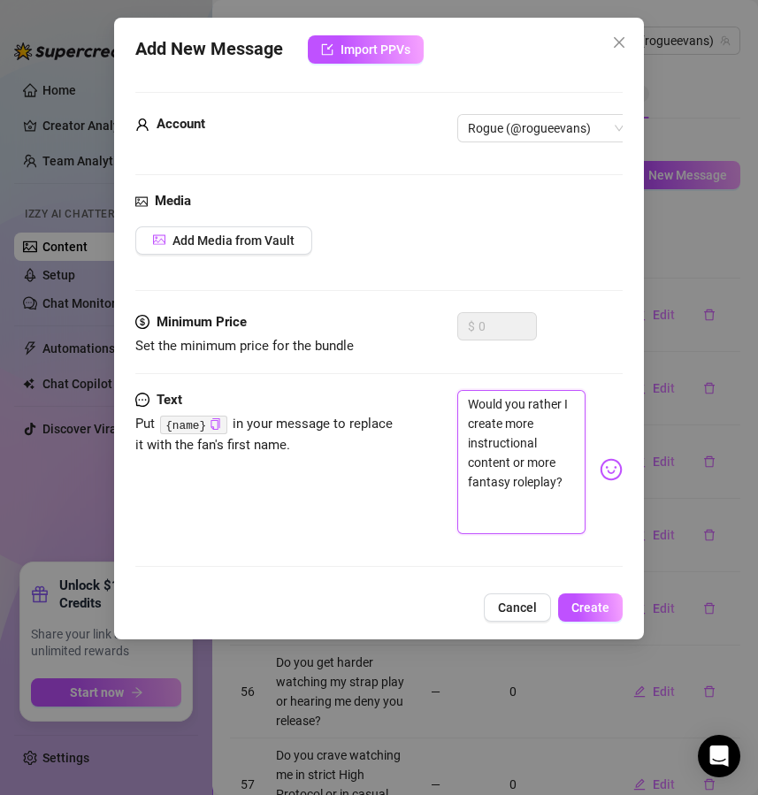
click at [520, 432] on textarea "Would you rather I create more instructional content or more fantasy roleplay?" at bounding box center [521, 462] width 129 height 144
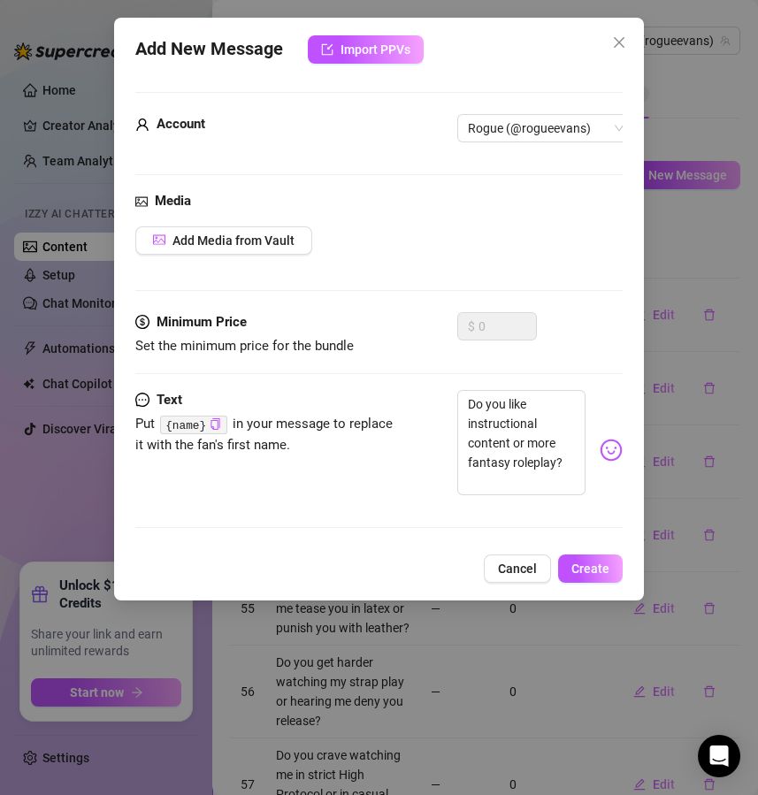
click at [588, 570] on div "Add New Message Import PPVs Account Rogue (@rogueevans) Media Add Media from Va…" at bounding box center [379, 309] width 531 height 583
click at [590, 576] on span "Create" at bounding box center [590, 569] width 38 height 14
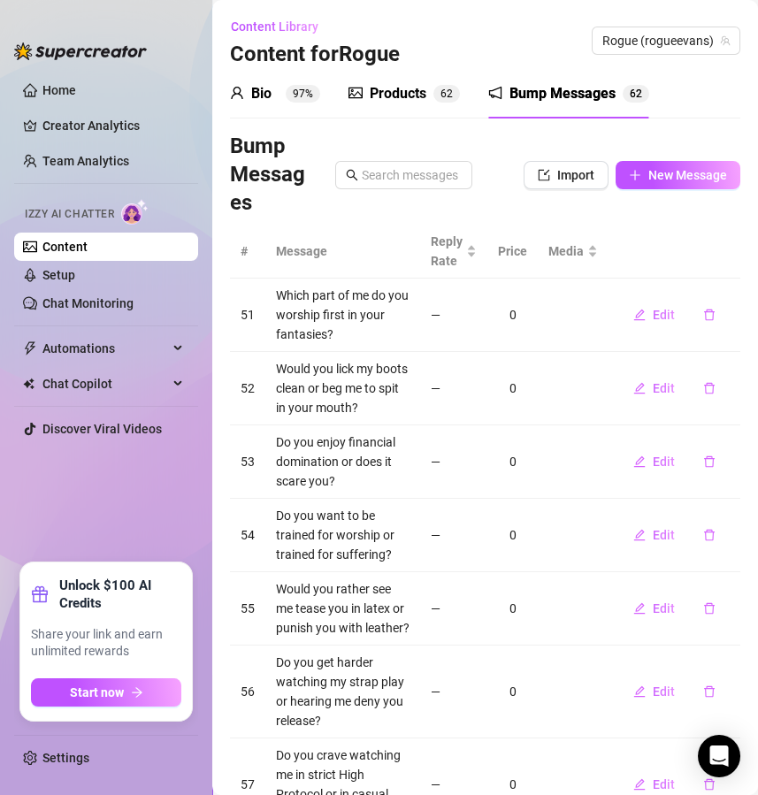
click at [673, 189] on div "Bump Messages Import New Message" at bounding box center [485, 175] width 510 height 85
click at [693, 172] on span "New Message" at bounding box center [687, 175] width 79 height 14
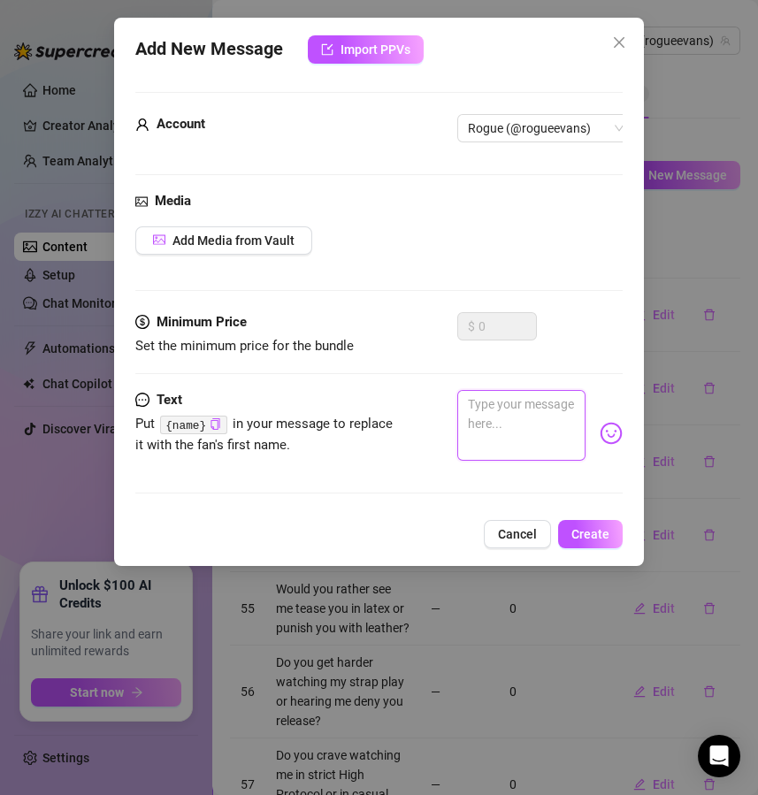
click at [503, 448] on textarea at bounding box center [521, 425] width 129 height 71
paste textarea "Which ruins you quicker, countdown clips or long denial rituals?"
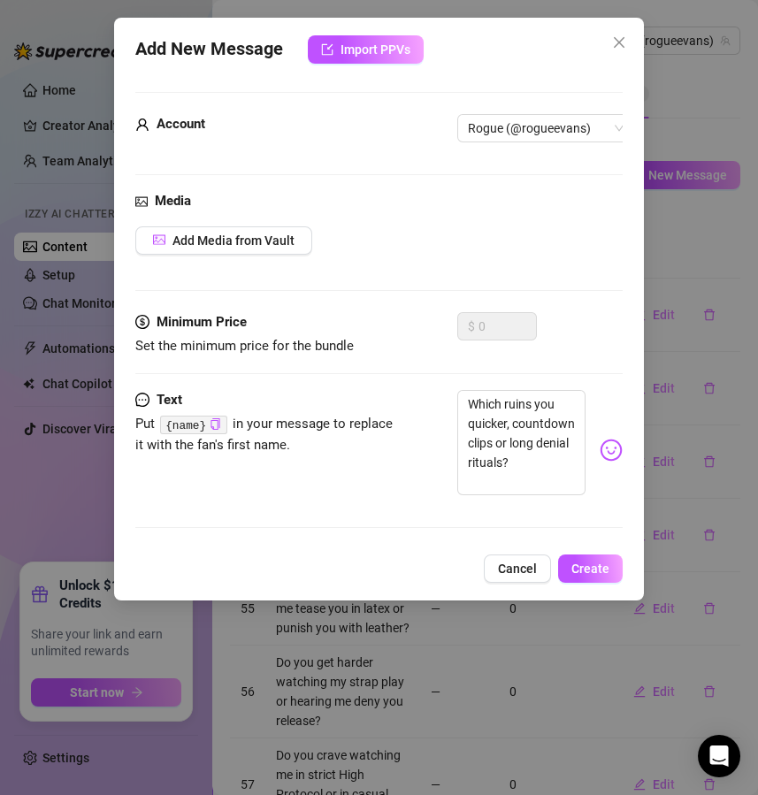
click at [613, 601] on div "Add New Message Import PPVs Account Rogue (@rogueevans) Media Add Media from Va…" at bounding box center [379, 309] width 531 height 583
click at [605, 576] on span "Create" at bounding box center [590, 569] width 38 height 14
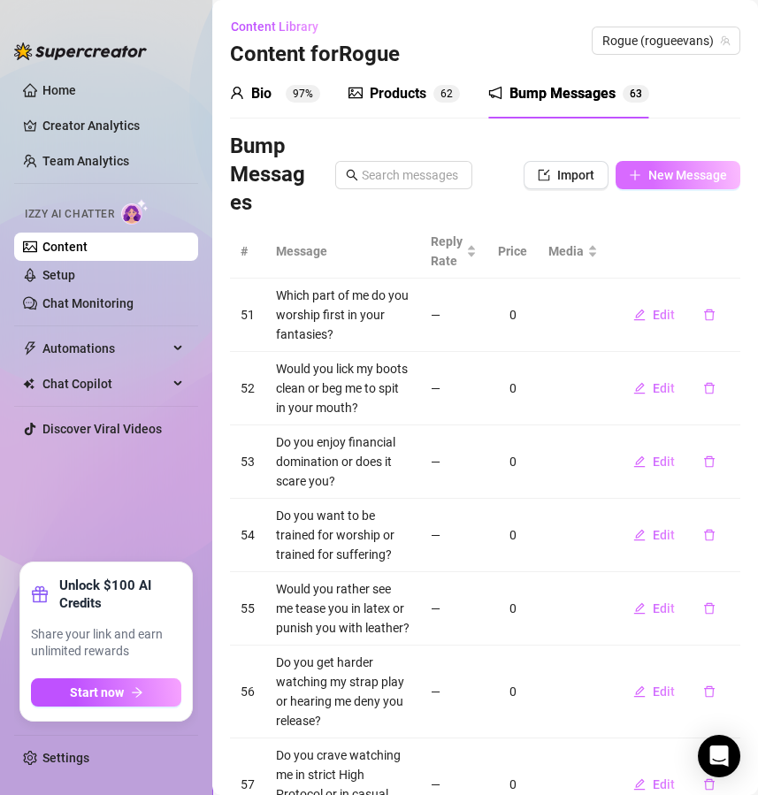
click at [624, 169] on button "New Message" at bounding box center [678, 175] width 125 height 28
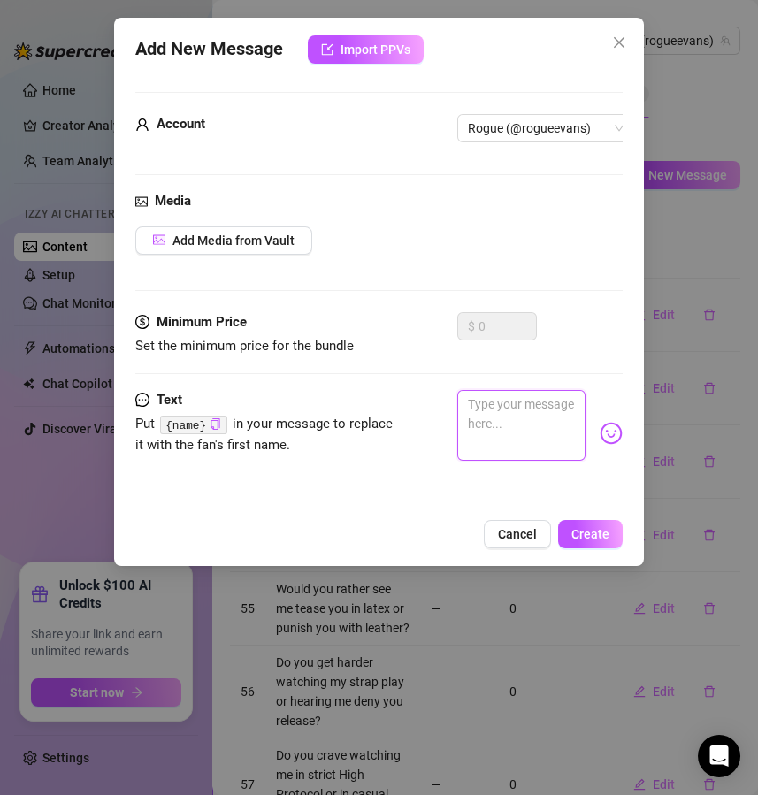
click at [497, 394] on textarea at bounding box center [521, 425] width 129 height 71
paste textarea "Do you ache to see me whisper your orders in a video no one else can watch?"
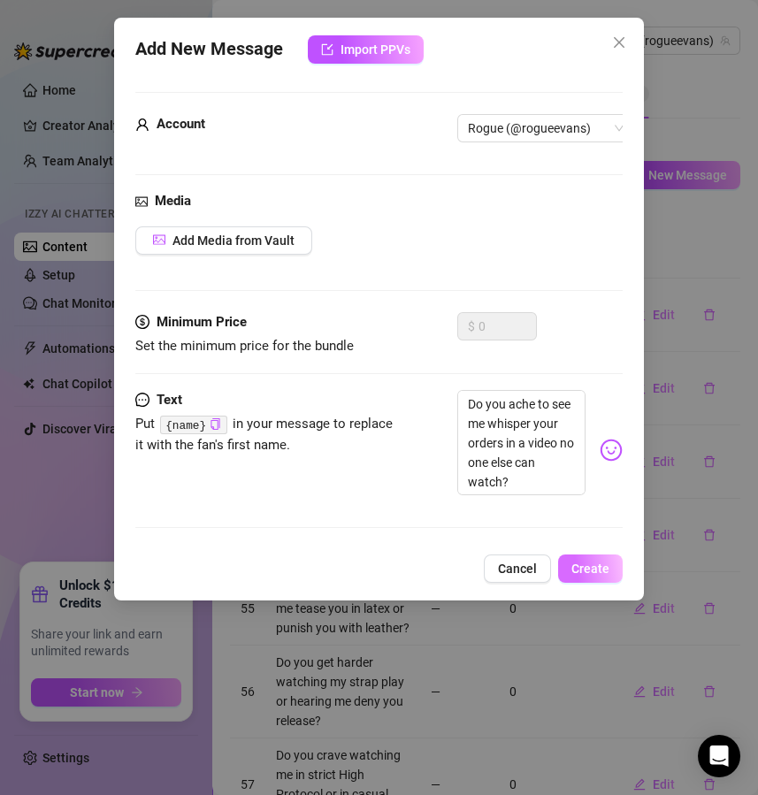
click at [586, 576] on span "Create" at bounding box center [590, 569] width 38 height 14
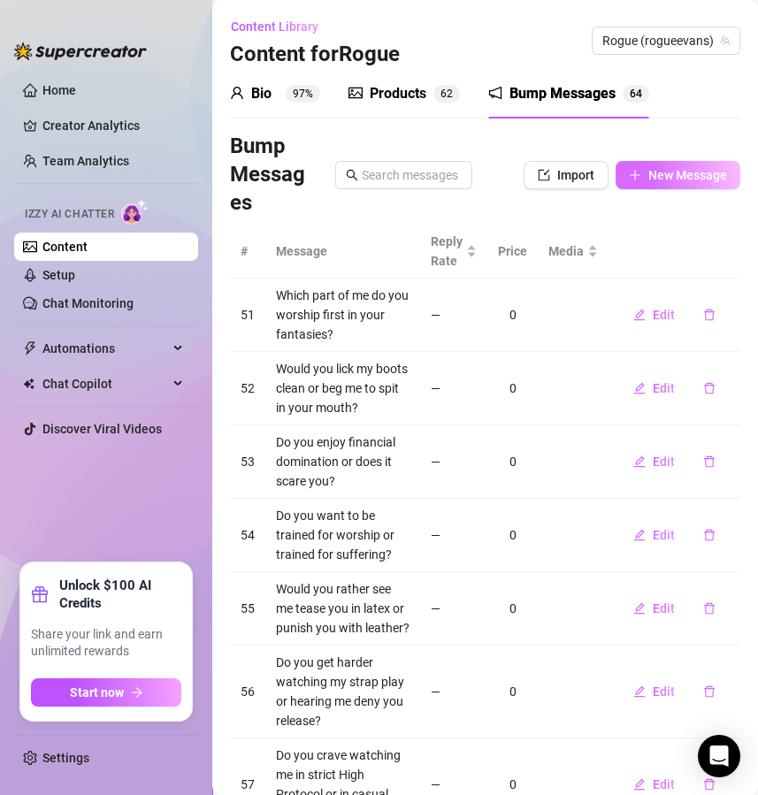
click at [638, 163] on button "New Message" at bounding box center [678, 175] width 125 height 28
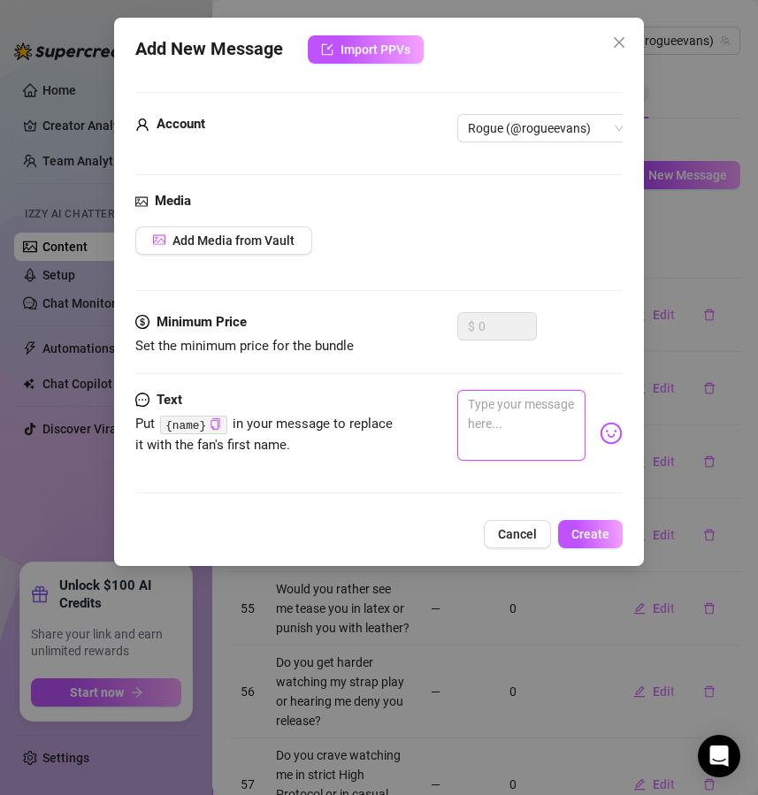
click at [532, 413] on textarea at bounding box center [521, 425] width 129 height 71
paste textarea "What scene would make you explode if I created it with you in mind?"
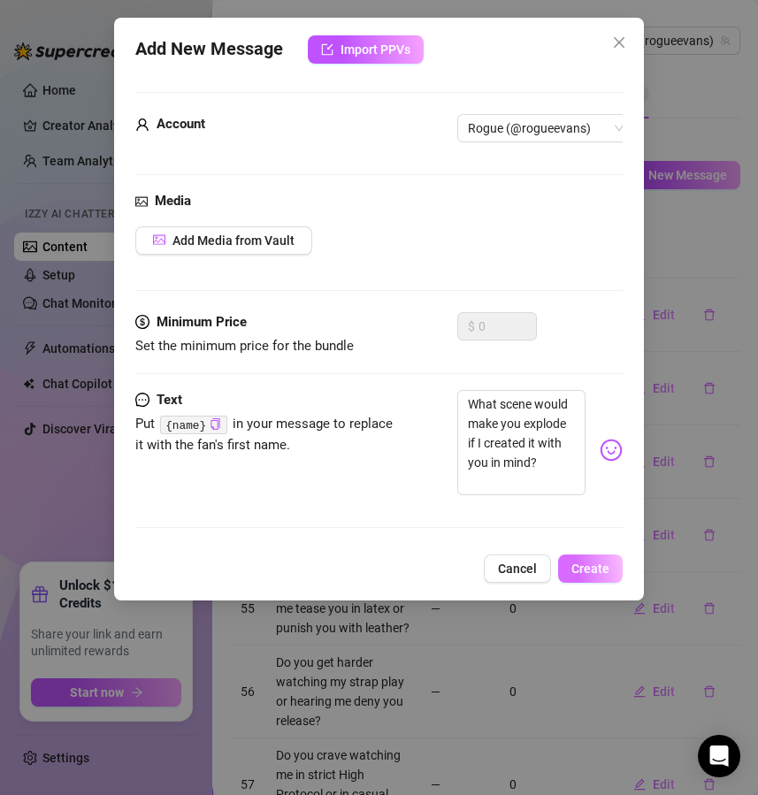
click at [594, 574] on button "Create" at bounding box center [590, 569] width 65 height 28
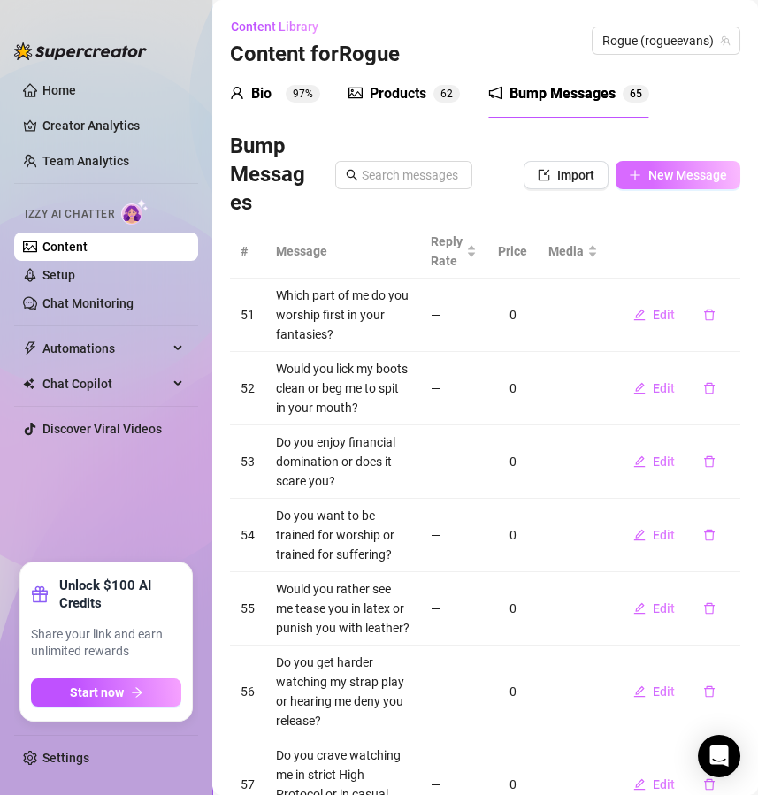
click at [650, 175] on span "New Message" at bounding box center [687, 175] width 79 height 14
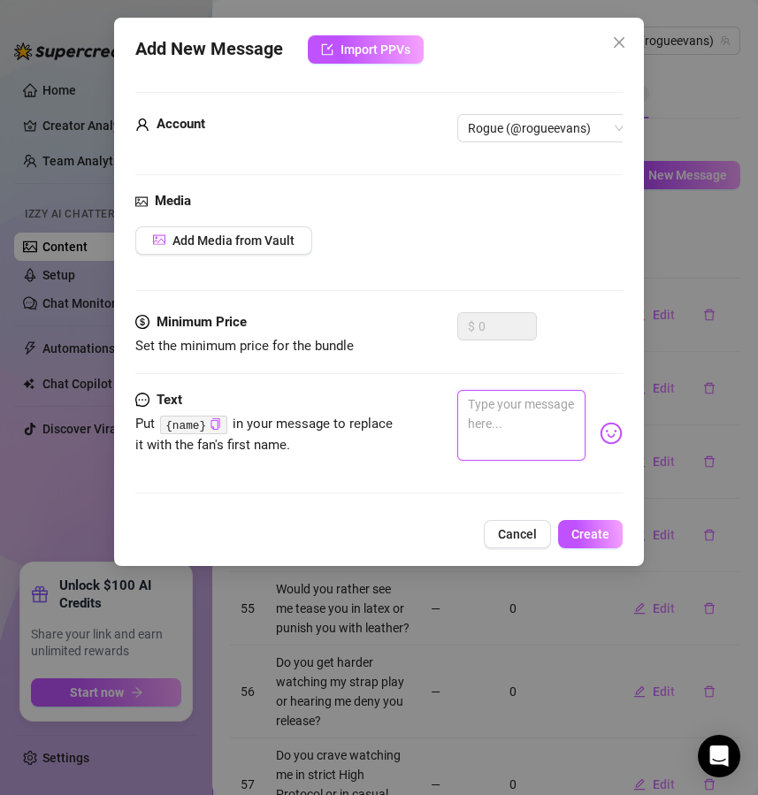
click at [517, 439] on textarea at bounding box center [521, 425] width 129 height 71
paste textarea "Would you dare to ask me for a clip that humiliates you to your core?"
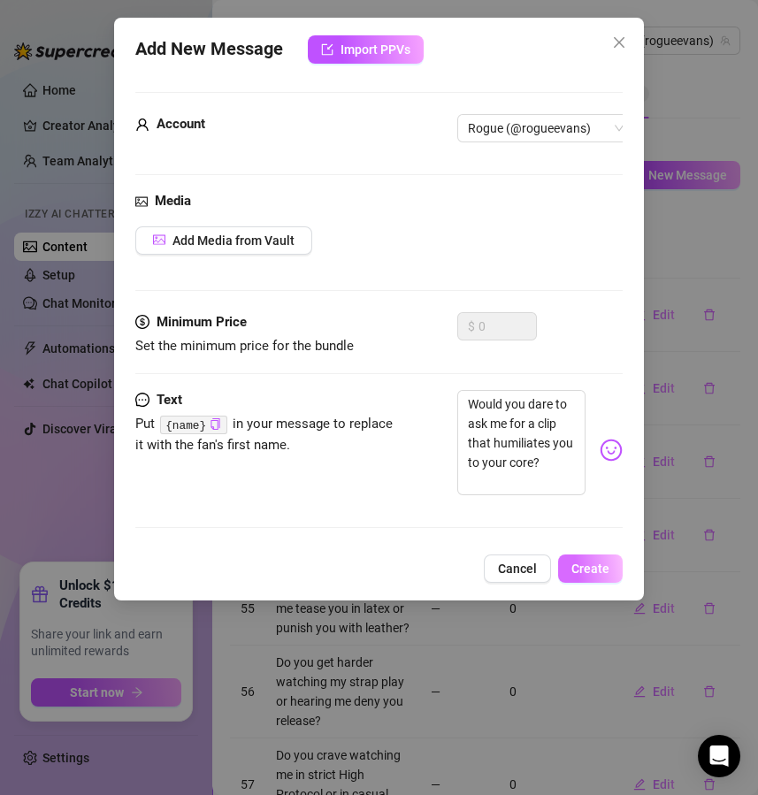
click at [598, 576] on span "Create" at bounding box center [590, 569] width 38 height 14
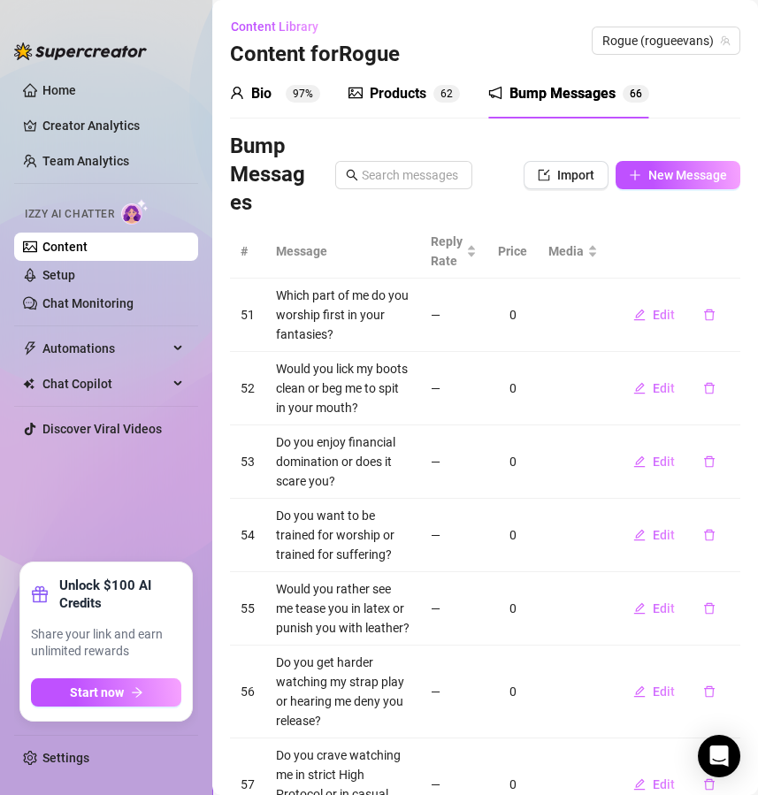
click at [117, 224] on div "Izzy AI Chatter" at bounding box center [104, 212] width 159 height 26
click at [97, 302] on link "Chat Monitoring" at bounding box center [87, 303] width 91 height 14
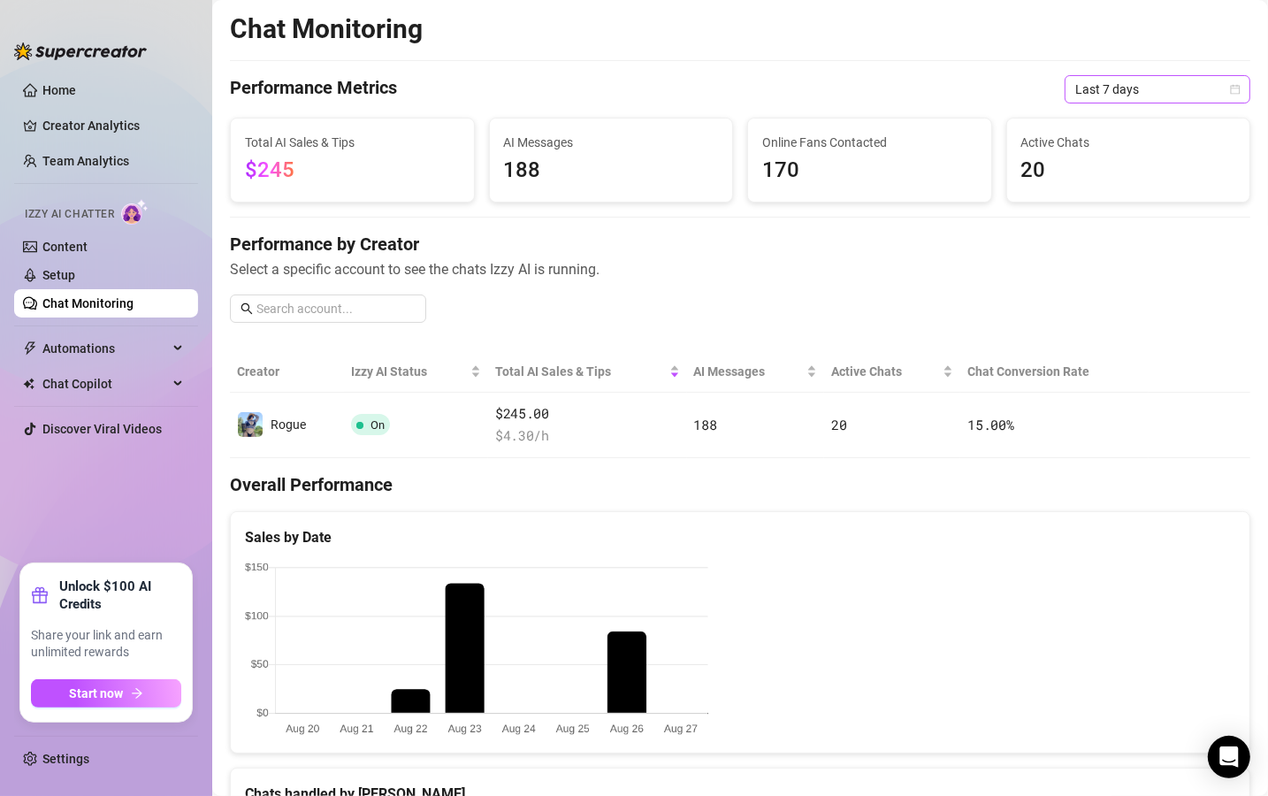
click at [1103, 84] on span "Last 7 days" at bounding box center [1157, 89] width 165 height 27
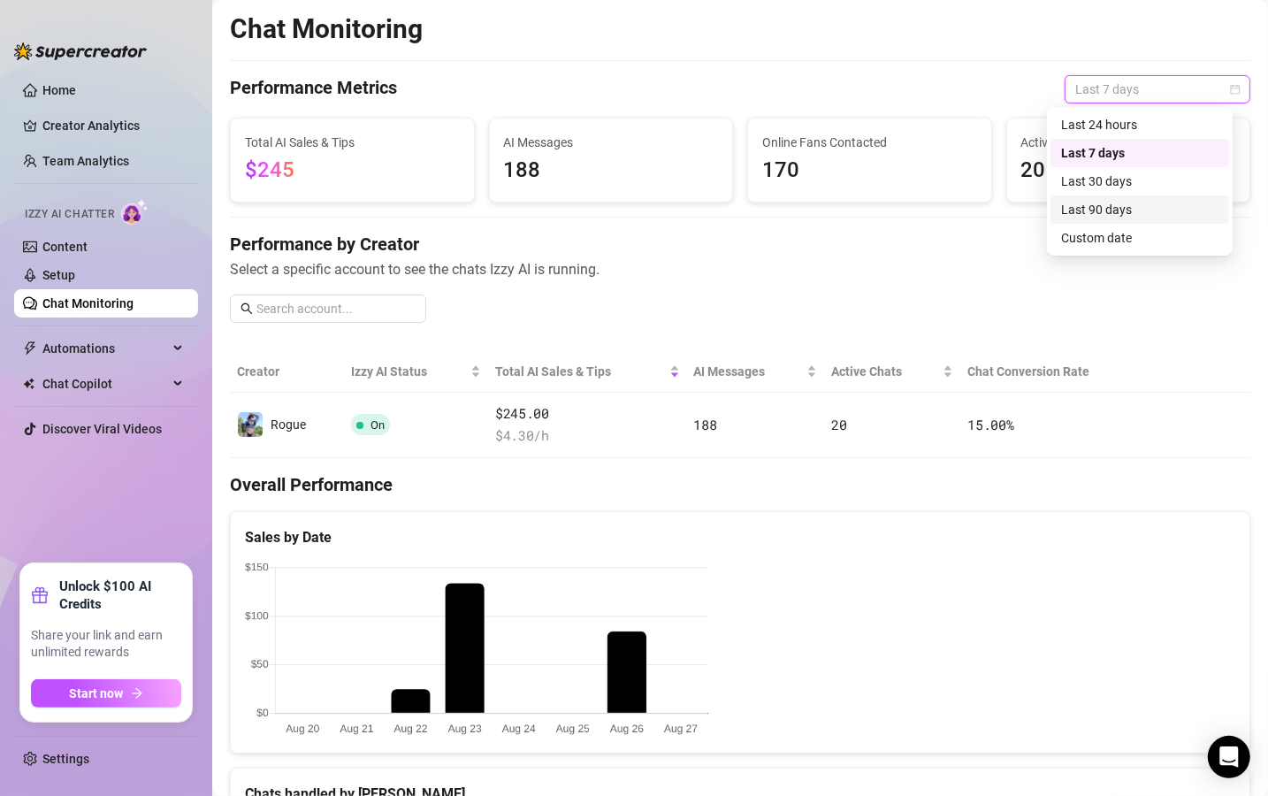
click at [1120, 210] on div "Last 90 days" at bounding box center [1139, 209] width 157 height 19
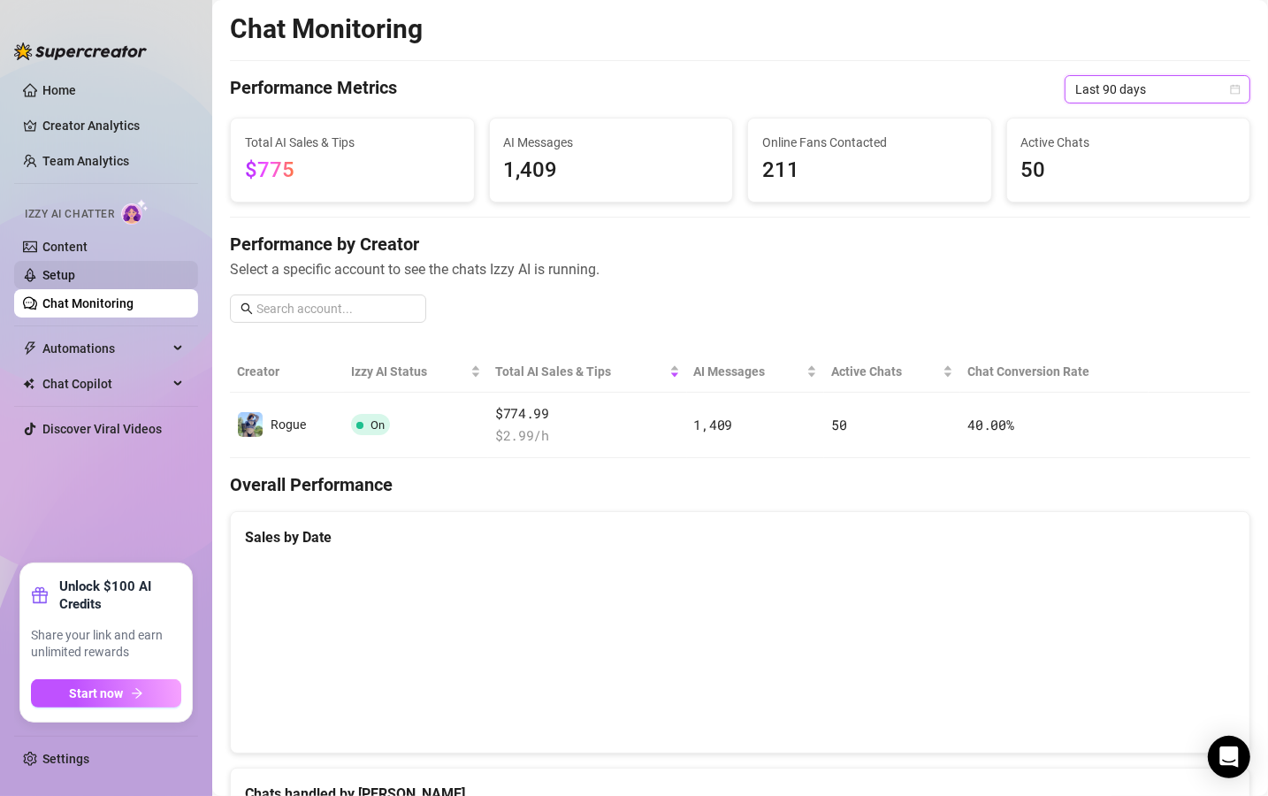
click at [75, 270] on link "Setup" at bounding box center [58, 275] width 33 height 14
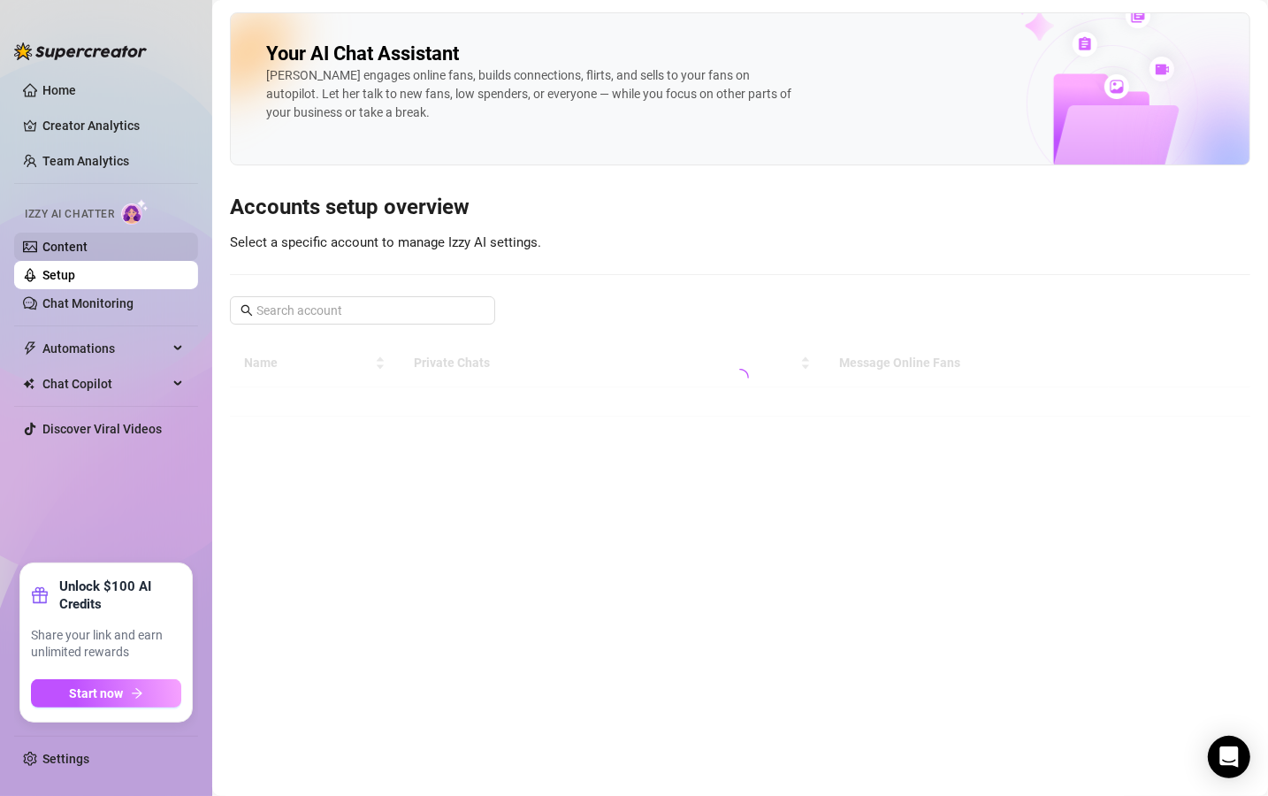
click at [88, 241] on link "Content" at bounding box center [64, 247] width 45 height 14
